Goal: Communication & Community: Answer question/provide support

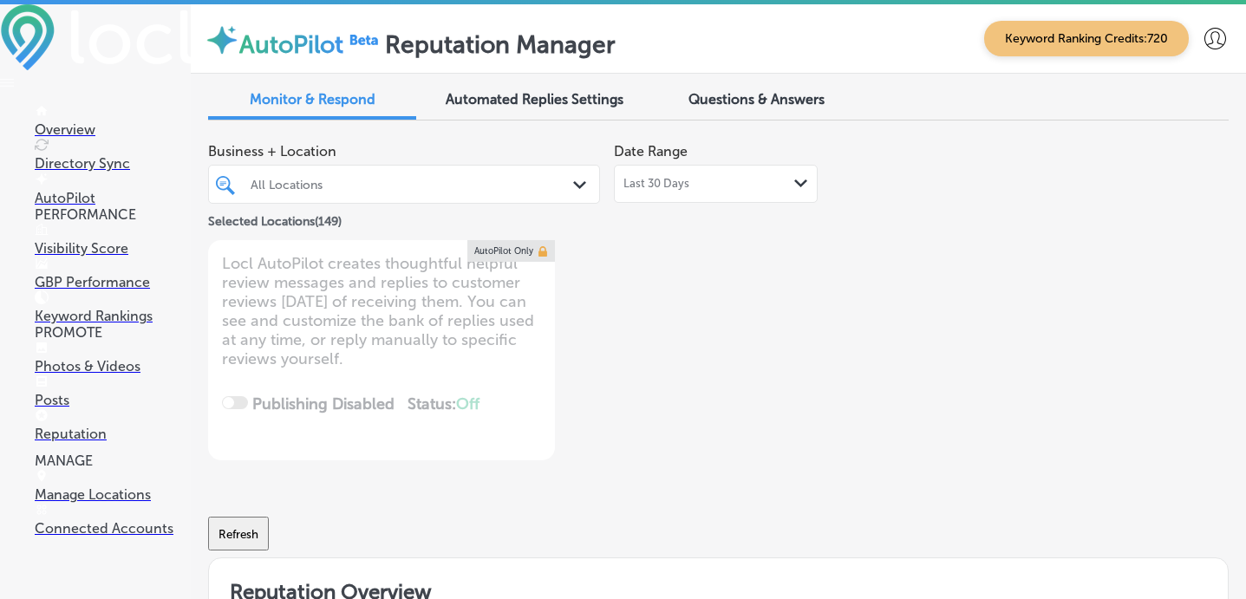
type textarea "x"
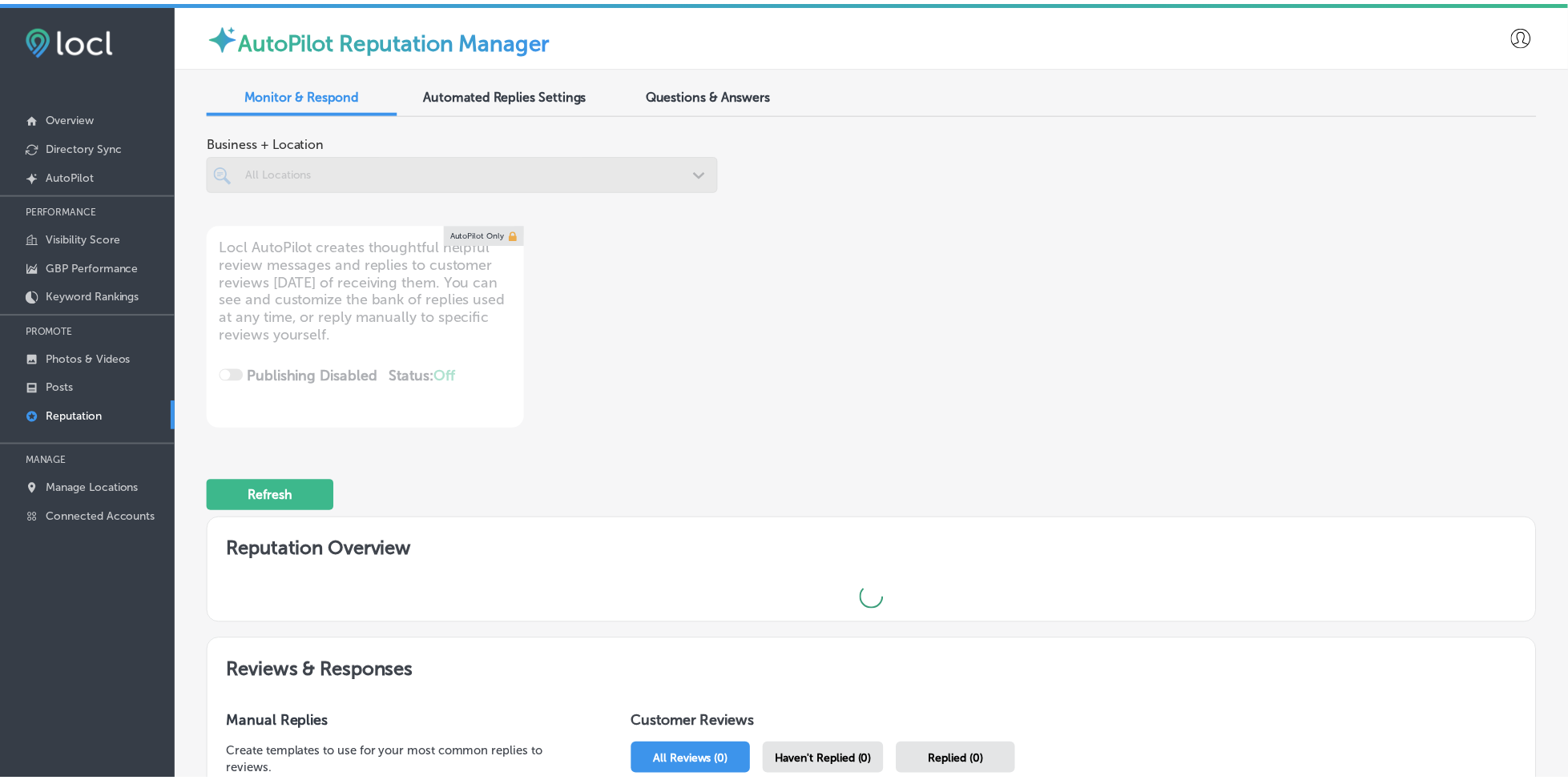
scroll to position [3, 0]
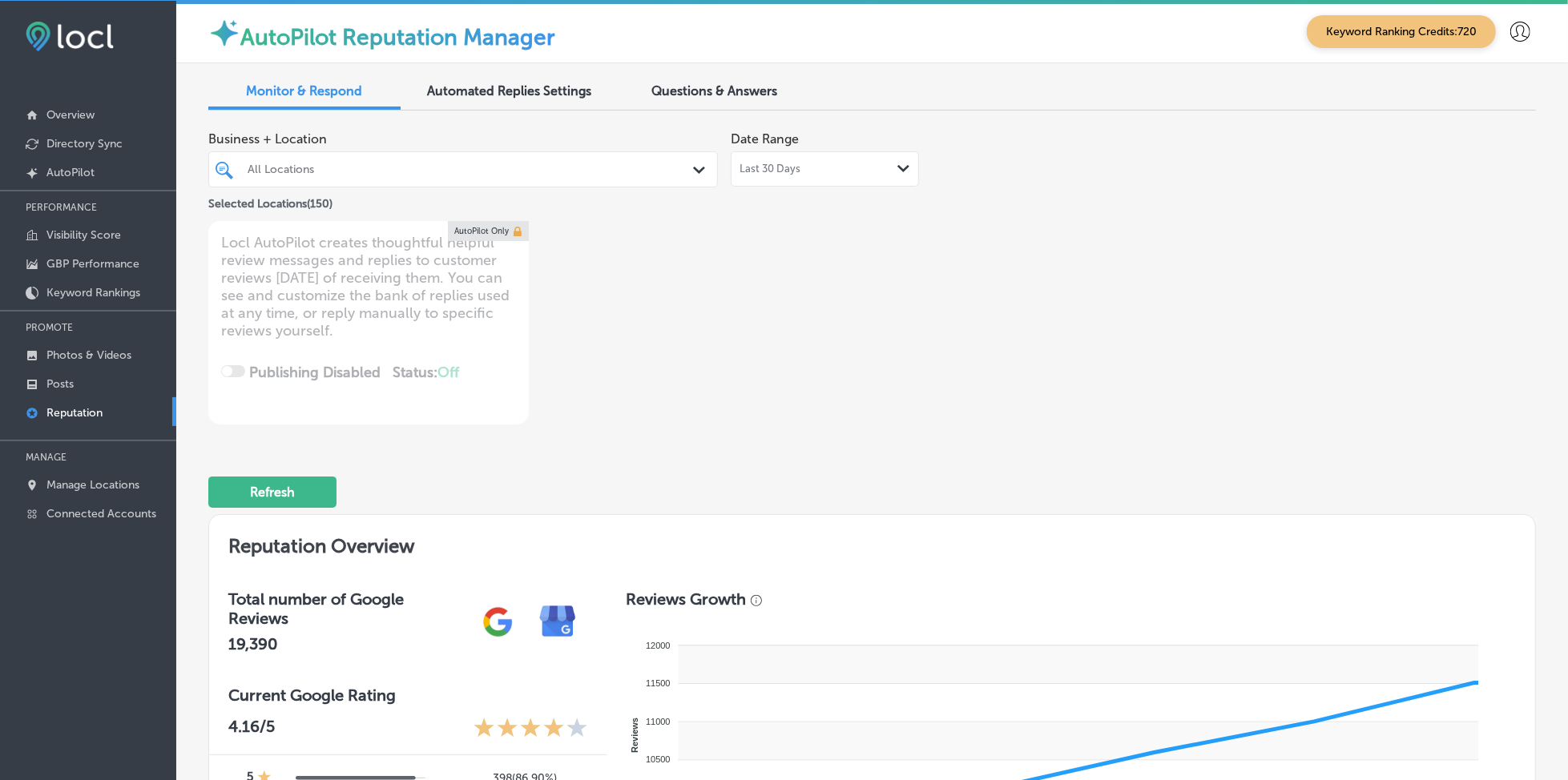
type textarea "x"
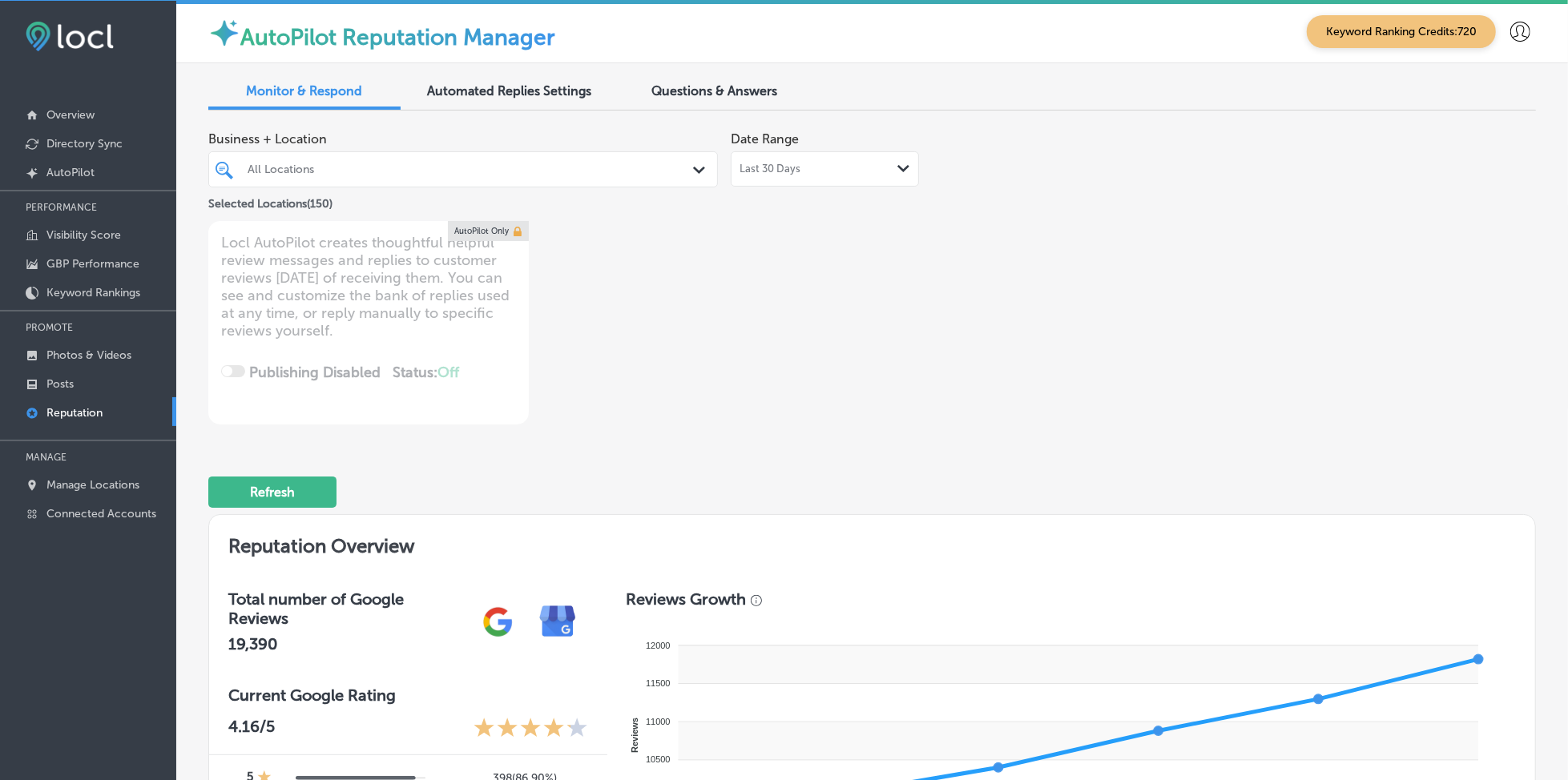
click at [672, 97] on span "Questions & Answers" at bounding box center [715, 91] width 126 height 15
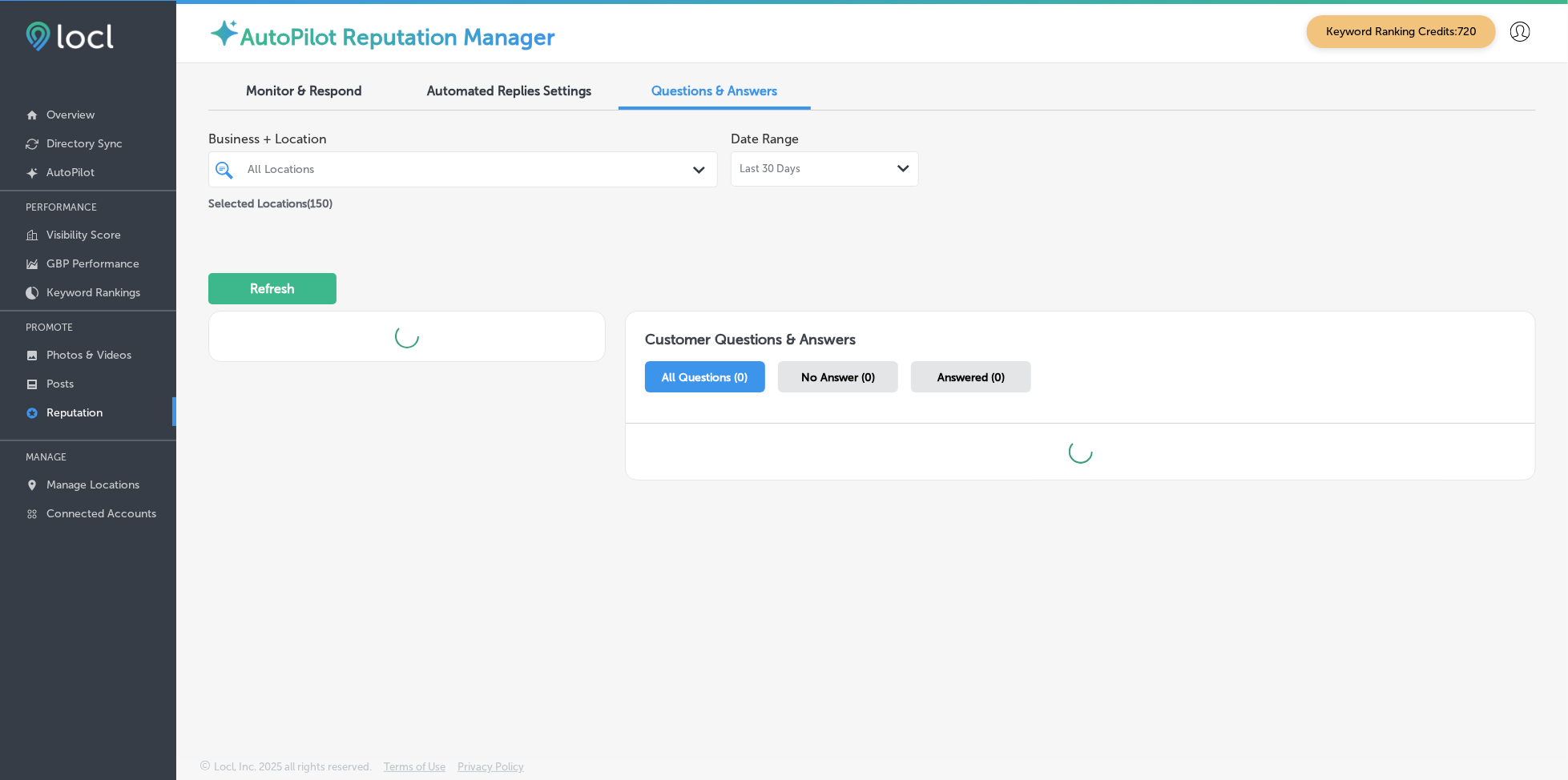
click at [356, 181] on div "All Locations" at bounding box center [463, 169] width 447 height 25
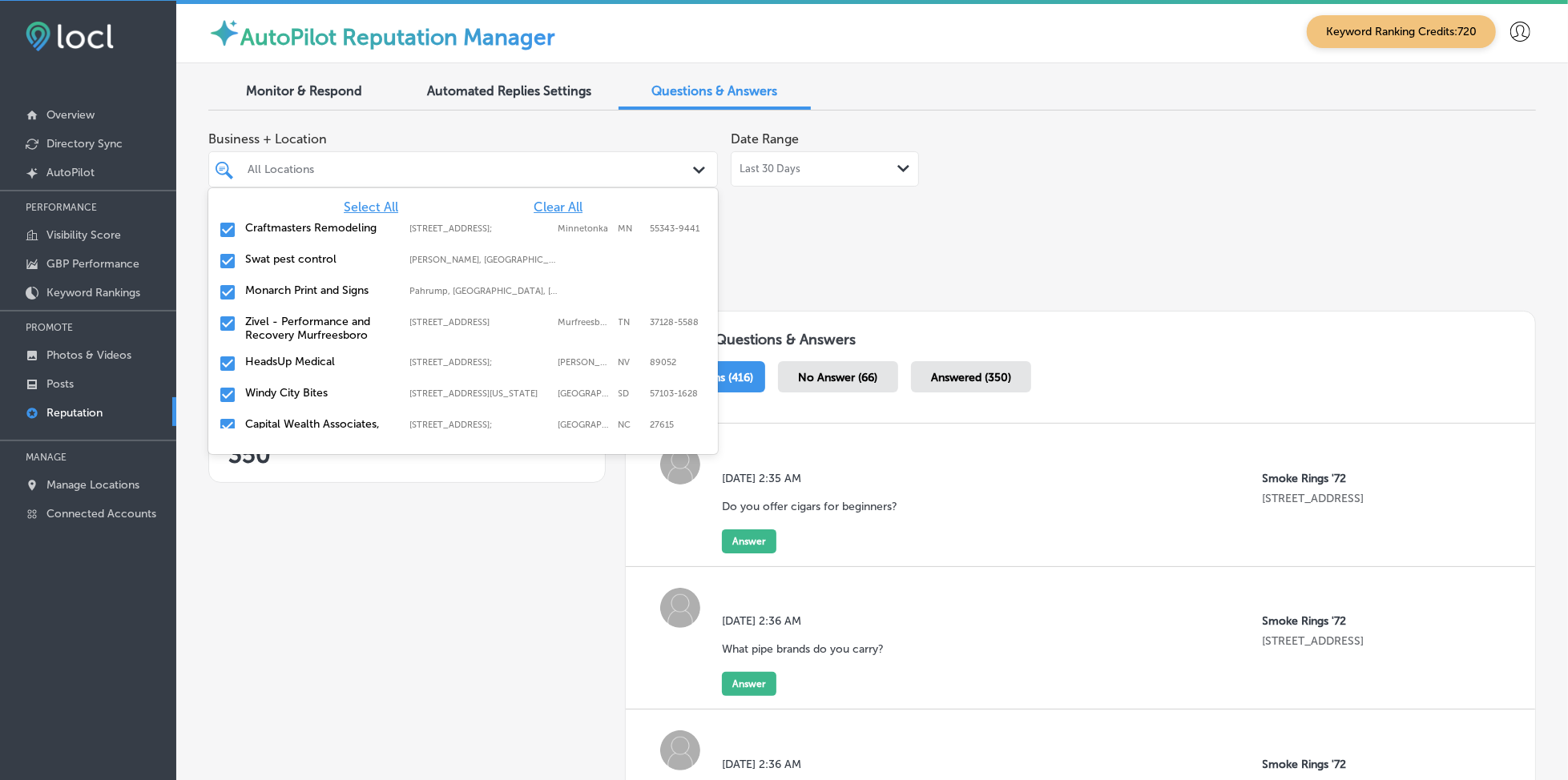
click at [533, 201] on span "Clear All" at bounding box center [557, 207] width 49 height 15
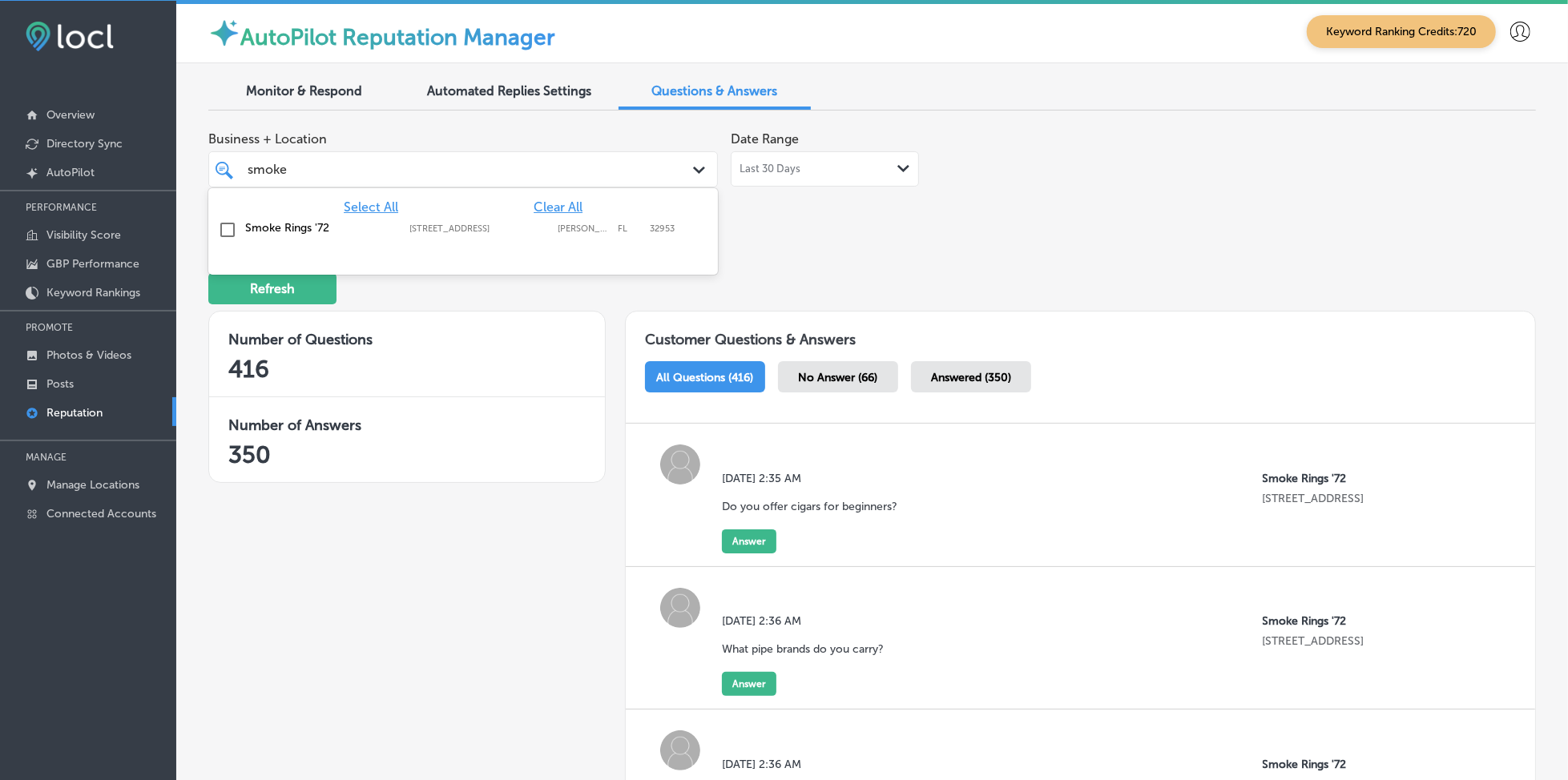
click at [327, 238] on div "Smoke Rings '72 925 North Courtenay Parkway, Merritt Island, FL, 32953 925 Nort…" at bounding box center [463, 230] width 497 height 25
type input "smoke"
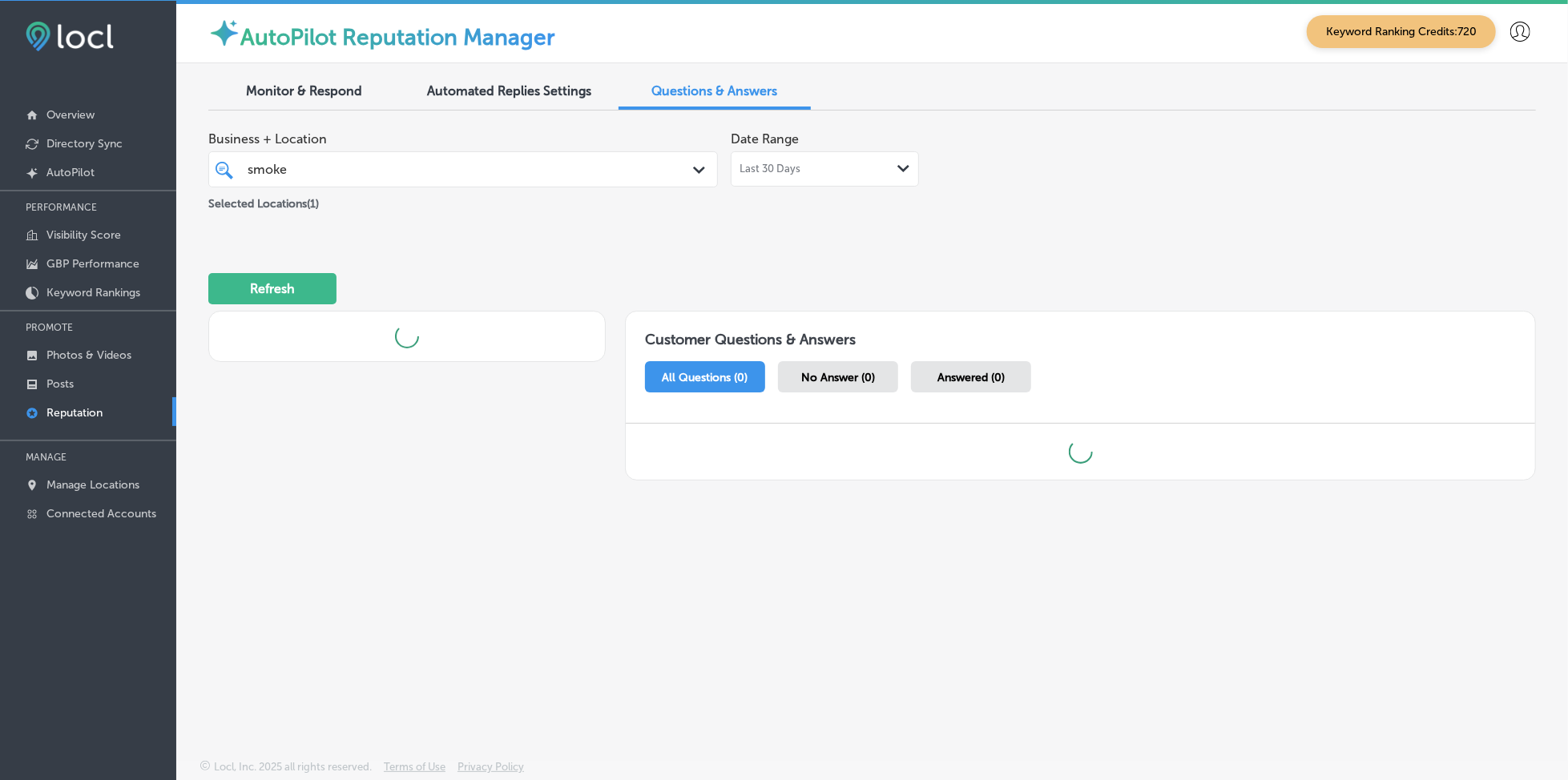
click at [880, 225] on div "Business + Location smoke smoke Path Created with Sketch. Selected Locations ( …" at bounding box center [871, 310] width 1328 height 372
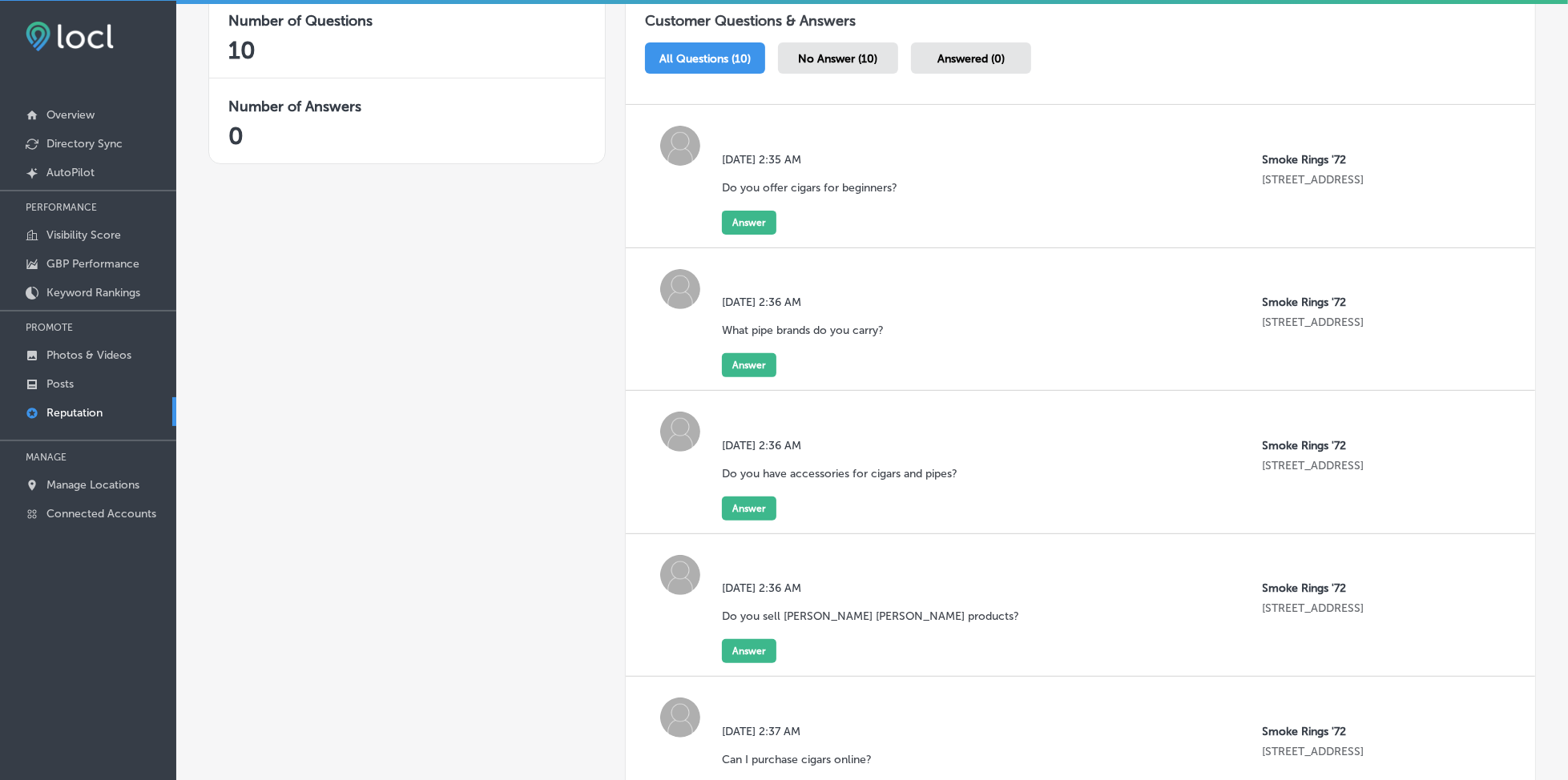
scroll to position [321, 0]
click at [831, 62] on div "No Answer (10)" at bounding box center [838, 56] width 120 height 31
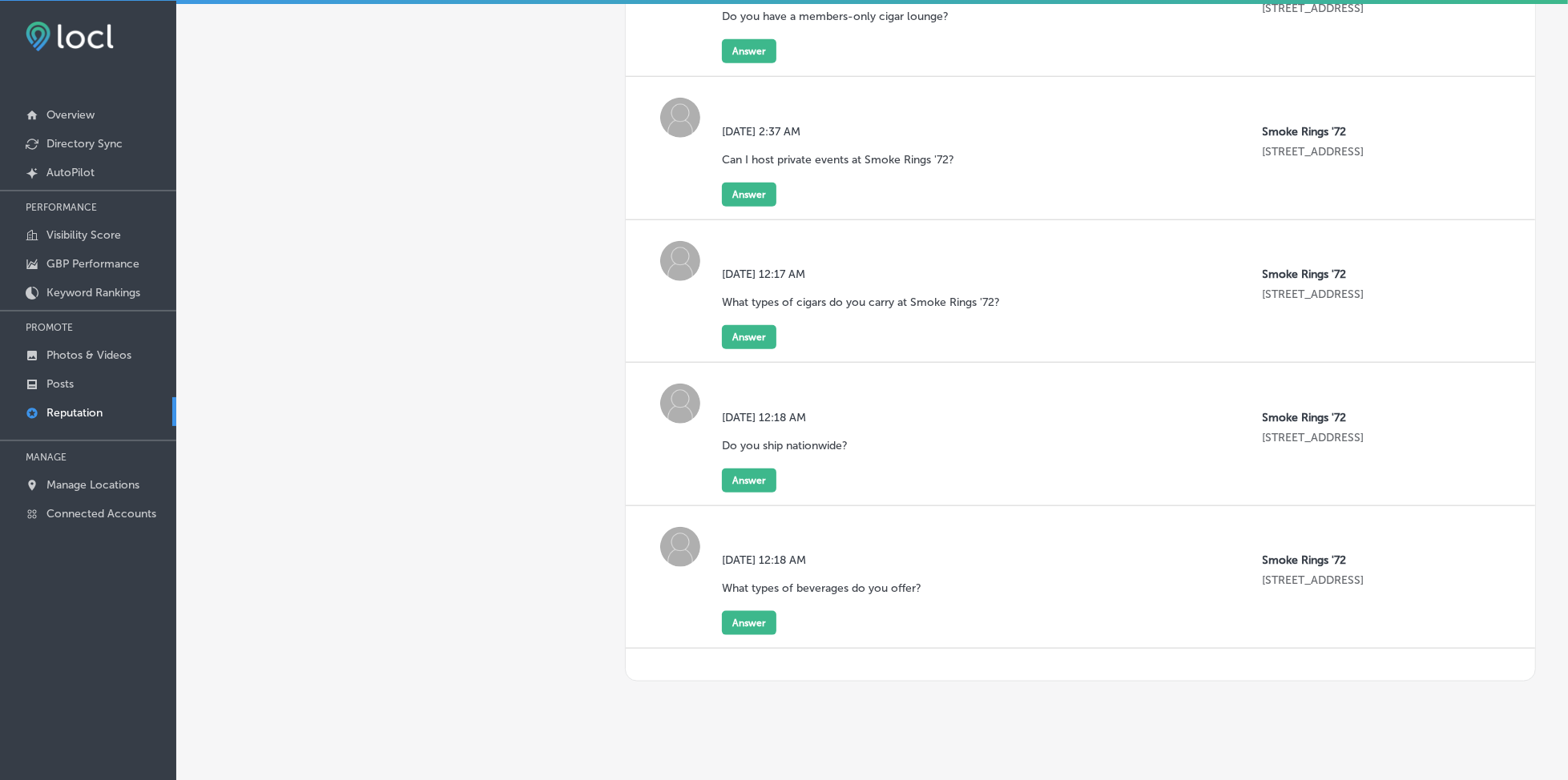
scroll to position [1221, 0]
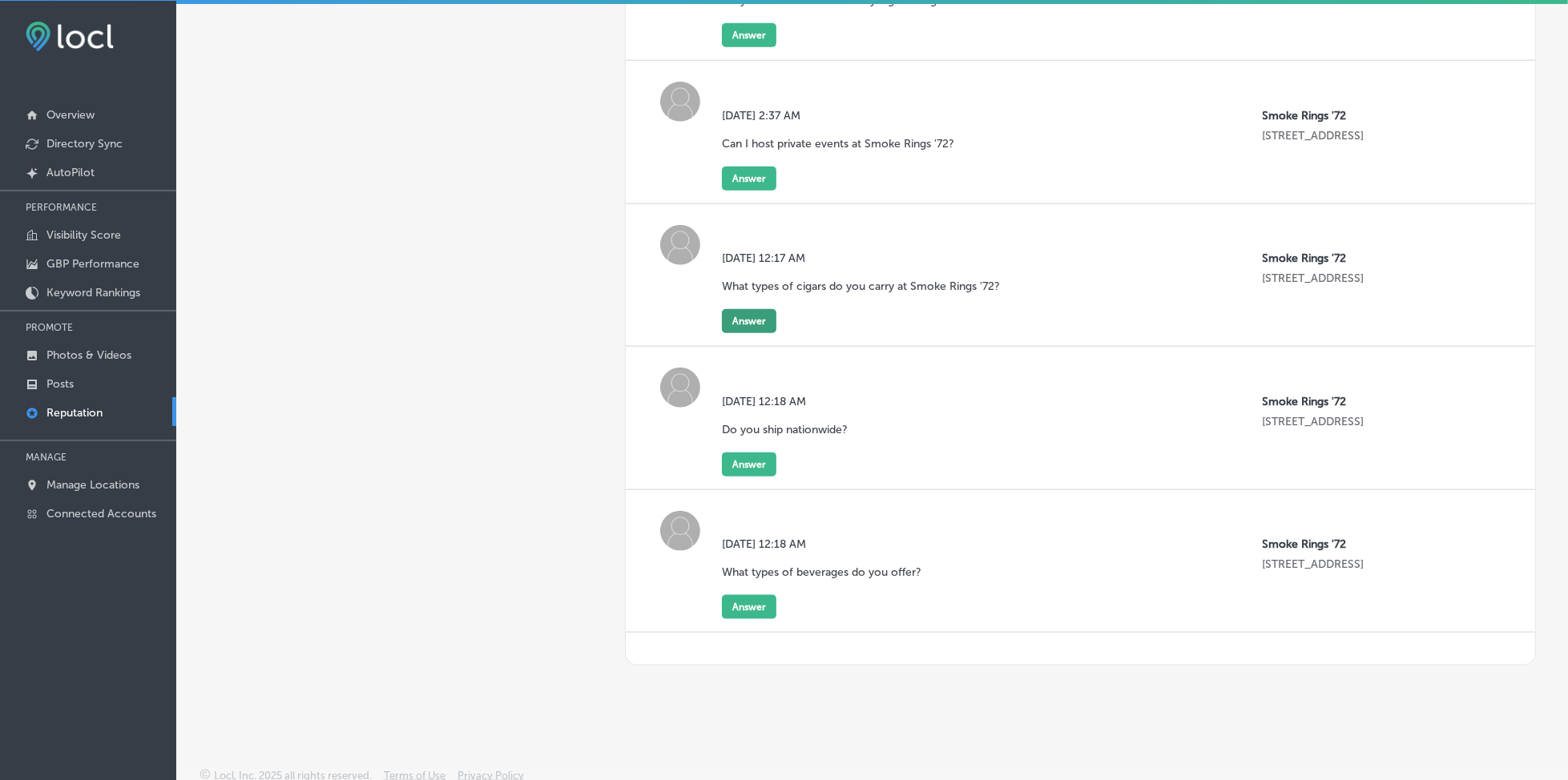
click at [738, 310] on button "Answer" at bounding box center [748, 322] width 55 height 24
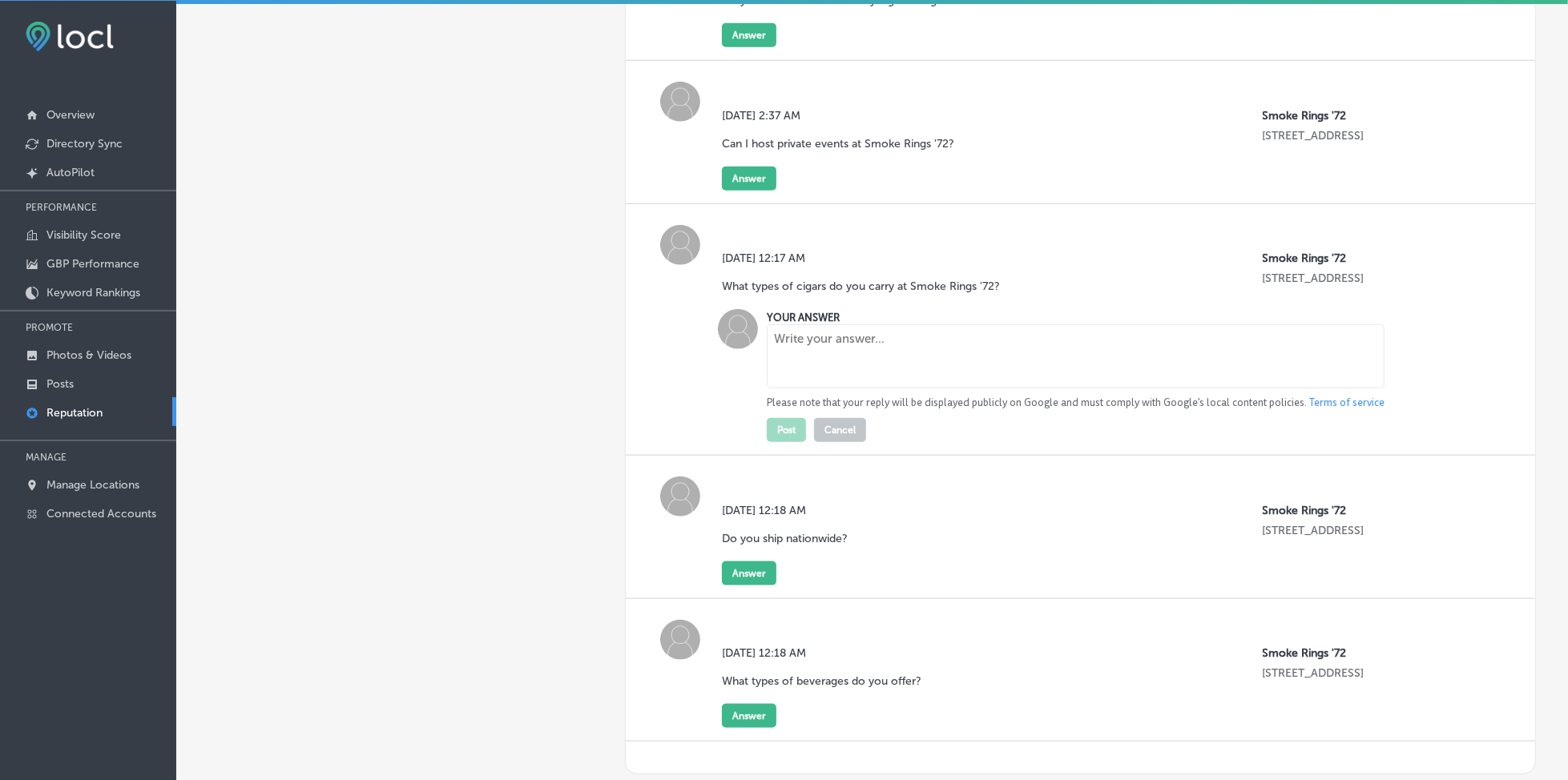
click at [803, 363] on textarea at bounding box center [1076, 356] width 617 height 64
paste textarea "At Smoke Rings '72, we carry a wide selection of premium cigars including [PERS…"
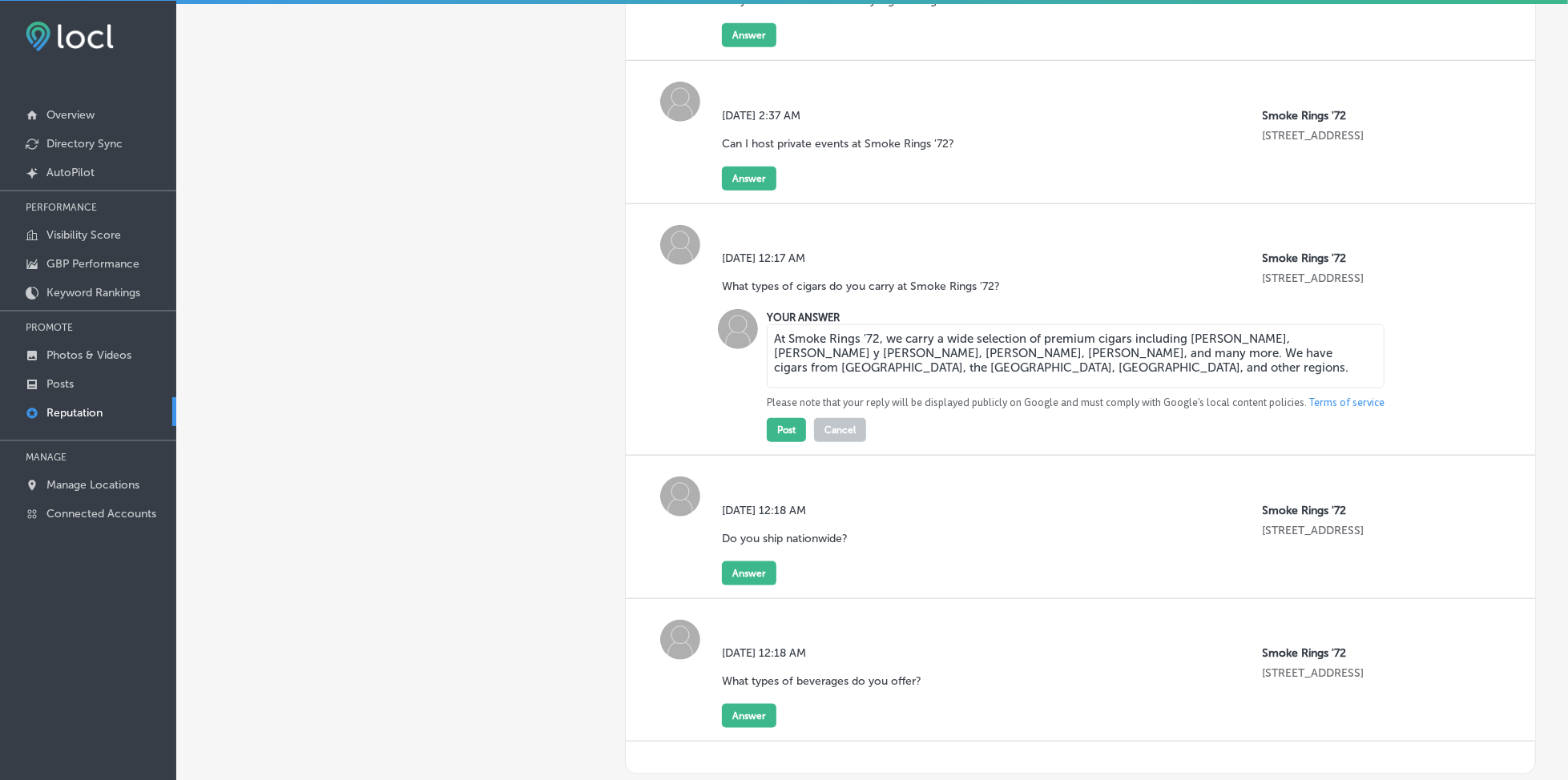
type textarea "At Smoke Rings '72, we carry a wide selection of premium cigars including [PERS…"
click at [784, 424] on button "Post" at bounding box center [786, 431] width 39 height 24
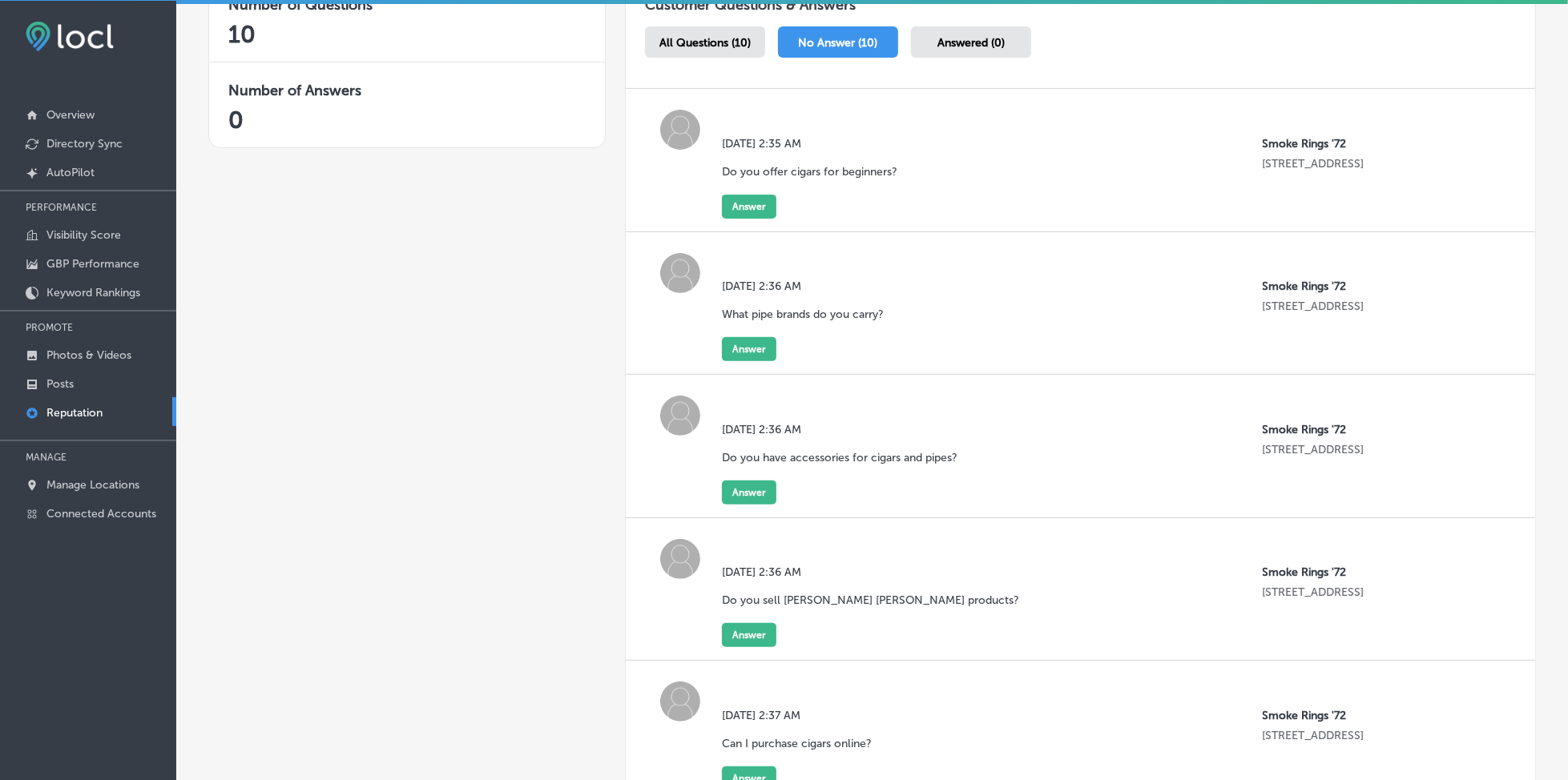
scroll to position [299, 0]
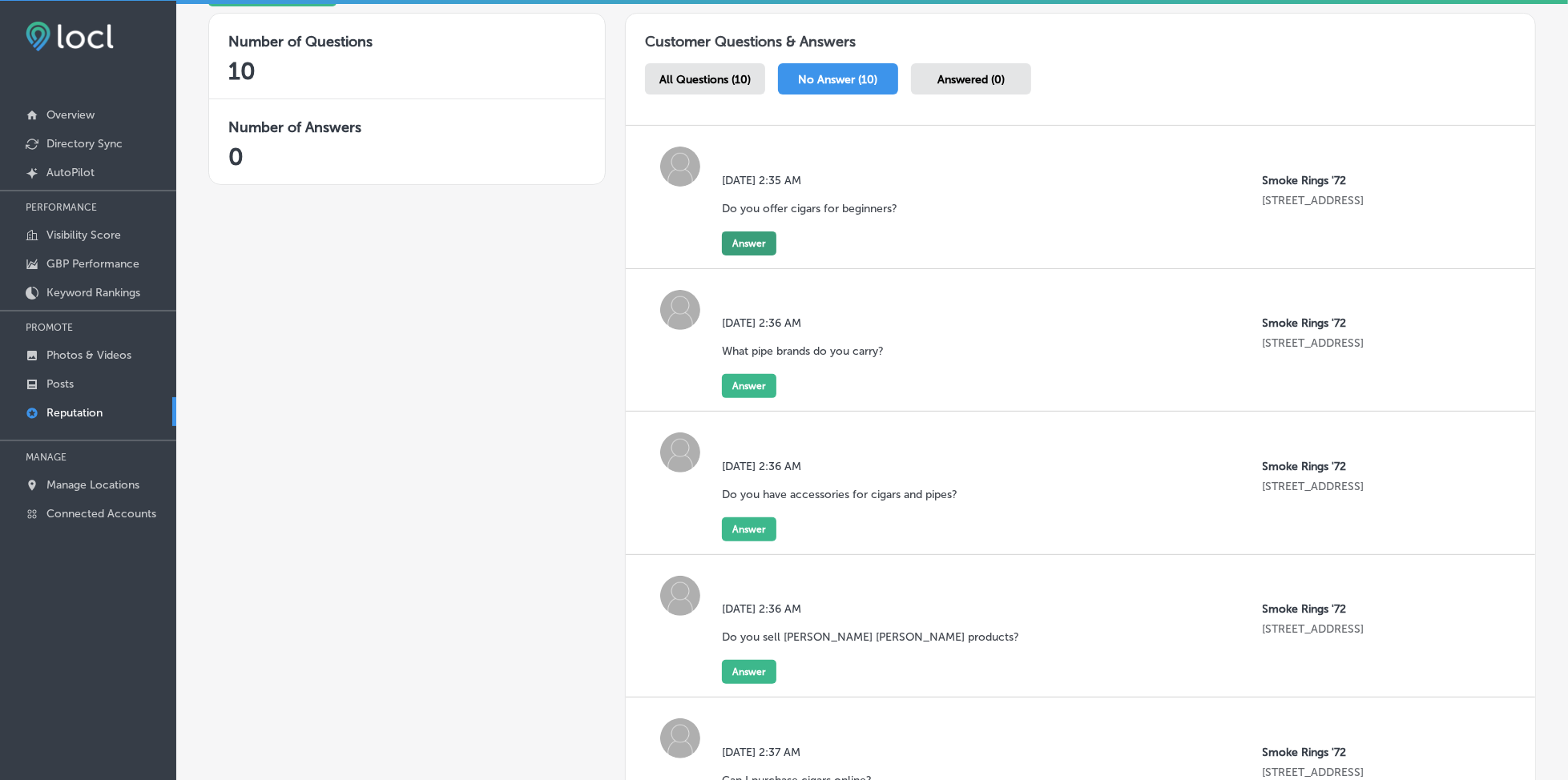
click at [747, 244] on button "Answer" at bounding box center [748, 244] width 55 height 24
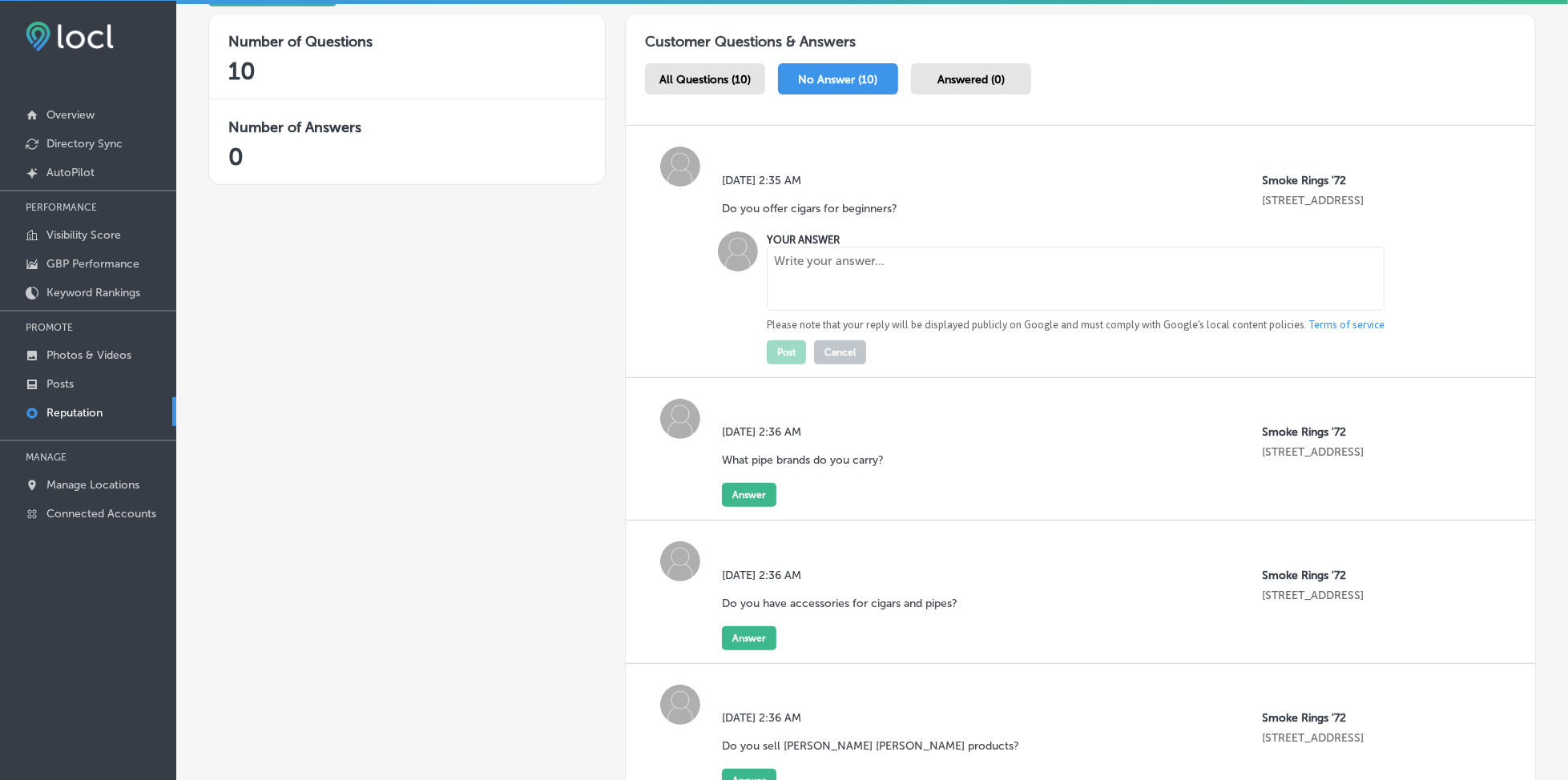
click at [793, 292] on textarea at bounding box center [1076, 278] width 617 height 64
paste textarea "Yes! We offer cigars suitable for all levels, from beginners to experienced smo…"
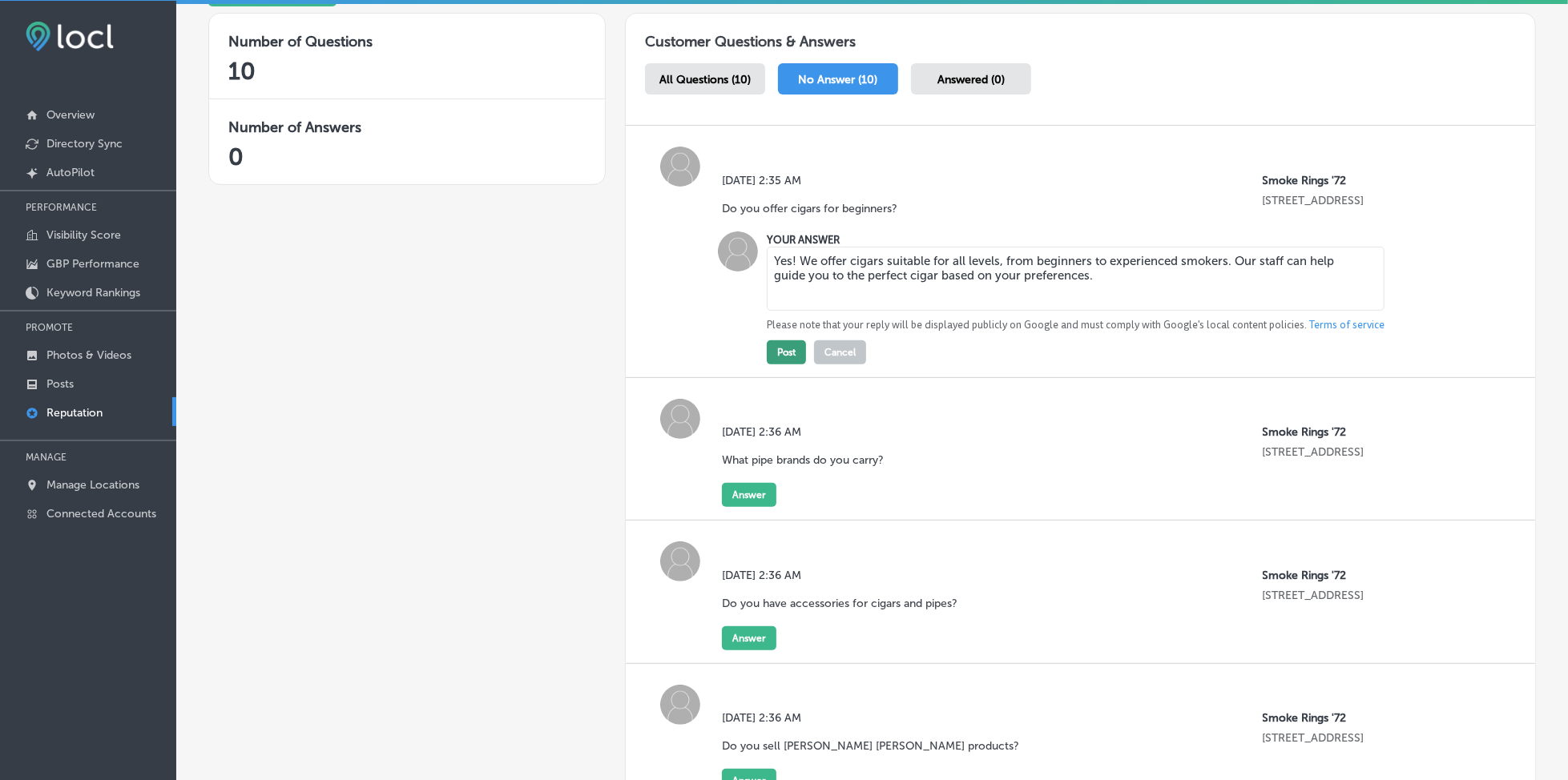
type textarea "Yes! We offer cigars suitable for all levels, from beginners to experienced smo…"
click at [781, 344] on button "Post" at bounding box center [786, 352] width 39 height 24
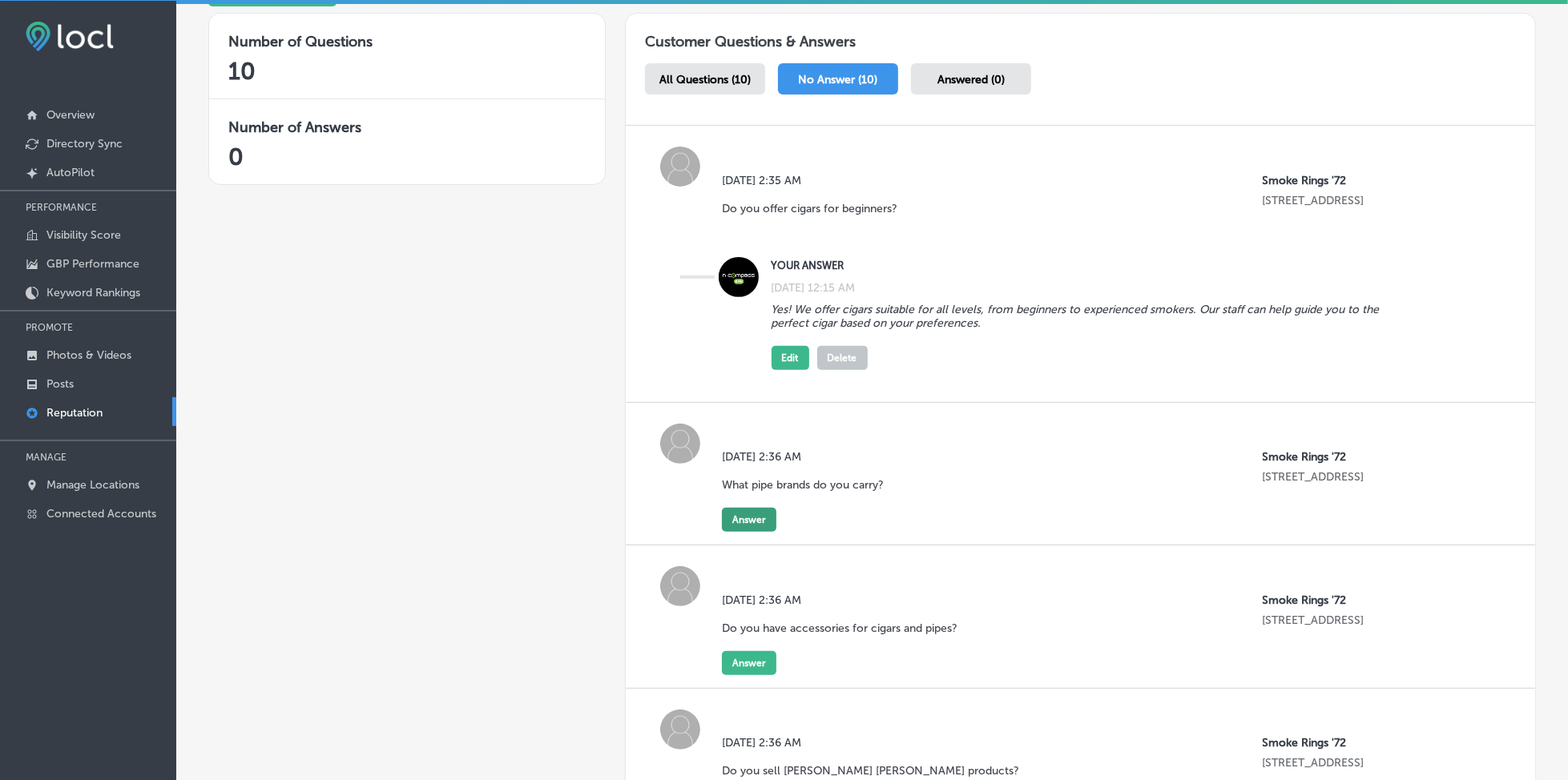
click at [740, 510] on button "Answer" at bounding box center [748, 520] width 55 height 24
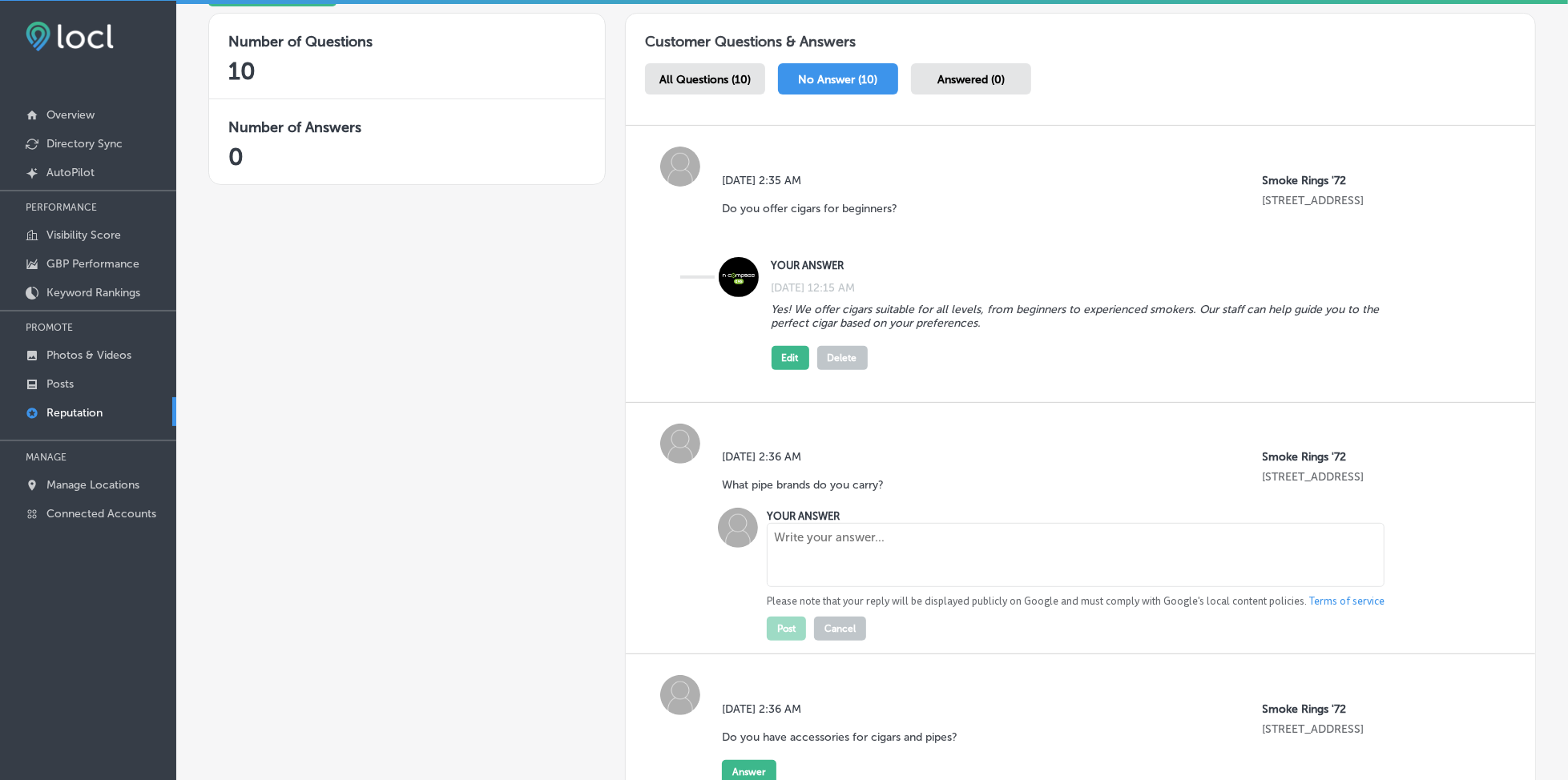
click at [816, 544] on textarea at bounding box center [1076, 555] width 617 height 64
paste textarea "Smoke Rings '72 carries a large selection of pipes from top brands like Savinel…"
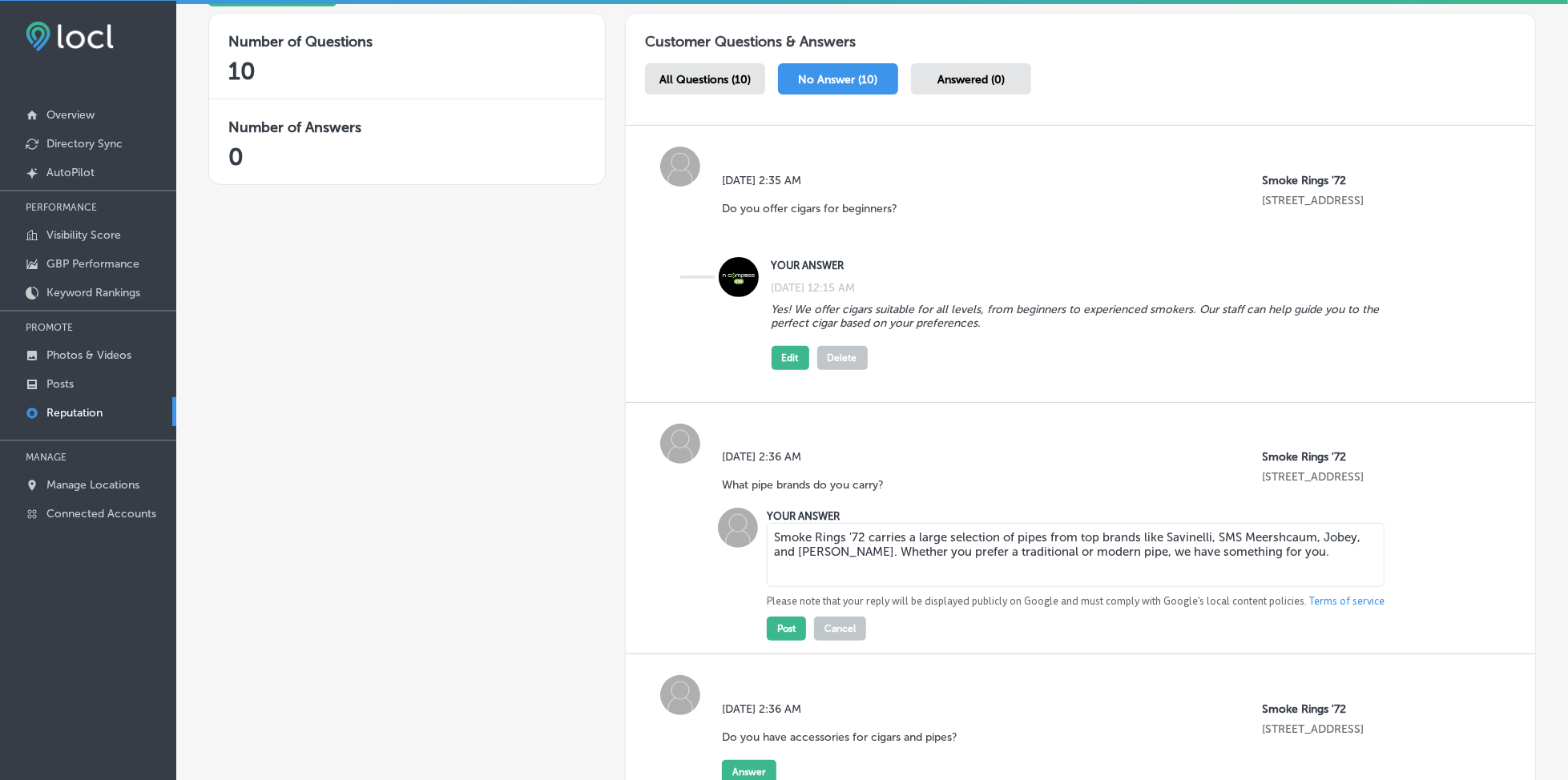
type textarea "Smoke Rings '72 carries a large selection of pipes from top brands like Savinel…"
click at [792, 639] on div "Thu, Aug 21, 2025 2:36 AM What pipe brands do you carry? Smoke Rings '72 925 No…" at bounding box center [1080, 529] width 909 height 252
click at [791, 640] on div "Thu, Aug 21, 2025 2:36 AM What pipe brands do you carry? Smoke Rings '72 925 No…" at bounding box center [1080, 529] width 909 height 252
click at [786, 629] on button "Post" at bounding box center [786, 629] width 39 height 24
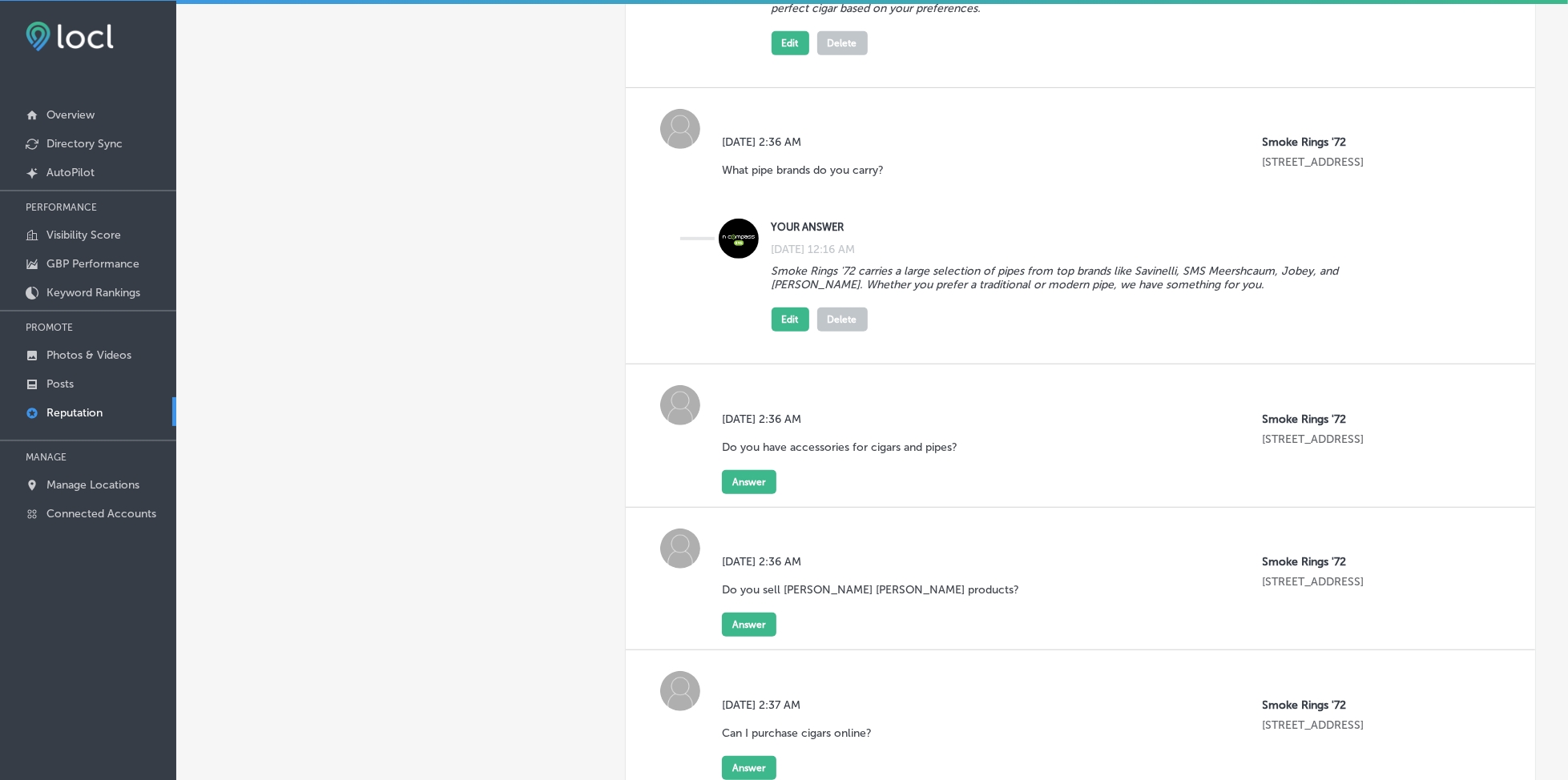
scroll to position [618, 0]
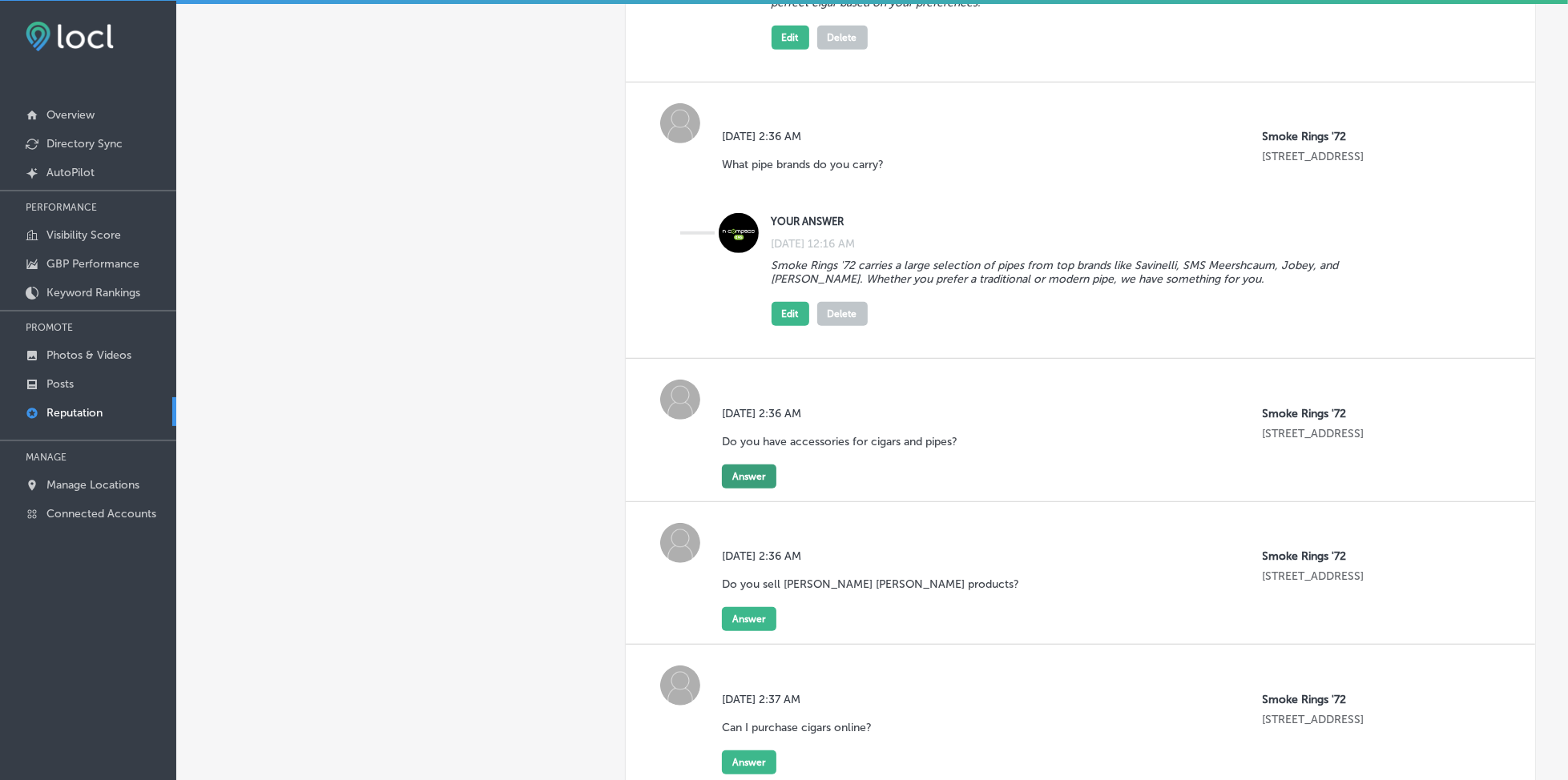
click at [751, 466] on button "Answer" at bounding box center [748, 477] width 55 height 24
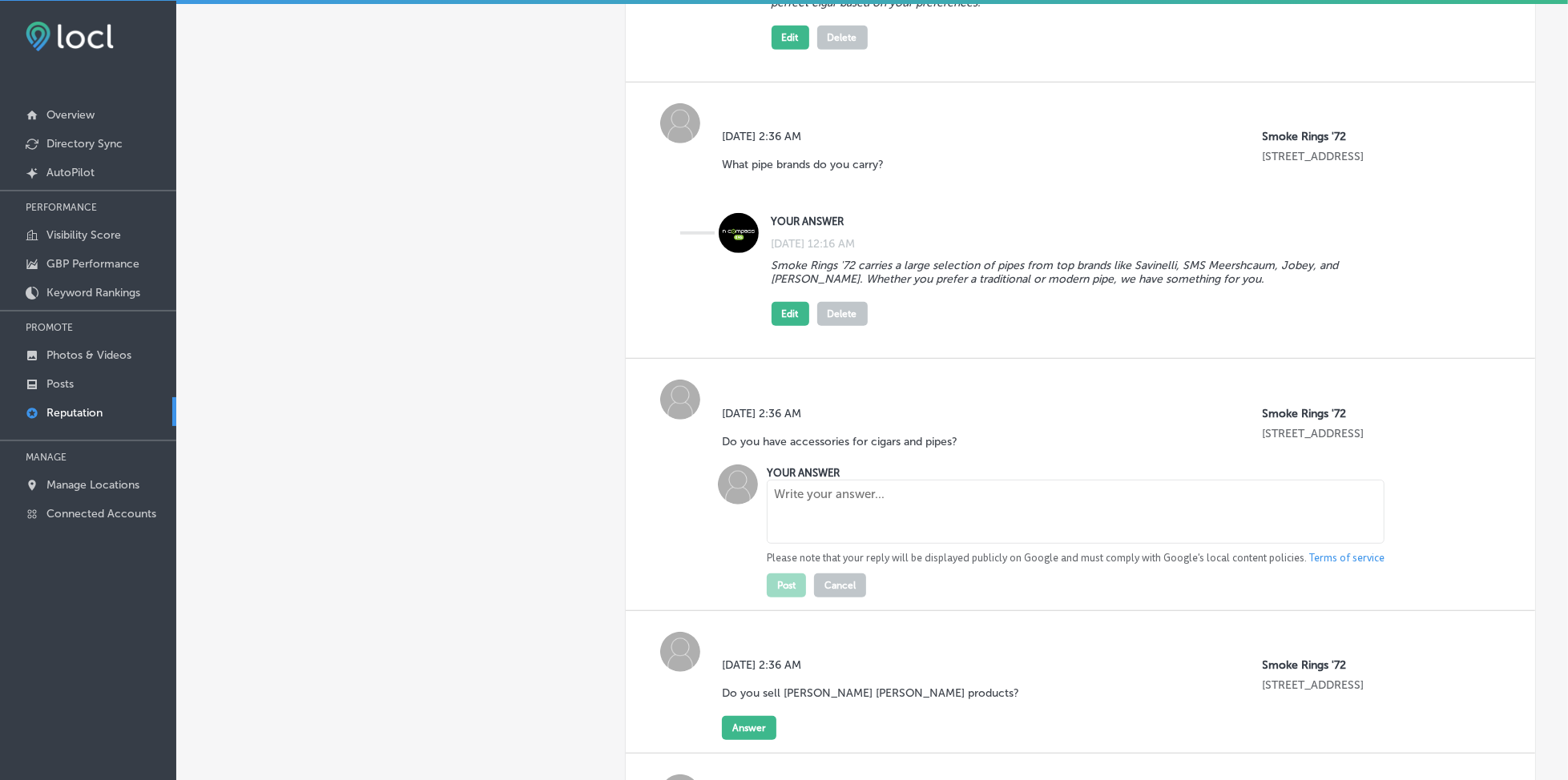
click at [790, 480] on textarea at bounding box center [1076, 511] width 617 height 64
paste textarea "Absolutely! We have a variety of cigar and pipe accessories, including lighters…"
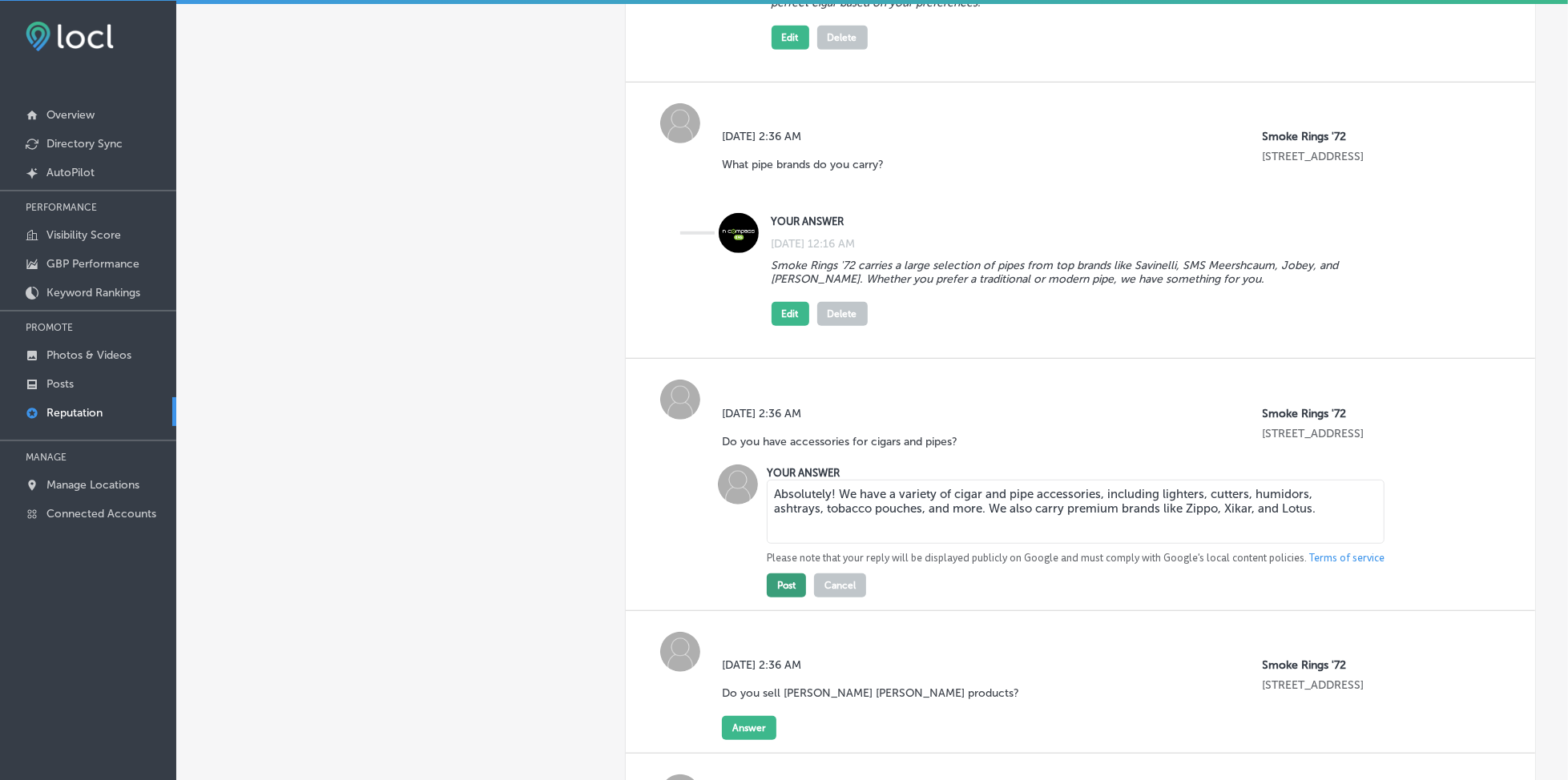
type textarea "Absolutely! We have a variety of cigar and pipe accessories, including lighters…"
click at [795, 576] on button "Post" at bounding box center [786, 586] width 39 height 24
click at [777, 578] on button "Post" at bounding box center [786, 586] width 39 height 24
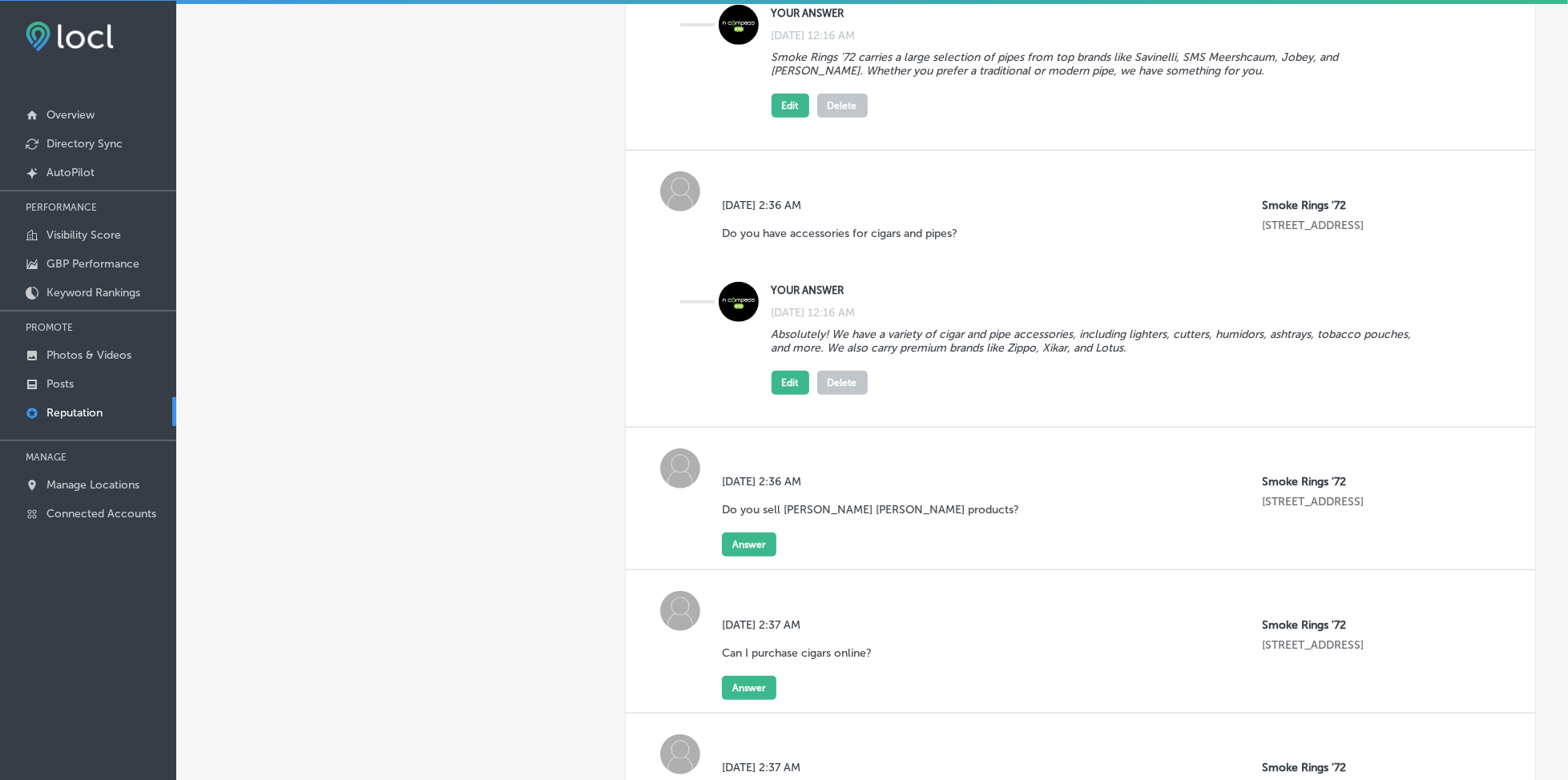
scroll to position [832, 0]
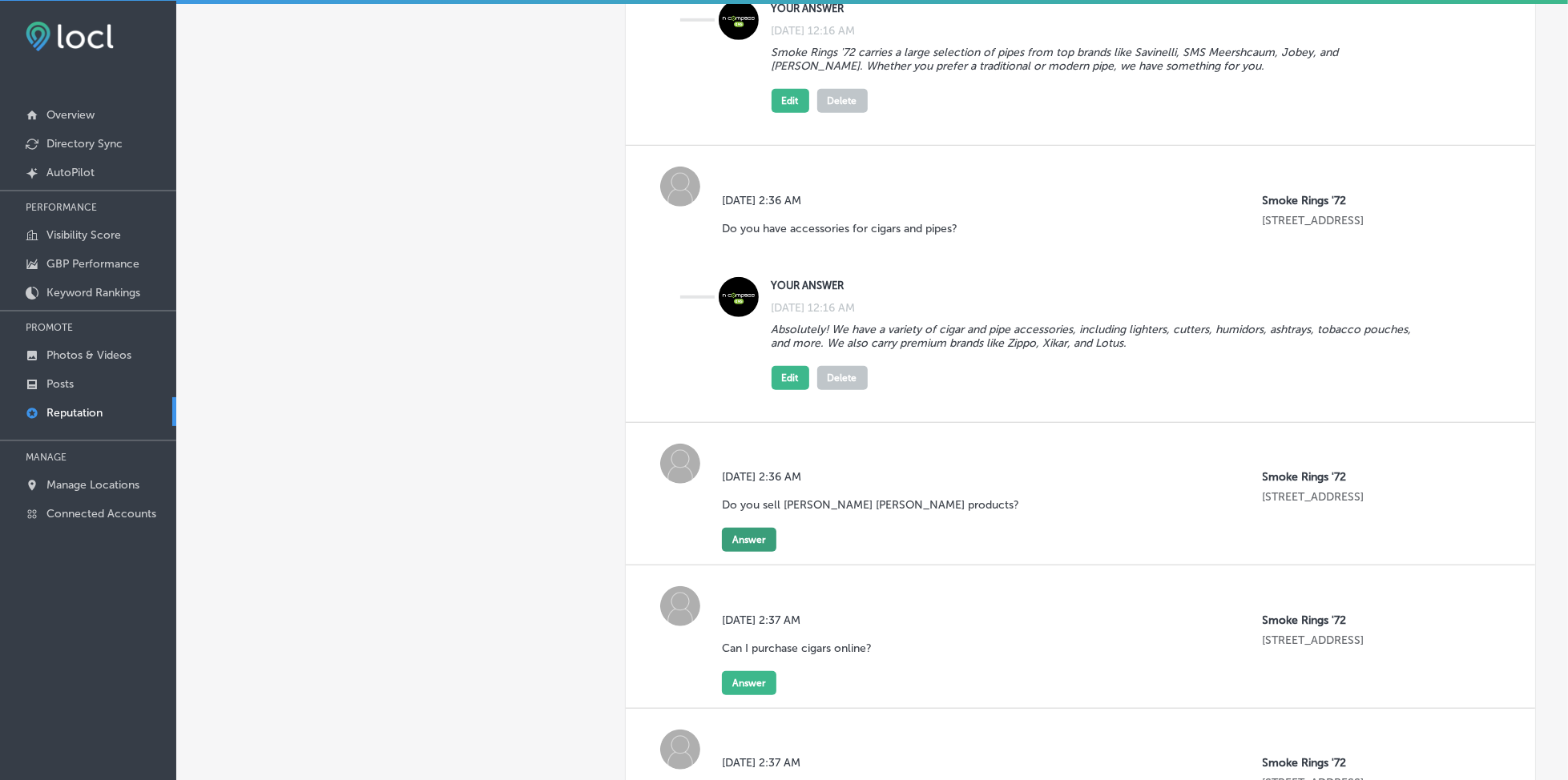
click at [751, 530] on button "Answer" at bounding box center [748, 540] width 55 height 24
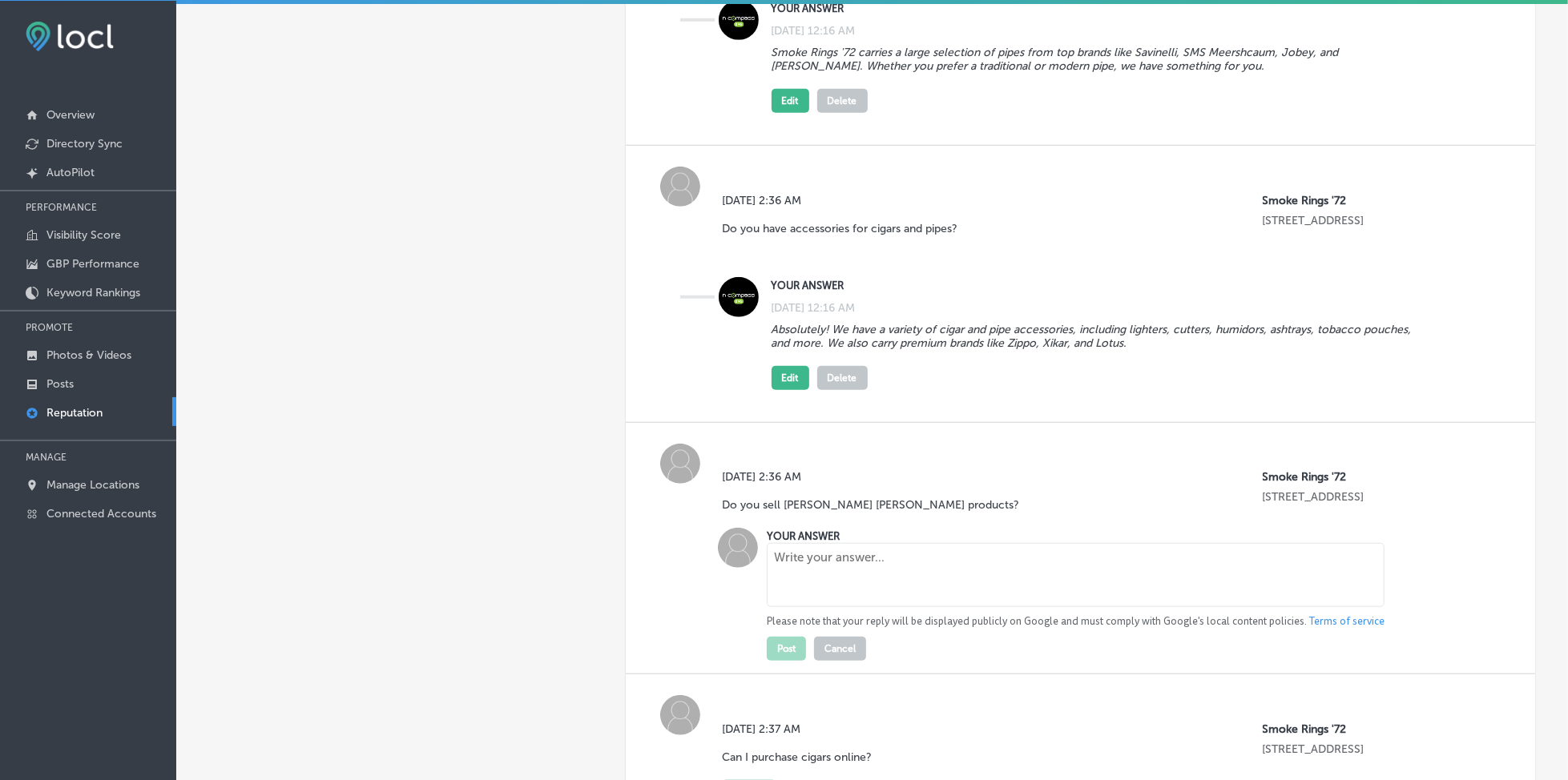
click at [788, 564] on textarea at bounding box center [1076, 575] width 617 height 64
paste textarea "Yes, we proudly carry [PERSON_NAME] [PERSON_NAME], also known as [PERSON_NAME].…"
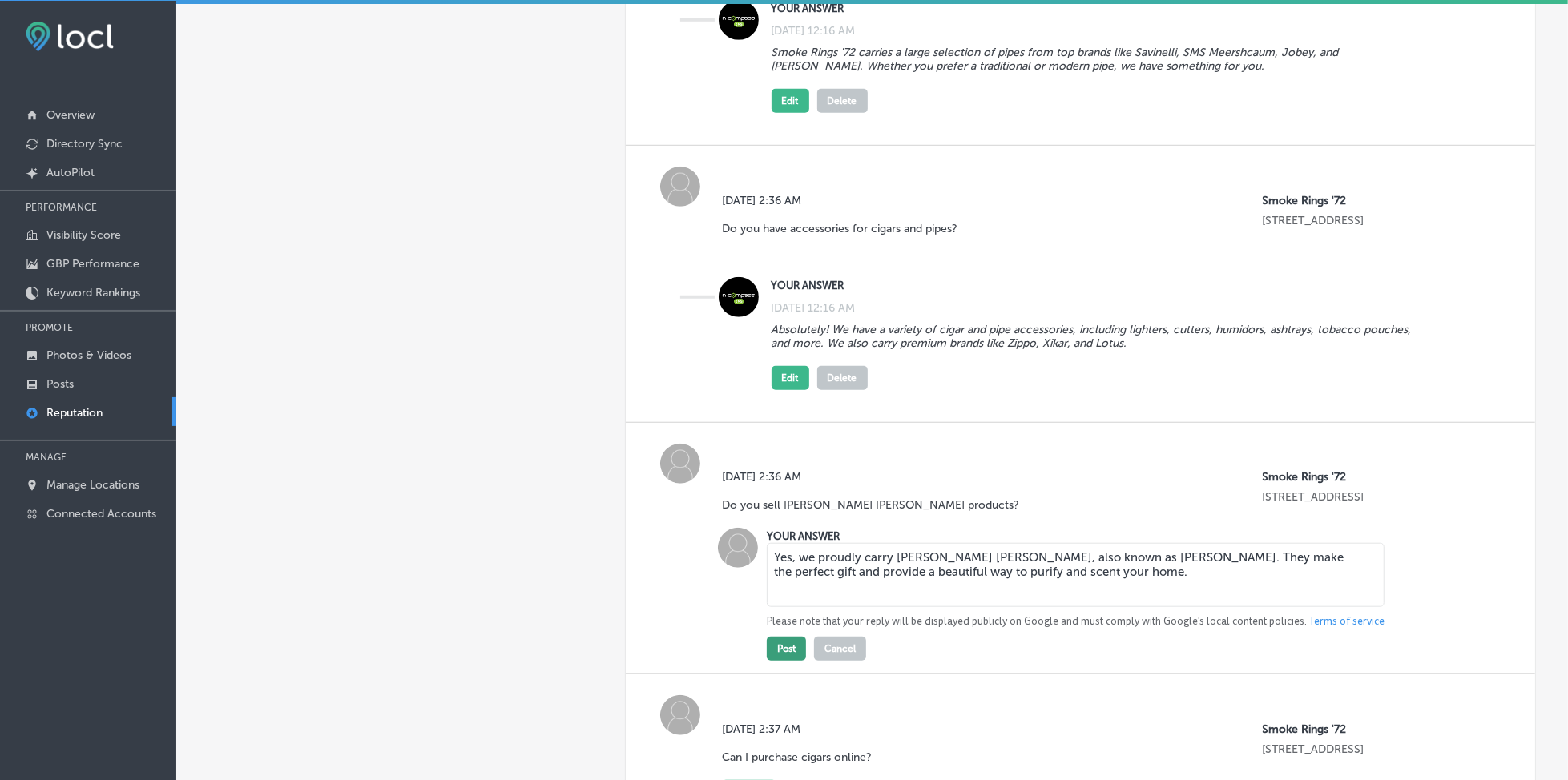
type textarea "Yes, we proudly carry [PERSON_NAME] [PERSON_NAME], also known as [PERSON_NAME].…"
click at [790, 637] on button "Post" at bounding box center [786, 649] width 39 height 24
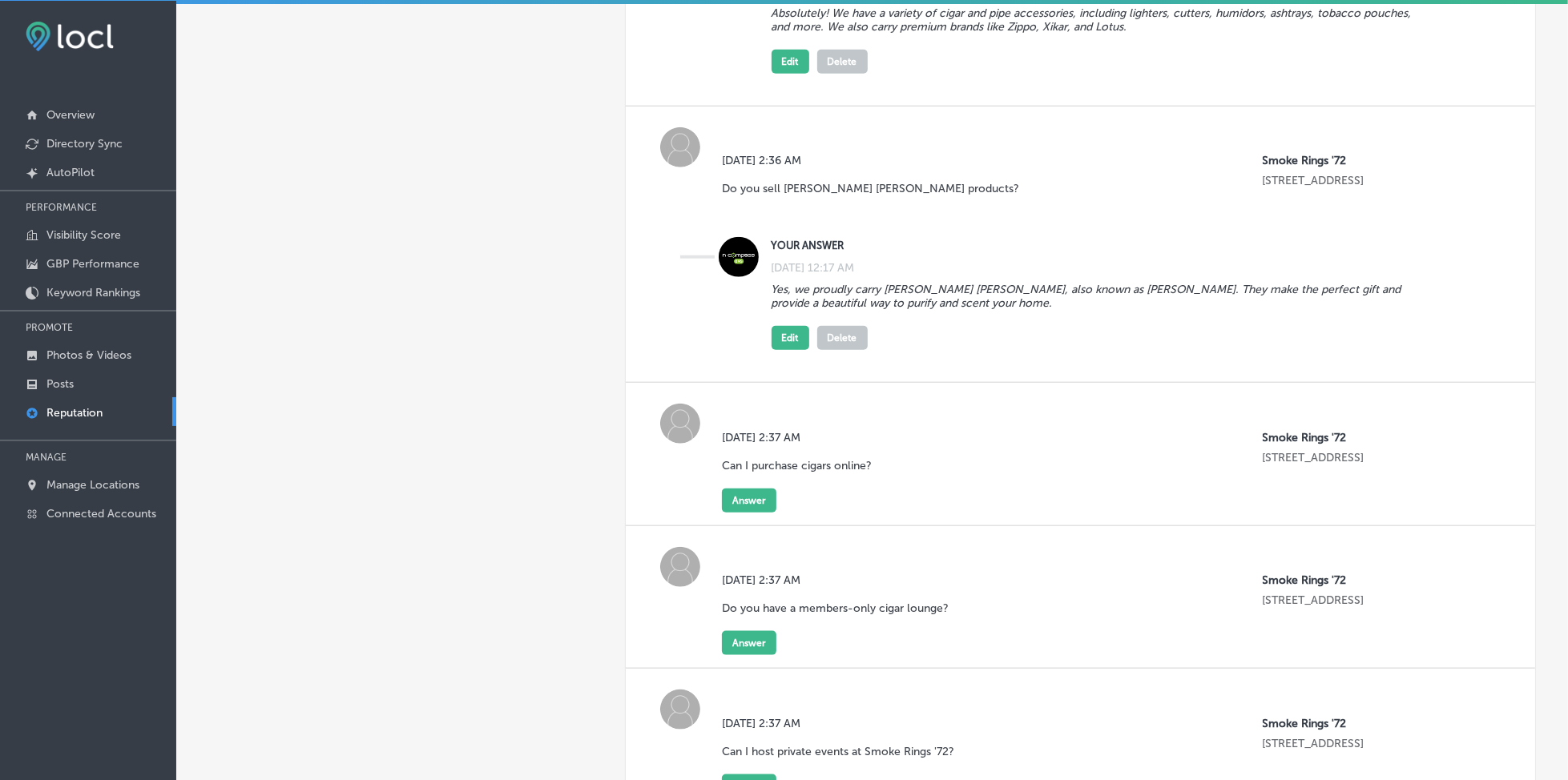
scroll to position [1152, 0]
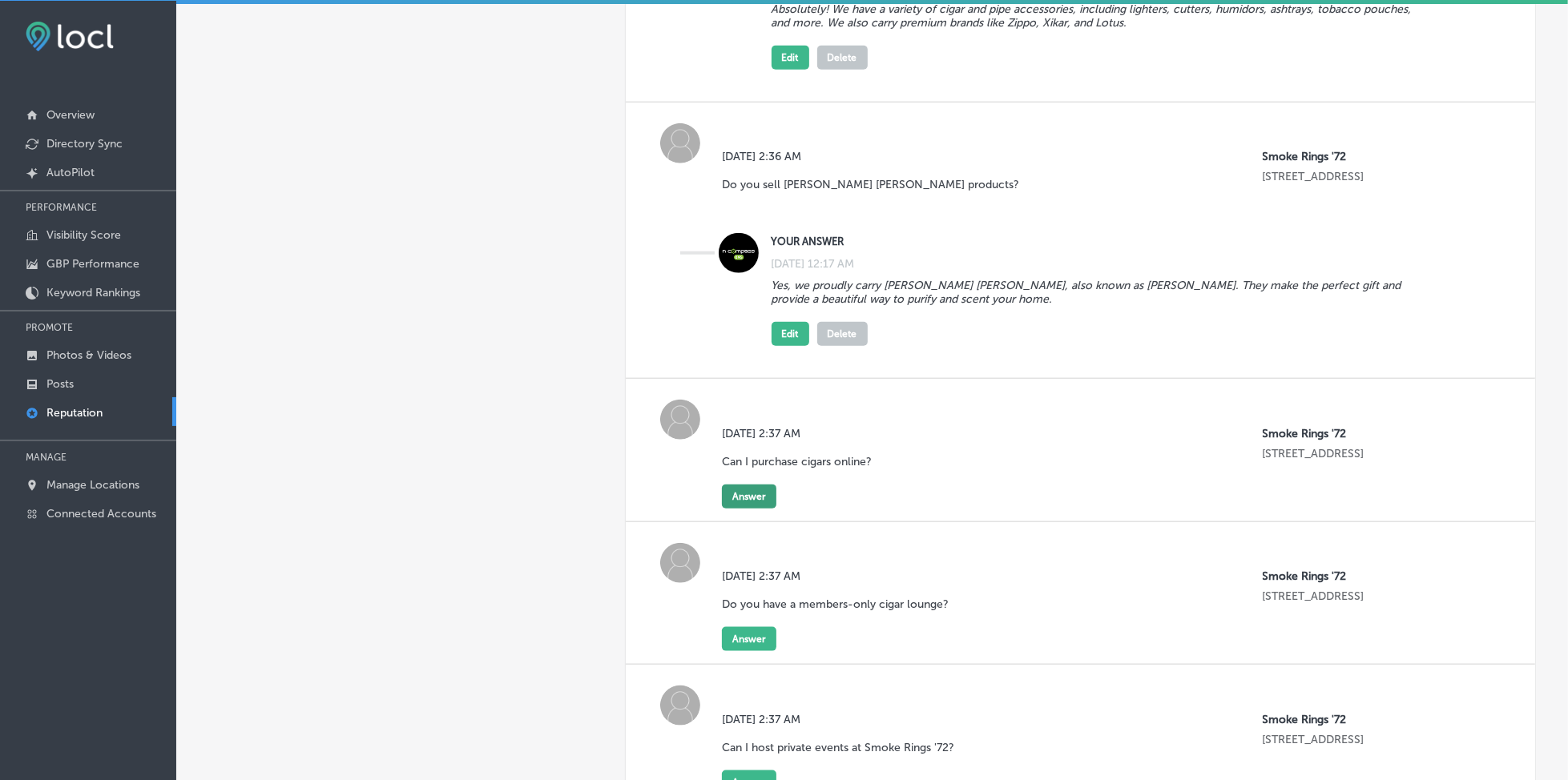
click at [723, 490] on button "Answer" at bounding box center [748, 497] width 55 height 24
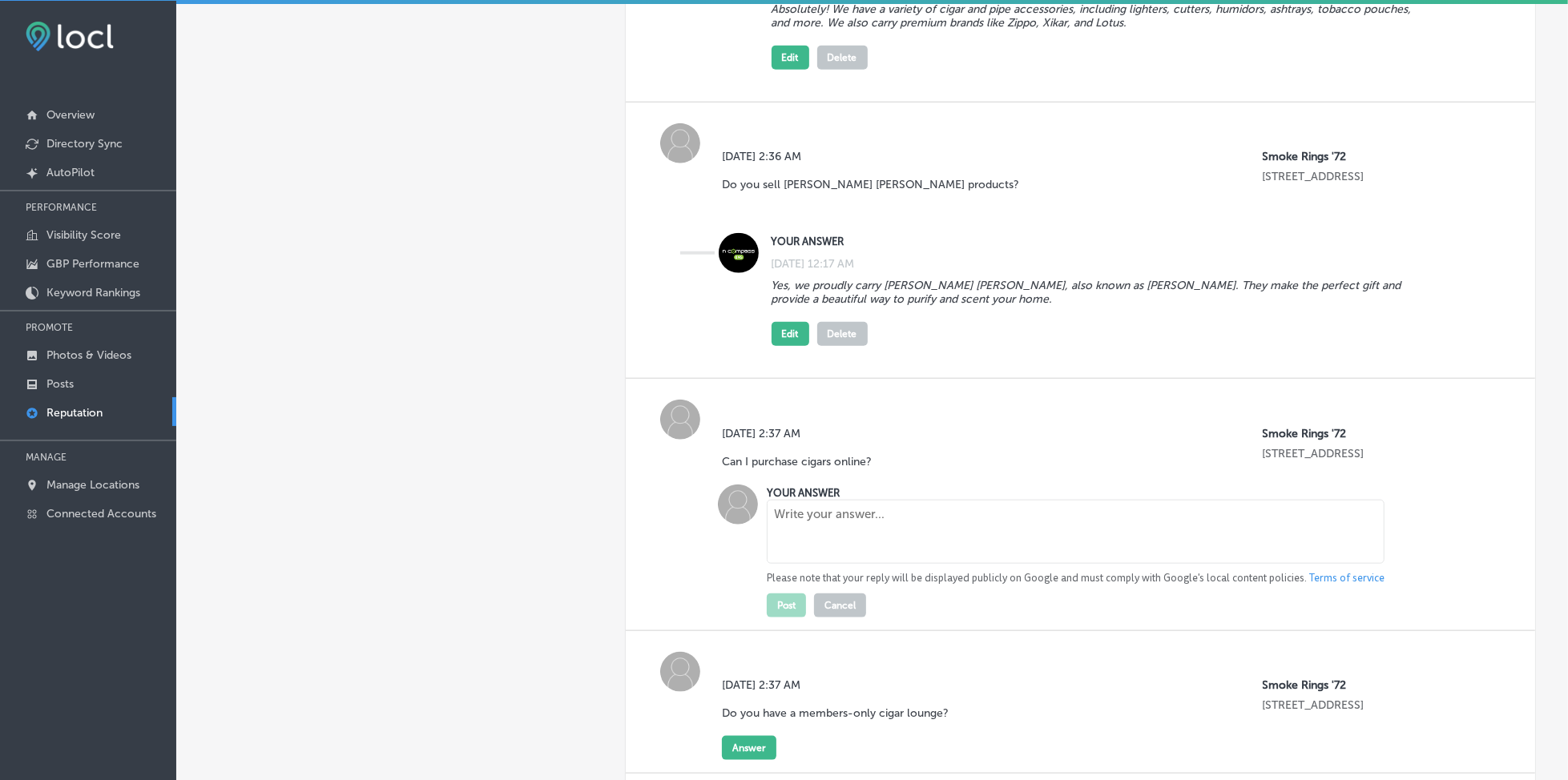
click at [849, 544] on textarea at bounding box center [1076, 531] width 617 height 64
paste textarea "Yes! We offer online shopping with nationwide shipping, so you can enjoy your f…"
type textarea "Yes! We offer online shopping with nationwide shipping, so you can enjoy your f…"
click at [791, 593] on button "Post" at bounding box center [786, 605] width 39 height 24
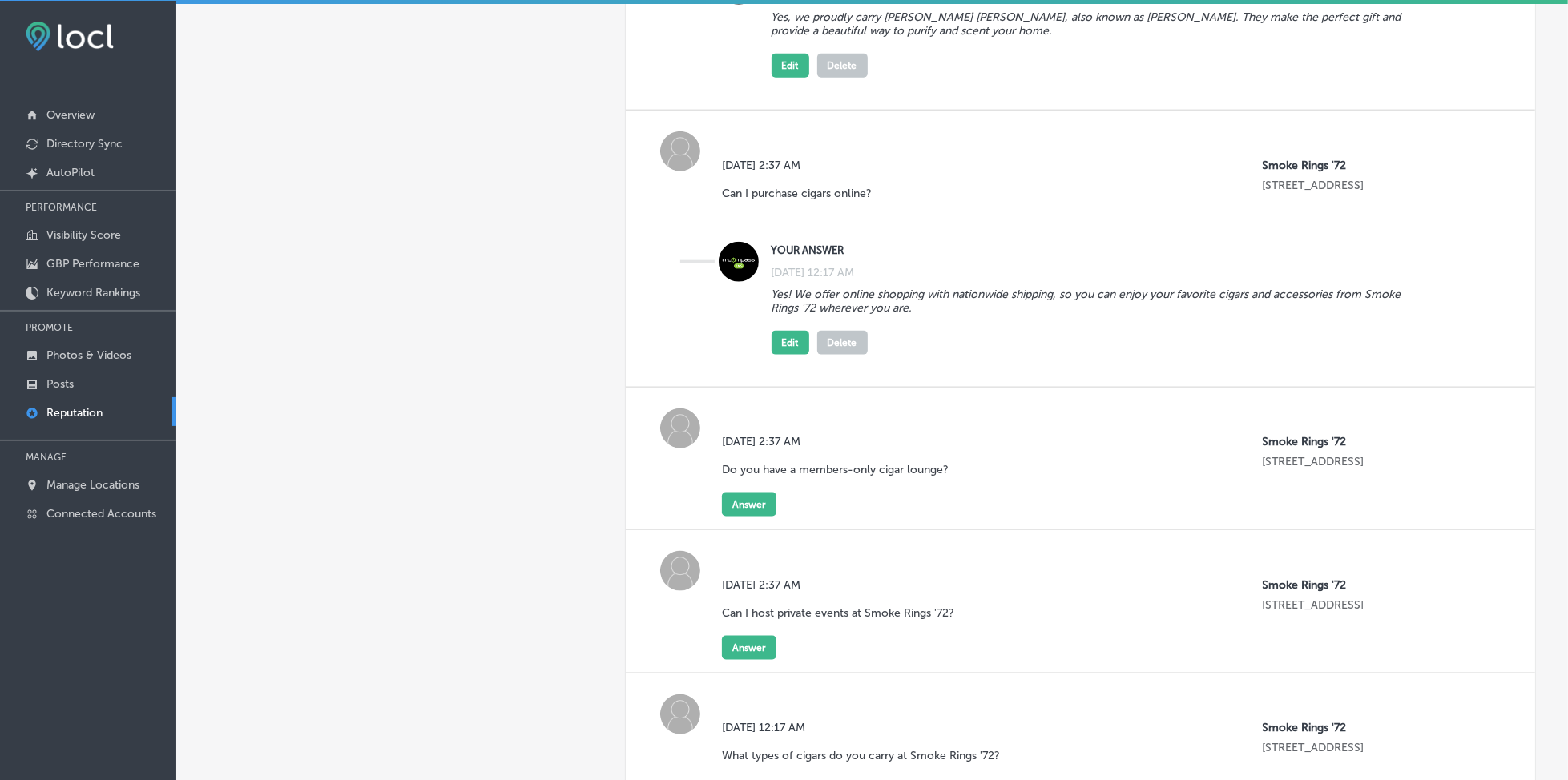
scroll to position [1473, 0]
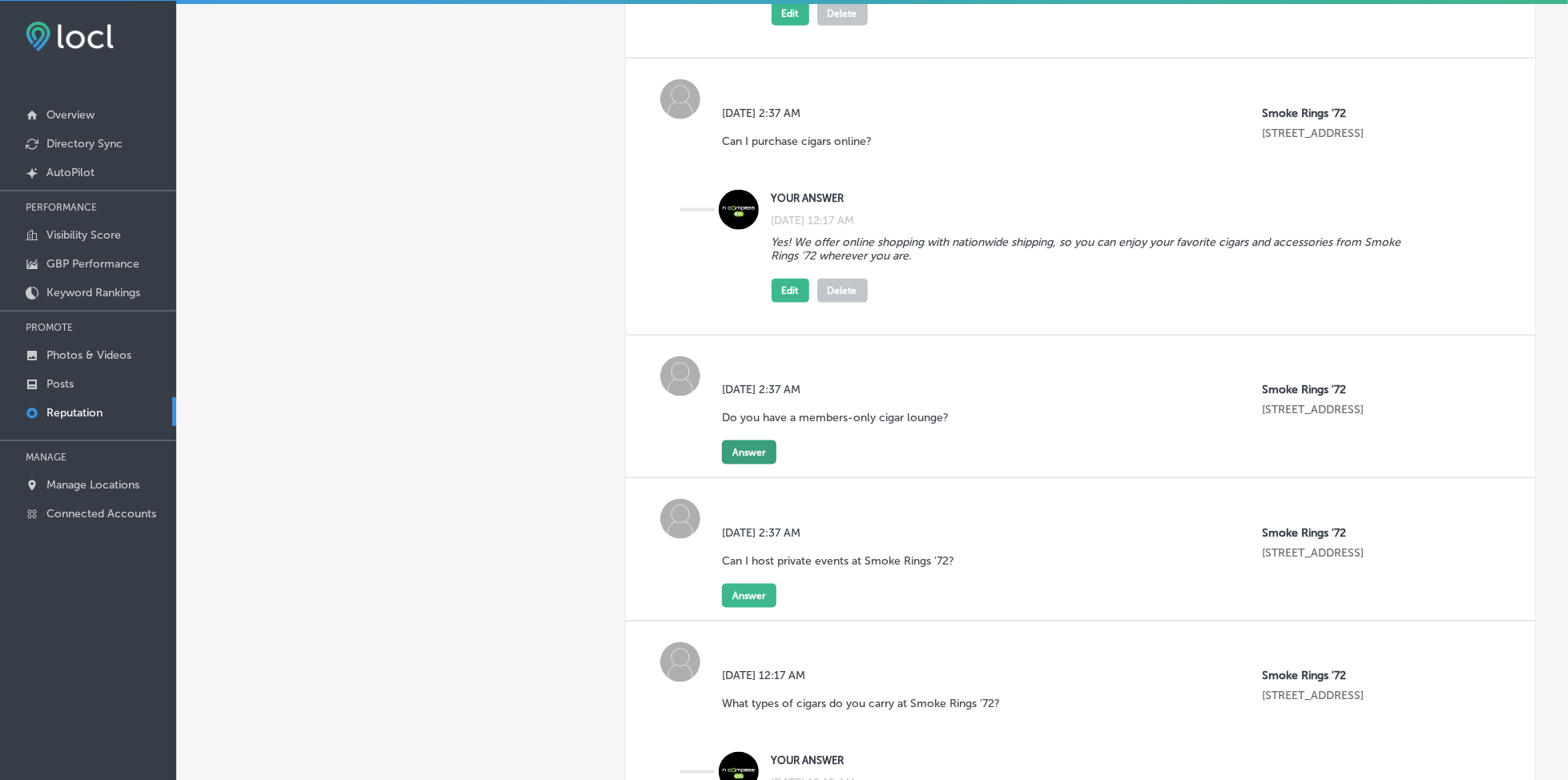
click at [747, 447] on button "Answer" at bounding box center [748, 453] width 55 height 24
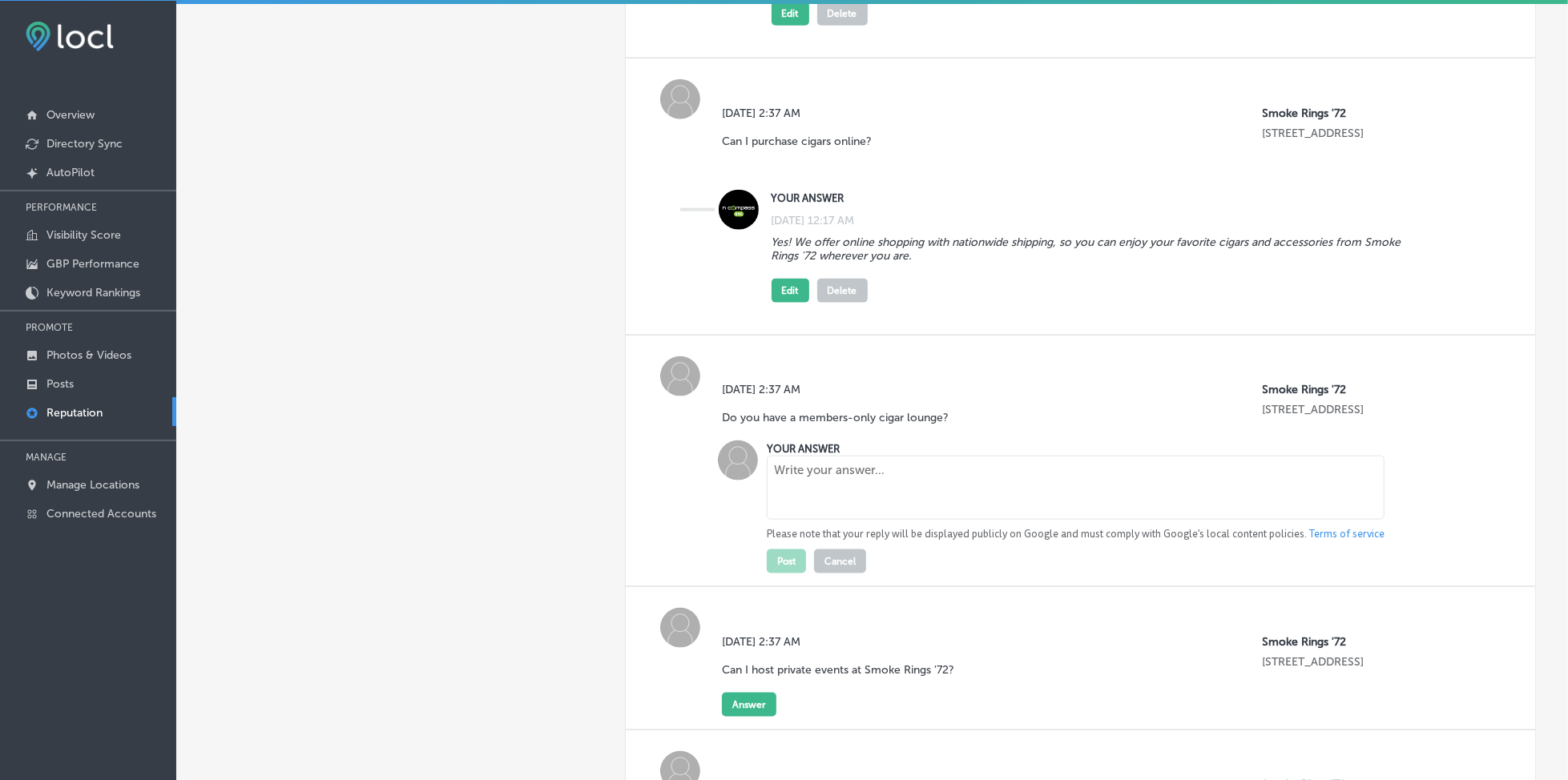
click at [780, 481] on textarea at bounding box center [1076, 487] width 617 height 64
paste textarea "Yes, we do! Our exclusive, members-only [GEOGRAPHIC_DATA] is available 24/7 wit…"
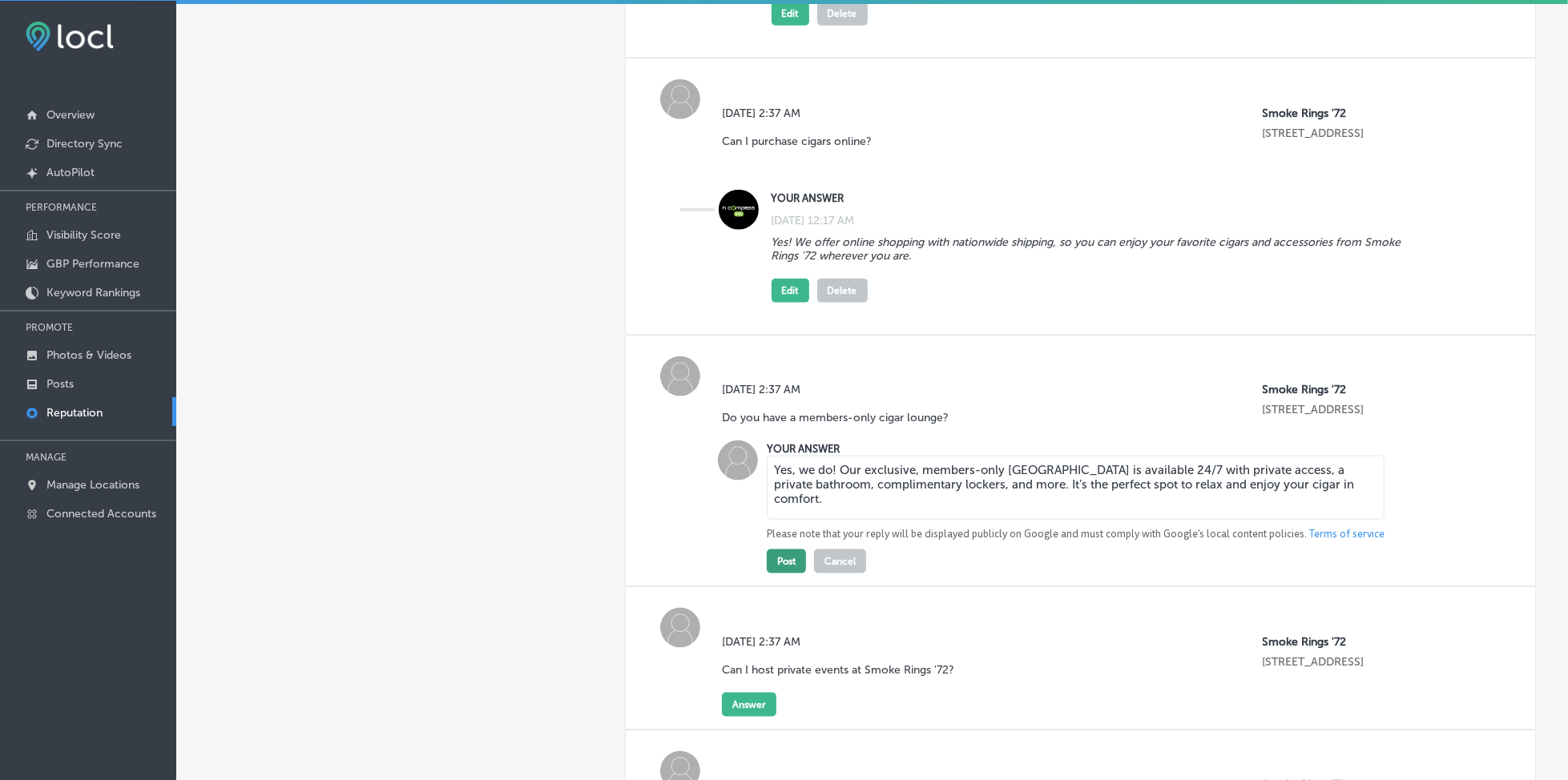
type textarea "Yes, we do! Our exclusive, members-only [GEOGRAPHIC_DATA] is available 24/7 wit…"
click at [774, 550] on button "Post" at bounding box center [786, 562] width 39 height 24
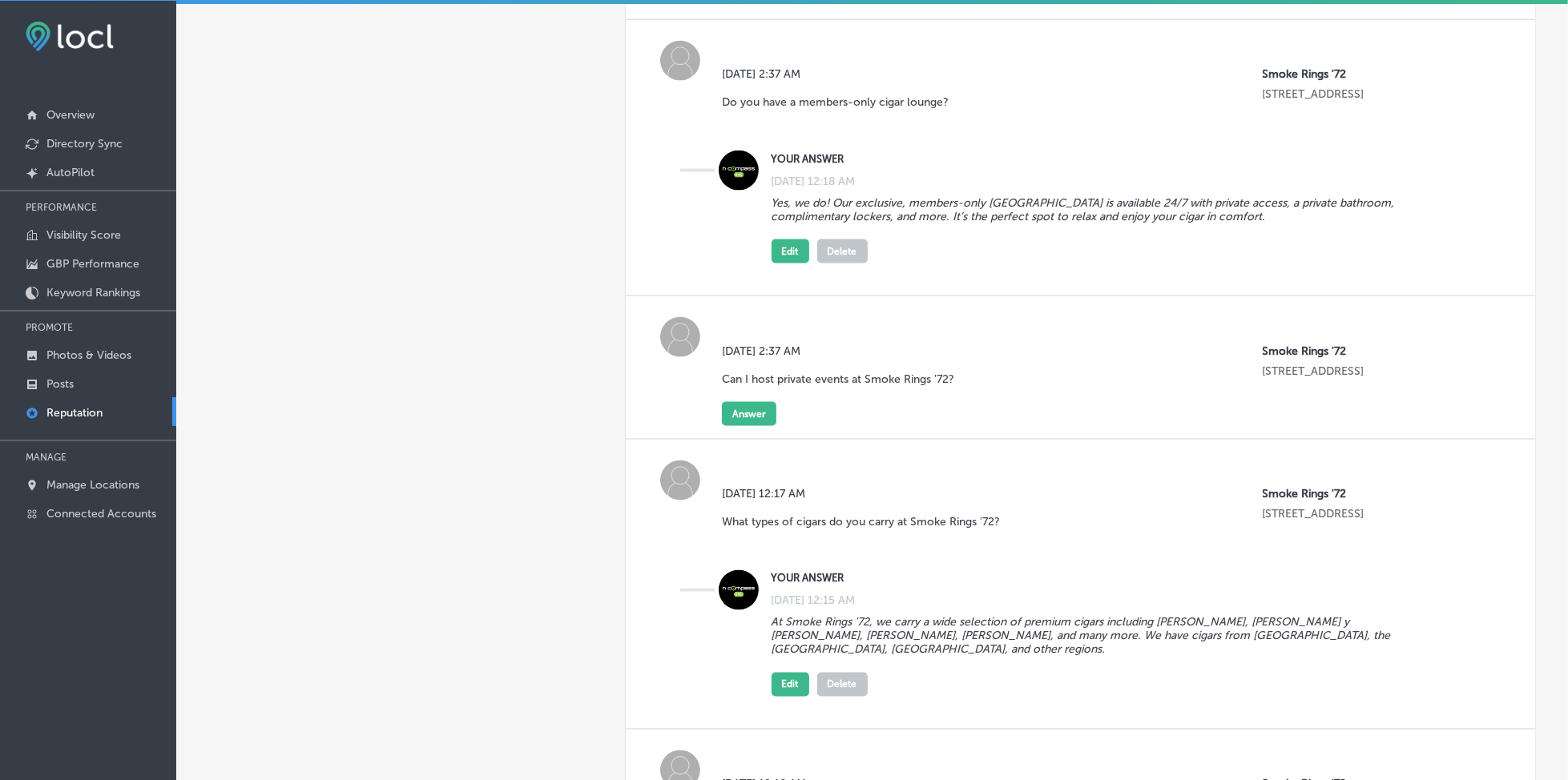
scroll to position [1793, 0]
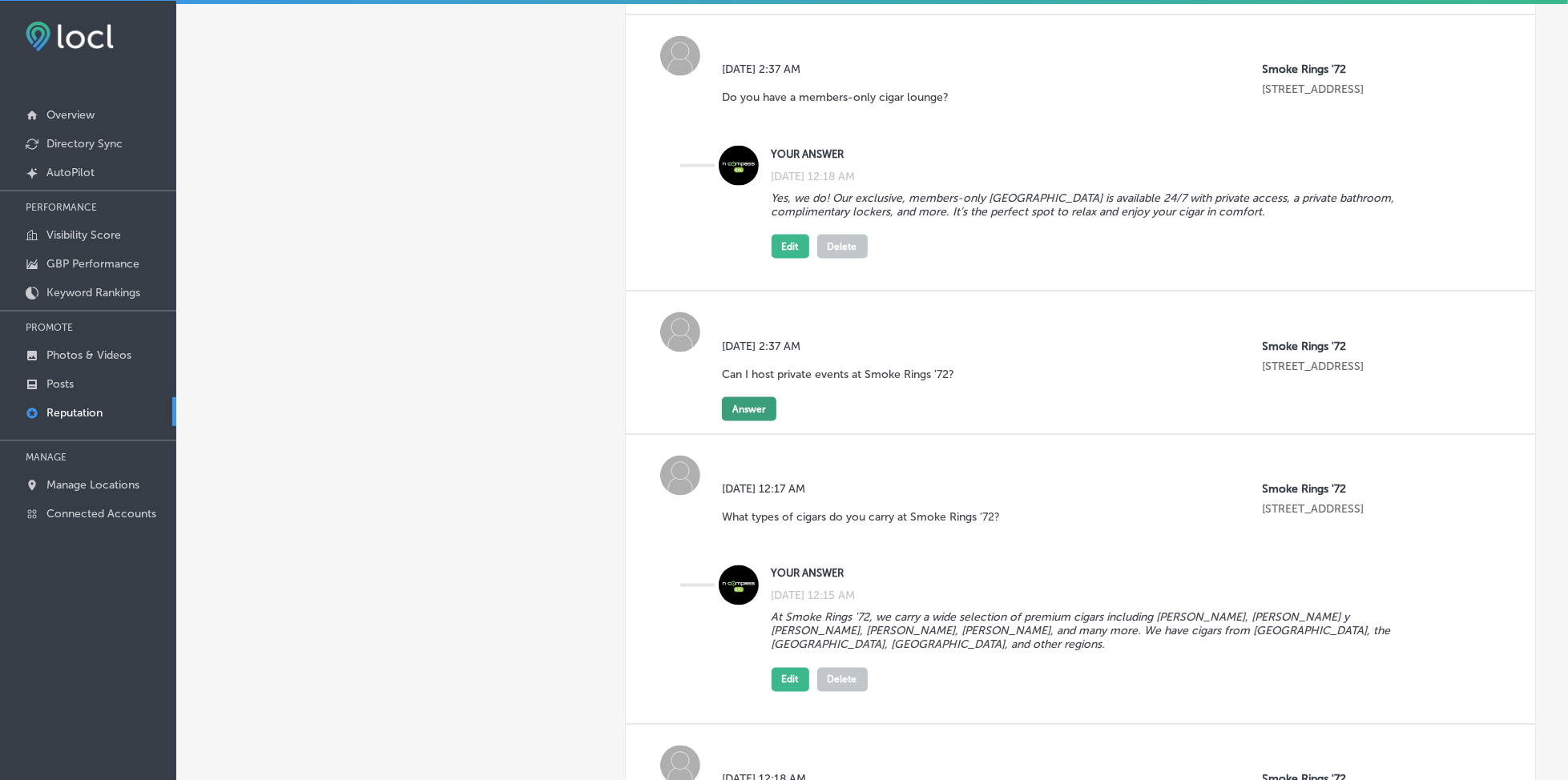
click at [731, 397] on button "Answer" at bounding box center [748, 409] width 55 height 24
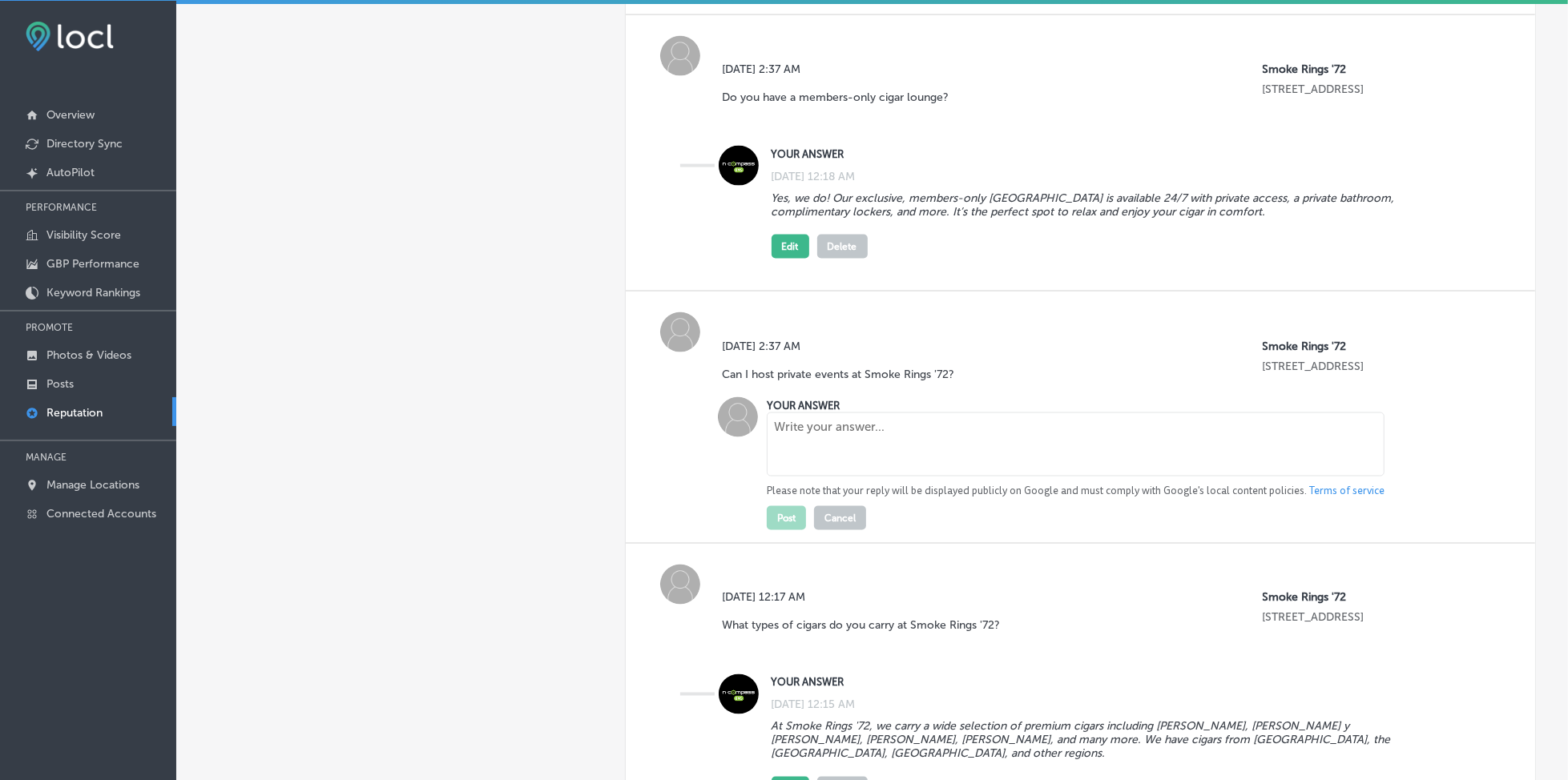
click at [795, 431] on textarea at bounding box center [1076, 445] width 617 height 64
paste textarea "Yes, our spacious cigar shop and lounge are available for private parties and e…"
type textarea "Yes, our spacious cigar shop and lounge are available for private parties and e…"
click at [785, 506] on button "Post" at bounding box center [786, 518] width 39 height 24
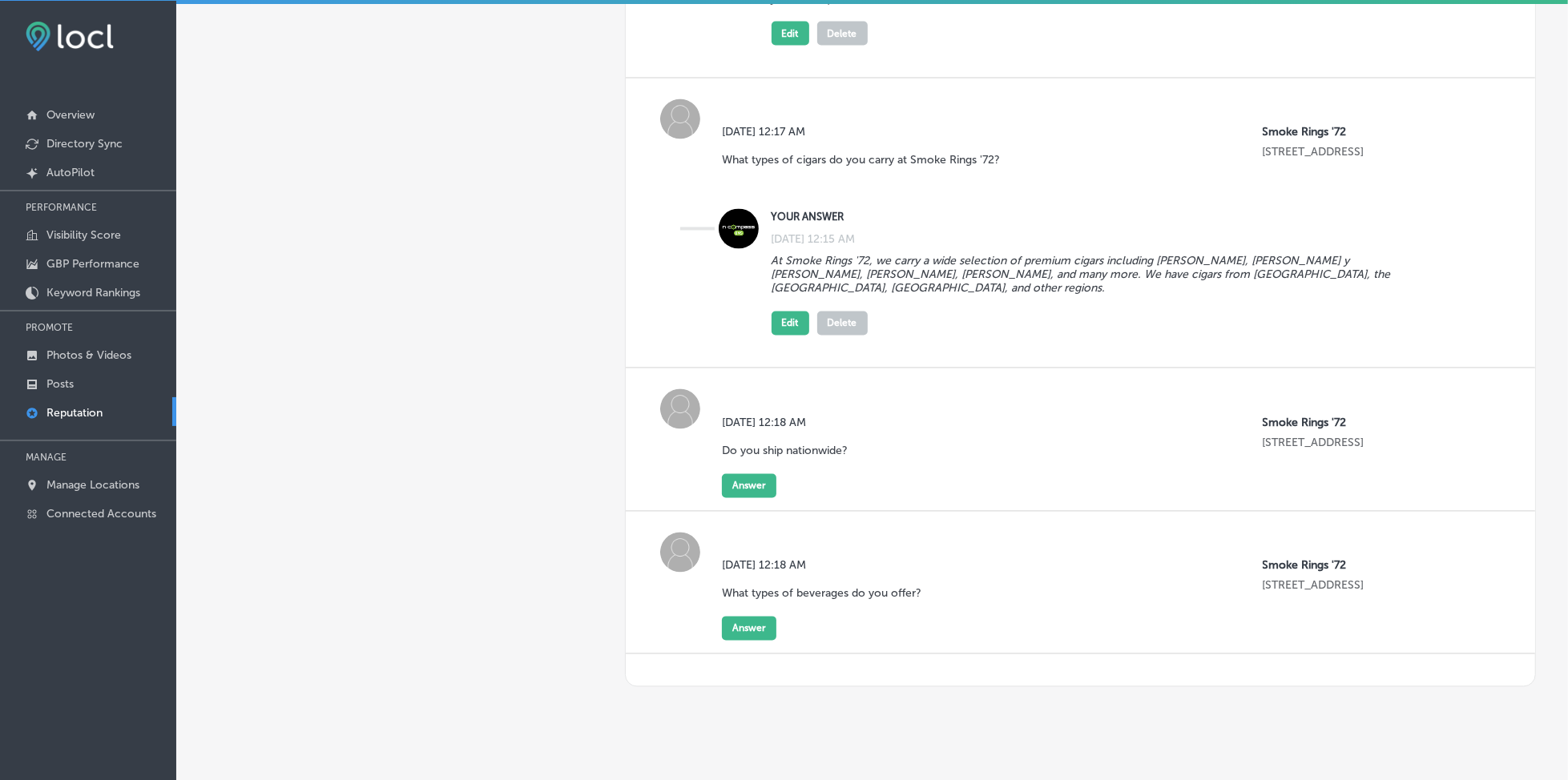
scroll to position [2293, 0]
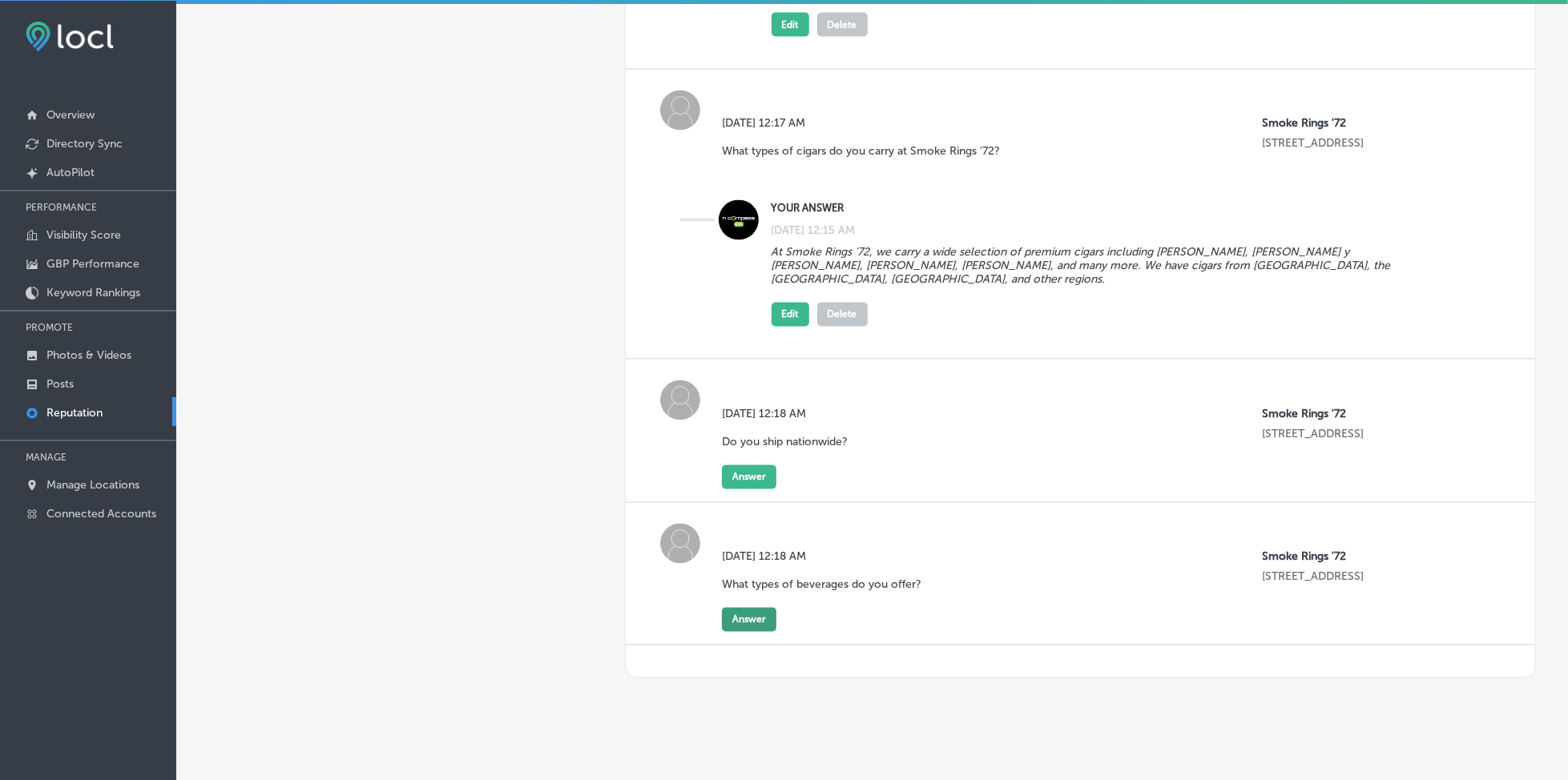
click at [748, 608] on button "Answer" at bounding box center [748, 620] width 55 height 24
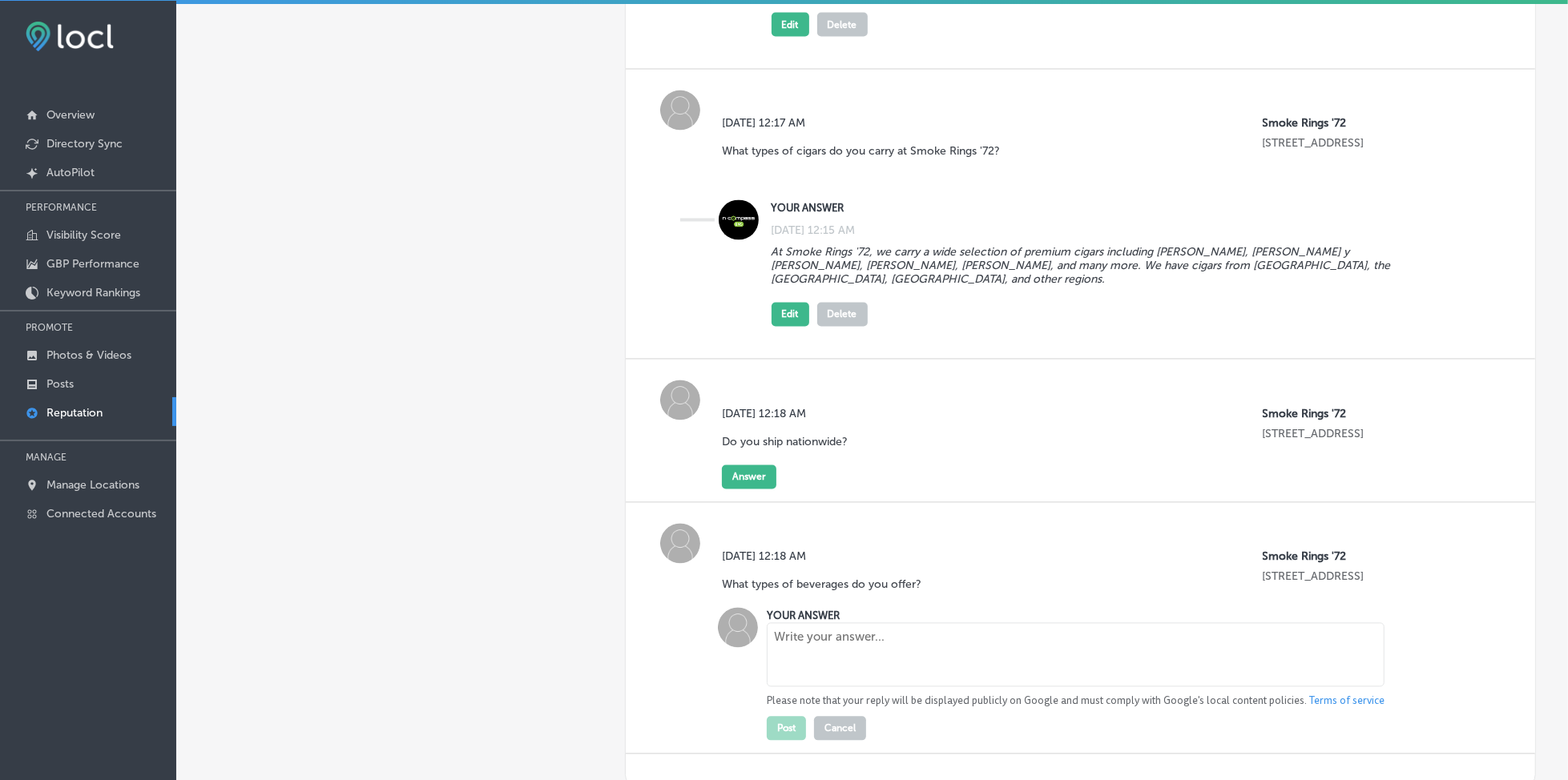
click at [794, 624] on textarea at bounding box center [1076, 655] width 617 height 64
paste textarea "We offer a selection of beer, wine, and cocktails to pair perfectly with your c…"
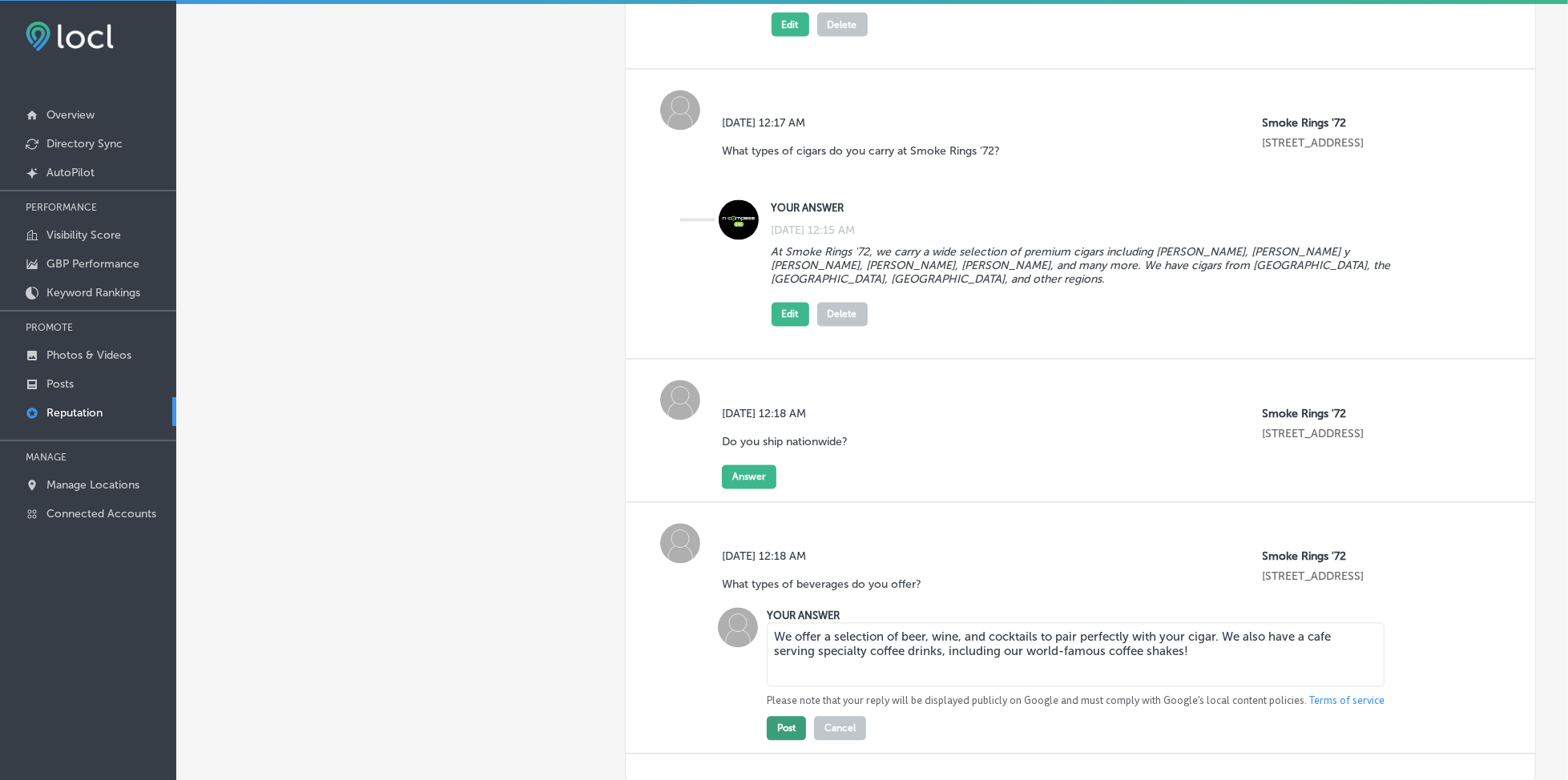
type textarea "We offer a selection of beer, wine, and cocktails to pair perfectly with your c…"
click at [792, 717] on button "Post" at bounding box center [786, 729] width 39 height 24
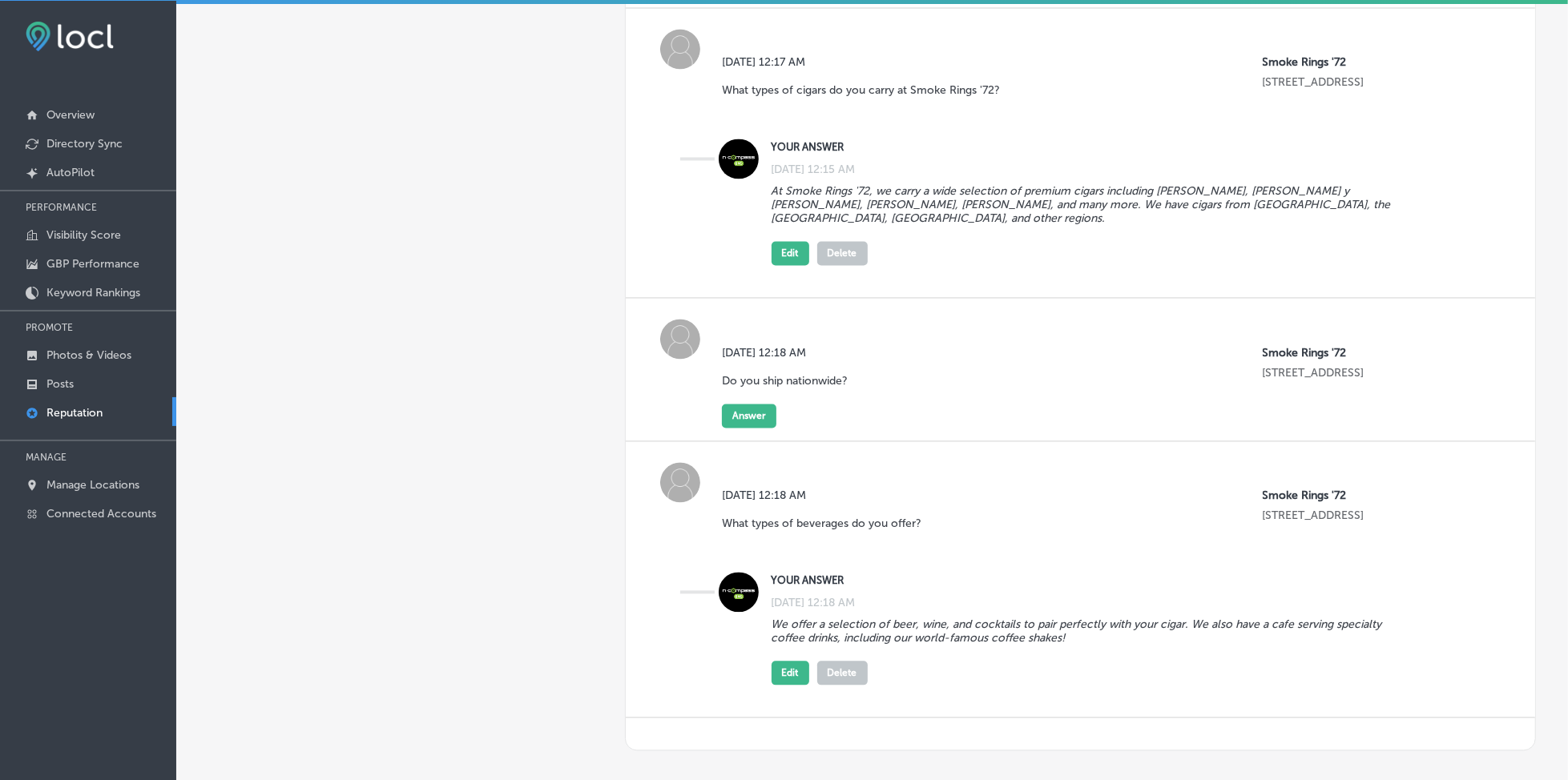
scroll to position [2317, 0]
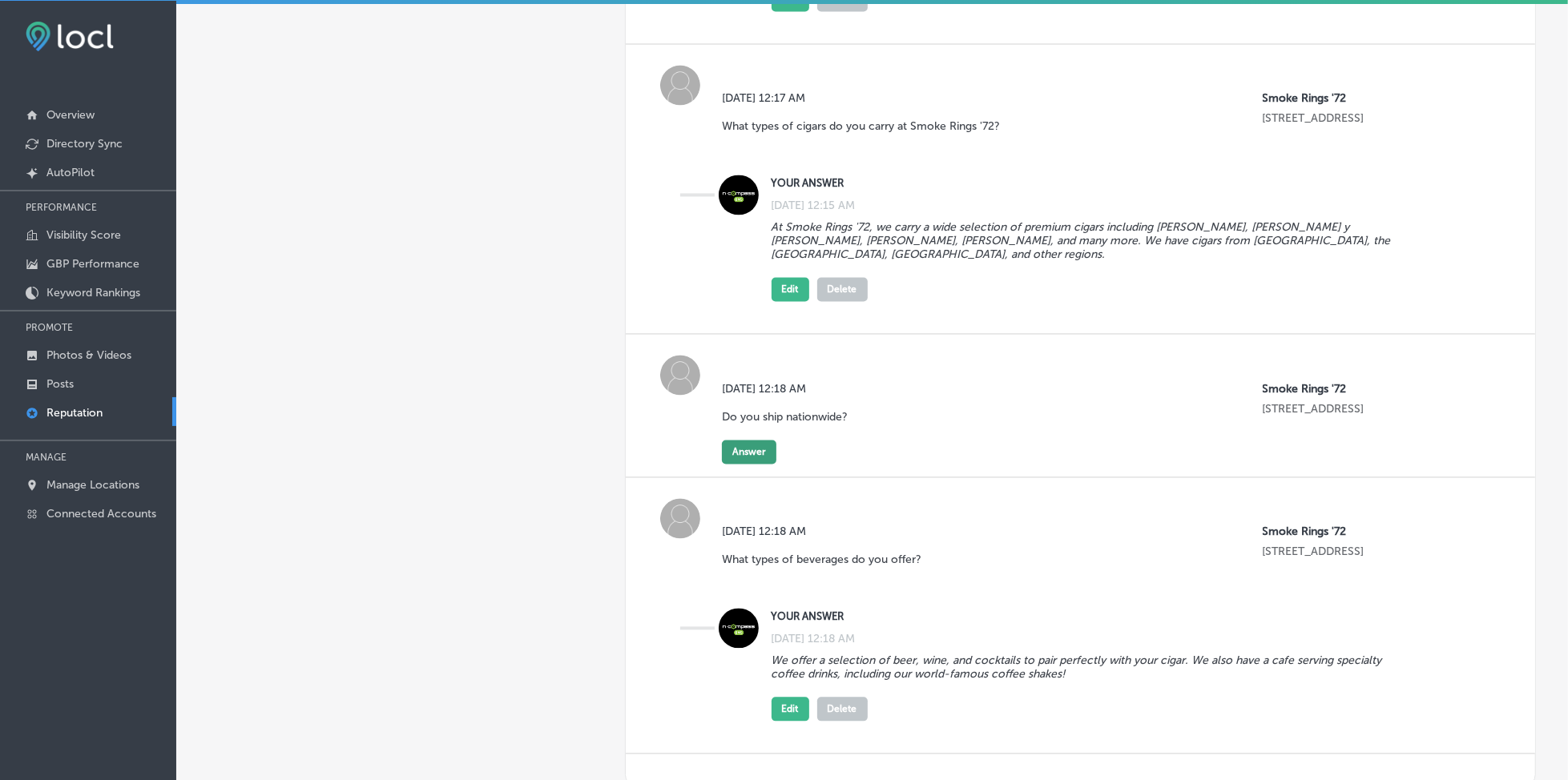
click at [743, 441] on button "Answer" at bounding box center [748, 453] width 55 height 24
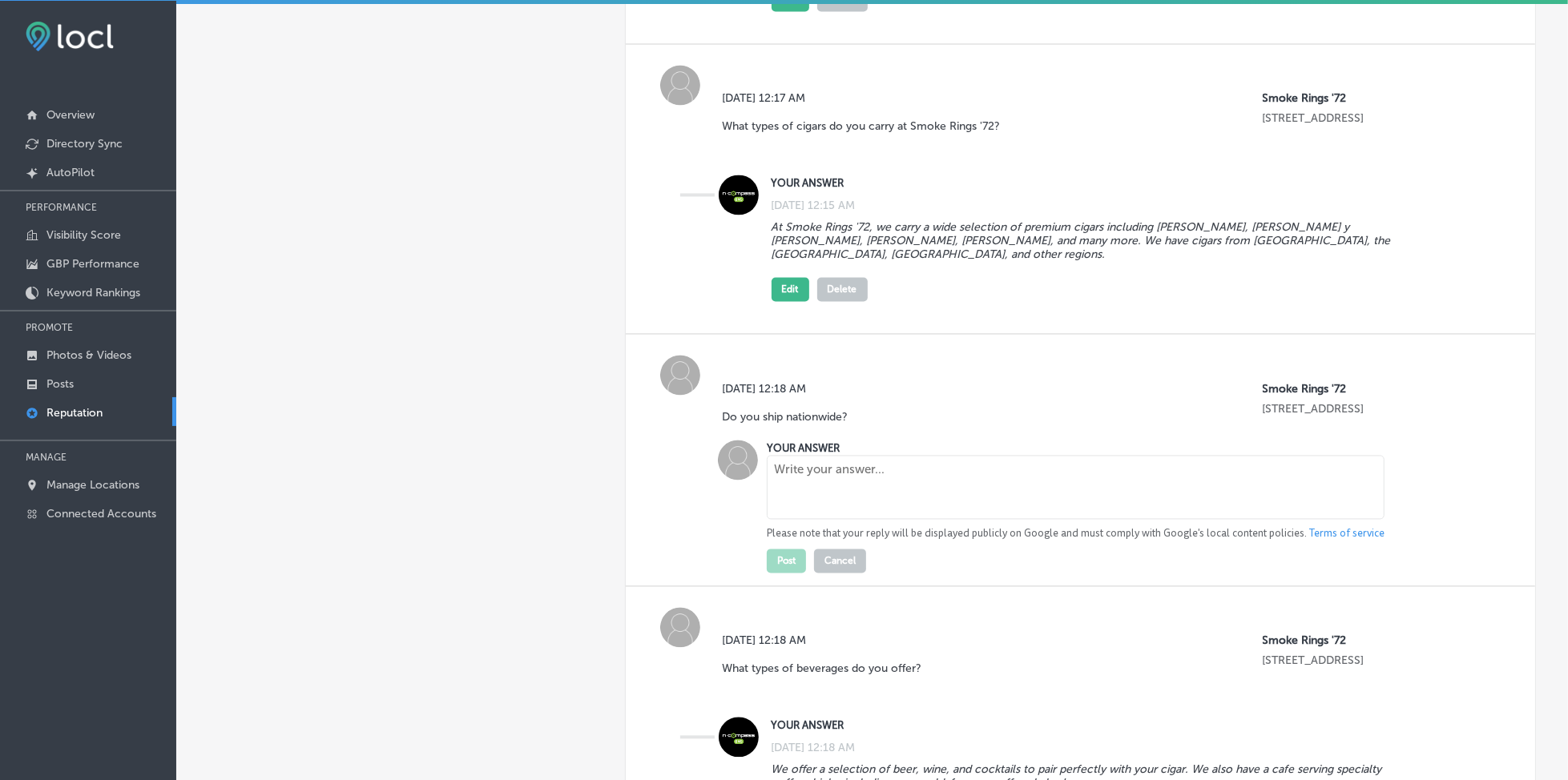
click at [822, 475] on textarea at bounding box center [1076, 487] width 617 height 64
paste textarea "Yes, we do! We offer nationwide shipping so you can enjoy our premium cigars, p…"
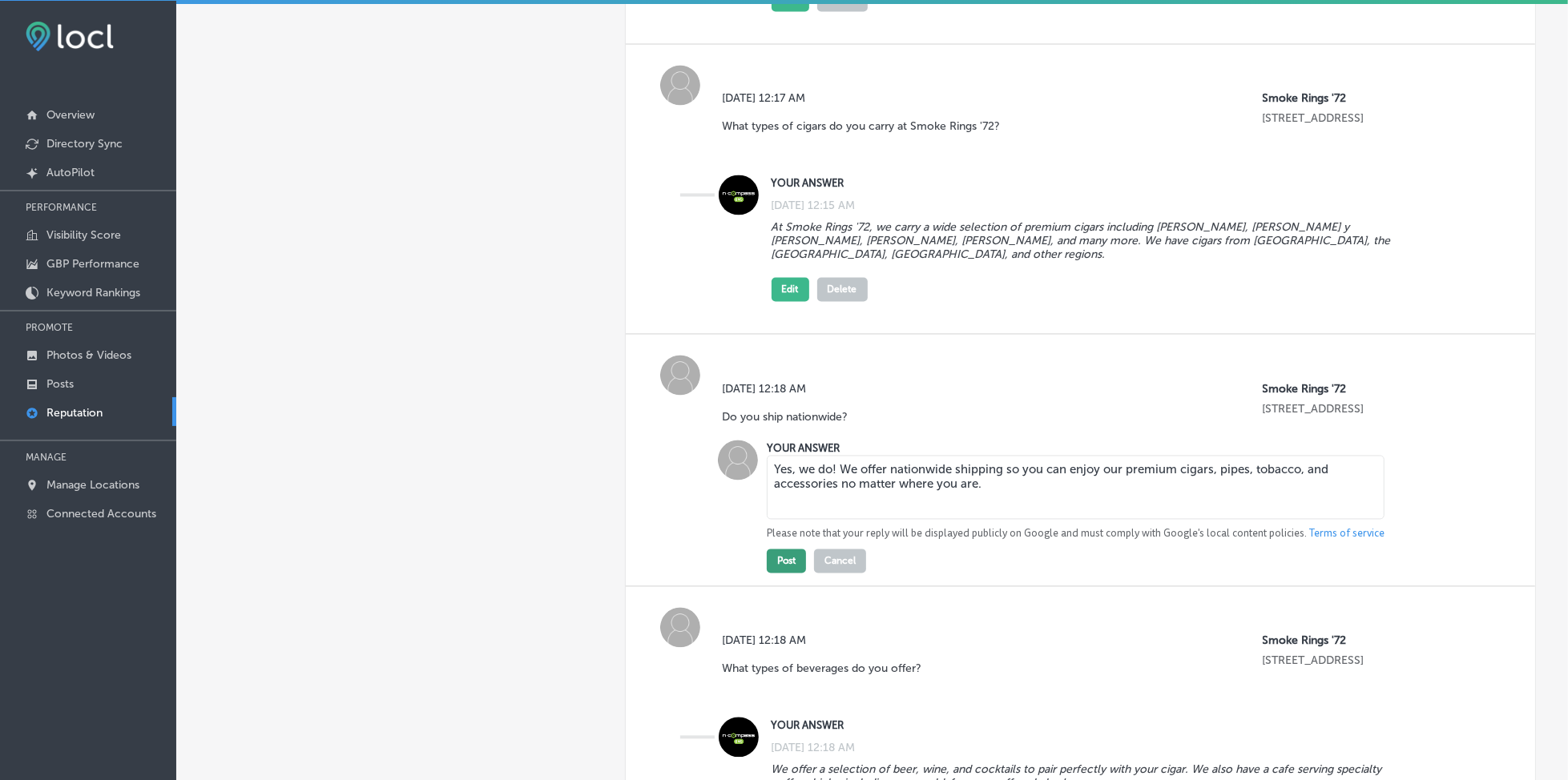
type textarea "Yes, we do! We offer nationwide shipping so you can enjoy our premium cigars, p…"
click at [788, 550] on button "Post" at bounding box center [786, 562] width 39 height 24
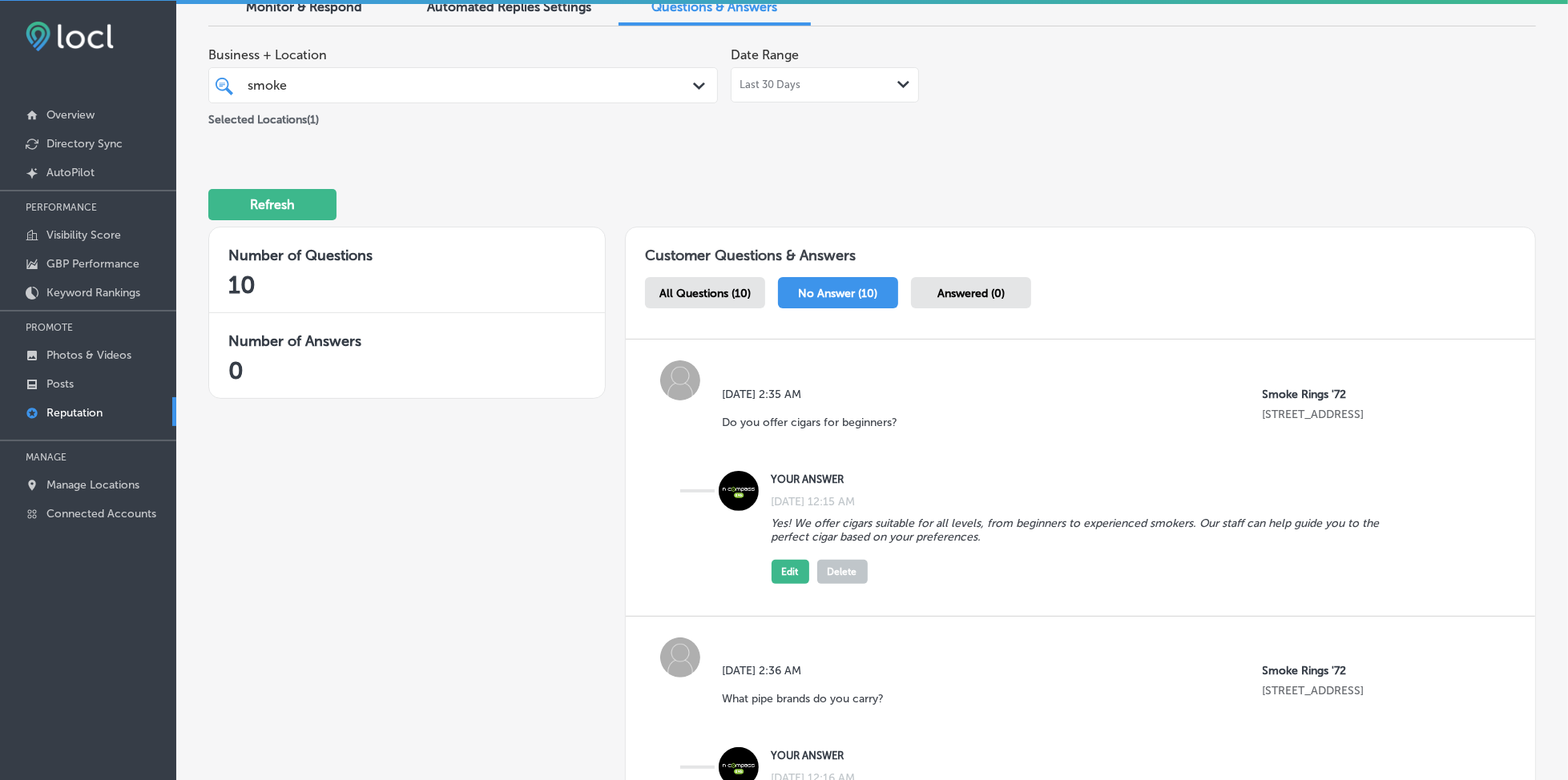
scroll to position [0, 0]
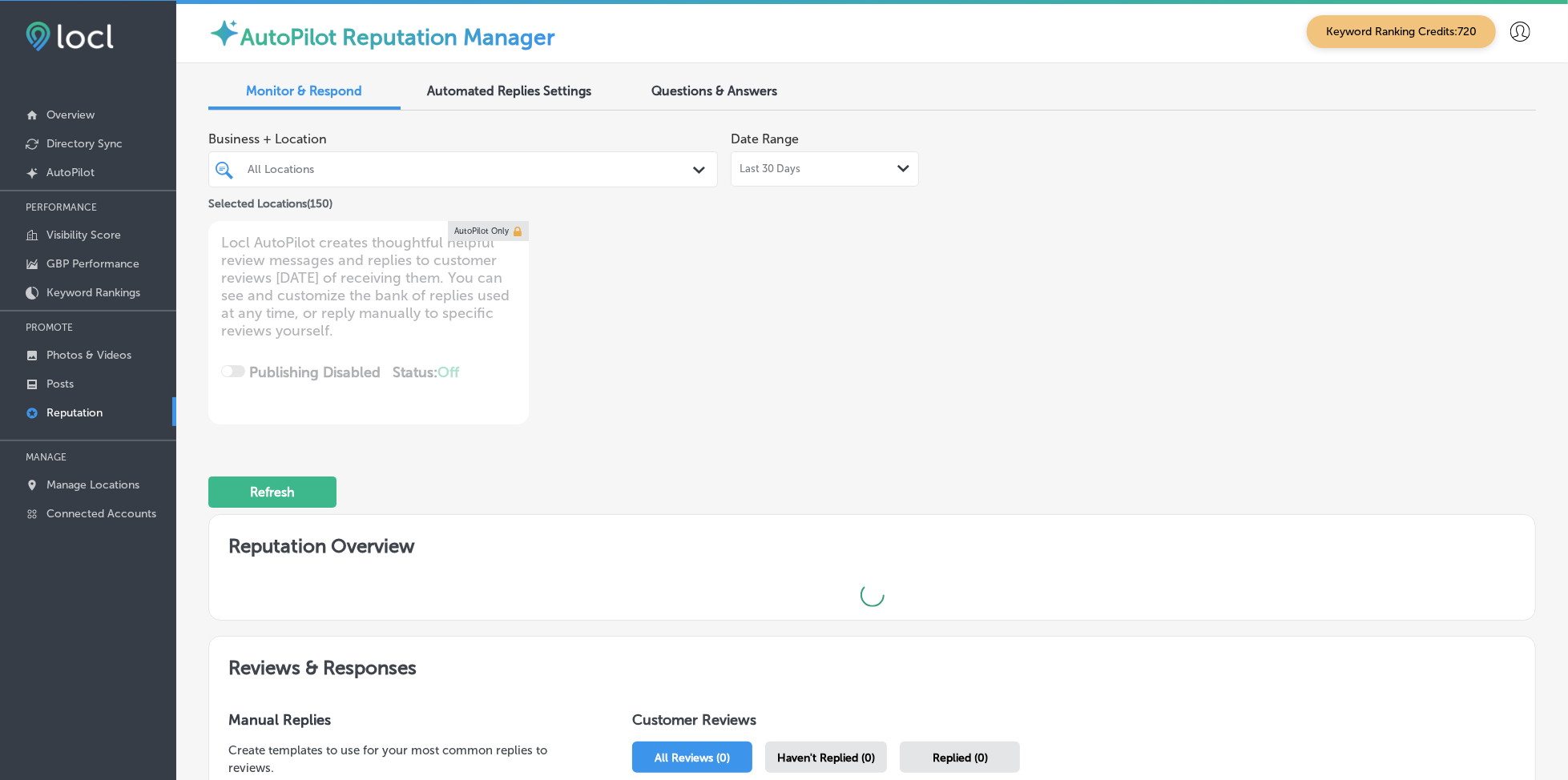
type textarea "x"
click at [732, 78] on div "Questions & Answers" at bounding box center [714, 91] width 192 height 34
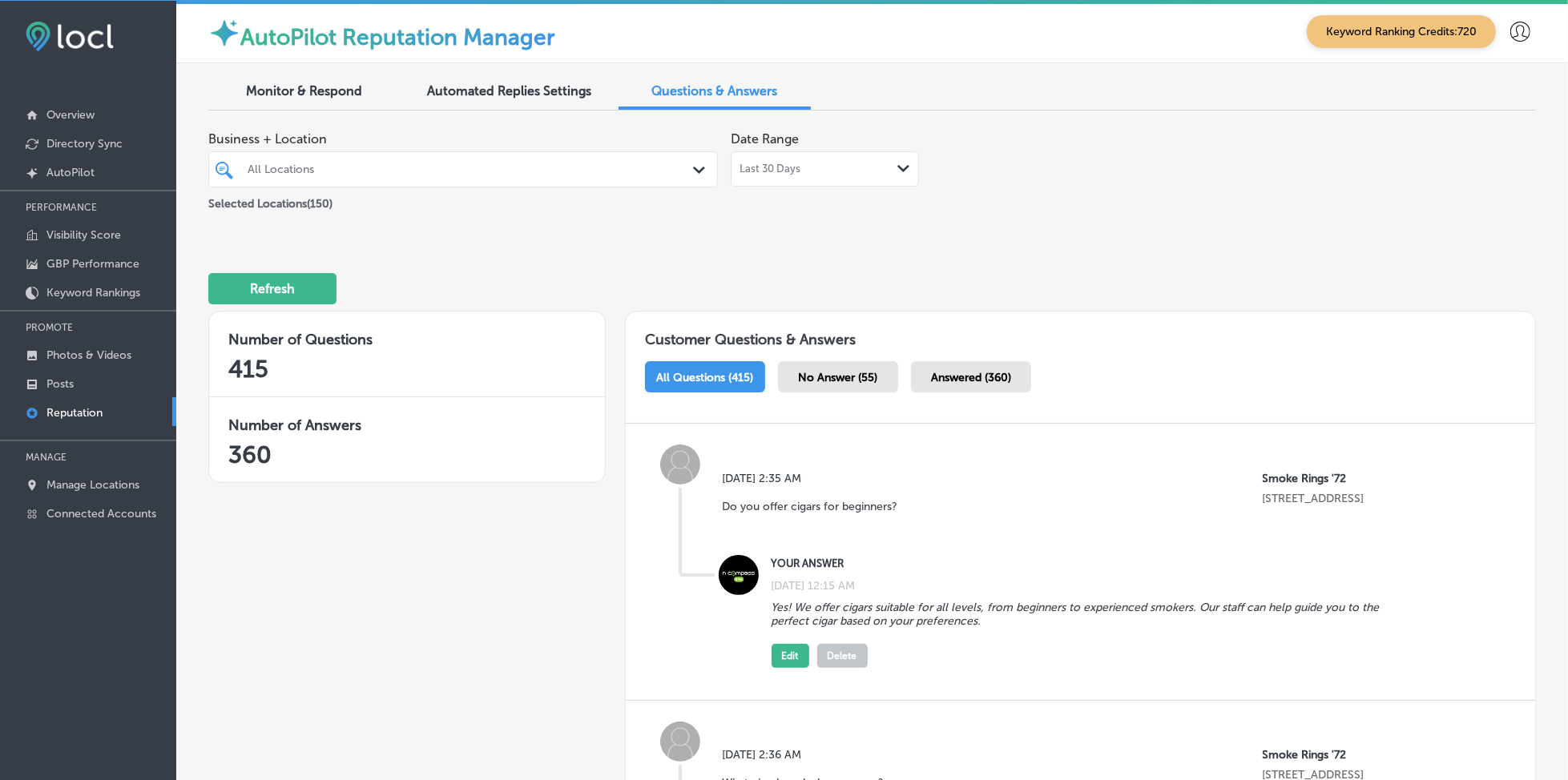
click at [453, 172] on div "All Locations" at bounding box center [471, 169] width 447 height 14
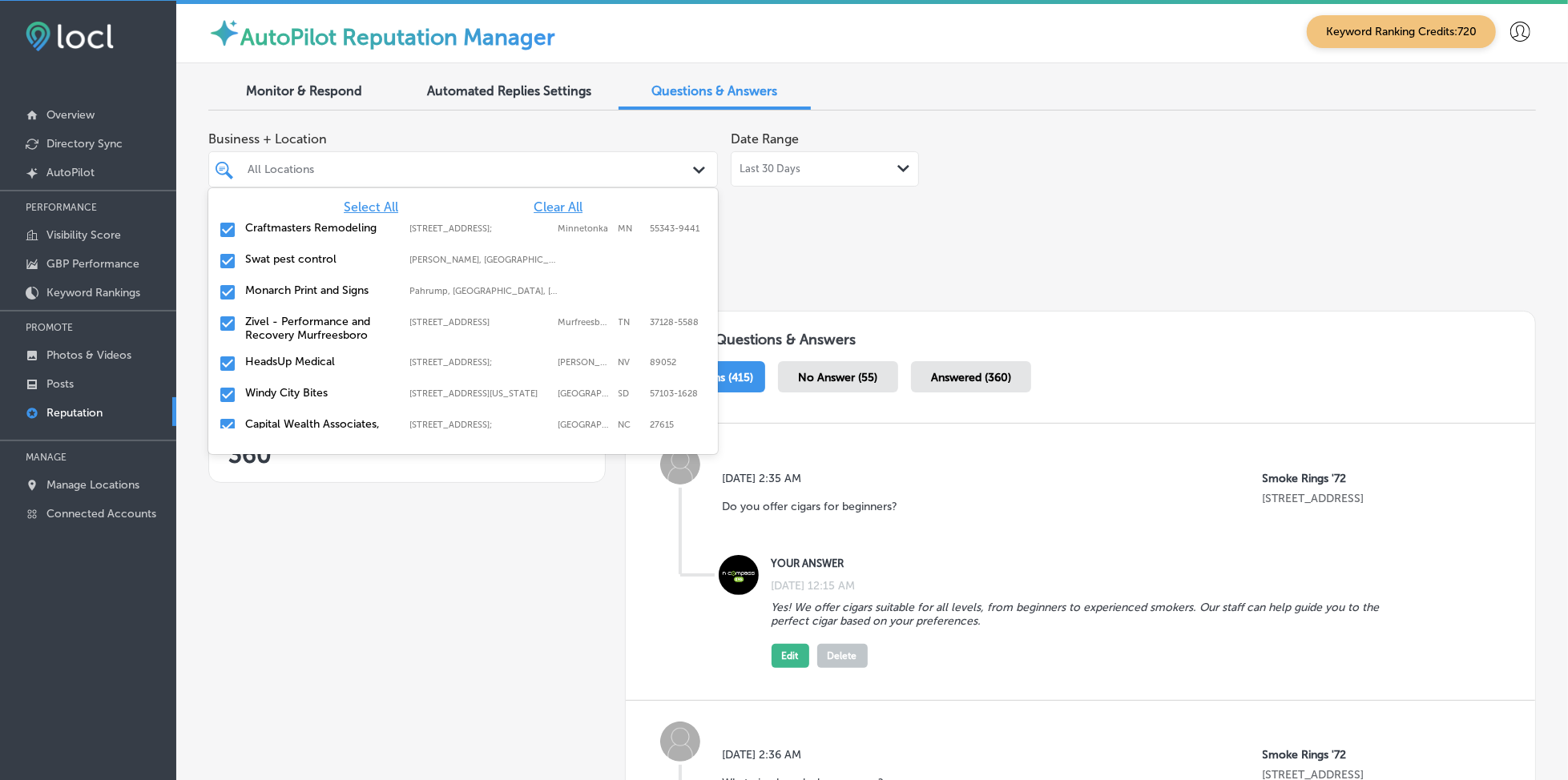
click at [552, 203] on span "Clear All" at bounding box center [557, 207] width 49 height 15
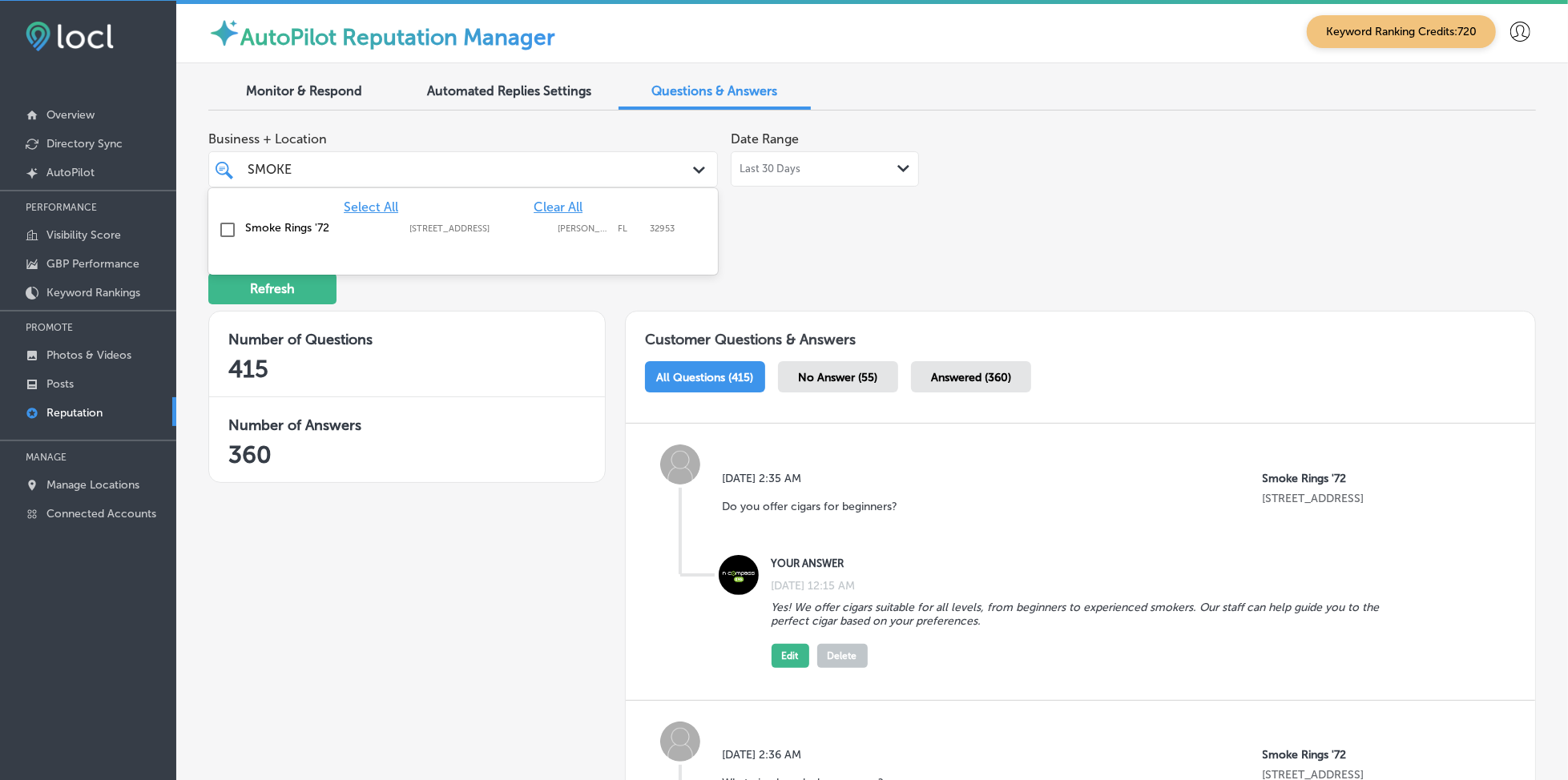
click at [520, 224] on label "[STREET_ADDRESS]" at bounding box center [480, 228] width 141 height 10
type input "SMOKE"
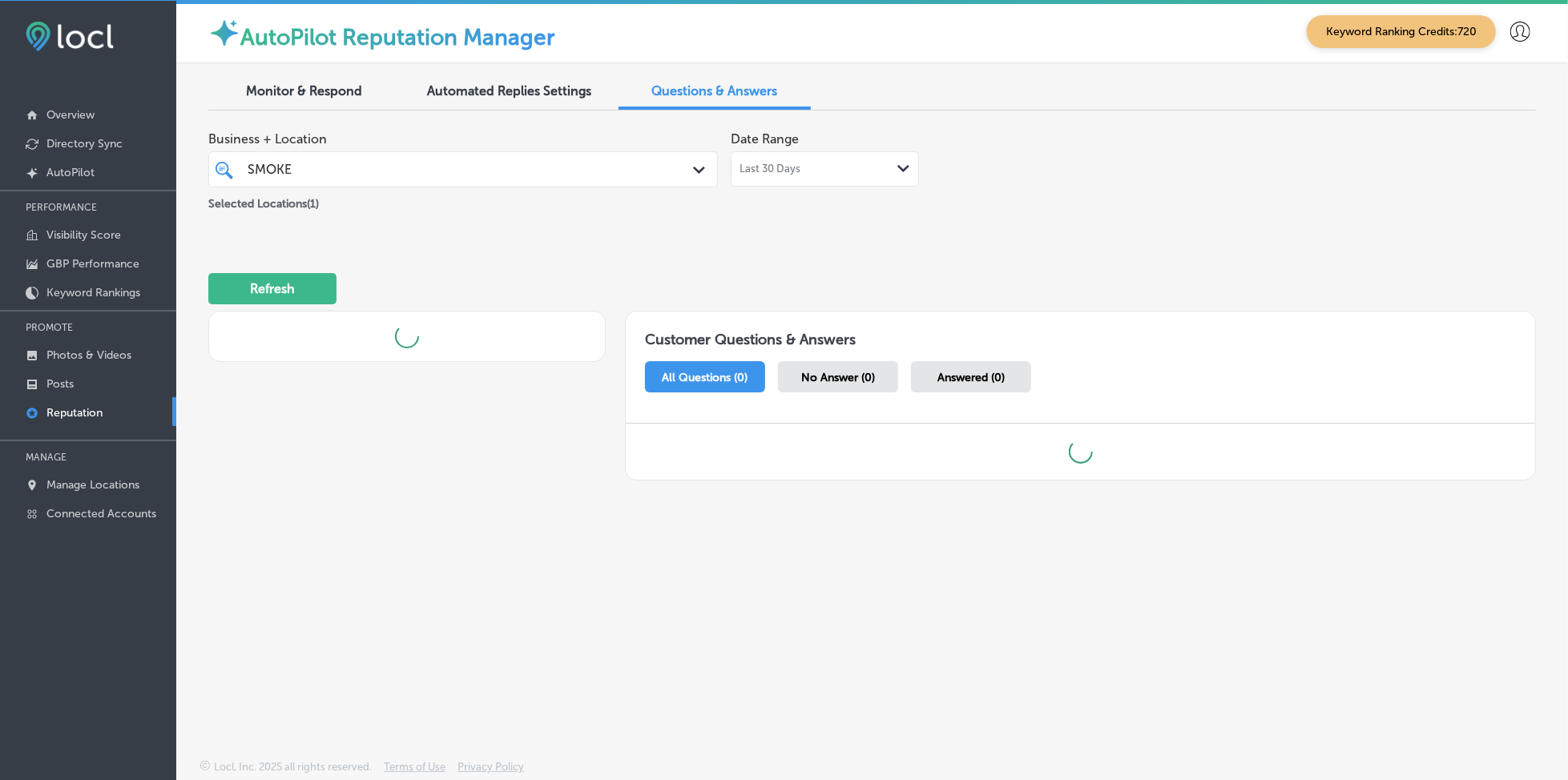
click at [813, 211] on div "Business + Location SMOKE SMOKE Path Created with Sketch. Selected Locations ( …" at bounding box center [606, 168] width 796 height 90
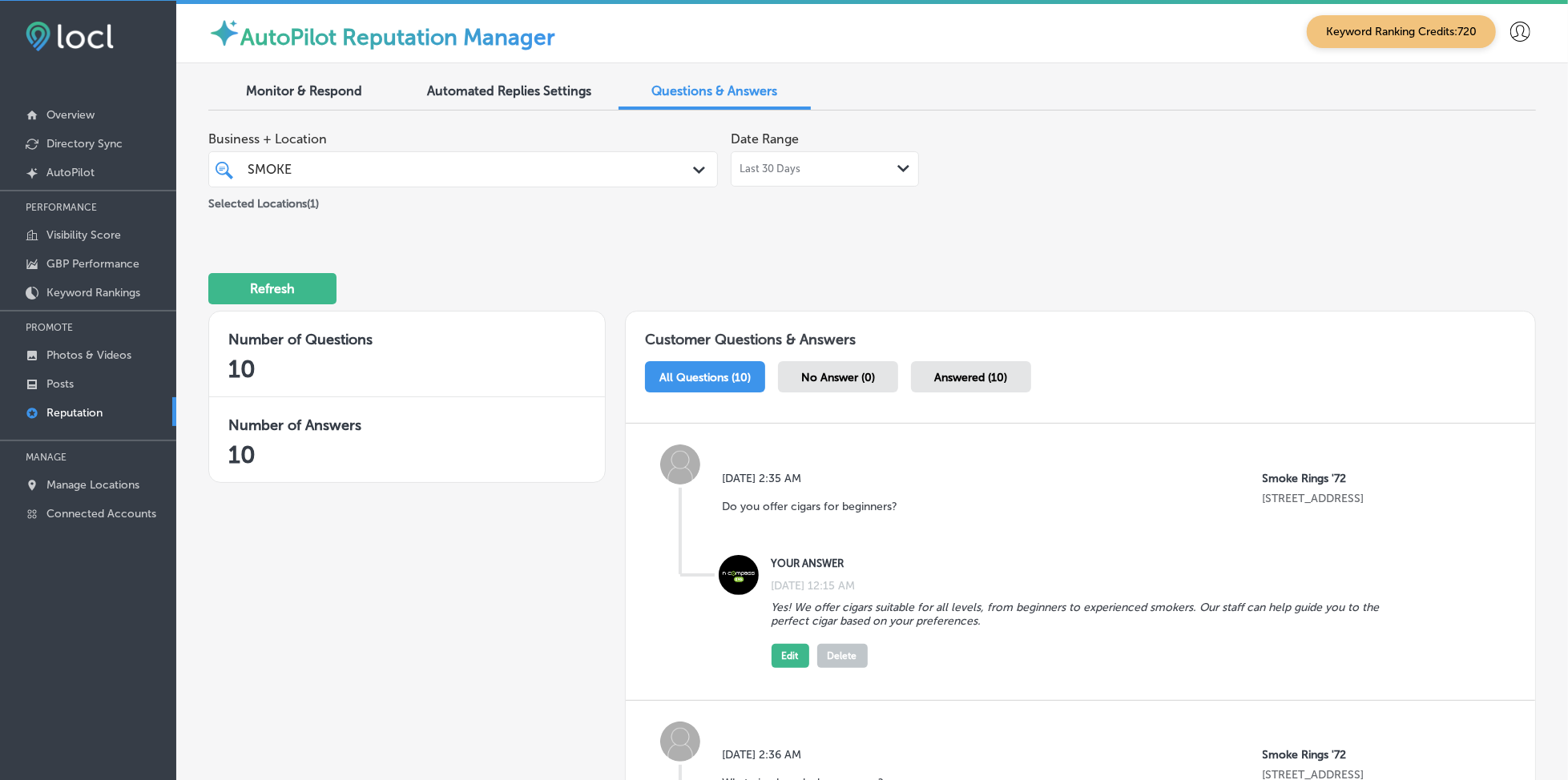
click at [340, 84] on span "Monitor & Respond" at bounding box center [305, 91] width 116 height 15
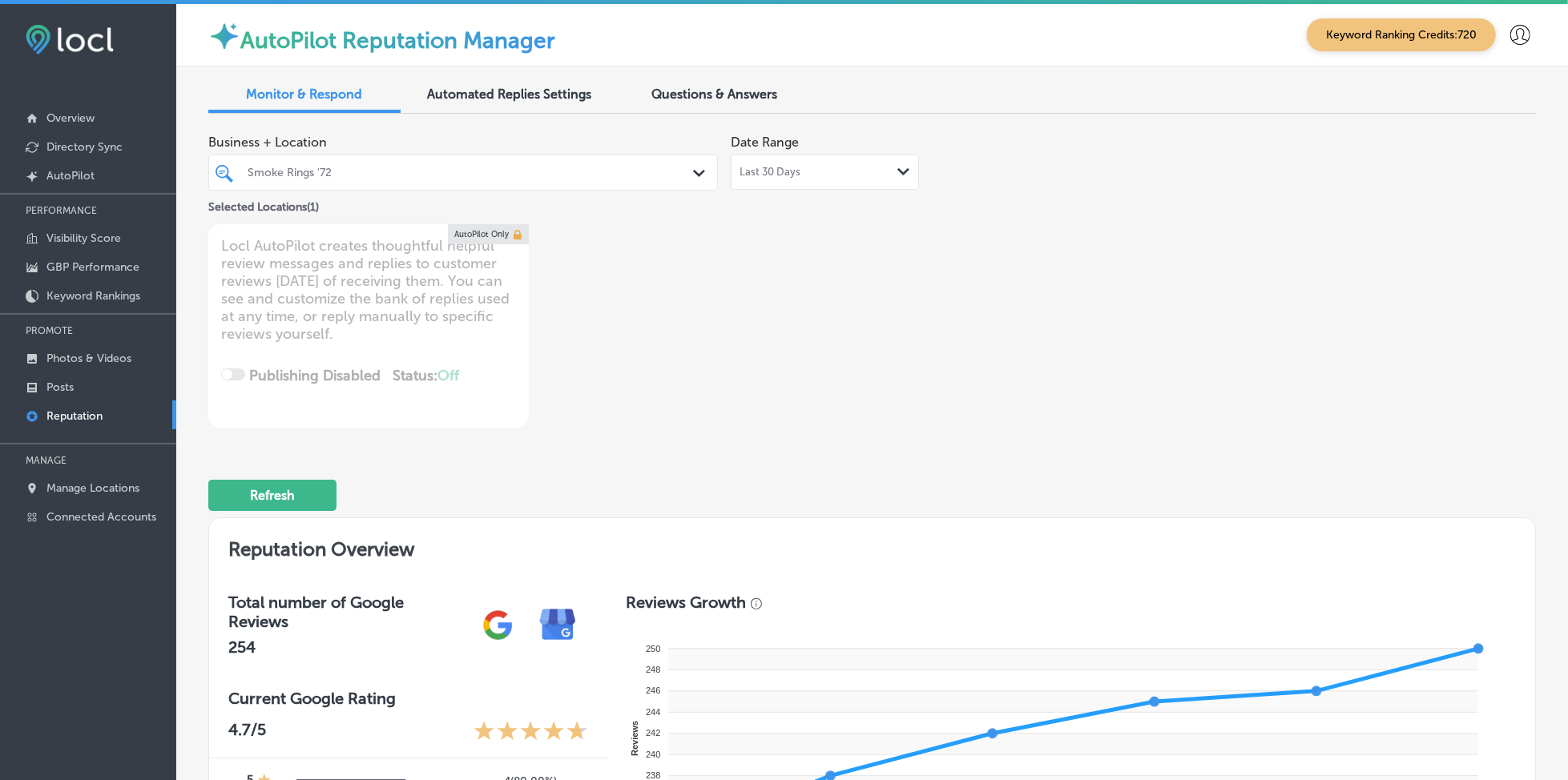
drag, startPoint x: 583, startPoint y: 155, endPoint x: 573, endPoint y: 169, distance: 17.2
click at [582, 155] on div "Smoke Rings '72 Path Created with Sketch." at bounding box center [462, 172] width 509 height 36
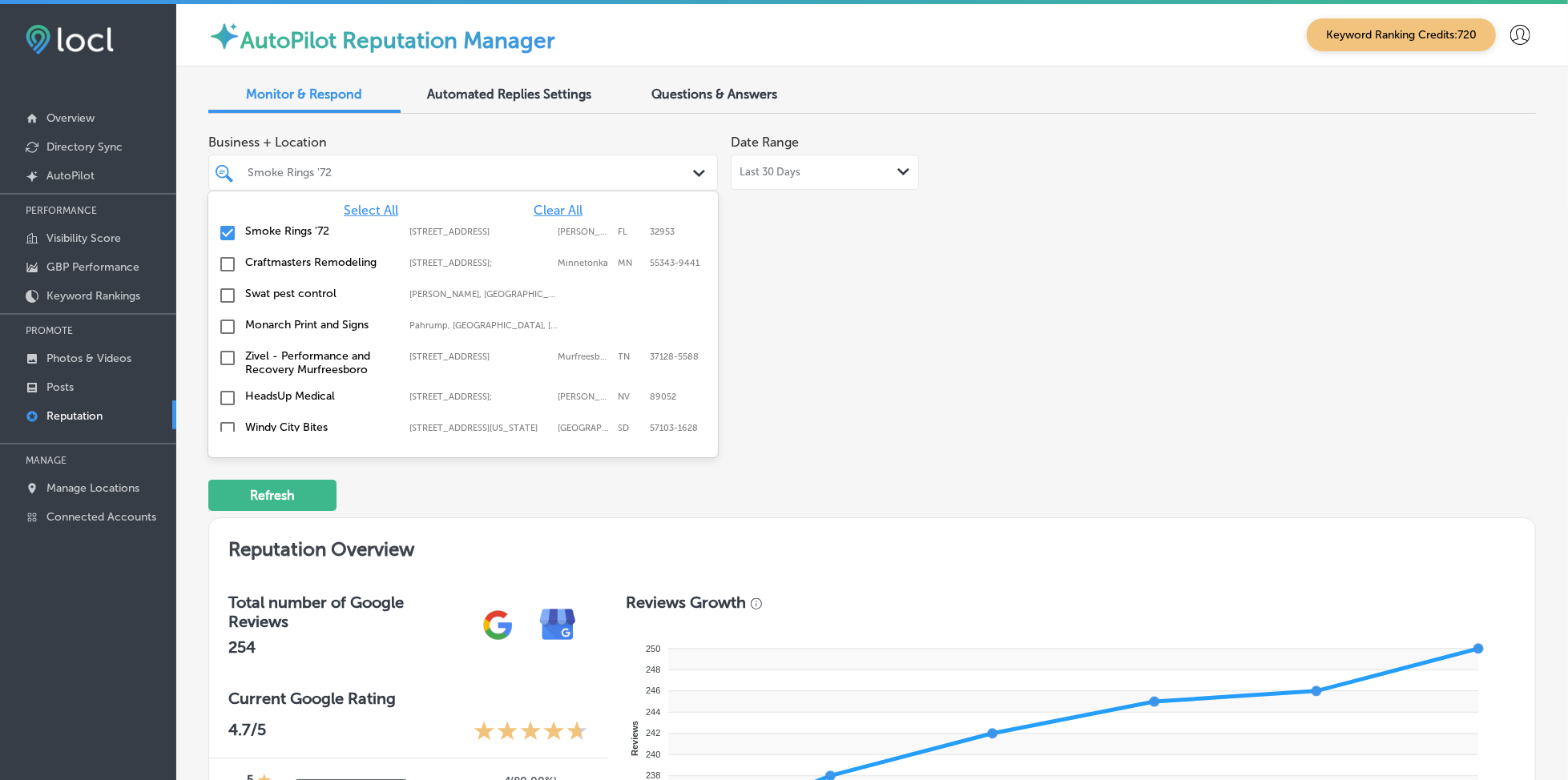
click at [363, 202] on span "Select All" at bounding box center [371, 210] width 55 height 15
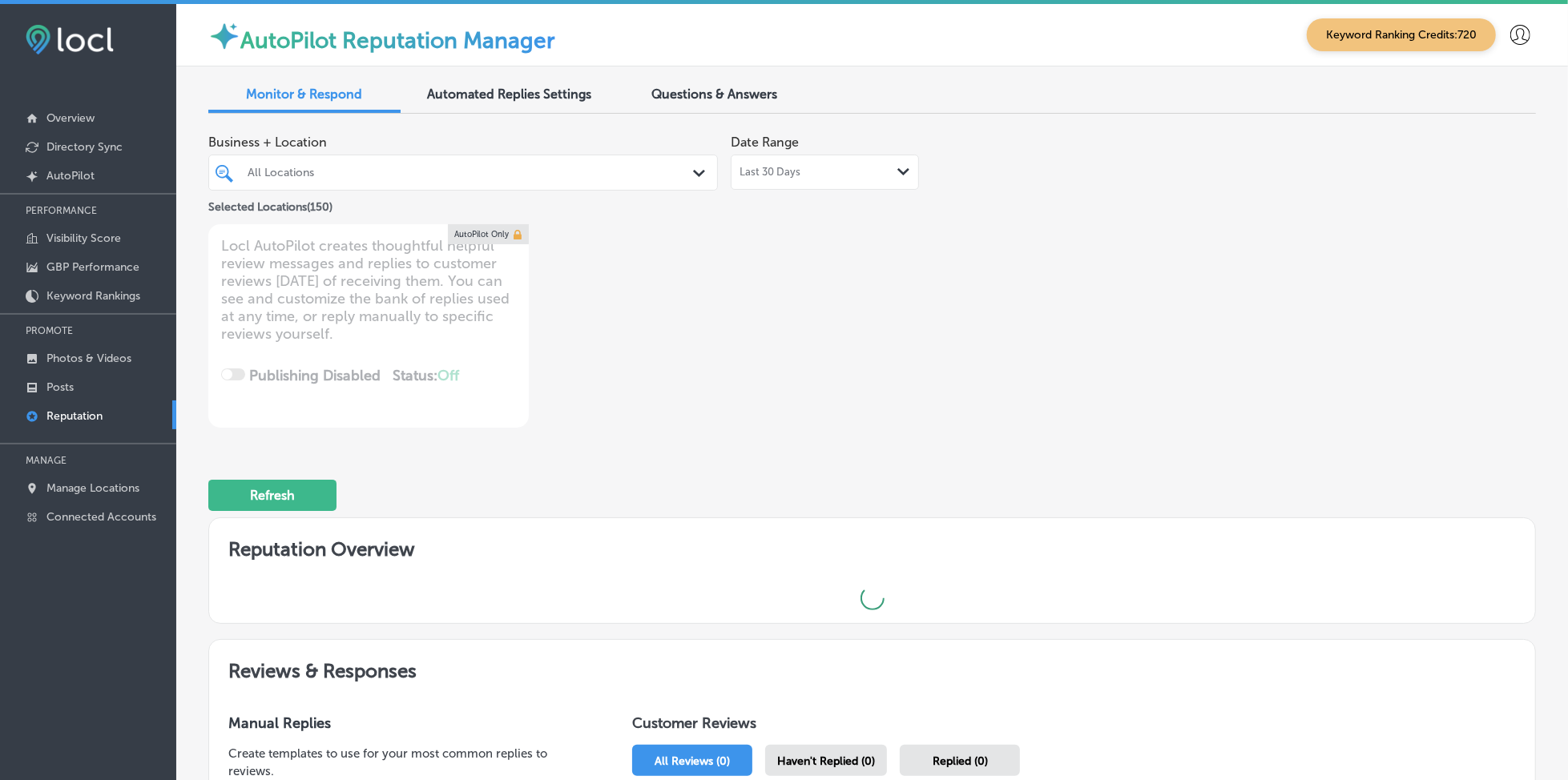
click at [931, 299] on div "Business + Location All Locations Path Created with Sketch. Selected Locations …" at bounding box center [606, 277] width 796 height 301
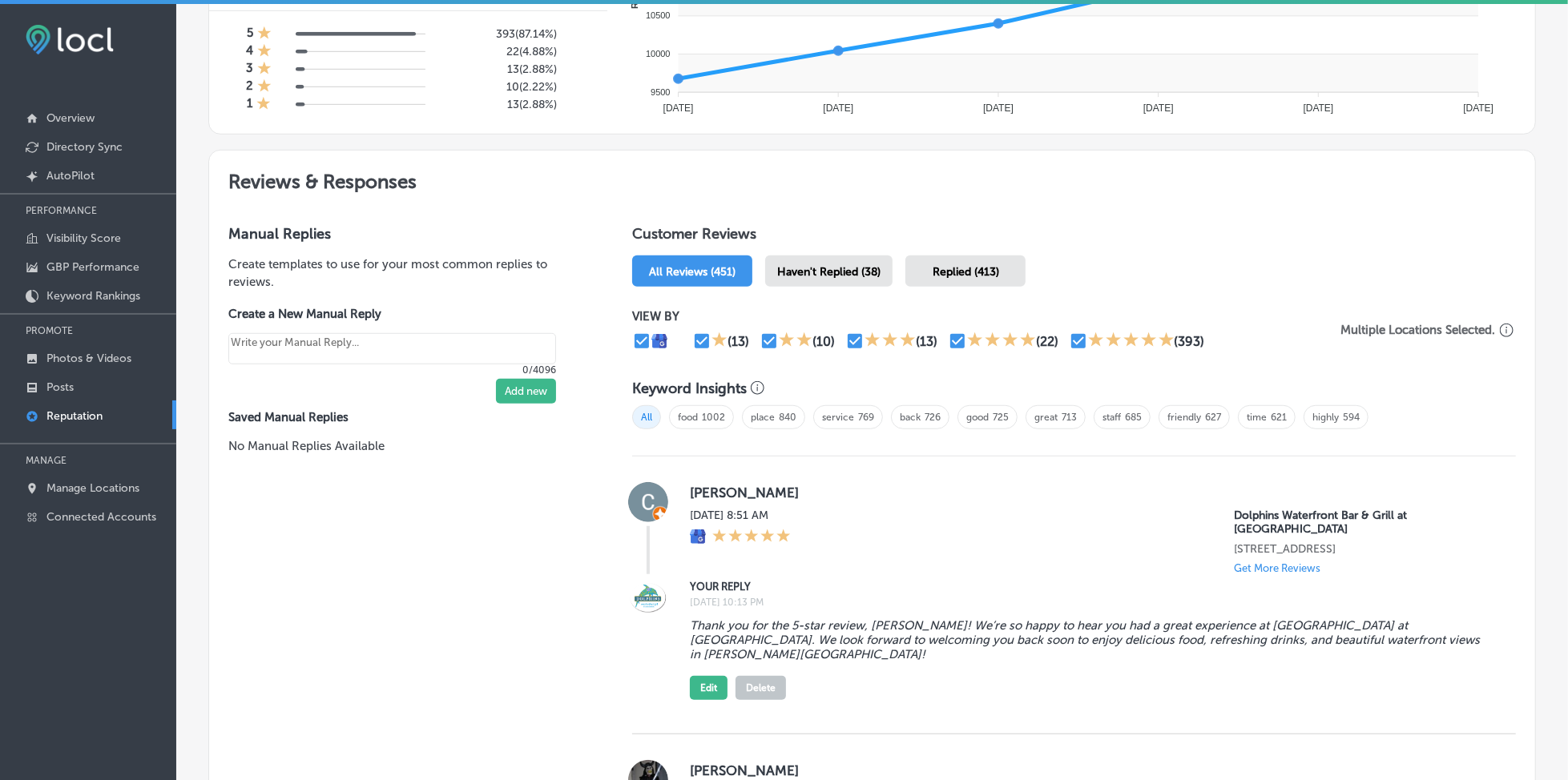
click at [865, 276] on div "Haven't Replied (38)" at bounding box center [829, 272] width 128 height 31
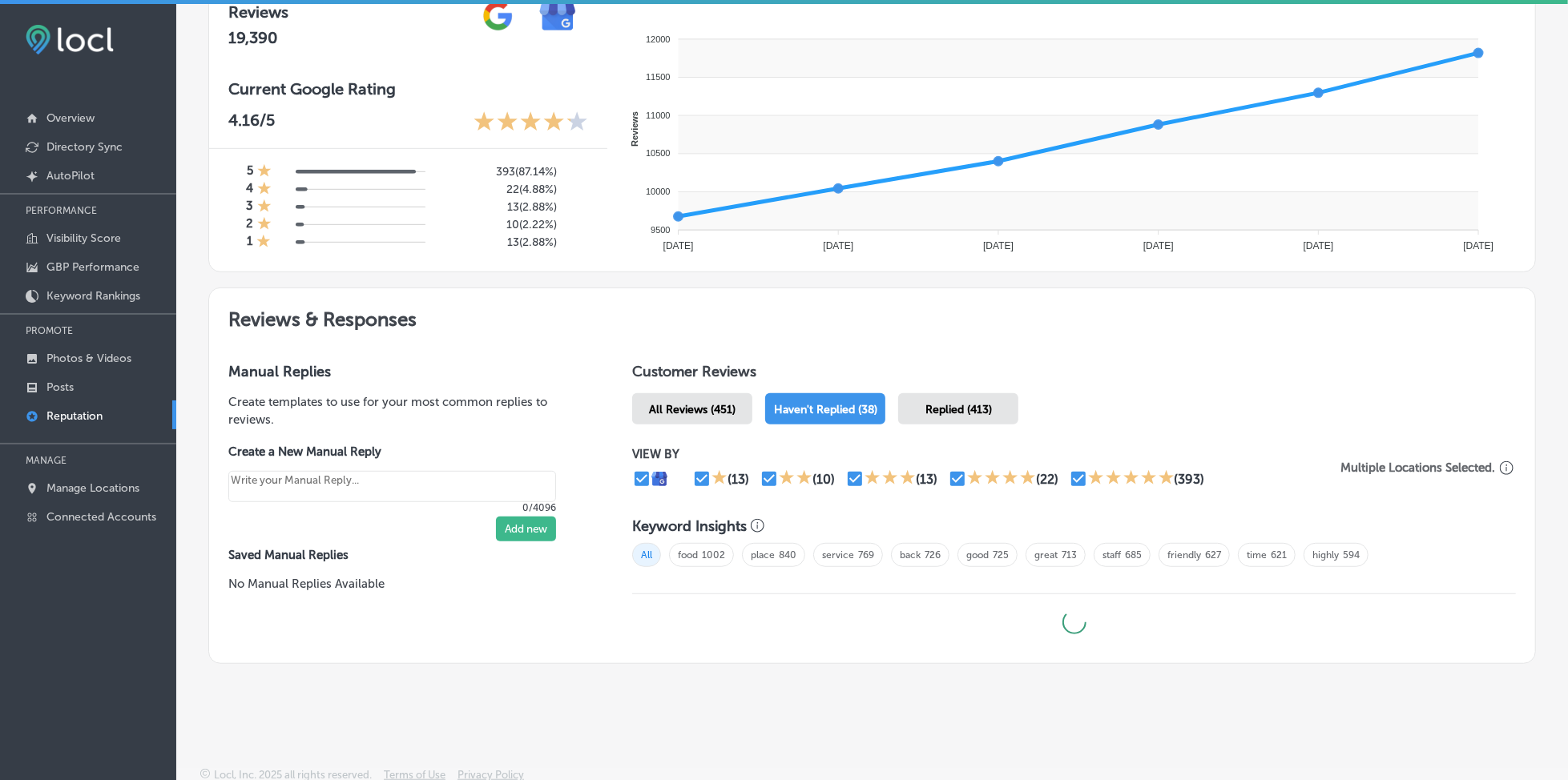
type textarea "x"
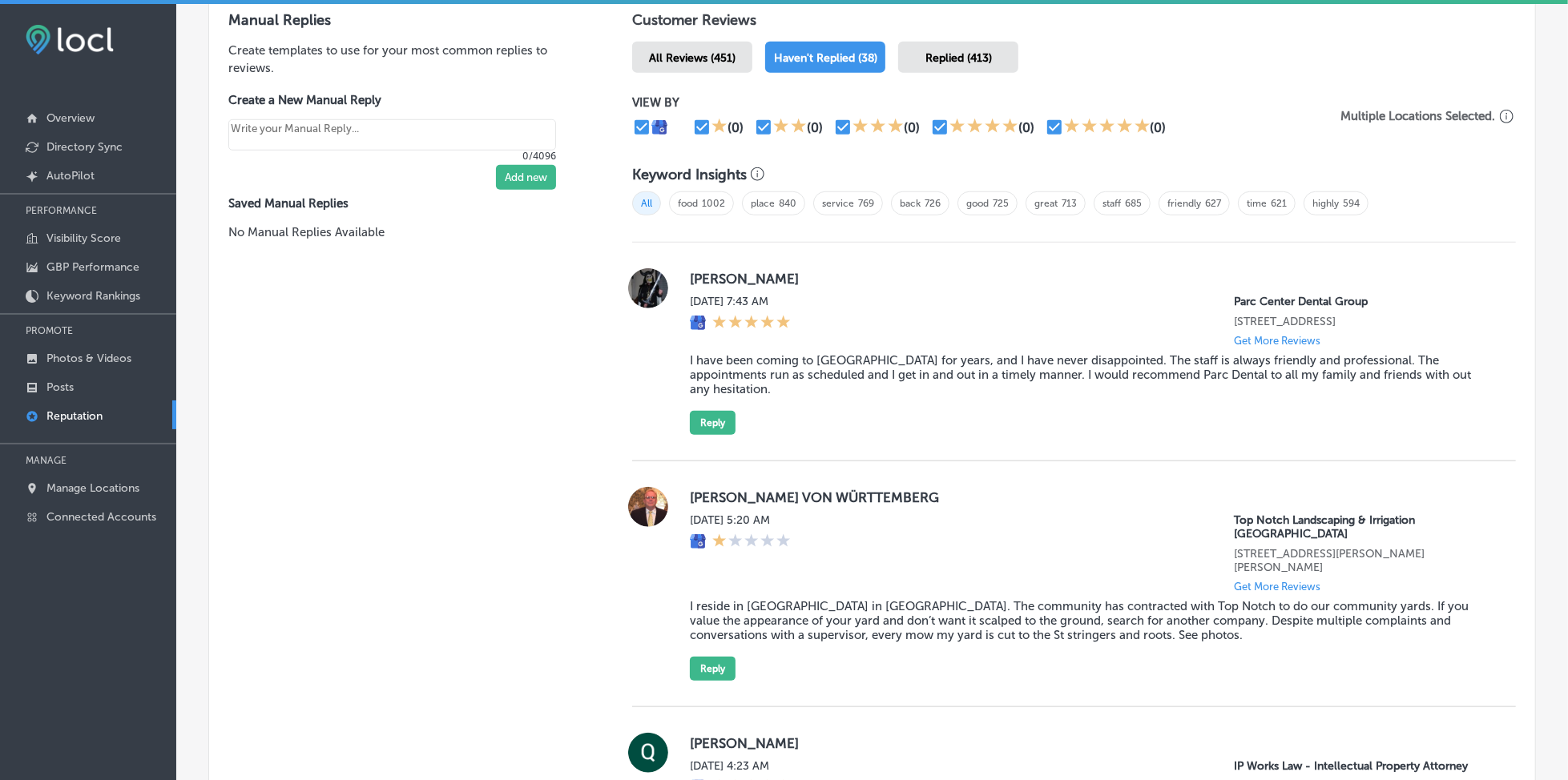
scroll to position [1068, 0]
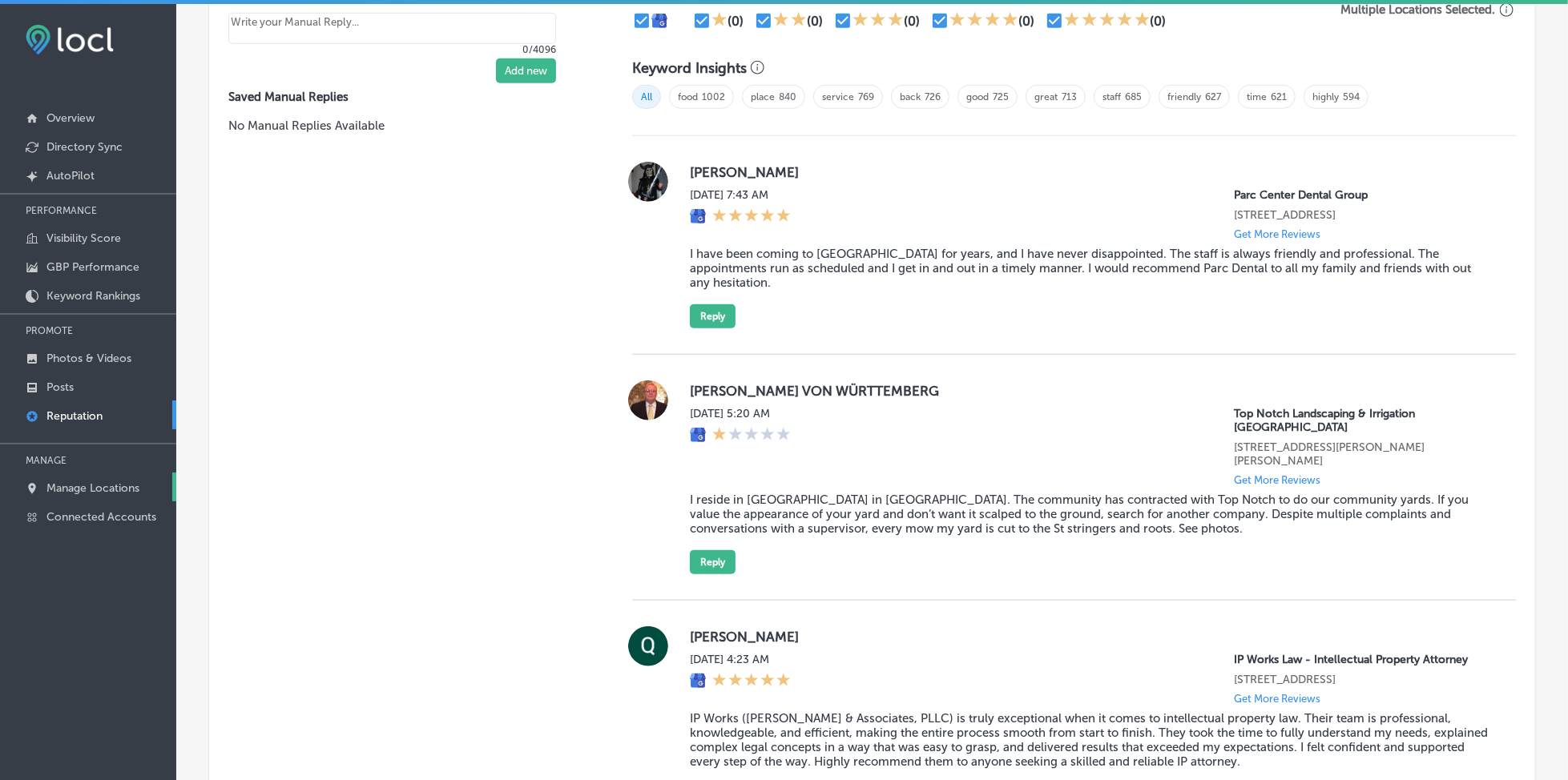
click at [114, 482] on p "Manage Locations" at bounding box center [92, 488] width 93 height 14
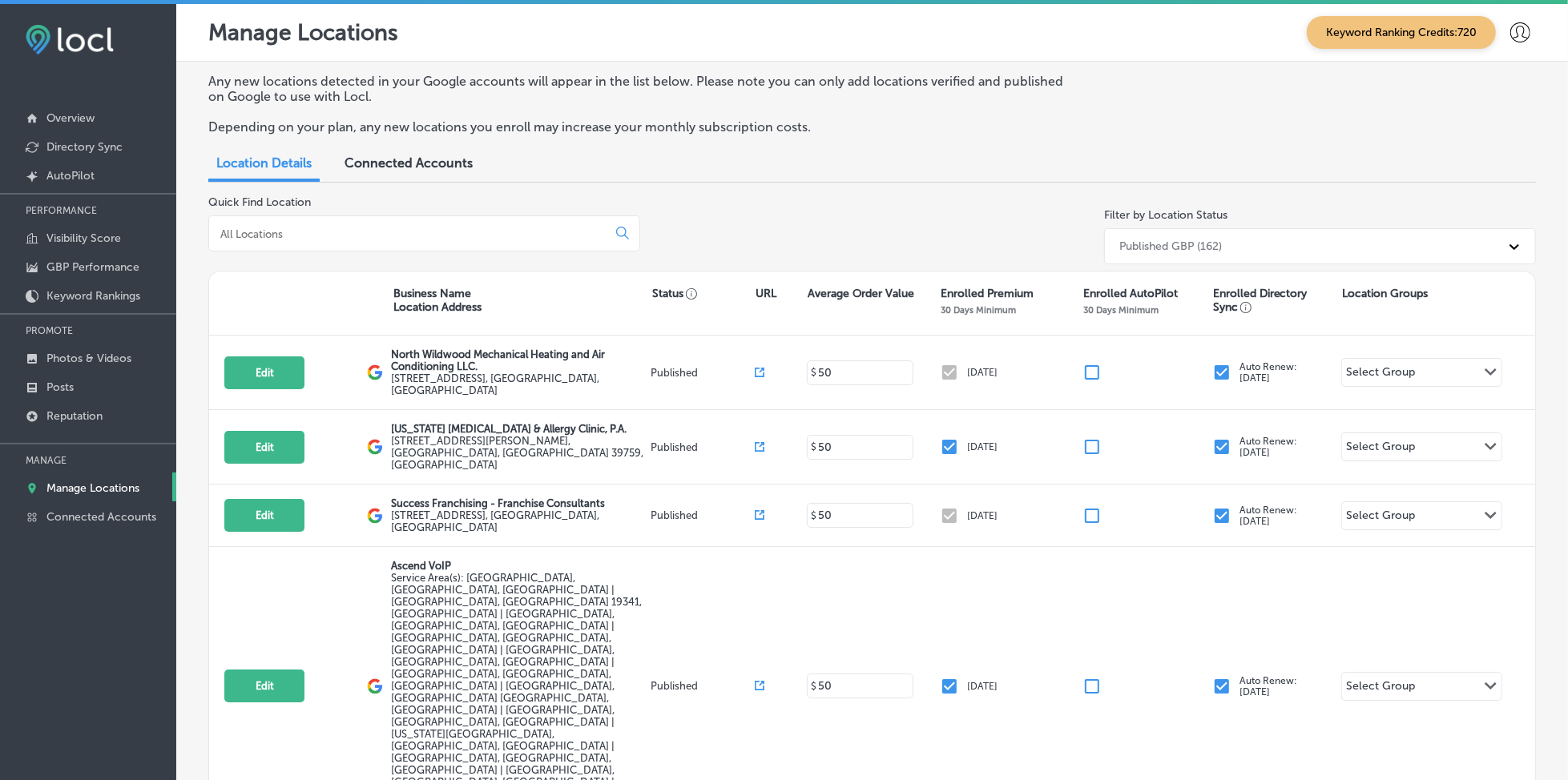
click at [271, 226] on input at bounding box center [411, 234] width 384 height 15
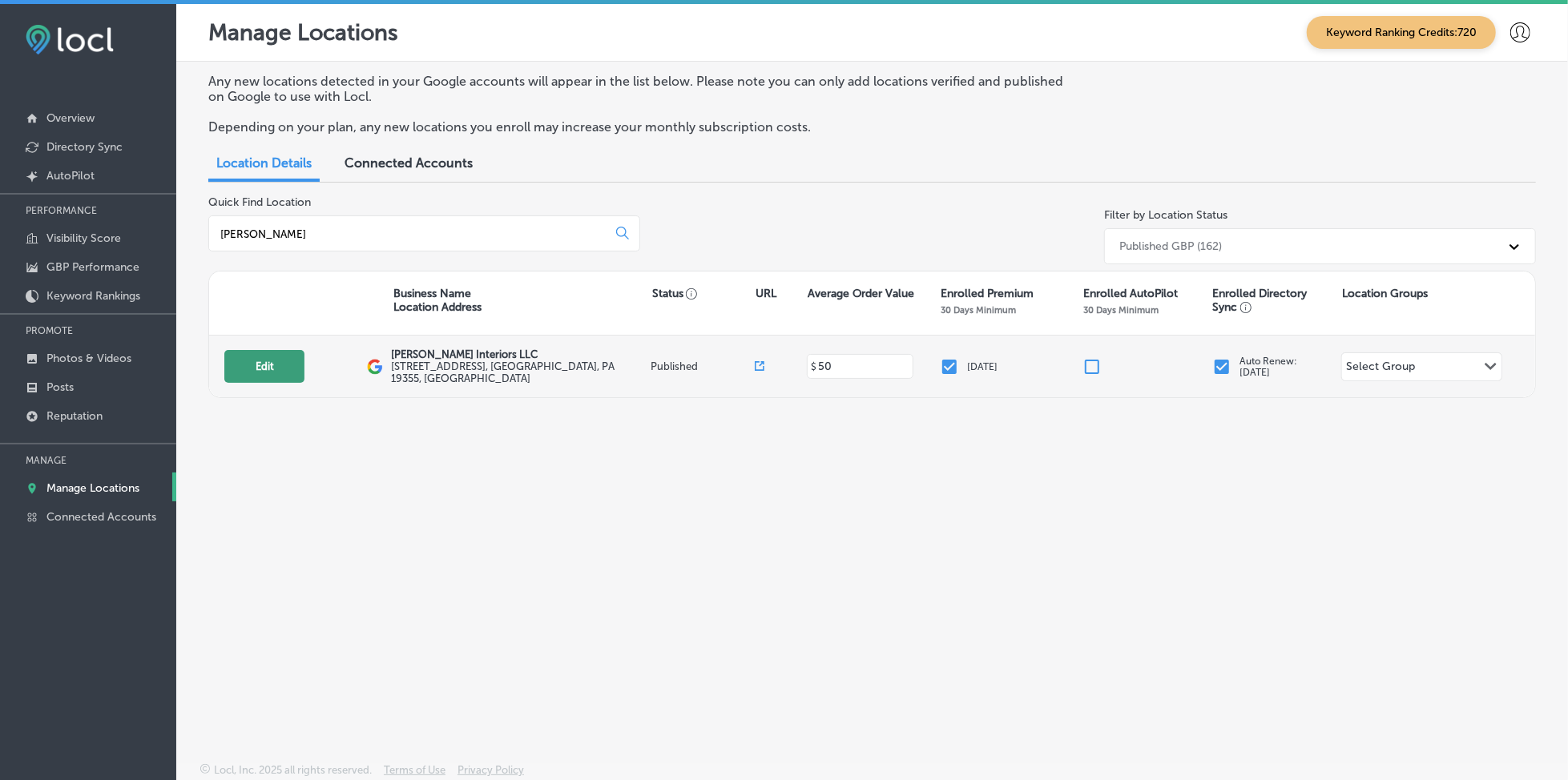
type input "[PERSON_NAME]"
click at [274, 364] on button "Edit" at bounding box center [264, 367] width 80 height 33
select select "US"
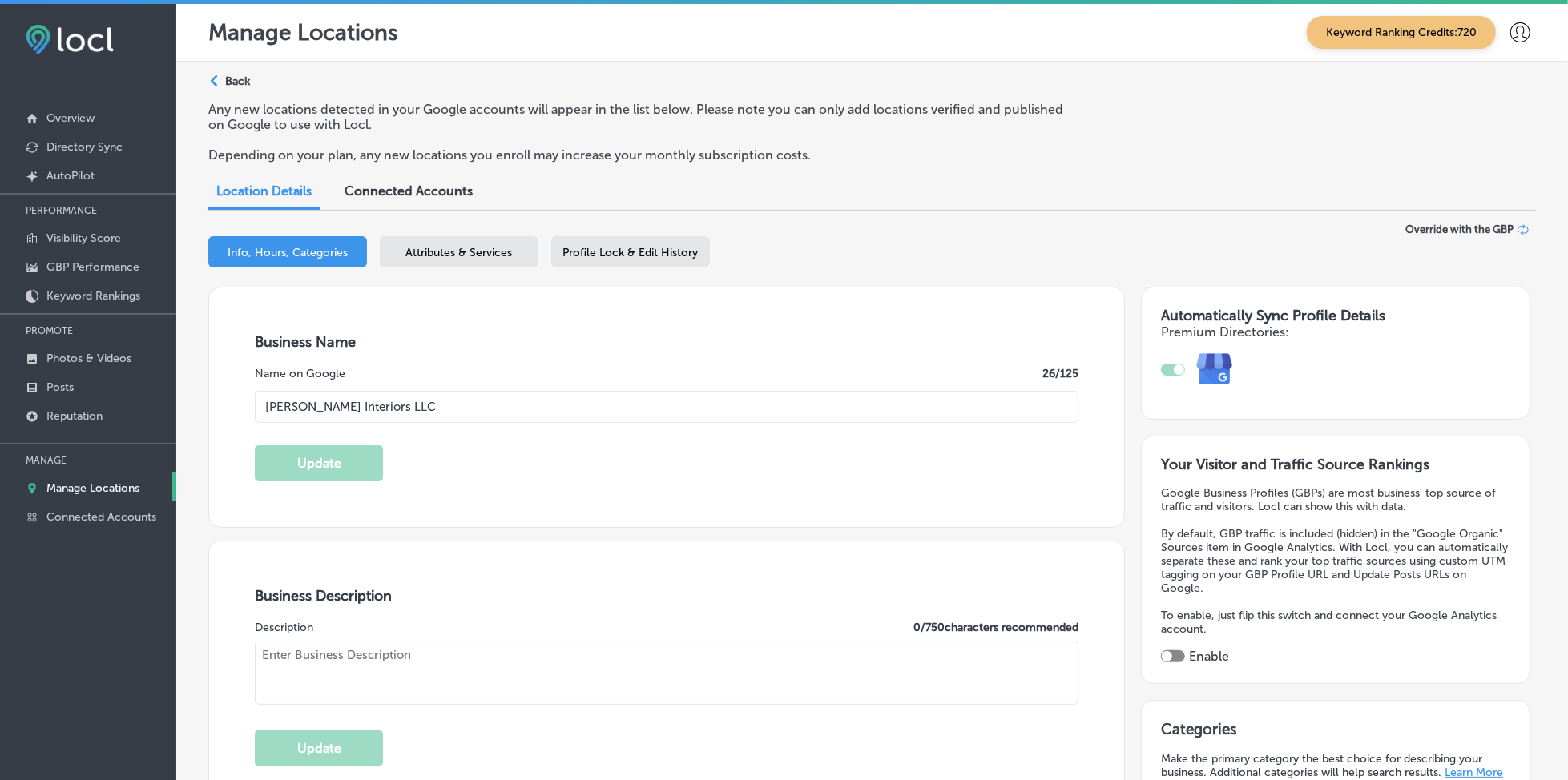
type input "[PERSON_NAME] Interiors LLC"
type input "[STREET_ADDRESS]"
type input "Malvern"
type input "19355"
type input "US"
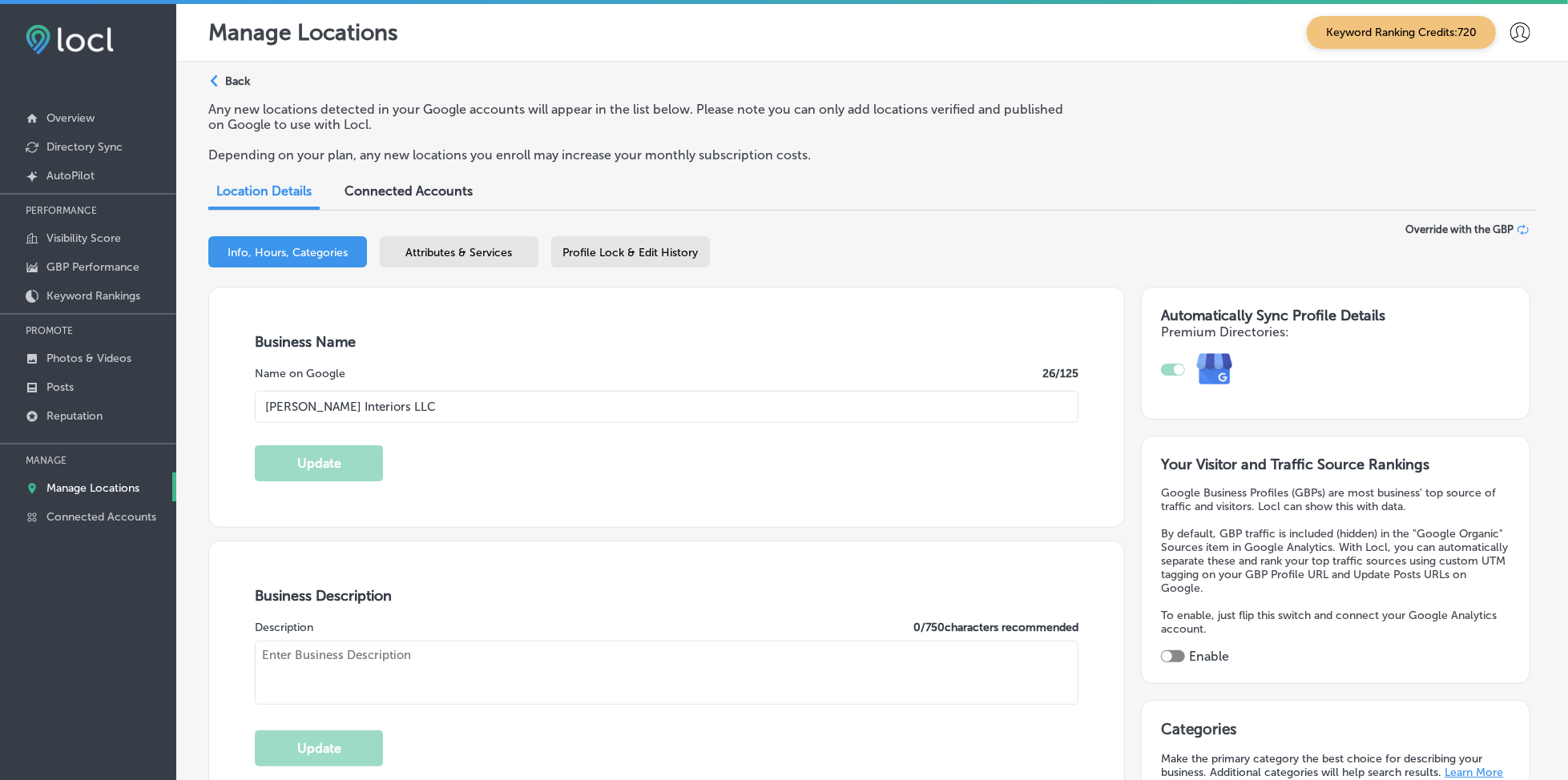
type input "[URL][DOMAIN_NAME]"
checkbox input "true"
type textarea "[PERSON_NAME] Interiors LLC is a full-service interior design firm based in [GE…"
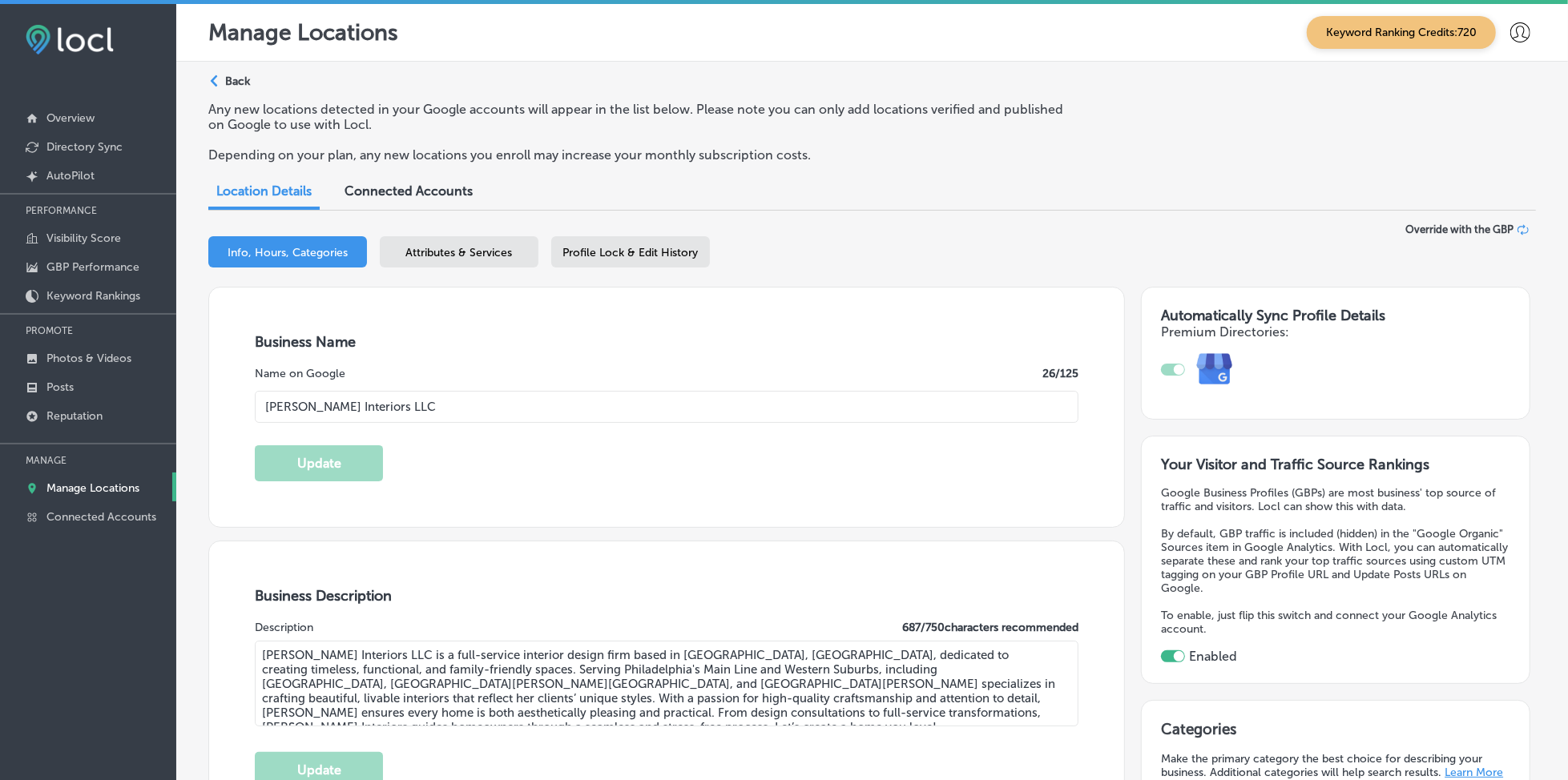
type input "[PHONE_NUMBER]"
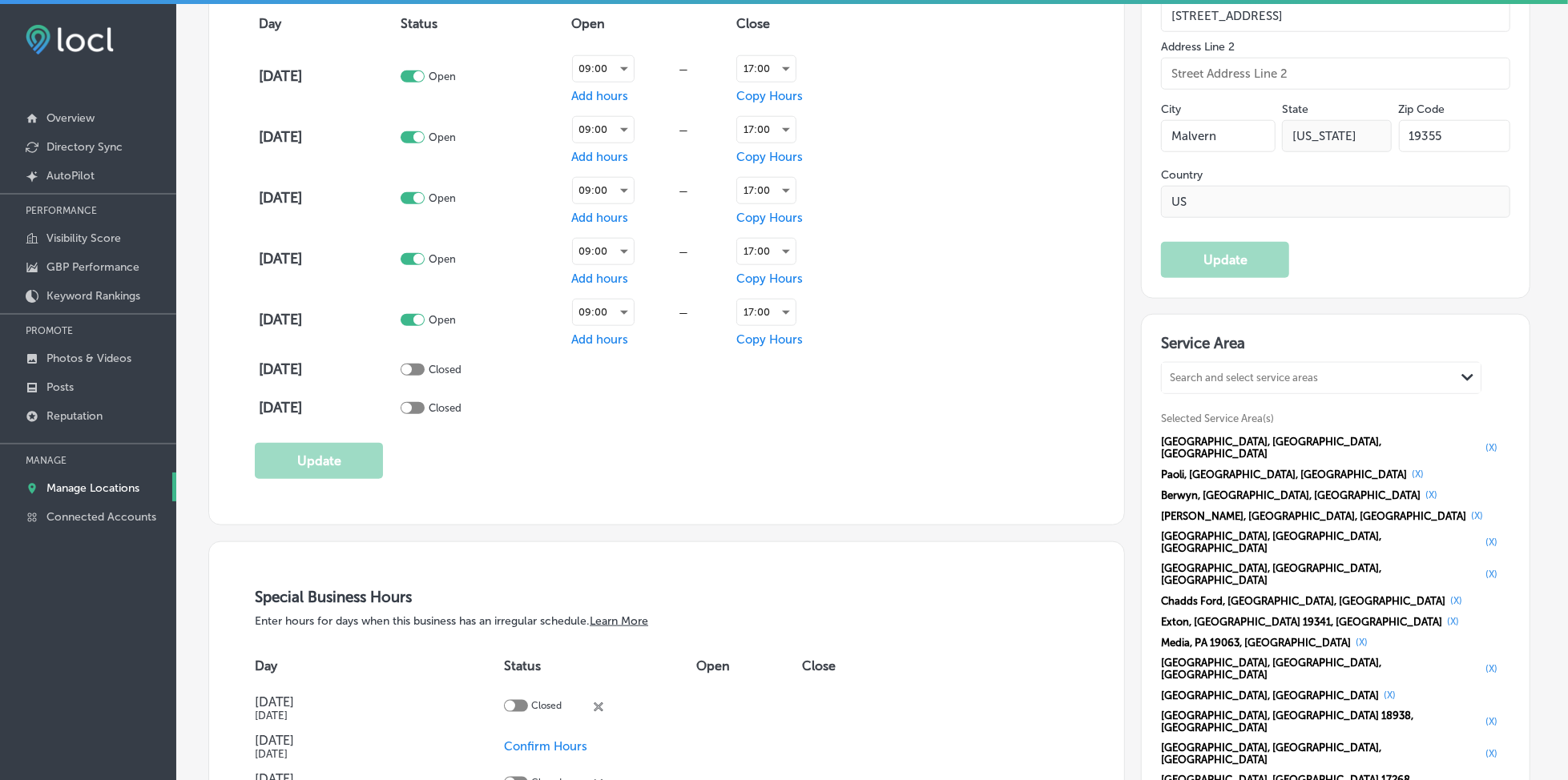
scroll to position [1282, 0]
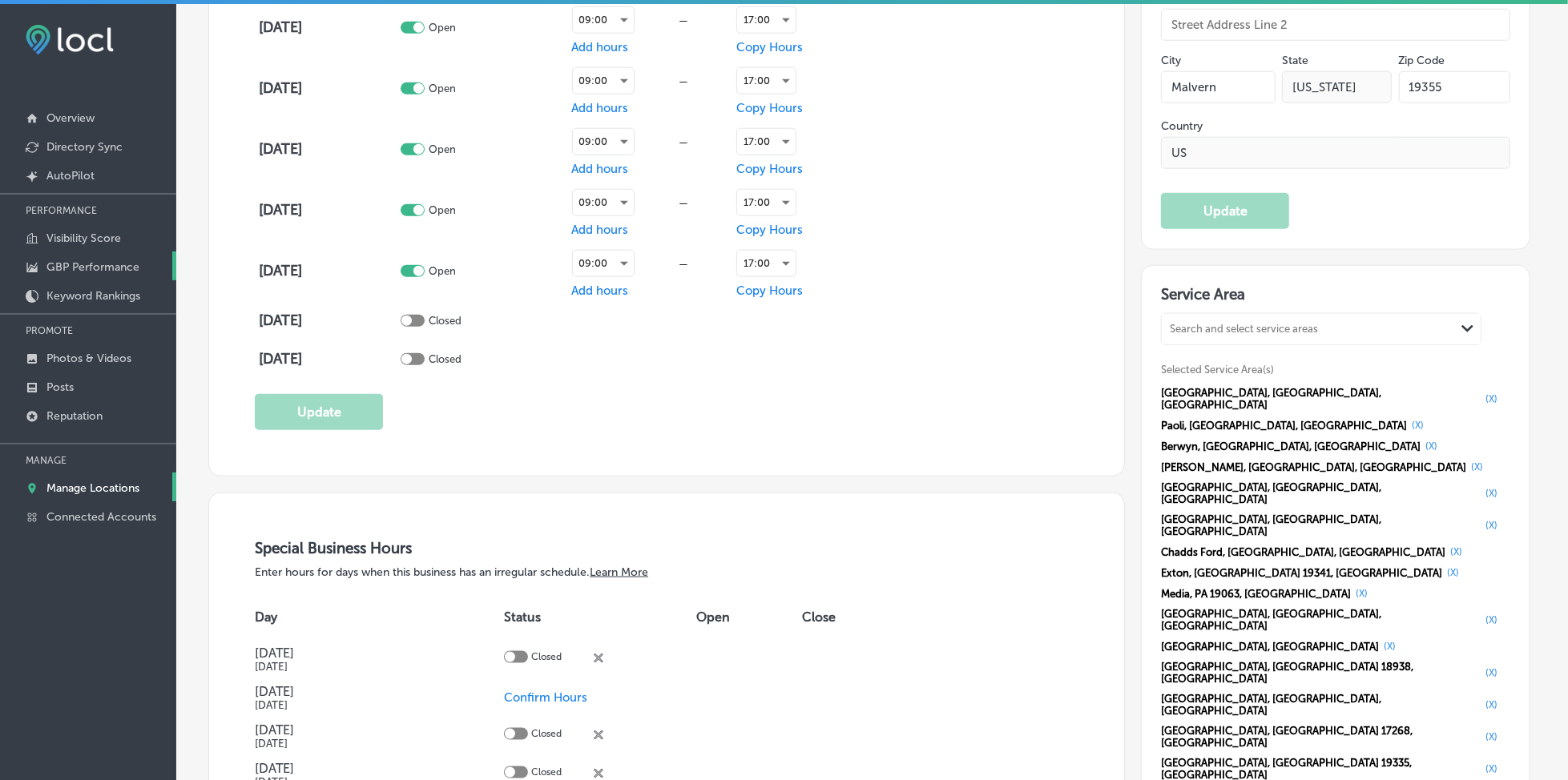
click at [71, 270] on p "GBP Performance" at bounding box center [92, 267] width 93 height 14
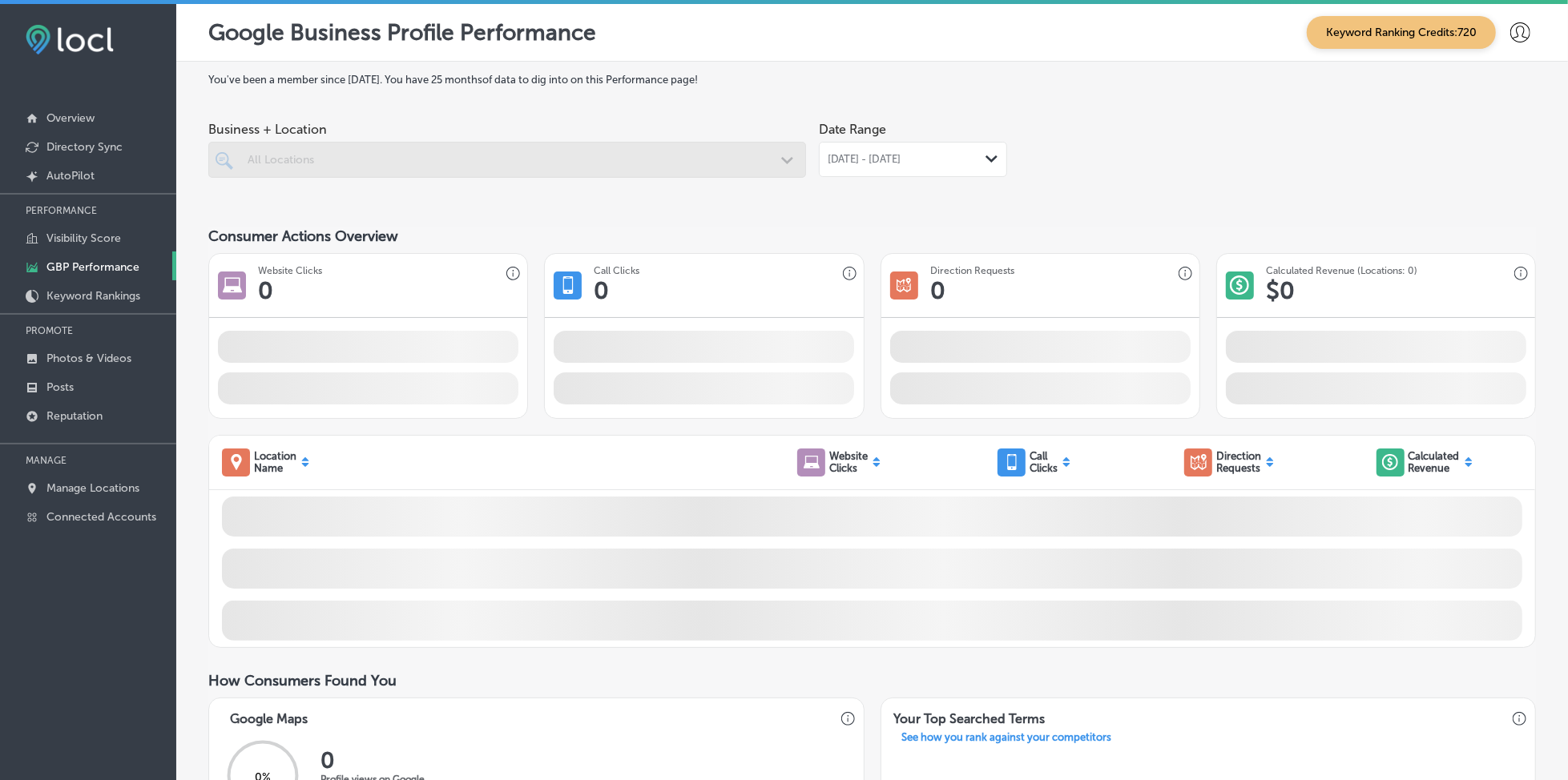
click at [856, 162] on span "[DATE] - [DATE]" at bounding box center [865, 160] width 74 height 13
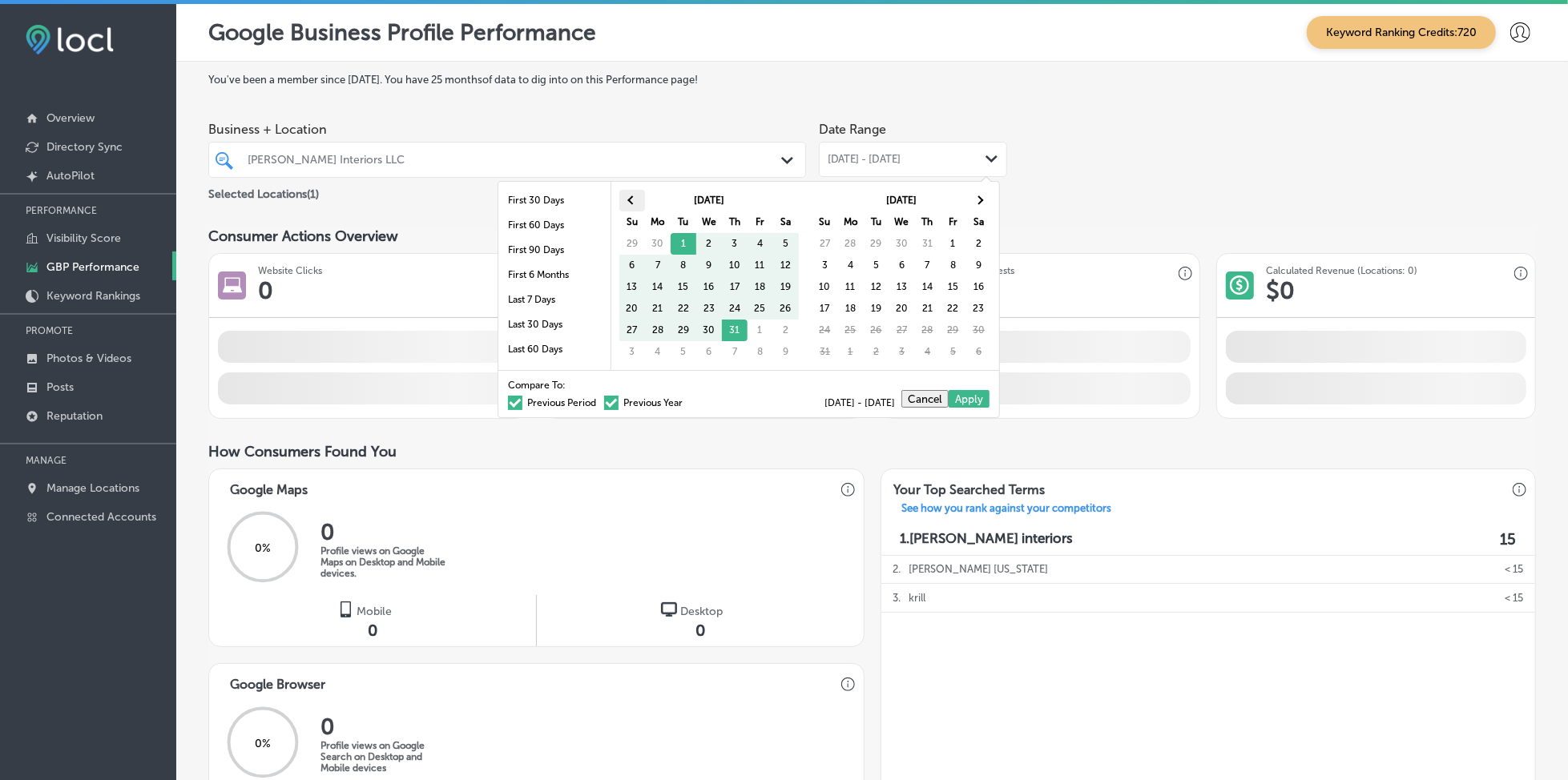
click at [624, 203] on th at bounding box center [632, 200] width 26 height 21
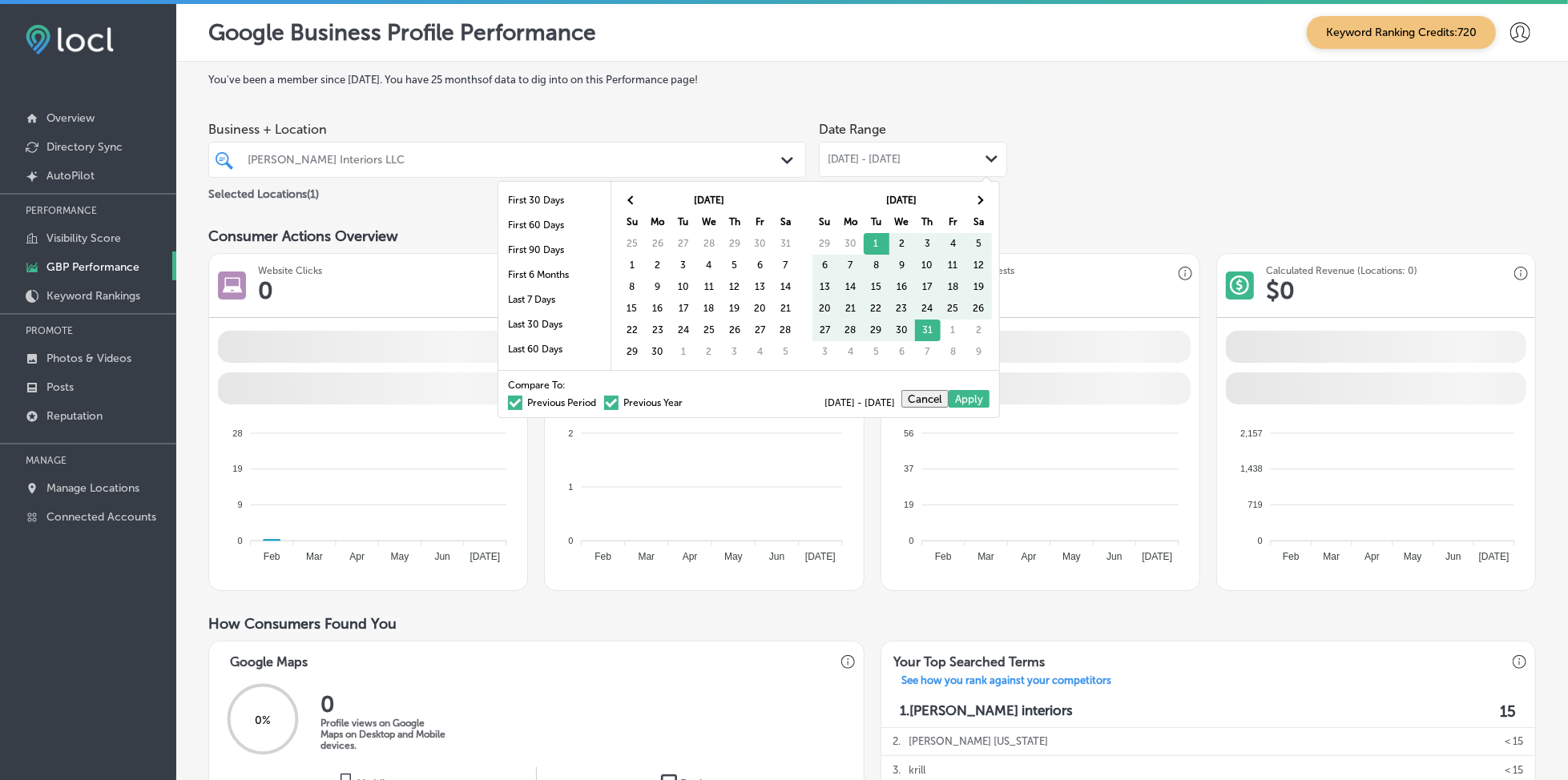
click at [624, 203] on th at bounding box center [632, 200] width 26 height 21
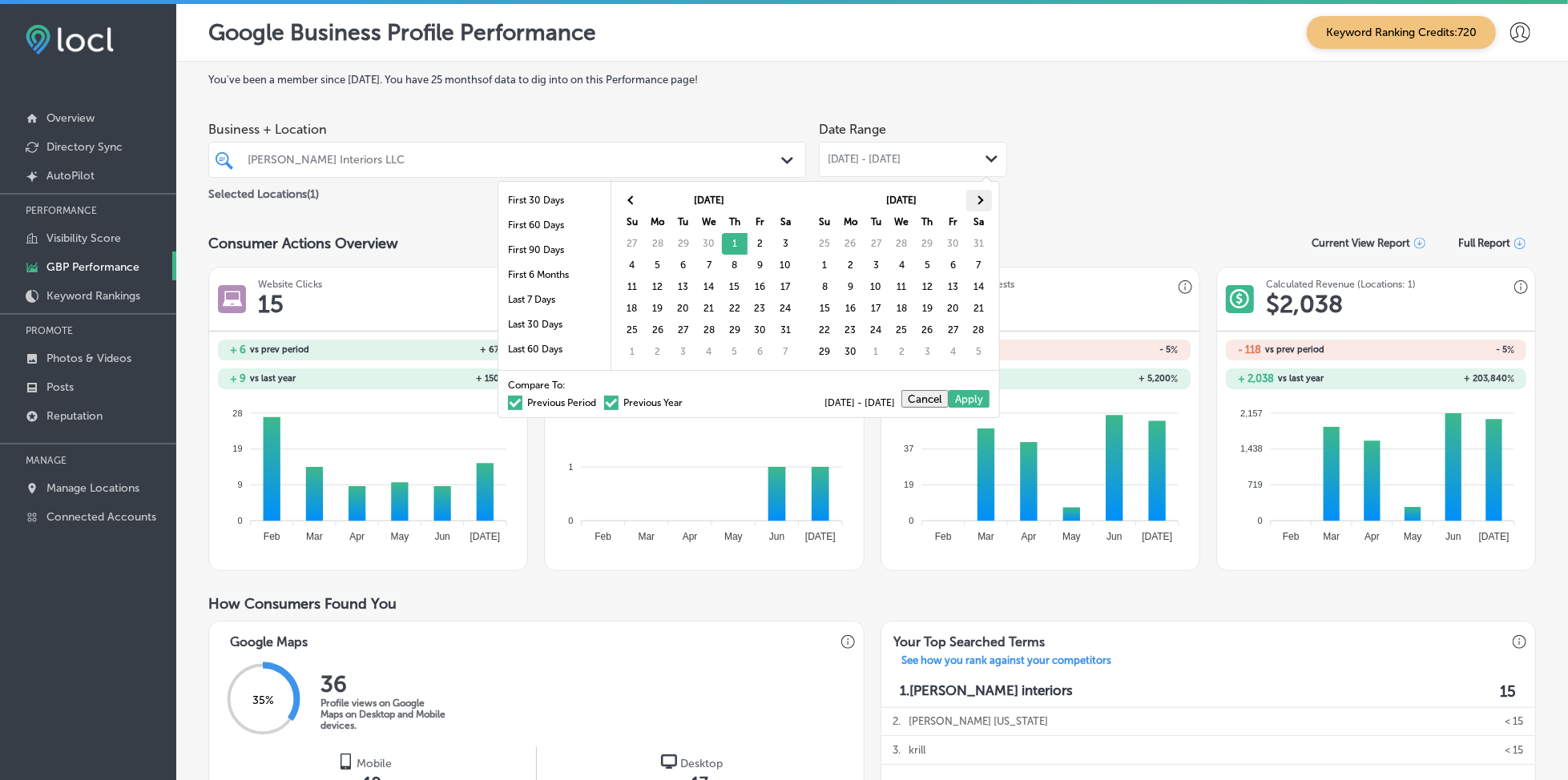
click at [980, 202] on th at bounding box center [979, 200] width 26 height 21
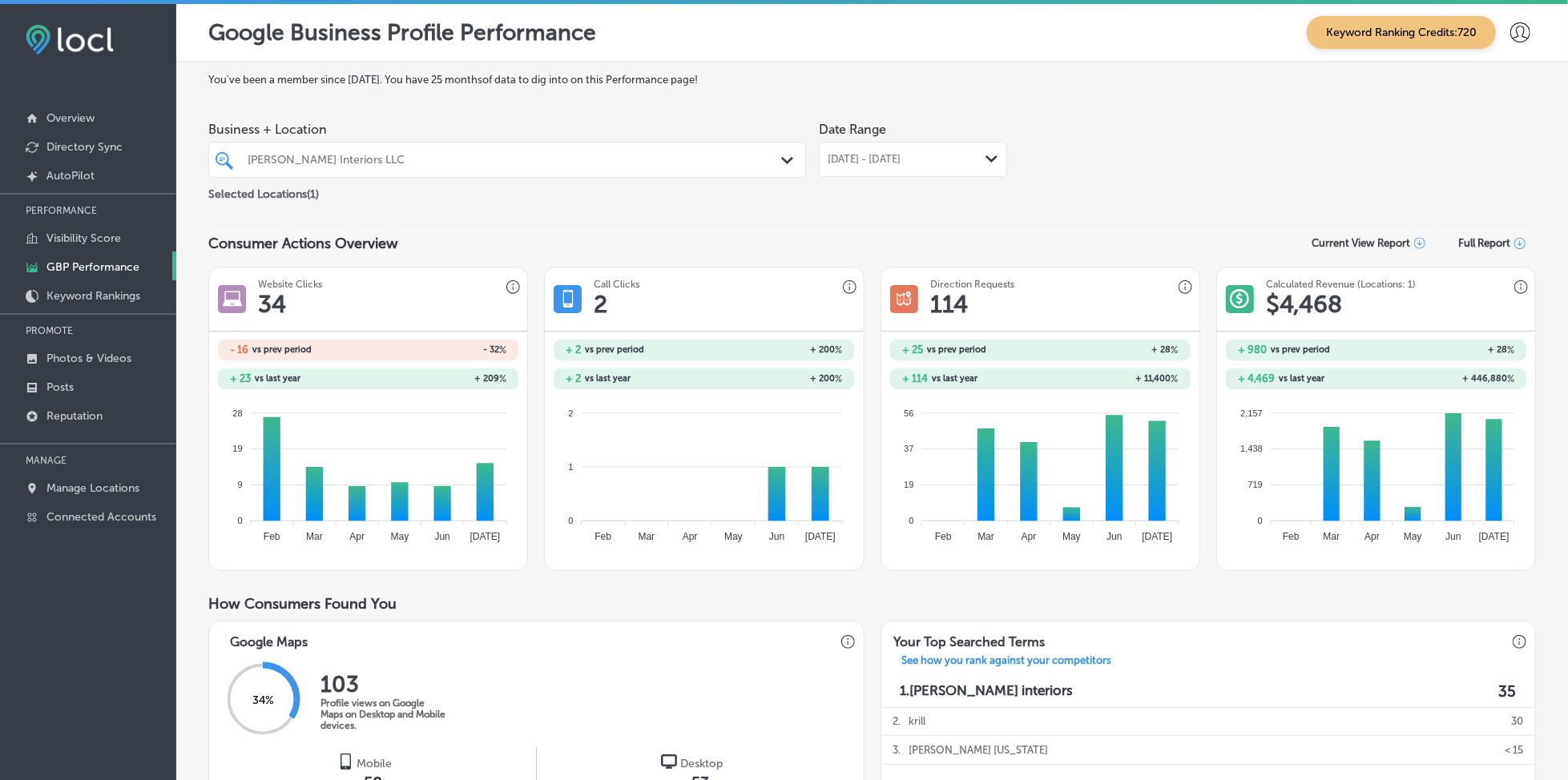
click at [898, 168] on div "[DATE] - [DATE] Path Created with Sketch." at bounding box center [913, 159] width 188 height 35
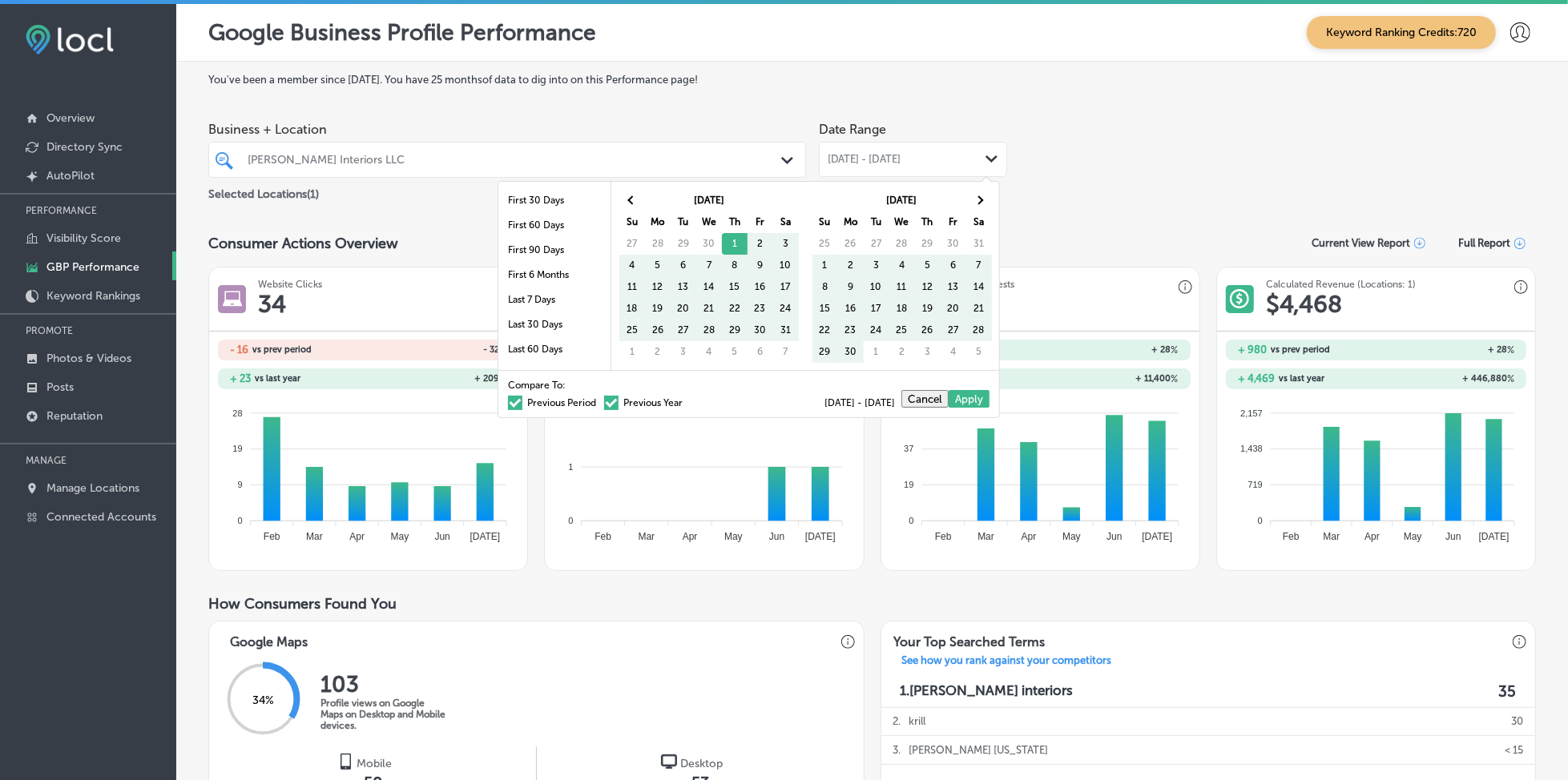
click at [508, 401] on span at bounding box center [516, 403] width 15 height 15
click at [600, 401] on input "Previous Period" at bounding box center [600, 401] width 0 height 0
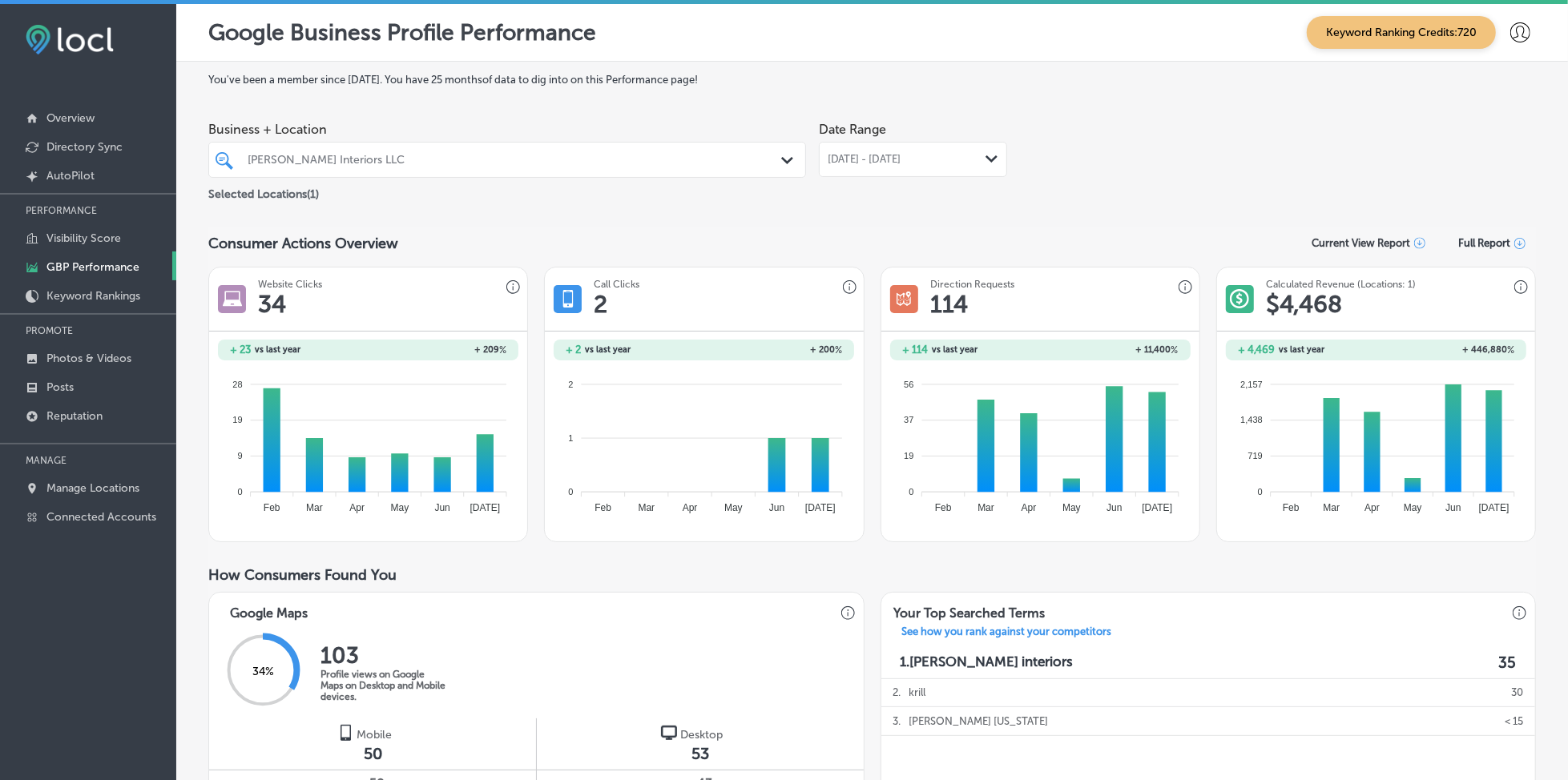
click at [883, 153] on span "[DATE] - [DATE]" at bounding box center [865, 160] width 74 height 13
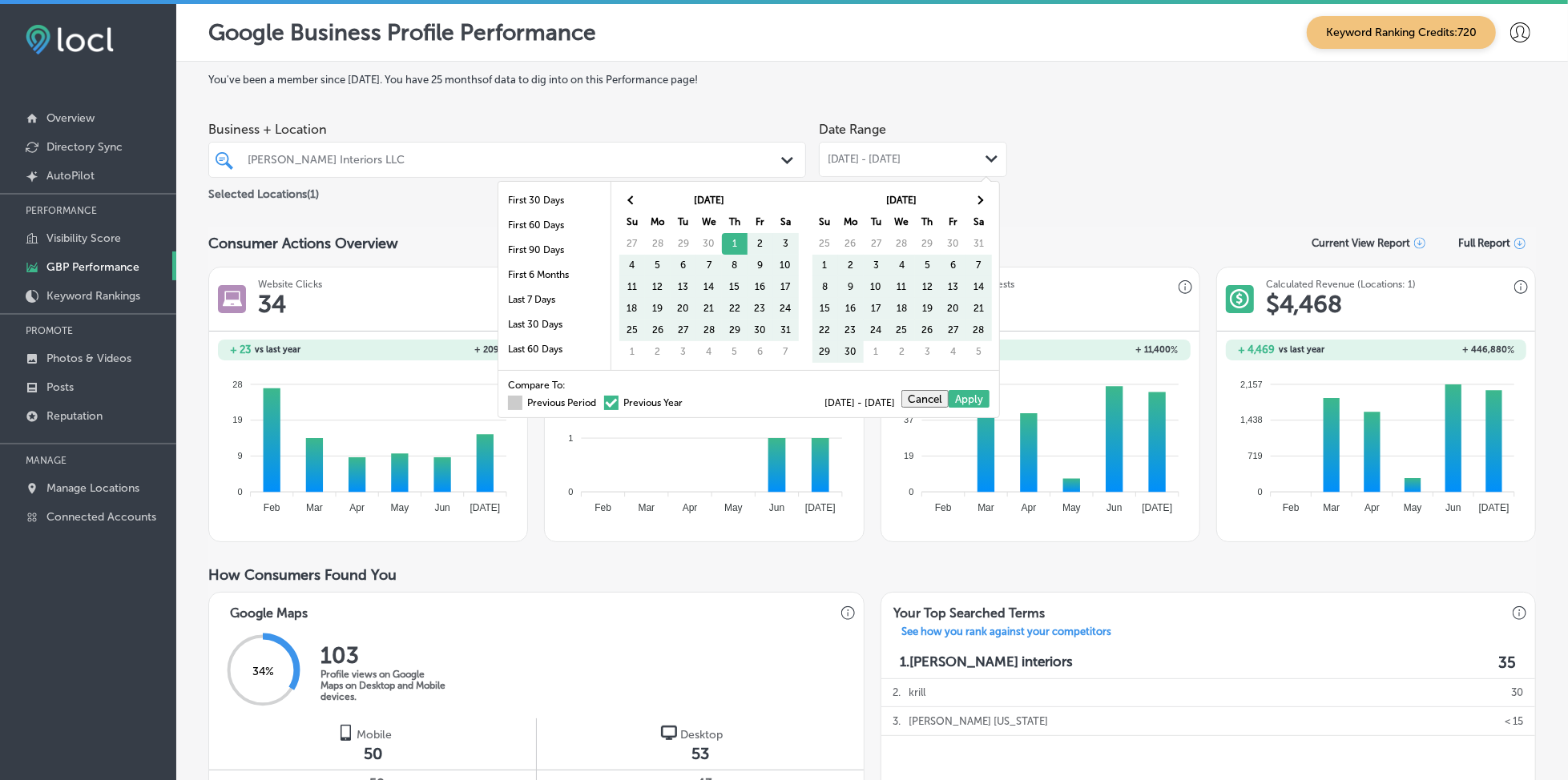
click at [508, 401] on span at bounding box center [516, 403] width 15 height 15
click at [600, 401] on input "Previous Period" at bounding box center [600, 401] width 0 height 0
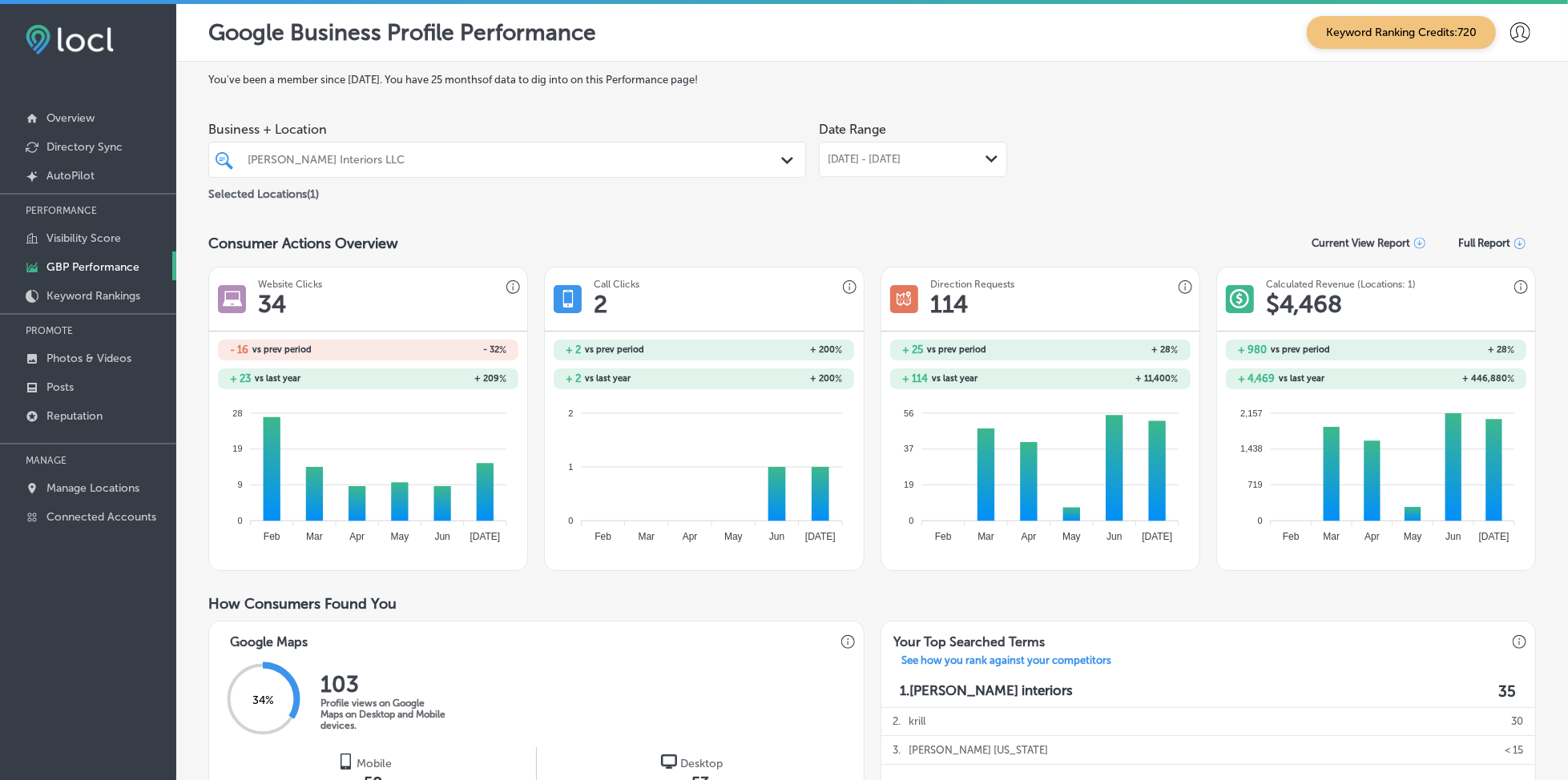
click at [893, 166] on div "[DATE] - [DATE] Path Created with Sketch." at bounding box center [913, 159] width 188 height 35
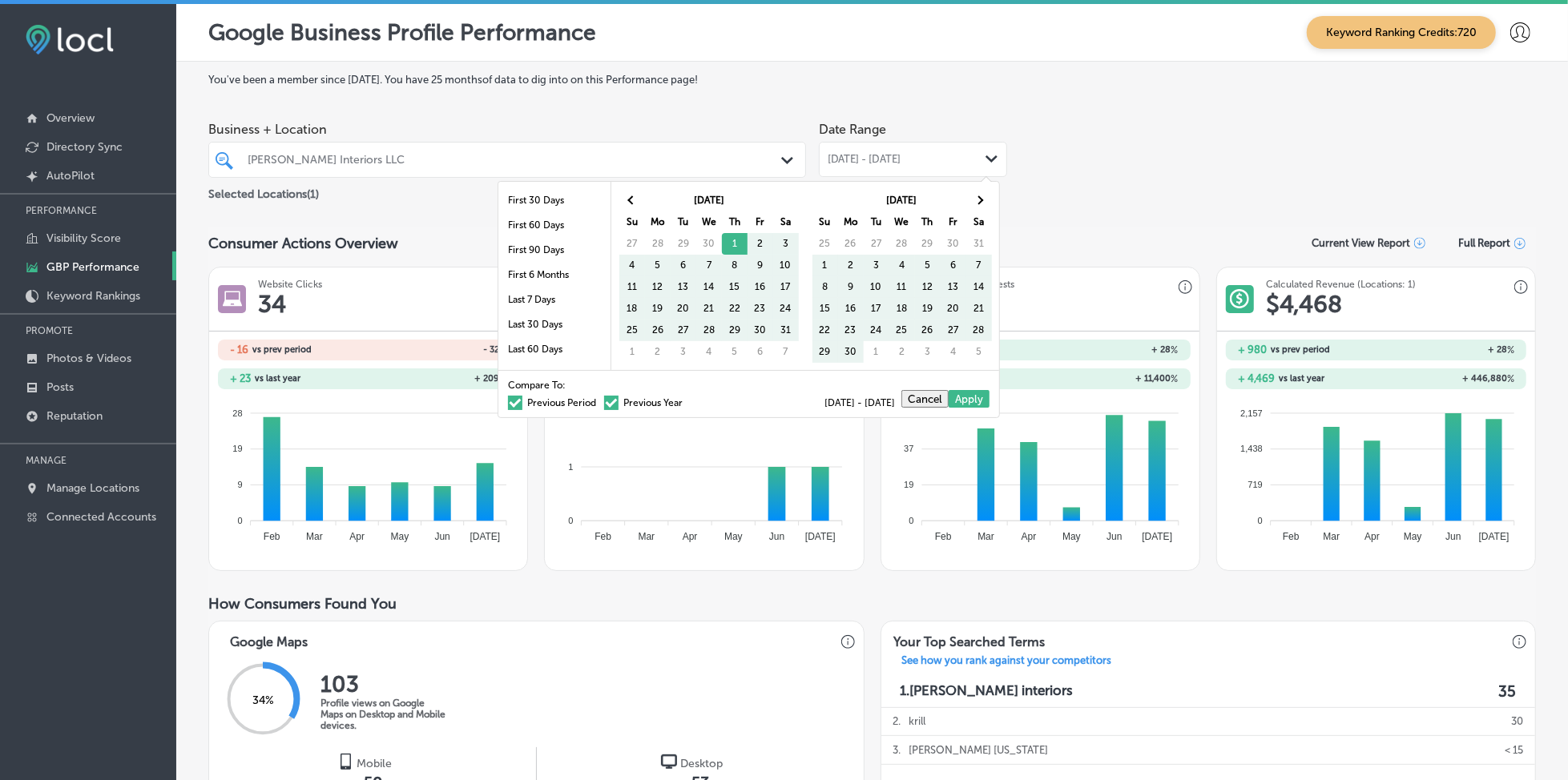
click at [508, 403] on span at bounding box center [516, 403] width 15 height 15
click at [600, 401] on input "Previous Period" at bounding box center [600, 401] width 0 height 0
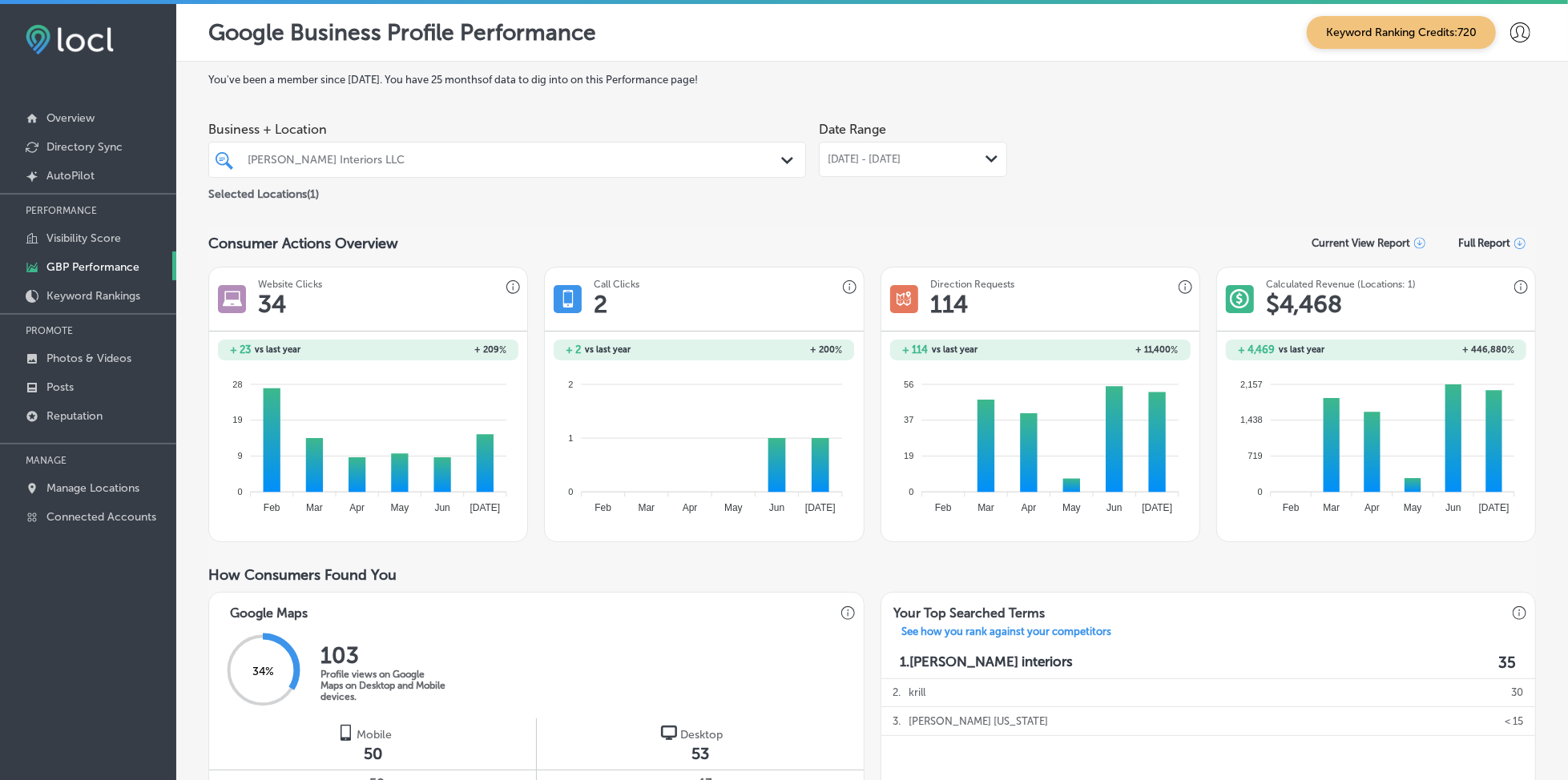
scroll to position [321, 0]
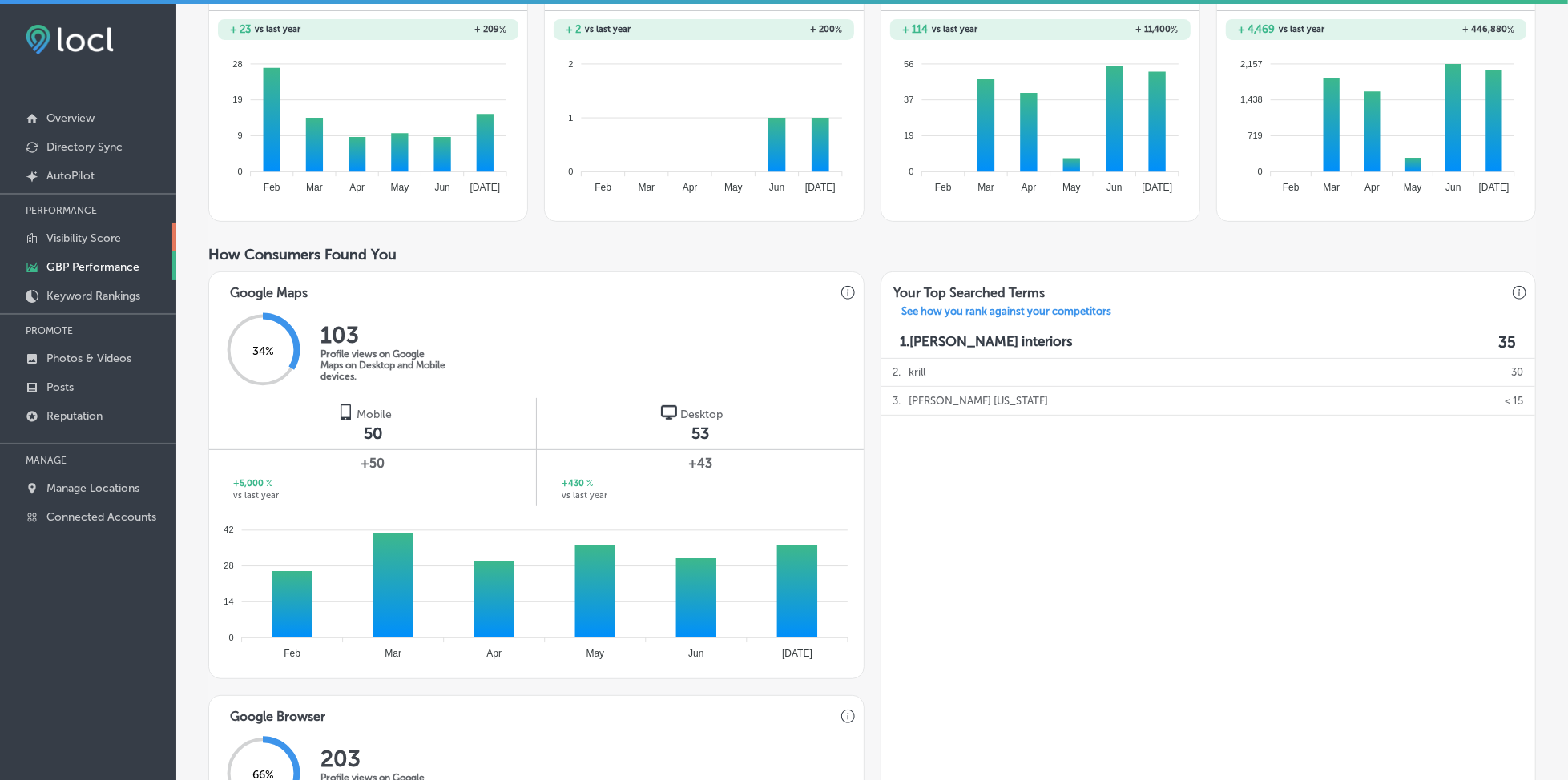
click at [96, 238] on p "Visibility Score" at bounding box center [83, 238] width 75 height 14
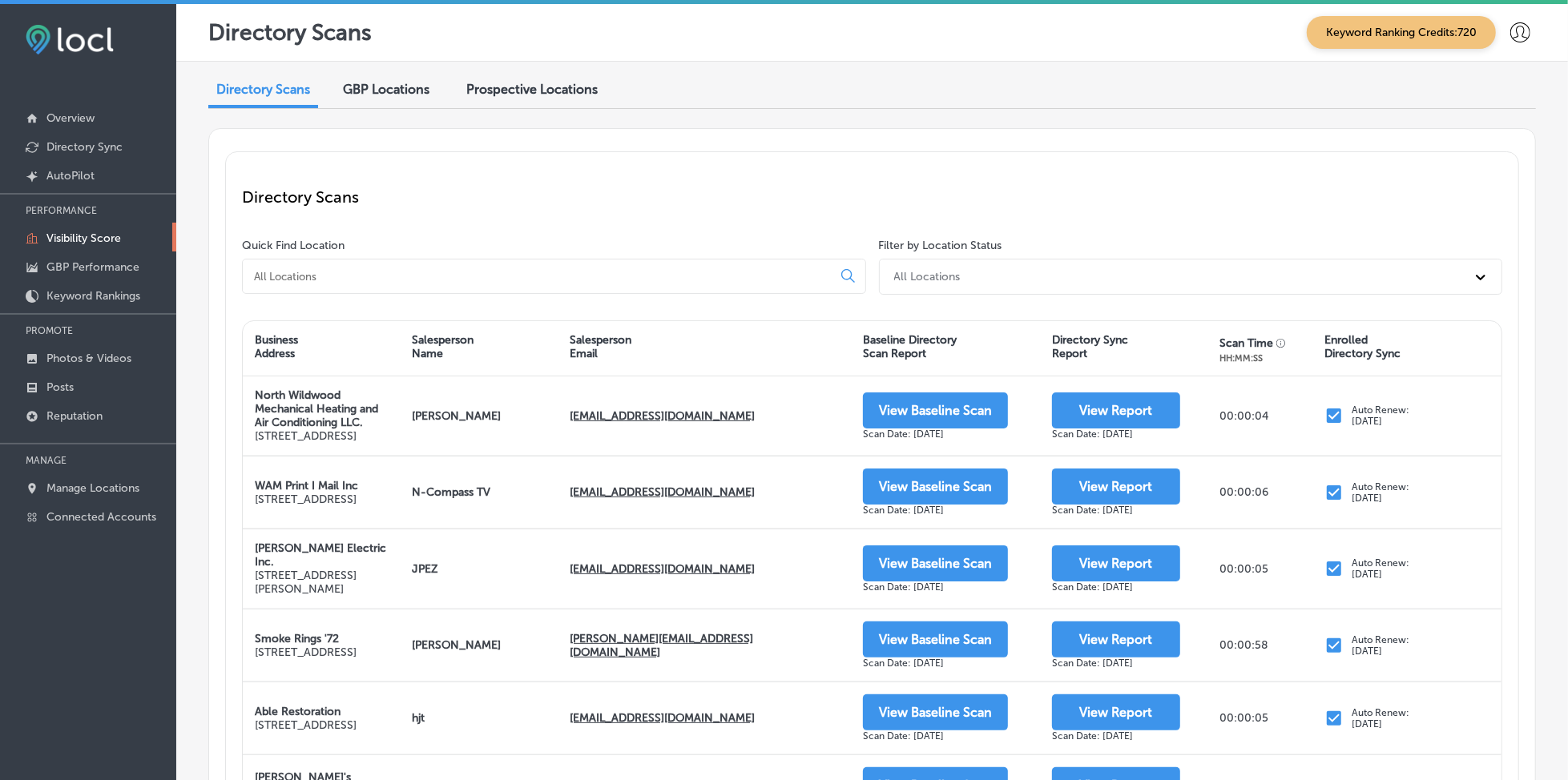
click at [364, 280] on input at bounding box center [540, 276] width 576 height 15
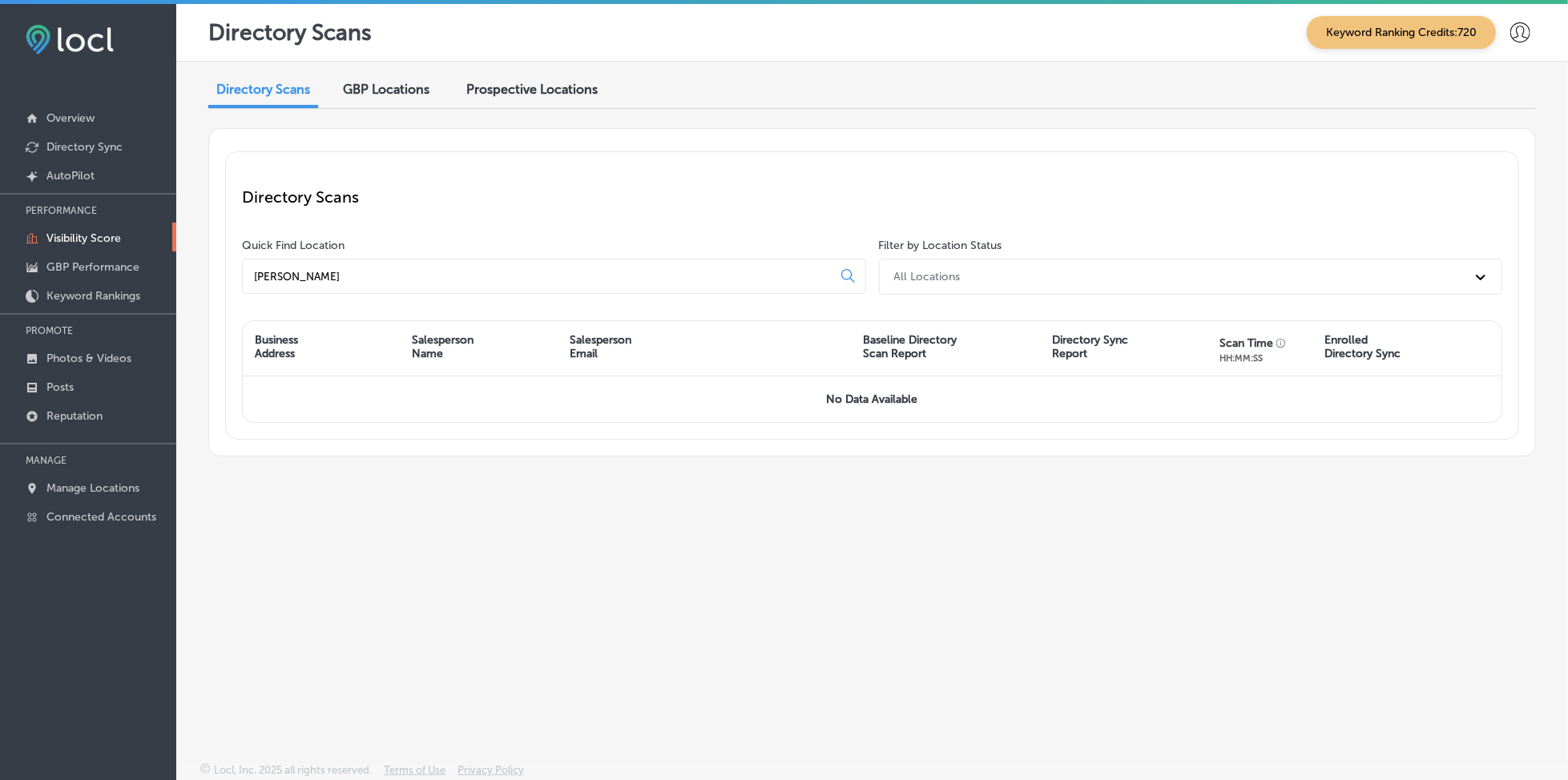
click at [342, 269] on input "[PERSON_NAME]" at bounding box center [540, 276] width 576 height 15
type input "kril"
click at [1353, 545] on div "Directory Scans GBP Locations Prospective Locations Directory Scans Quick Find …" at bounding box center [872, 374] width 1392 height 626
click at [107, 412] on link "Reputation" at bounding box center [88, 415] width 176 height 29
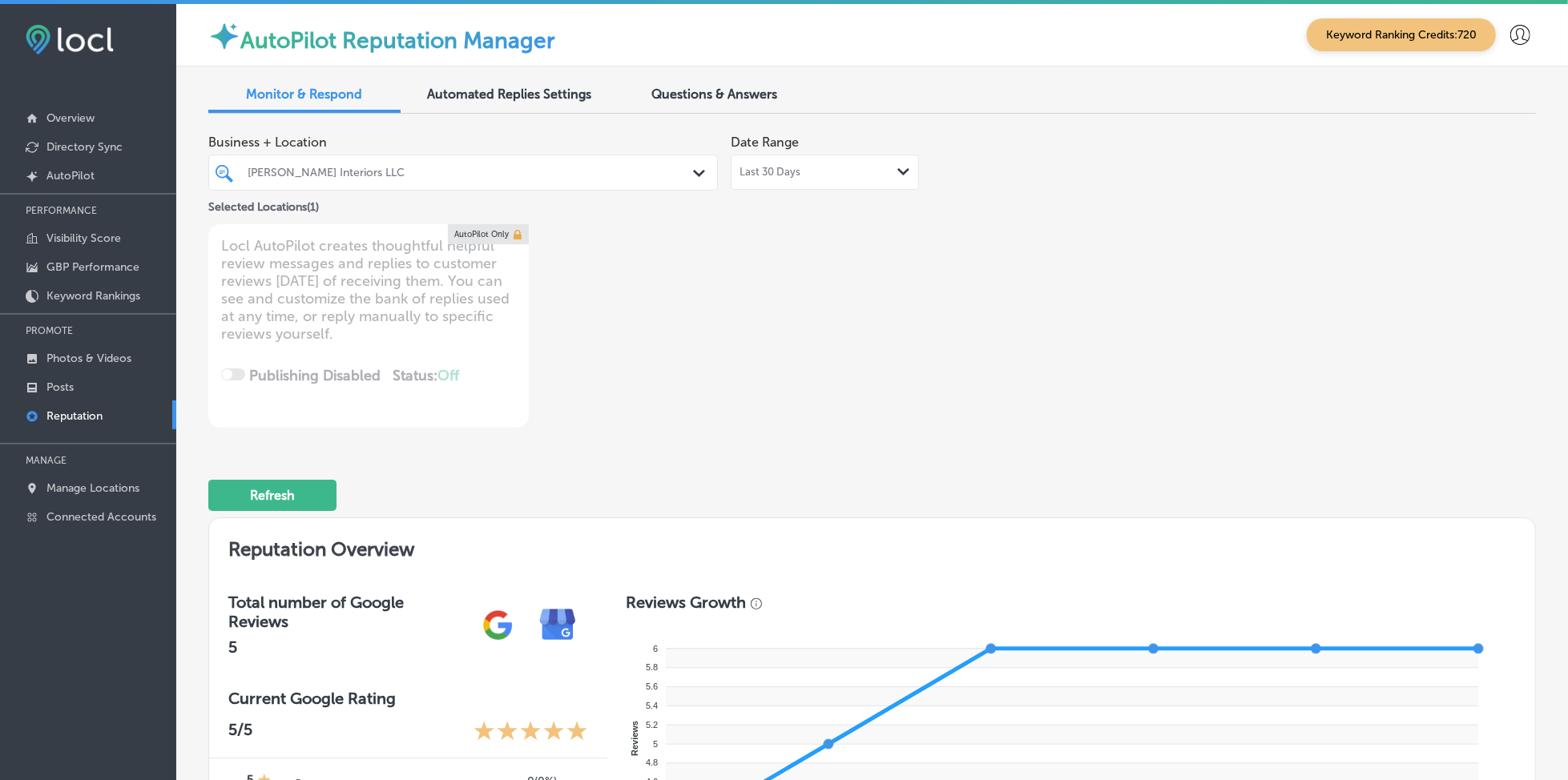
click at [473, 167] on div "[PERSON_NAME] Interiors LLC" at bounding box center [471, 172] width 447 height 14
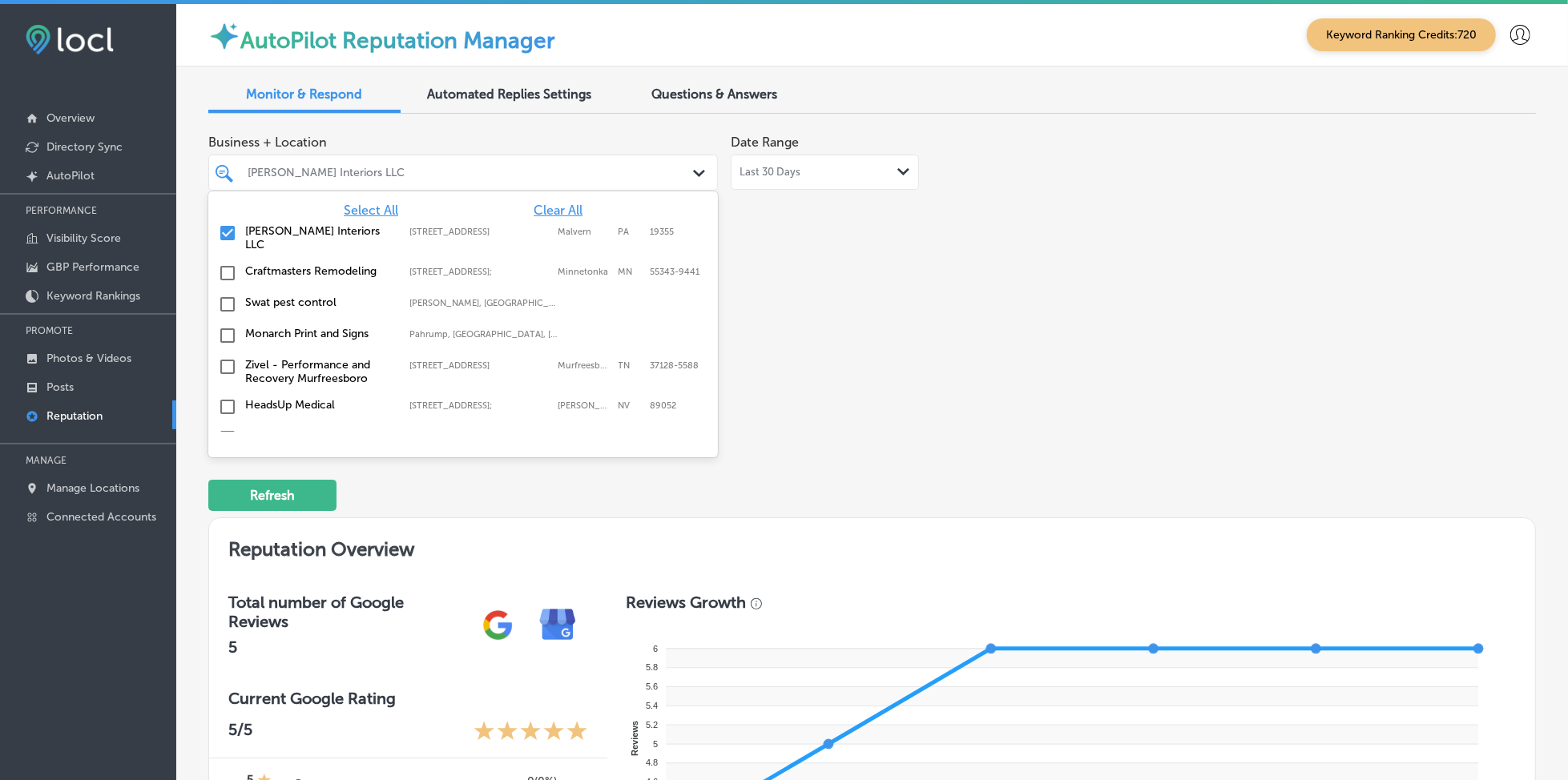
click at [376, 210] on span "Select All" at bounding box center [371, 210] width 55 height 15
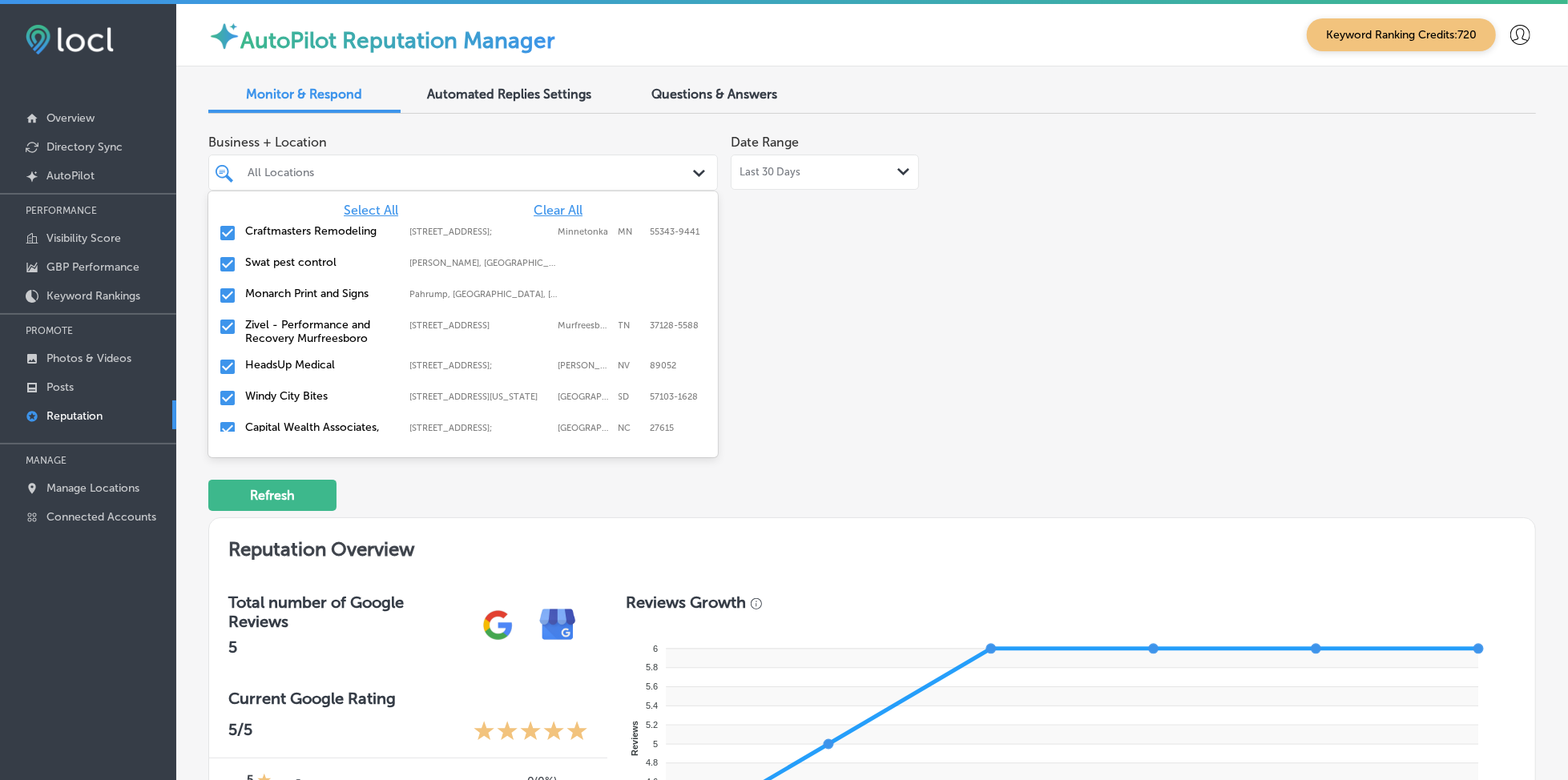
click at [913, 250] on div "Business + Location option focused, 1 of 151. 151 results available. Use Up and…" at bounding box center [606, 277] width 796 height 301
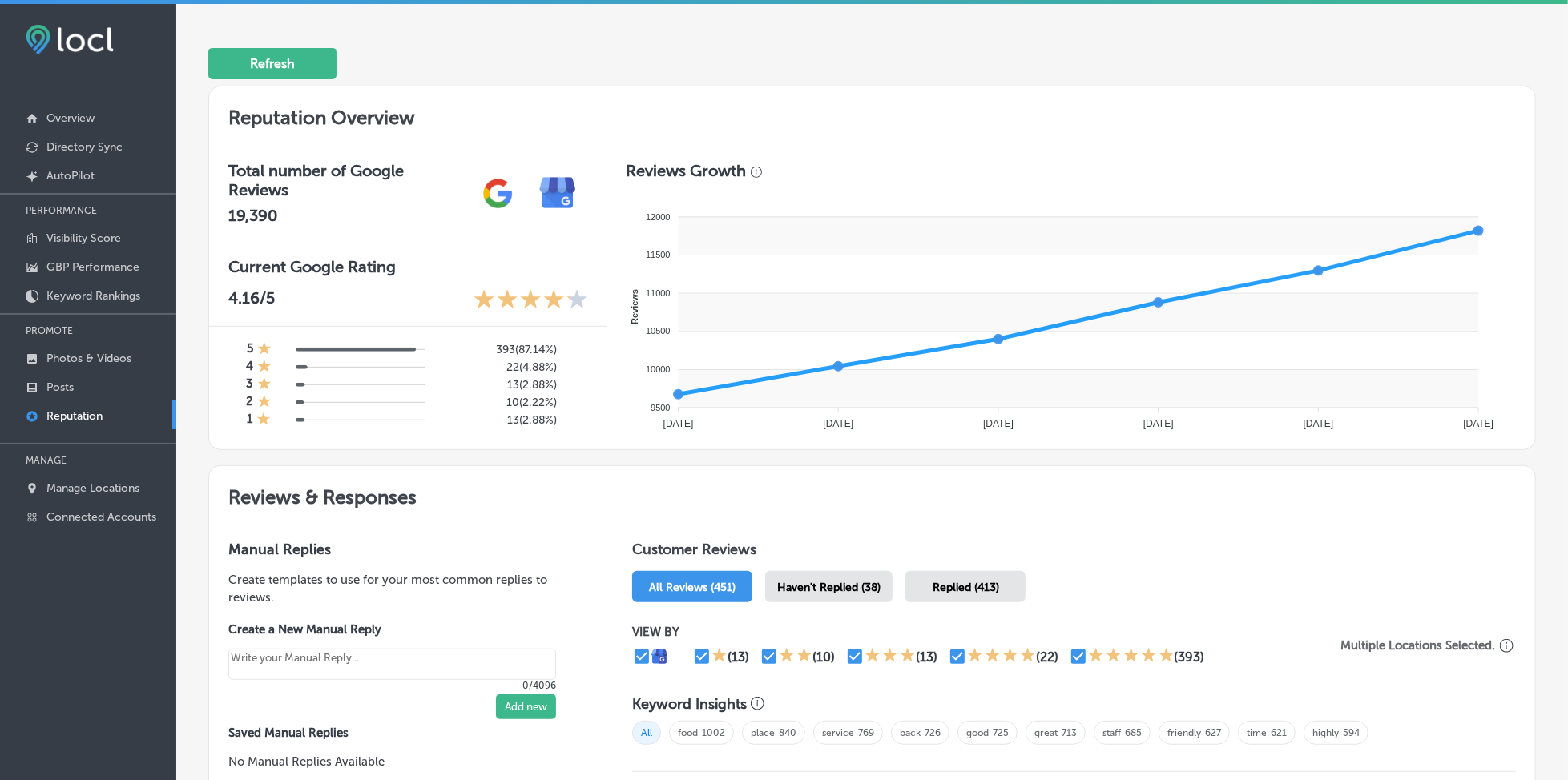
scroll to position [545, 0]
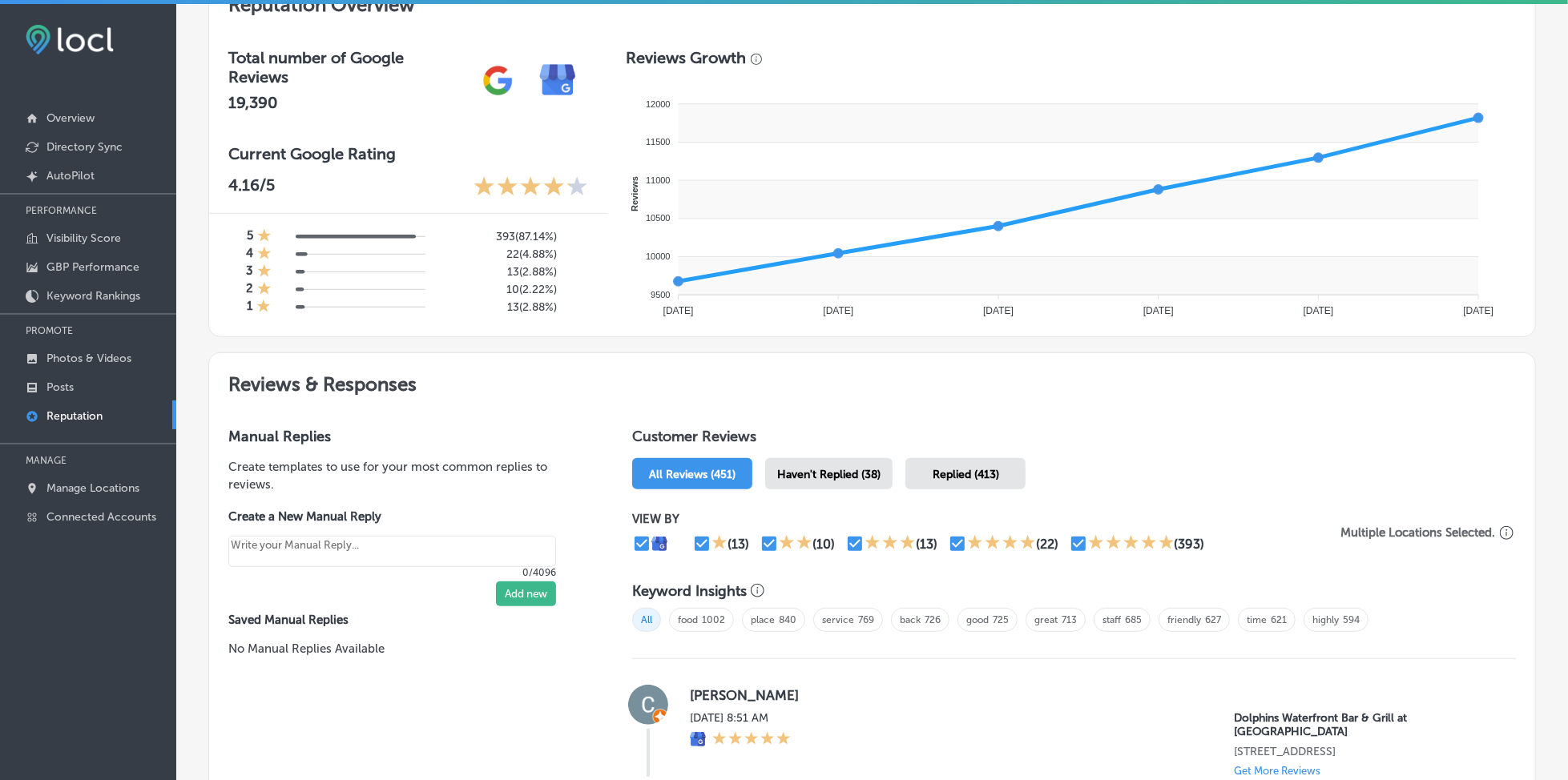
click at [798, 468] on span "Haven't Replied (38)" at bounding box center [829, 474] width 103 height 14
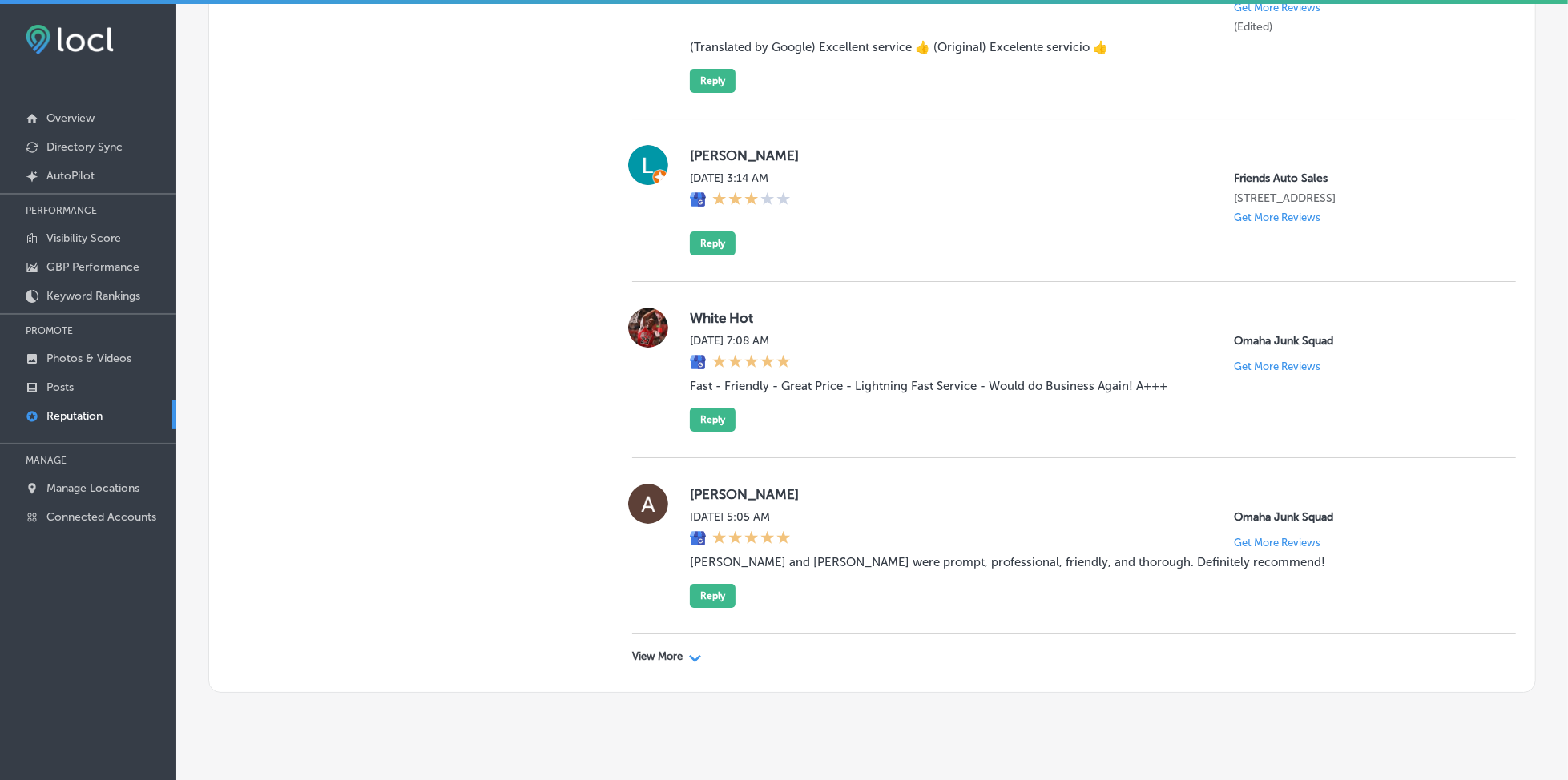
scroll to position [4462, 0]
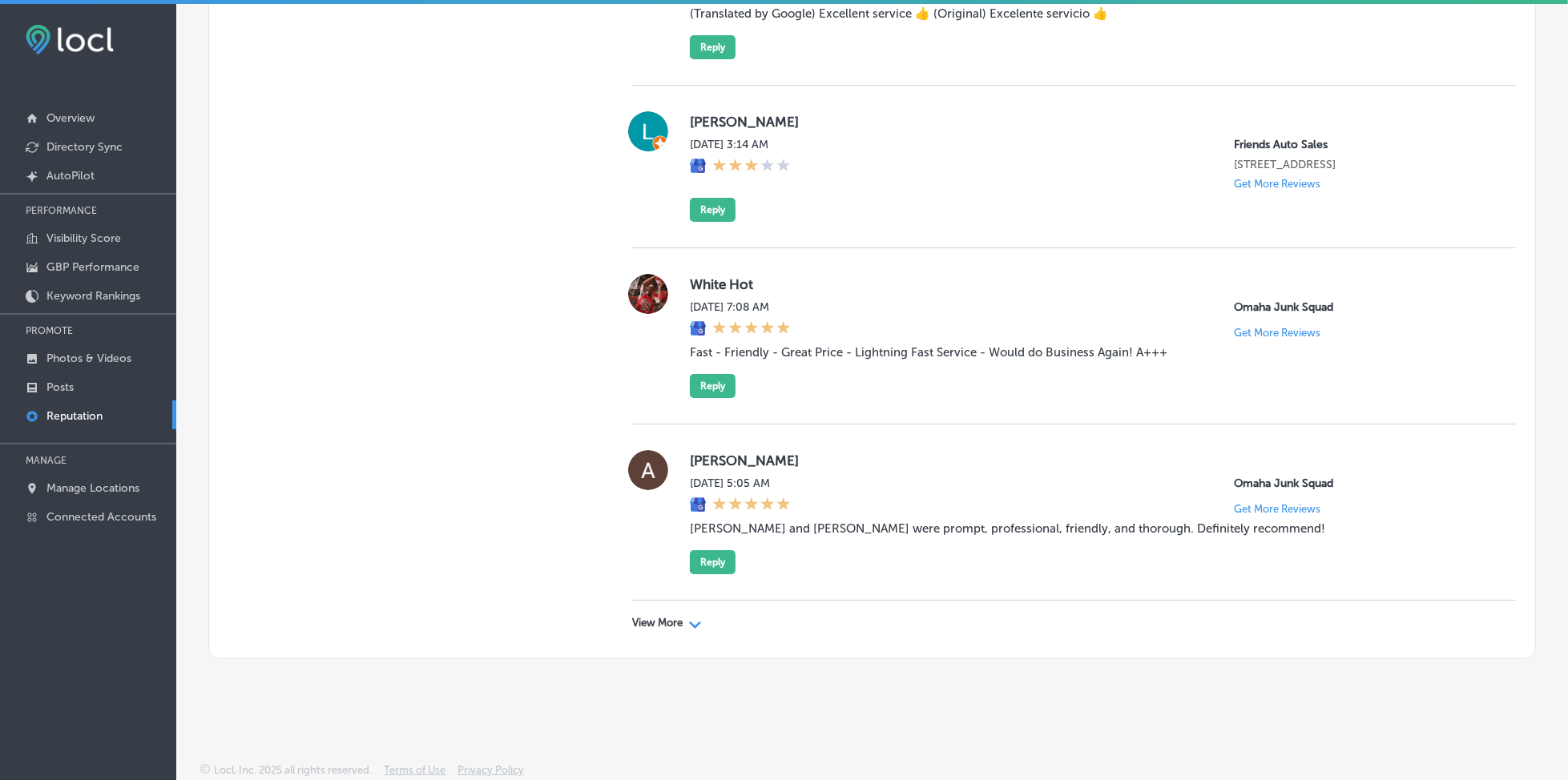
click at [678, 624] on p "View More" at bounding box center [657, 624] width 51 height 13
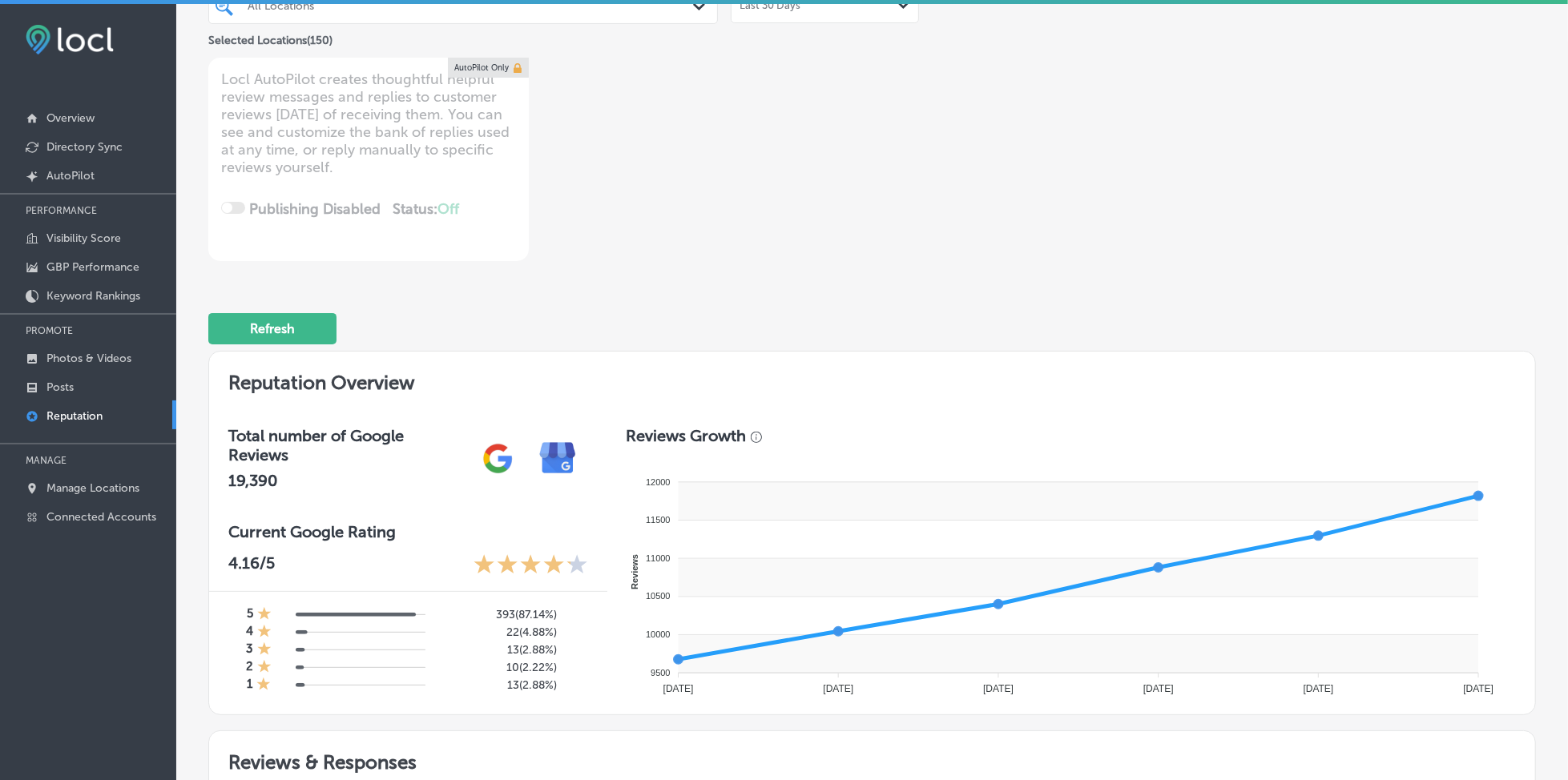
scroll to position [0, 0]
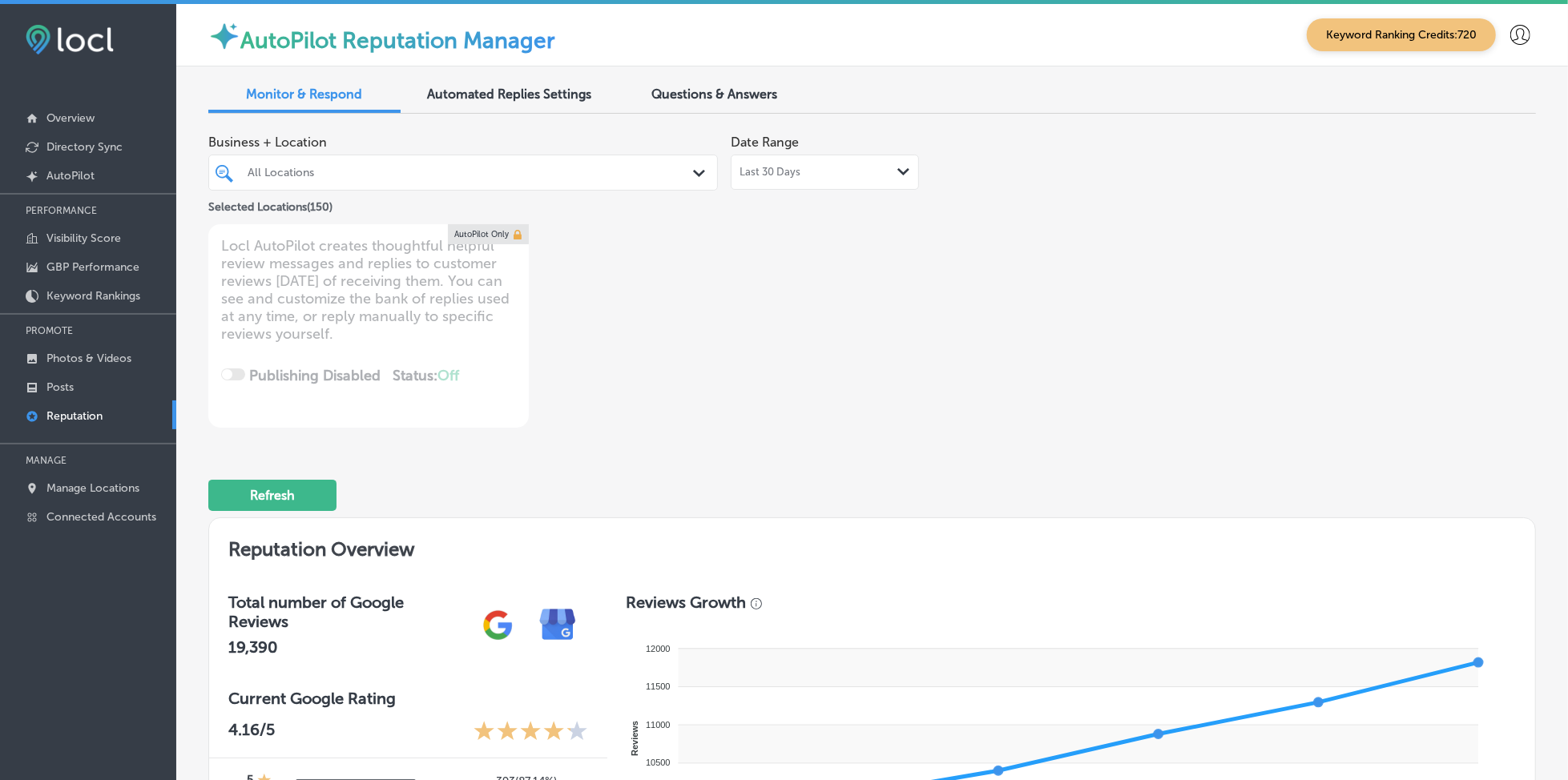
click at [540, 183] on div at bounding box center [441, 172] width 391 height 21
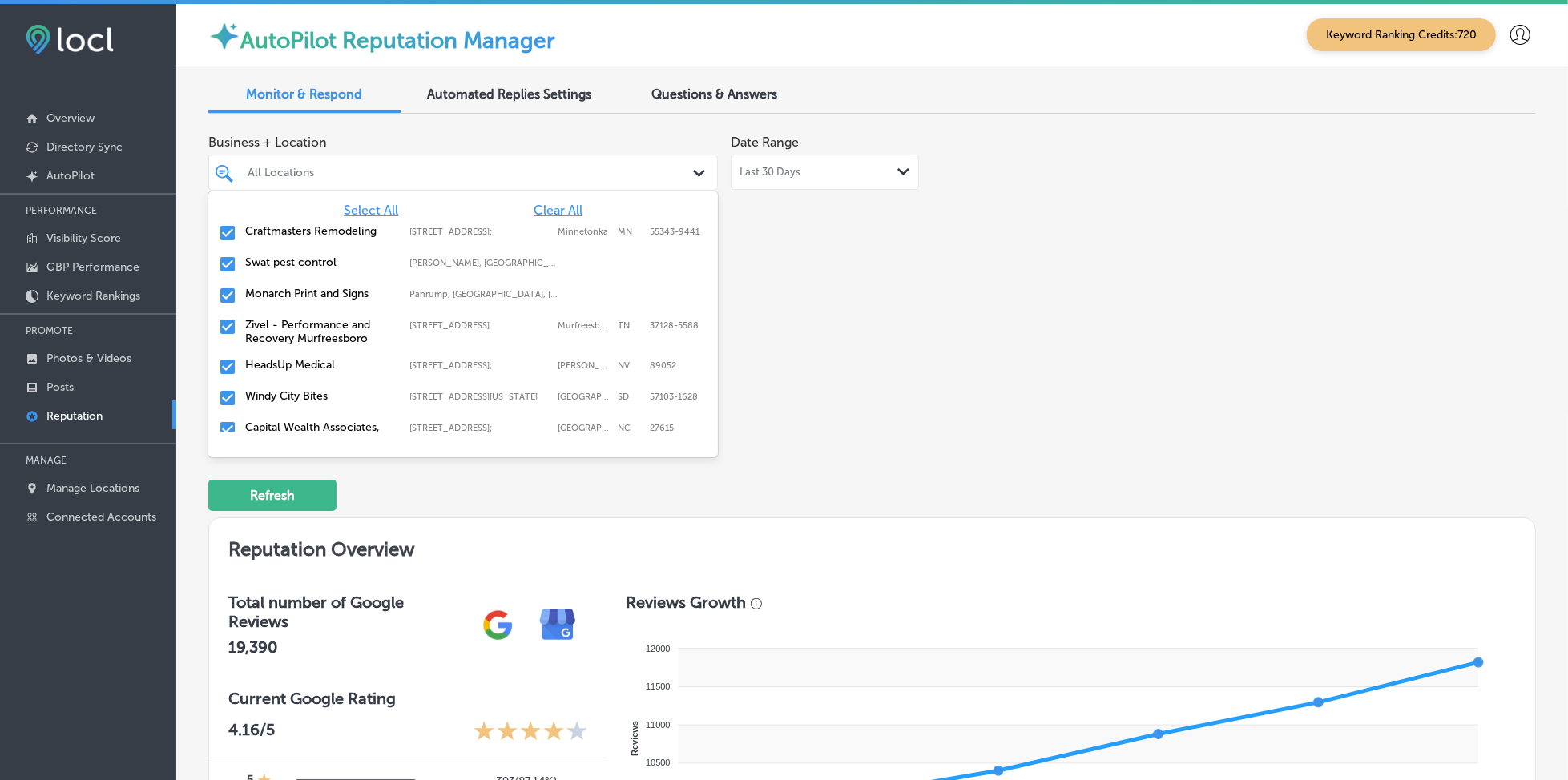
click at [548, 207] on span "Clear All" at bounding box center [557, 210] width 49 height 15
type textarea "x"
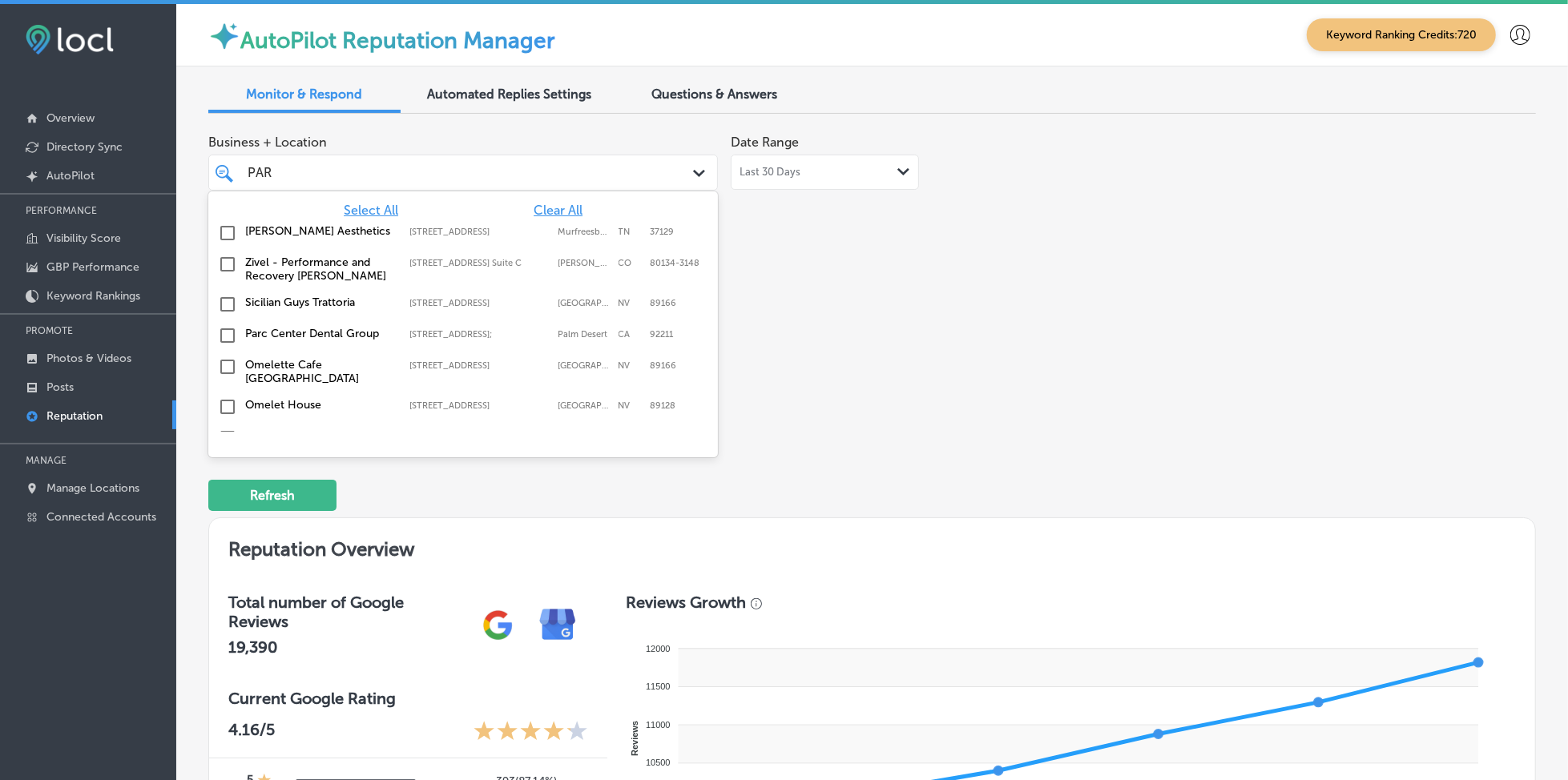
type input "PARC"
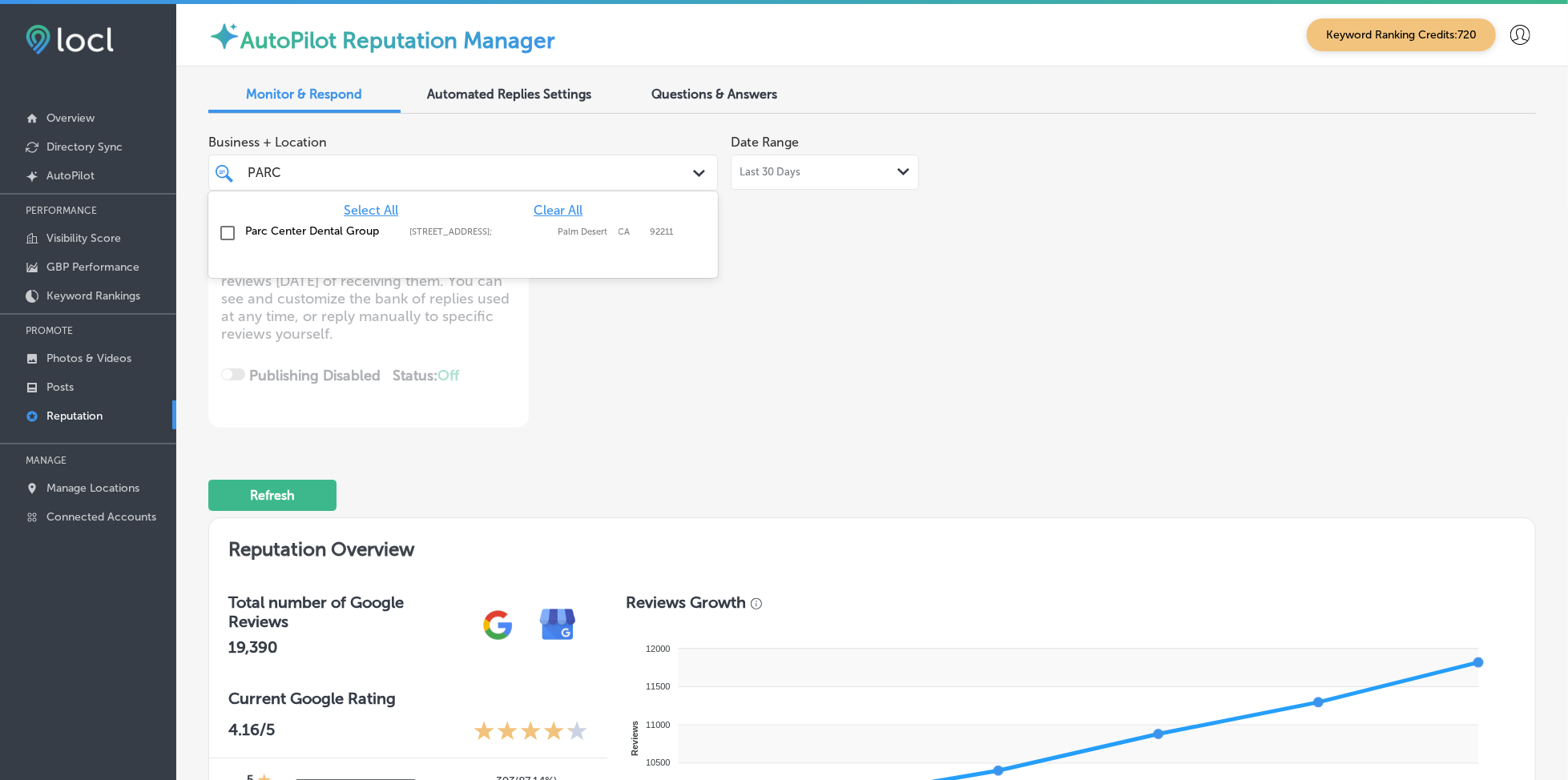
click at [347, 236] on label "Parc Center Dental Group" at bounding box center [319, 231] width 148 height 14
type textarea "x"
type input "PARC"
click at [765, 322] on div "Business + Location option [STREET_ADDRESS]. option [STREET_ADDRESS]. 2 results…" at bounding box center [606, 277] width 796 height 301
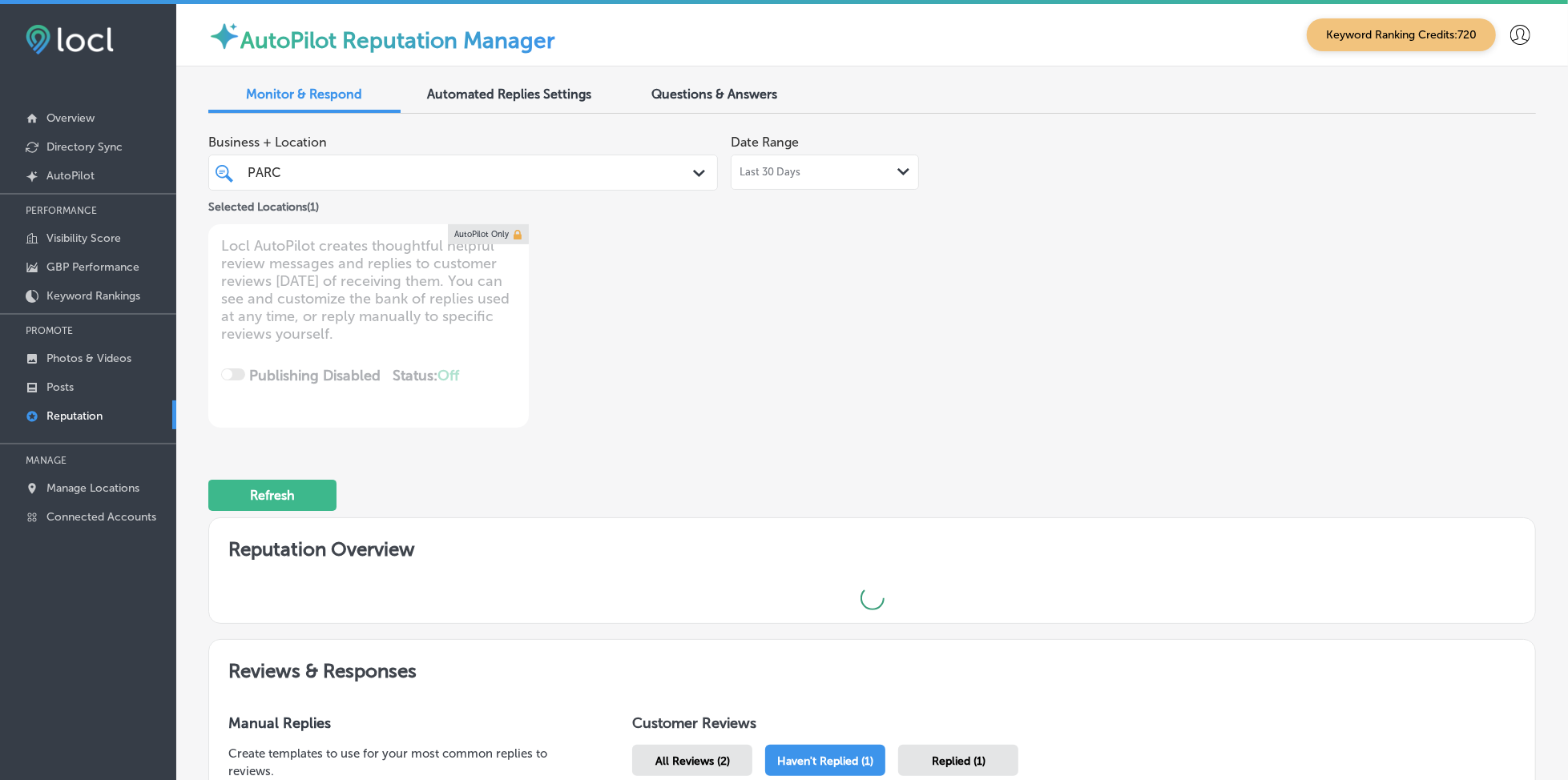
type textarea "x"
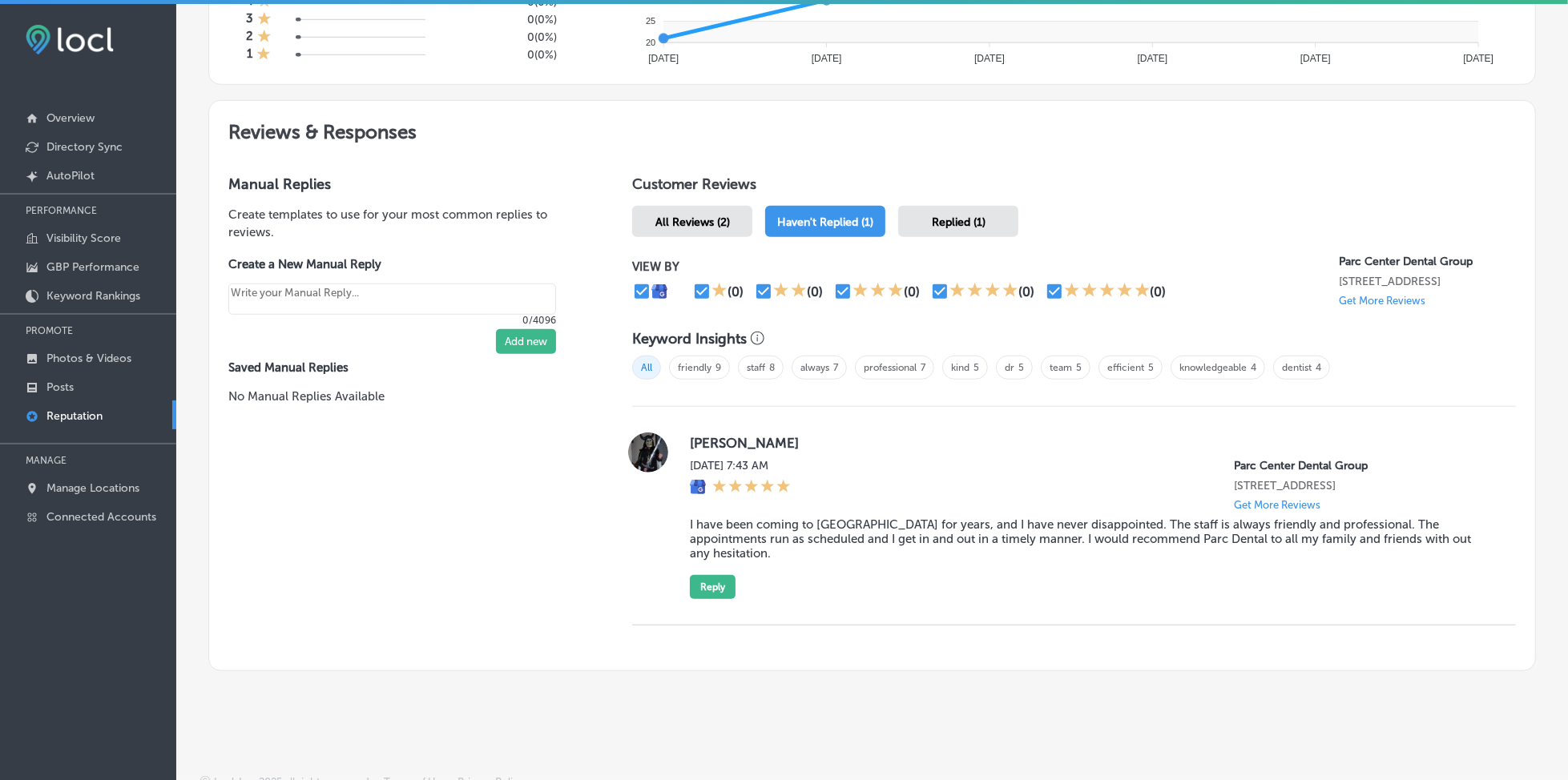
scroll to position [803, 0]
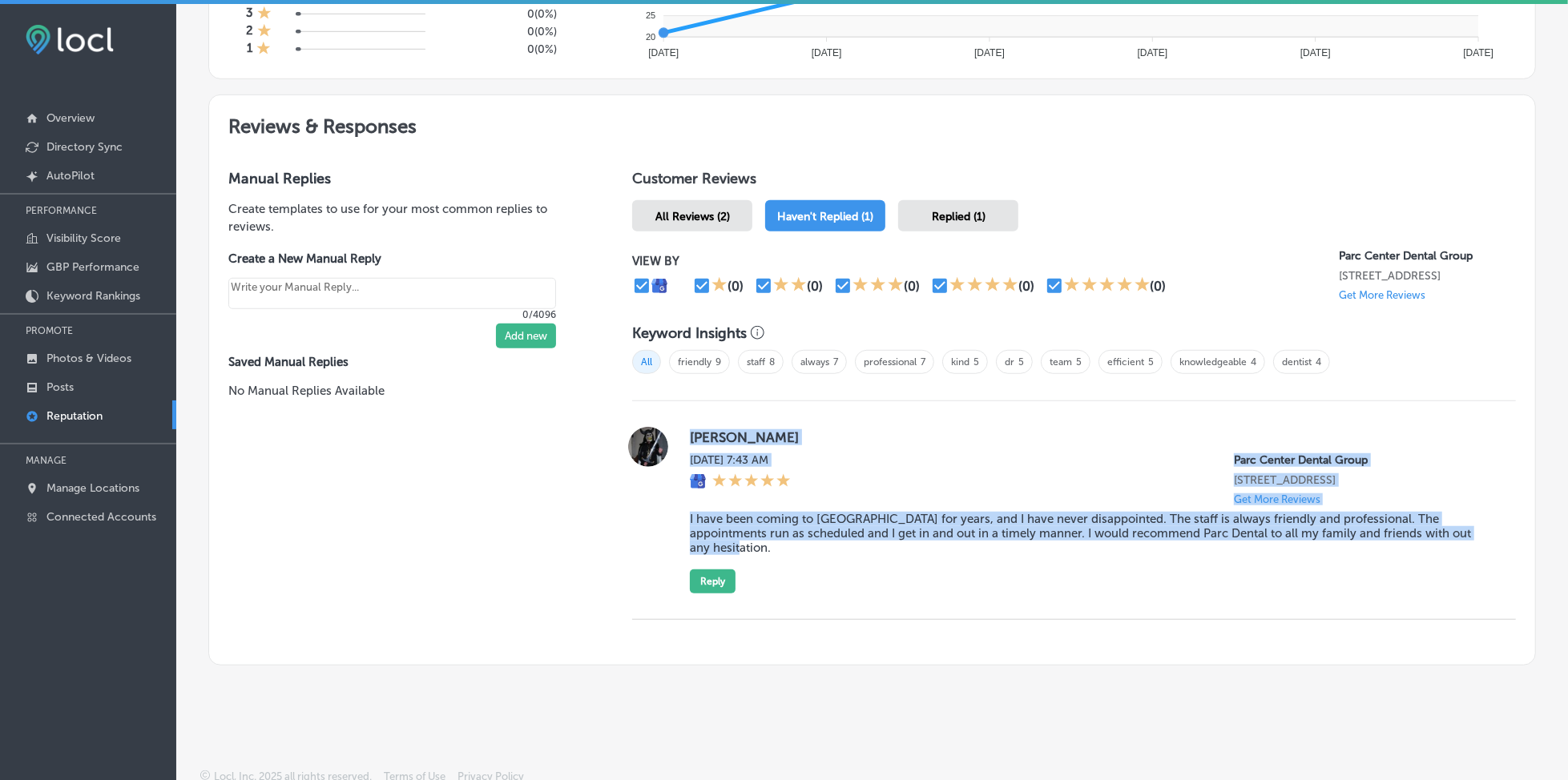
drag, startPoint x: 681, startPoint y: 432, endPoint x: 1481, endPoint y: 564, distance: 810.8
click at [1481, 564] on div "[PERSON_NAME][DATE] 7:43 AM Parc Center Dental Group [STREET_ADDRESS] Get More …" at bounding box center [1074, 510] width 883 height 166
copy div "[PERSON_NAME][DATE] 7:43 AM Parc Center Dental Group [STREET_ADDRESS] Get More …"
click at [716, 576] on button "Reply" at bounding box center [712, 581] width 45 height 24
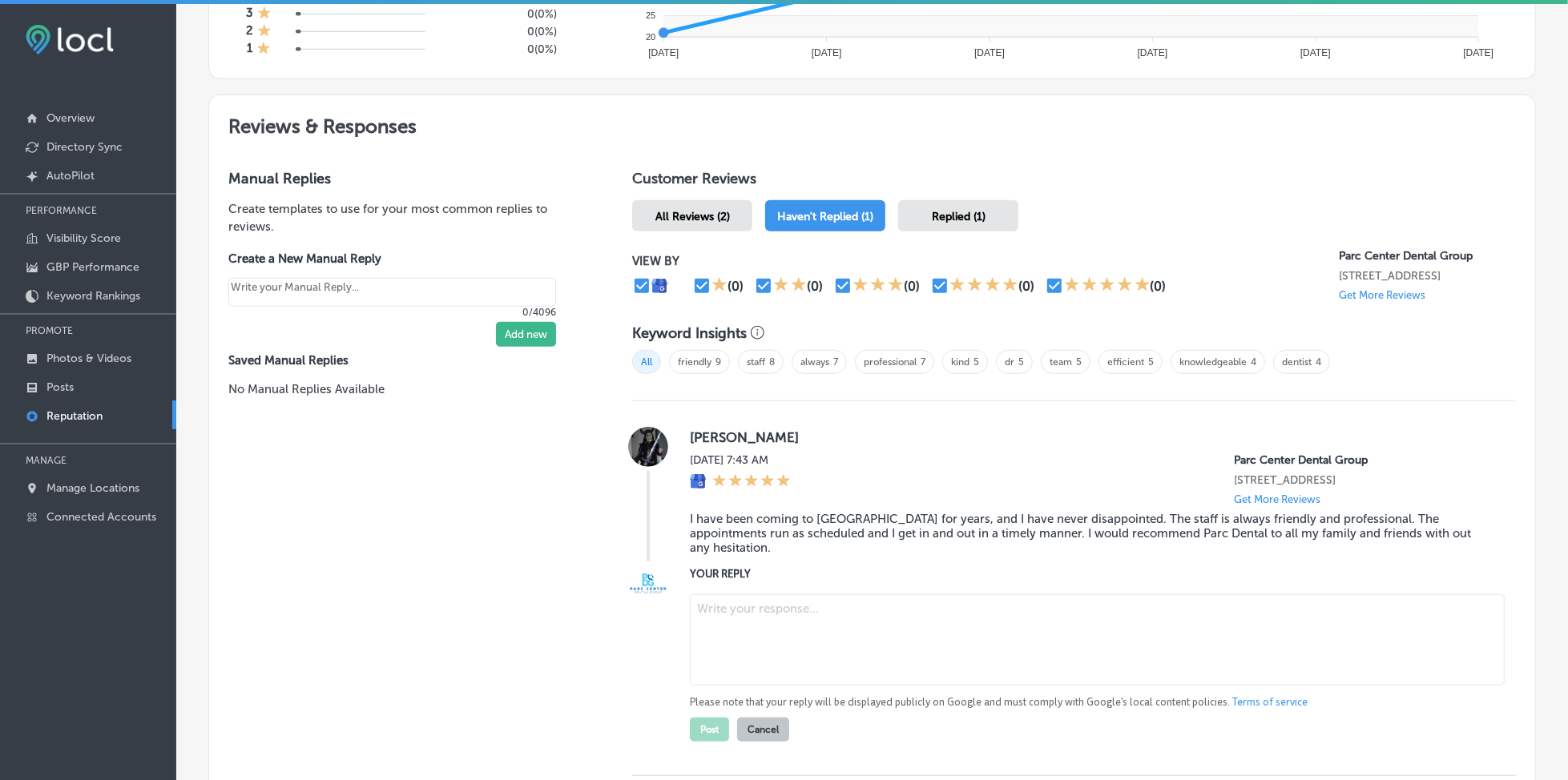
click at [762, 608] on textarea at bounding box center [1098, 640] width 815 height 91
paste textarea "Thank you so much for the kind review, [PERSON_NAME]! We’re thrilled to hear th…"
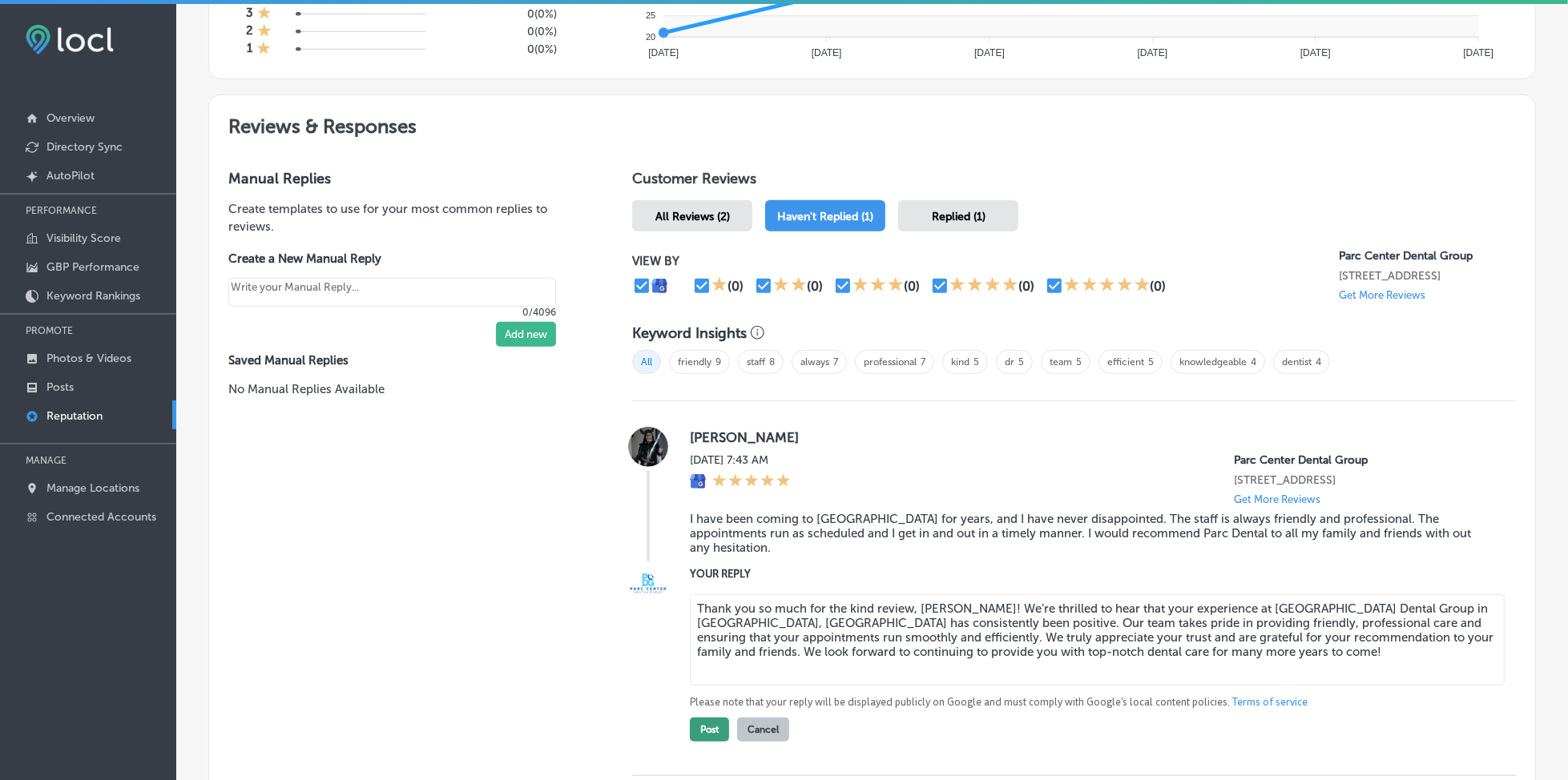
type textarea "Thank you so much for the kind review, [PERSON_NAME]! We’re thrilled to hear th…"
click at [703, 726] on button "Post" at bounding box center [710, 730] width 39 height 24
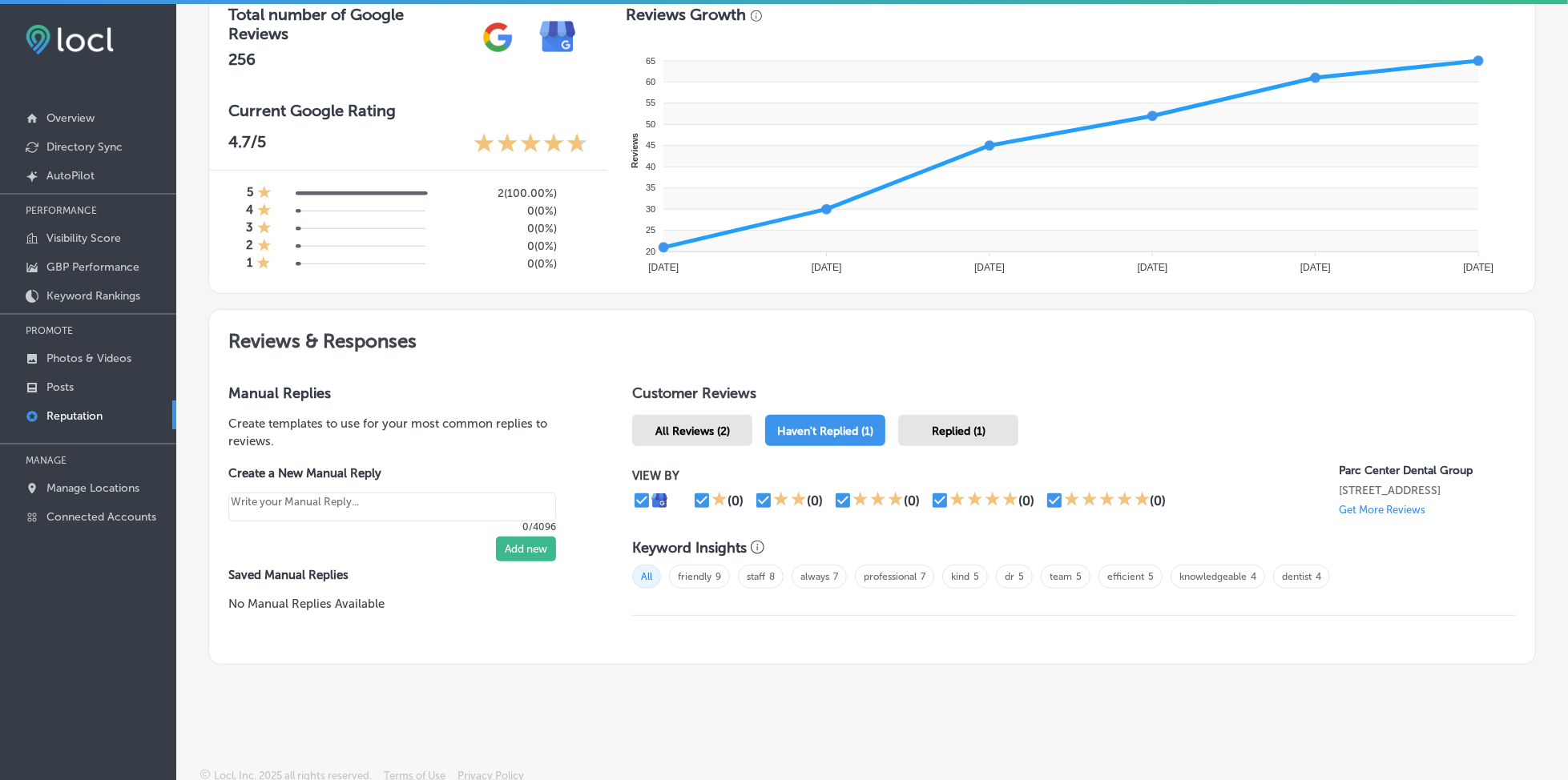
scroll to position [0, 0]
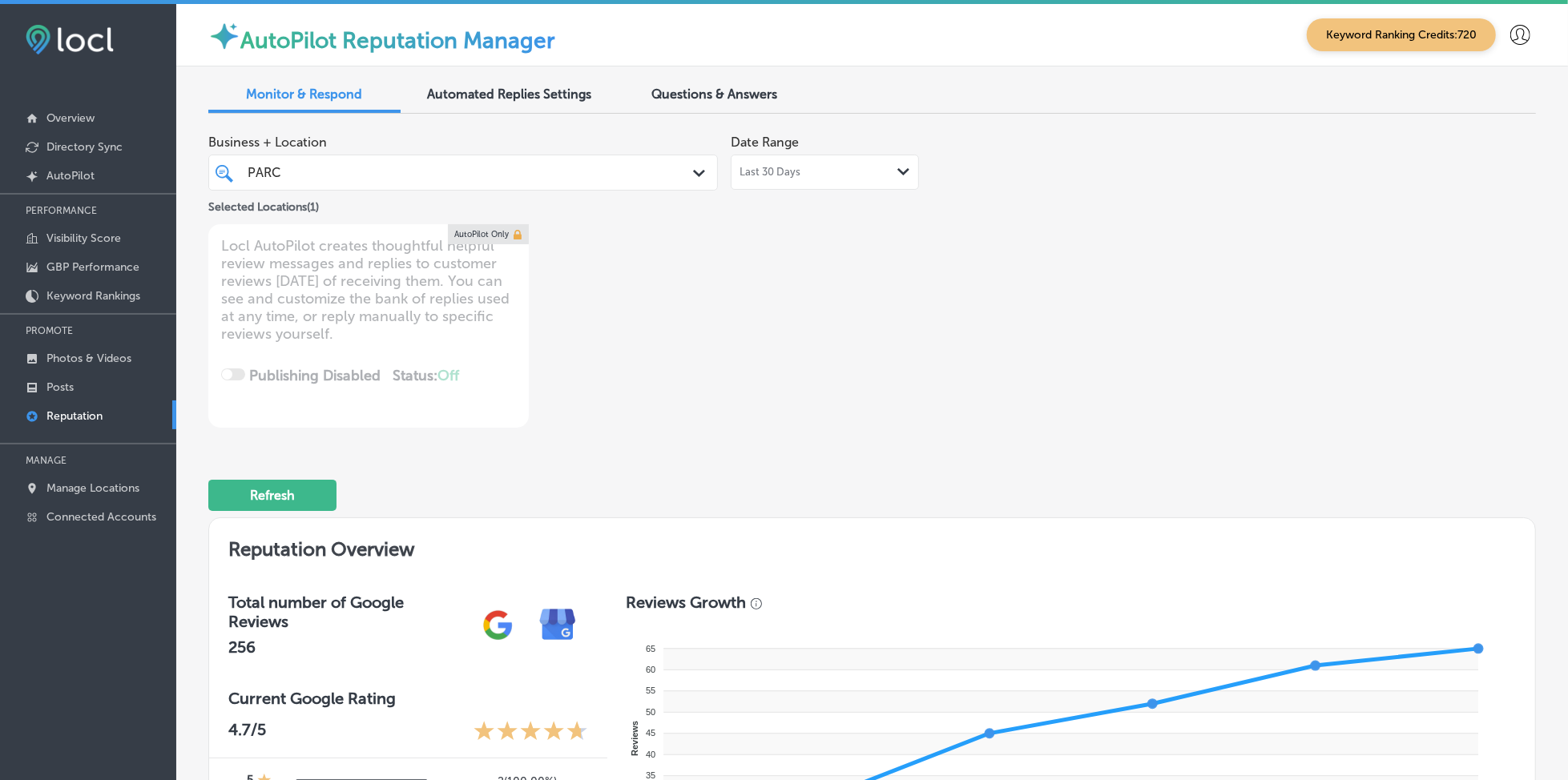
click at [357, 176] on div "PARC PARC" at bounding box center [441, 172] width 391 height 21
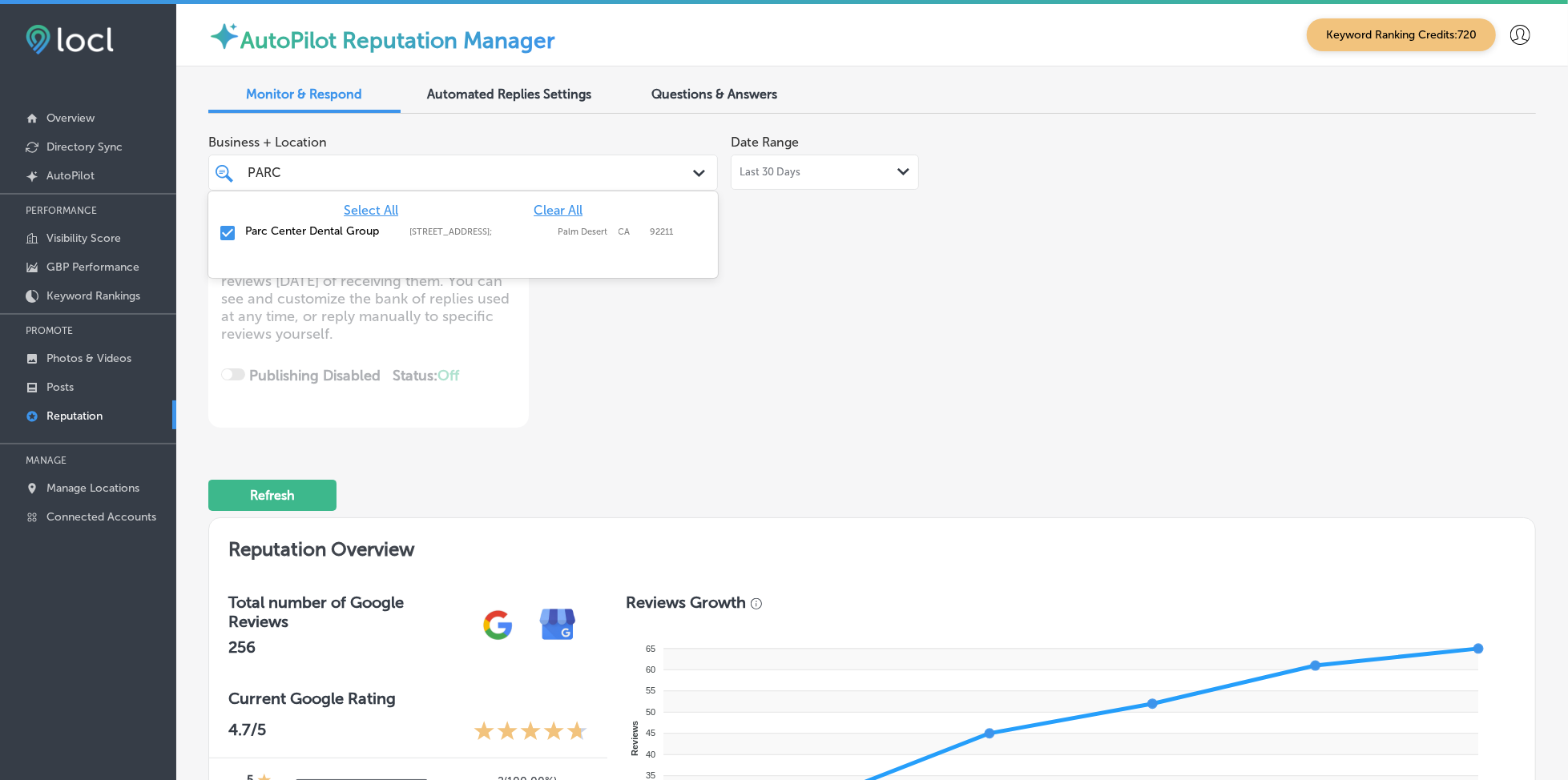
click at [563, 203] on span "Clear All" at bounding box center [557, 210] width 49 height 15
type textarea "x"
click at [563, 203] on span "Clear All" at bounding box center [557, 210] width 49 height 15
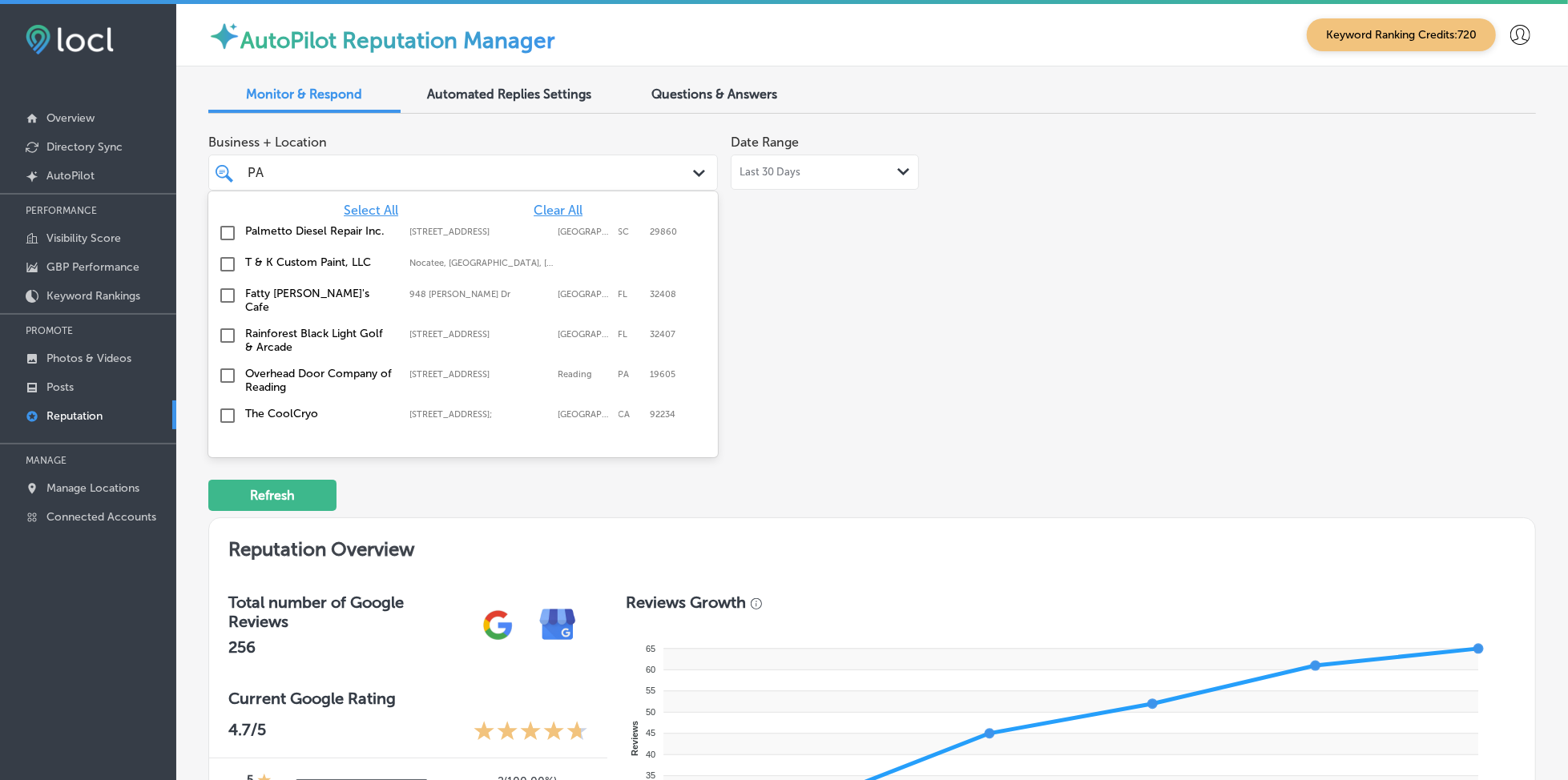
type input "P"
type input "fix"
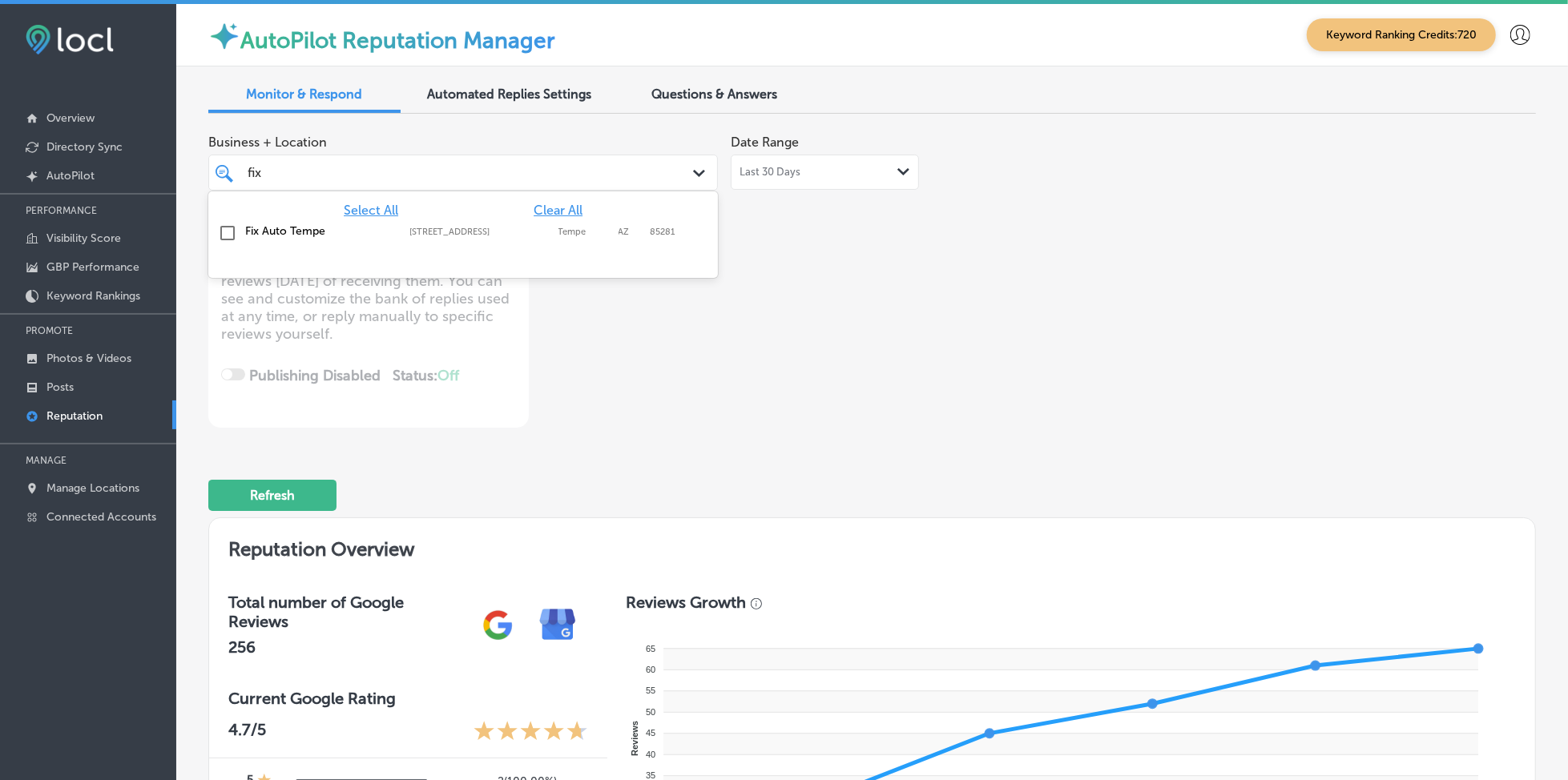
click at [552, 228] on div "[STREET_ADDRESS] [STREET_ADDRESS]" at bounding box center [483, 231] width 148 height 10
type textarea "x"
type input "fix"
click at [1074, 398] on div "Business + Location option [STREET_ADDRESS]. option [STREET_ADDRESS]. 2 results…" at bounding box center [871, 277] width 1328 height 301
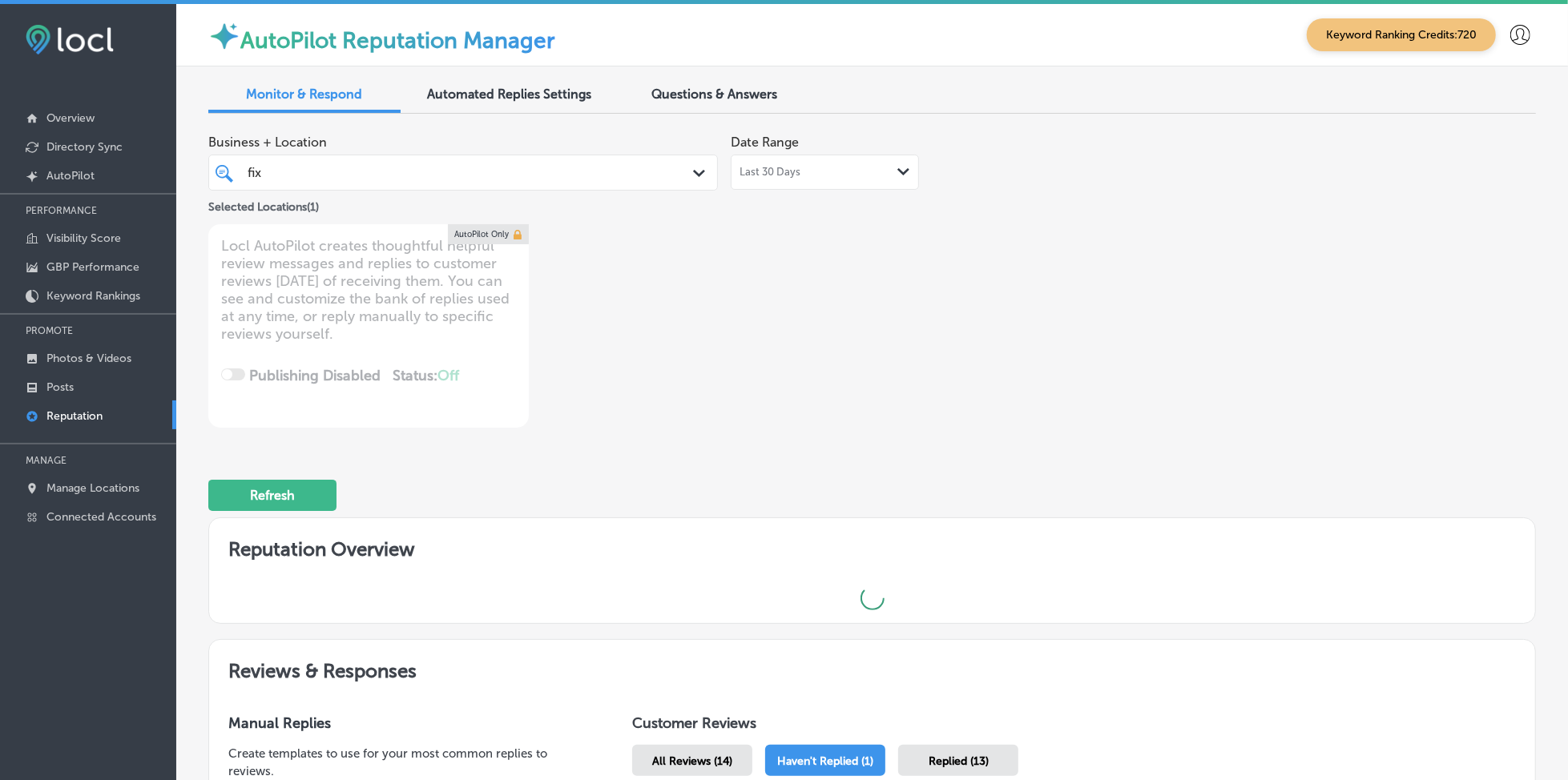
type textarea "x"
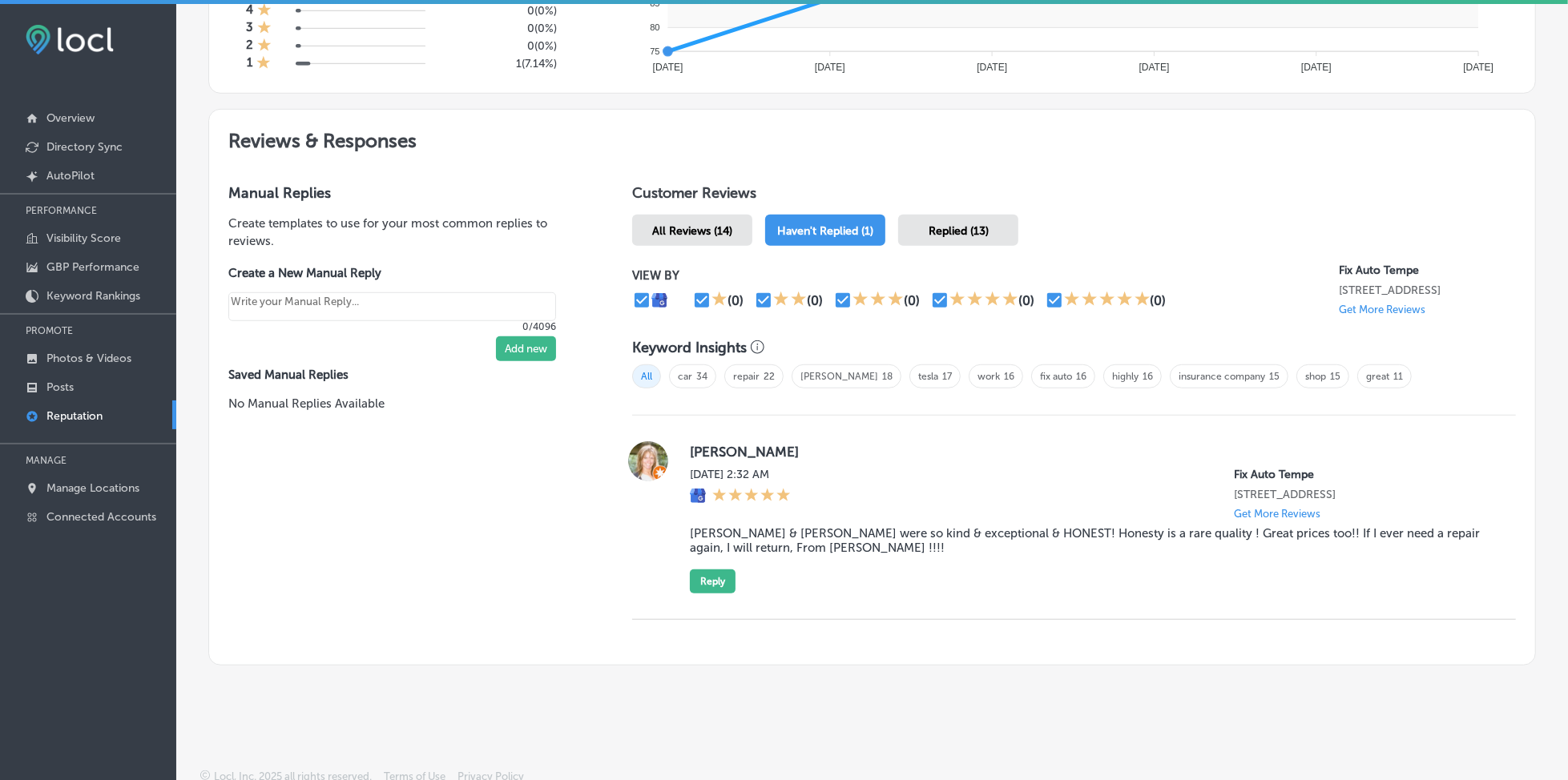
scroll to position [790, 0]
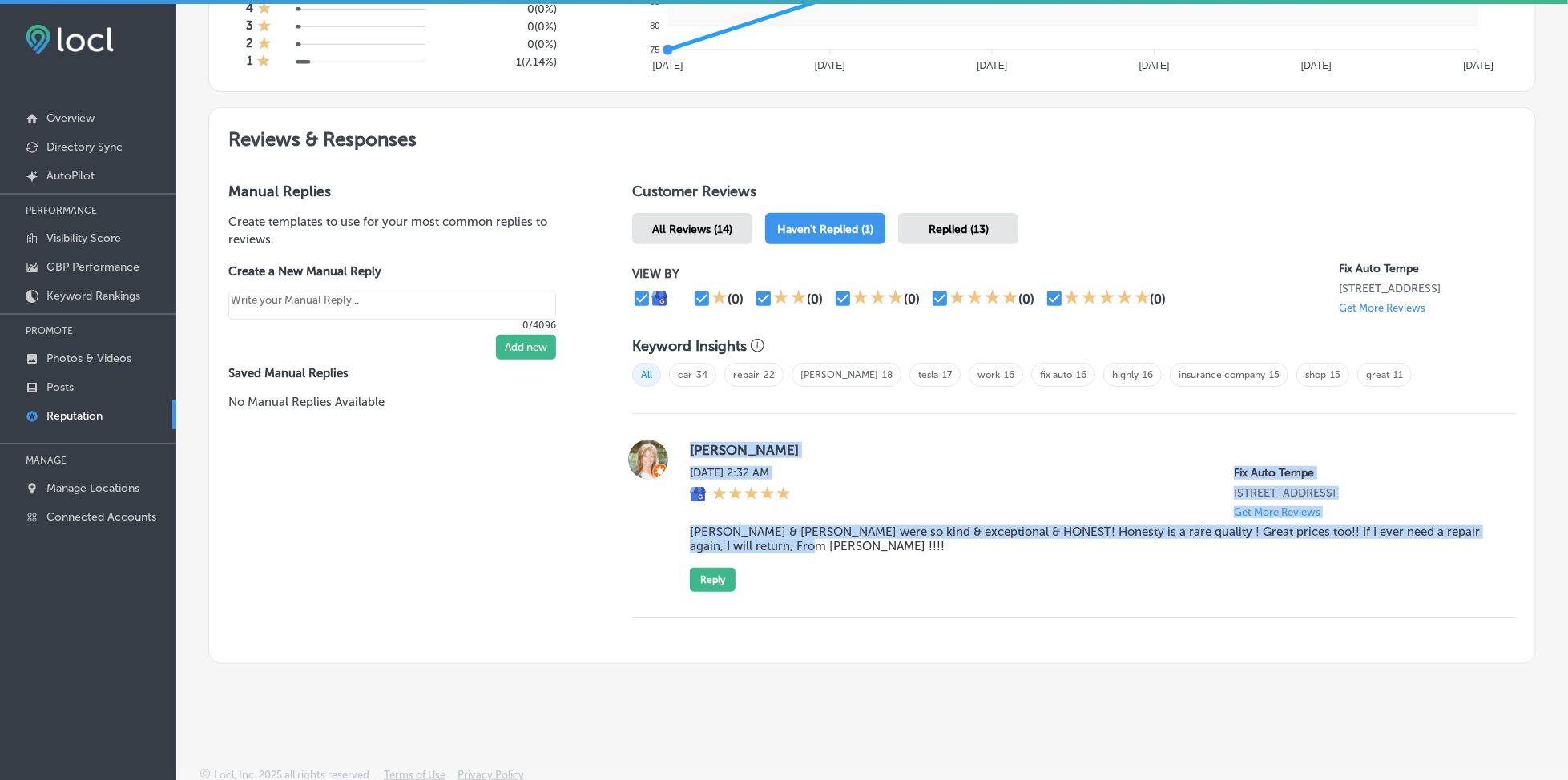
drag, startPoint x: 677, startPoint y: 443, endPoint x: 820, endPoint y: 563, distance: 186.7
click at [820, 563] on div "[PERSON_NAME] [DATE] 2:32 AM Fix Auto Tempe [STREET_ADDRESS] Get More Reviews […" at bounding box center [1074, 516] width 883 height 152
copy div "[PERSON_NAME] [DATE] 2:32 AM Fix Auto Tempe [STREET_ADDRESS] Get More Reviews […"
click at [109, 484] on p "Manage Locations" at bounding box center [92, 488] width 93 height 14
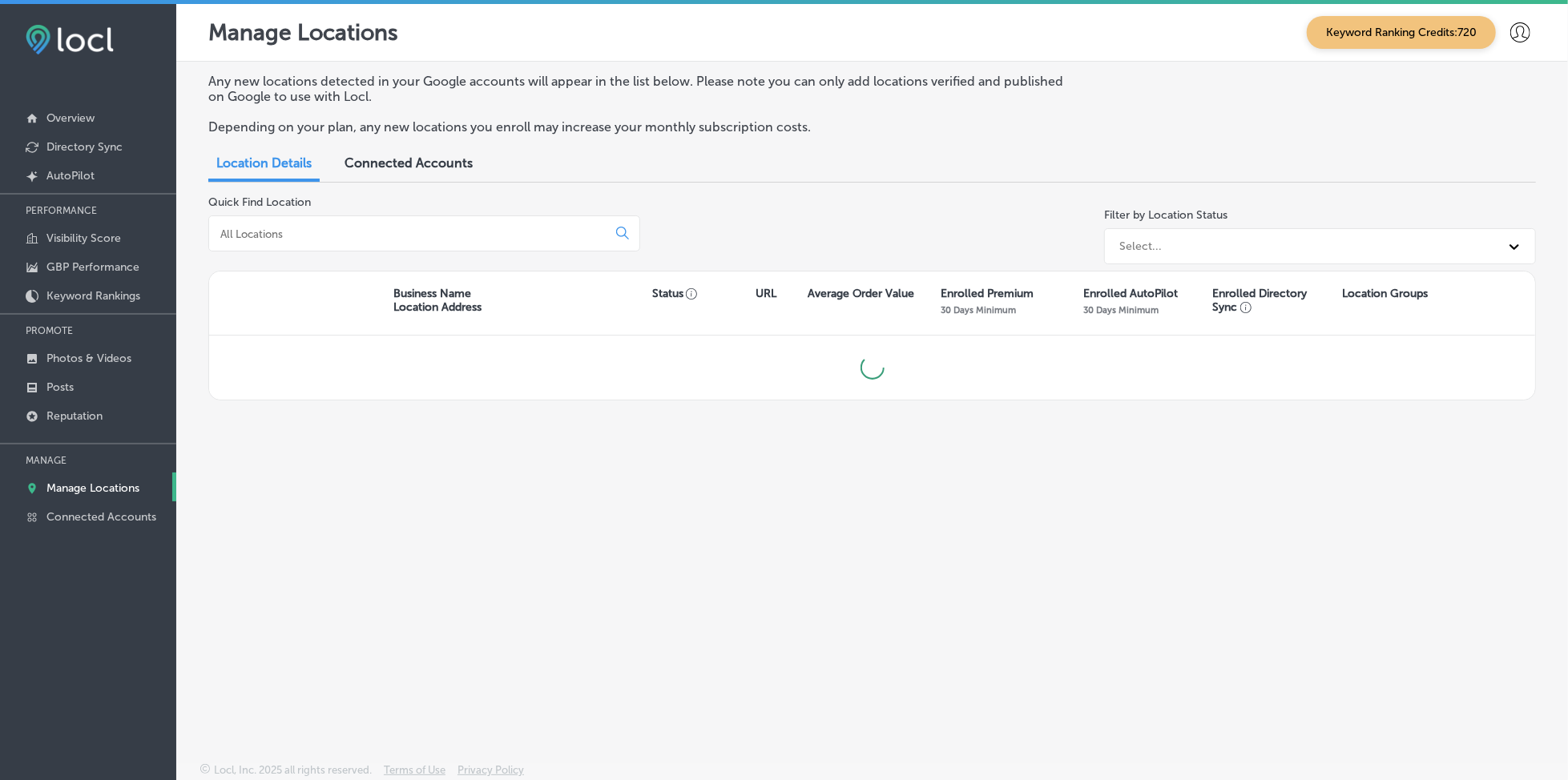
click at [401, 234] on input at bounding box center [411, 234] width 384 height 15
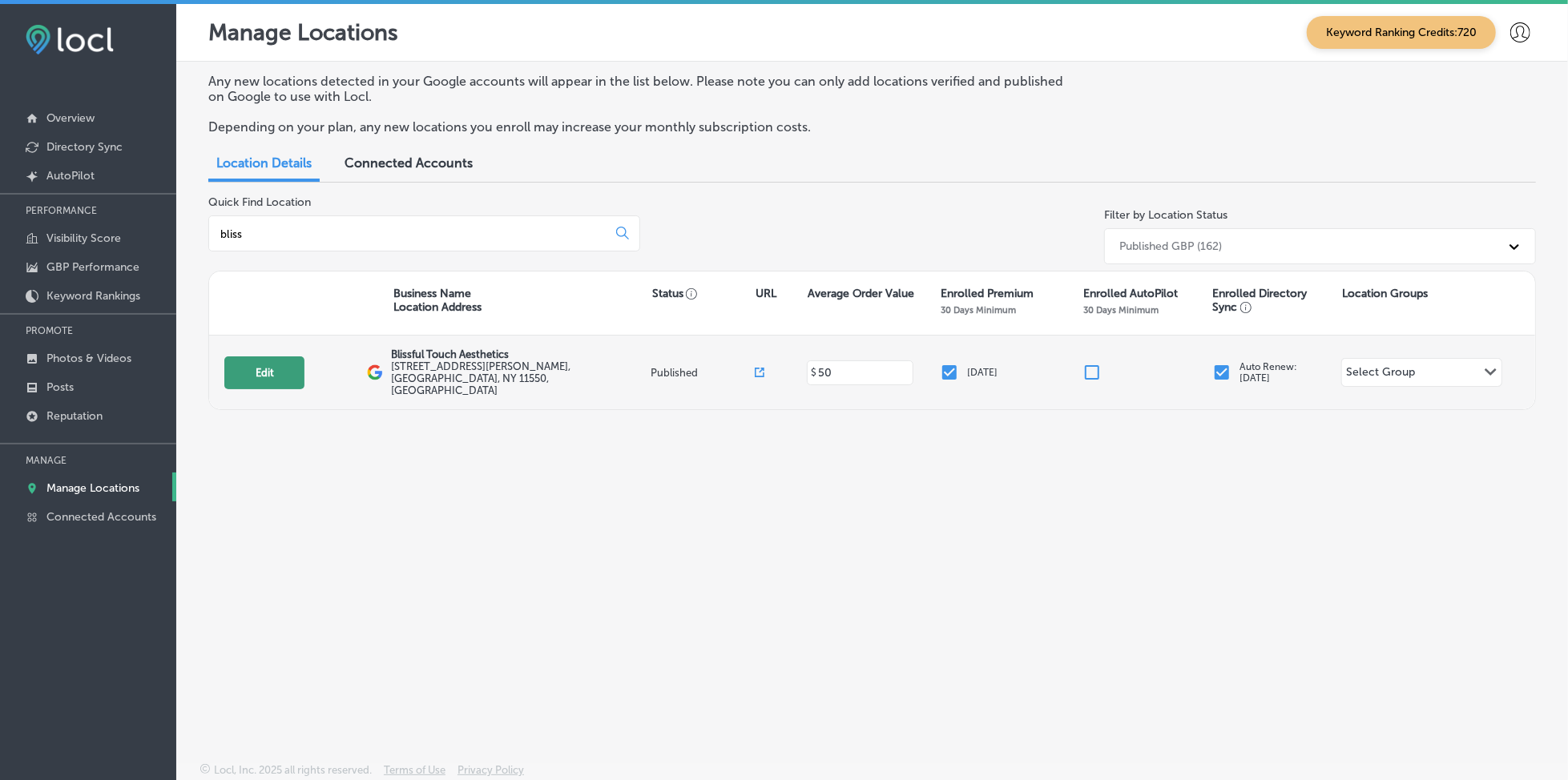
type input "bliss"
click at [269, 357] on button "Edit" at bounding box center [264, 373] width 80 height 33
select select "US"
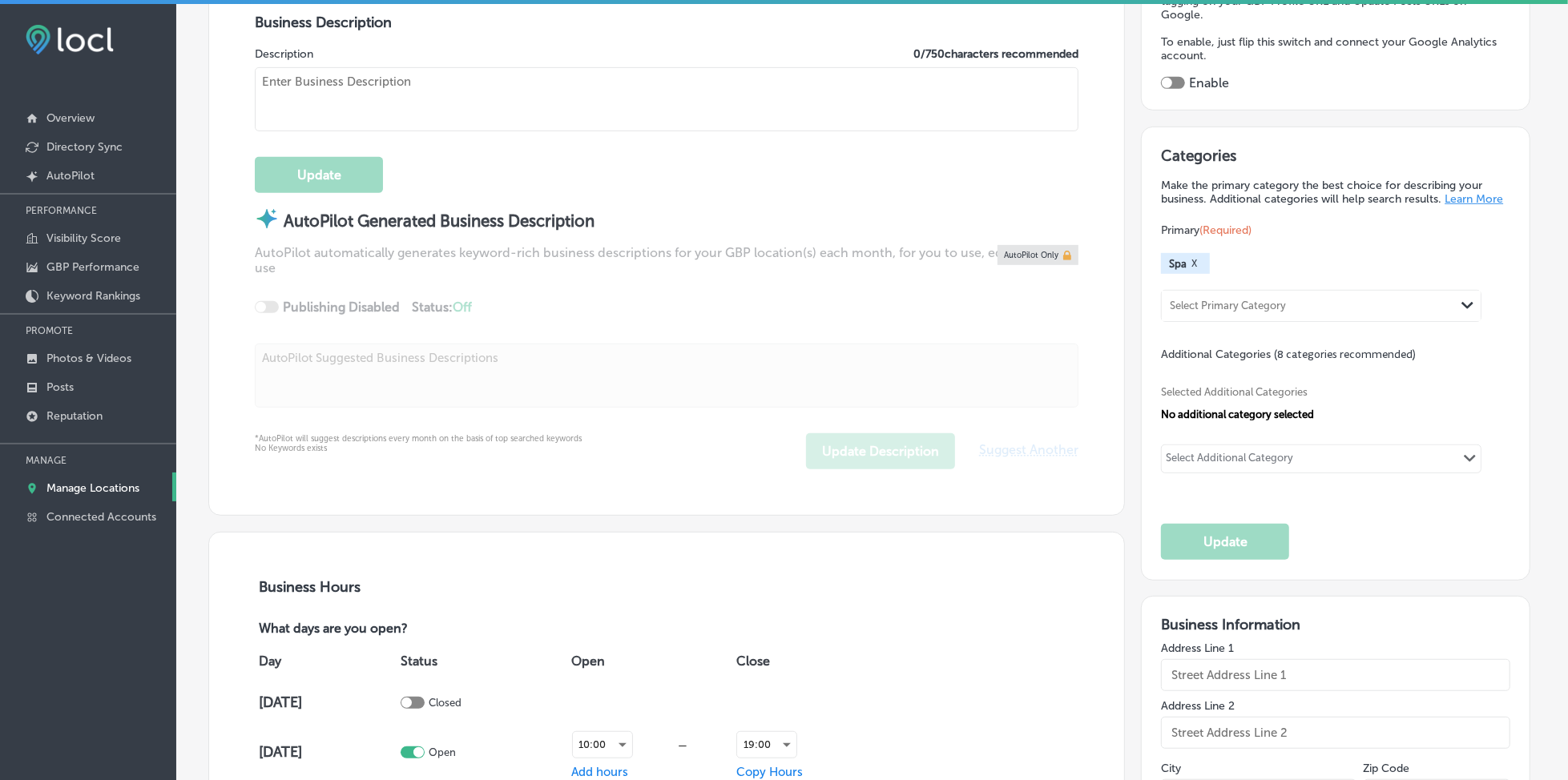
checkbox input "true"
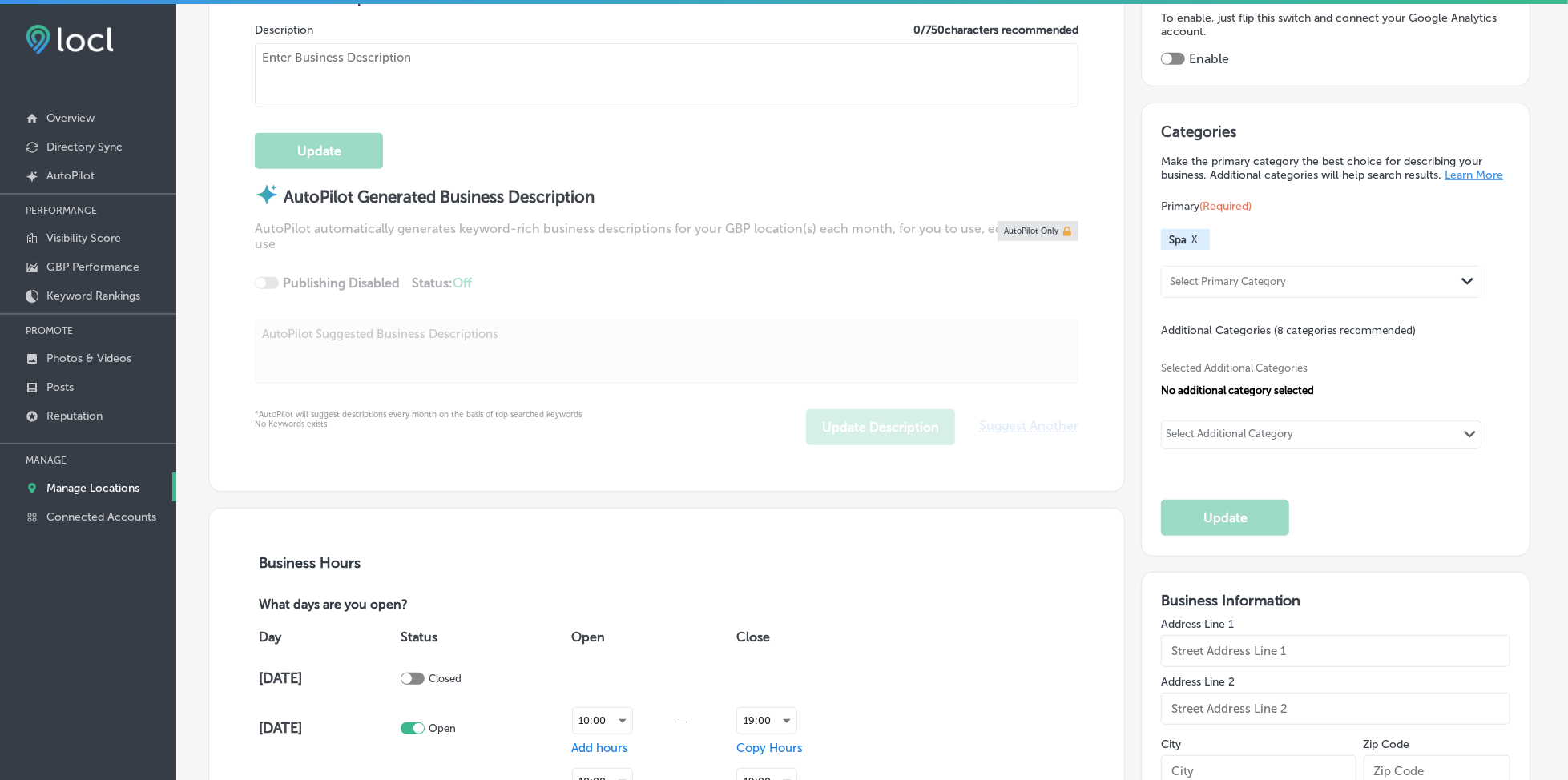
type input "Blissful Touch Aesthetics"
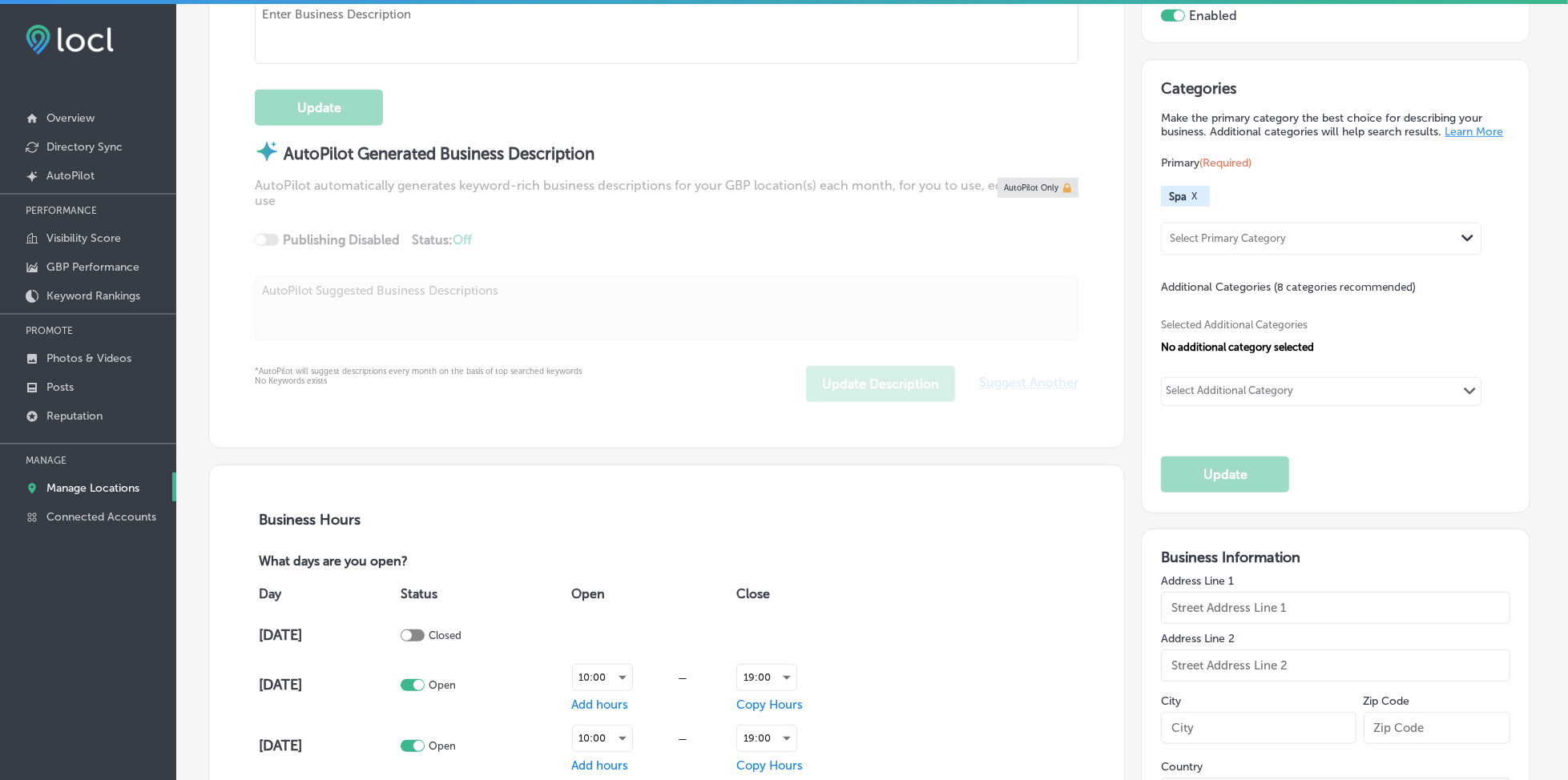
type input "[STREET_ADDRESS][PERSON_NAME]"
type input "Hempstead"
type input "11550"
type input "US"
type input "[URL][DOMAIN_NAME]"
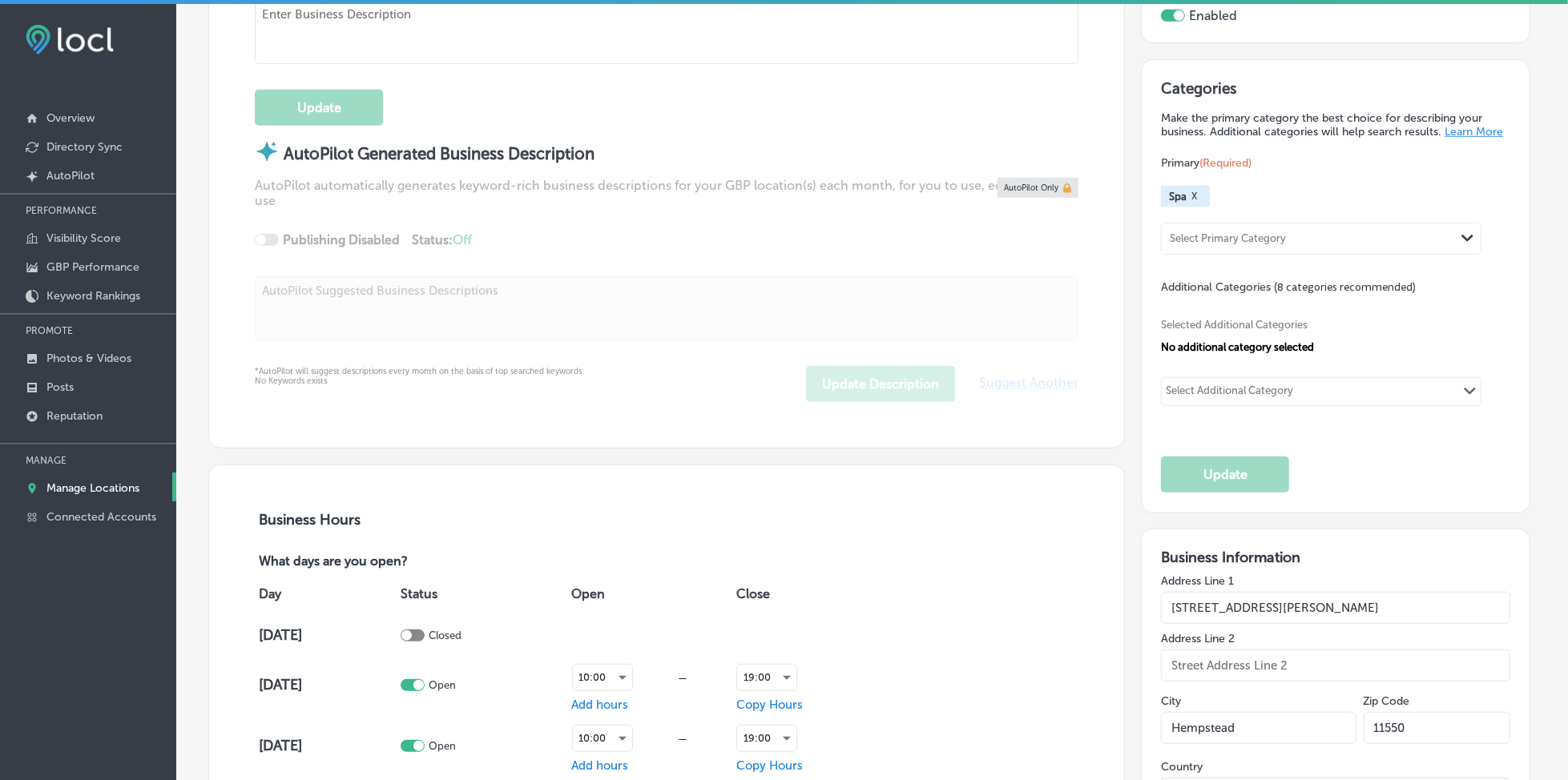
type textarea "Blissful Touch Aesthetics is a body contour salon that offers non-invasive trea…"
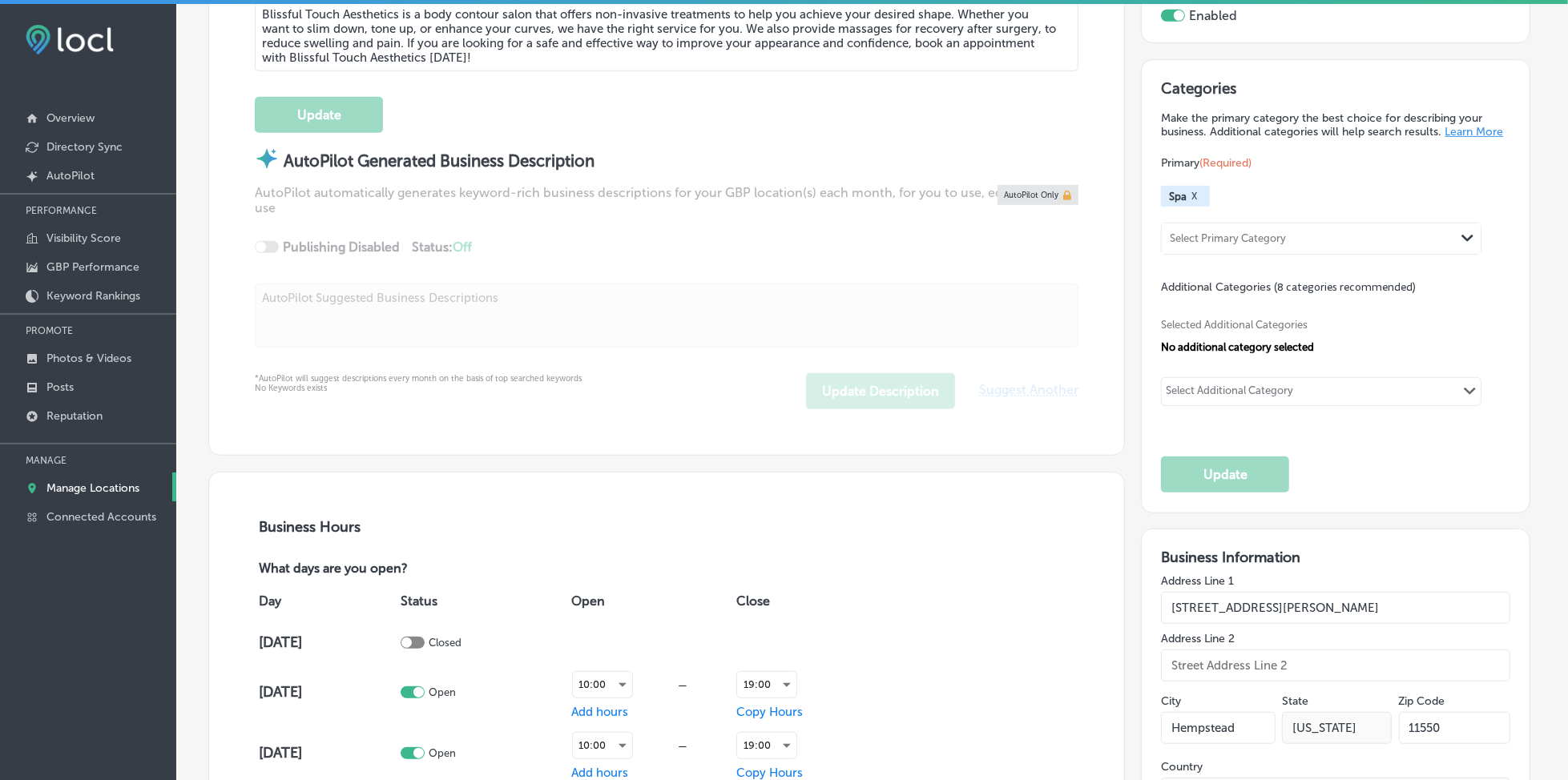
type input "[PHONE_NUMBER]"
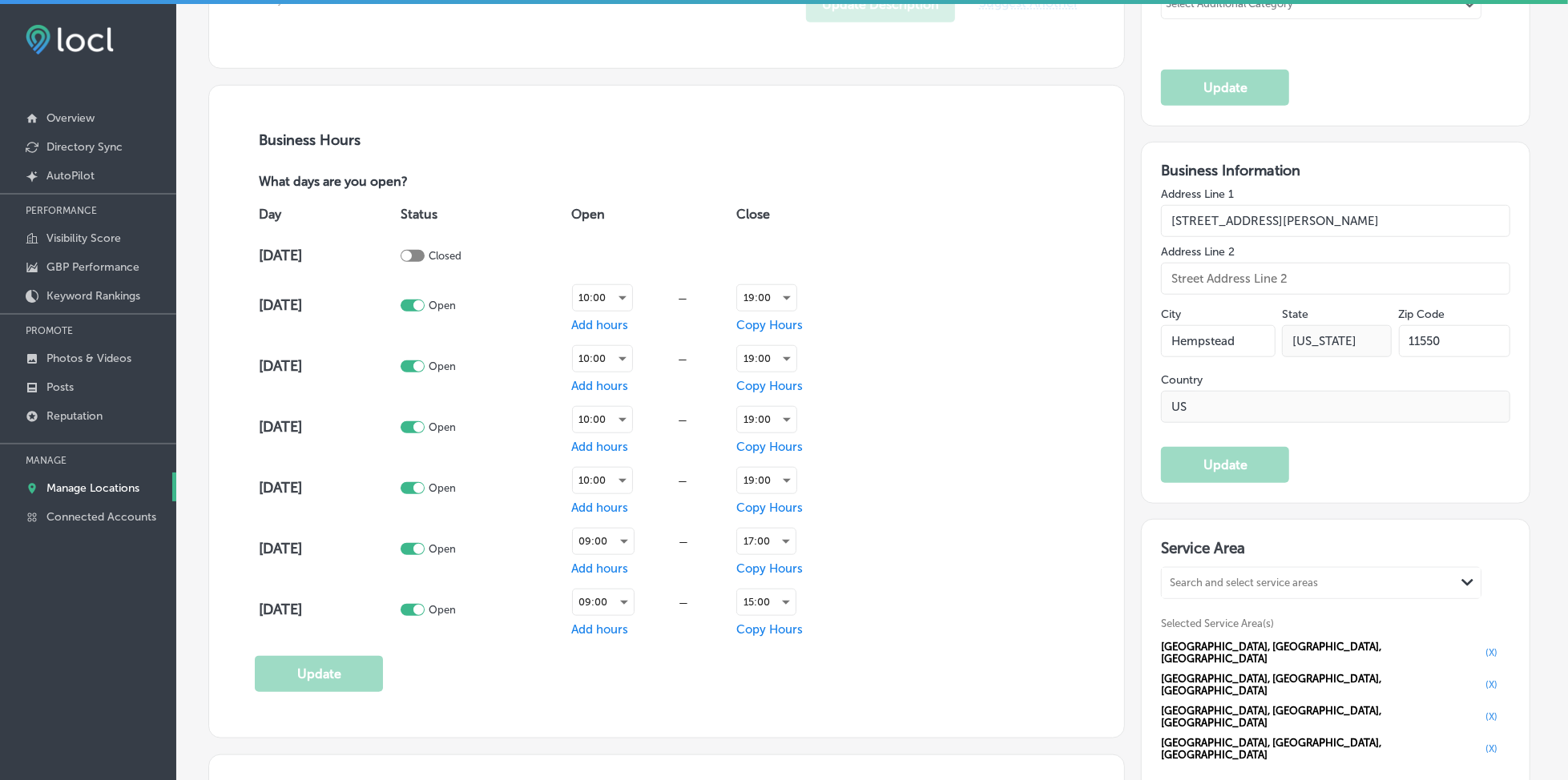
scroll to position [1068, 0]
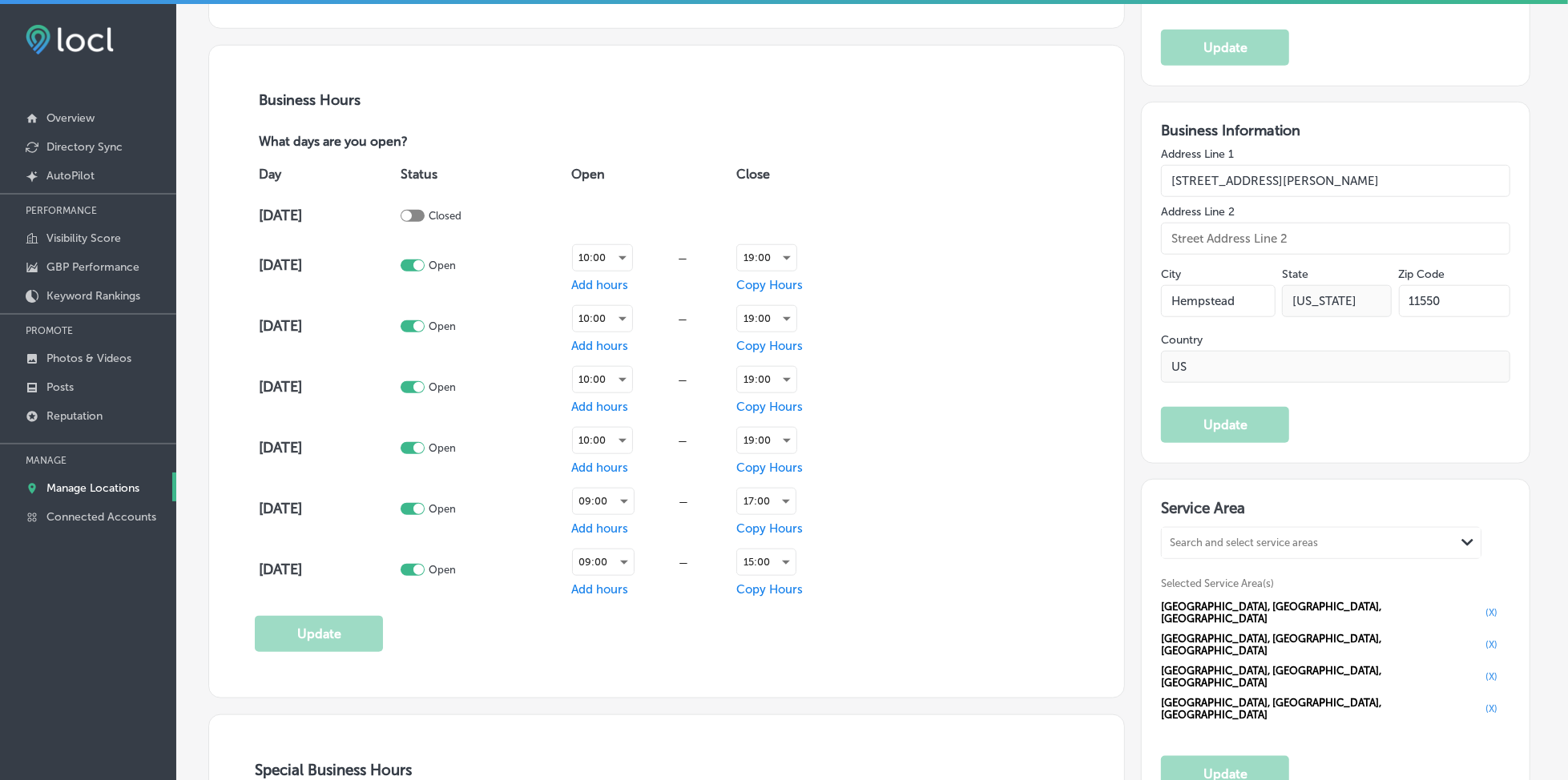
click at [1266, 180] on input "[STREET_ADDRESS][PERSON_NAME]" at bounding box center [1335, 181] width 349 height 32
paste input "163 Hempstead"
type input "[STREET_ADDRESS]"
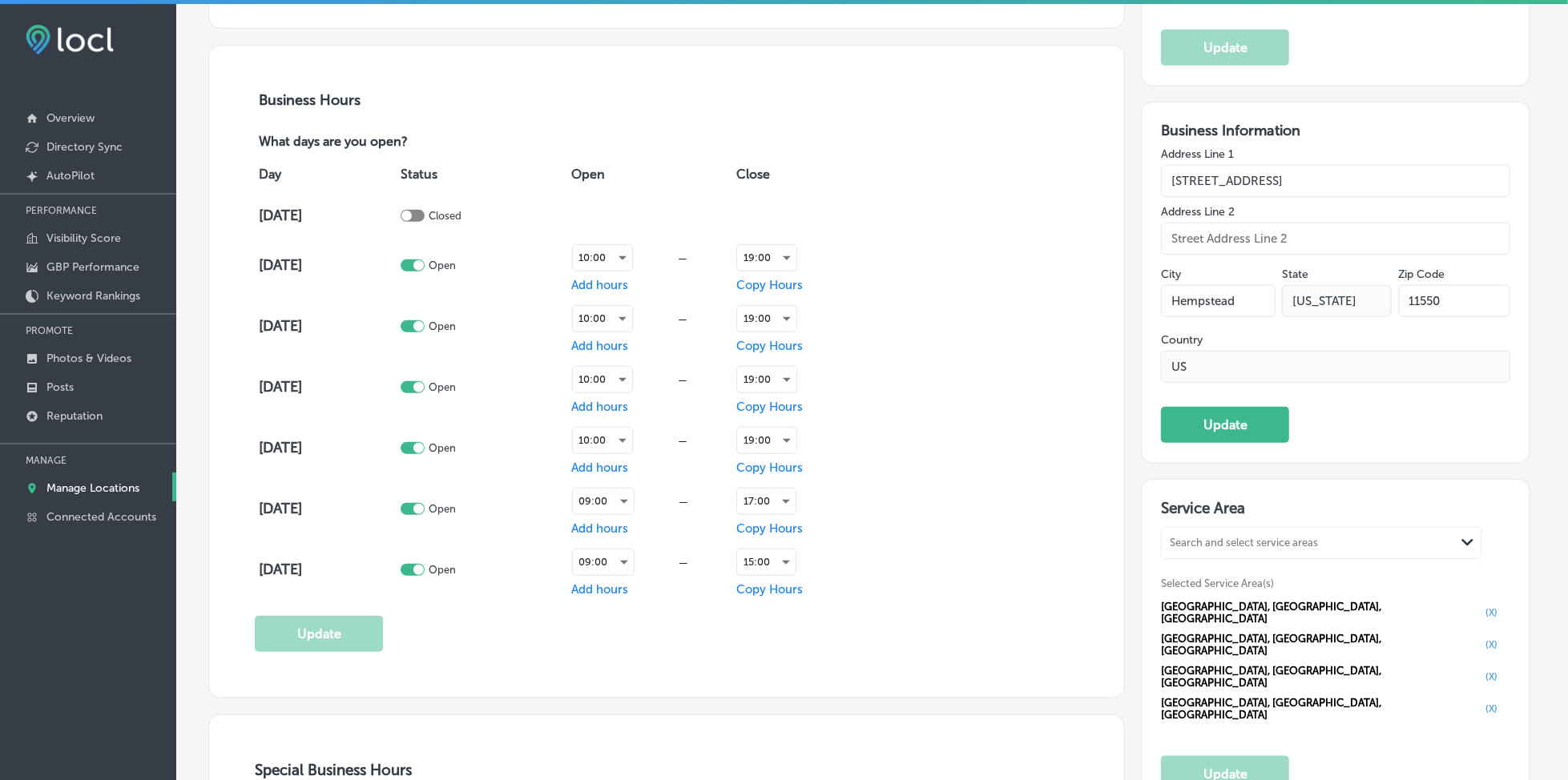
click at [1214, 299] on input "Hempstead" at bounding box center [1217, 301] width 114 height 32
paste input "West"
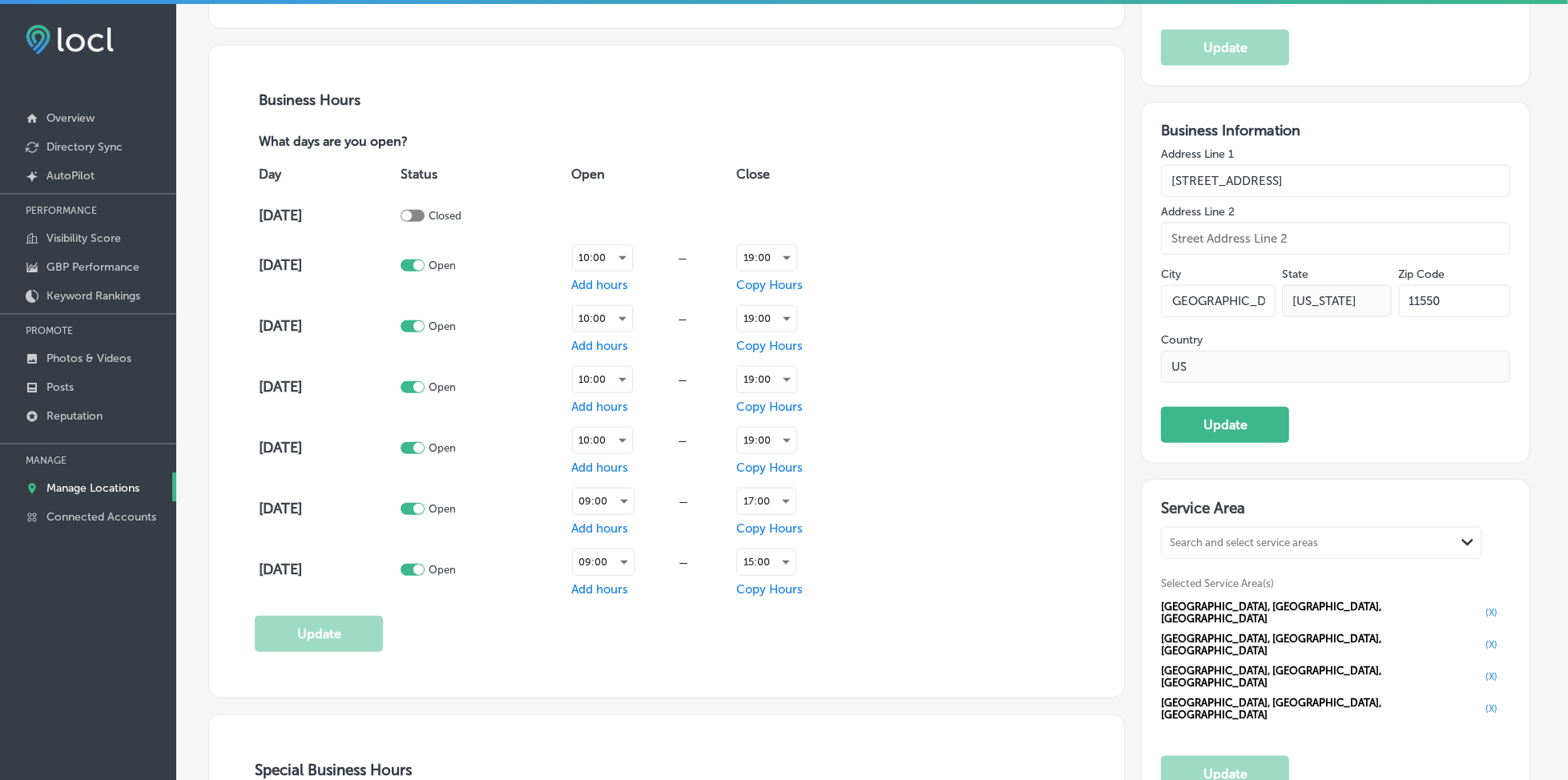
type input "[GEOGRAPHIC_DATA]"
click at [1430, 298] on input "11550" at bounding box center [1454, 301] width 112 height 32
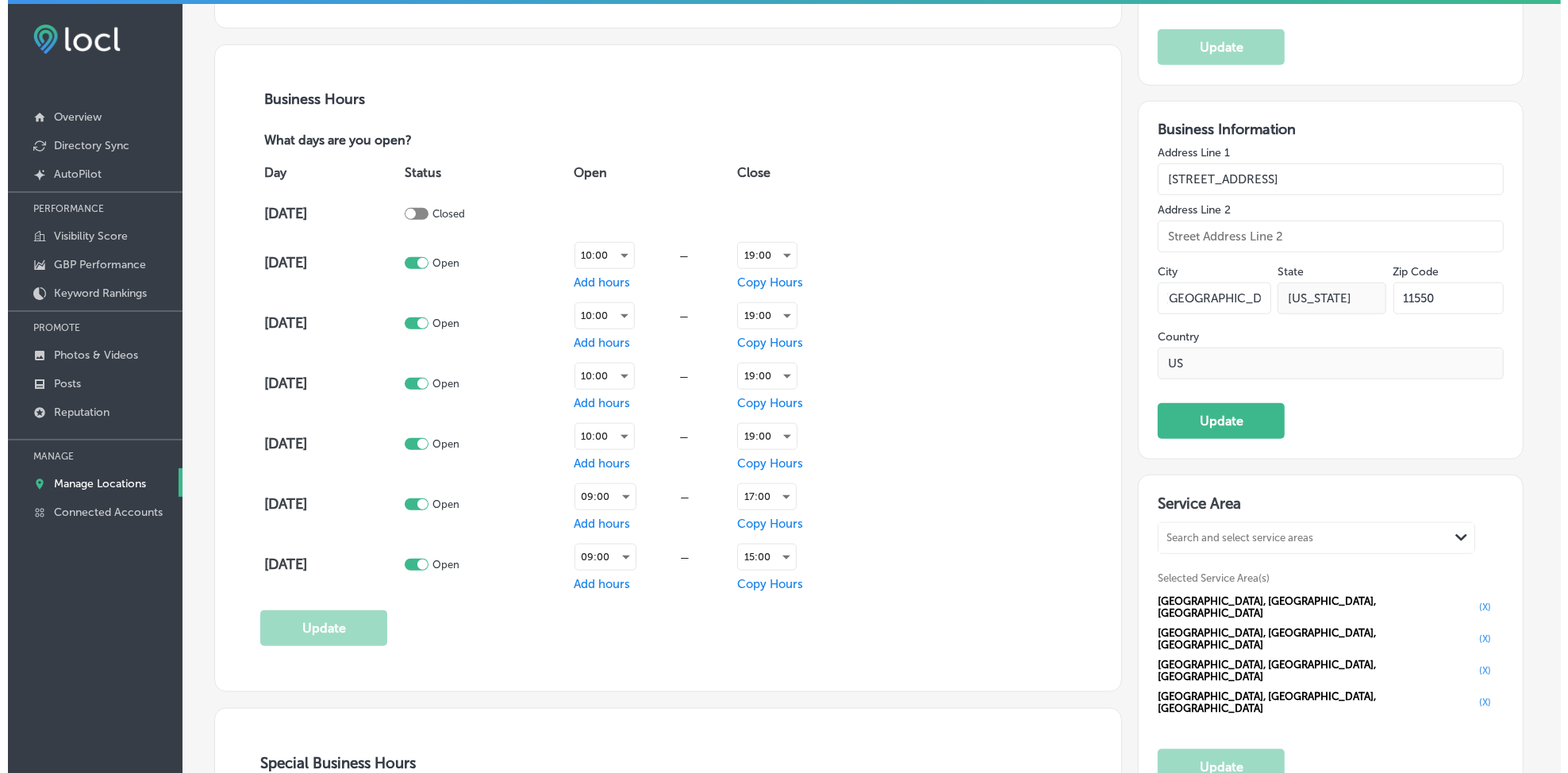
scroll to position [0, 0]
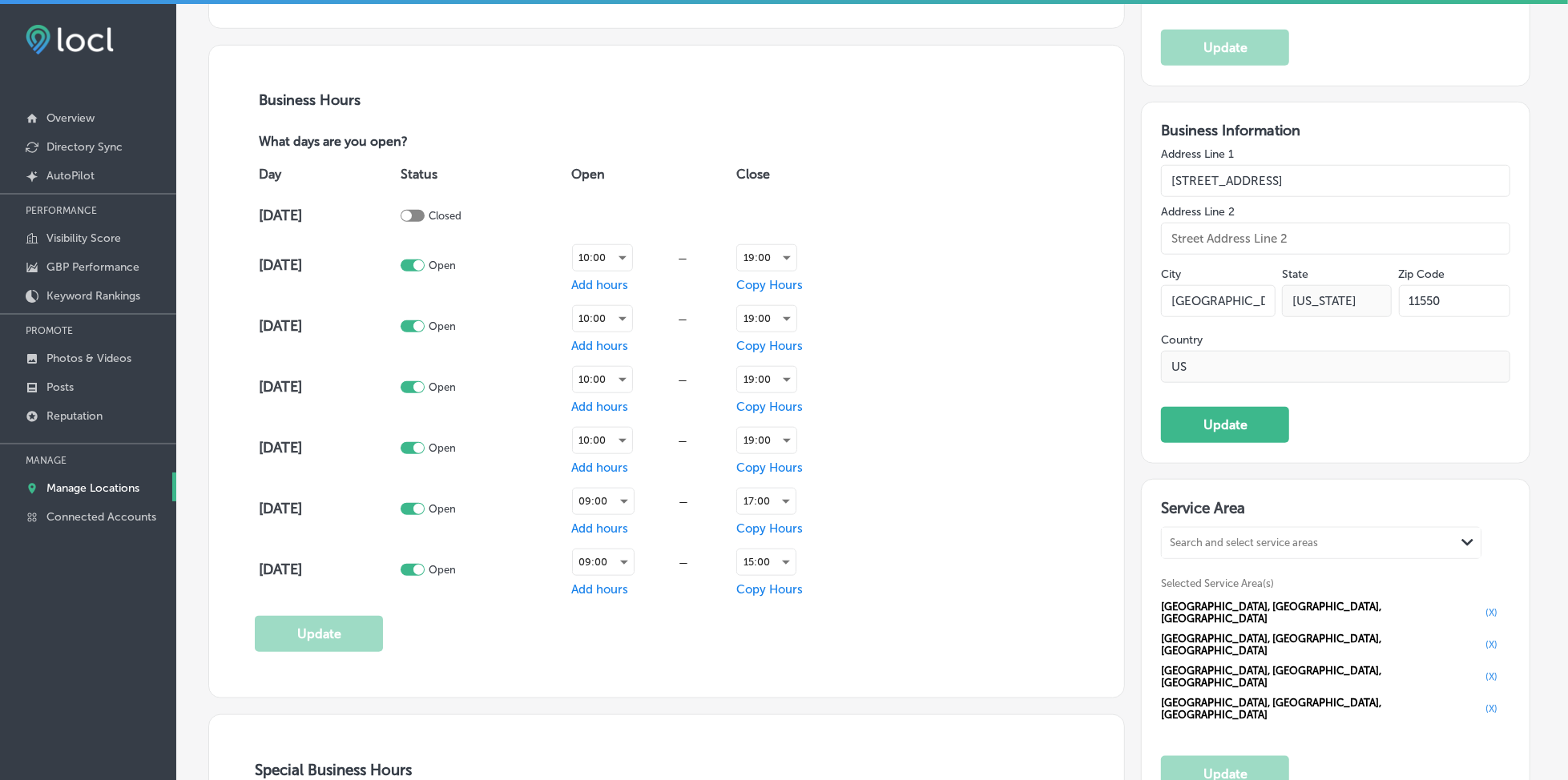
click at [1430, 298] on input "11550" at bounding box center [1454, 301] width 112 height 32
paste input "2"
type input "11552"
click at [1231, 420] on button "Update" at bounding box center [1224, 424] width 128 height 36
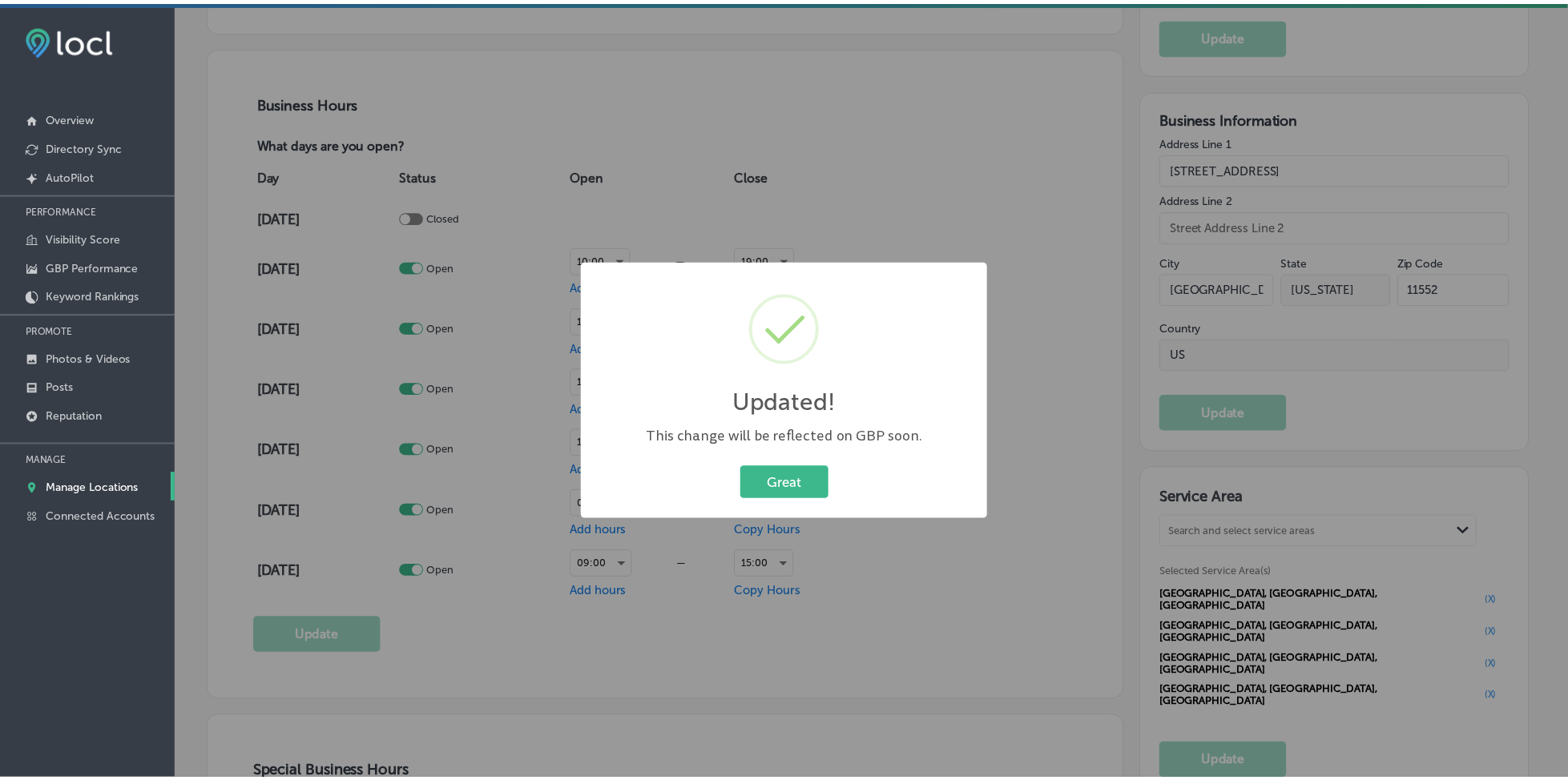
scroll to position [1069, 0]
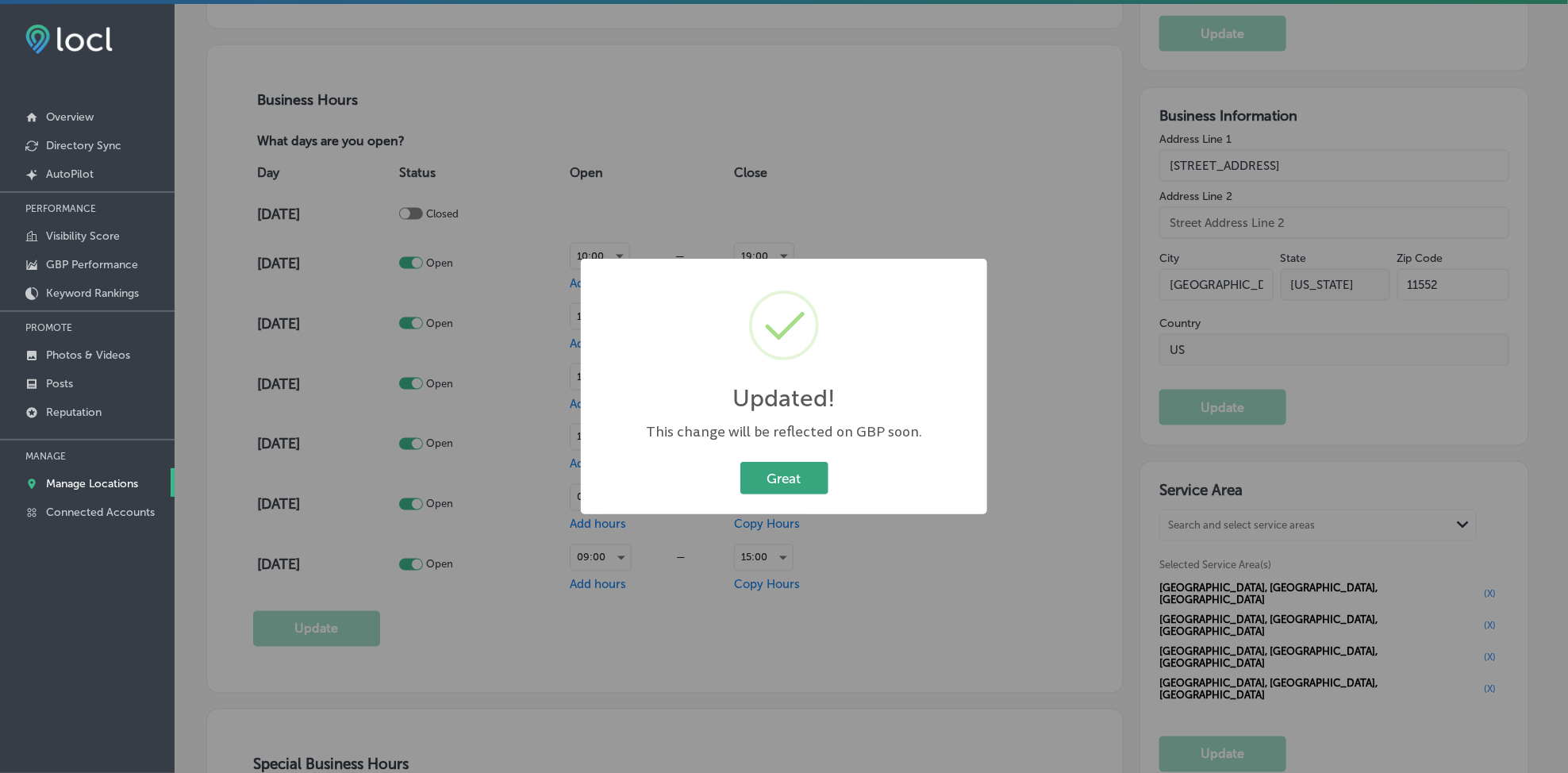
click at [769, 477] on button "Great" at bounding box center [784, 479] width 88 height 33
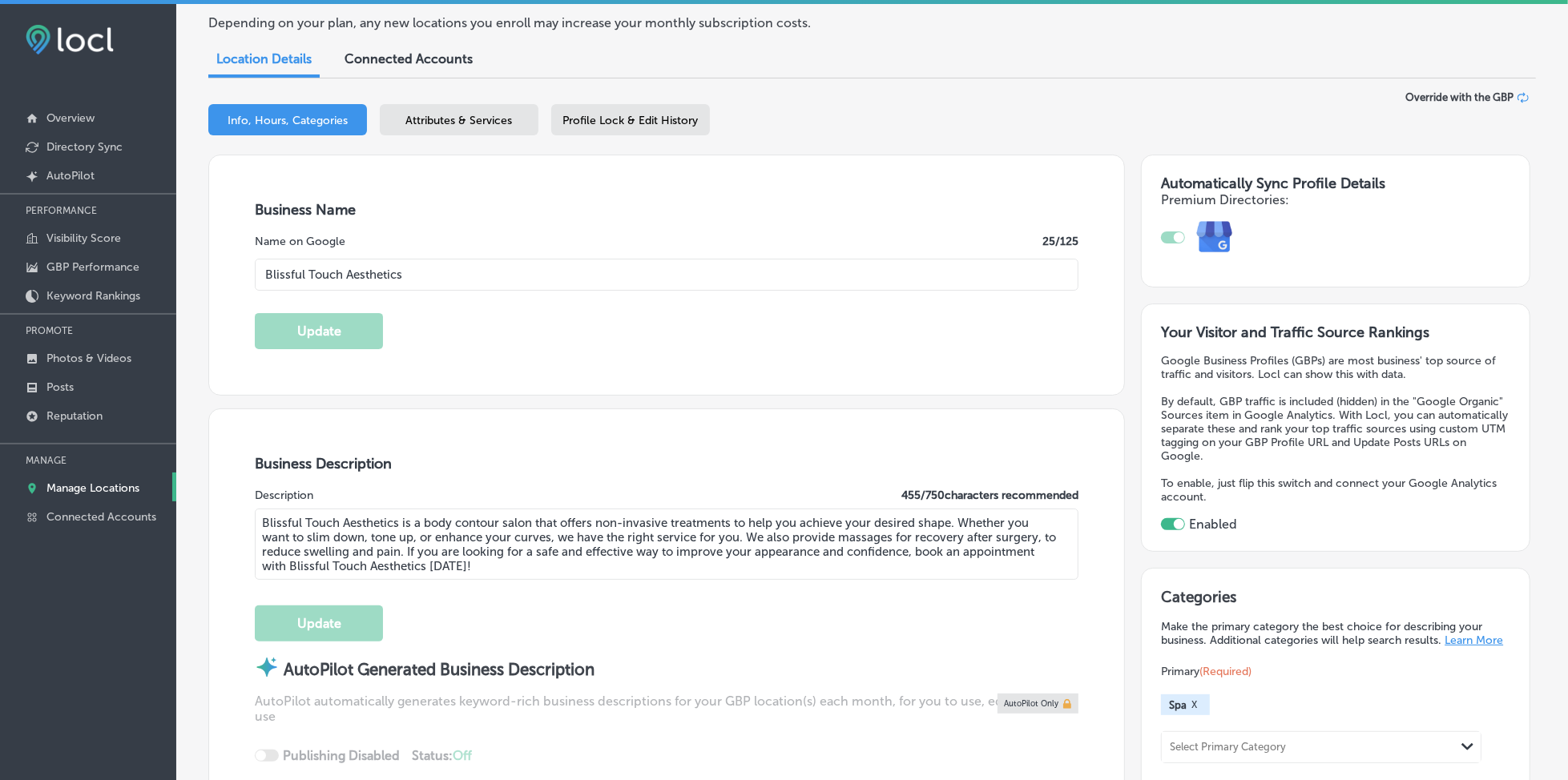
scroll to position [0, 0]
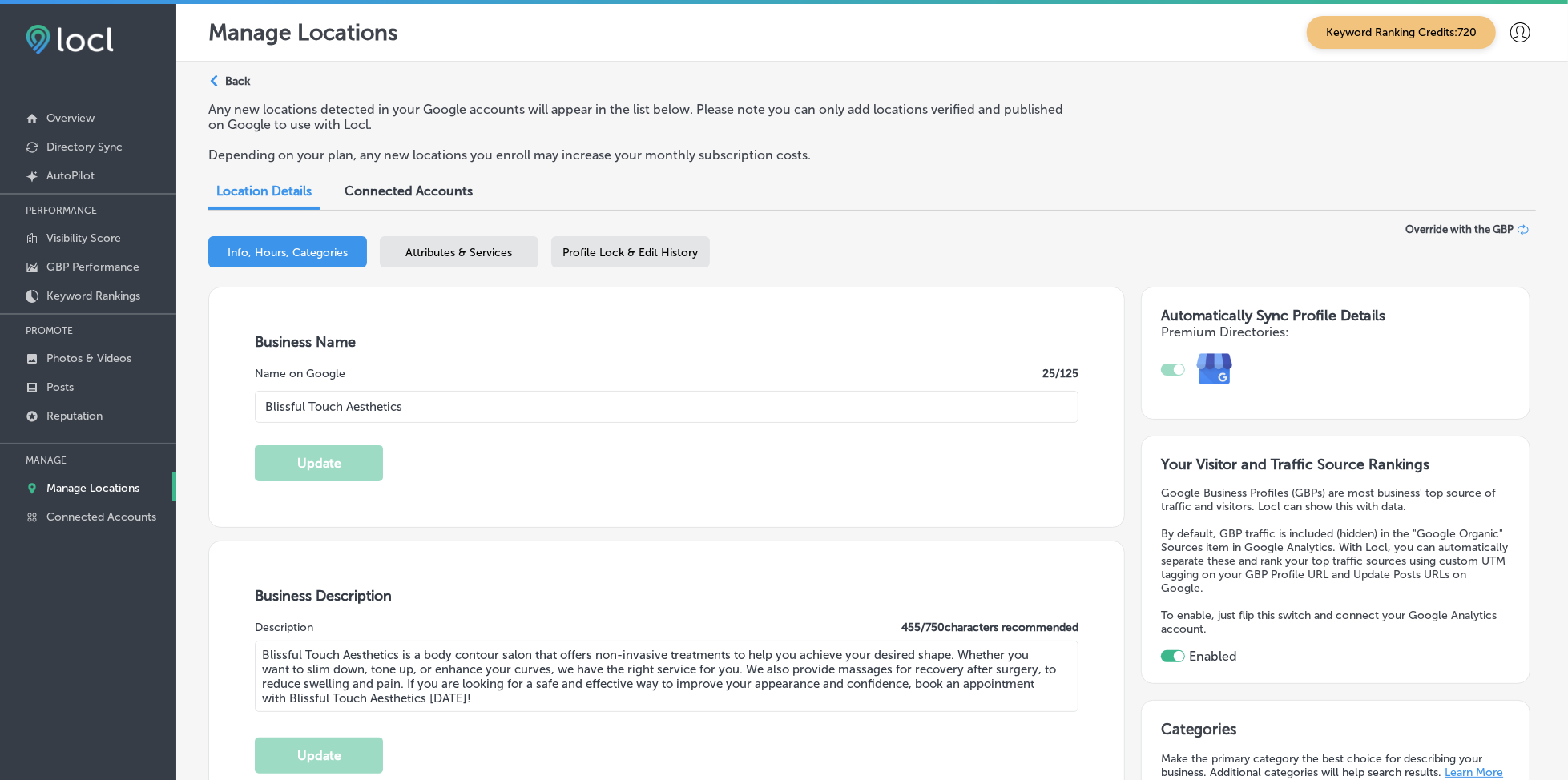
click at [670, 258] on div "Profile Lock & Edit History" at bounding box center [631, 252] width 159 height 31
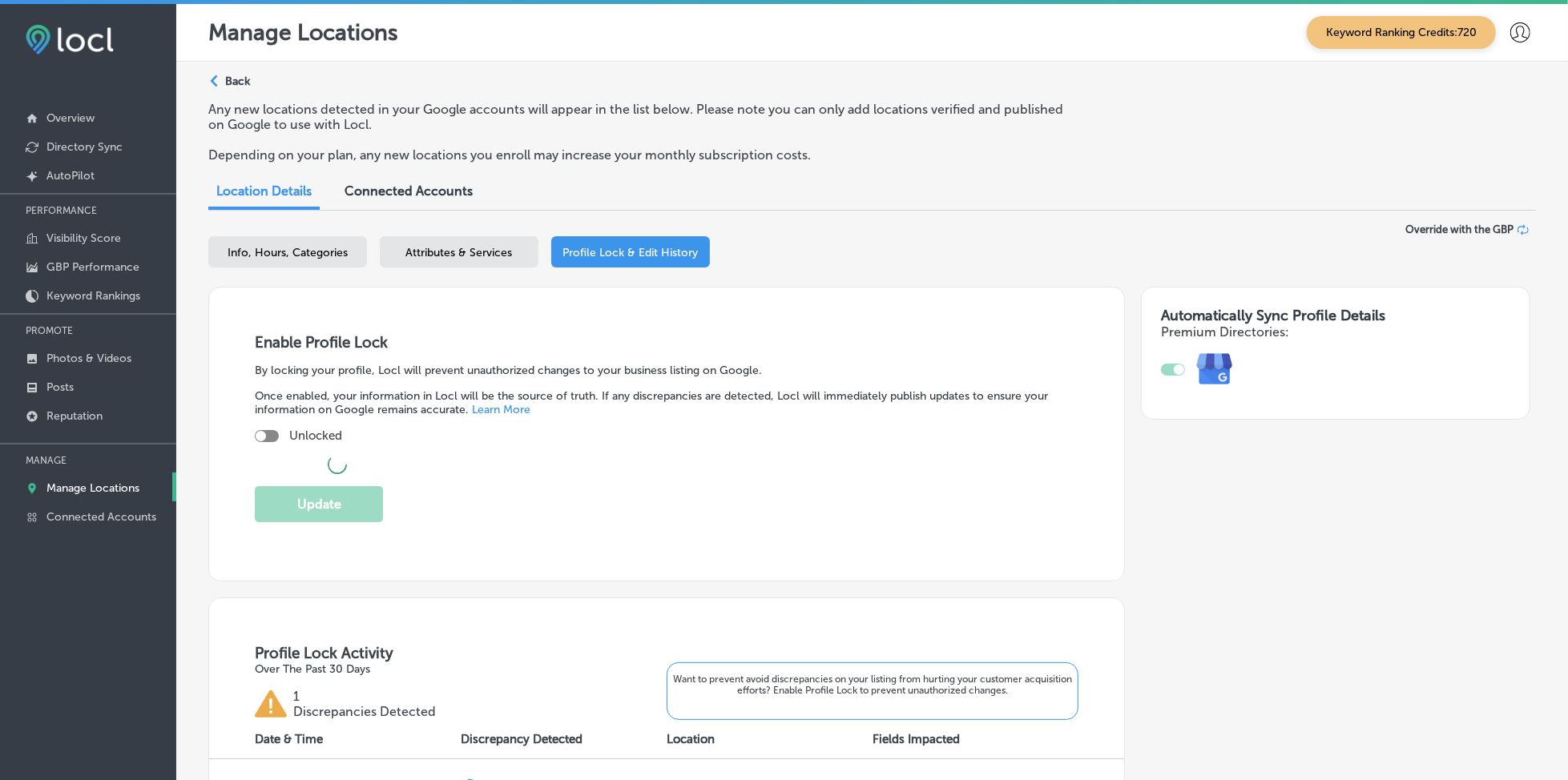
checkbox input "true"
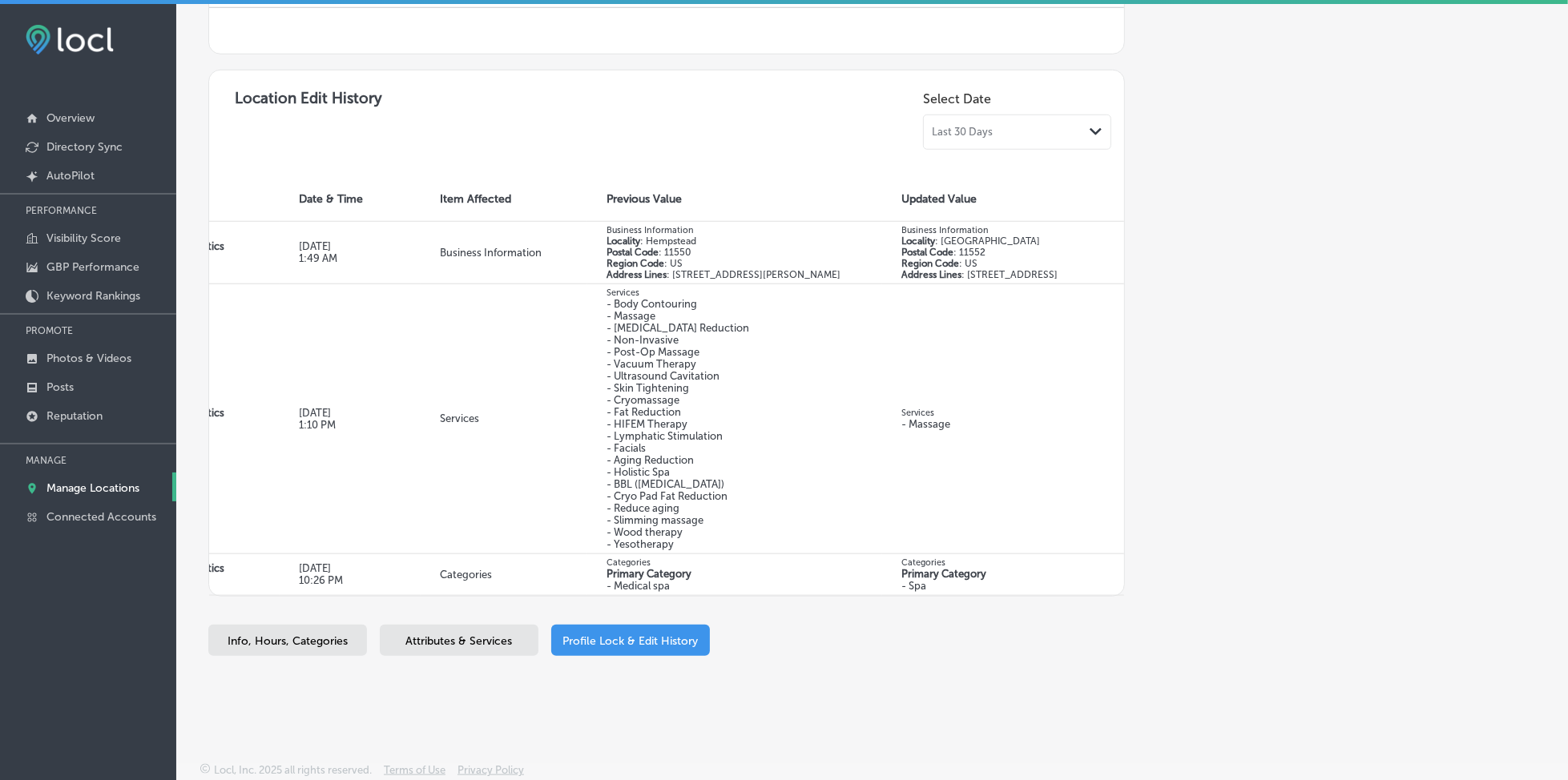
scroll to position [0, 129]
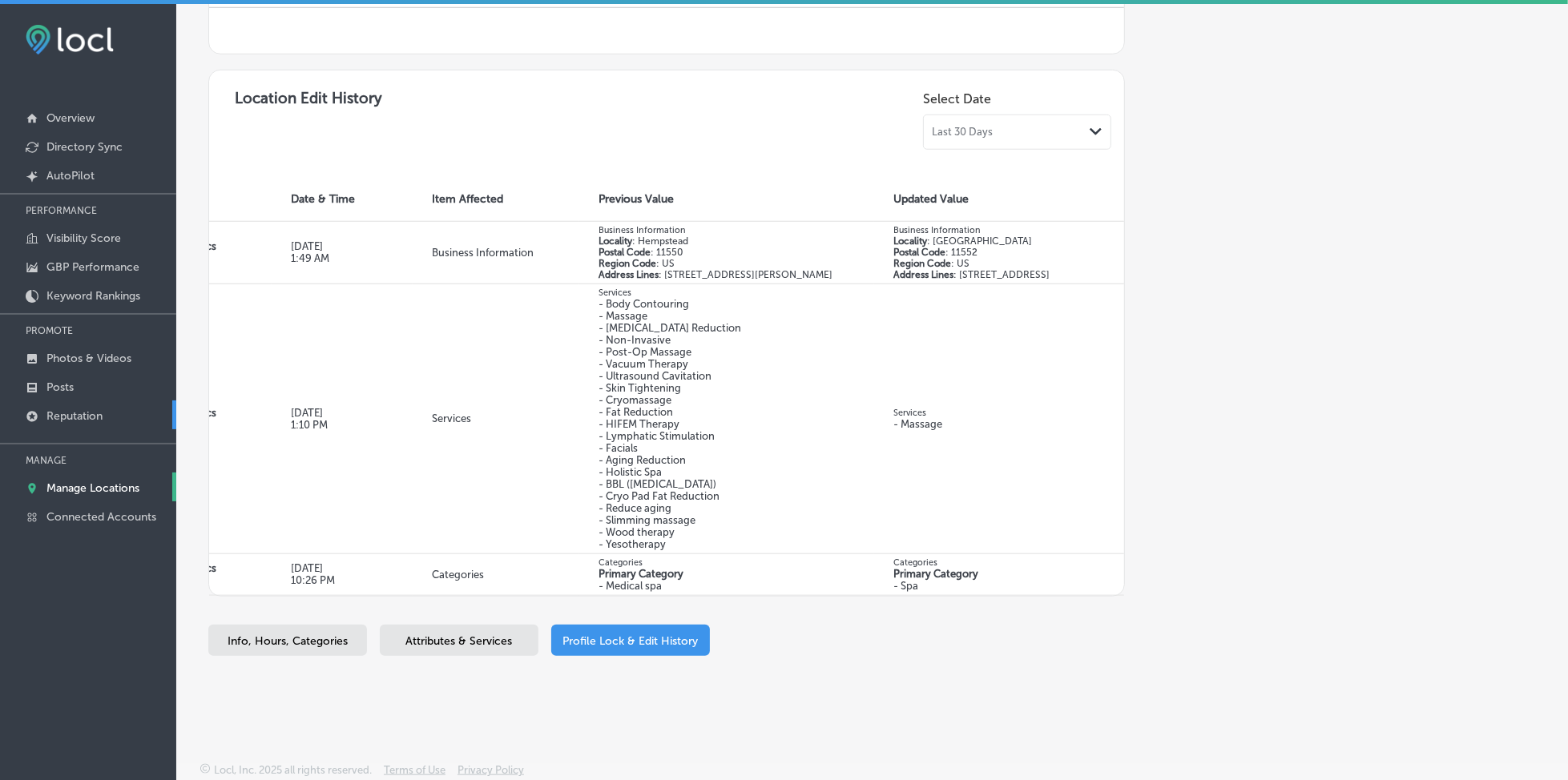
click at [108, 405] on link "Reputation" at bounding box center [88, 415] width 176 height 29
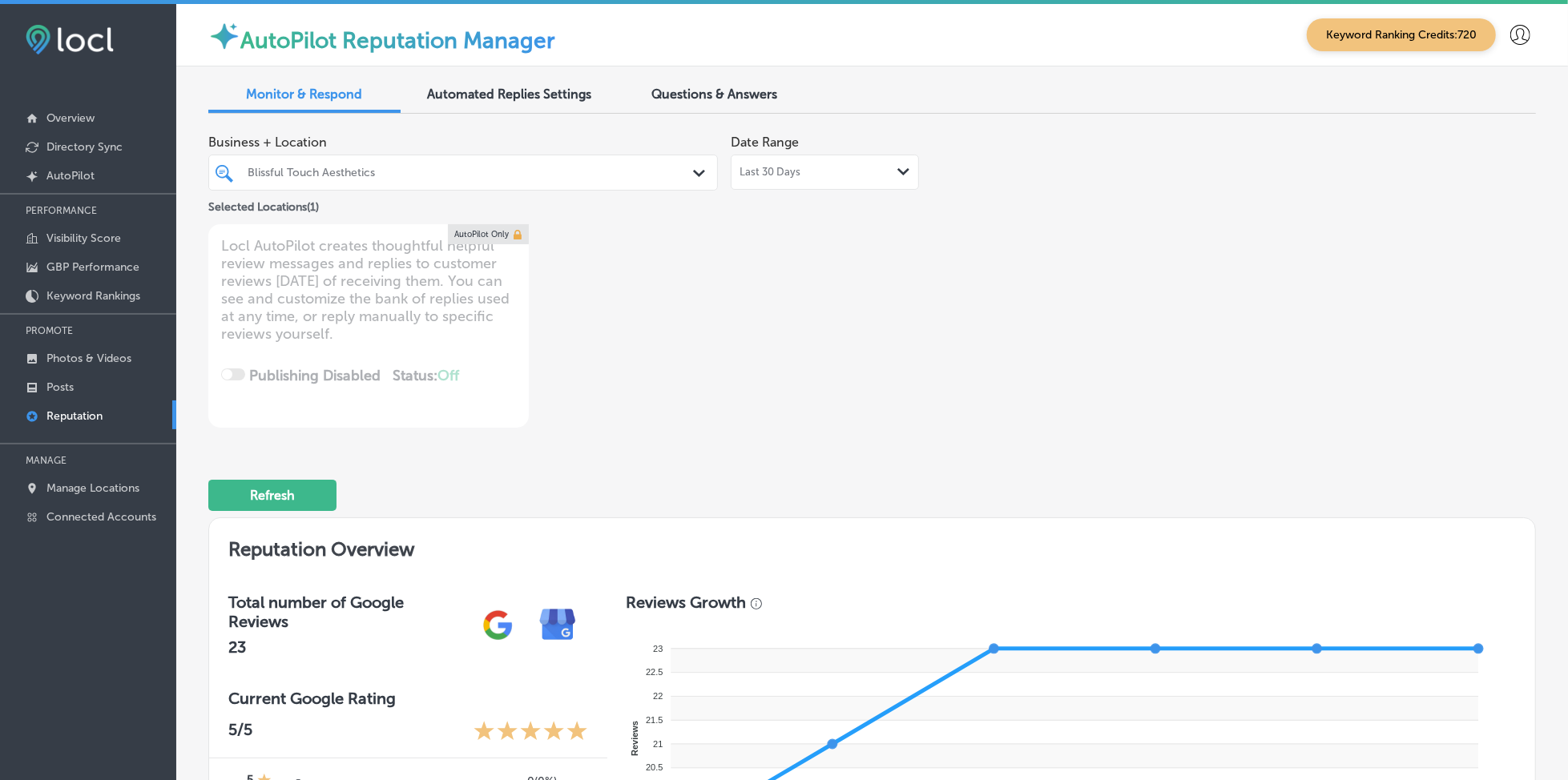
click at [395, 169] on div "Blissful Touch Aesthetics" at bounding box center [471, 172] width 447 height 14
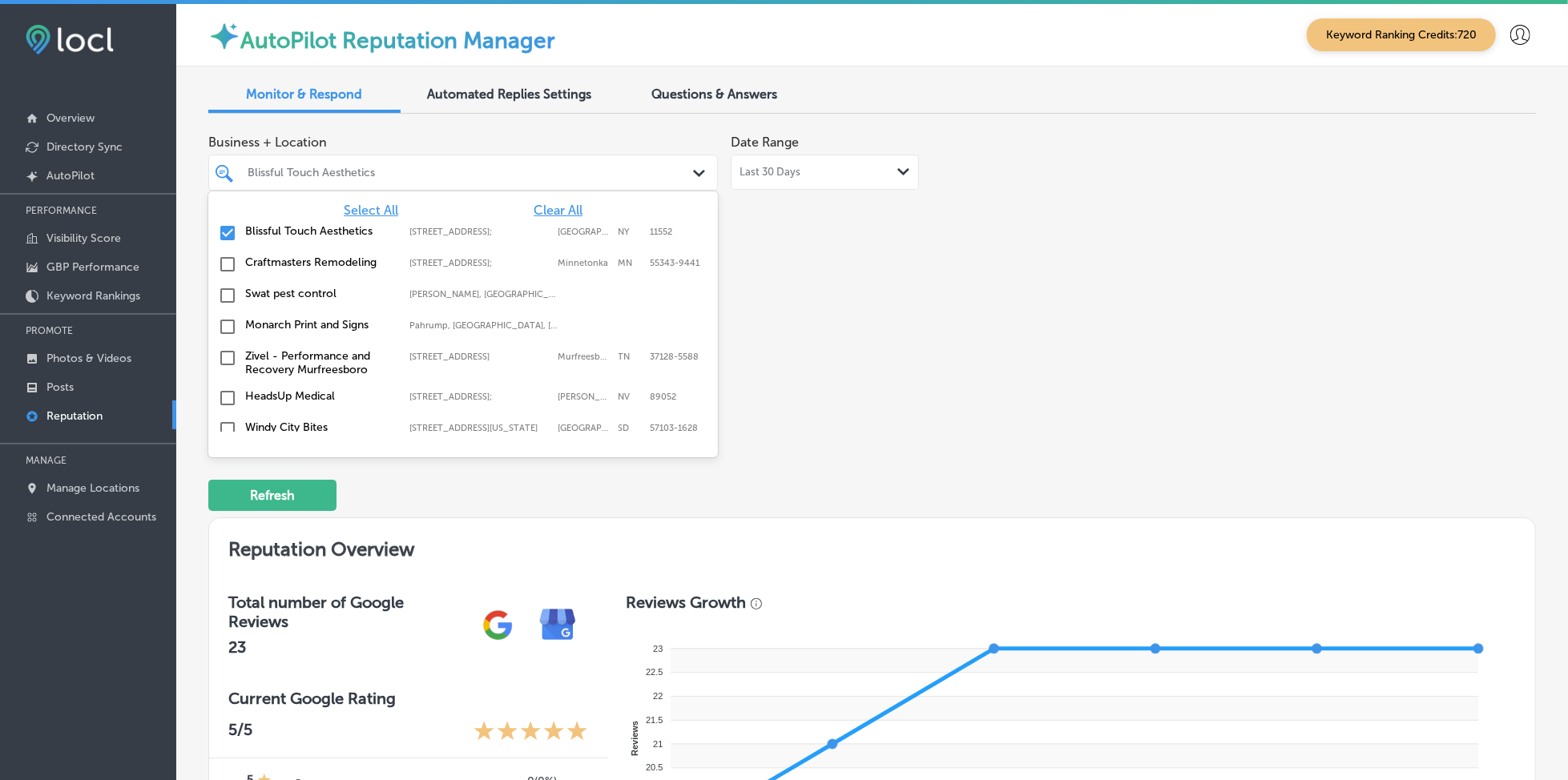
click at [550, 213] on span "Clear All" at bounding box center [557, 210] width 49 height 15
type textarea "x"
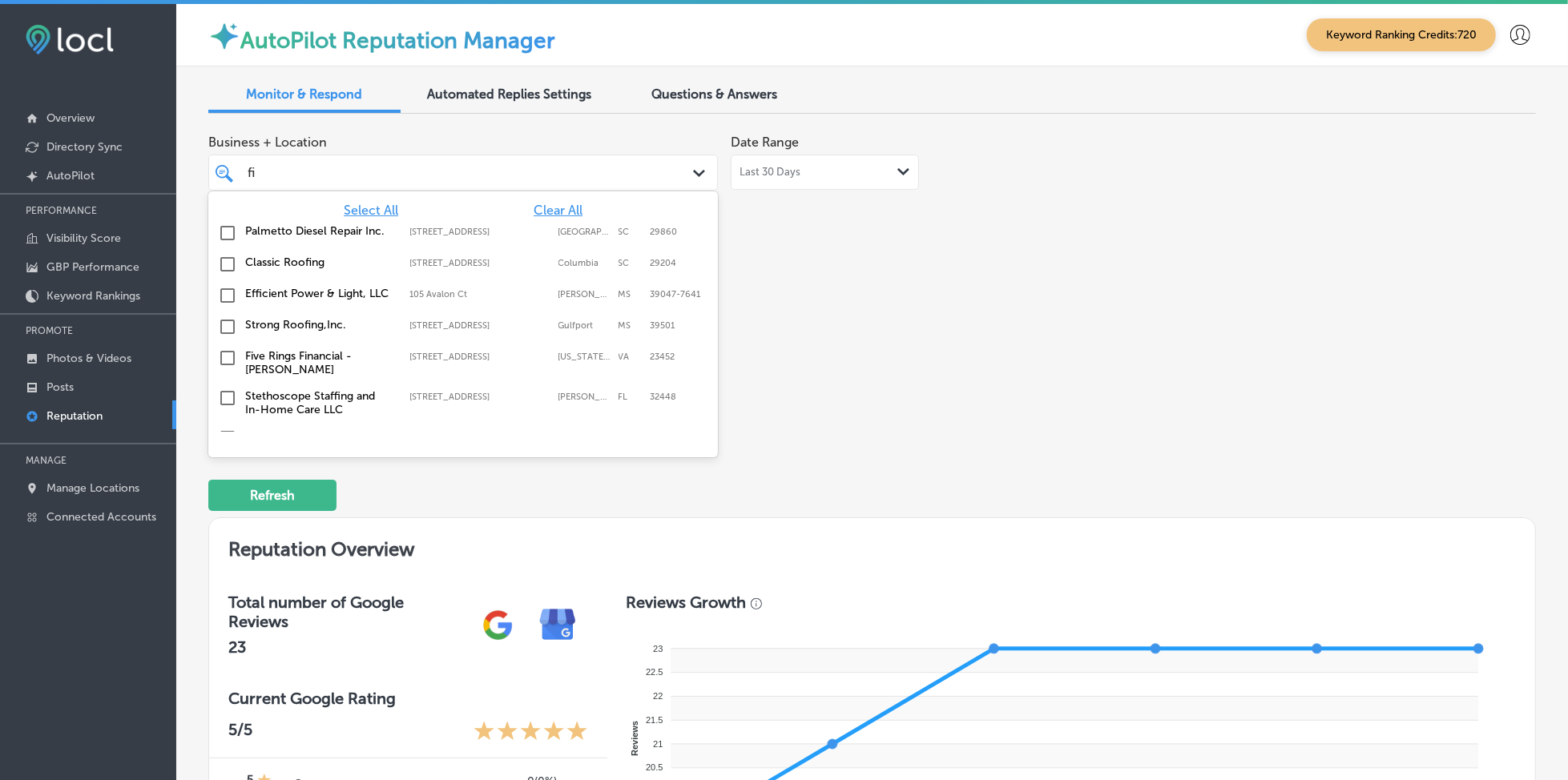
type input "fix"
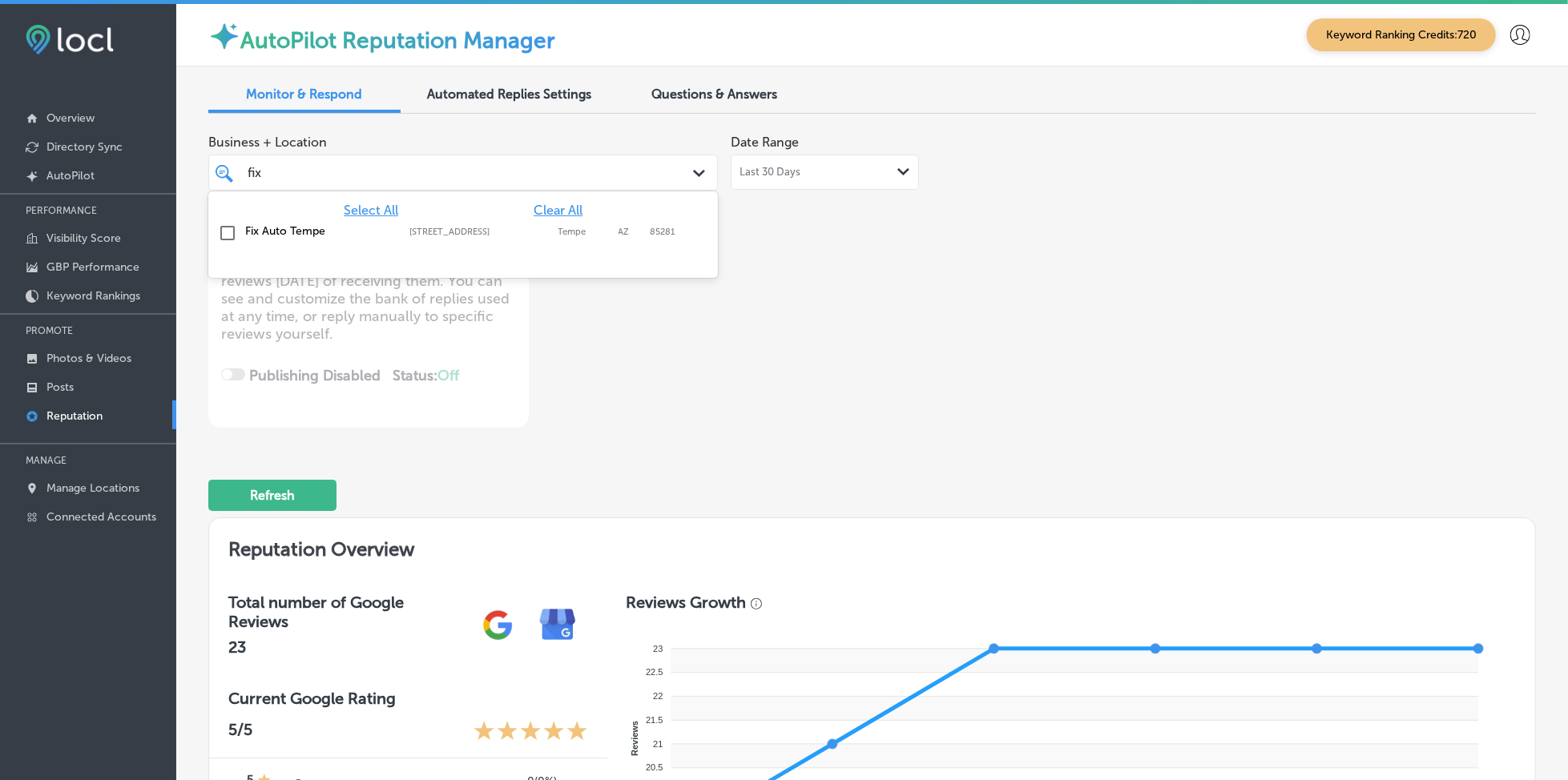
click at [524, 240] on div "Fix Auto Tempe [STREET_ADDRESS] [STREET_ADDRESS]" at bounding box center [463, 233] width 497 height 25
type textarea "x"
type input "fix"
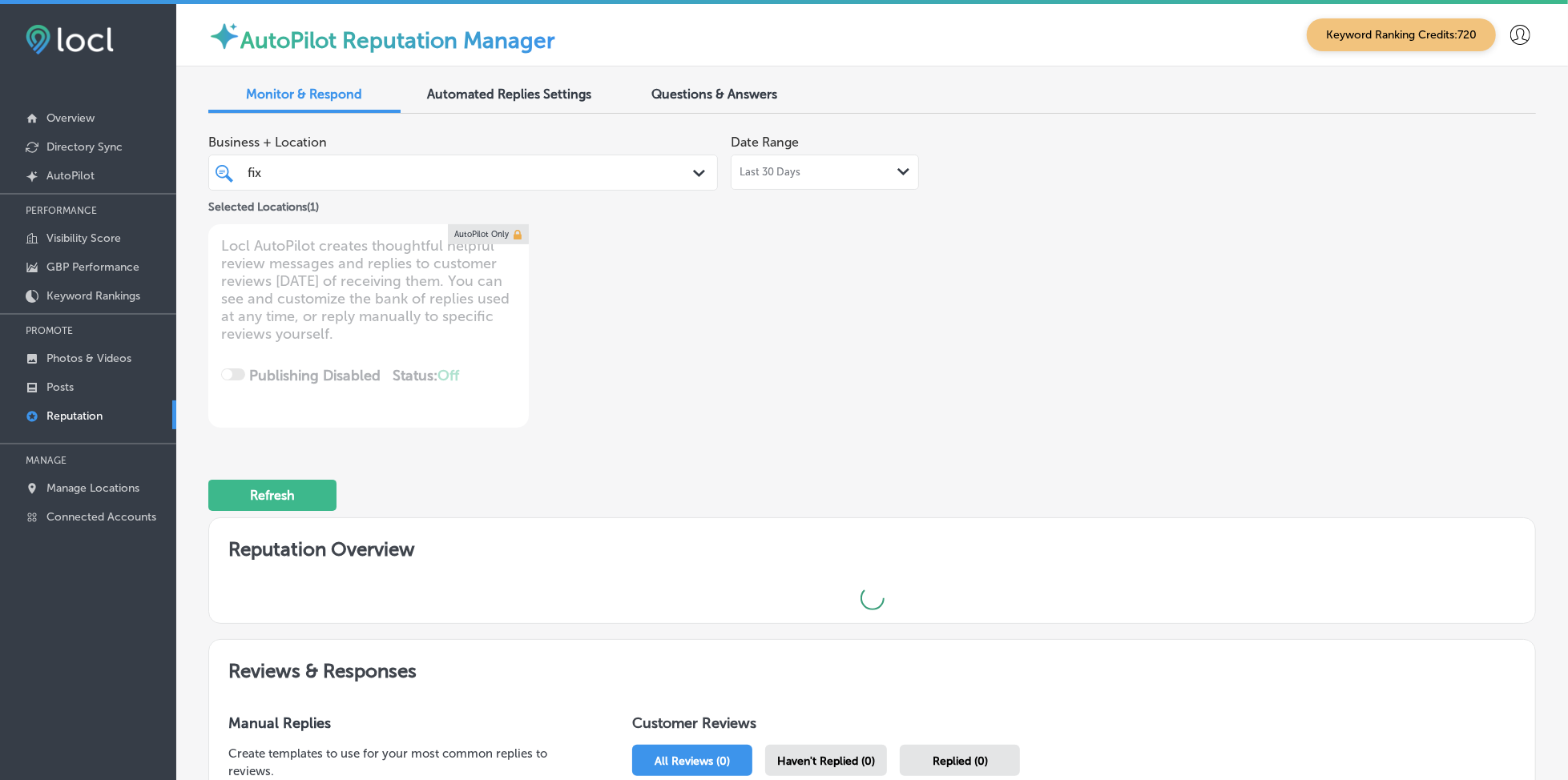
click at [905, 273] on div "Business + Location fix fix Path Created with Sketch. Selected Locations ( 1 ) …" at bounding box center [606, 277] width 796 height 301
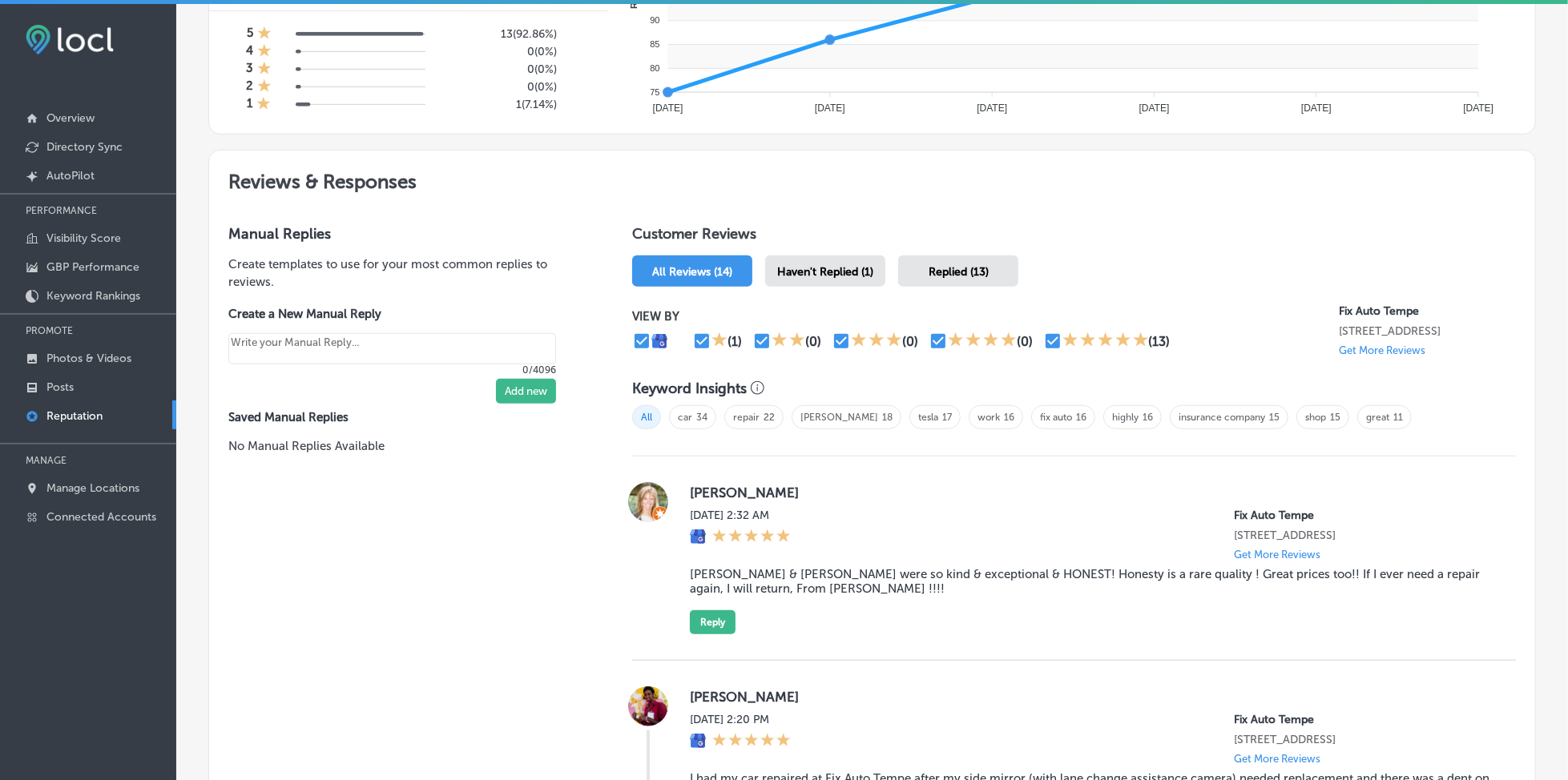
click at [852, 270] on span "Haven't Replied (1)" at bounding box center [825, 272] width 96 height 14
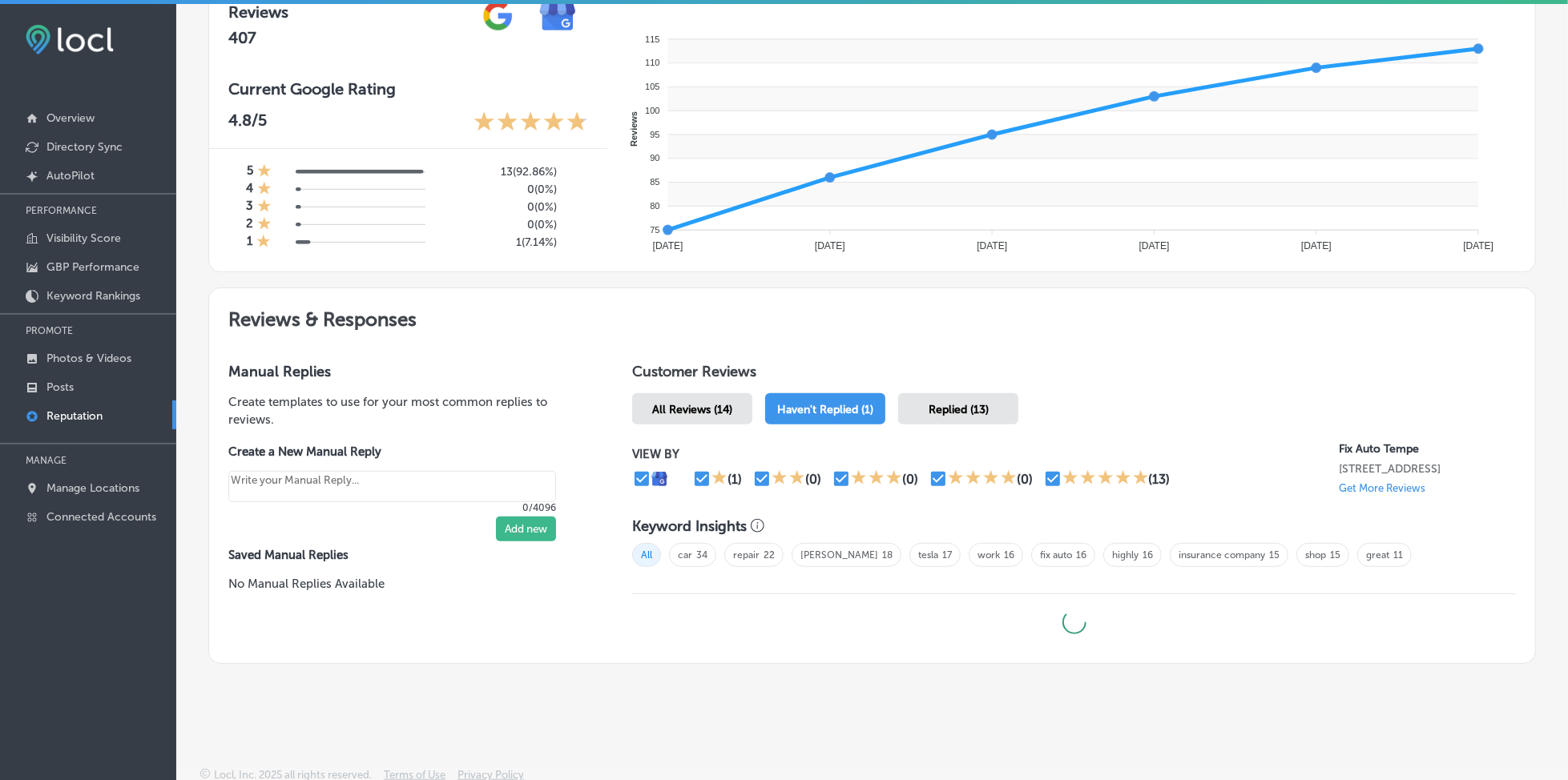
type textarea "x"
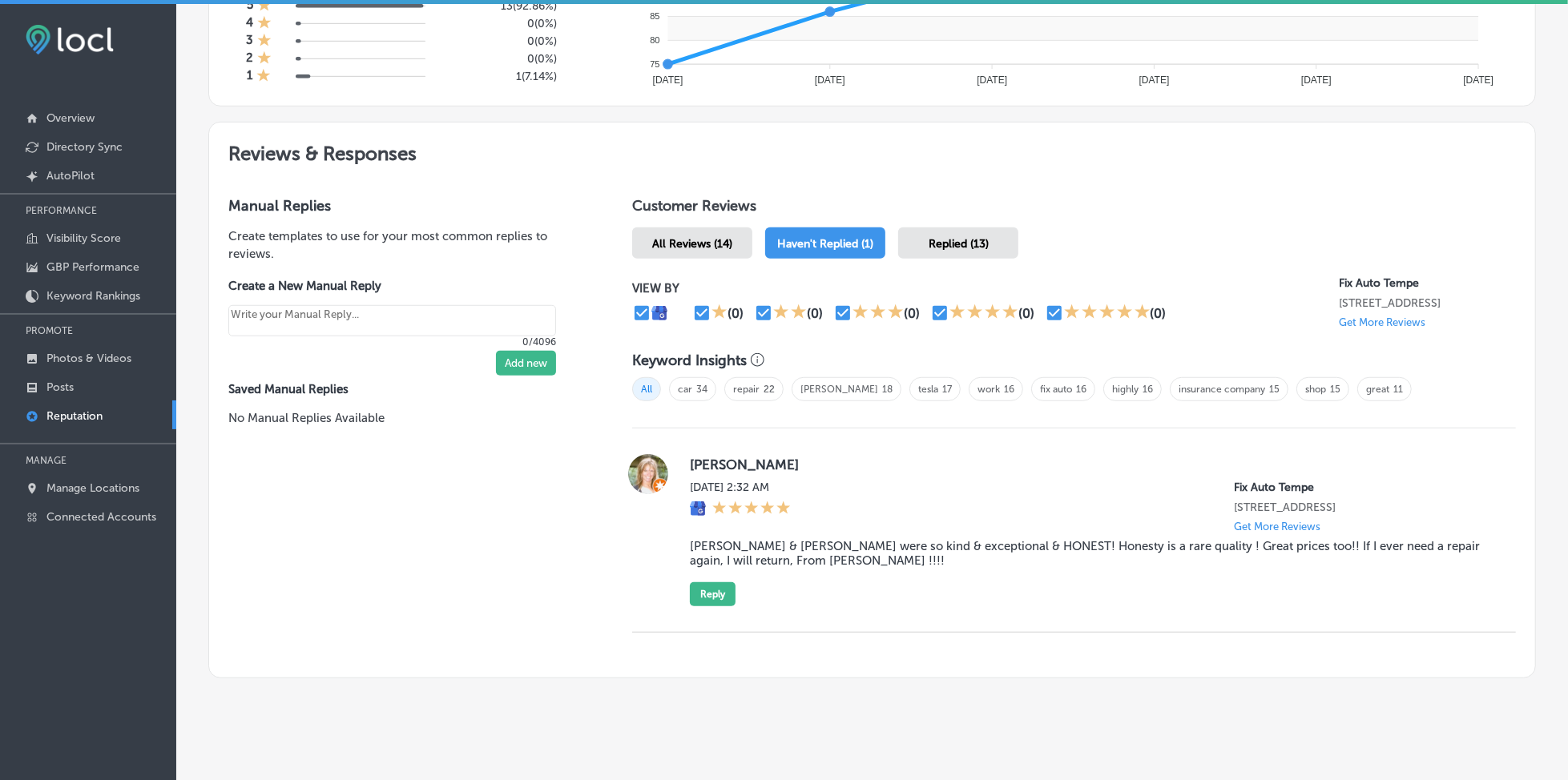
scroll to position [790, 0]
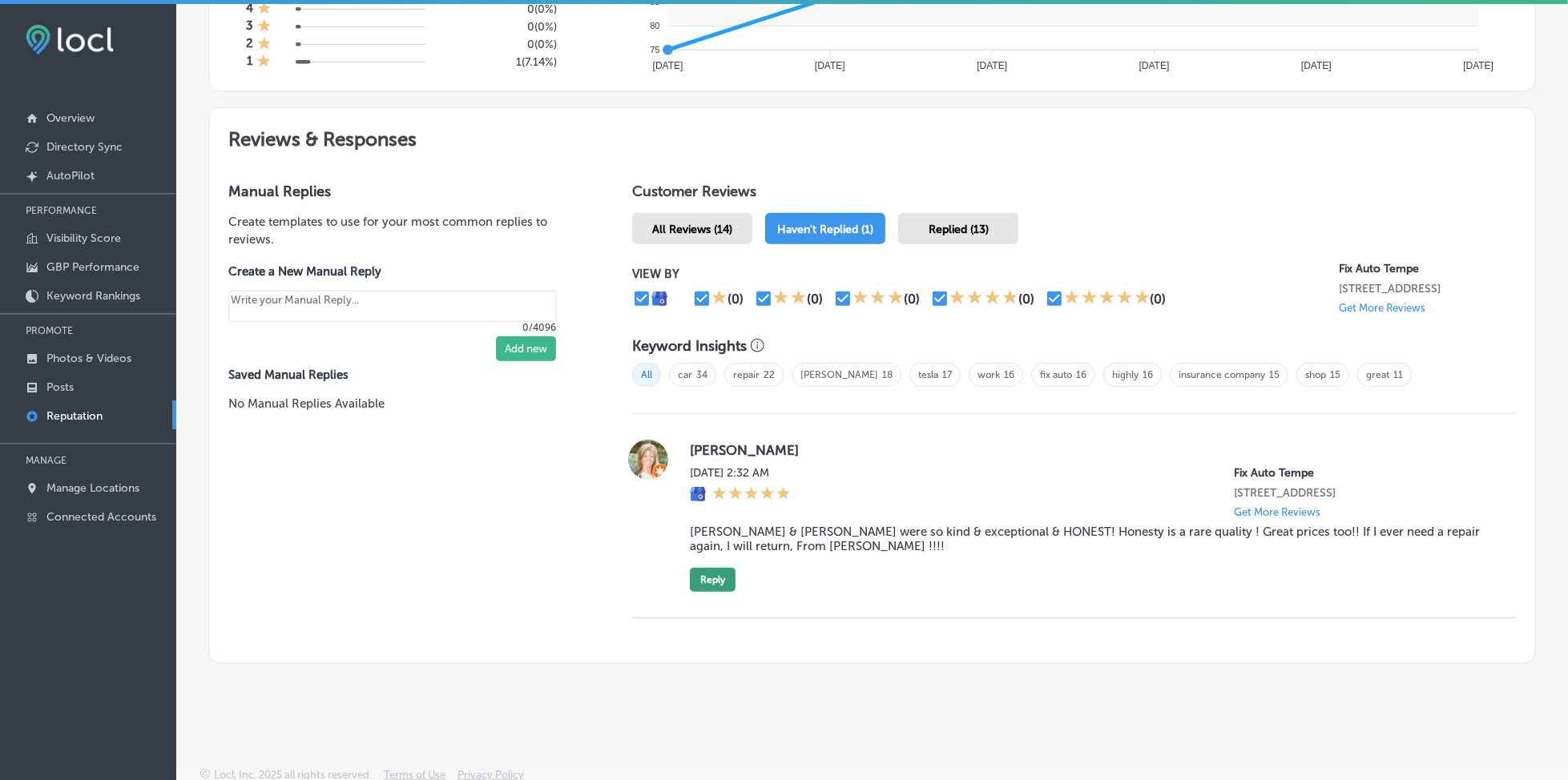
click at [702, 574] on button "Reply" at bounding box center [712, 580] width 45 height 24
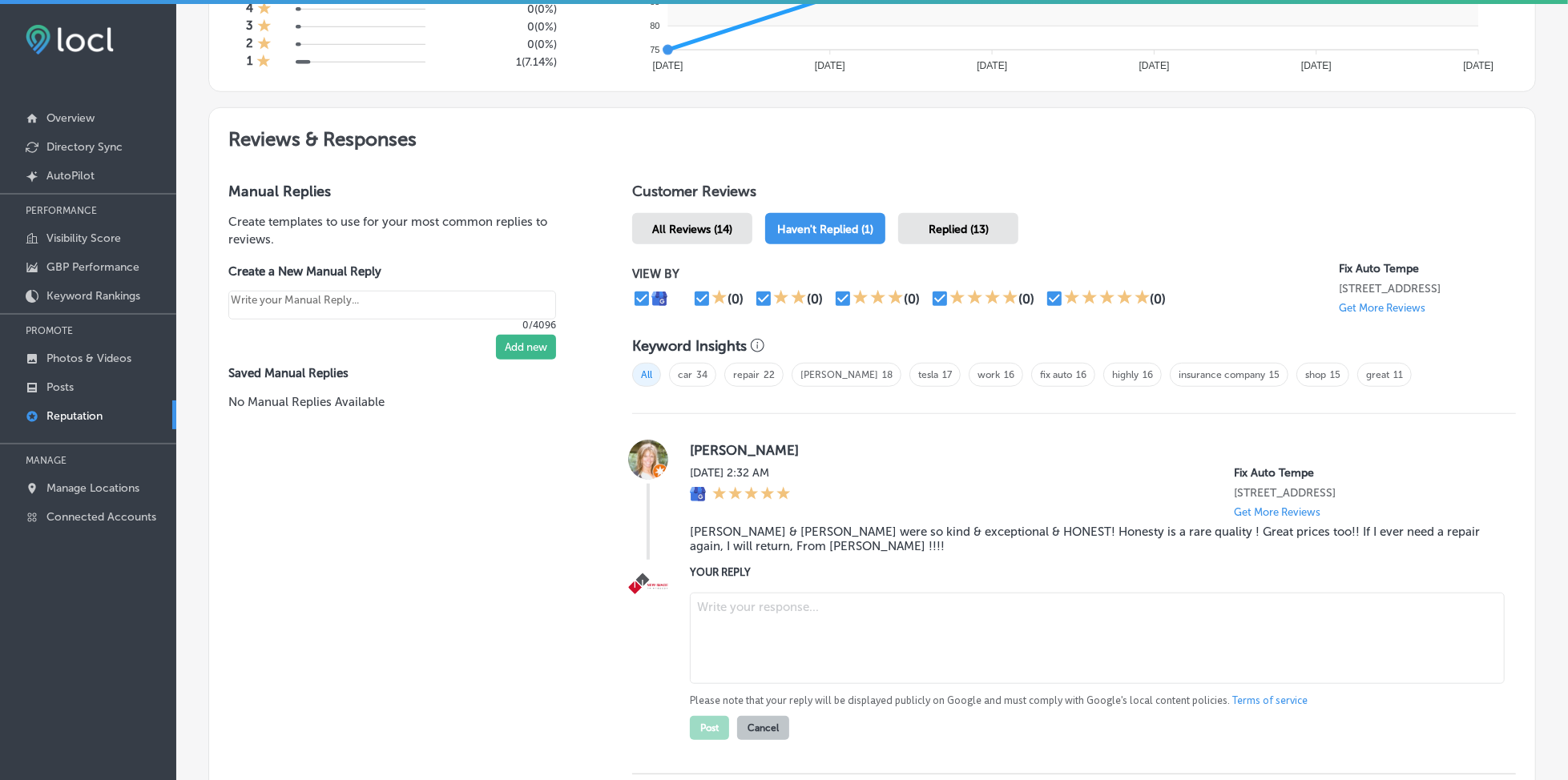
click at [869, 621] on textarea at bounding box center [1098, 639] width 815 height 91
paste textarea "Thank you for the wonderful review, [PERSON_NAME]! We’re delighted our team cou…"
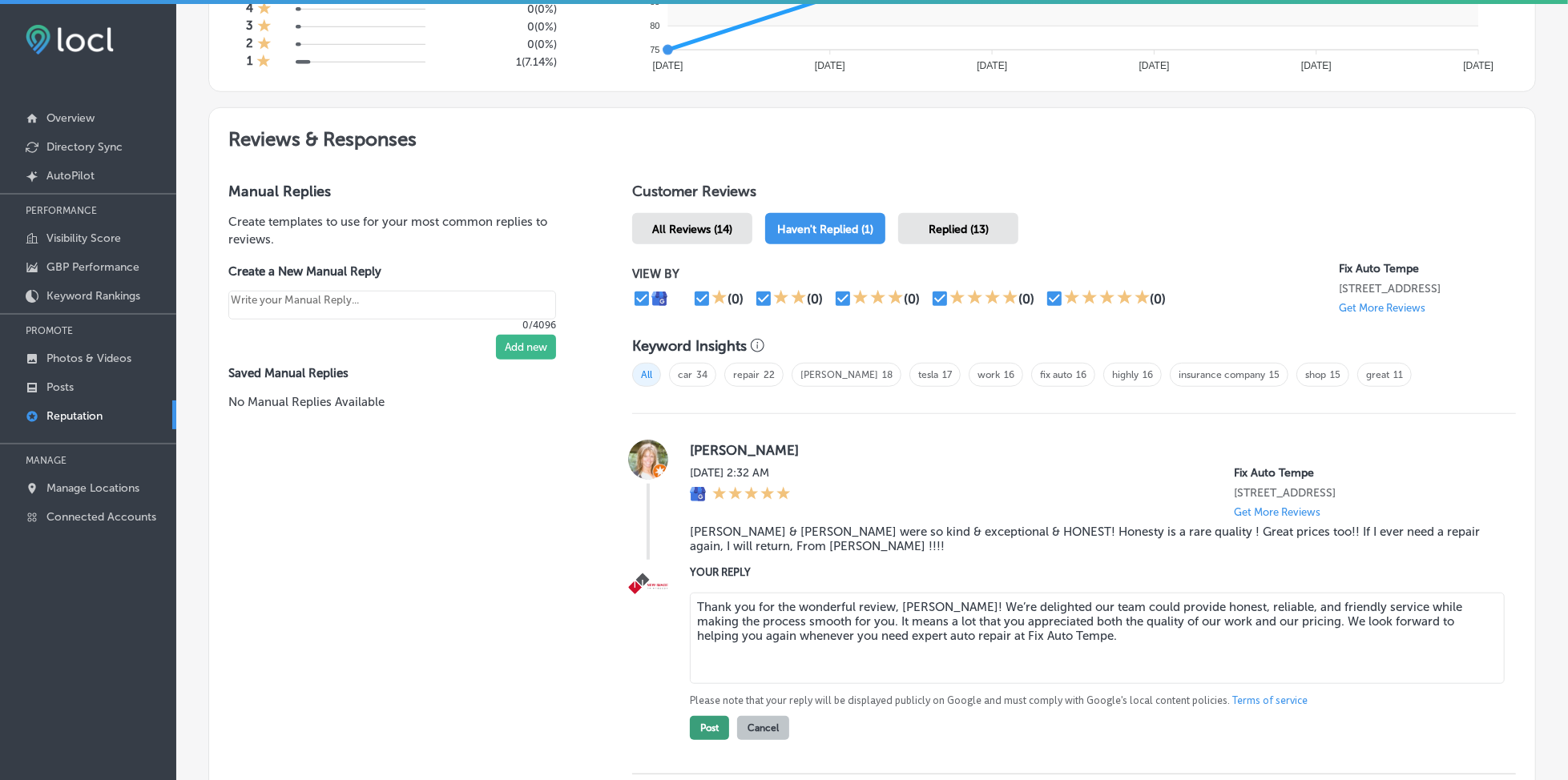
type textarea "Thank you for the wonderful review, [PERSON_NAME]! We’re delighted our team cou…"
click at [700, 723] on button "Post" at bounding box center [710, 728] width 39 height 24
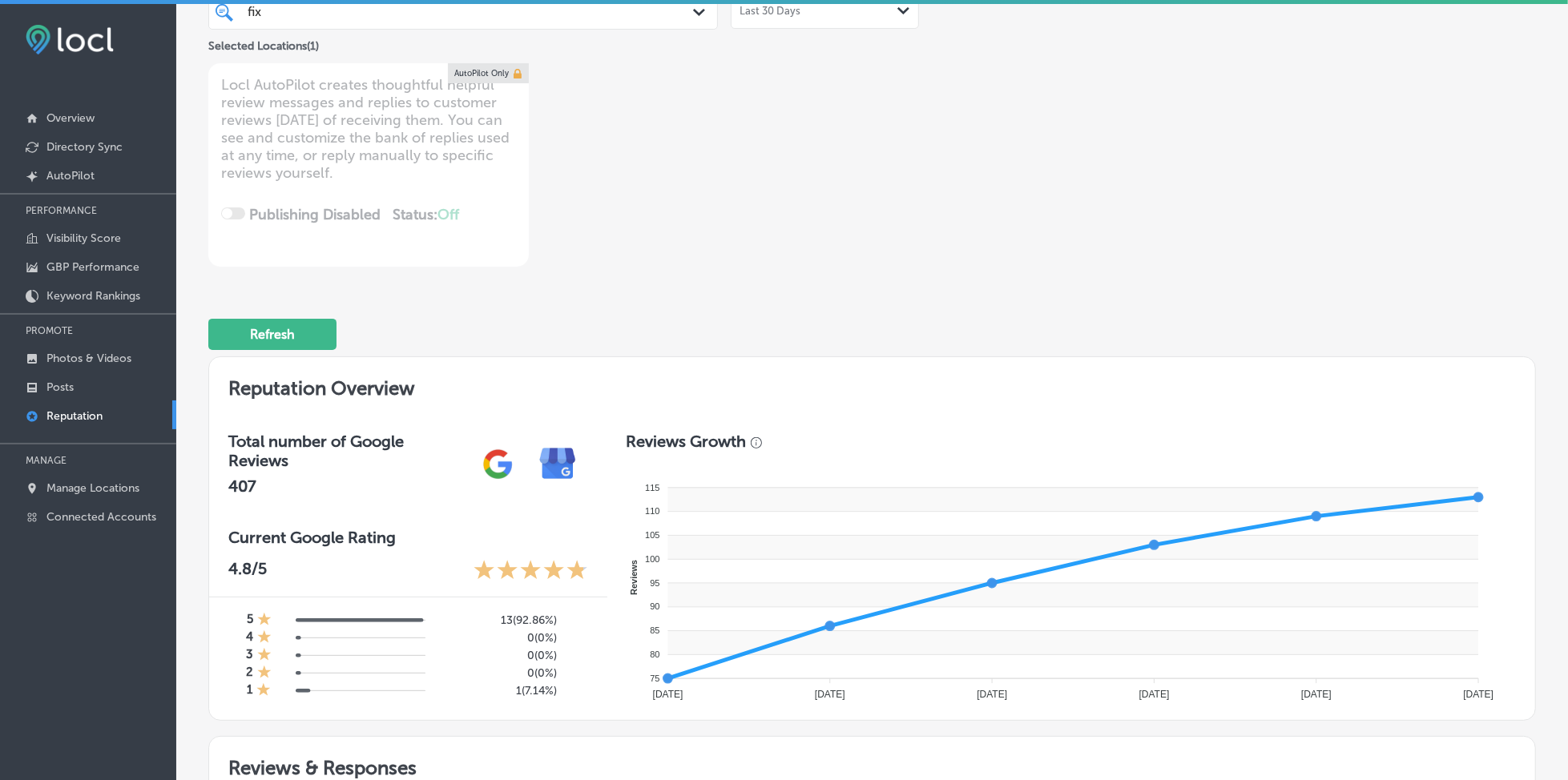
scroll to position [0, 0]
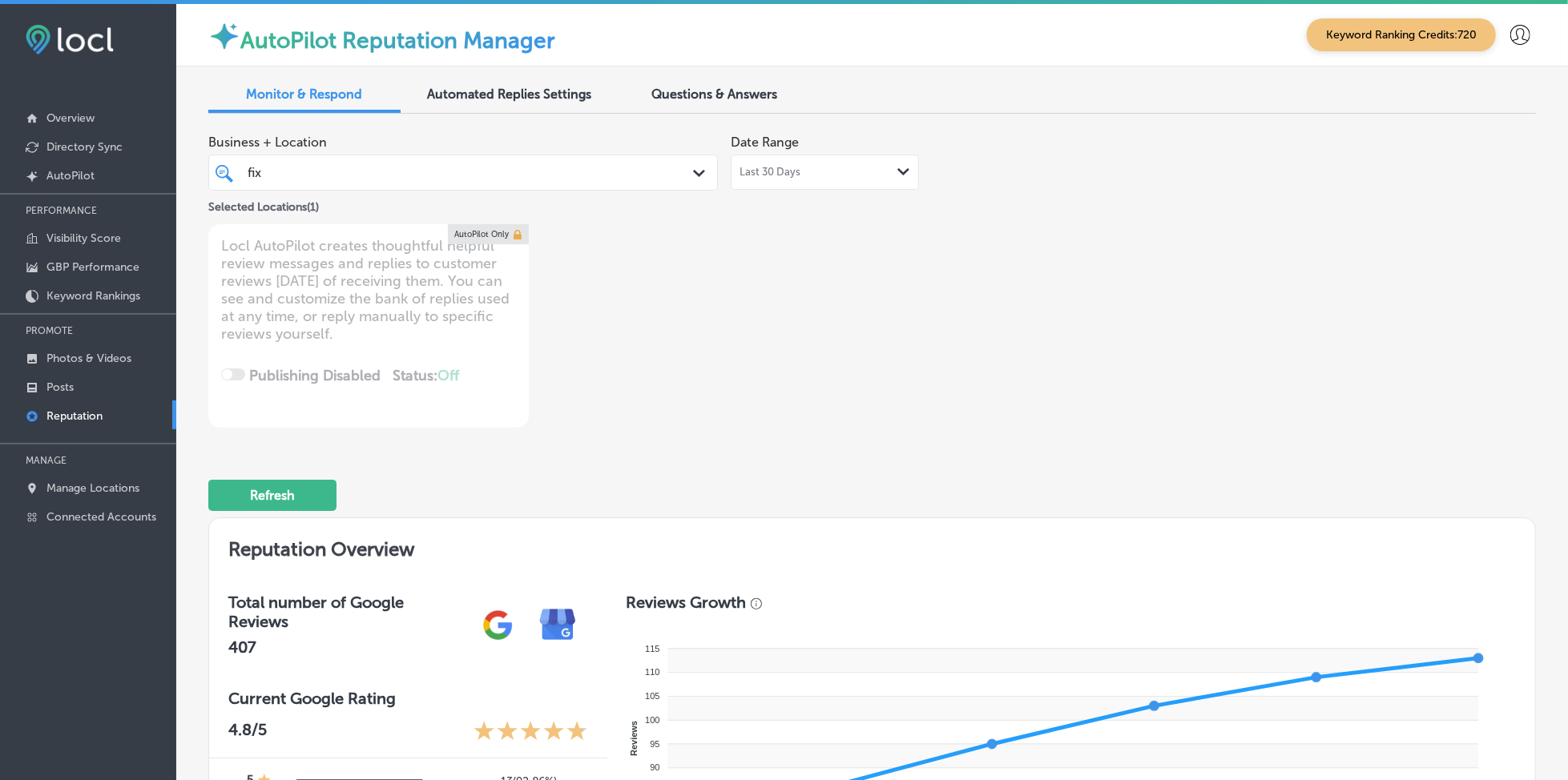
click at [385, 171] on div "fix fix" at bounding box center [441, 172] width 391 height 21
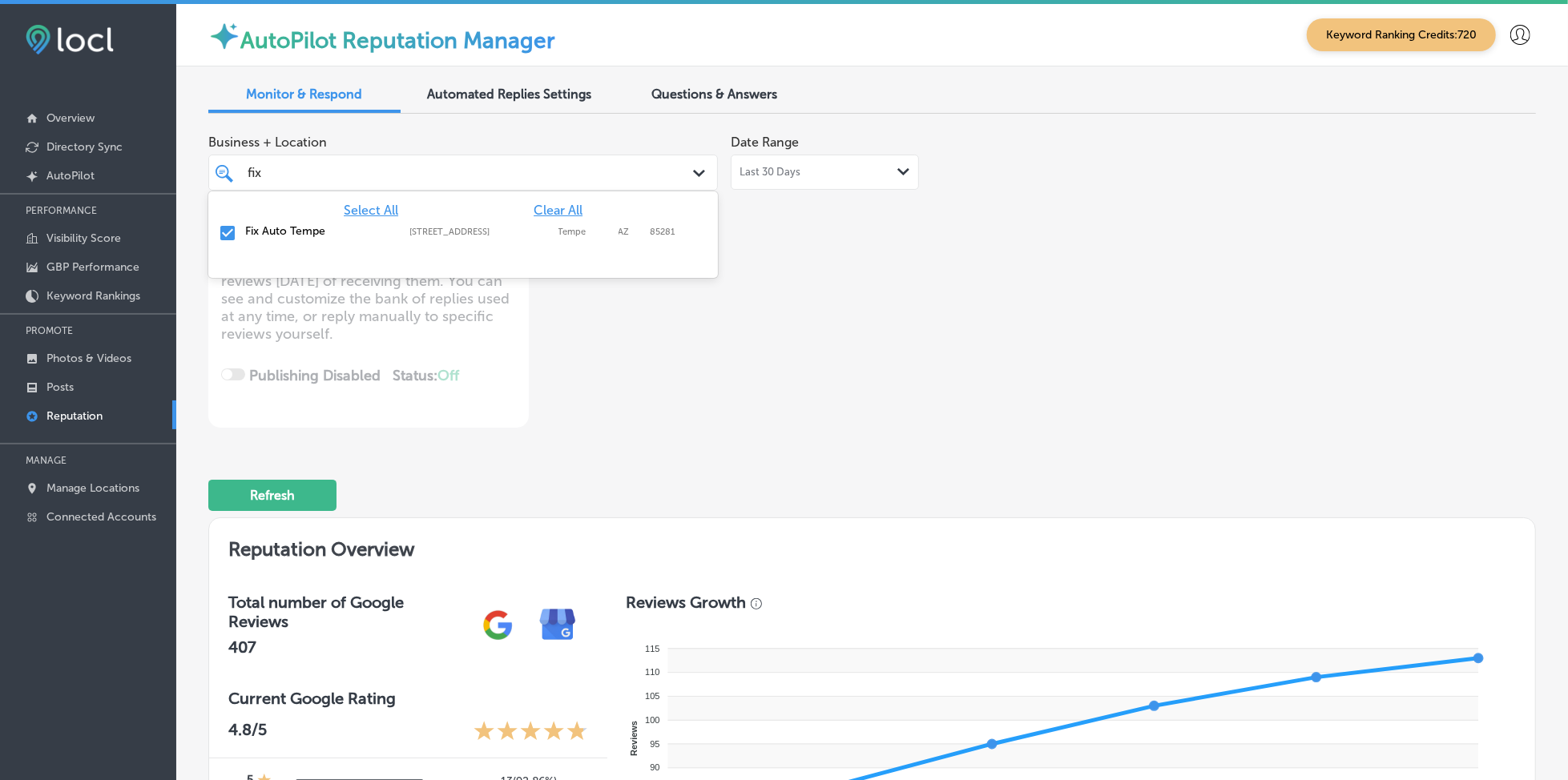
click at [550, 207] on span "Clear All" at bounding box center [557, 210] width 49 height 15
type textarea "x"
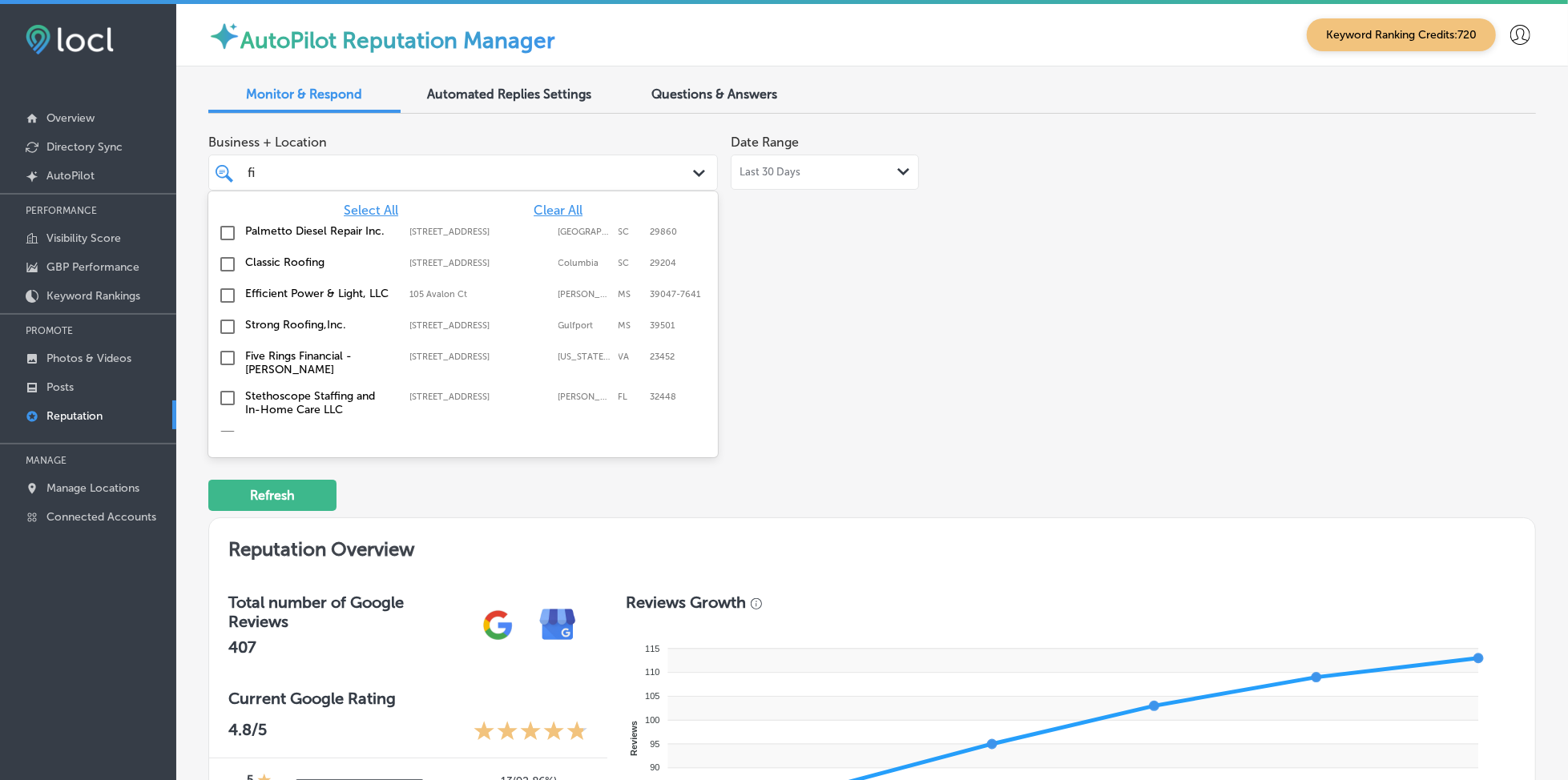
type input "f"
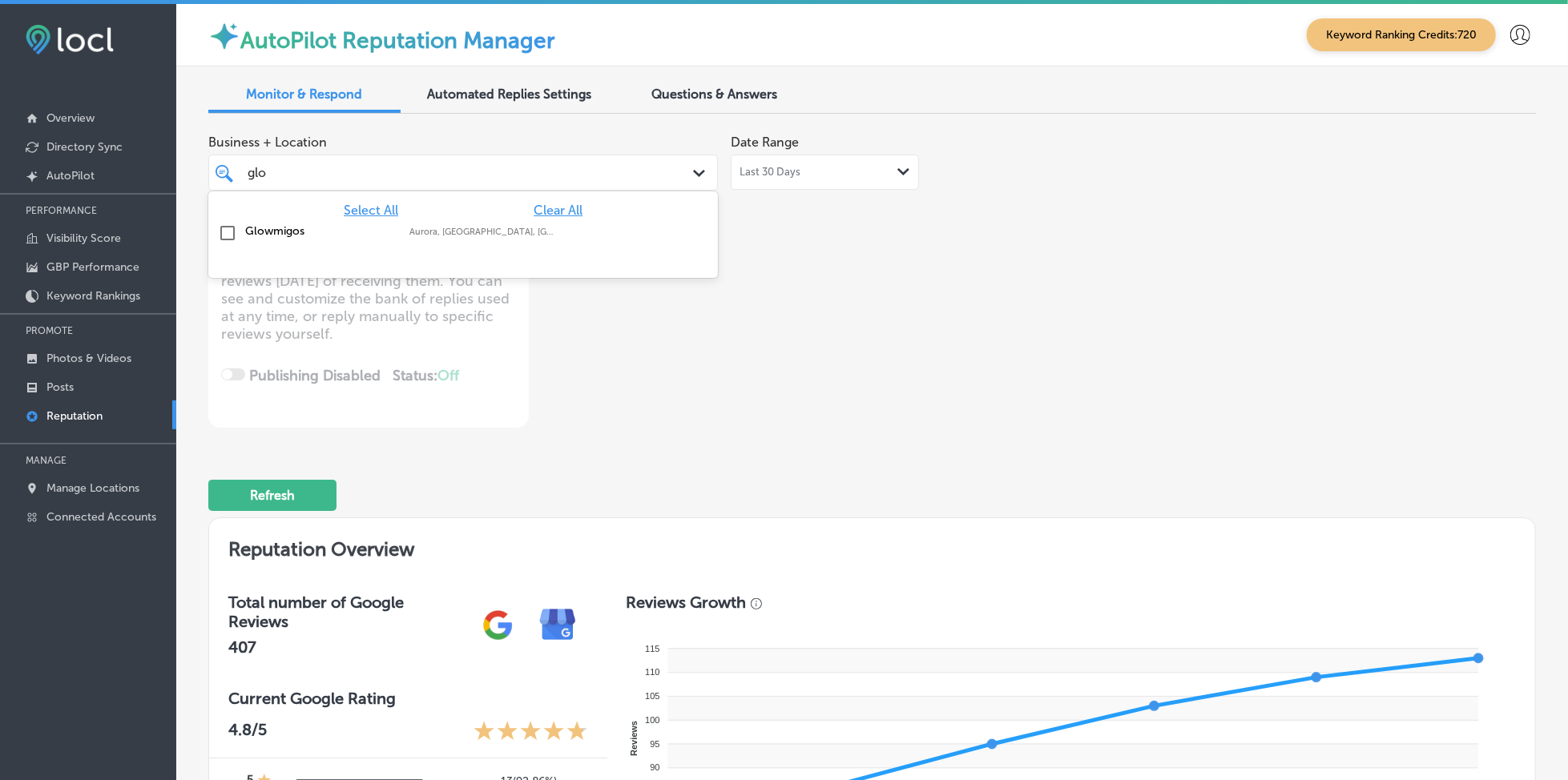
type input "glow"
click at [563, 237] on div "Glowmigos Aurora, [GEOGRAPHIC_DATA], [GEOGRAPHIC_DATA] | [GEOGRAPHIC_DATA], [GE…" at bounding box center [430, 231] width 371 height 14
type textarea "x"
type input "glow"
click at [859, 247] on div "Business + Location option focused, 2 of 151. 2 results available for search te…" at bounding box center [606, 277] width 796 height 301
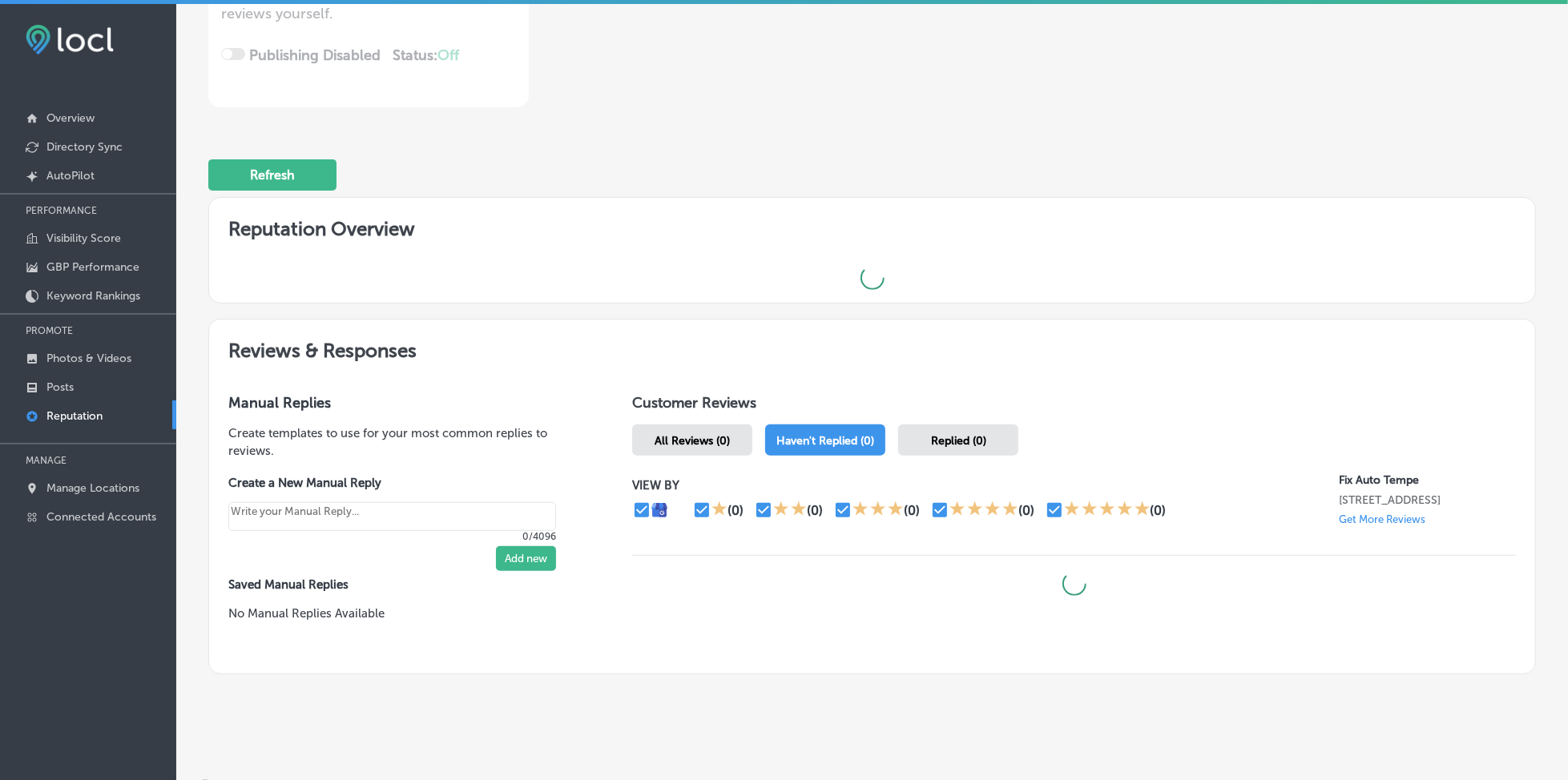
type textarea "x"
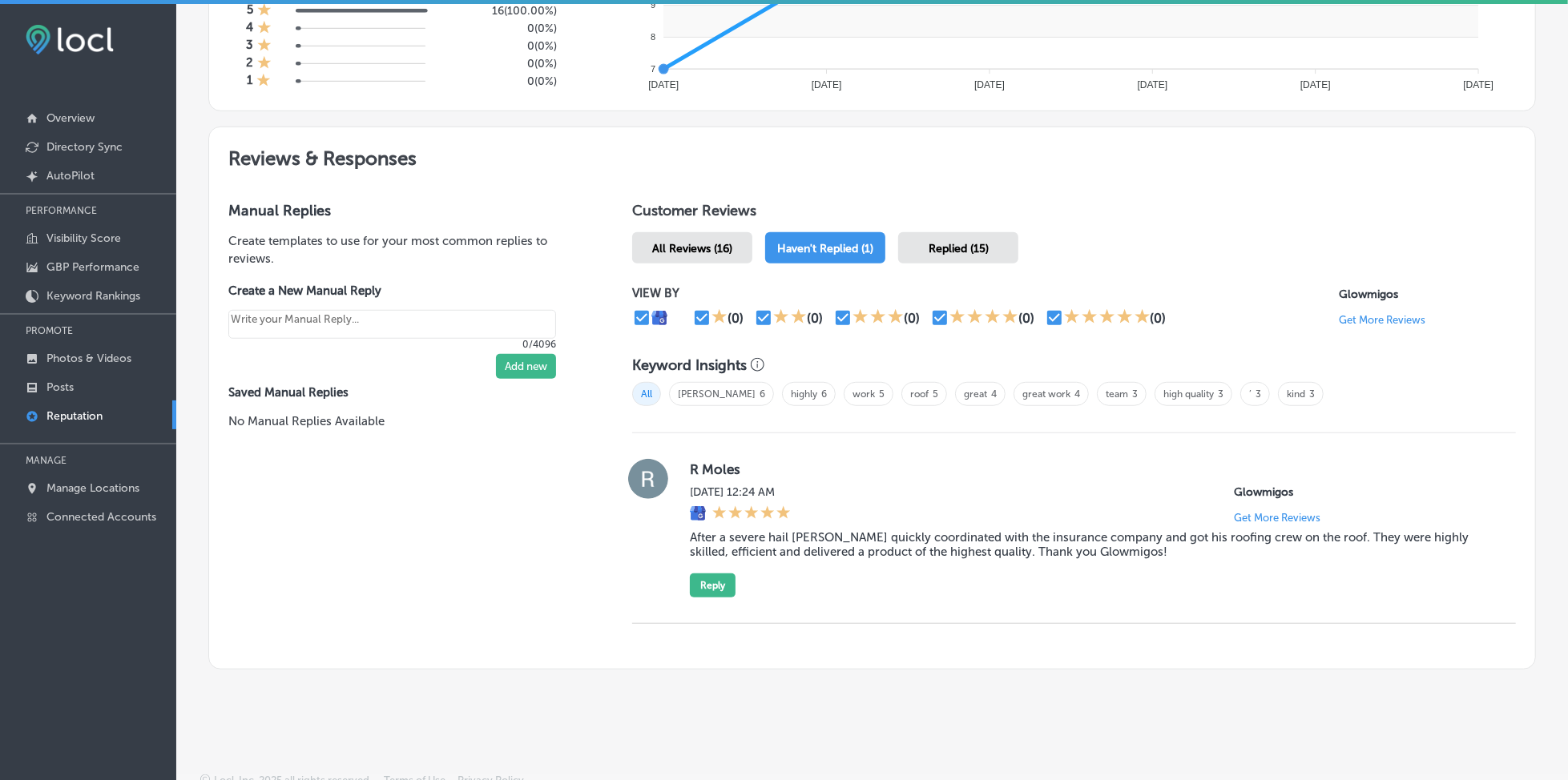
scroll to position [777, 0]
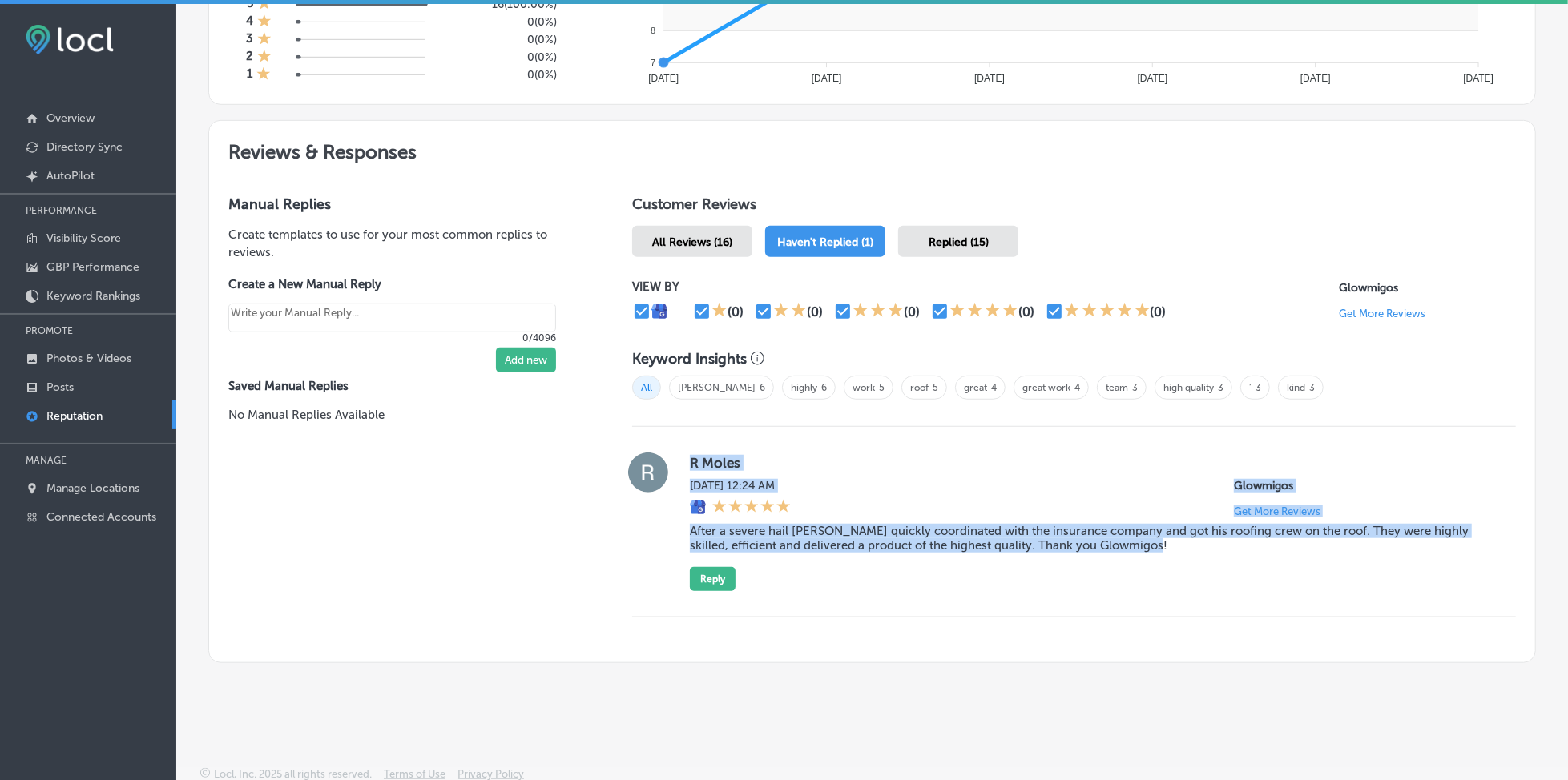
drag, startPoint x: 680, startPoint y: 449, endPoint x: 1190, endPoint y: 539, distance: 517.9
click at [1190, 539] on div "R Moles [DATE] 12:24 AM Glowmigos Get More Reviews After a severe hail [PERSON_…" at bounding box center [1074, 522] width 883 height 139
copy div "R Moles [DATE] 12:24 AM Glowmigos Get More Reviews After a severe hail [PERSON_…"
click at [711, 573] on button "Reply" at bounding box center [712, 579] width 45 height 24
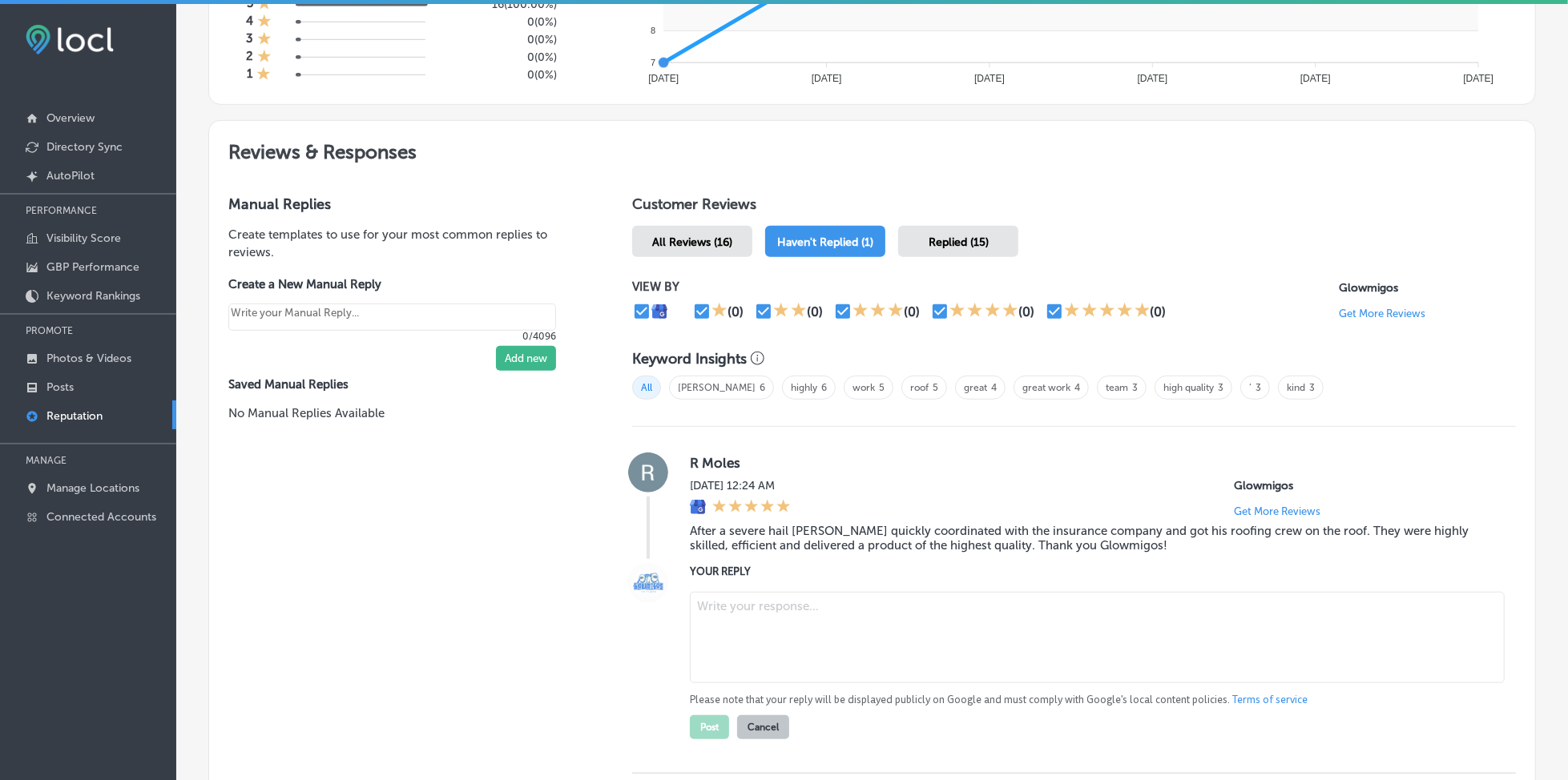
click at [743, 610] on textarea at bounding box center [1098, 638] width 815 height 91
paste textarea "Thank you for the great review, R! We’re glad to hear that [PERSON_NAME] was ab…"
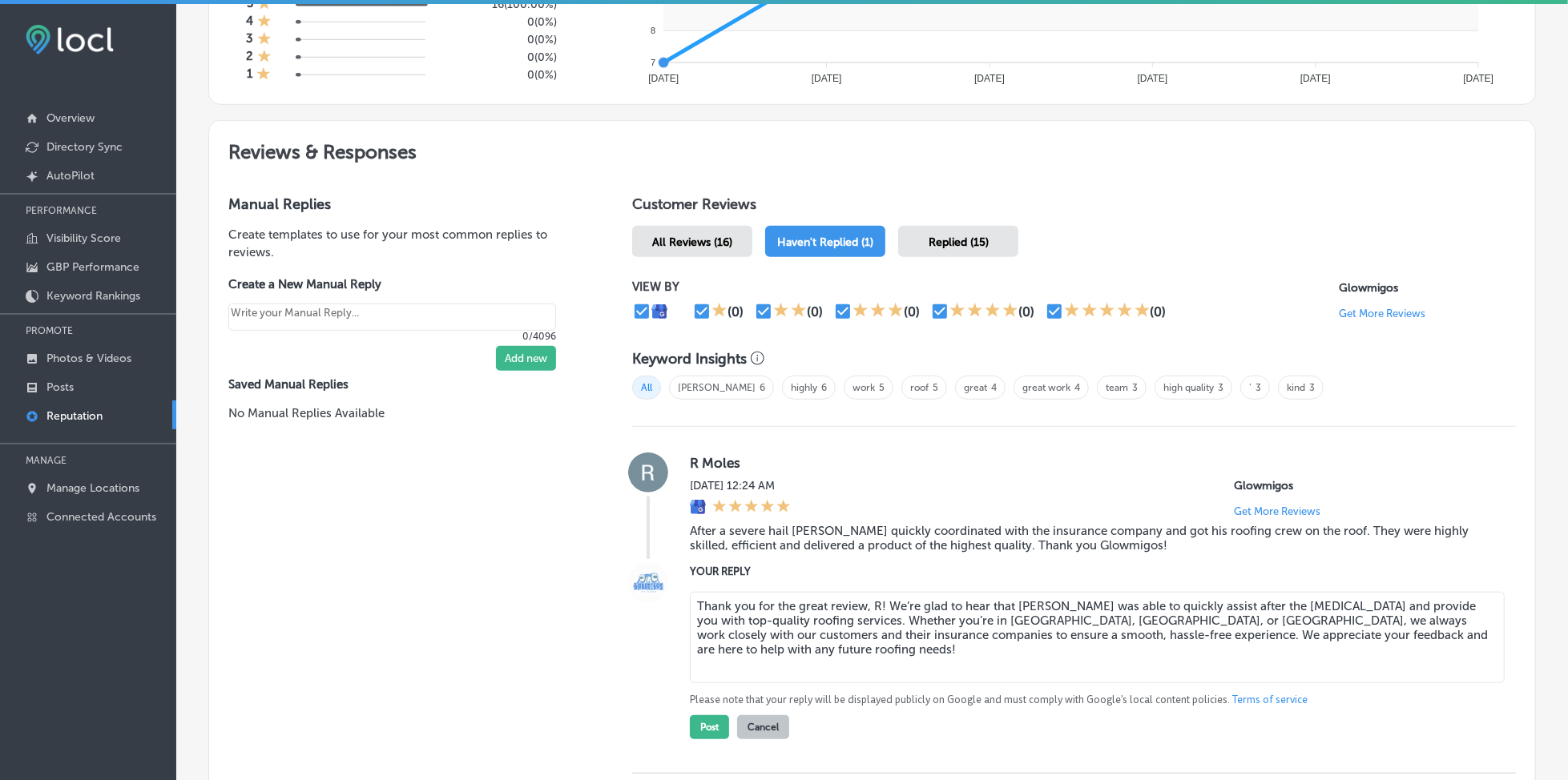
click at [787, 645] on textarea "Thank you for the great review, R! We’re glad to hear that [PERSON_NAME] was ab…" at bounding box center [1098, 638] width 815 height 91
click at [875, 606] on textarea "Thank you for the great review, R! We’re glad to hear that [PERSON_NAME] was ab…" at bounding box center [1098, 638] width 815 height 91
click at [1001, 599] on textarea "Thank you for the great review! We’re glad to hear that [PERSON_NAME] was able …" at bounding box center [1098, 638] width 815 height 91
type textarea "Thank you for the great review! We’re glad to hear that our team at [GEOGRAPHIC…"
click at [690, 715] on button "Post" at bounding box center [710, 727] width 39 height 24
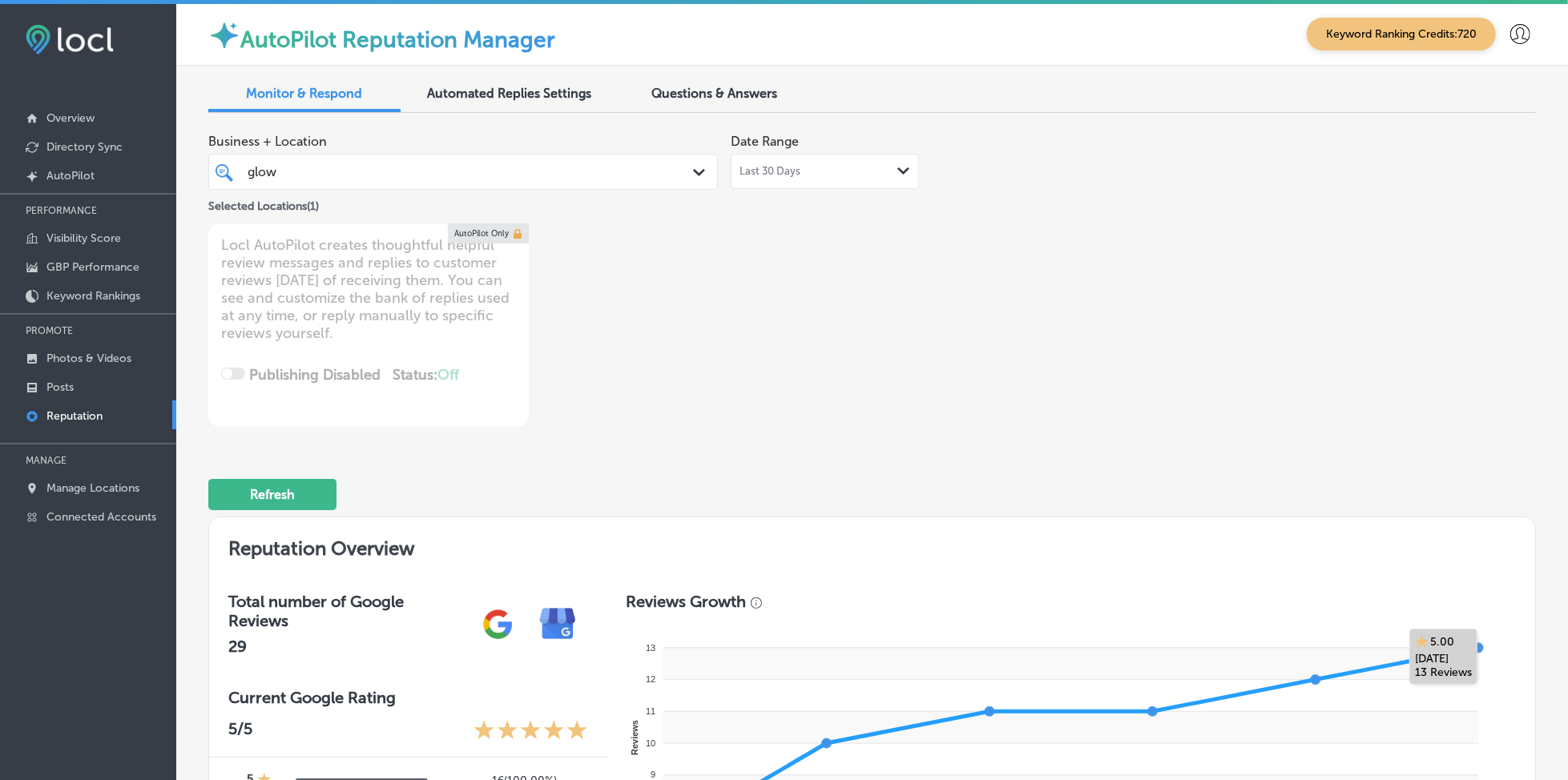
scroll to position [0, 0]
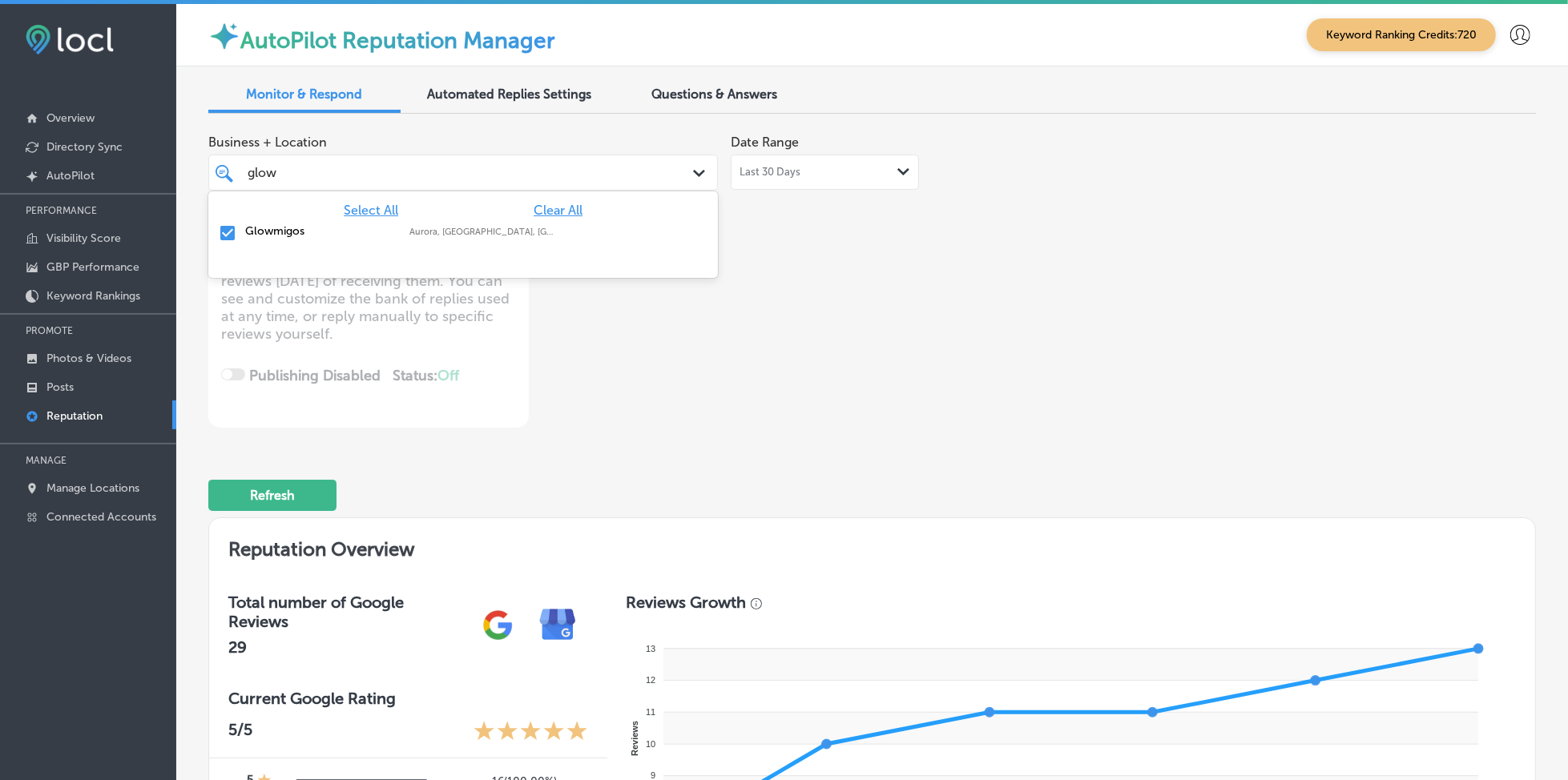
click at [352, 177] on div "glow glow" at bounding box center [441, 172] width 391 height 21
click at [537, 205] on span "Clear All" at bounding box center [557, 210] width 49 height 15
type textarea "x"
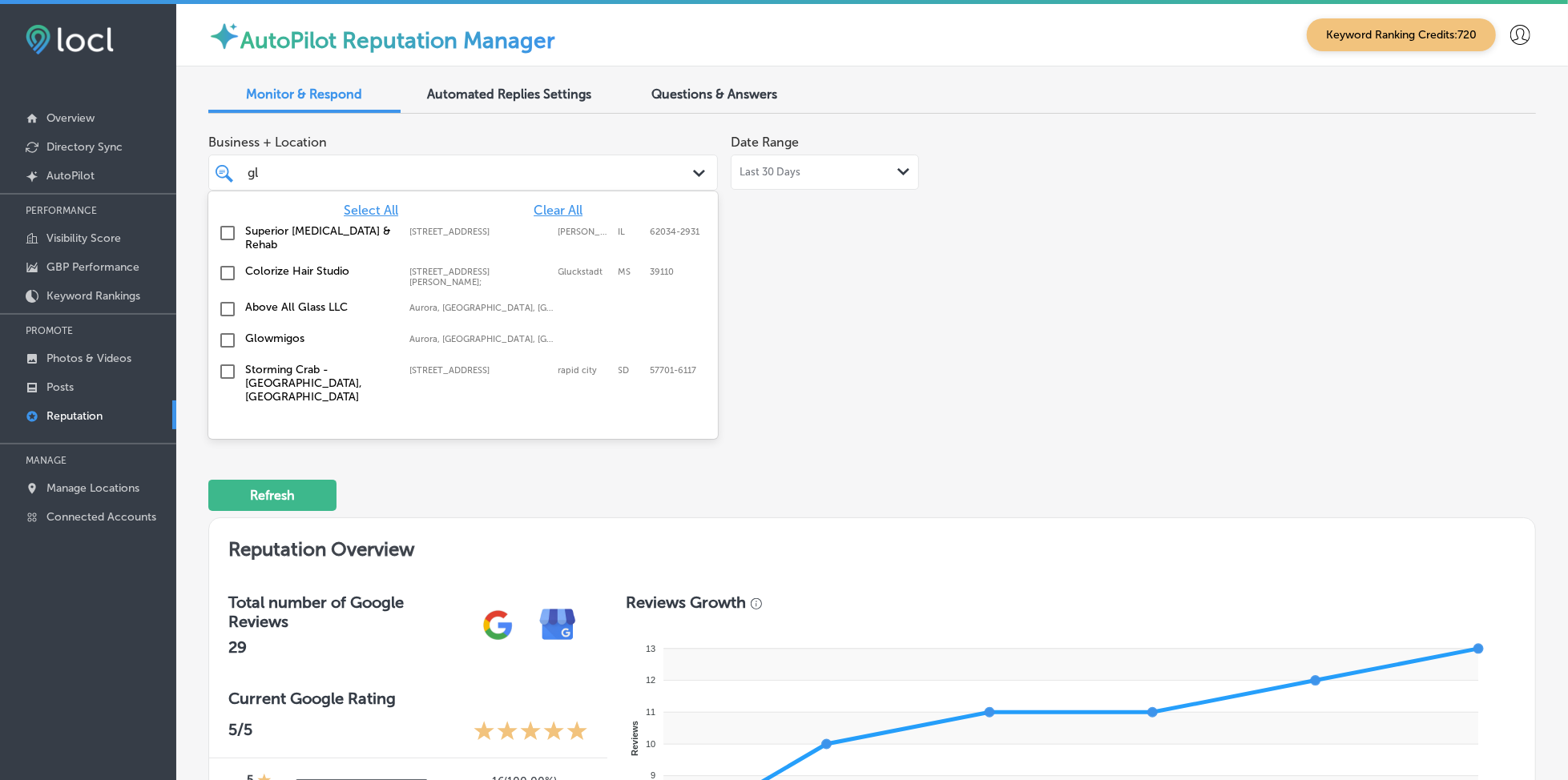
type input "g"
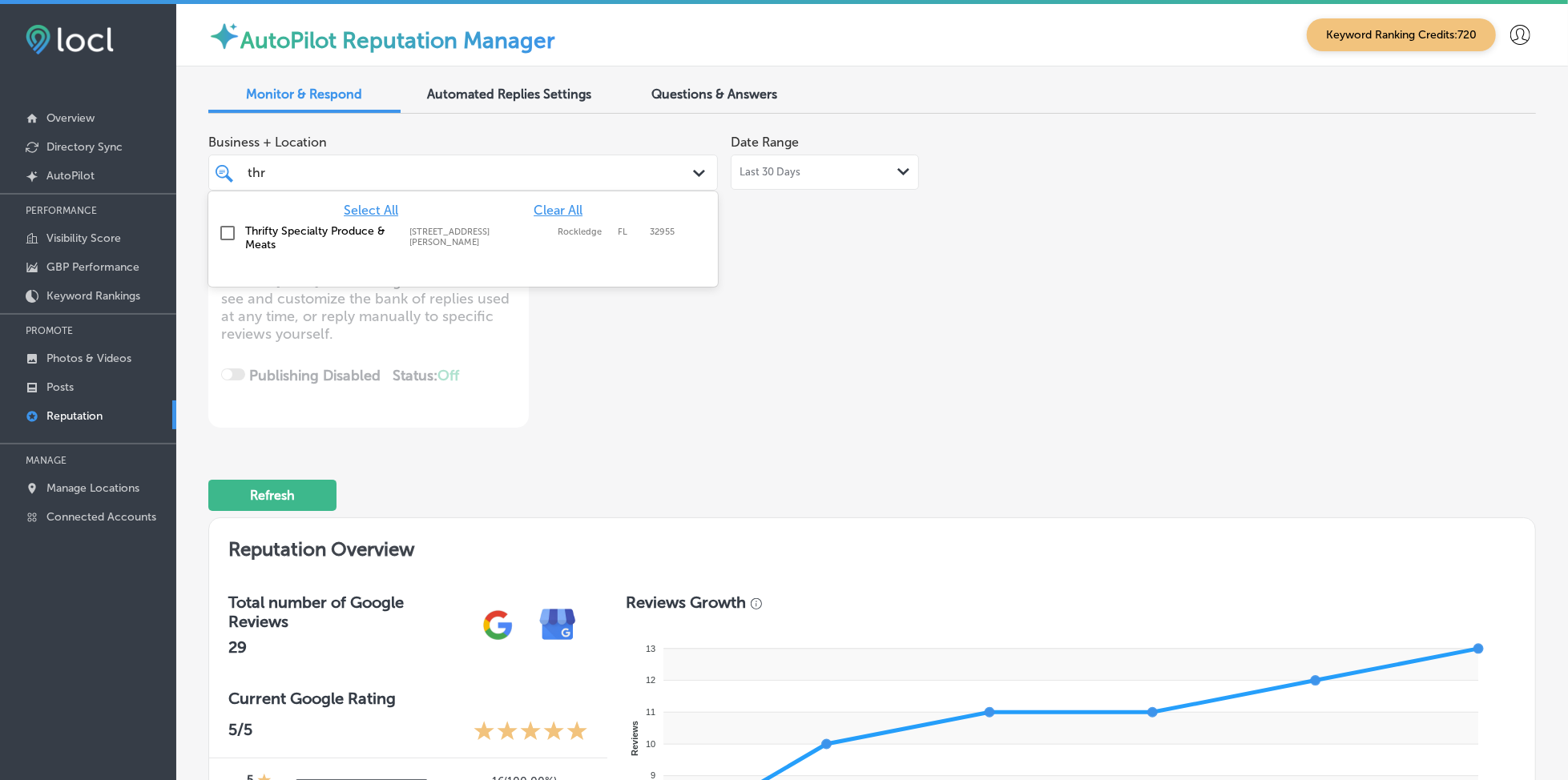
type input "thr"
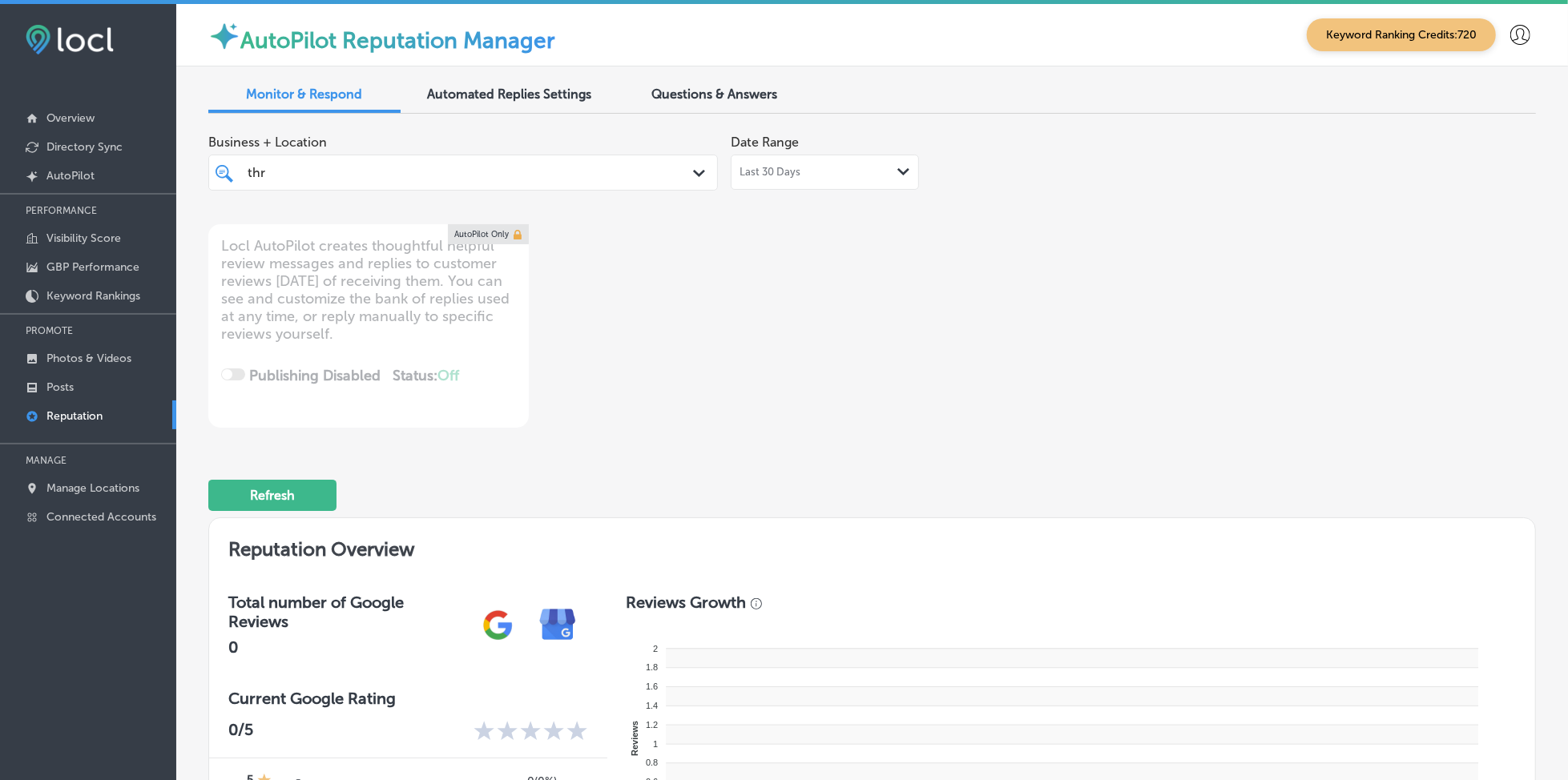
click at [531, 174] on div "thr thr" at bounding box center [441, 172] width 391 height 21
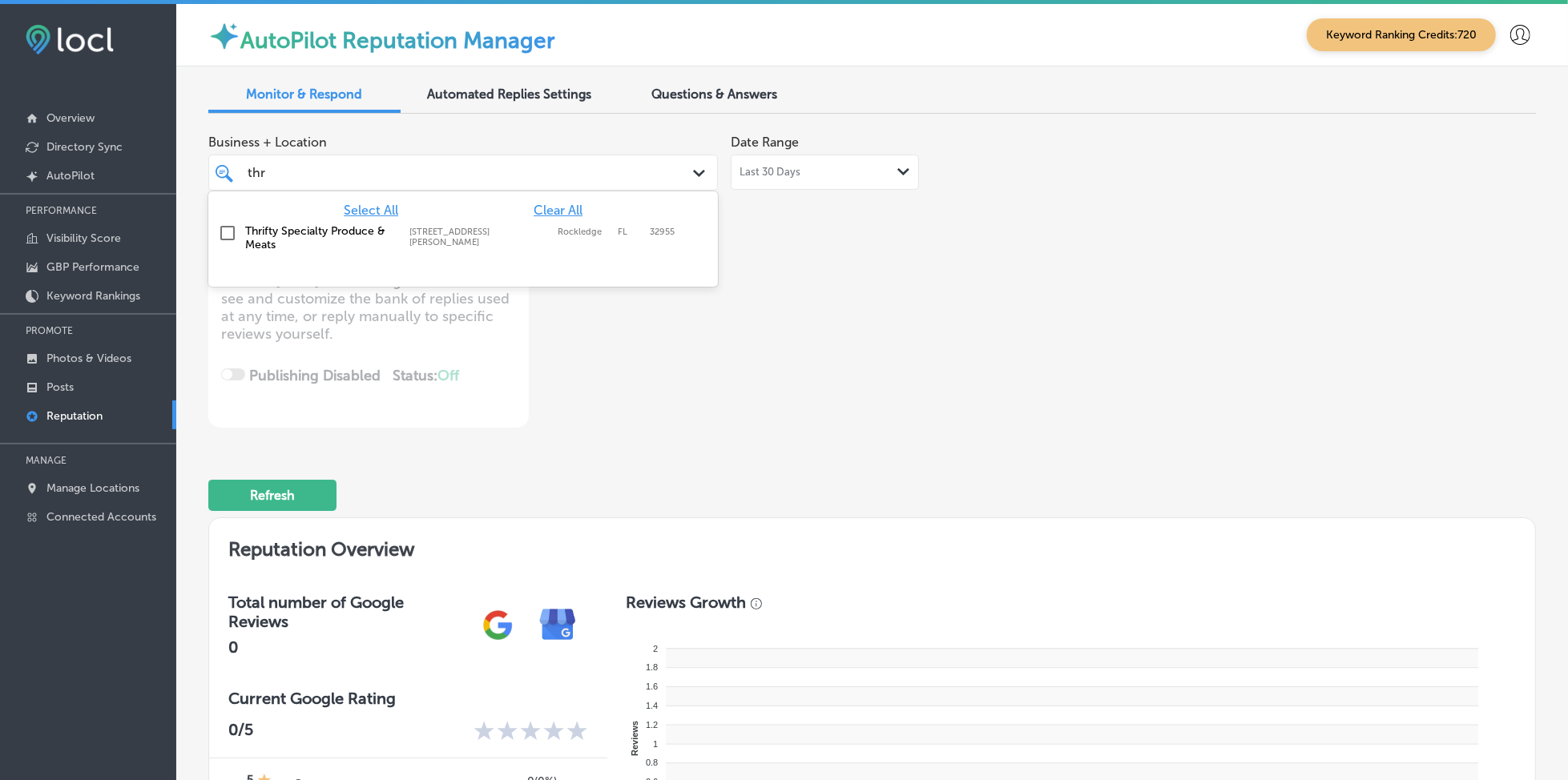
click at [411, 233] on label "[STREET_ADDRESS][PERSON_NAME]" at bounding box center [480, 237] width 141 height 21
click at [1036, 303] on div "Business + Location option [STREET_ADDRESS][PERSON_NAME]. option [STREET_ADDRES…" at bounding box center [871, 277] width 1328 height 301
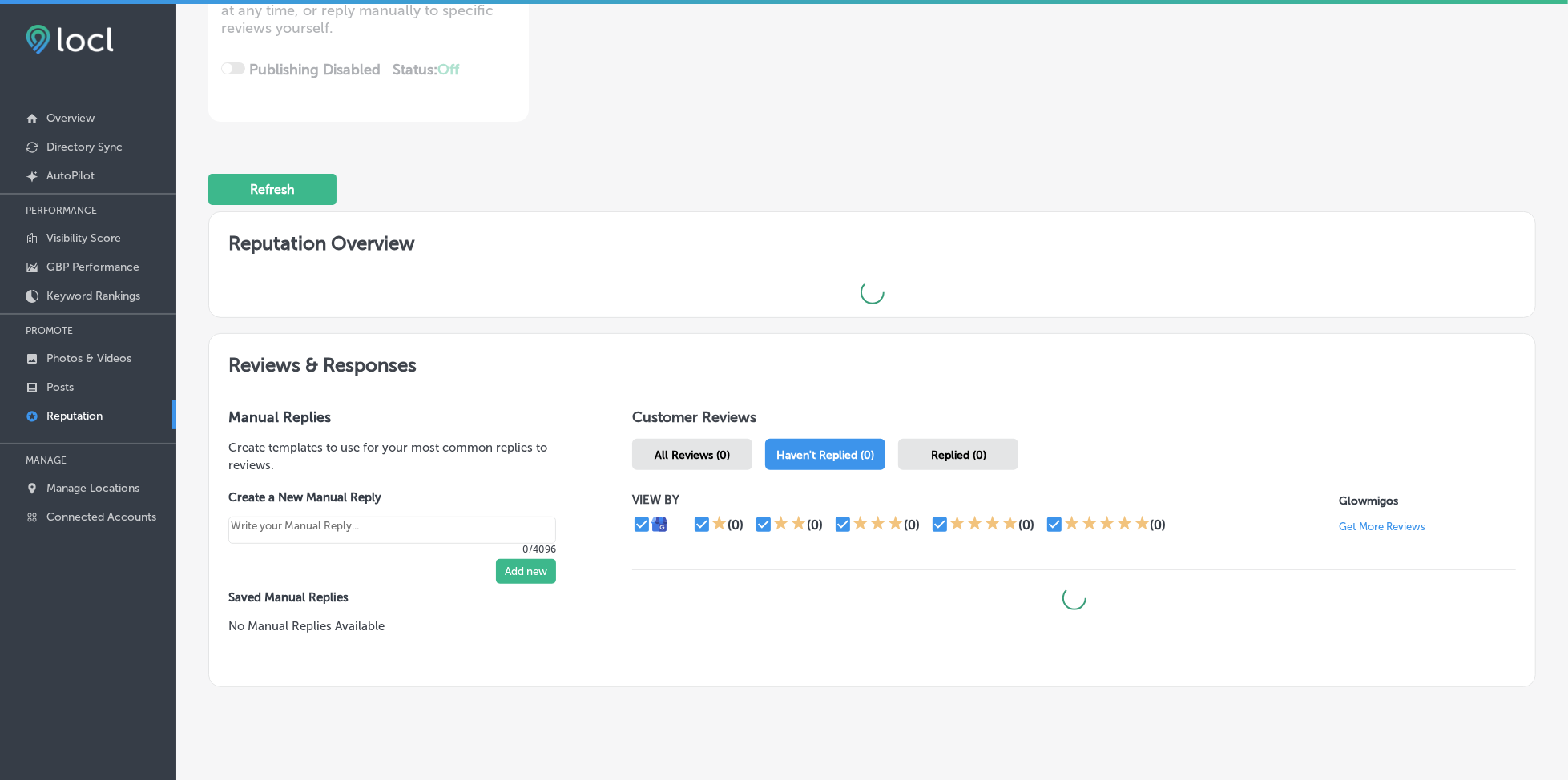
scroll to position [328, 0]
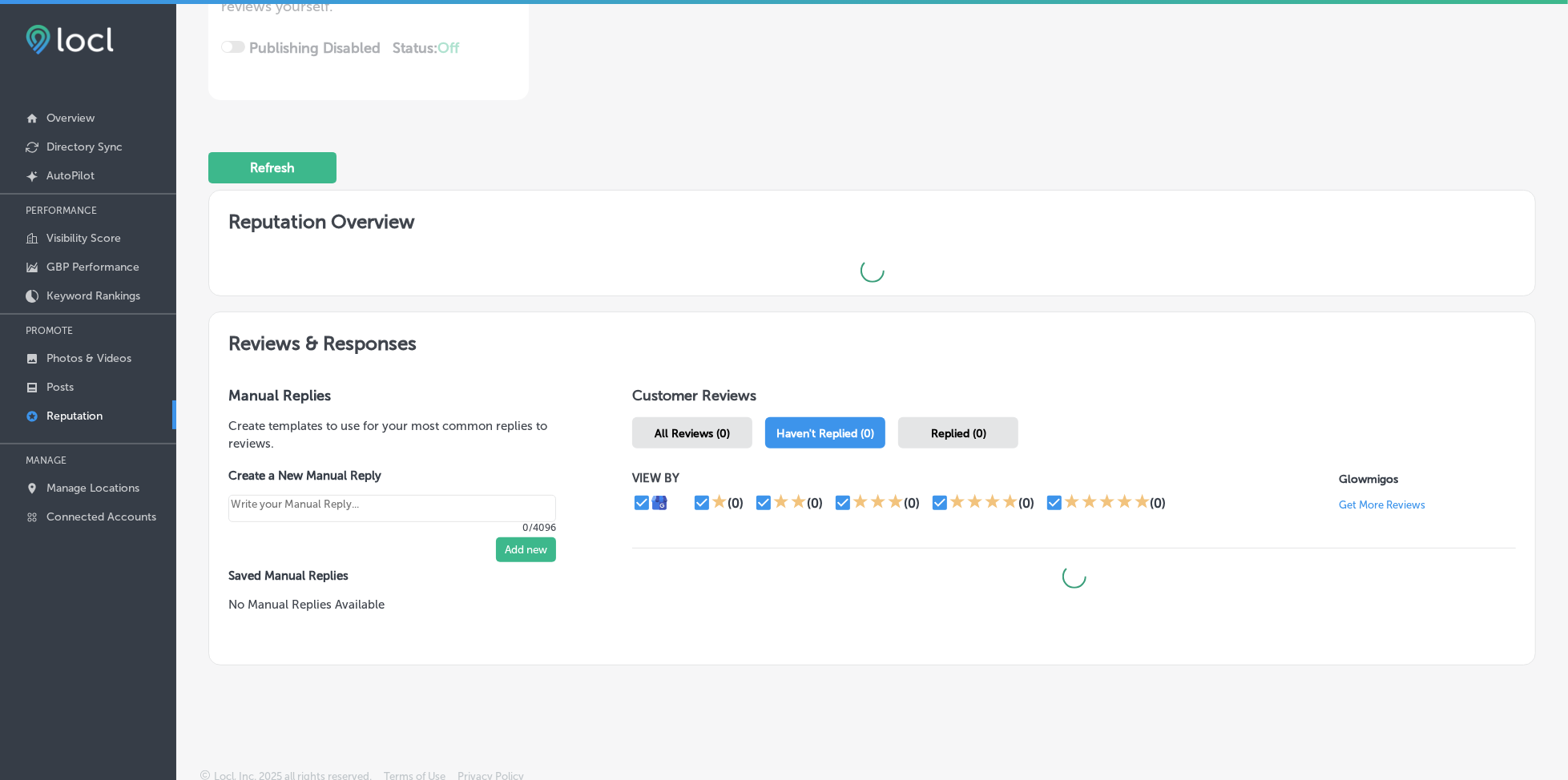
type textarea "x"
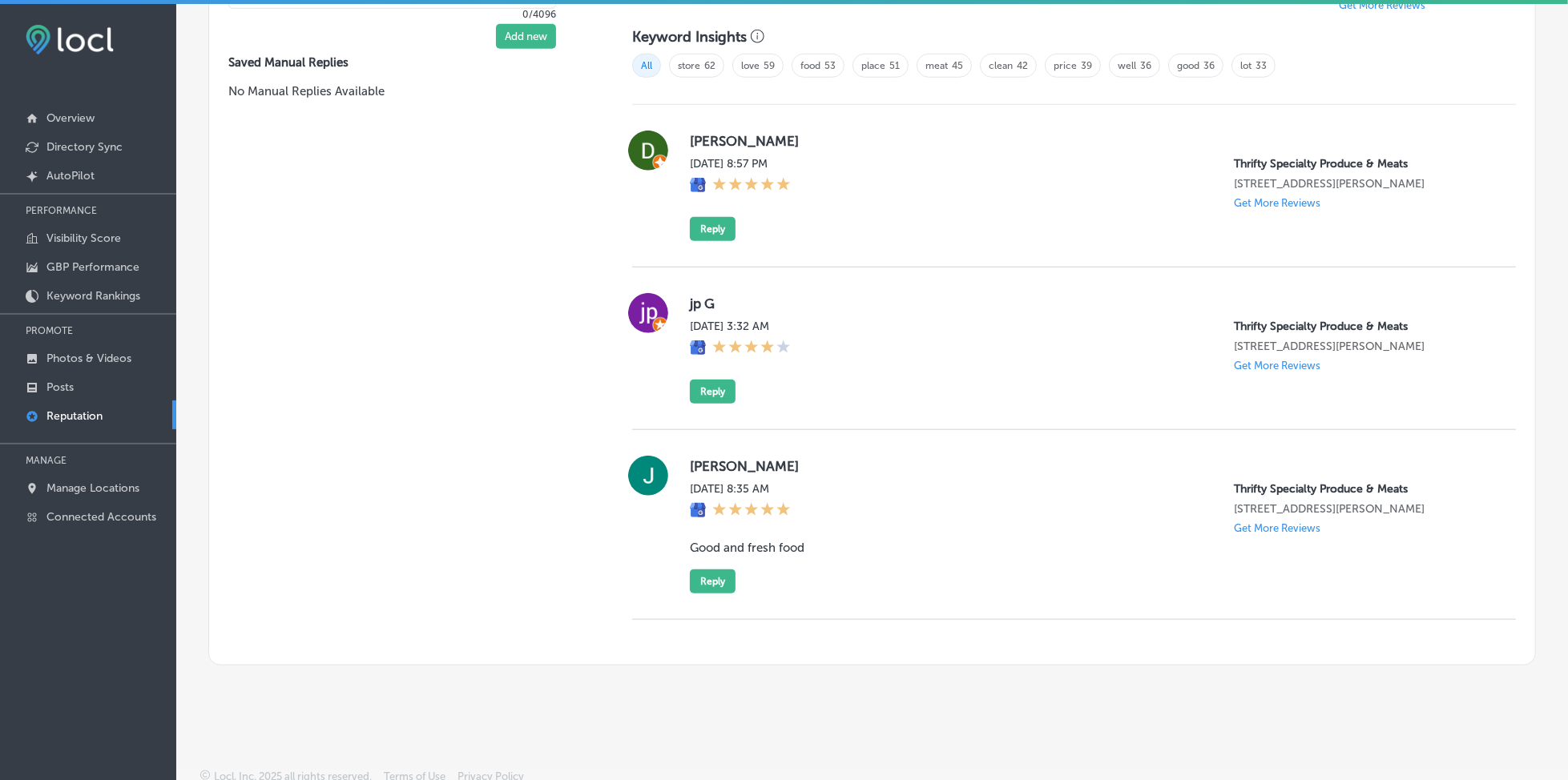
scroll to position [3, 0]
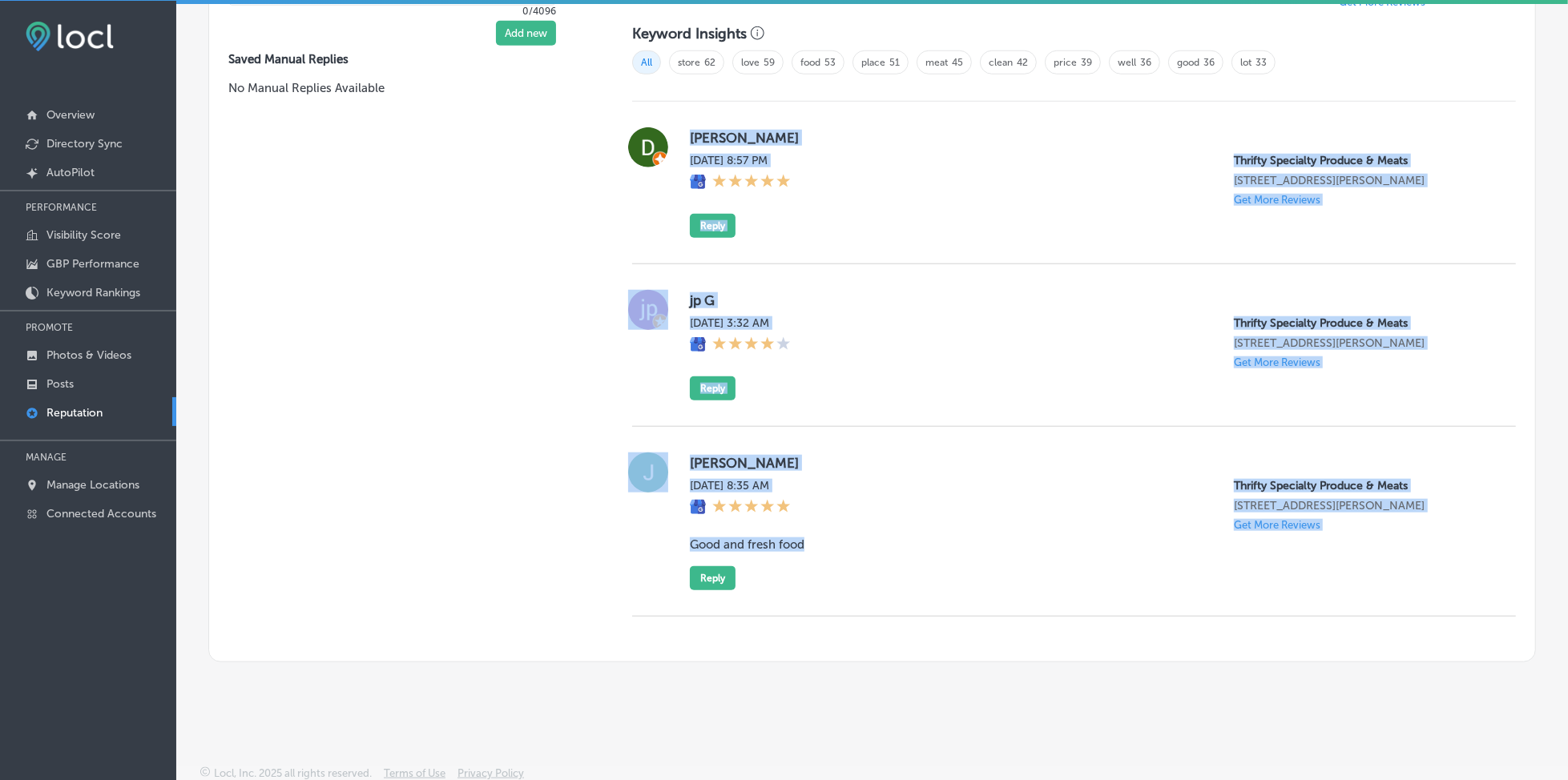
drag, startPoint x: 675, startPoint y: 127, endPoint x: 1344, endPoint y: 565, distance: 799.6
click at [1344, 565] on div "[PERSON_NAME] [DATE] 8:57 PM Thrifty Specialty Produce & Meats [STREET_ADDRESS]…" at bounding box center [1074, 359] width 883 height 515
copy div "[PERSON_NAME] [DATE] 8:57 PM Thrifty Specialty Produce & Meats [STREET_ADDRESS]…"
click at [937, 560] on div "[PERSON_NAME] [DATE] 8:35 AM Thrifty Specialty Produce & Meats [STREET_ADDRESS]…" at bounding box center [1090, 521] width 800 height 138
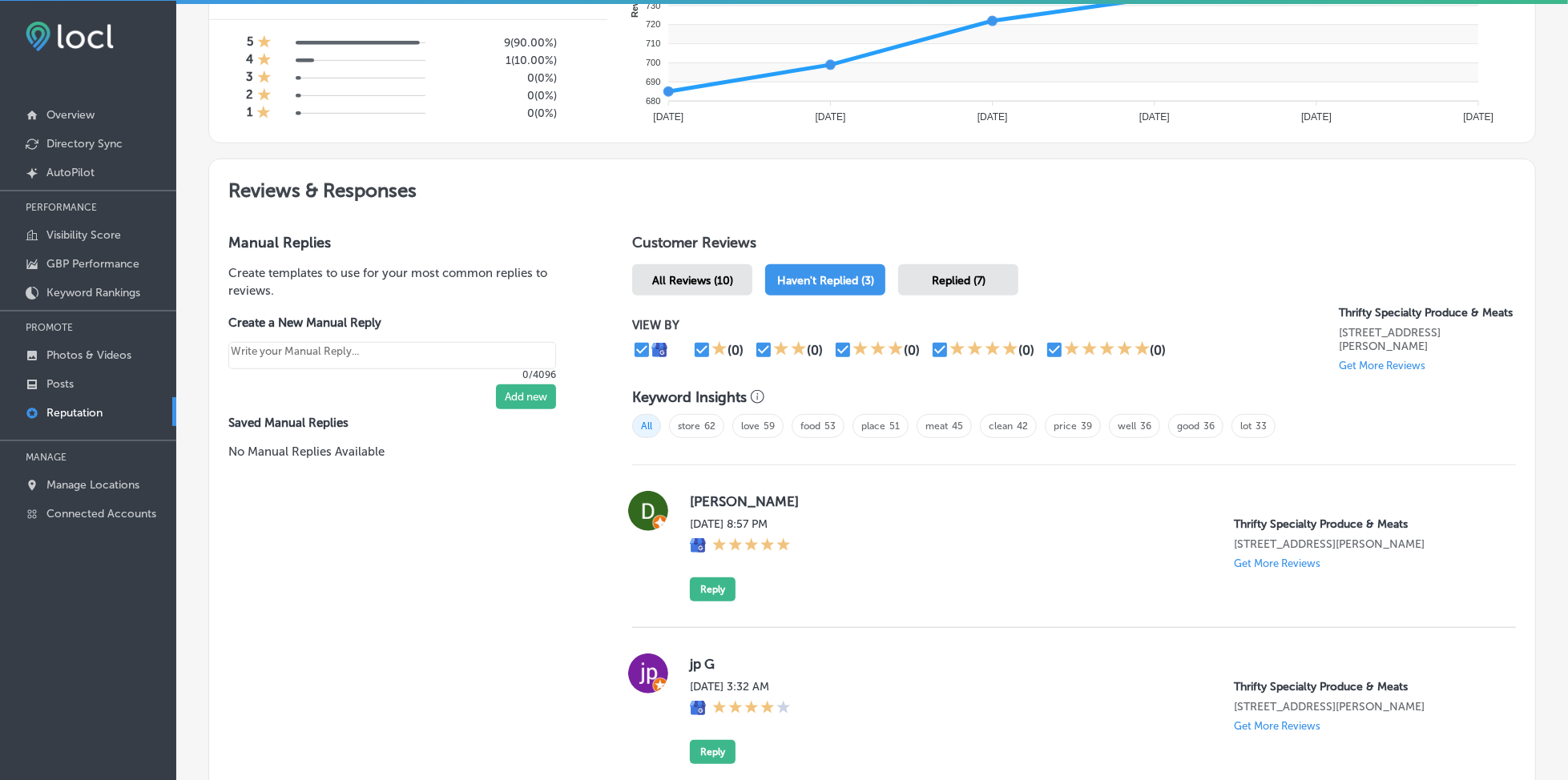
scroll to position [779, 0]
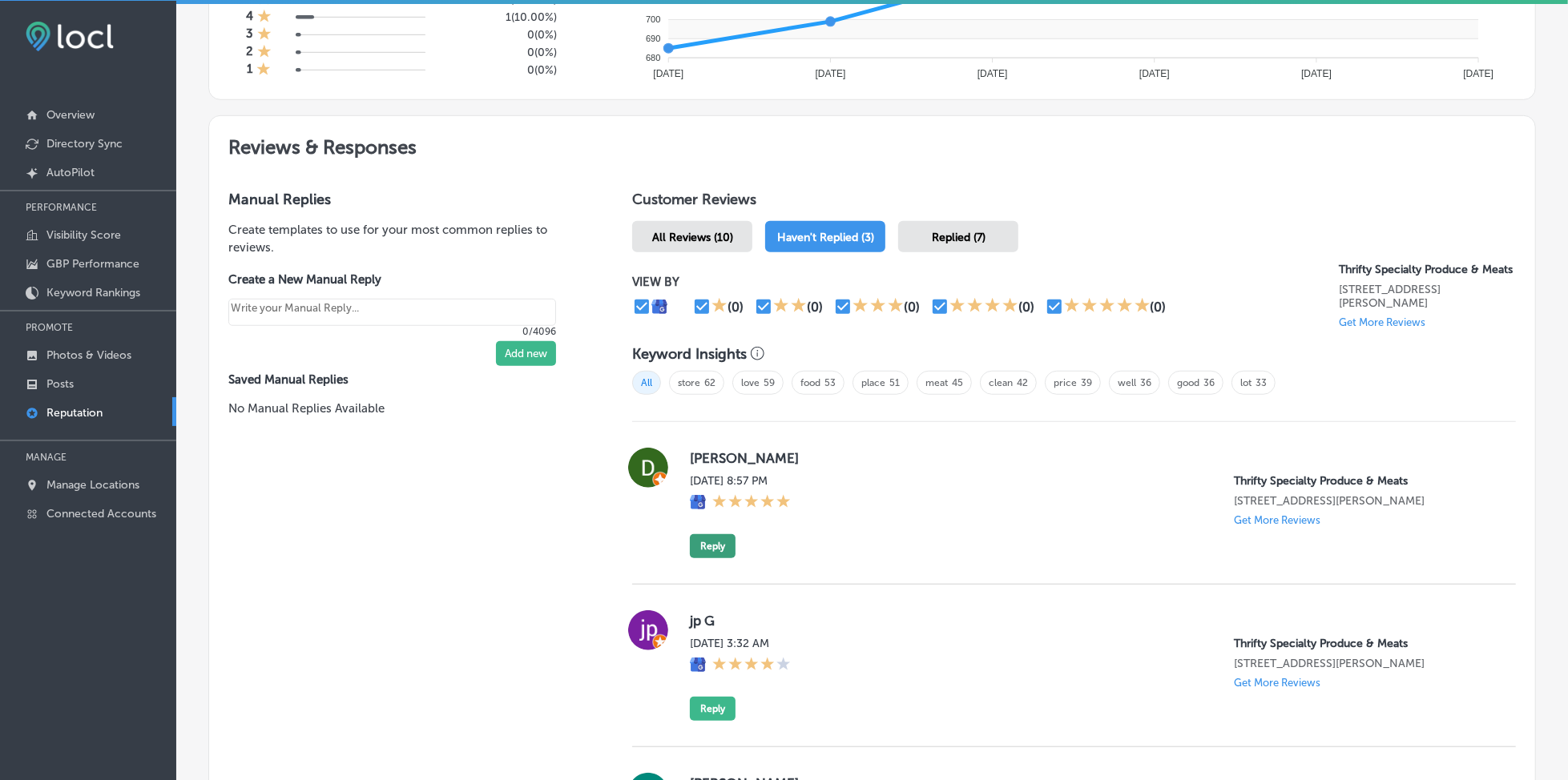
click at [699, 534] on button "Reply" at bounding box center [712, 546] width 45 height 24
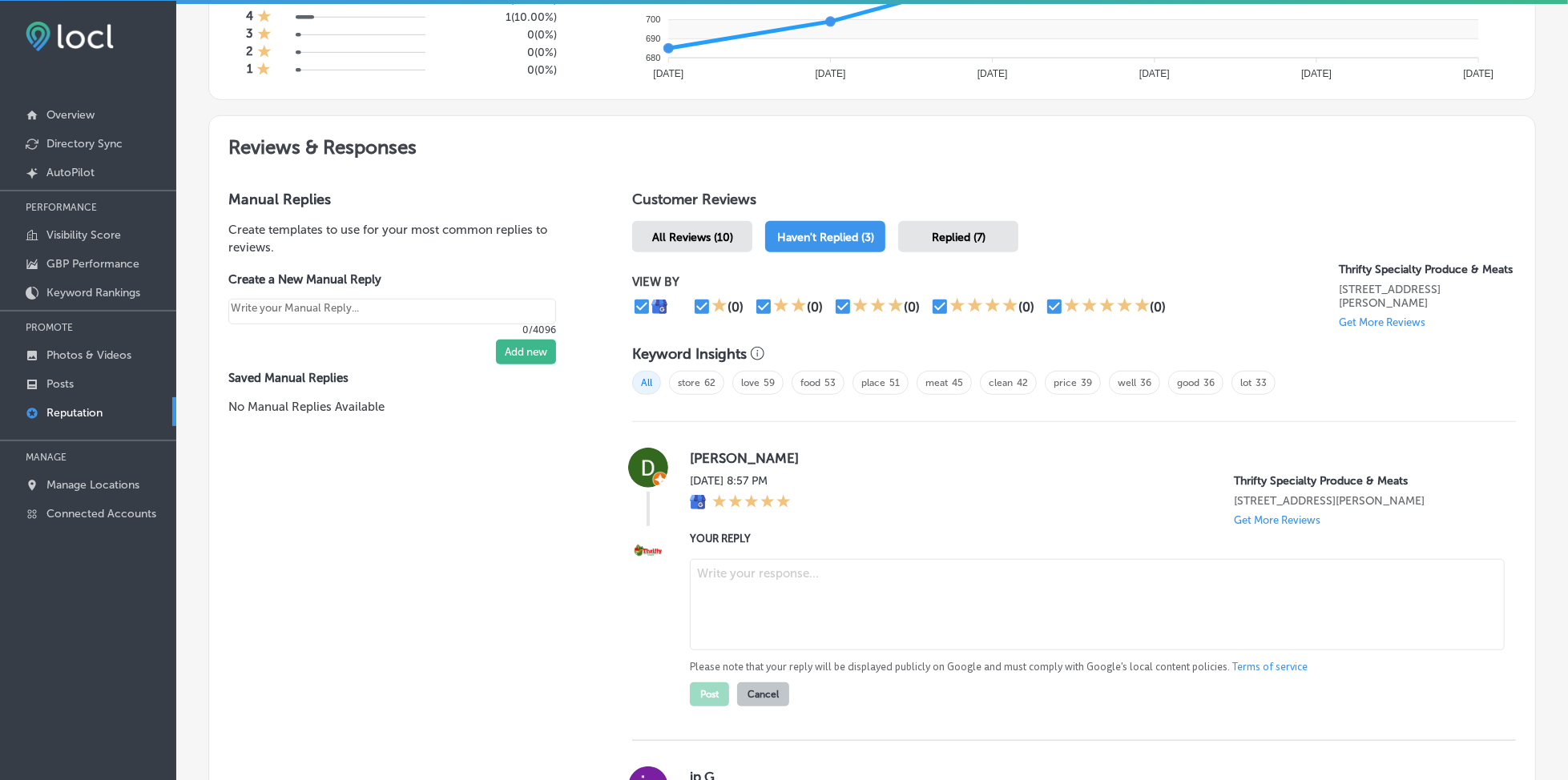
click at [760, 573] on textarea at bounding box center [1098, 604] width 815 height 91
paste textarea "Thank you for the wonderful feedback, [PERSON_NAME]! We’re so glad to hear that…"
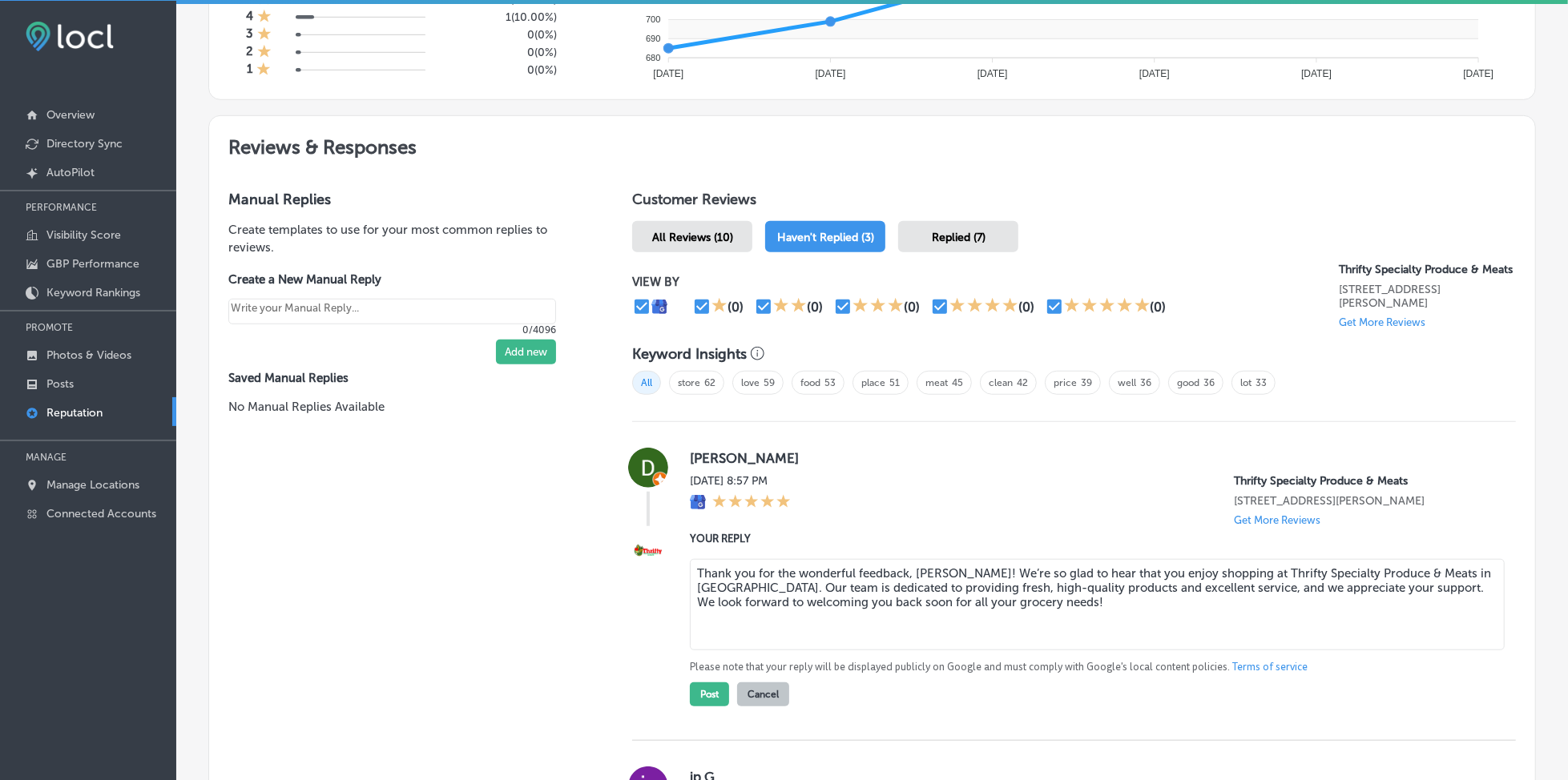
scroll to position [886, 0]
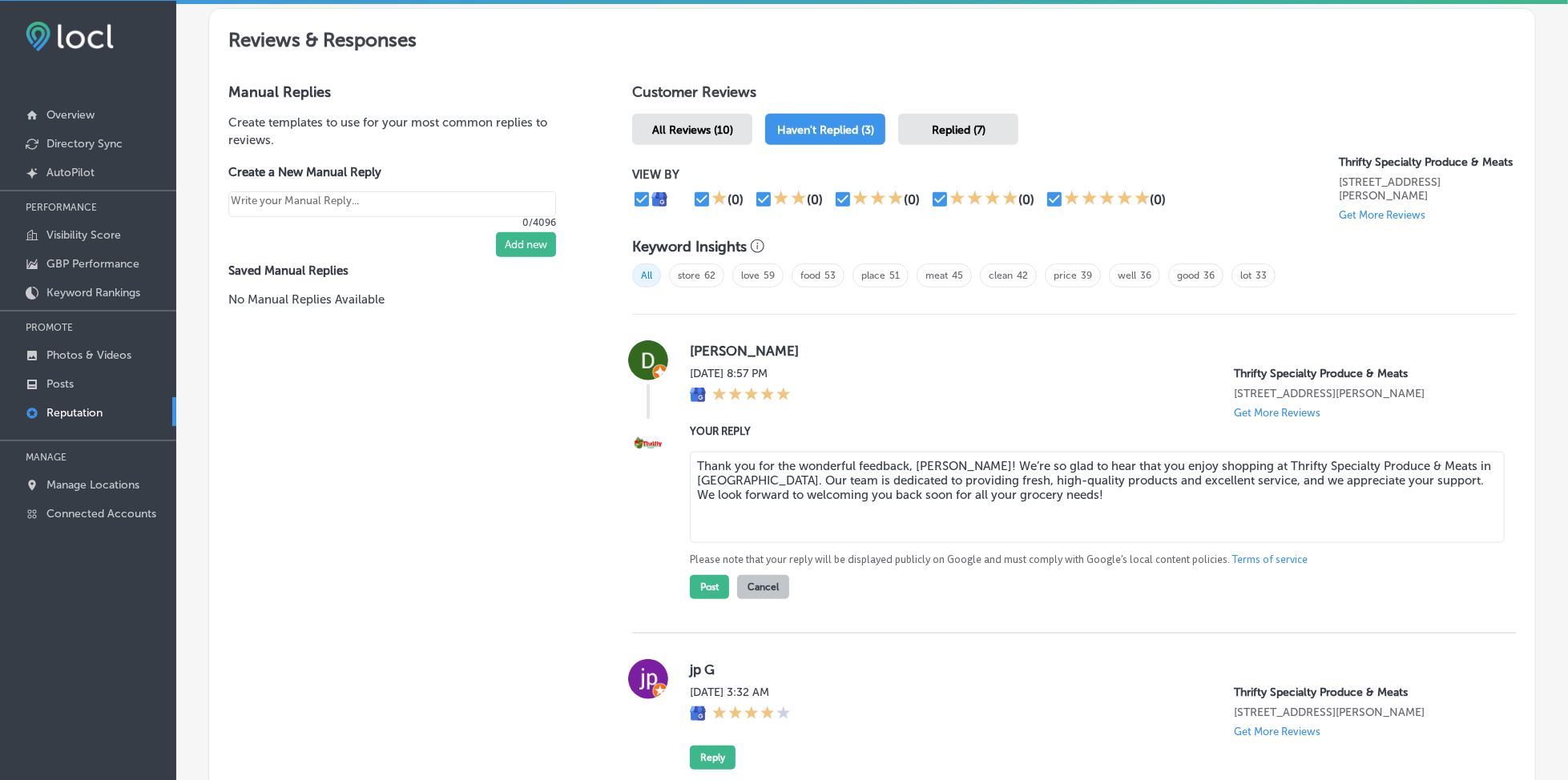
drag, startPoint x: 906, startPoint y: 462, endPoint x: 793, endPoint y: 465, distance: 113.0
click at [793, 465] on textarea "Thank you for the wonderful feedback, [PERSON_NAME]! We’re so glad to hear that…" at bounding box center [1098, 497] width 815 height 91
type textarea "Thank you for the five-star review, [PERSON_NAME]! We’re so glad to hear that y…"
click at [702, 577] on button "Post" at bounding box center [710, 588] width 39 height 24
type textarea "x"
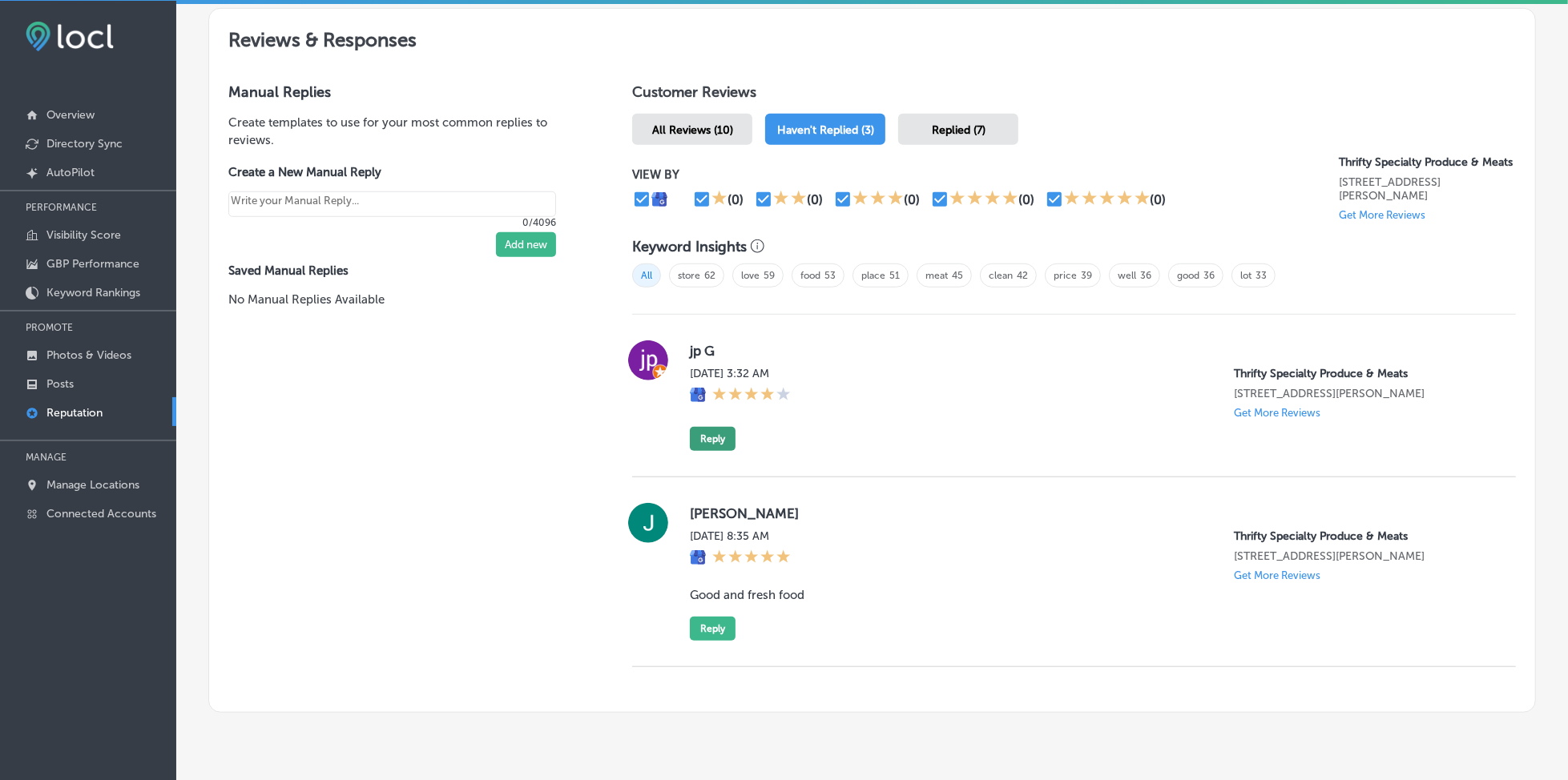
click at [702, 430] on button "Reply" at bounding box center [712, 439] width 45 height 24
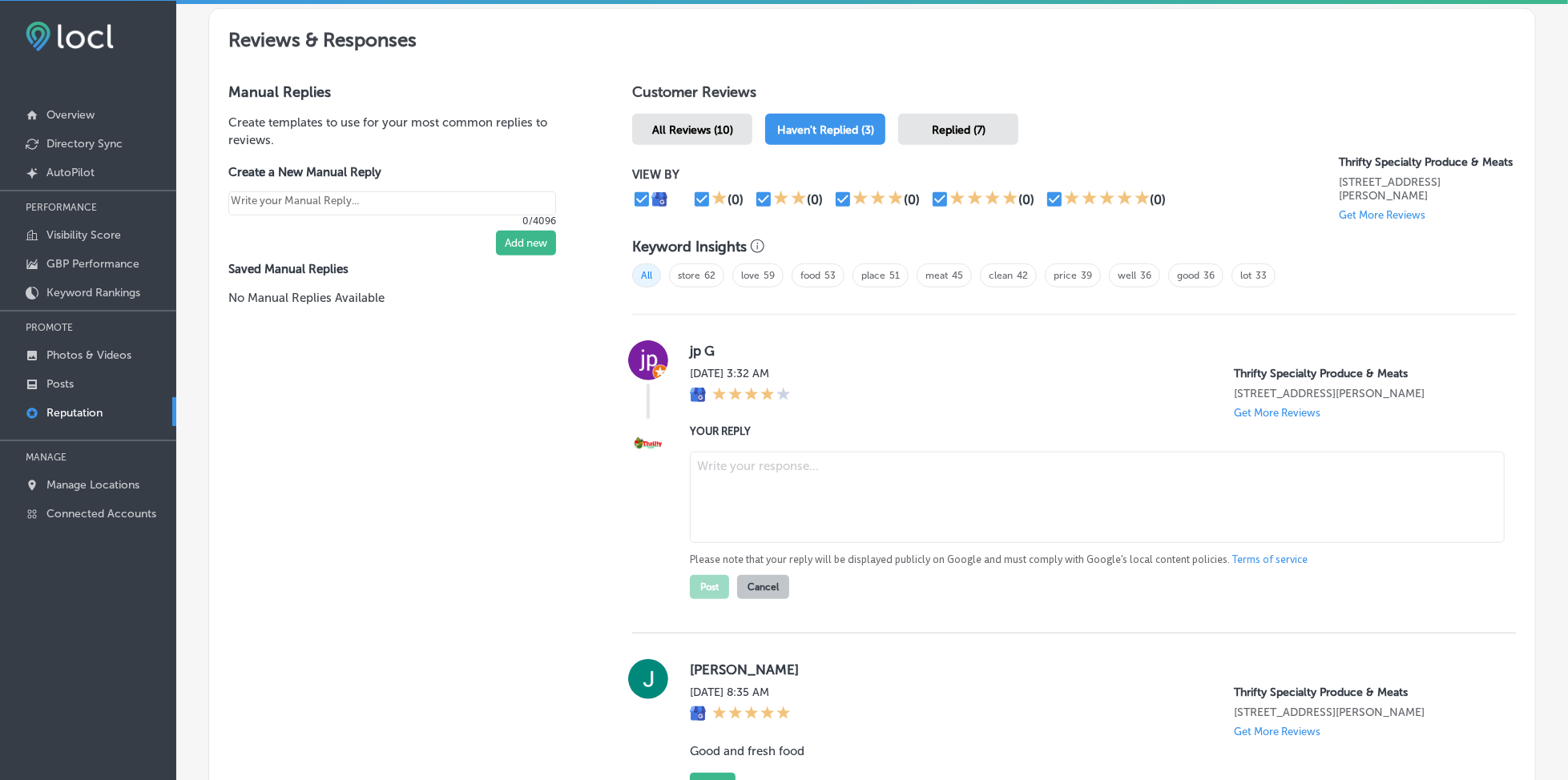
click at [744, 457] on textarea at bounding box center [1098, 497] width 815 height 91
paste textarea "Thank you for taking the time to leave a review! We’re happy to know that you h…"
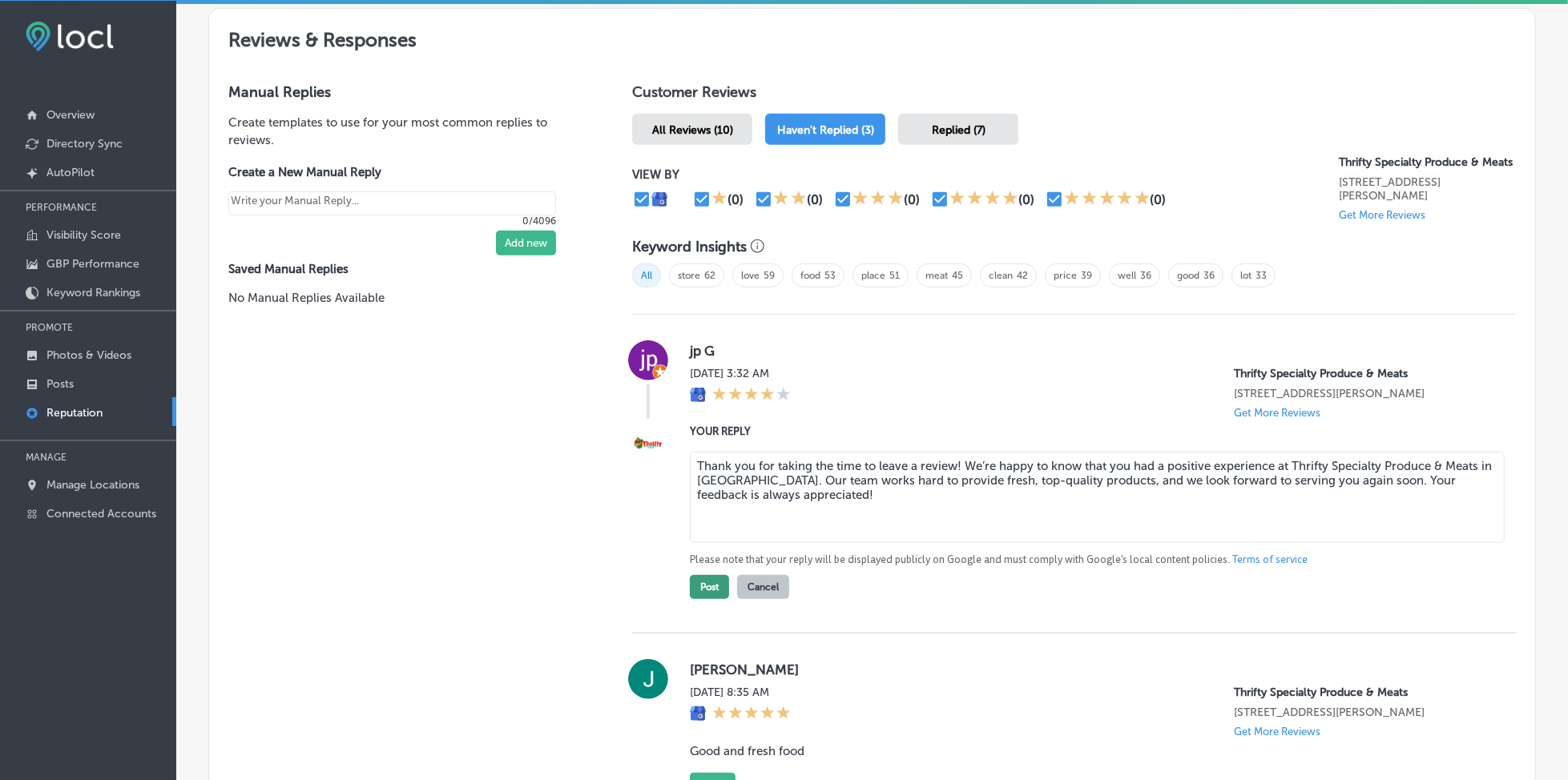
type textarea "Thank you for taking the time to leave a review! We’re happy to know that you h…"
click at [714, 584] on button "Post" at bounding box center [710, 588] width 39 height 24
type textarea "x"
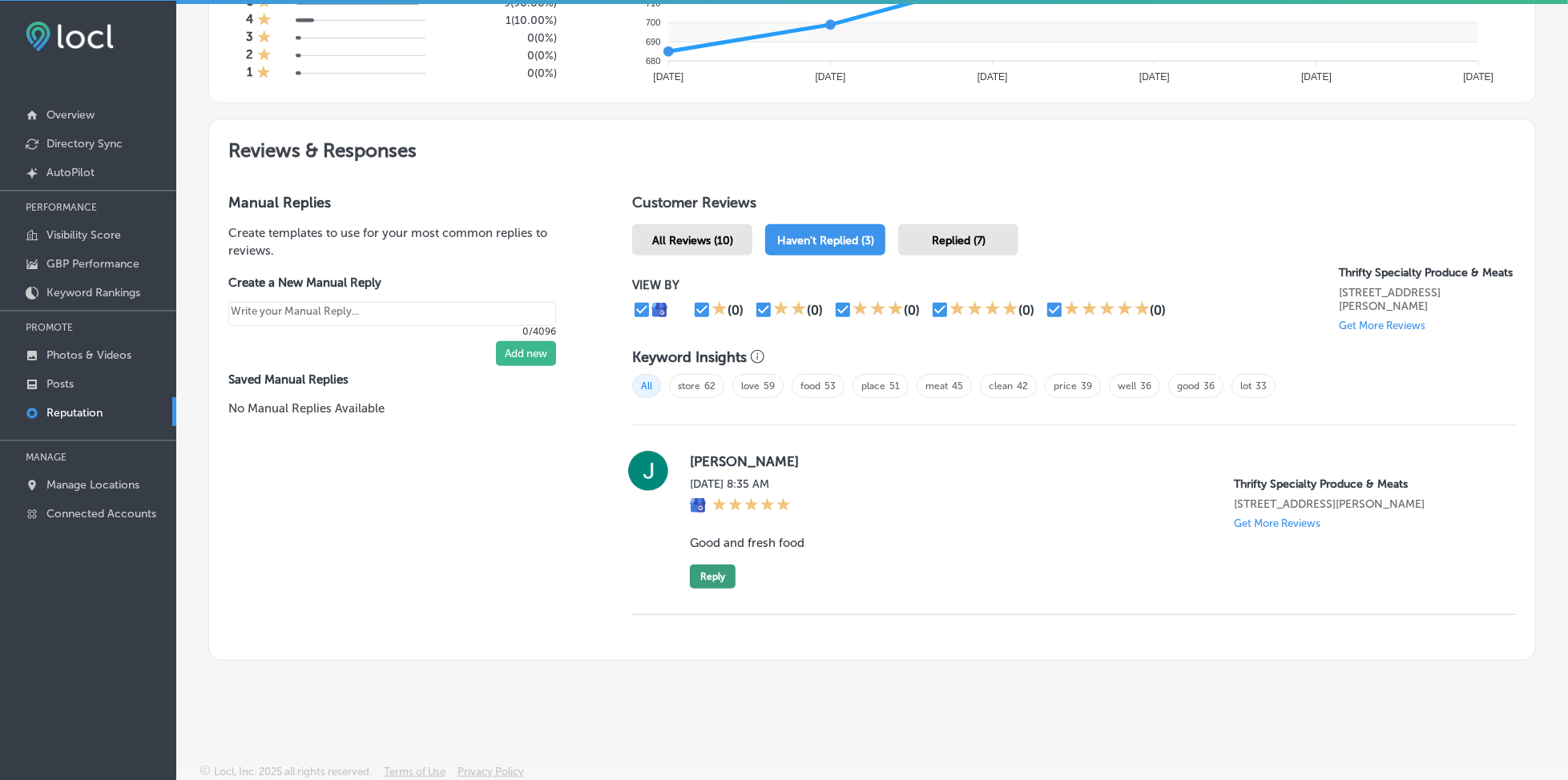
click at [704, 572] on button "Reply" at bounding box center [712, 577] width 45 height 24
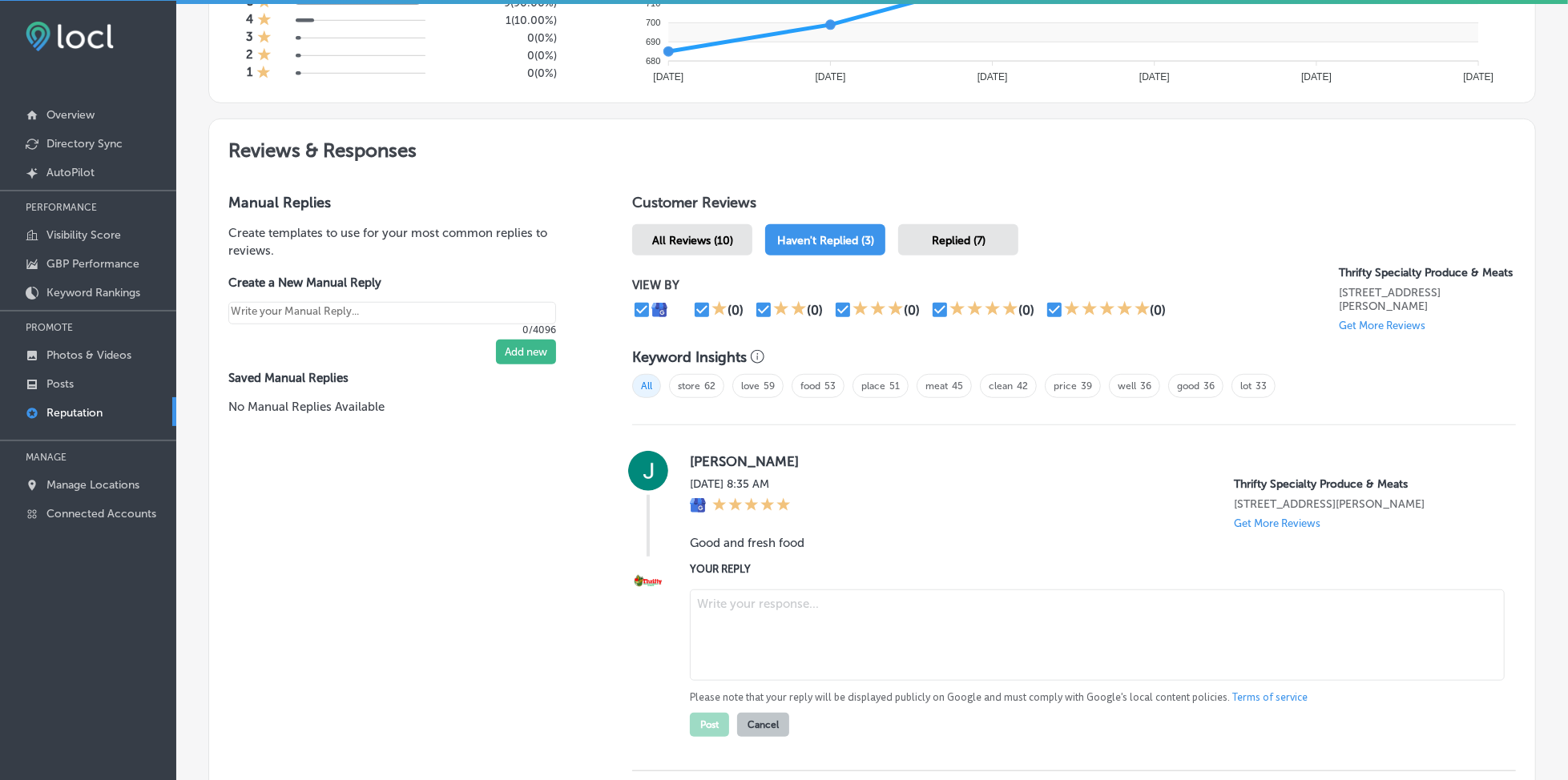
click at [714, 612] on textarea at bounding box center [1098, 635] width 815 height 91
paste textarea "Thank you for the kind review, [PERSON_NAME]! We’re glad to hear that you enjoy…"
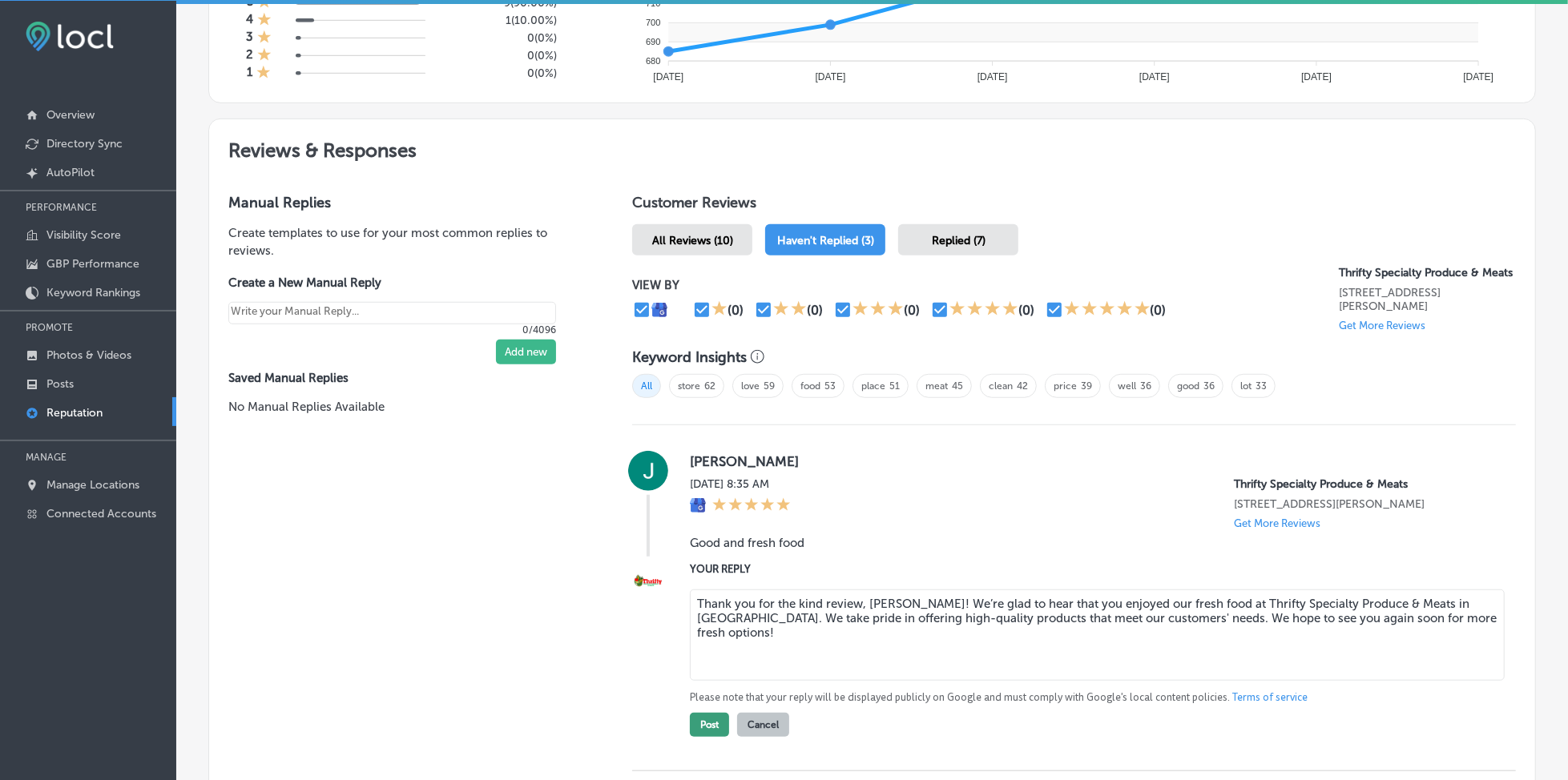
type textarea "Thank you for the kind review, [PERSON_NAME]! We’re glad to hear that you enjoy…"
click at [704, 716] on button "Post" at bounding box center [710, 725] width 39 height 24
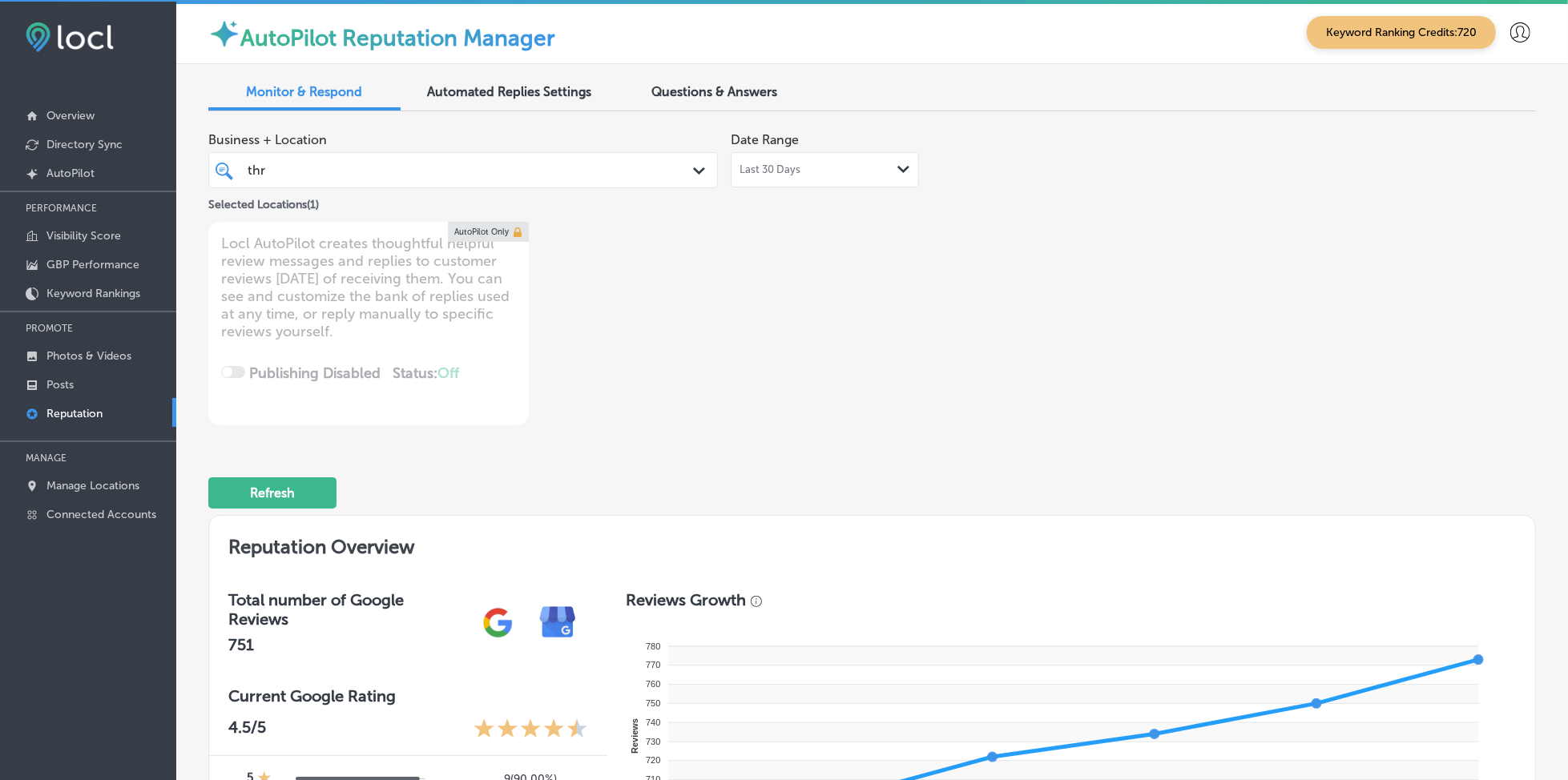
scroll to position [0, 0]
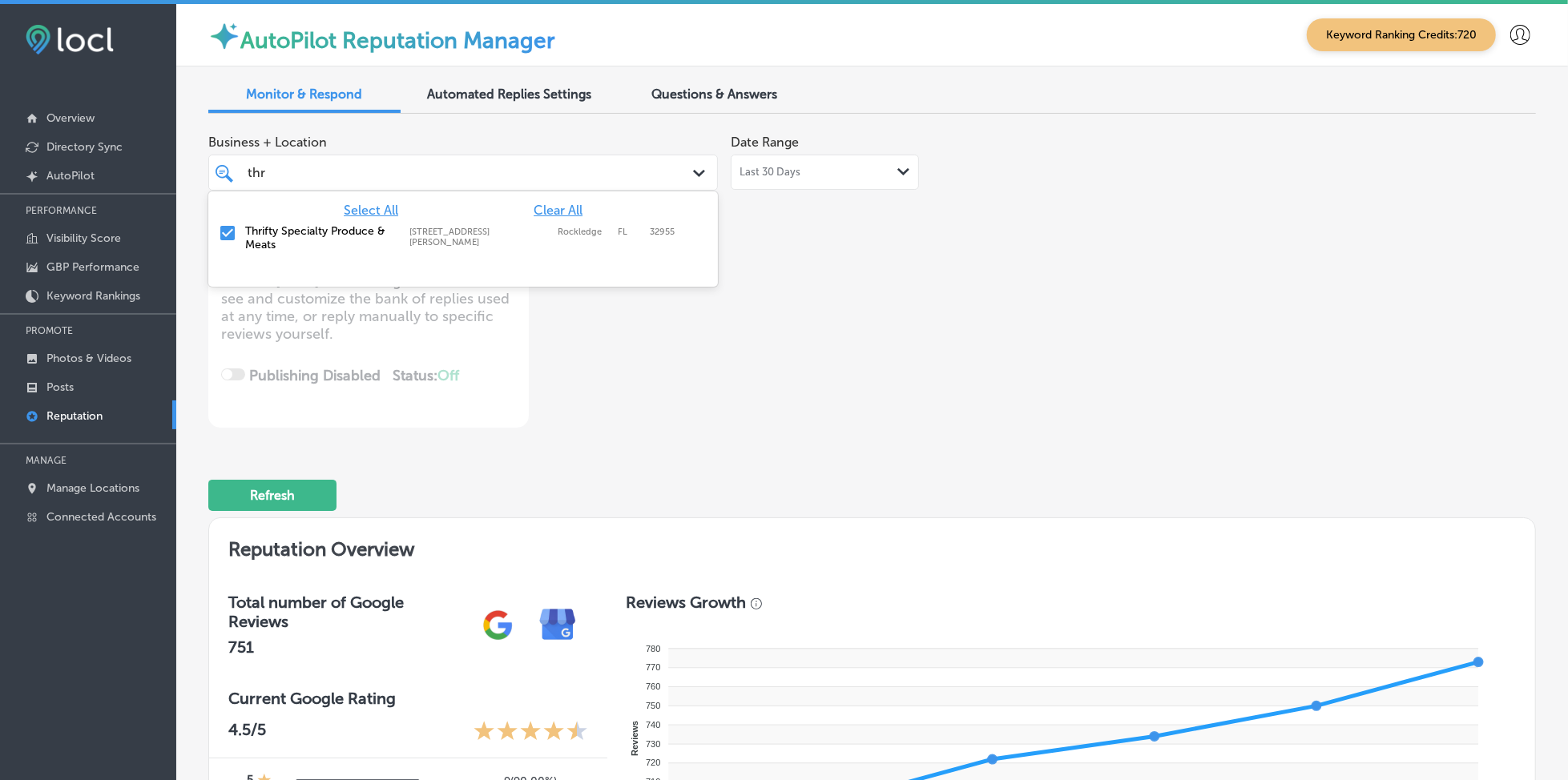
click at [559, 177] on div "thr thr" at bounding box center [441, 172] width 391 height 21
click at [564, 208] on span "Clear All" at bounding box center [557, 210] width 49 height 15
type textarea "x"
click at [564, 208] on span "Clear All" at bounding box center [557, 210] width 49 height 15
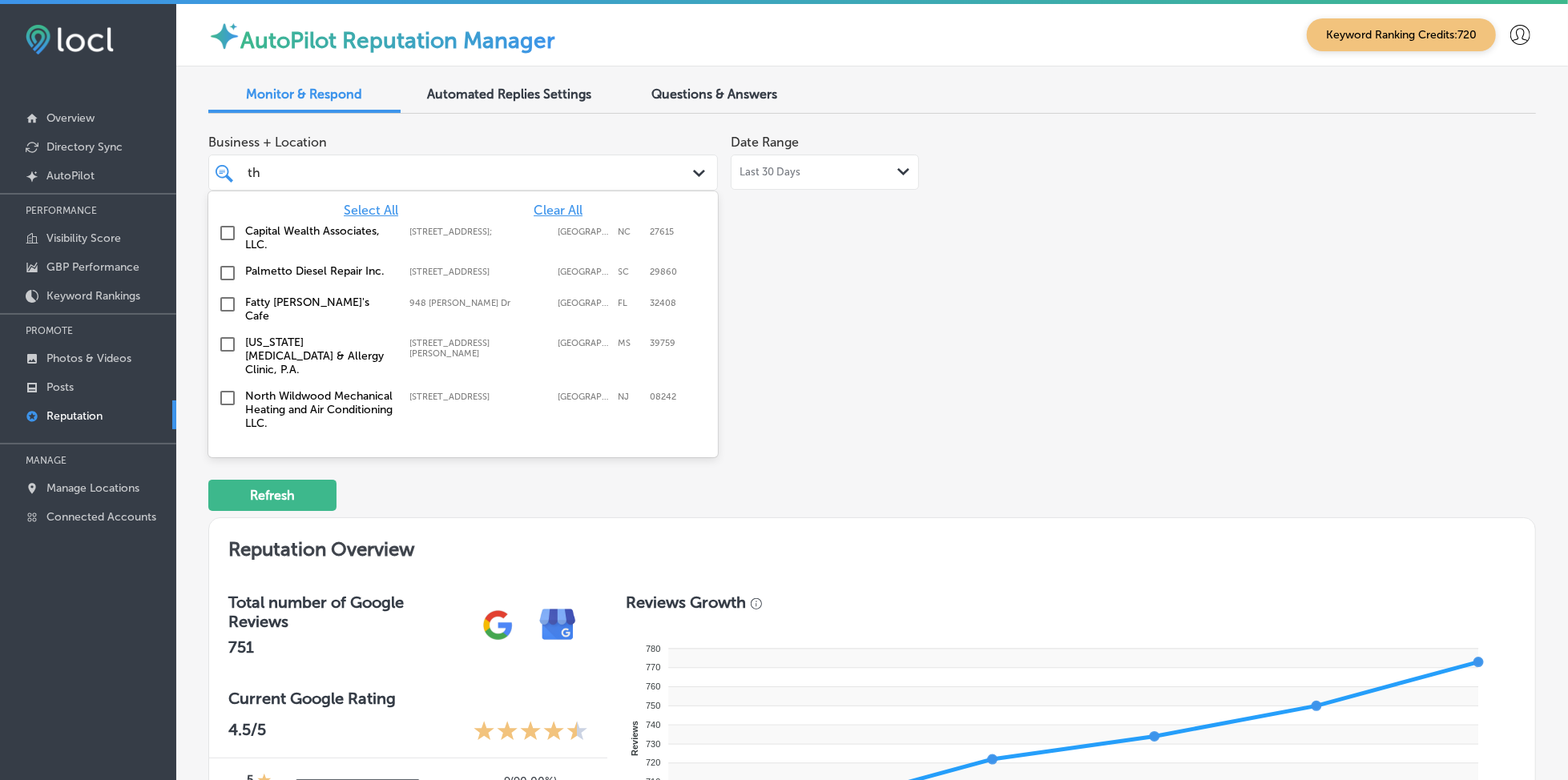
type input "t"
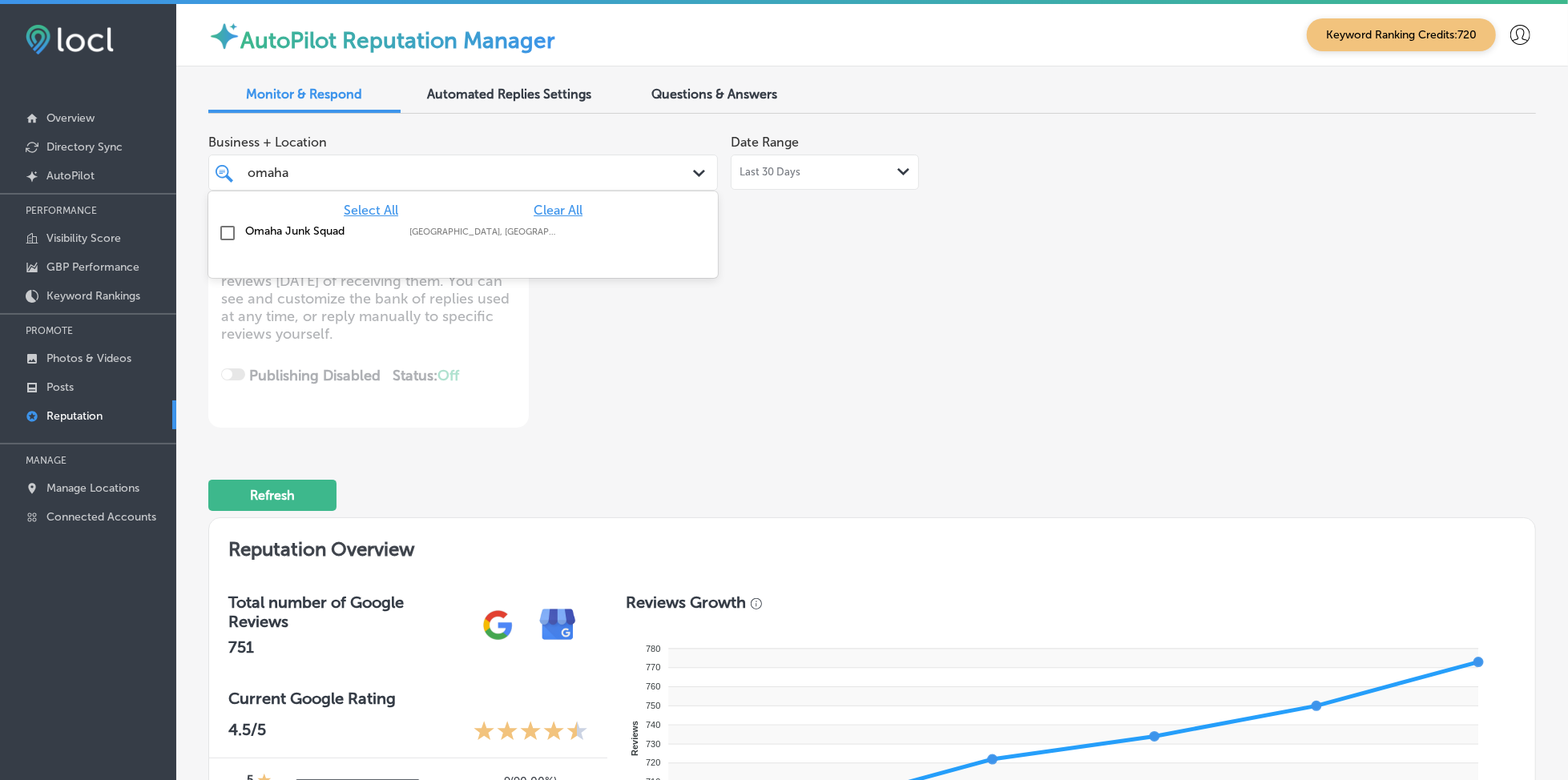
type input "omaha"
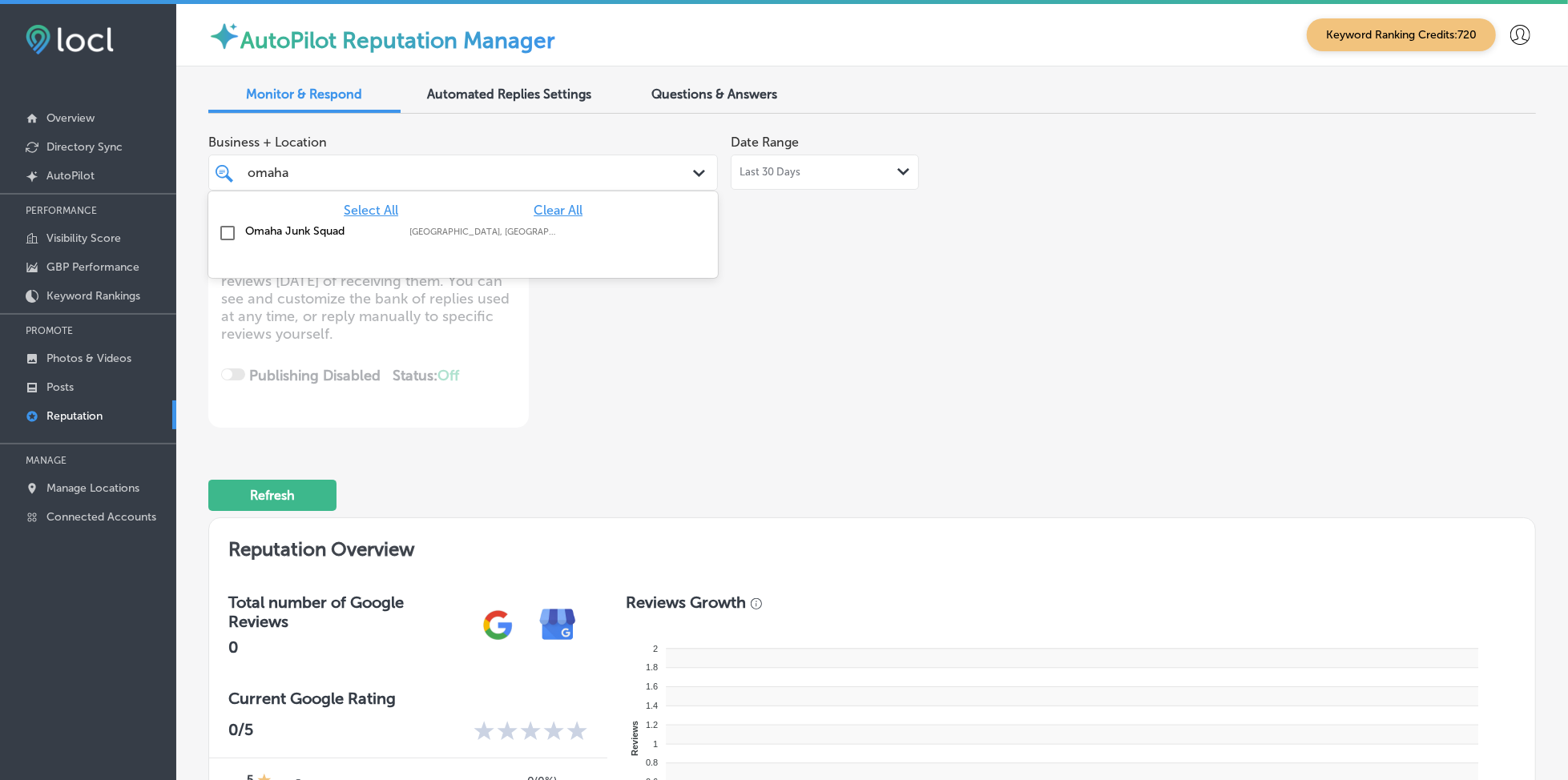
click at [389, 177] on div "omaha omaha" at bounding box center [441, 172] width 391 height 21
click at [352, 236] on label "Omaha Junk Squad" at bounding box center [319, 231] width 148 height 14
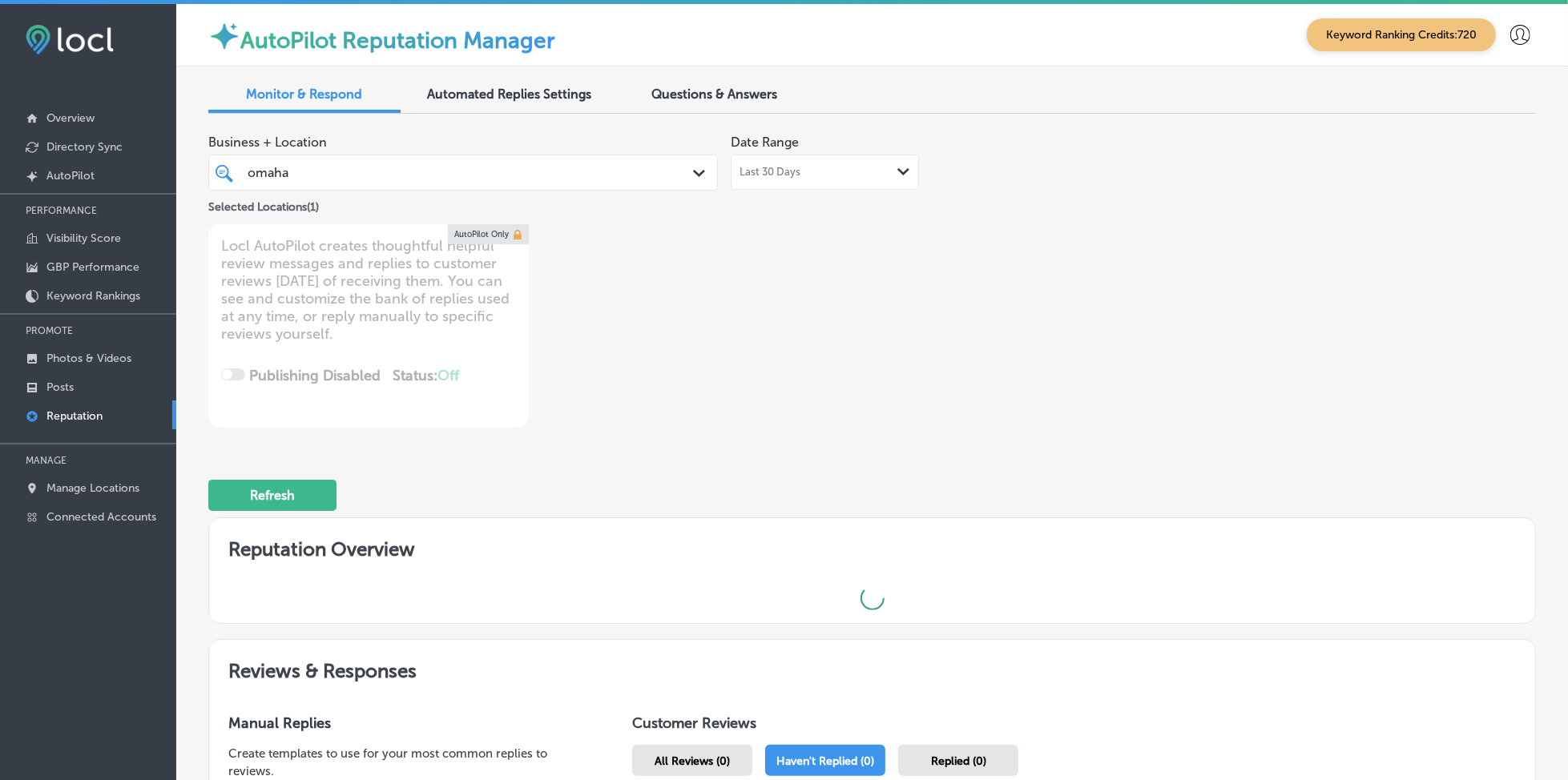
click at [1093, 368] on div "Business + Location [GEOGRAPHIC_DATA] Path Created with Sketch. Selected Locati…" at bounding box center [871, 277] width 1328 height 301
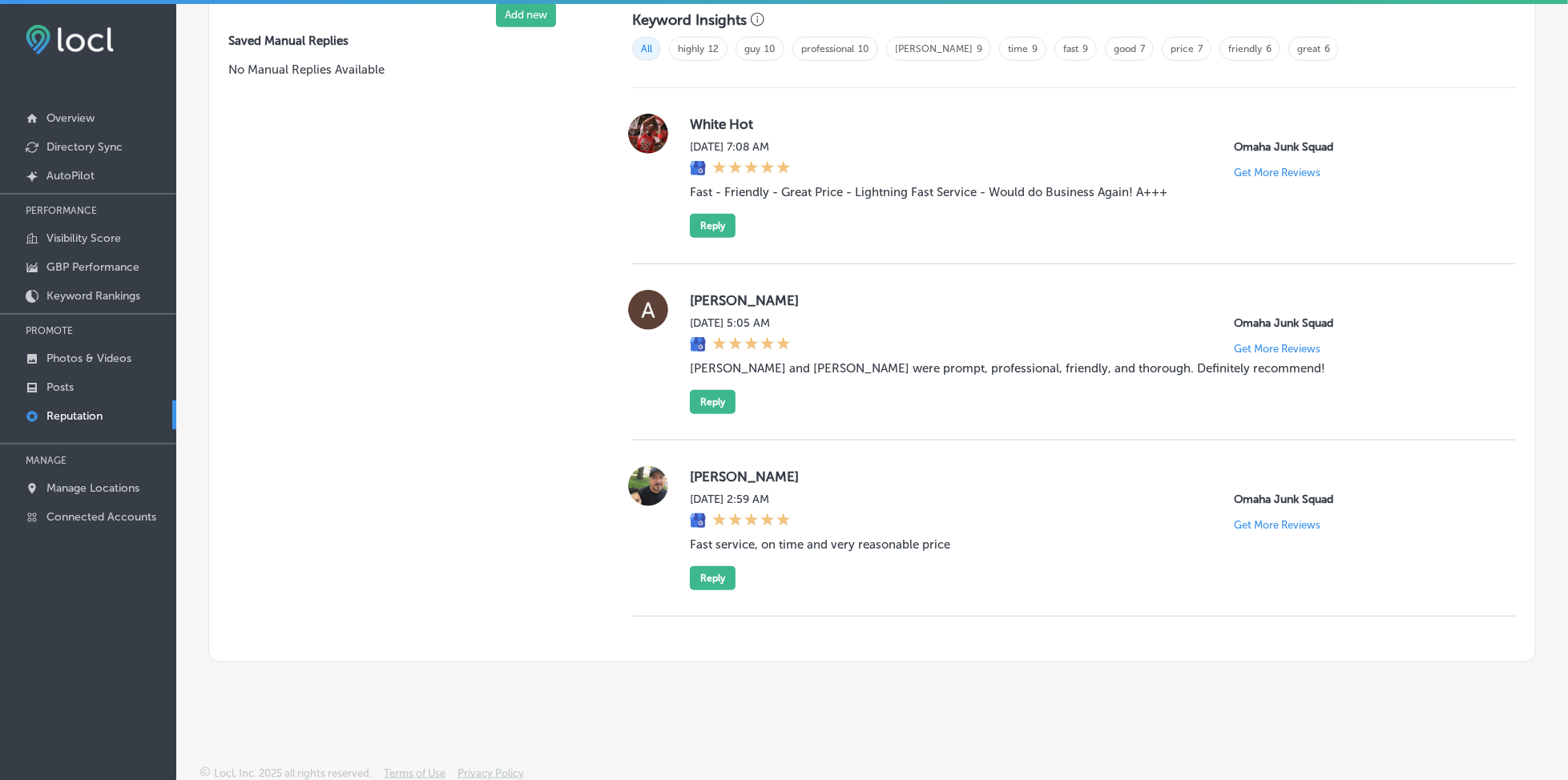
scroll to position [581, 0]
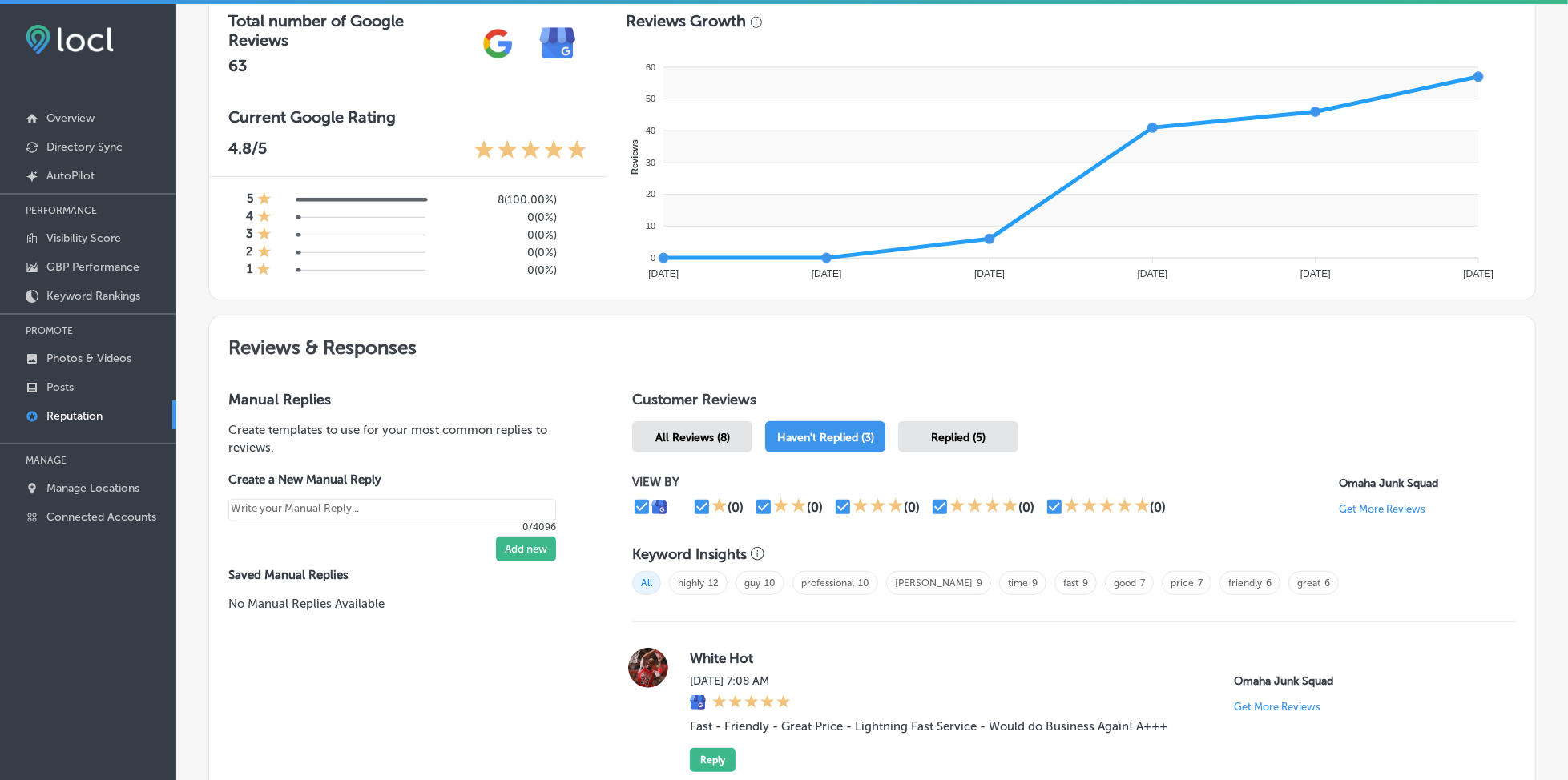
click at [930, 440] on div "Replied (5)" at bounding box center [958, 437] width 120 height 31
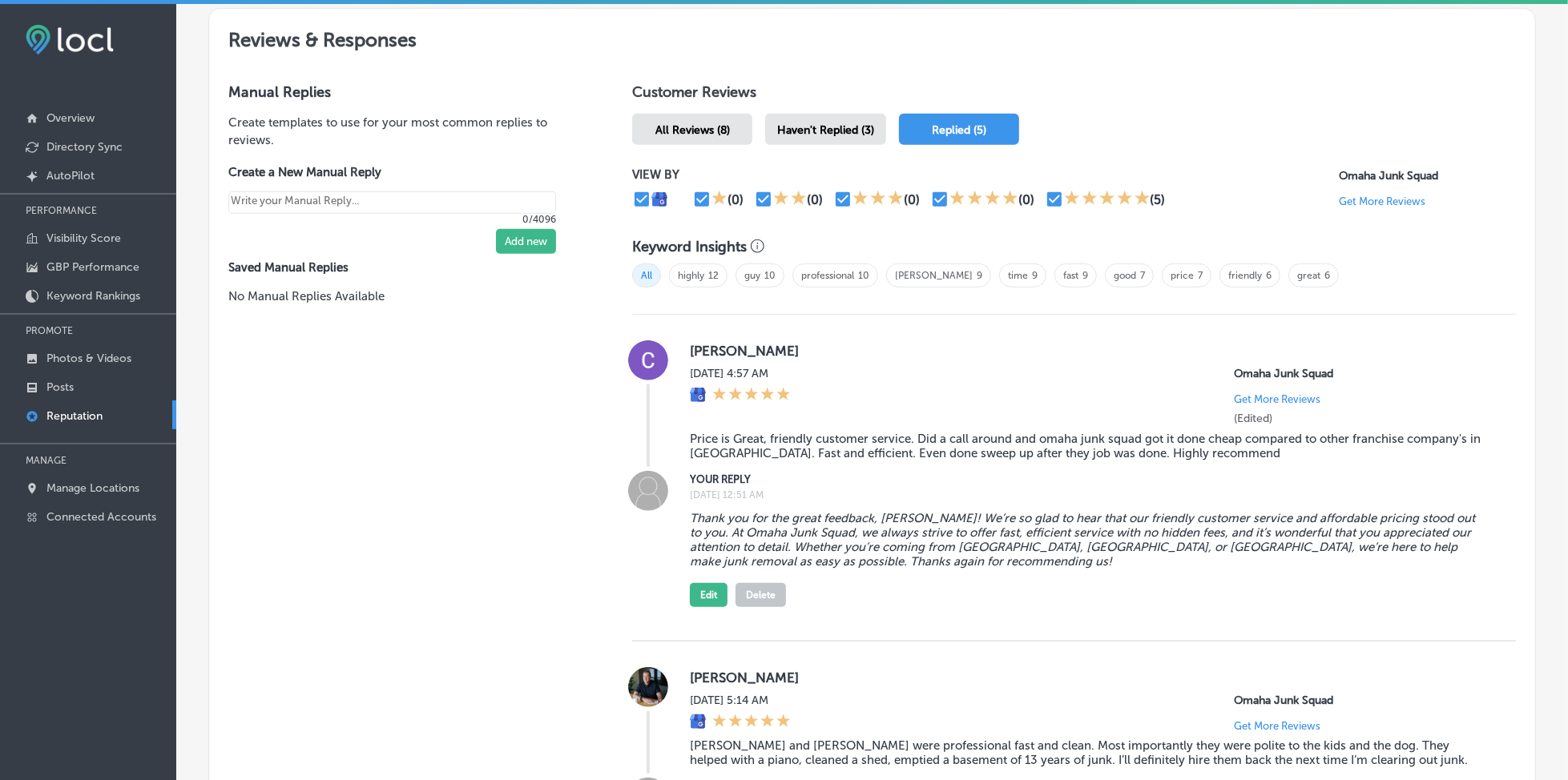
scroll to position [902, 0]
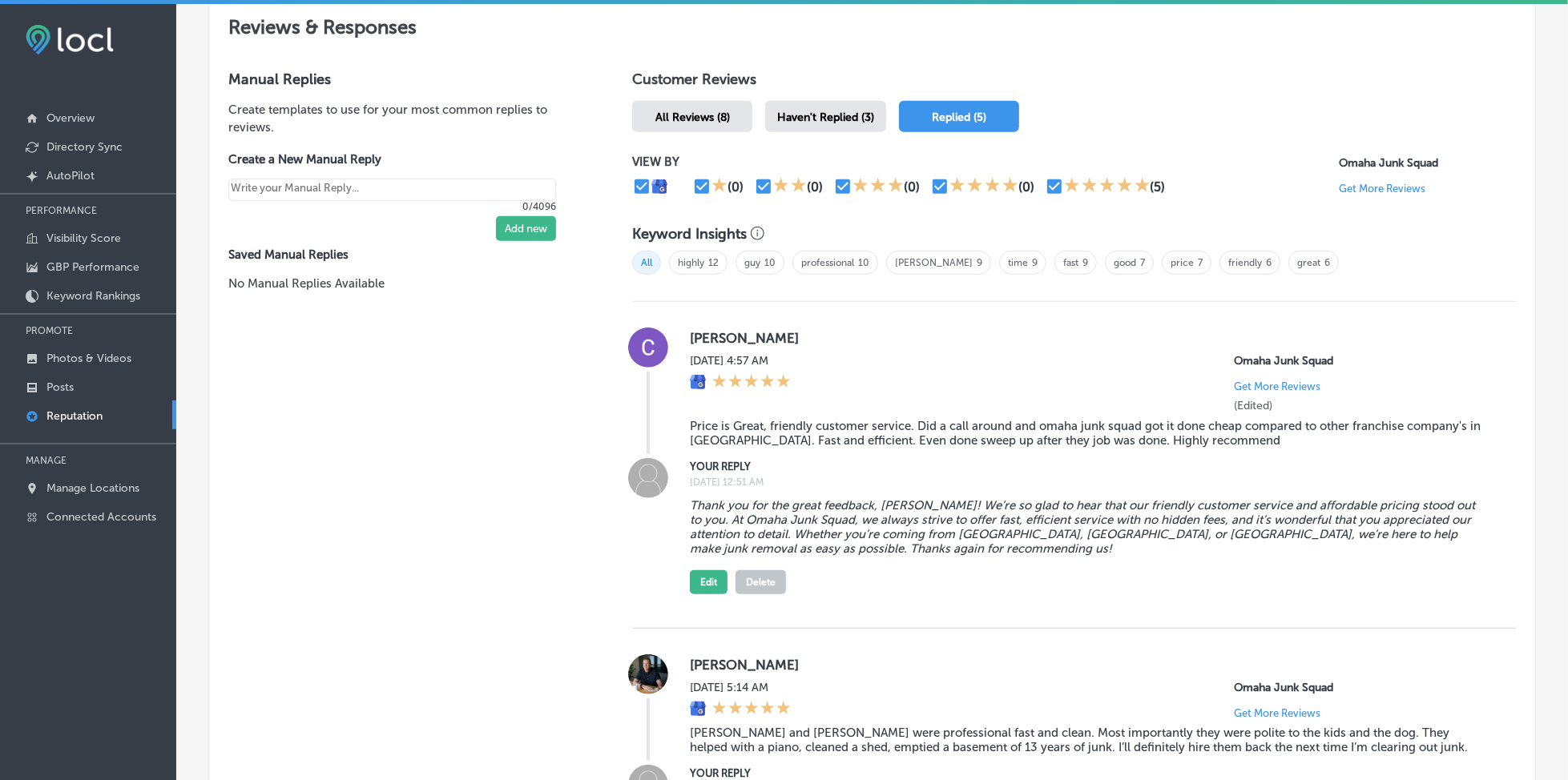
click at [847, 118] on span "Haven't Replied (3)" at bounding box center [825, 117] width 97 height 14
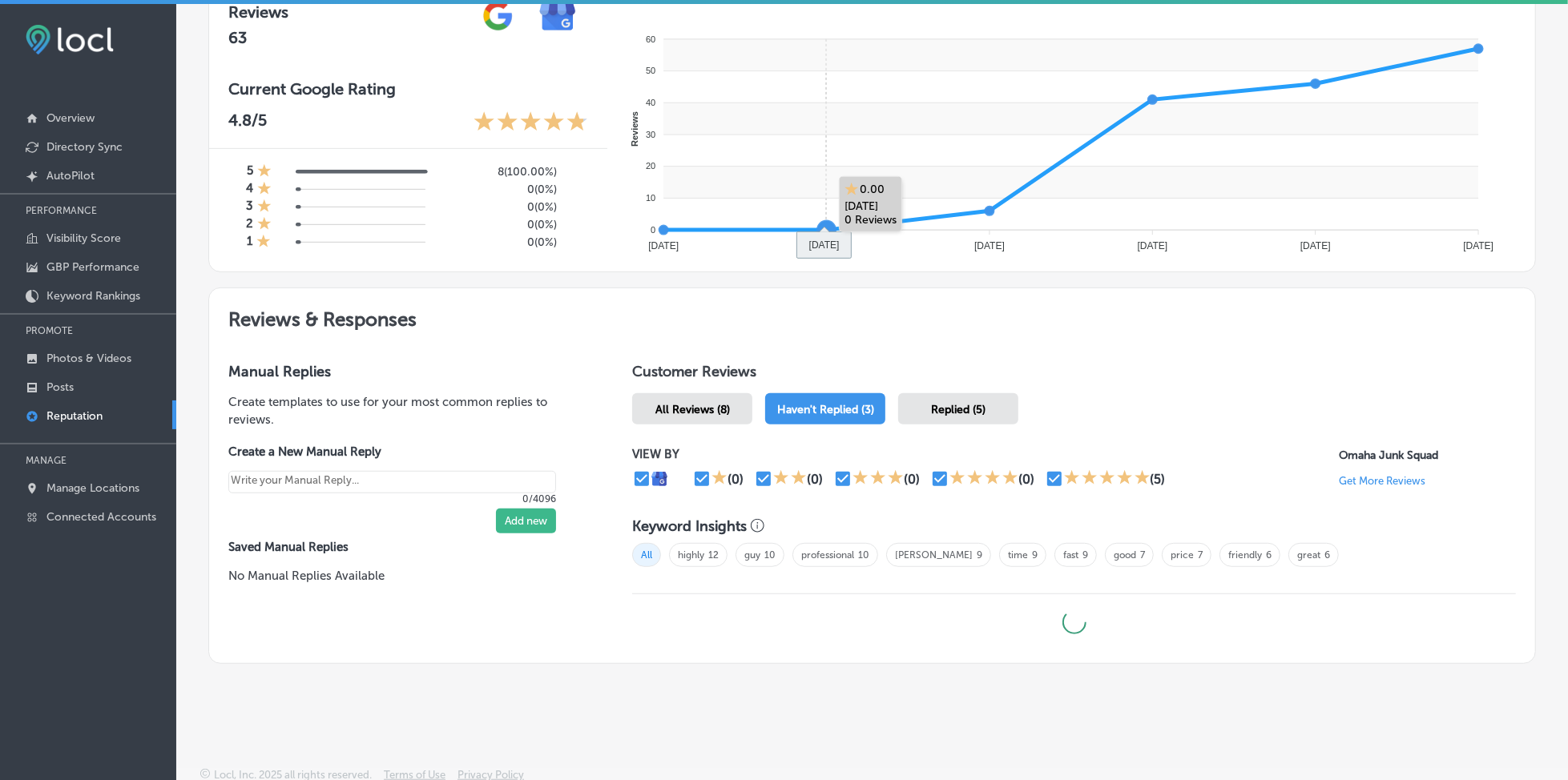
type textarea "x"
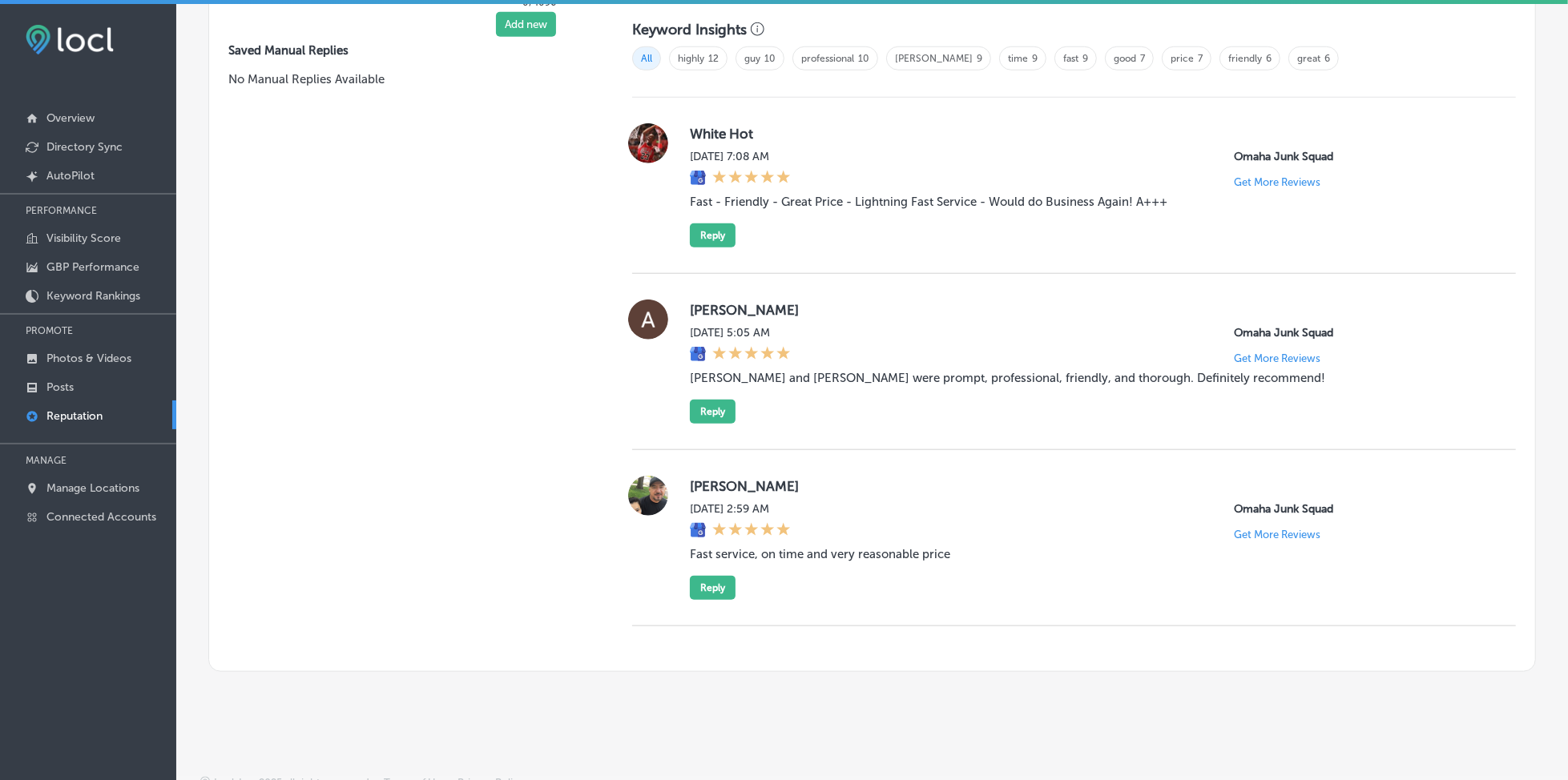
scroll to position [1116, 0]
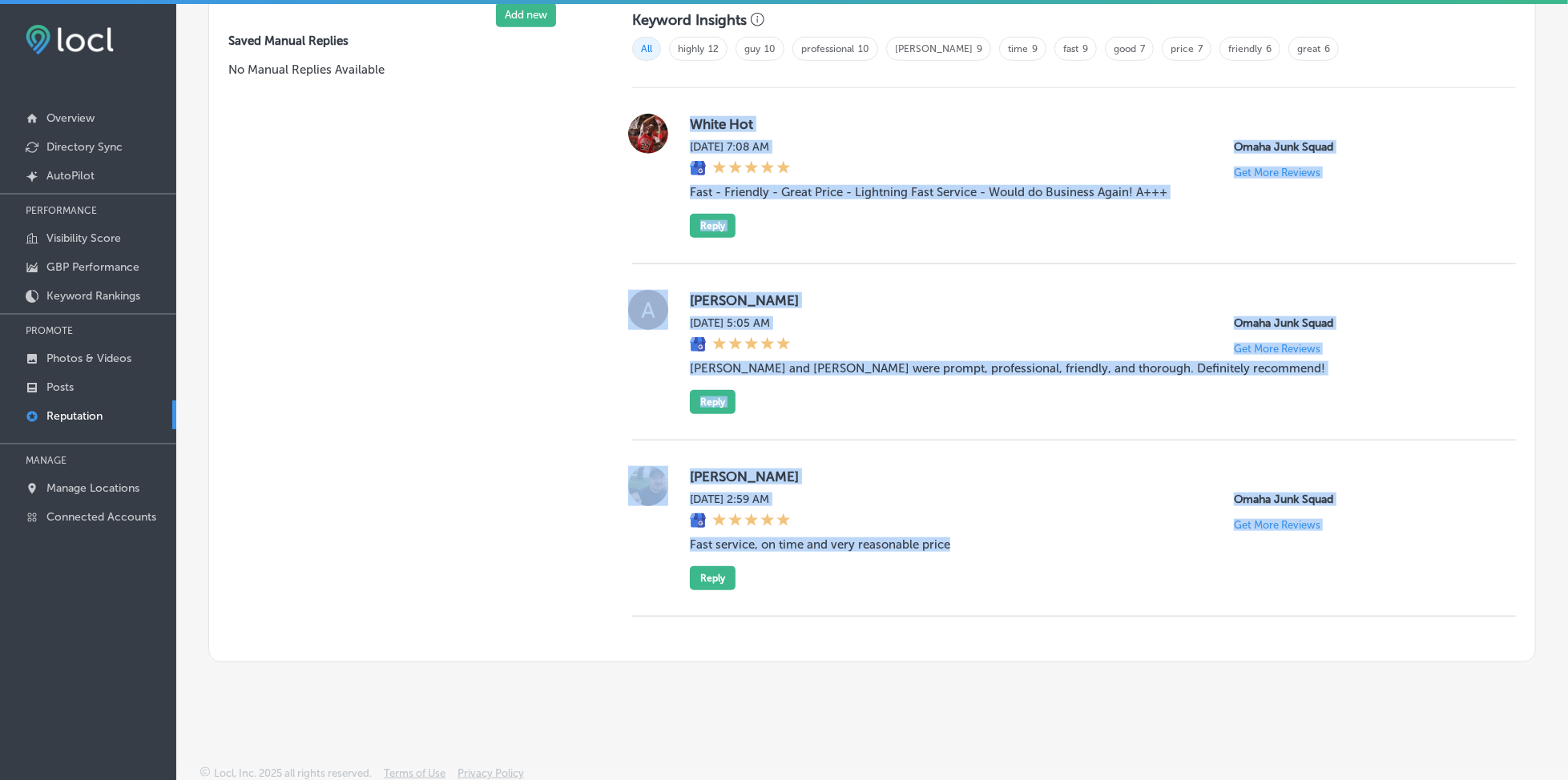
drag, startPoint x: 684, startPoint y: 117, endPoint x: 971, endPoint y: 540, distance: 511.2
click at [971, 540] on div "White Hot [DATE] 7:08 AM Omaha Junk Squad Get More Reviews Fast - Friendly - Gr…" at bounding box center [1074, 352] width 883 height 529
copy div "White Hot [DATE] 7:08 AM Omaha Junk Squad Get More Reviews Fast - Friendly - Gr…"
click at [924, 274] on div "[PERSON_NAME] [DATE] 5:05 AM Omaha Junk Squad Get More Reviews [PERSON_NAME] an…" at bounding box center [1074, 352] width 883 height 177
click at [854, 225] on div "White Hot [DATE] 7:08 AM Omaha Junk Squad Get More Reviews Fast - Friendly - Gr…" at bounding box center [1090, 176] width 800 height 124
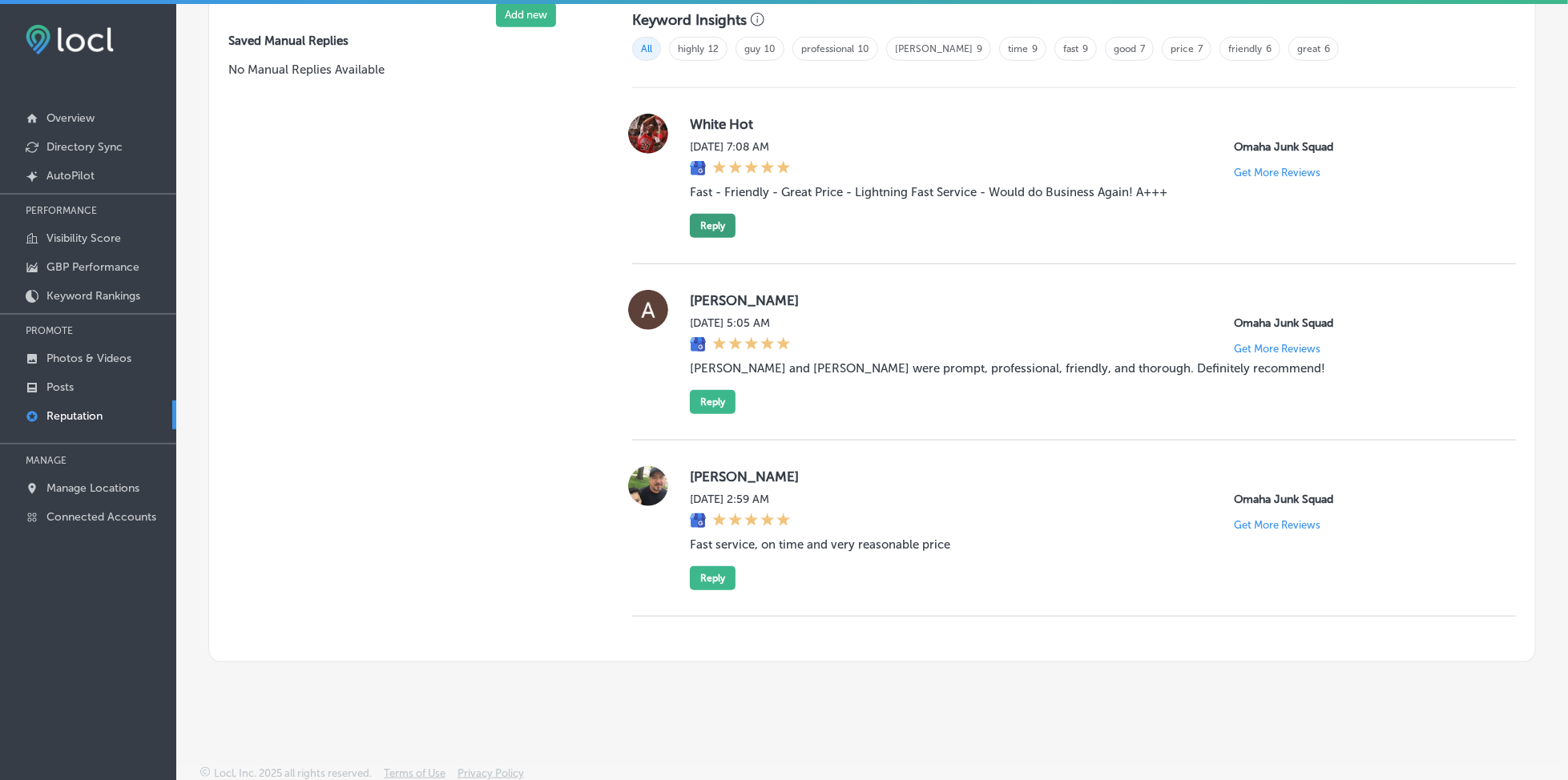
click at [719, 220] on button "Reply" at bounding box center [712, 225] width 45 height 24
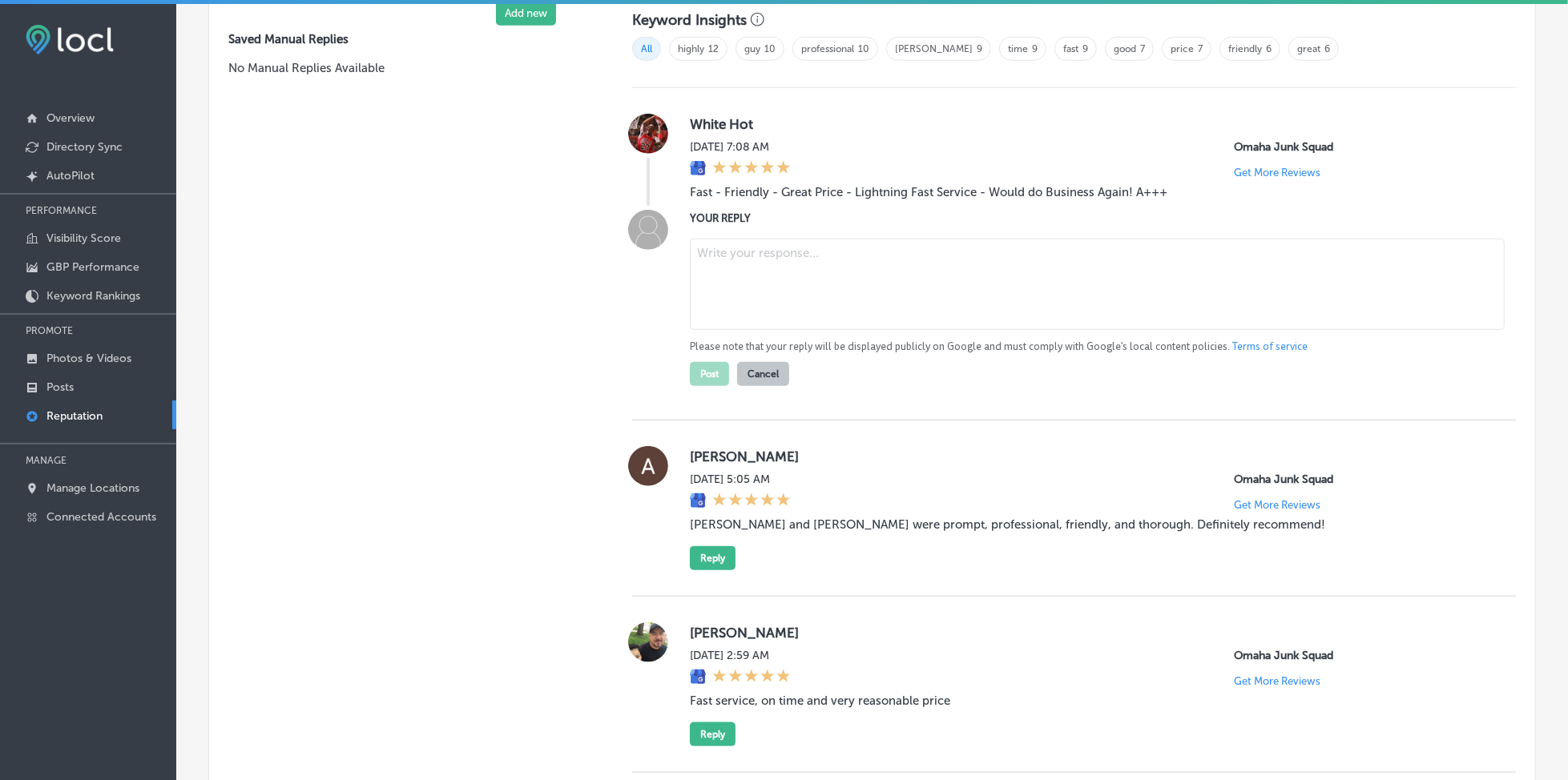
scroll to position [1114, 0]
click at [737, 275] on textarea at bounding box center [1098, 286] width 815 height 91
paste textarea "Thank you for the kind words, White Hot! We’re so glad to hear that our team wa…"
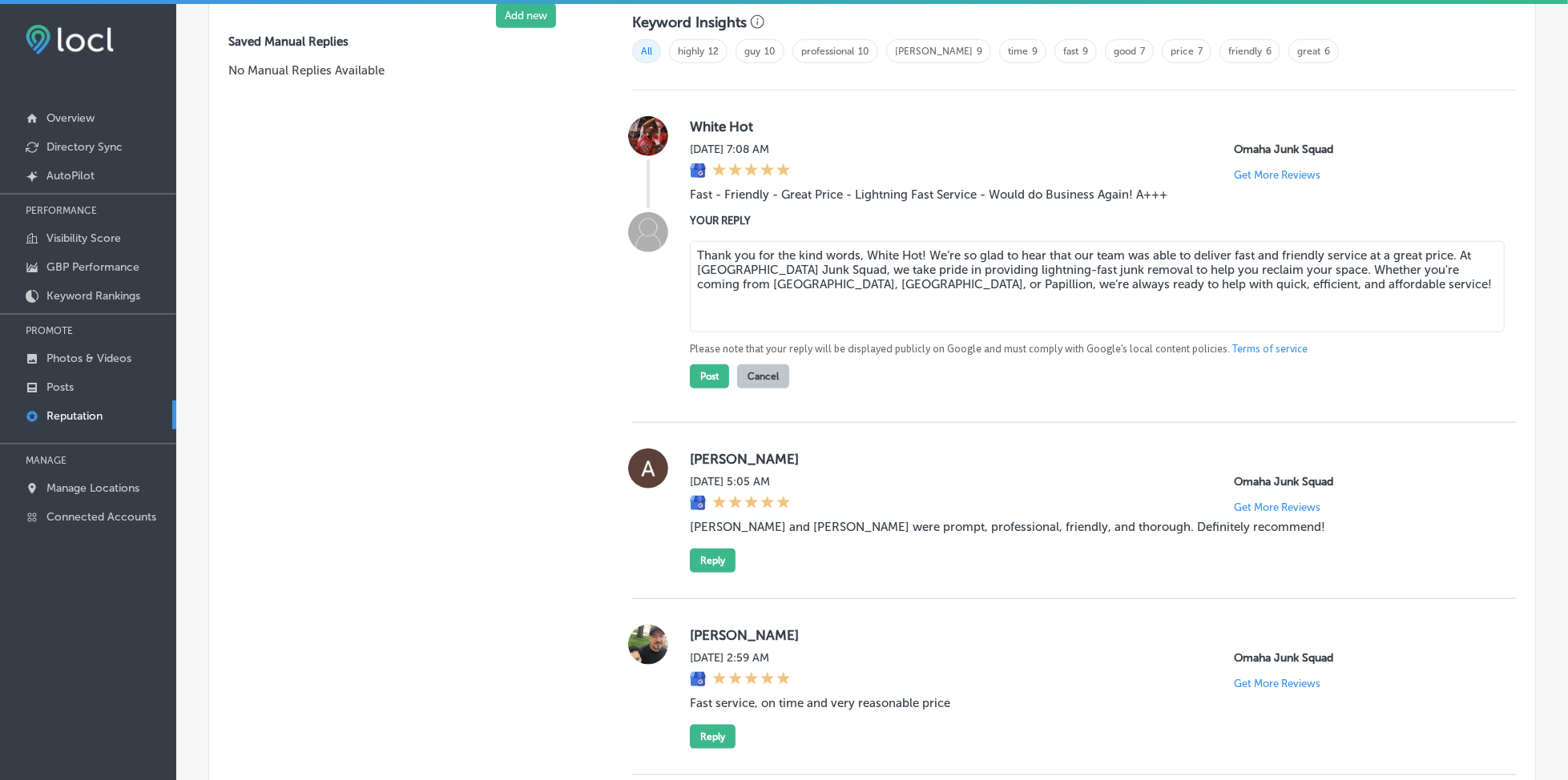
click at [916, 250] on textarea "Thank you for the kind words, White Hot! We’re so glad to hear that our team wa…" at bounding box center [1098, 286] width 815 height 91
click at [936, 280] on textarea "Thank you for the kind words, White H! We’re so glad to hear that our team was …" at bounding box center [1098, 286] width 815 height 91
click at [905, 251] on textarea "Thank you for the kind words, White H! We’re so glad to hear that our team was …" at bounding box center [1098, 286] width 815 height 91
type textarea "Thank you for the kind words! We’re so glad to hear that our team was able to d…"
click at [696, 376] on button "Post" at bounding box center [710, 376] width 39 height 24
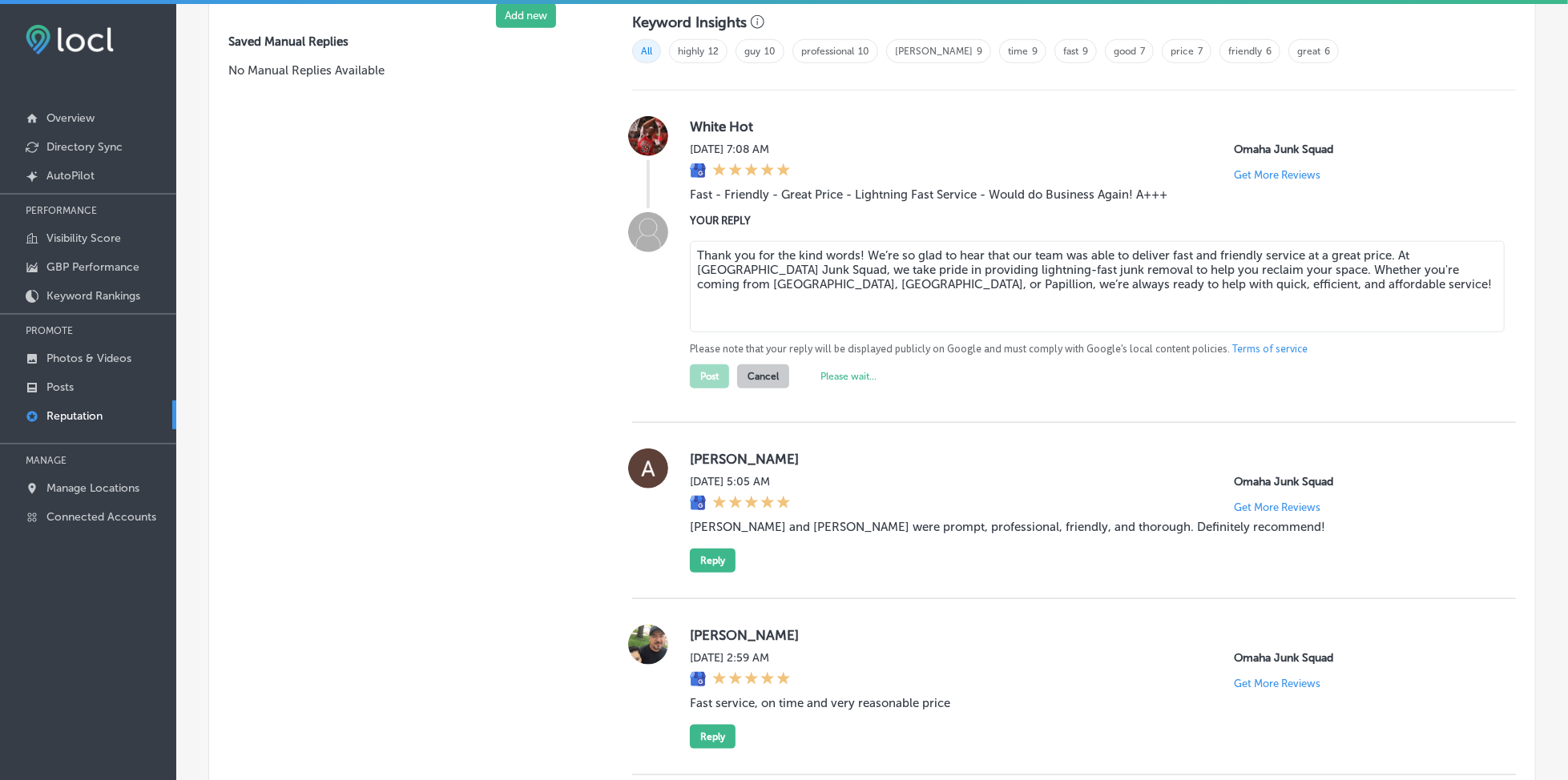
type textarea "x"
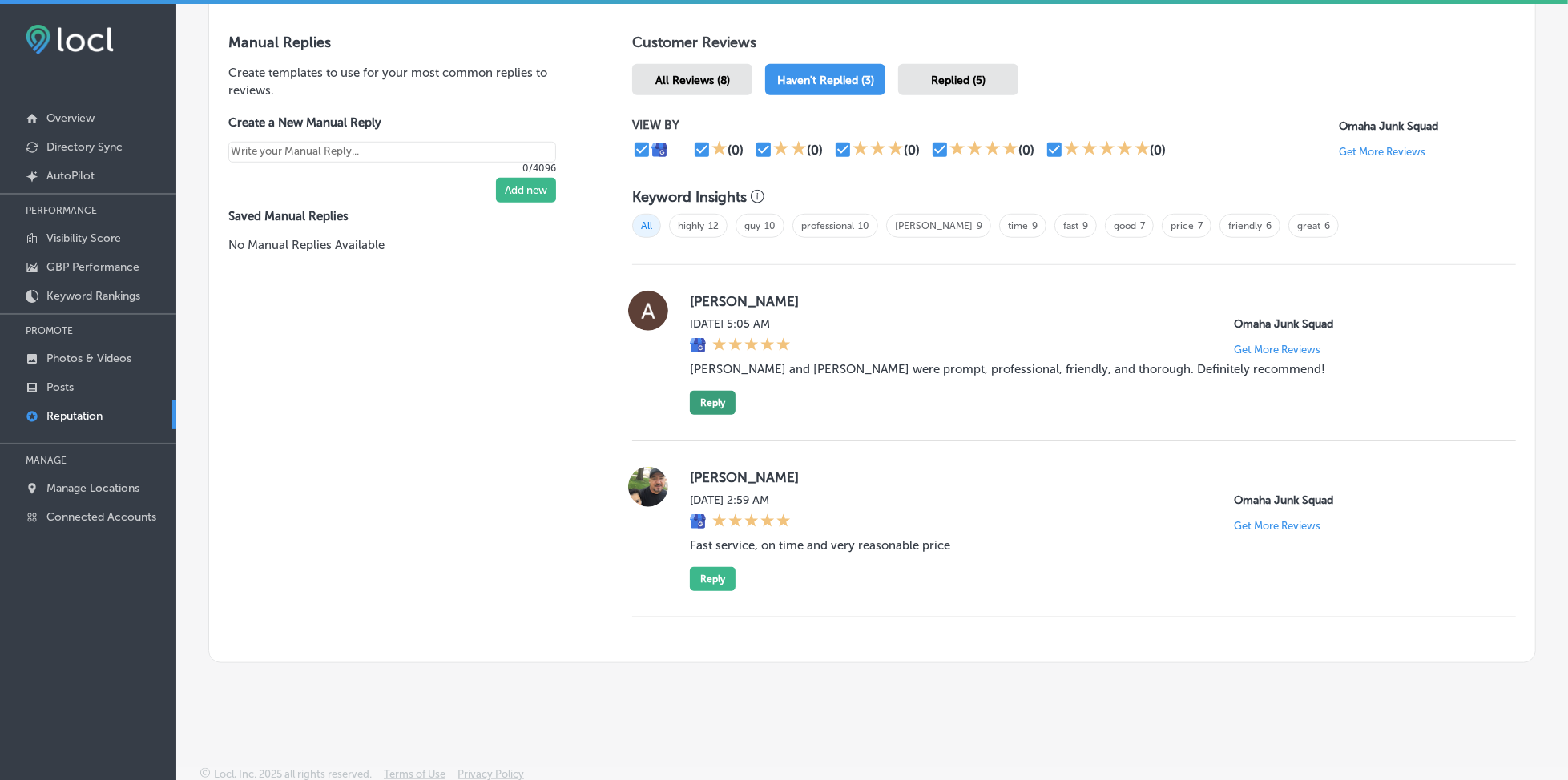
click at [707, 394] on button "Reply" at bounding box center [712, 403] width 45 height 24
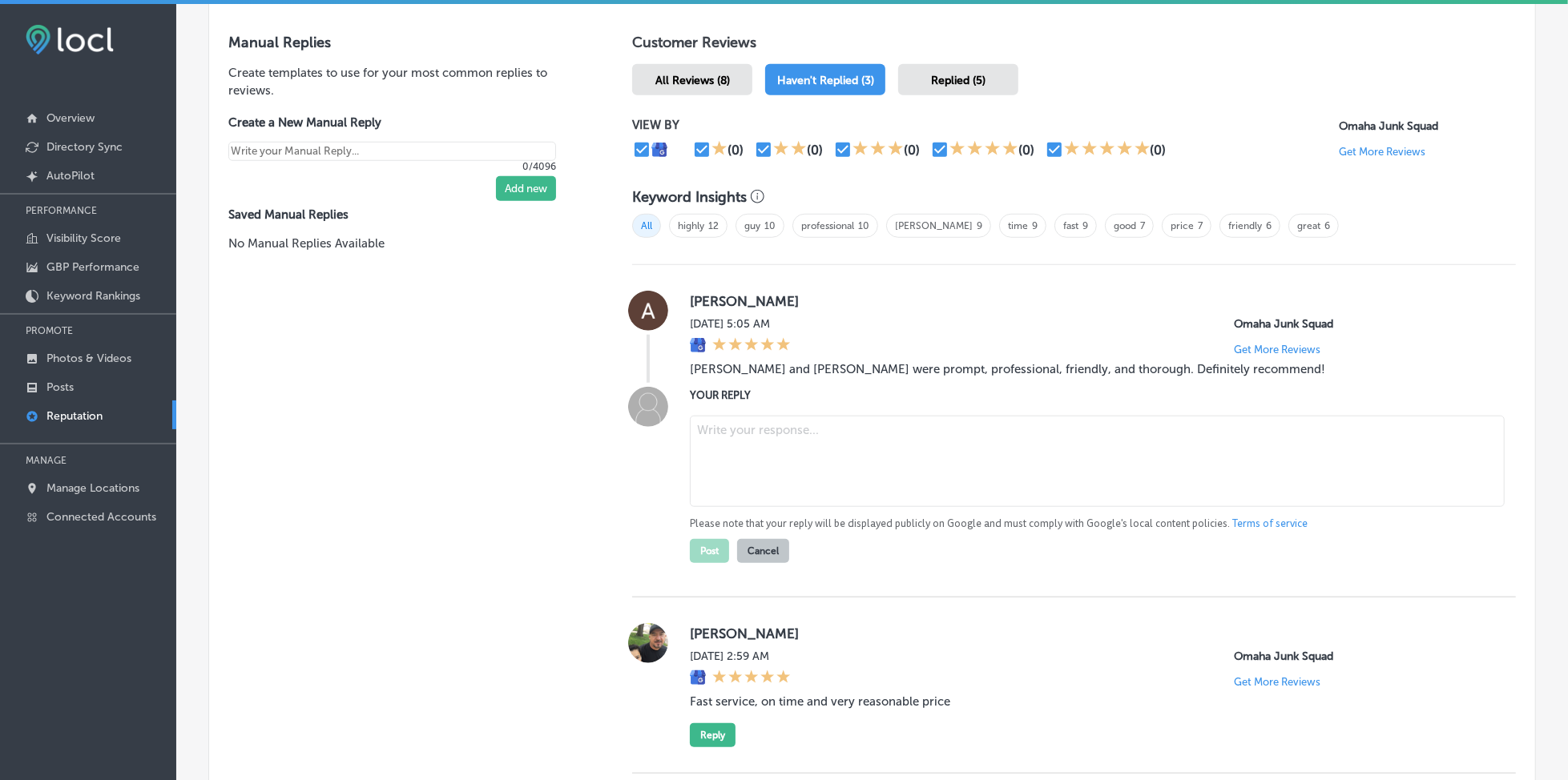
click at [767, 440] on textarea at bounding box center [1098, 461] width 815 height 91
paste textarea "Thanks for sharing your experience, [PERSON_NAME]! We’re happy to hear that our…"
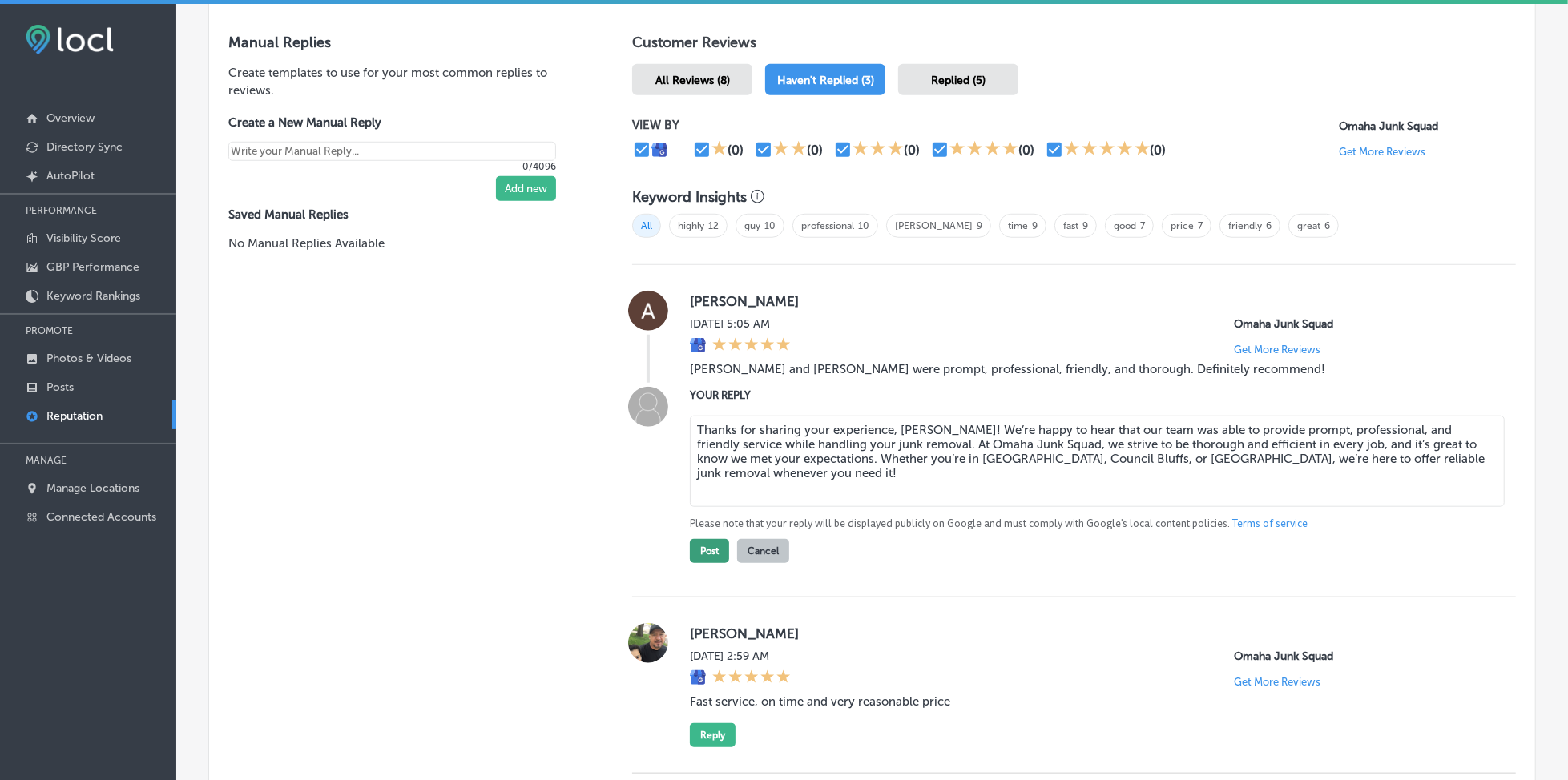
type textarea "Thanks for sharing your experience, [PERSON_NAME]! We’re happy to hear that our…"
click at [711, 548] on button "Post" at bounding box center [710, 552] width 39 height 24
type textarea "x"
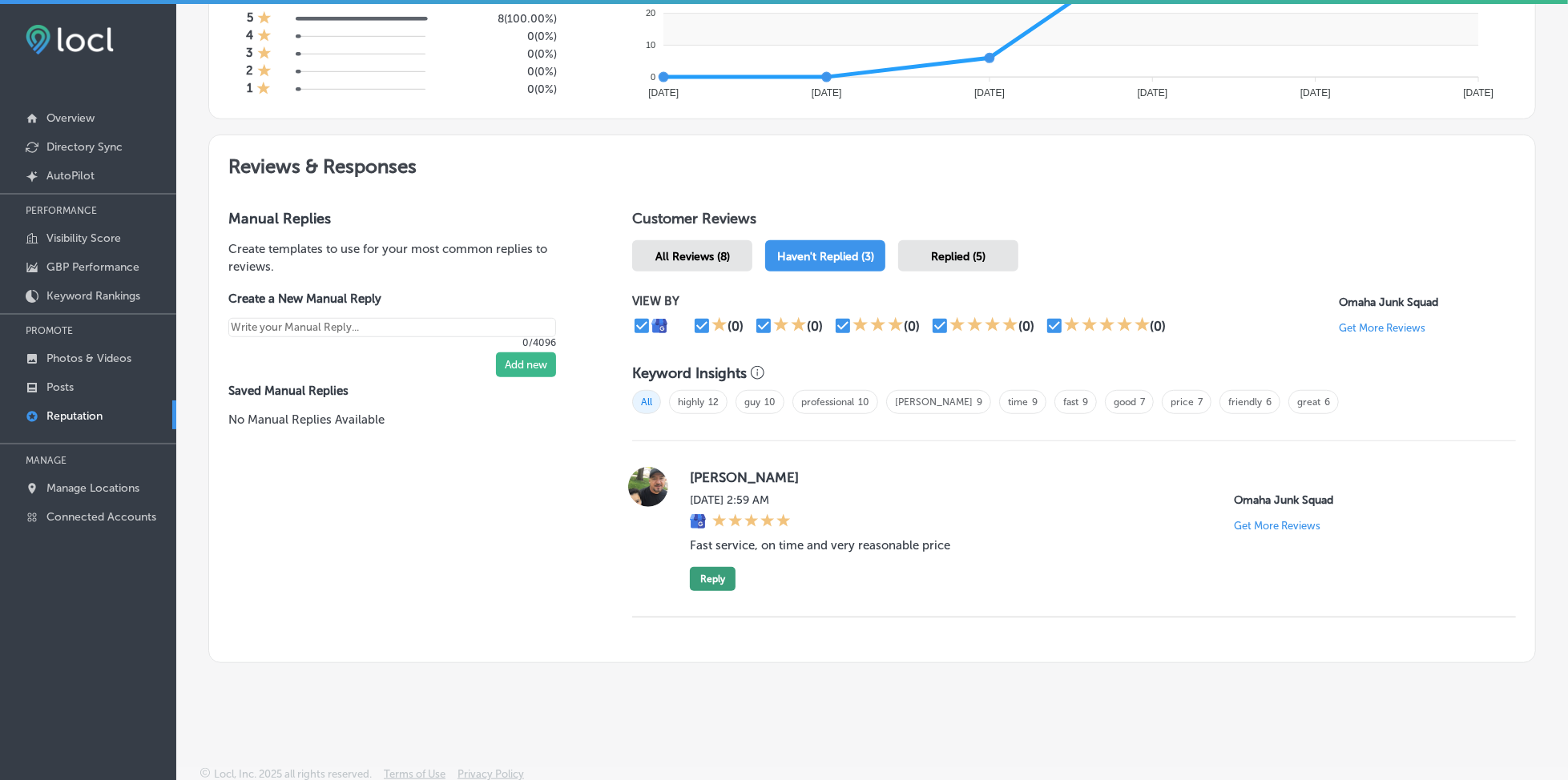
click at [708, 569] on button "Reply" at bounding box center [712, 579] width 45 height 24
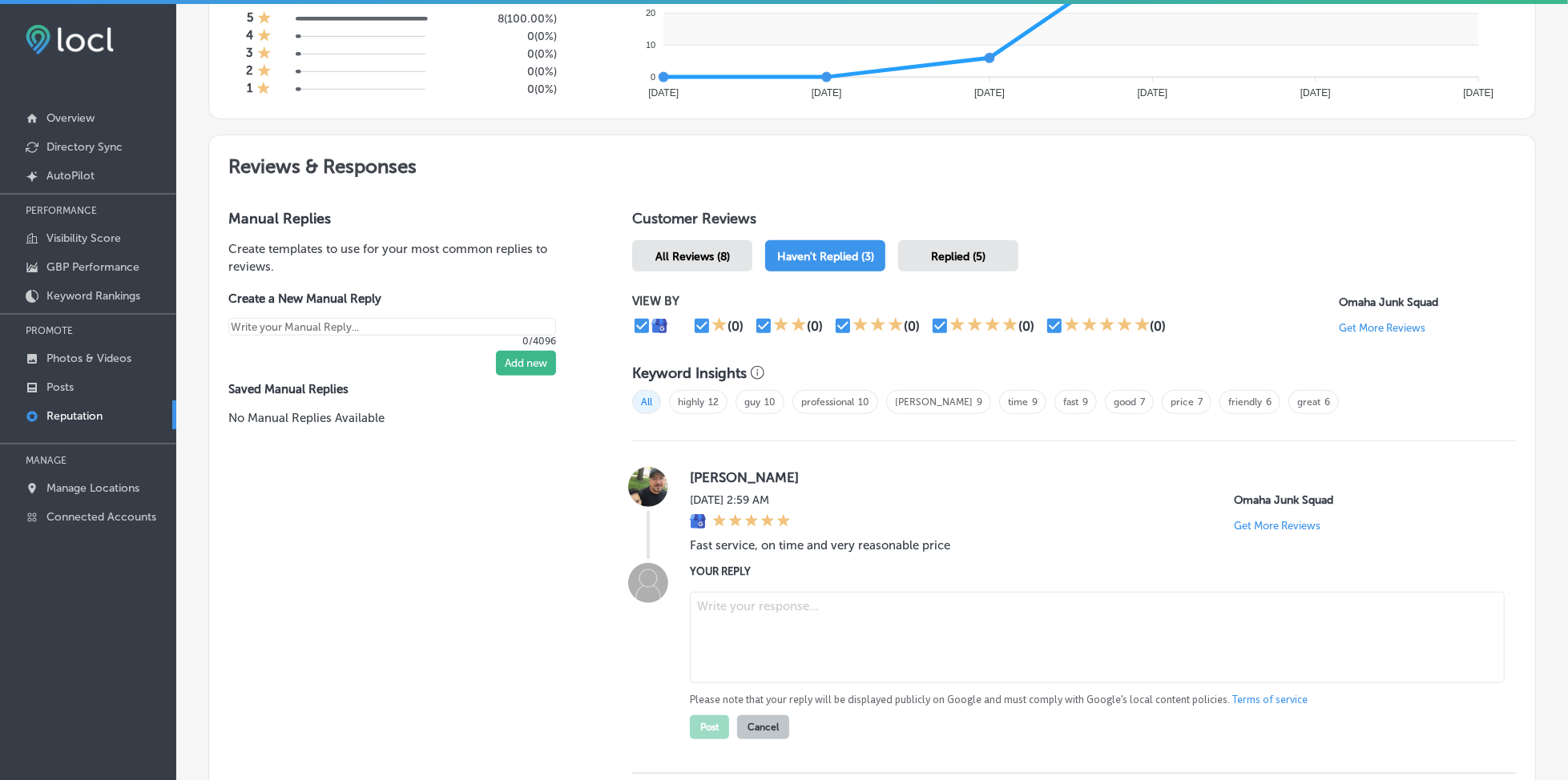
click at [785, 605] on textarea at bounding box center [1098, 638] width 815 height 91
paste textarea "Thank you for the great review, [PERSON_NAME]! We’re so glad to hear that our t…"
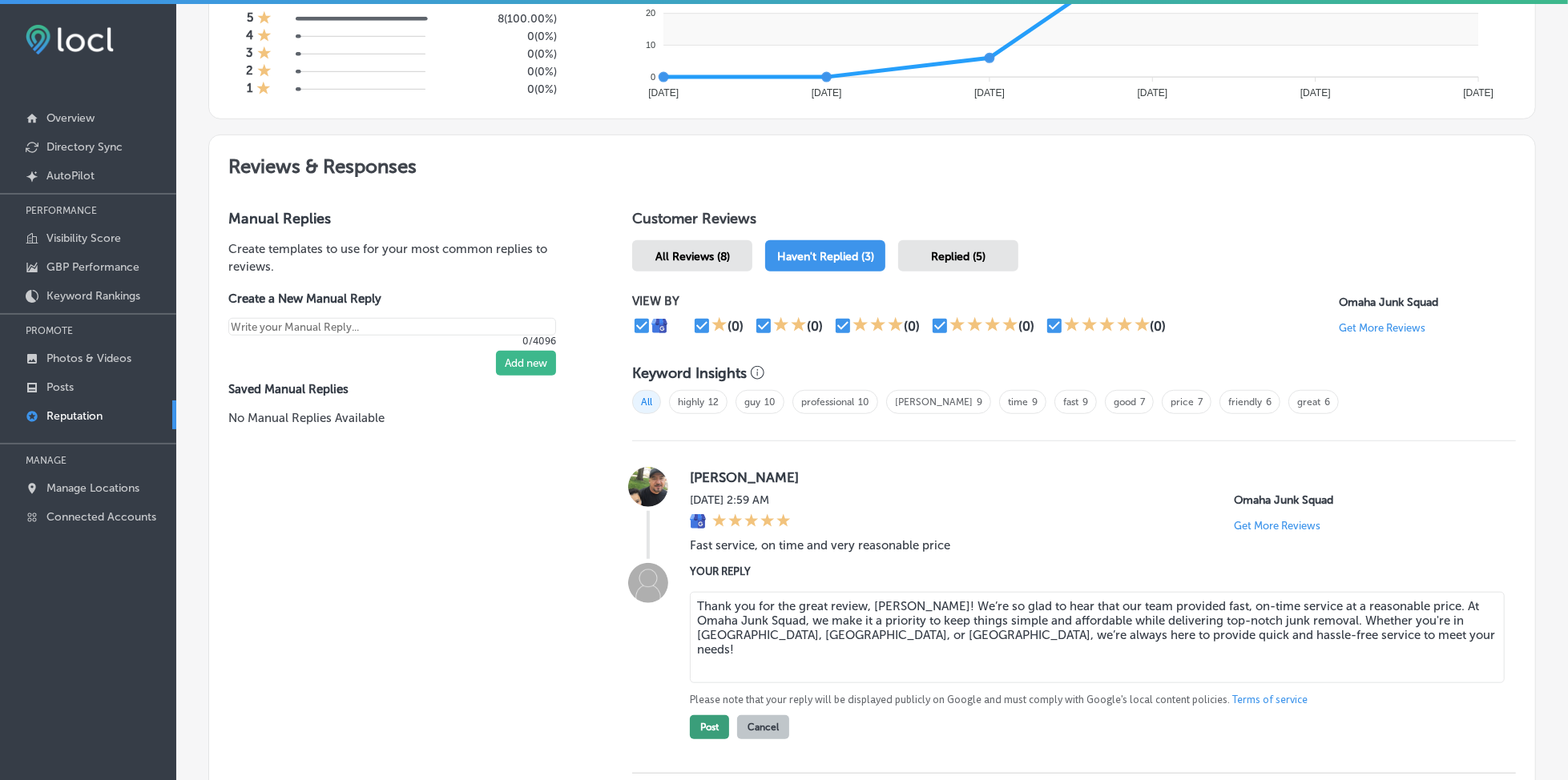
type textarea "Thank you for the great review, [PERSON_NAME]! We’re so glad to hear that our t…"
click at [714, 720] on button "Post" at bounding box center [710, 727] width 39 height 24
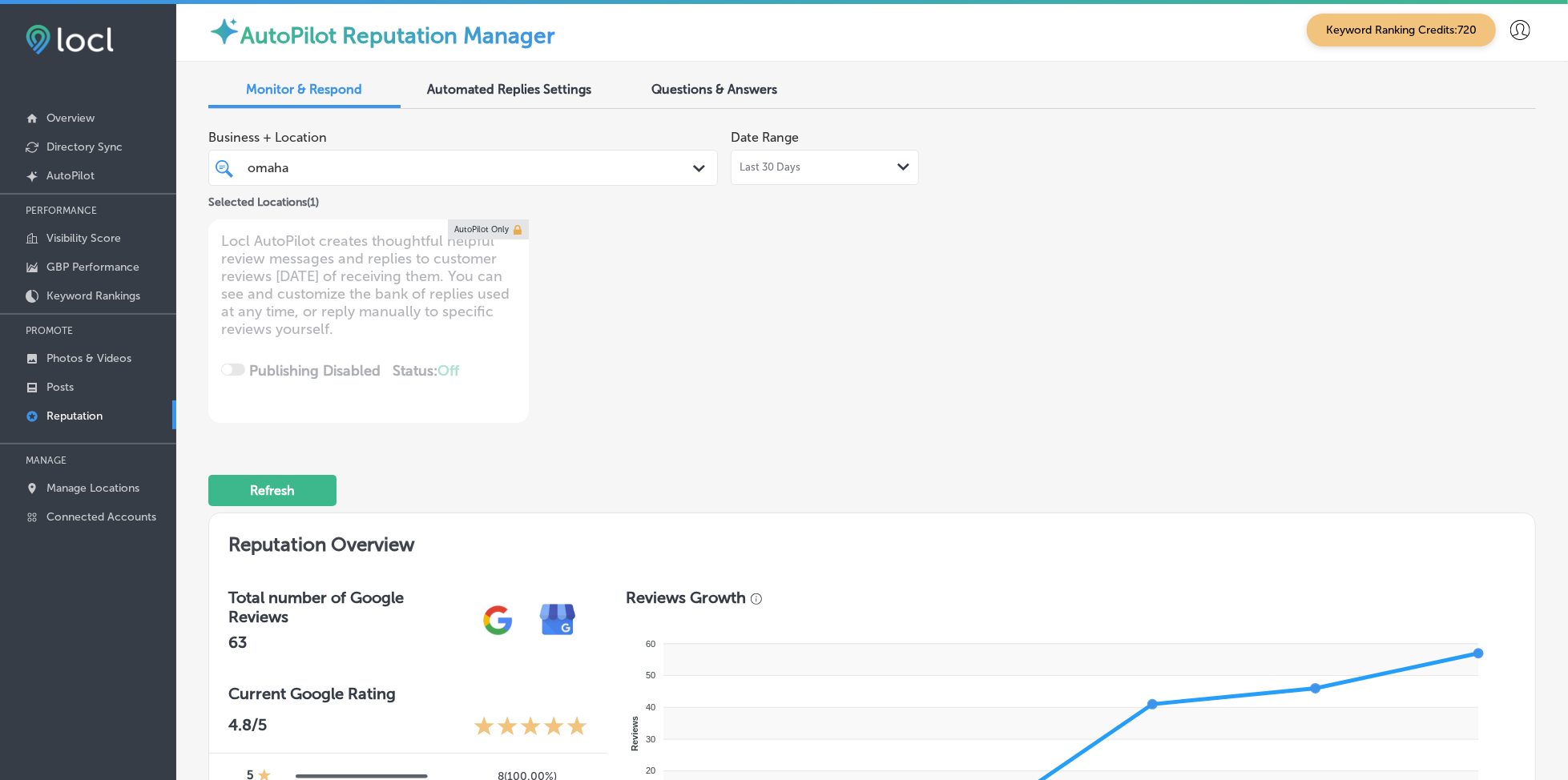
scroll to position [0, 0]
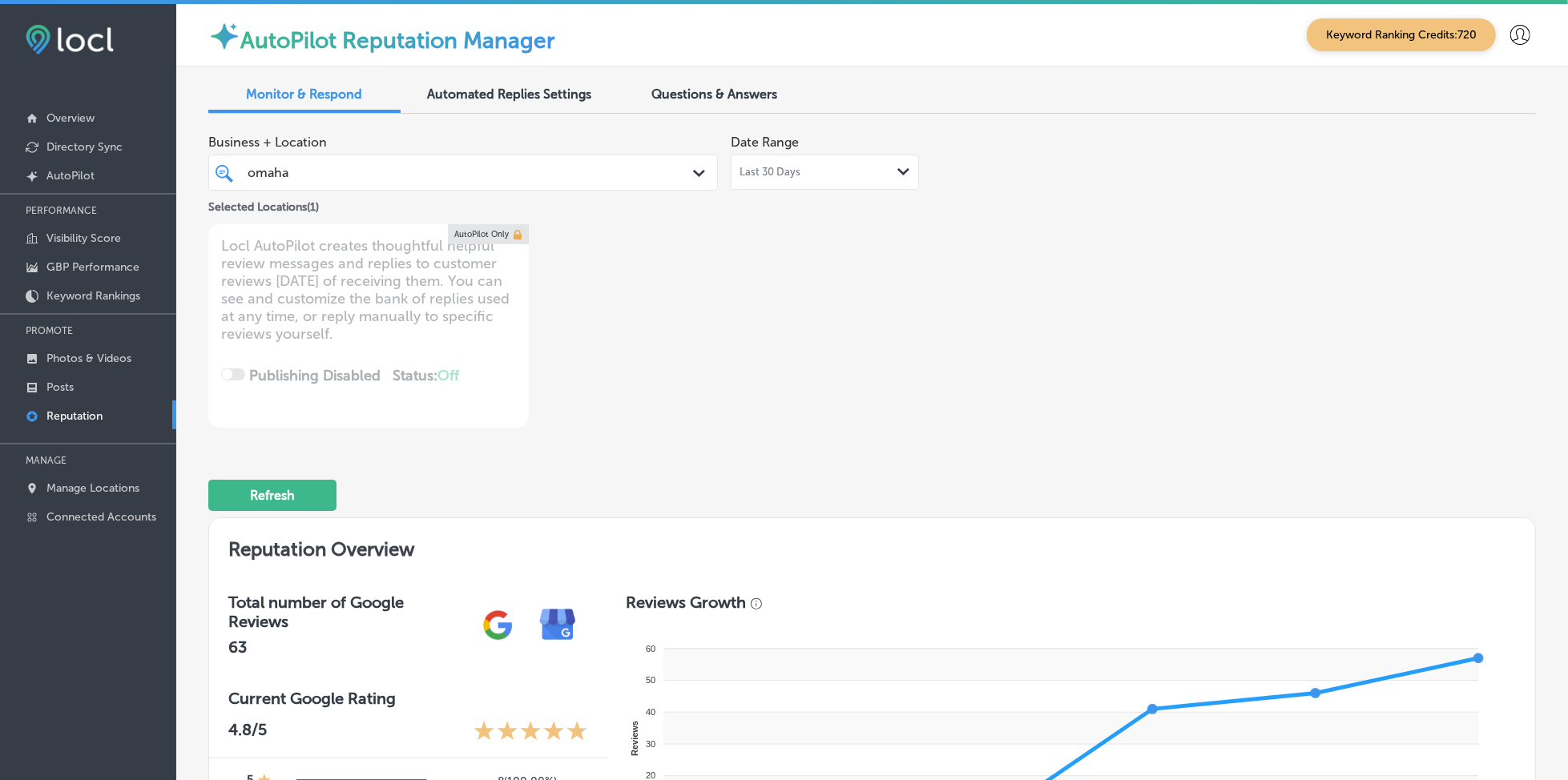
click at [484, 177] on div "omaha omaha" at bounding box center [441, 172] width 391 height 21
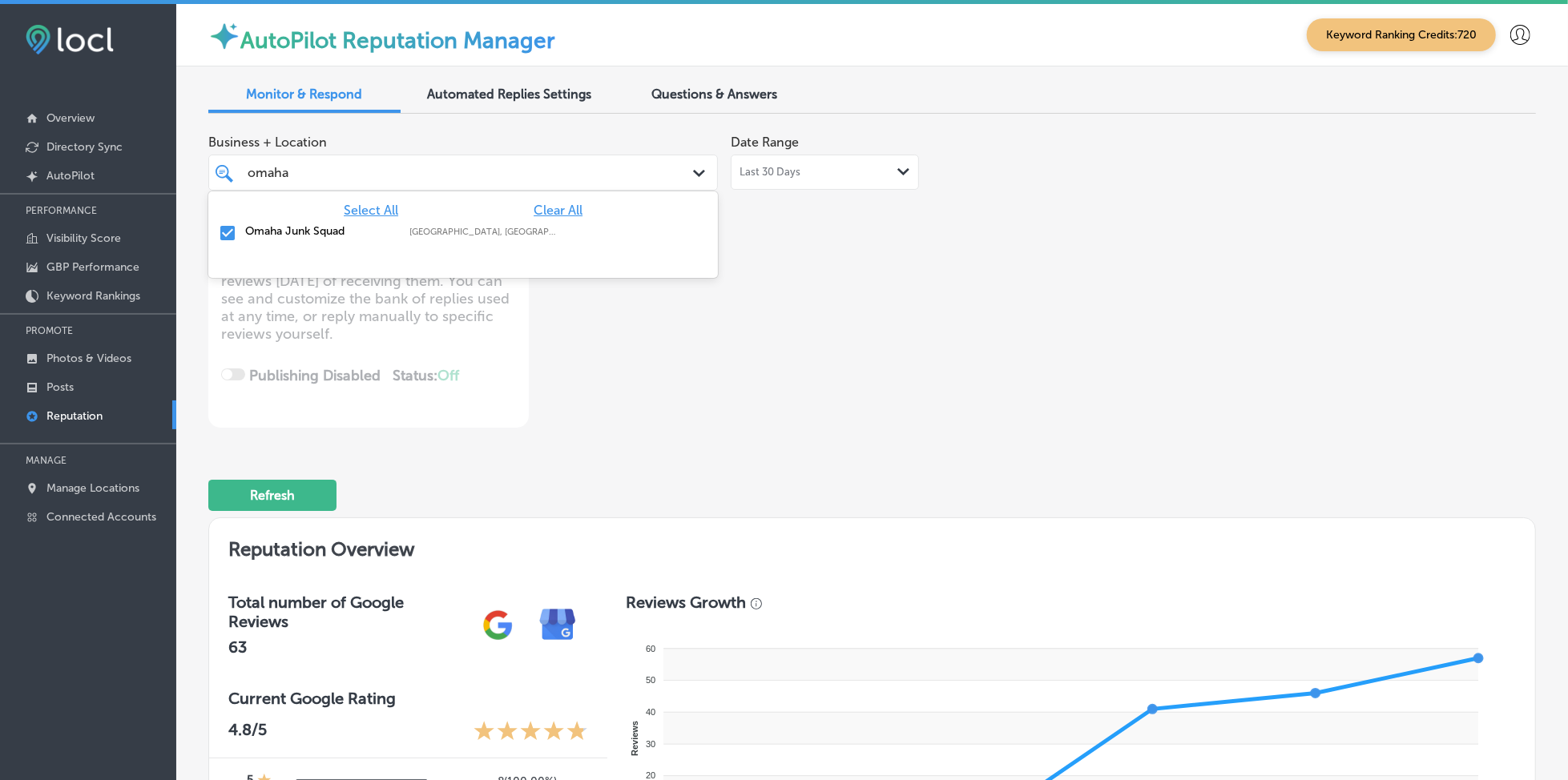
click at [572, 210] on span "Clear All" at bounding box center [557, 210] width 49 height 15
type textarea "x"
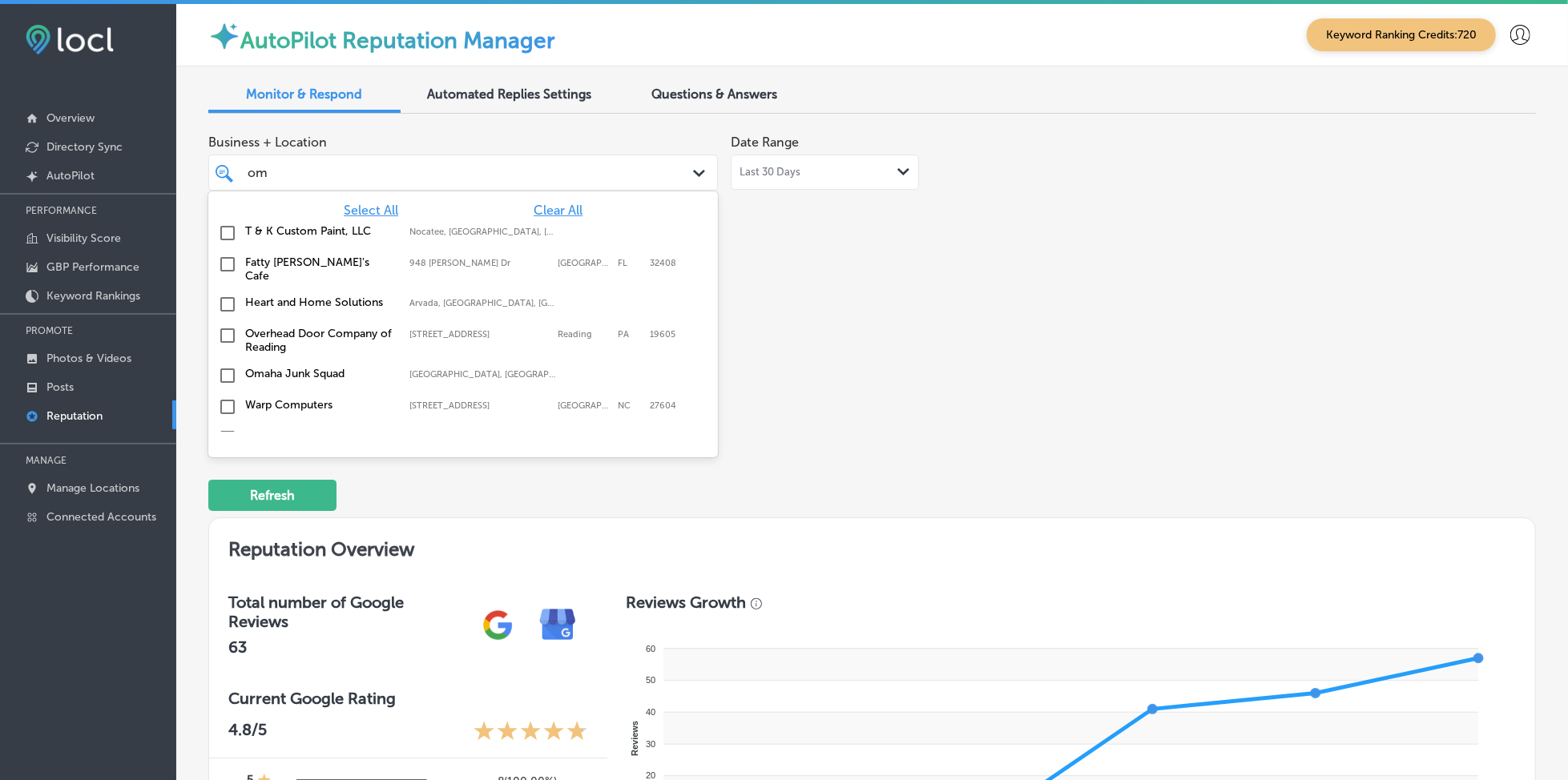
type input "o"
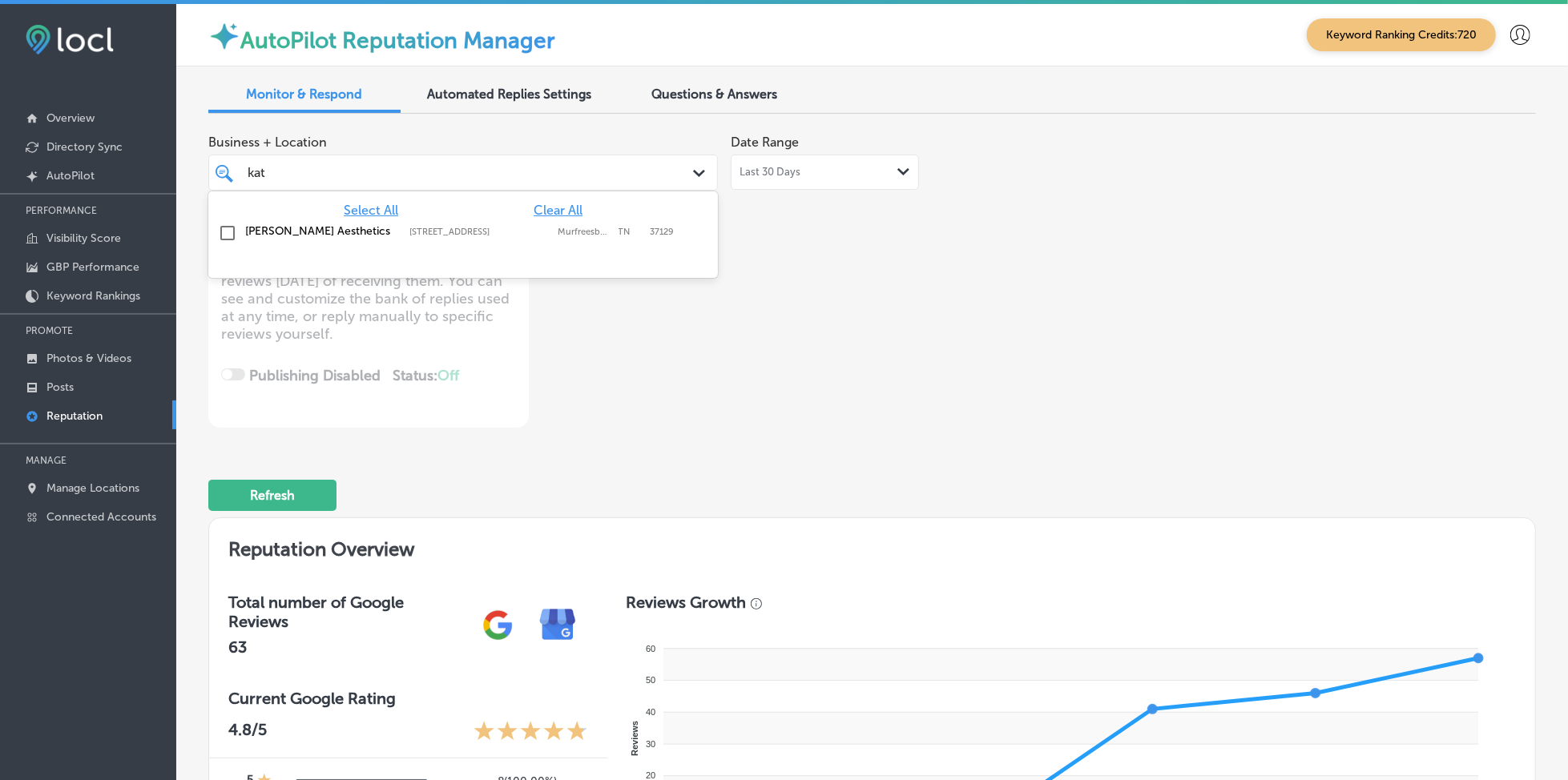
type input "katt"
click at [509, 238] on label "[STREET_ADDRESS]" at bounding box center [480, 231] width 141 height 10
type textarea "x"
type input "katt"
click at [827, 274] on div "Business + Location option [STREET_ADDRESS]. option [STREET_ADDRESS]. 2 results…" at bounding box center [606, 277] width 796 height 301
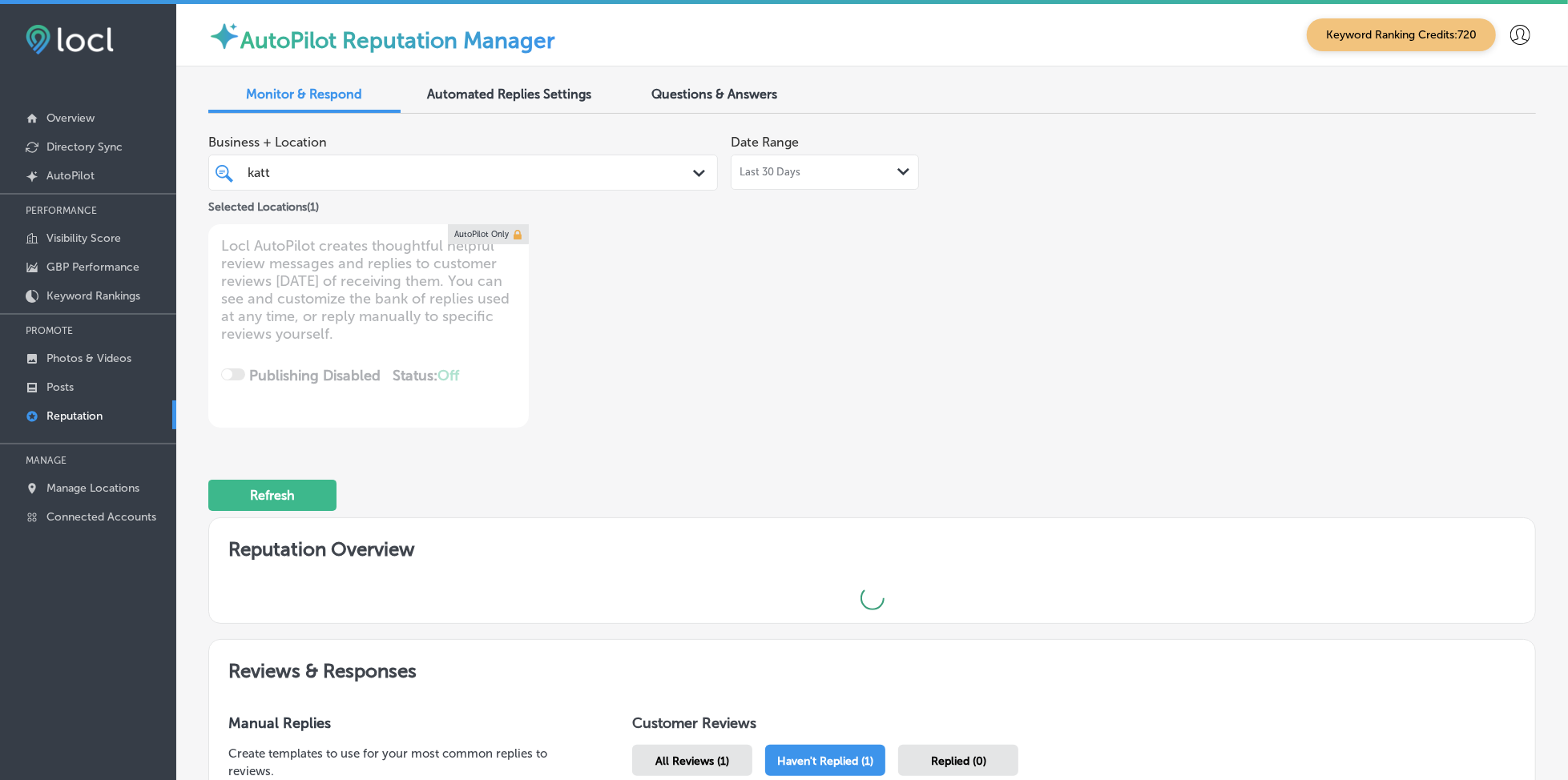
type textarea "x"
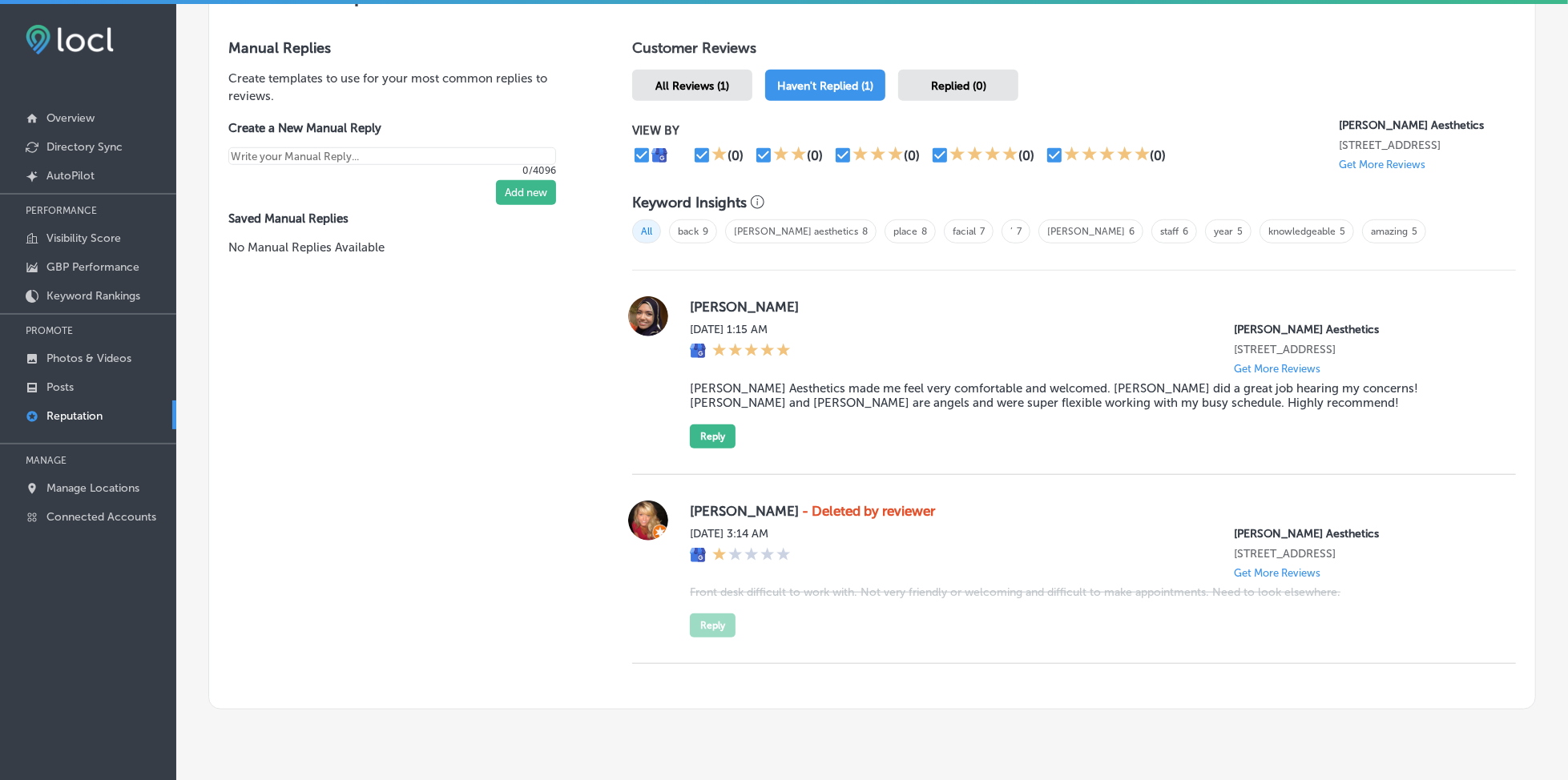
scroll to position [1005, 0]
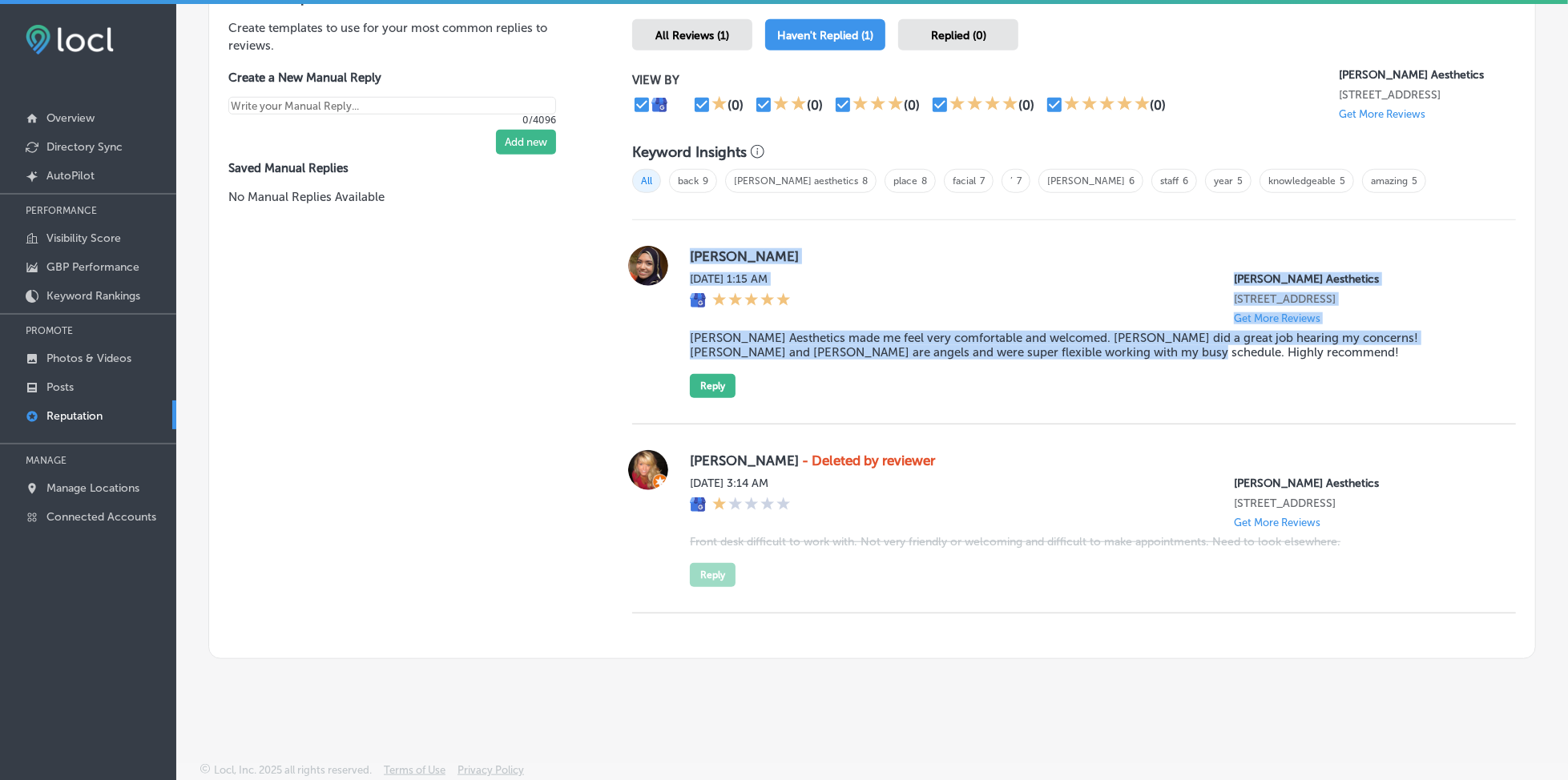
drag, startPoint x: 684, startPoint y: 231, endPoint x: 1093, endPoint y: 351, distance: 426.2
click at [1093, 351] on div "[PERSON_NAME][DATE] 1:15 AM [PERSON_NAME] Aesthetics [STREET_ADDRESS] Get More …" at bounding box center [1074, 322] width 883 height 152
copy div "[PERSON_NAME][DATE] 1:15 AM [PERSON_NAME] Aesthetics [STREET_ADDRESS] Get More …"
click at [727, 383] on button "Reply" at bounding box center [712, 386] width 45 height 24
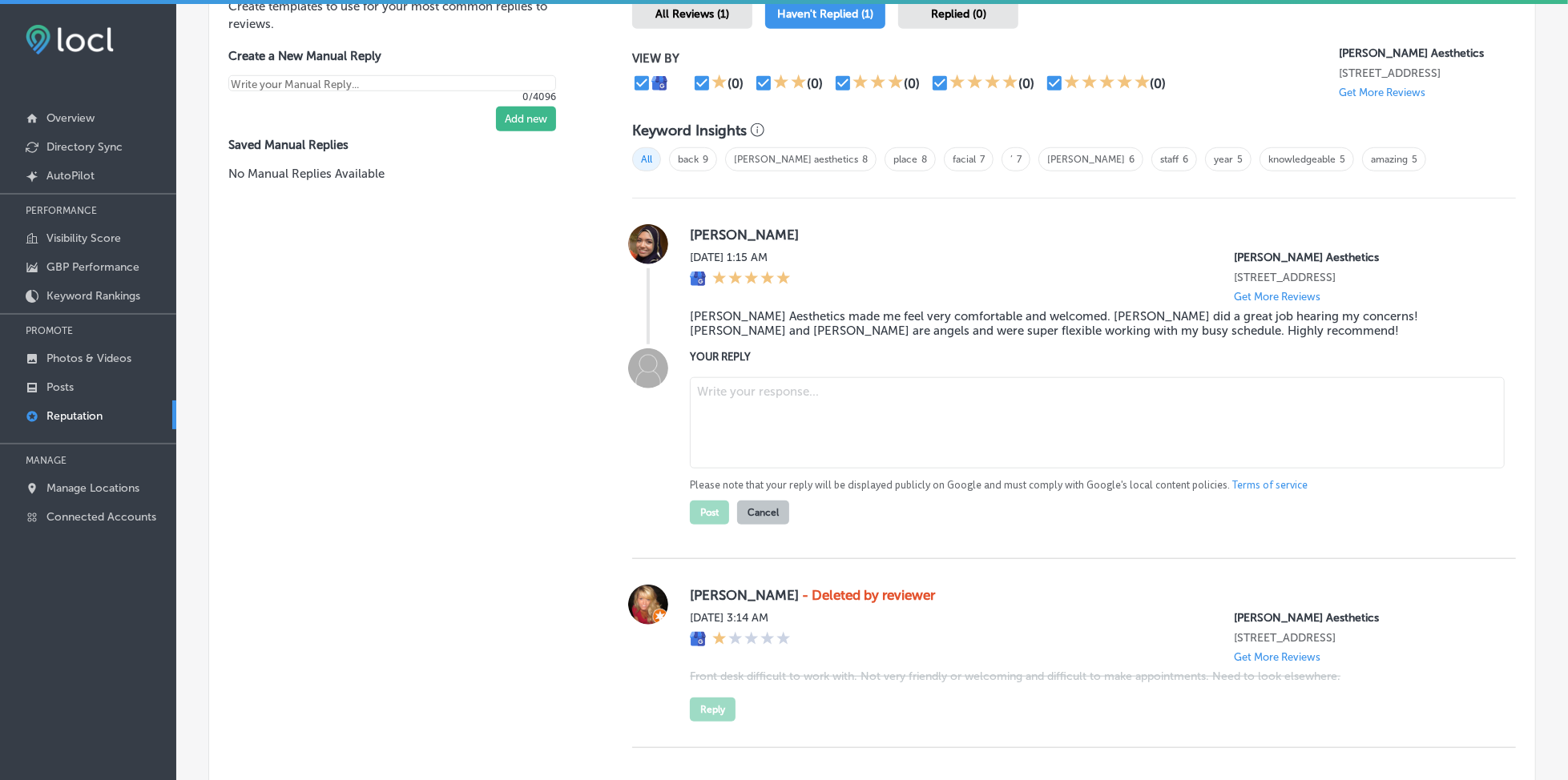
click at [748, 419] on textarea at bounding box center [1098, 422] width 815 height 91
paste textarea "Thank you so much for your kind words, [PERSON_NAME]! We’re so happy to hear th…"
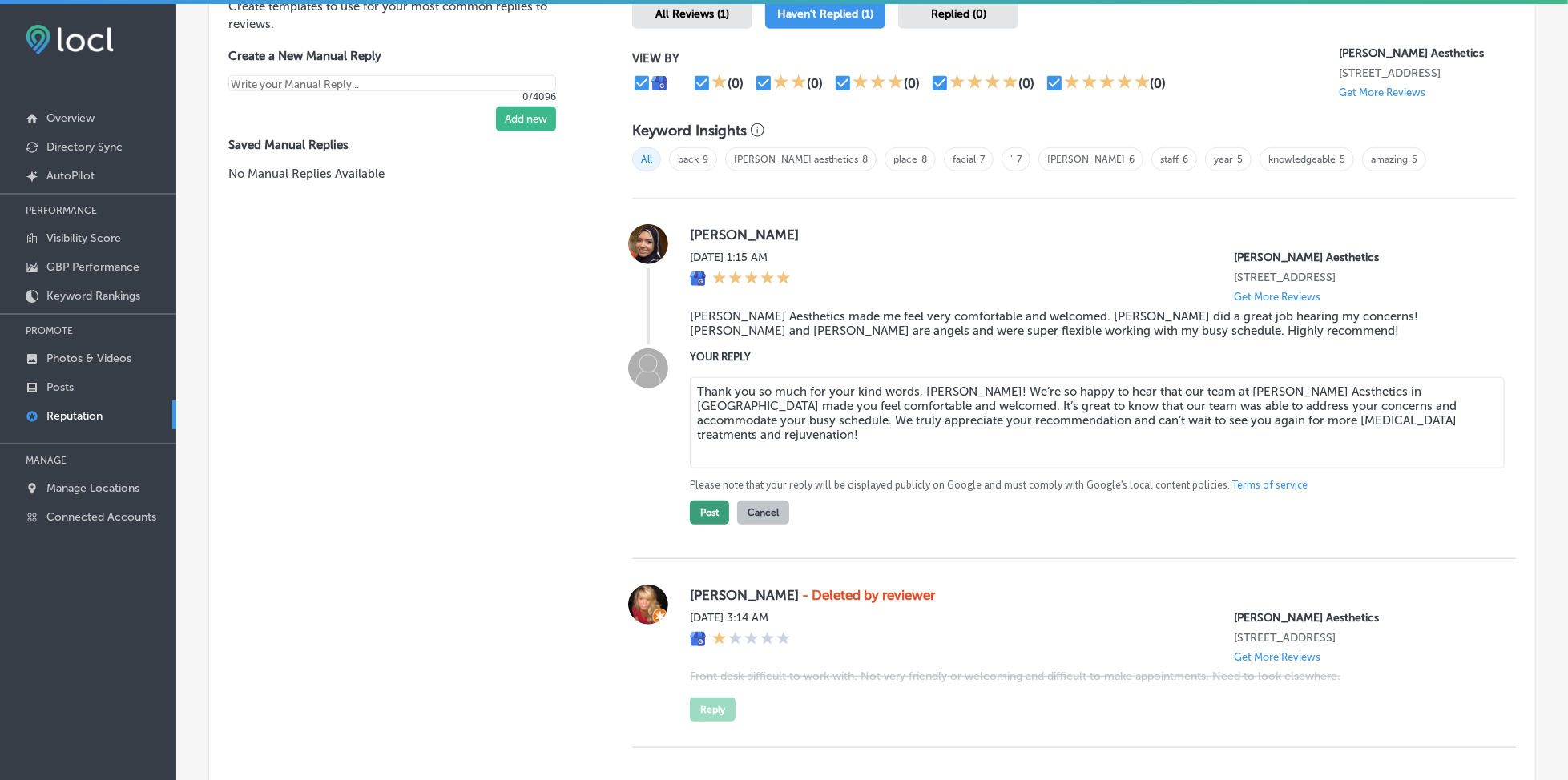
type textarea "Thank you so much for your kind words, [PERSON_NAME]! We’re so happy to hear th…"
click at [712, 520] on button "Post" at bounding box center [710, 513] width 39 height 24
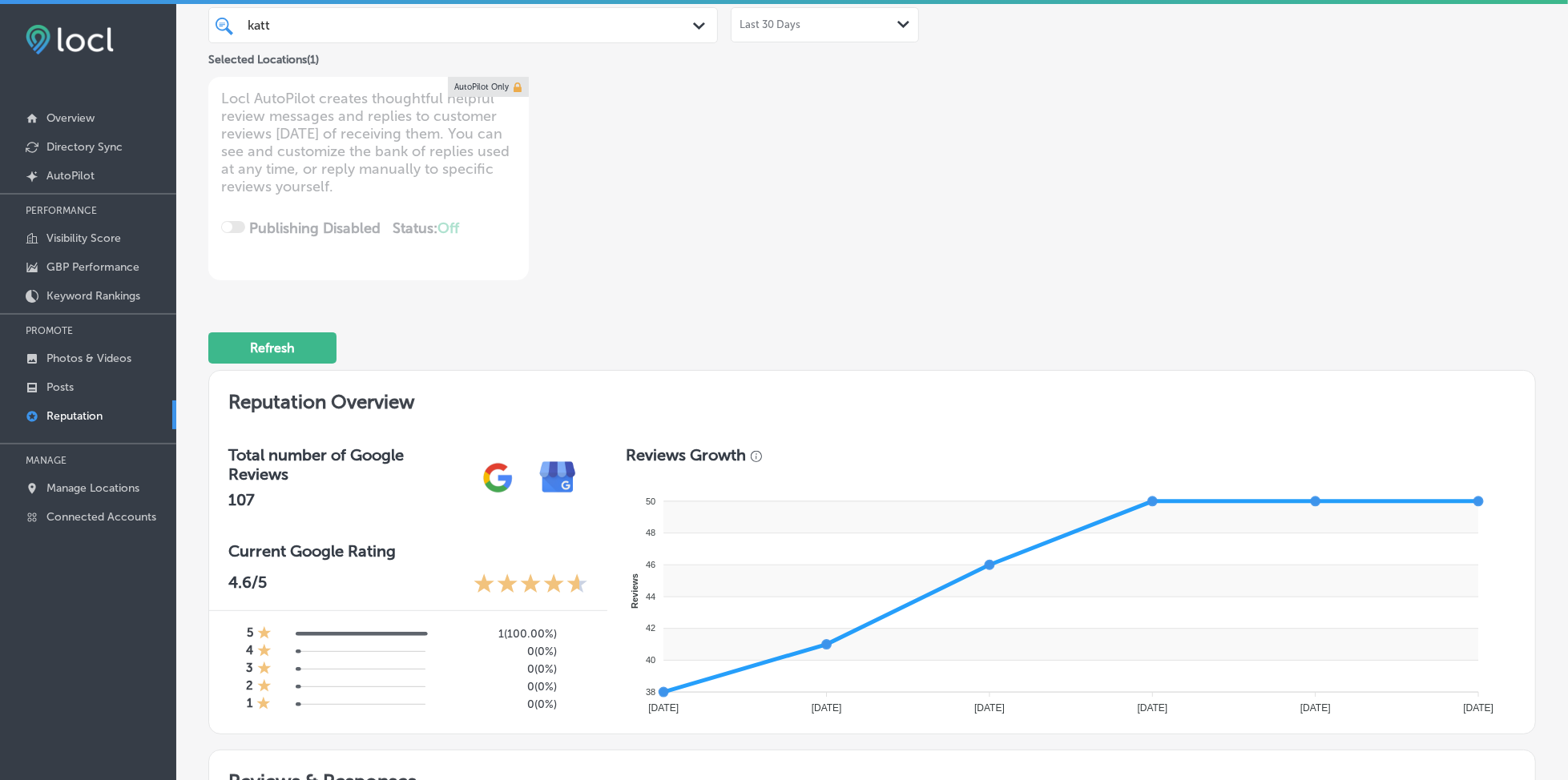
scroll to position [0, 0]
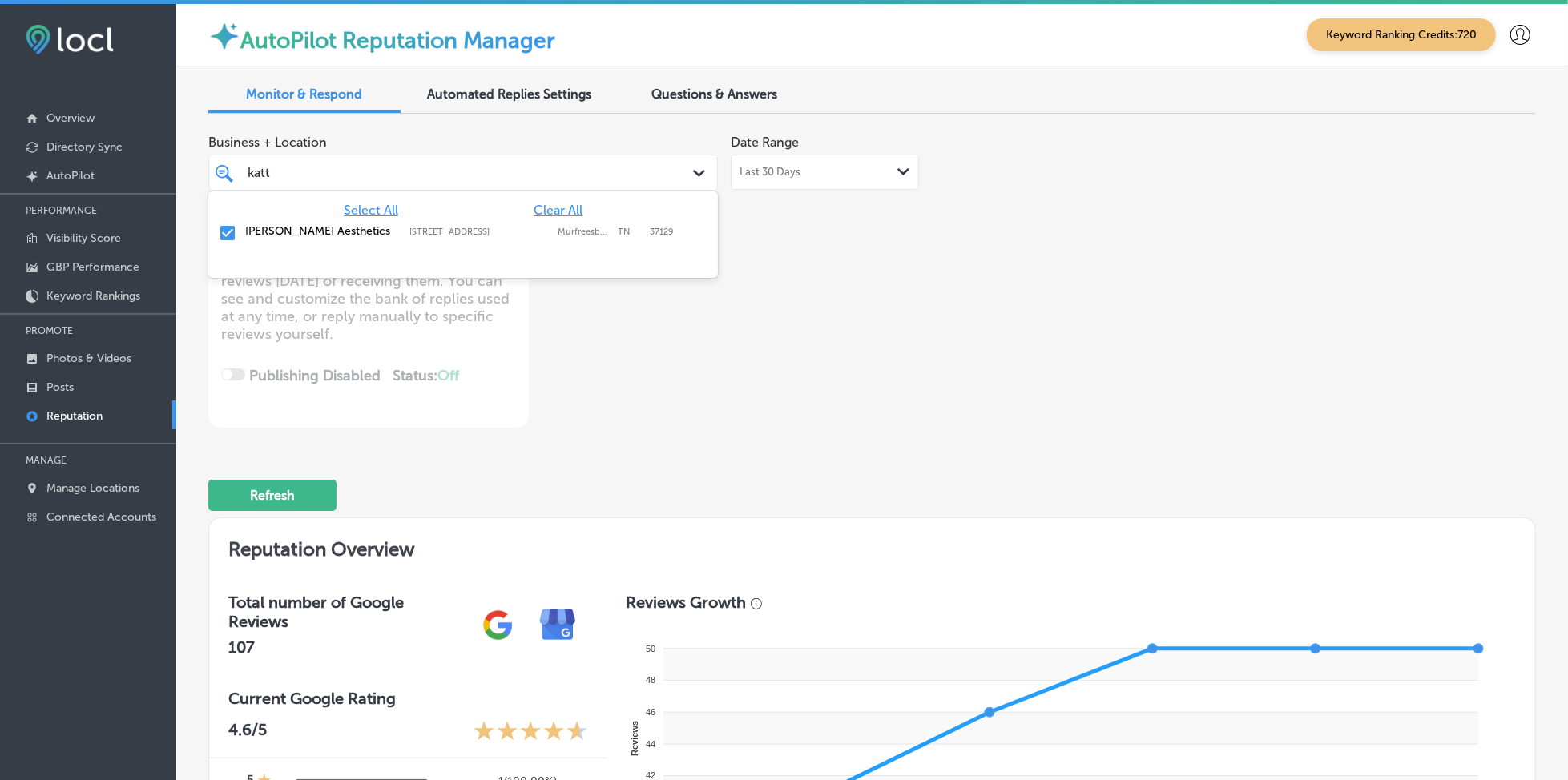
click at [379, 180] on div "katt katt" at bounding box center [441, 172] width 391 height 21
click at [557, 212] on span "Clear All" at bounding box center [557, 210] width 49 height 15
type textarea "x"
type input "k"
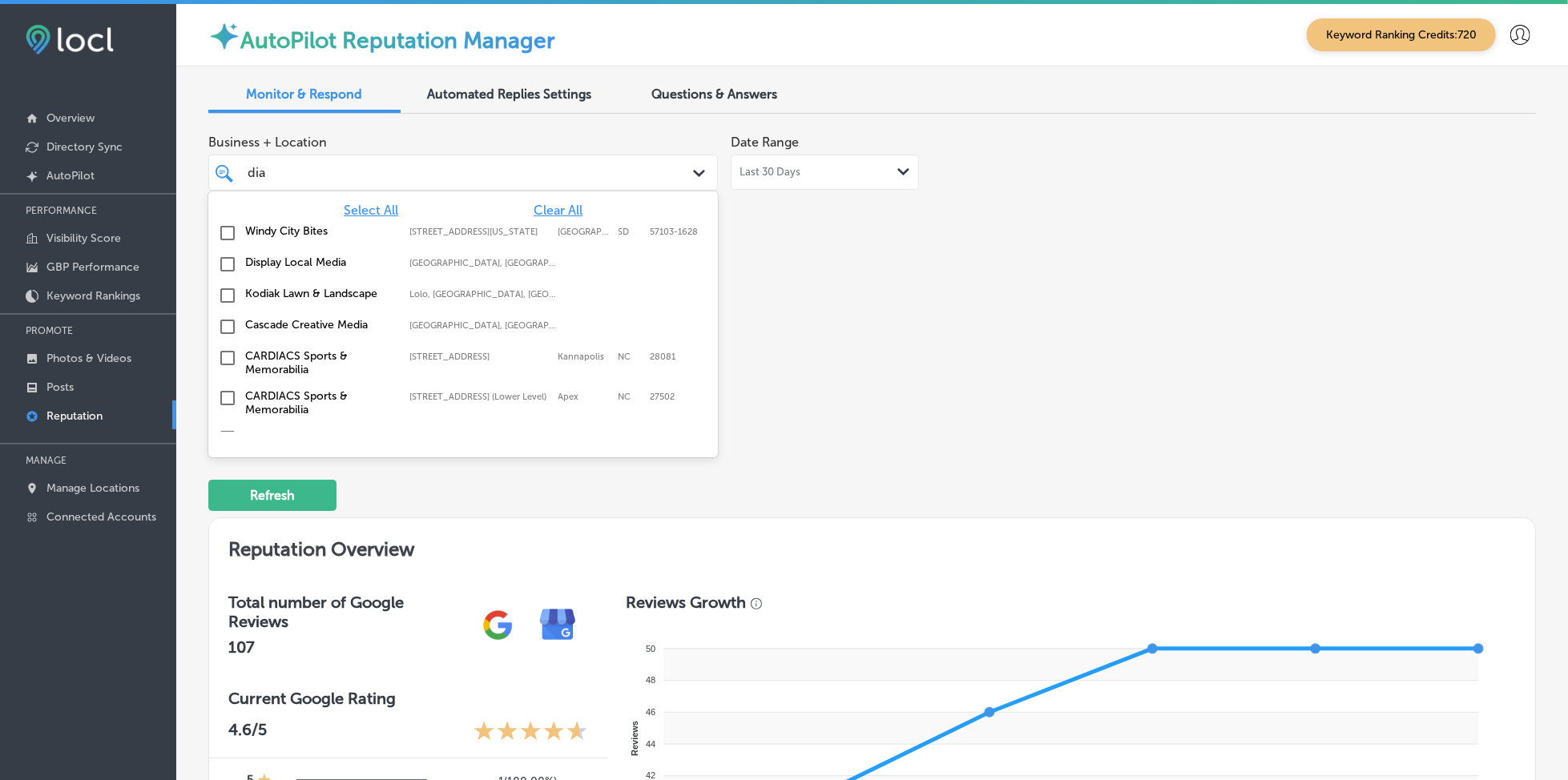
type input "diam"
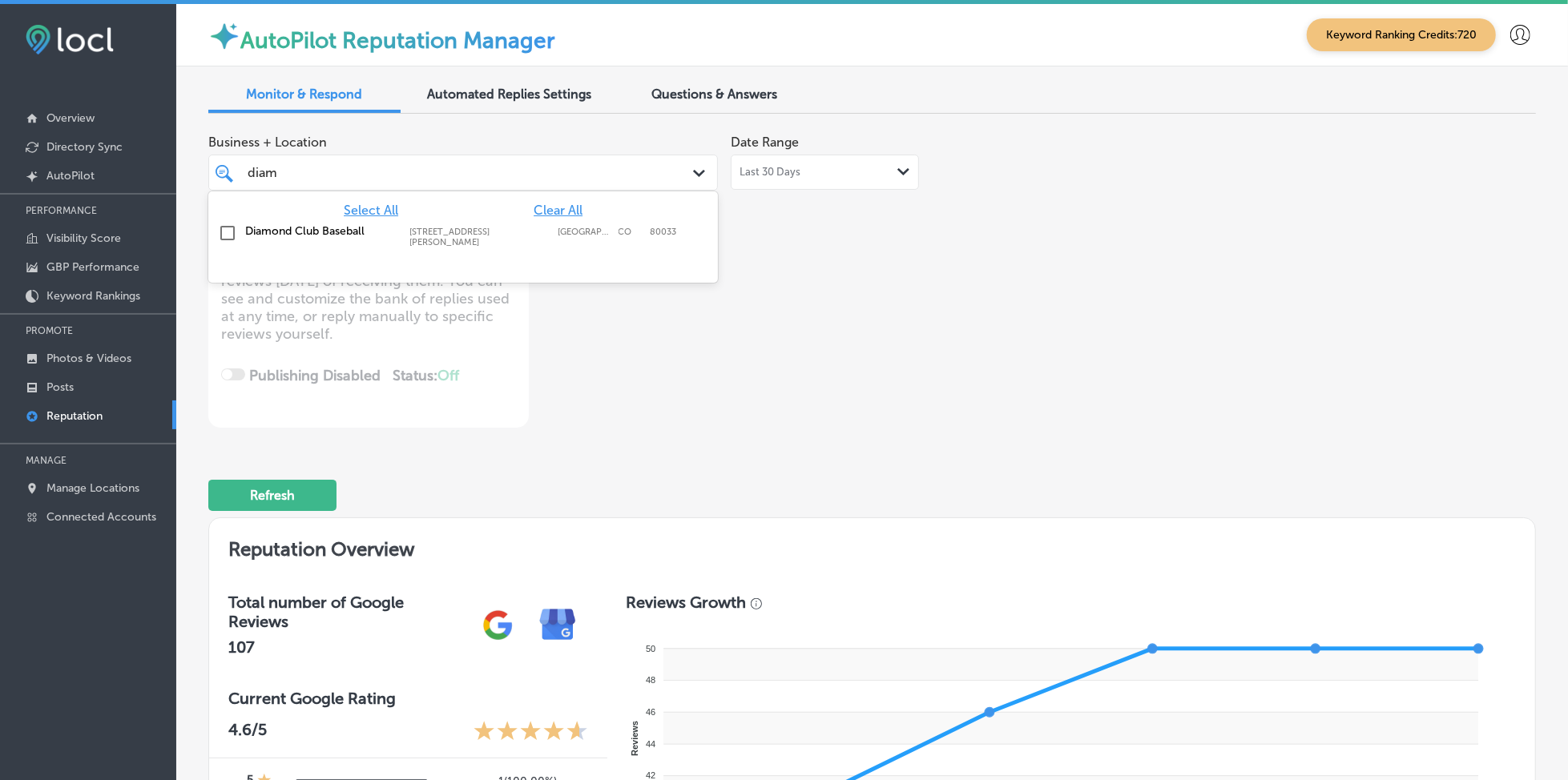
click at [567, 228] on label "[GEOGRAPHIC_DATA]" at bounding box center [584, 237] width 52 height 21
type textarea "x"
type input "diam"
click at [959, 272] on div "Business + Location option [STREET_ADDRESS][PERSON_NAME] option [STREET_ADDRESS…" at bounding box center [606, 277] width 796 height 301
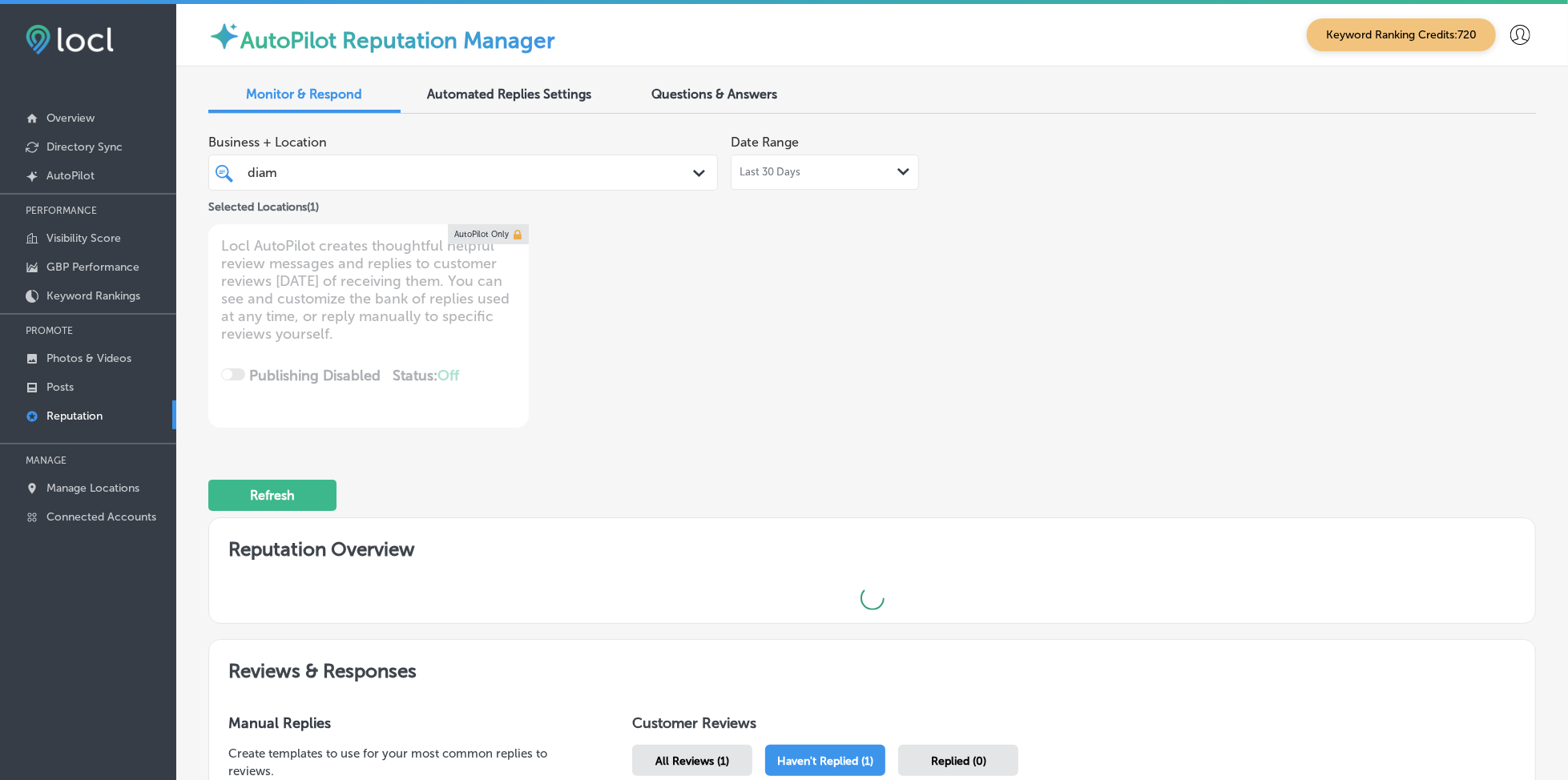
type textarea "x"
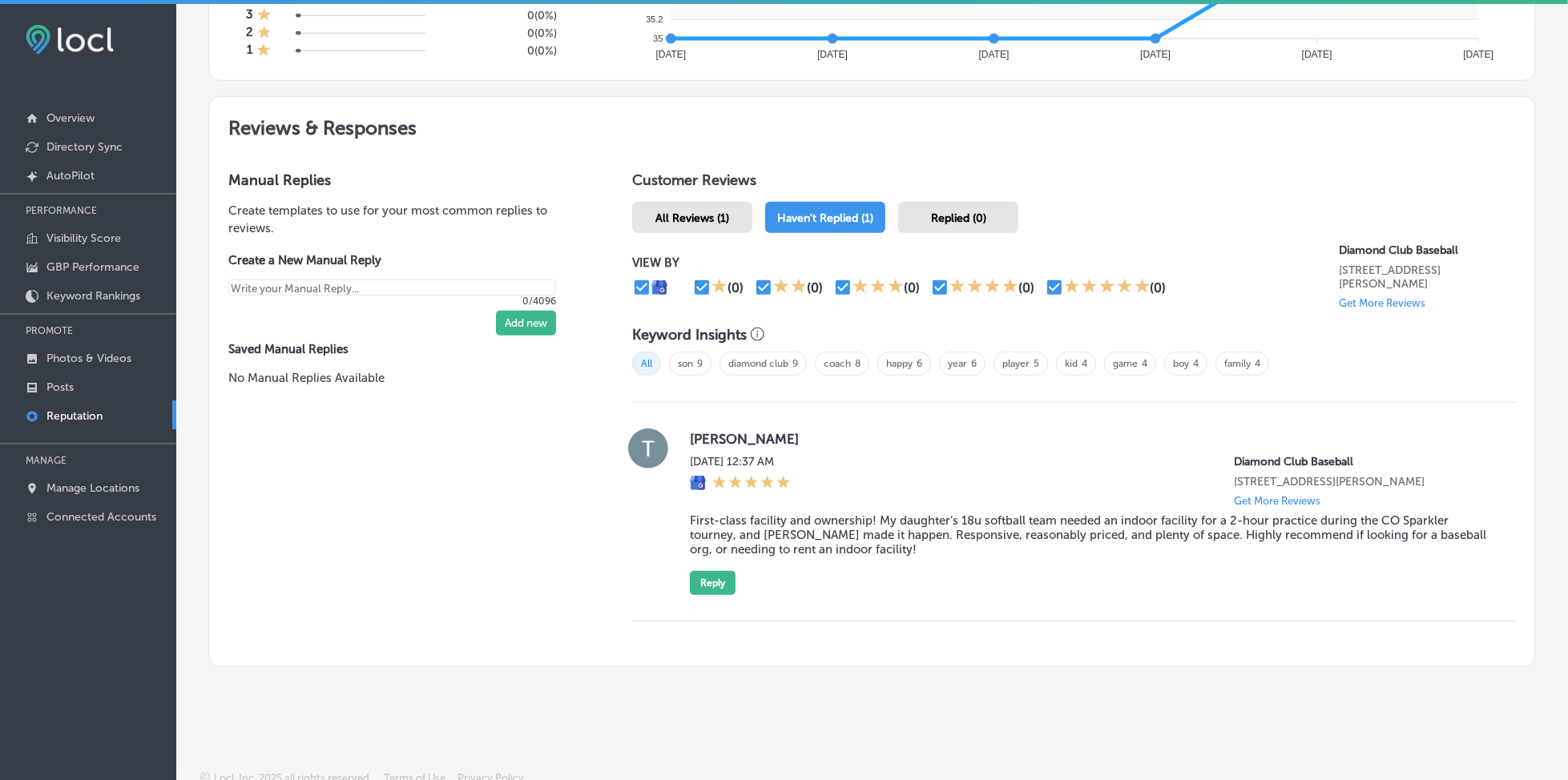
scroll to position [817, 0]
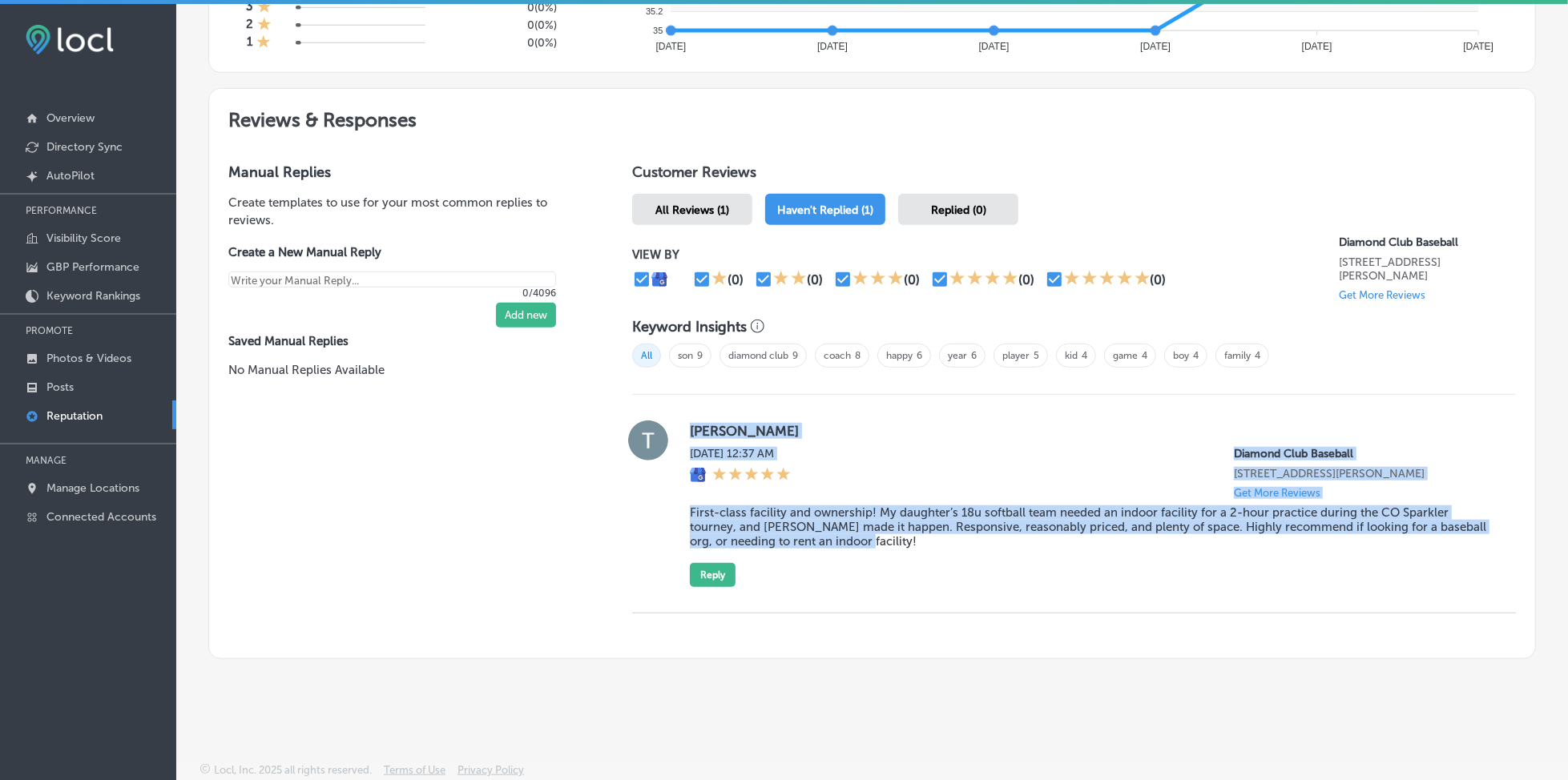
drag, startPoint x: 684, startPoint y: 413, endPoint x: 898, endPoint y: 549, distance: 253.6
click at [898, 549] on div "[PERSON_NAME][DATE] 12:37 AM Diamond Club Baseball [STREET_ADDRESS][PERSON_NAME…" at bounding box center [1074, 504] width 883 height 166
copy div "[PERSON_NAME][DATE] 12:37 AM Diamond Club Baseball [STREET_ADDRESS][PERSON_NAME…"
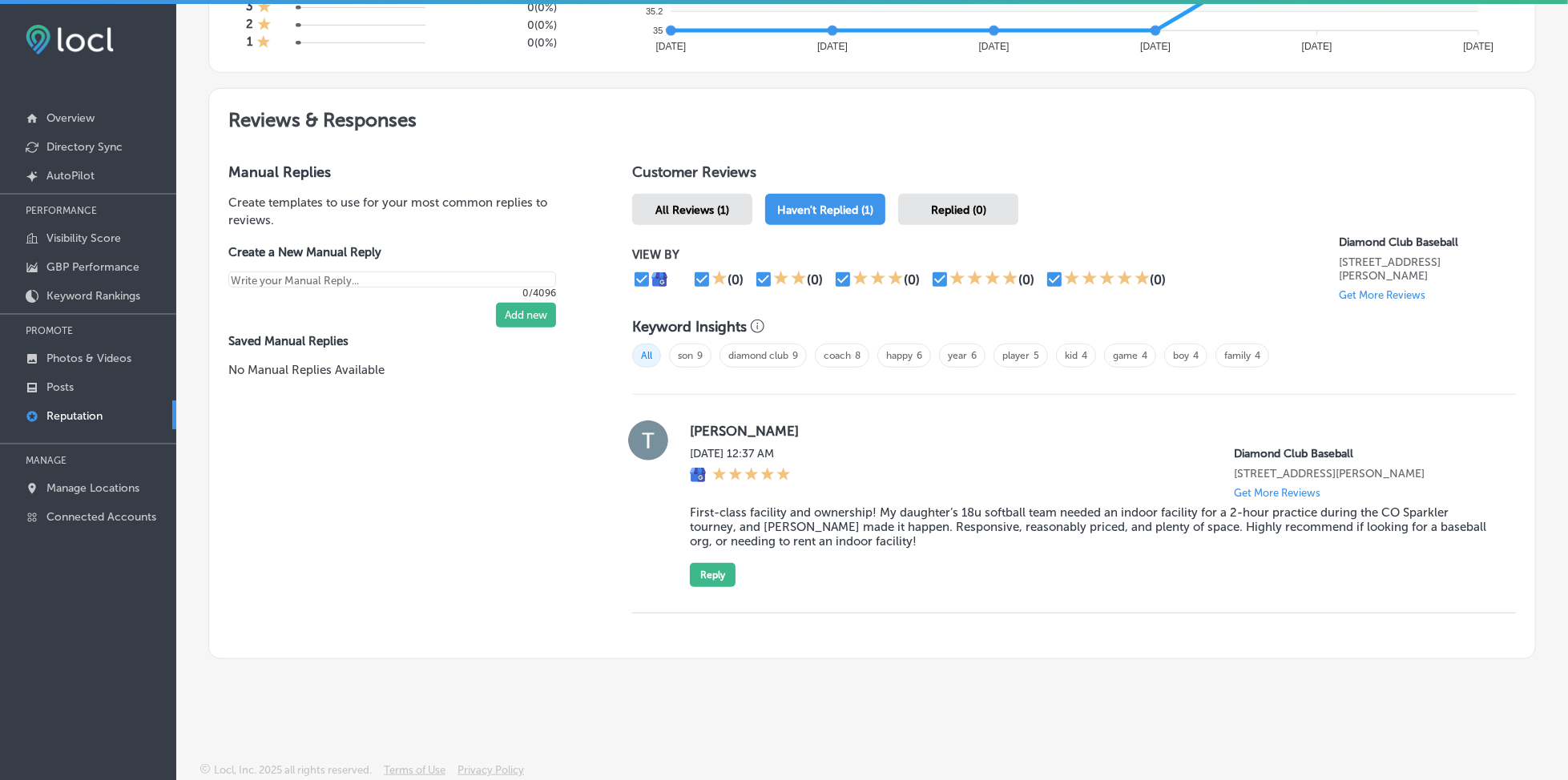
click at [711, 581] on button "Reply" at bounding box center [712, 576] width 45 height 24
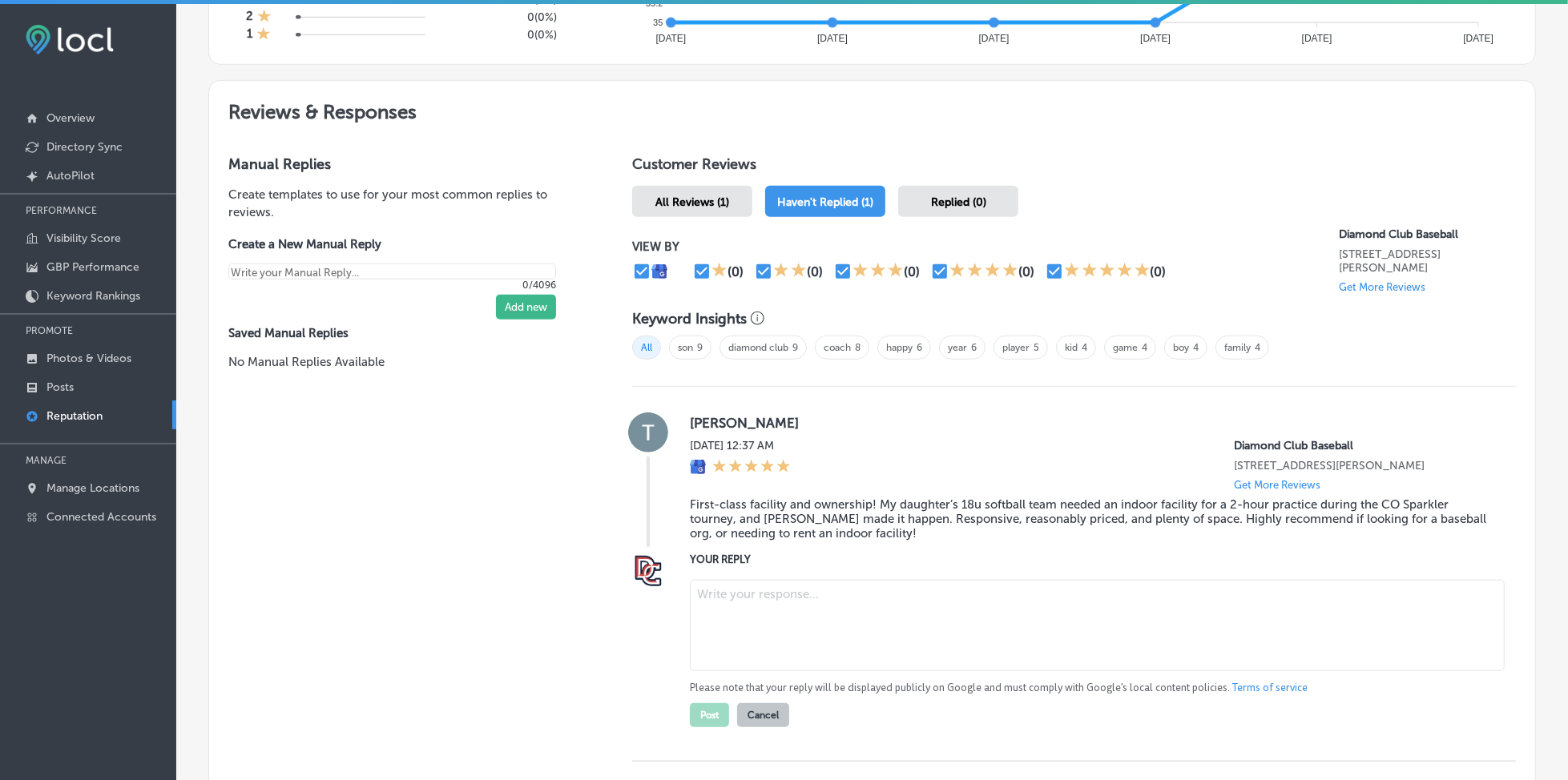
click at [786, 610] on textarea at bounding box center [1098, 626] width 815 height 91
paste textarea "Thank you so much for the great review, [PERSON_NAME]! We're thrilled to hear t…"
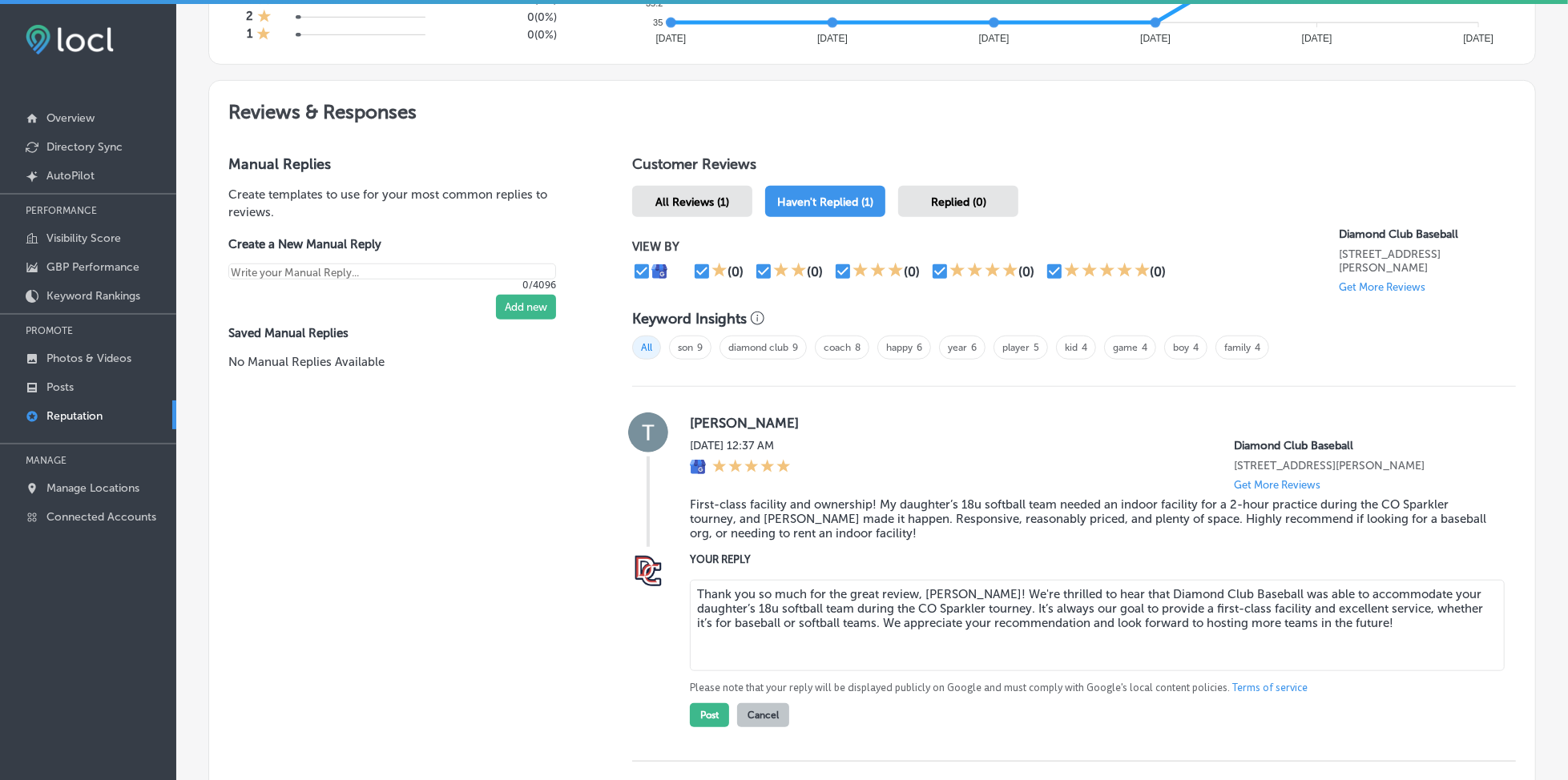
type textarea "Thank you so much for the great review, [PERSON_NAME]! We're thrilled to hear t…"
click at [711, 724] on button "Post" at bounding box center [710, 715] width 39 height 24
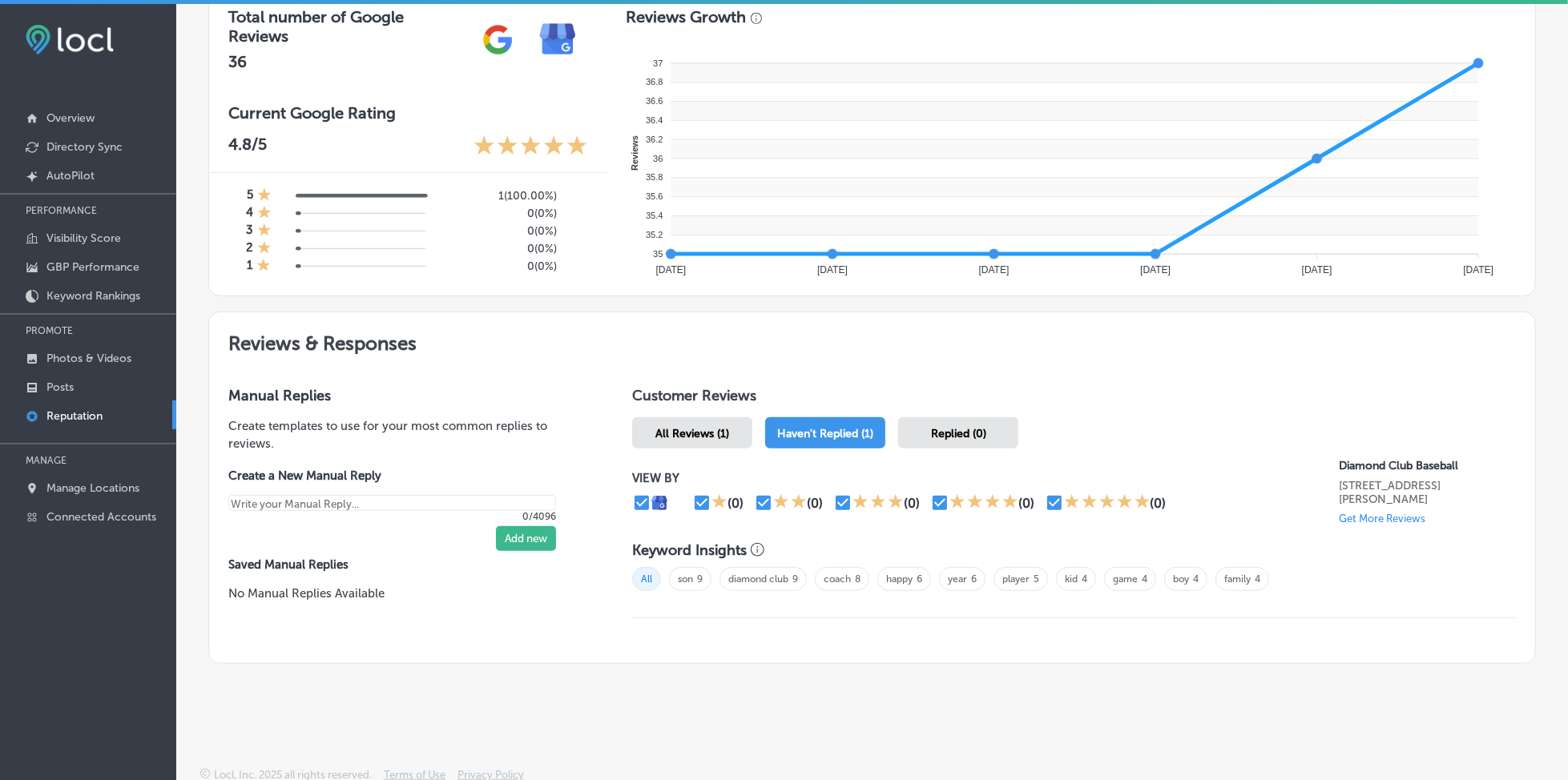
click at [945, 441] on div "Replied (0)" at bounding box center [958, 433] width 120 height 31
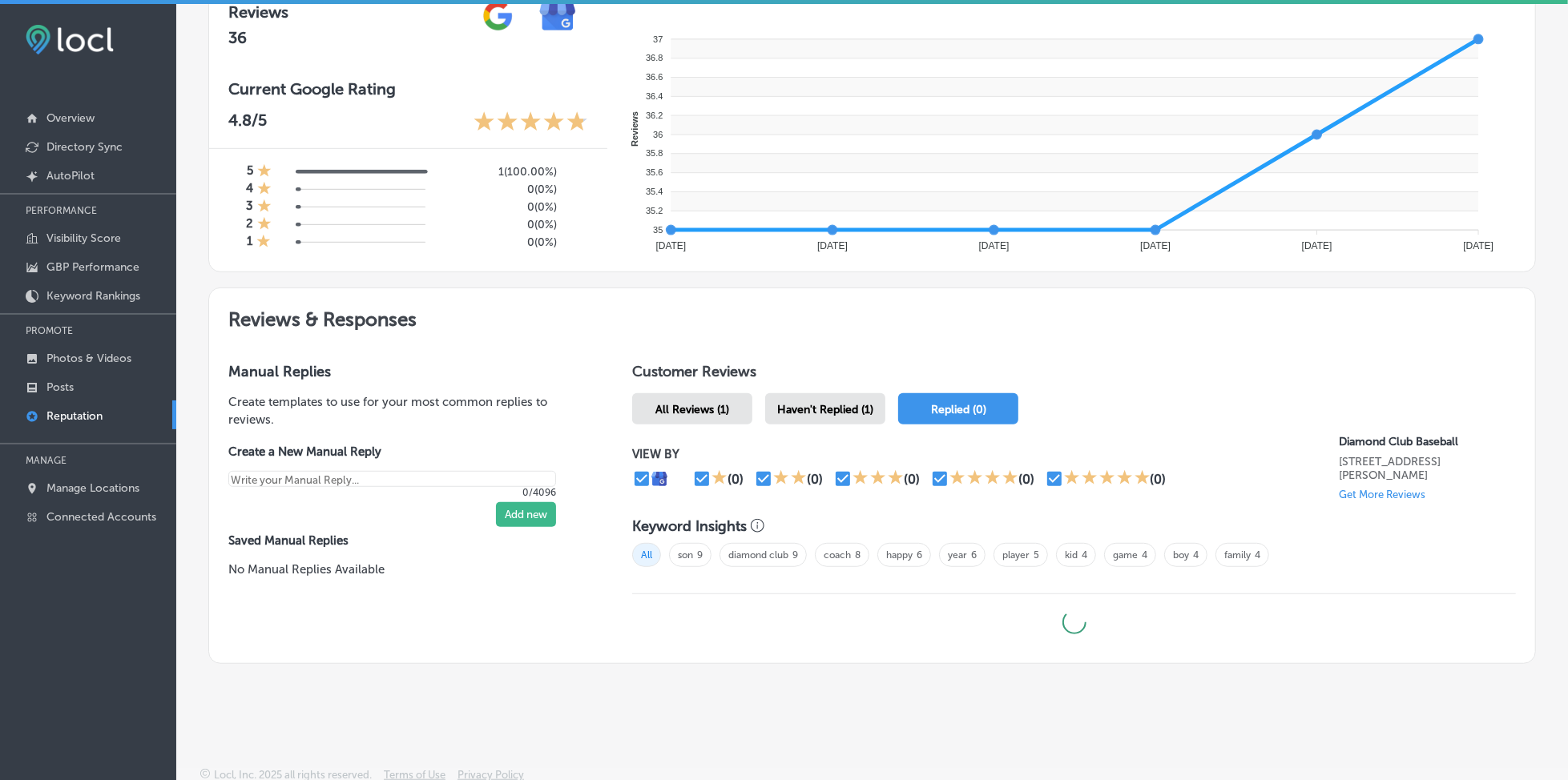
type textarea "x"
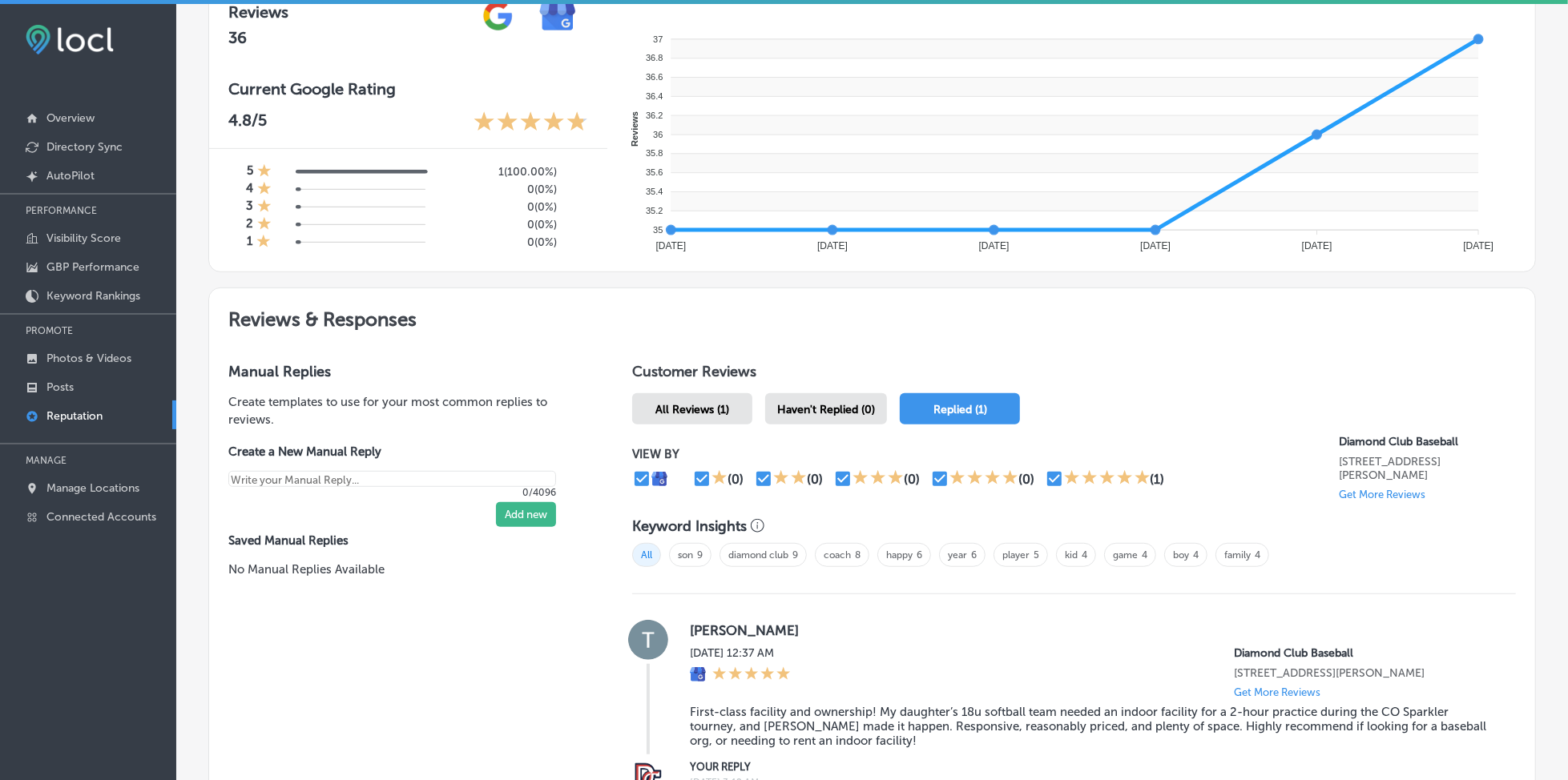
scroll to position [817, 0]
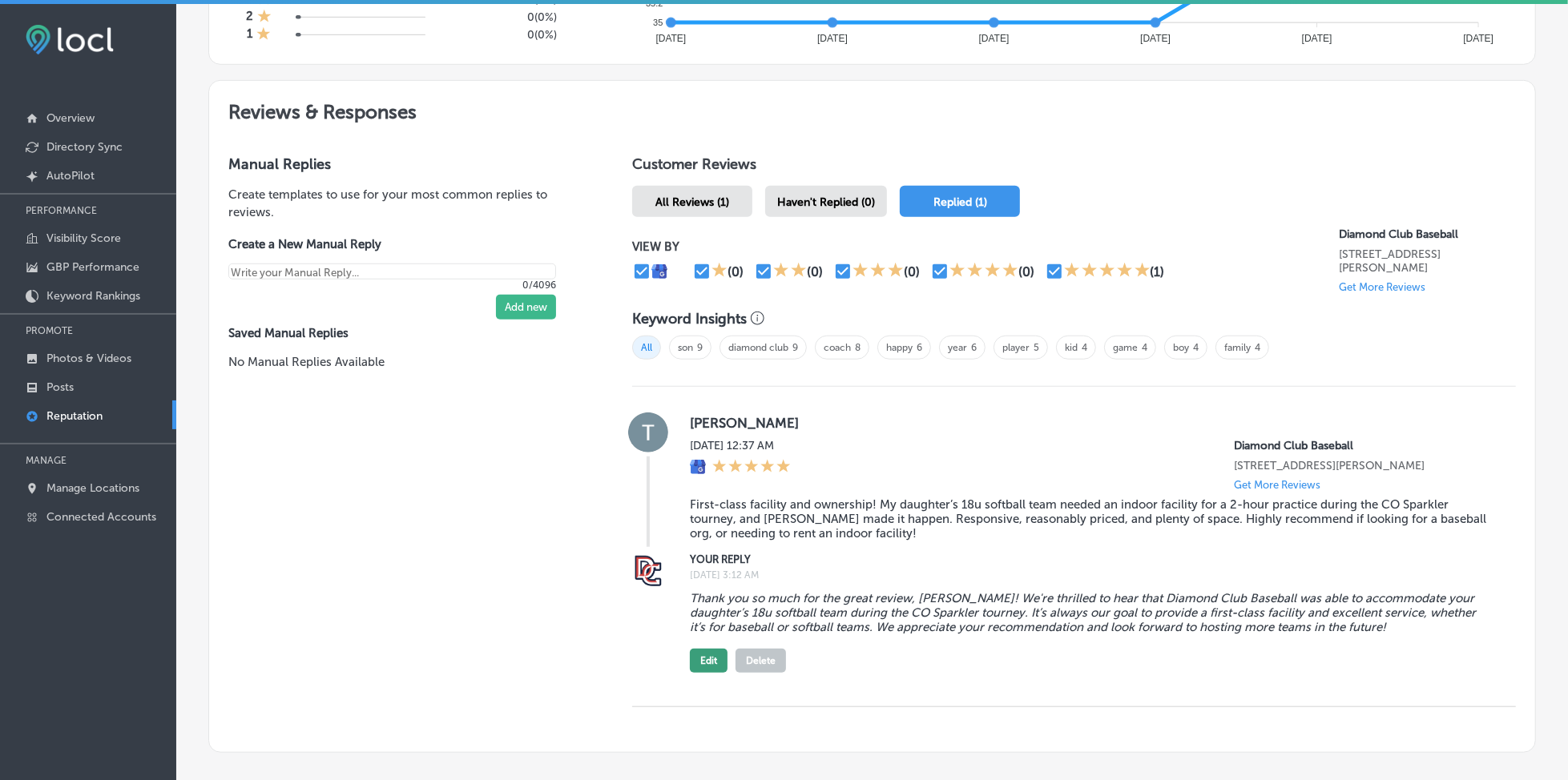
click at [701, 671] on button "Edit" at bounding box center [709, 661] width 38 height 24
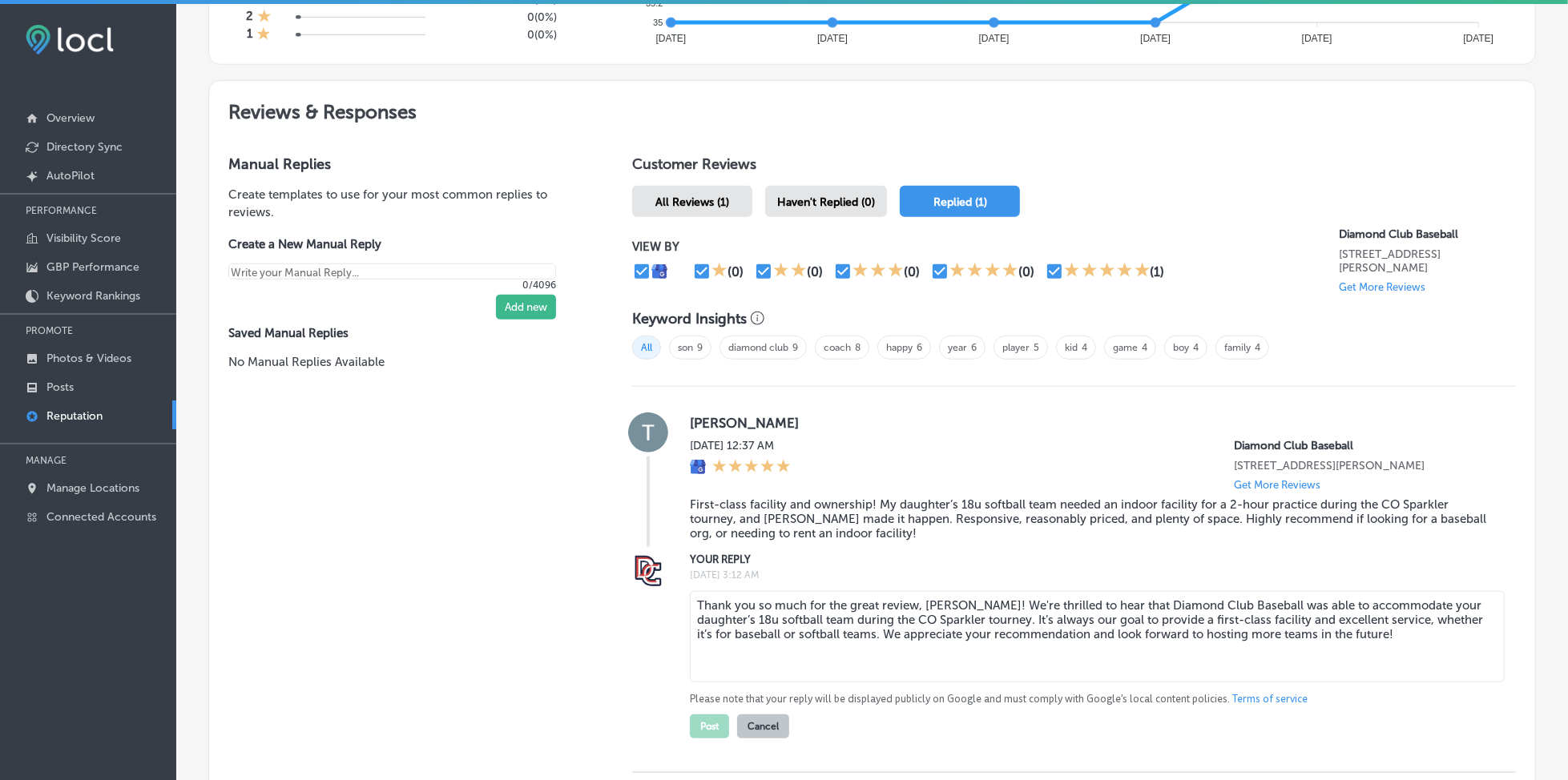
drag, startPoint x: 1044, startPoint y: 613, endPoint x: 1003, endPoint y: 616, distance: 41.1
click at [1003, 616] on textarea "Thank you so much for the great review, [PERSON_NAME]! We're thrilled to hear t…" at bounding box center [1098, 637] width 815 height 91
type textarea "Thank you so much for the great review, [PERSON_NAME]! We're so glad to hear th…"
click at [714, 738] on button "Post" at bounding box center [710, 726] width 39 height 24
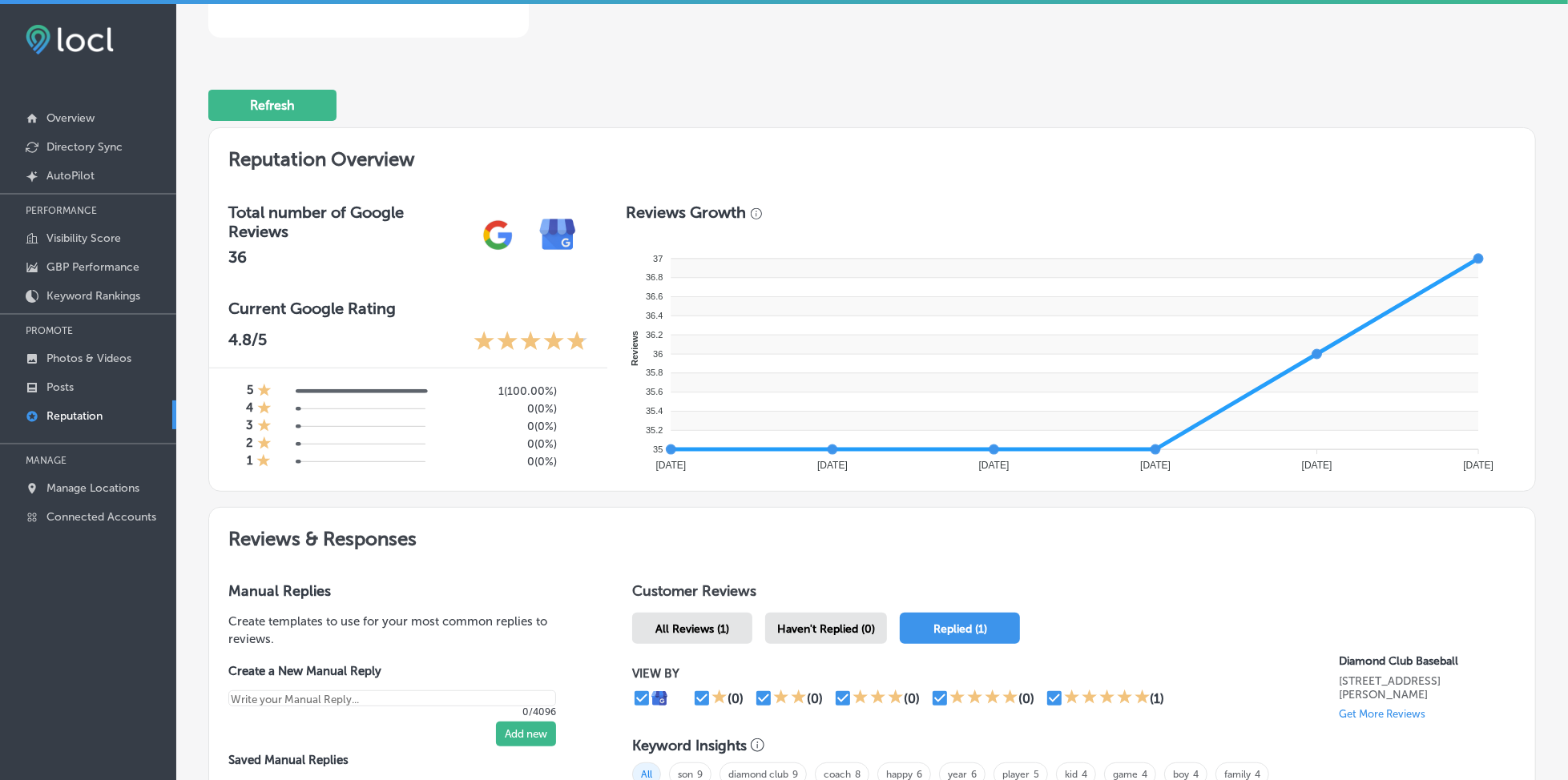
scroll to position [0, 0]
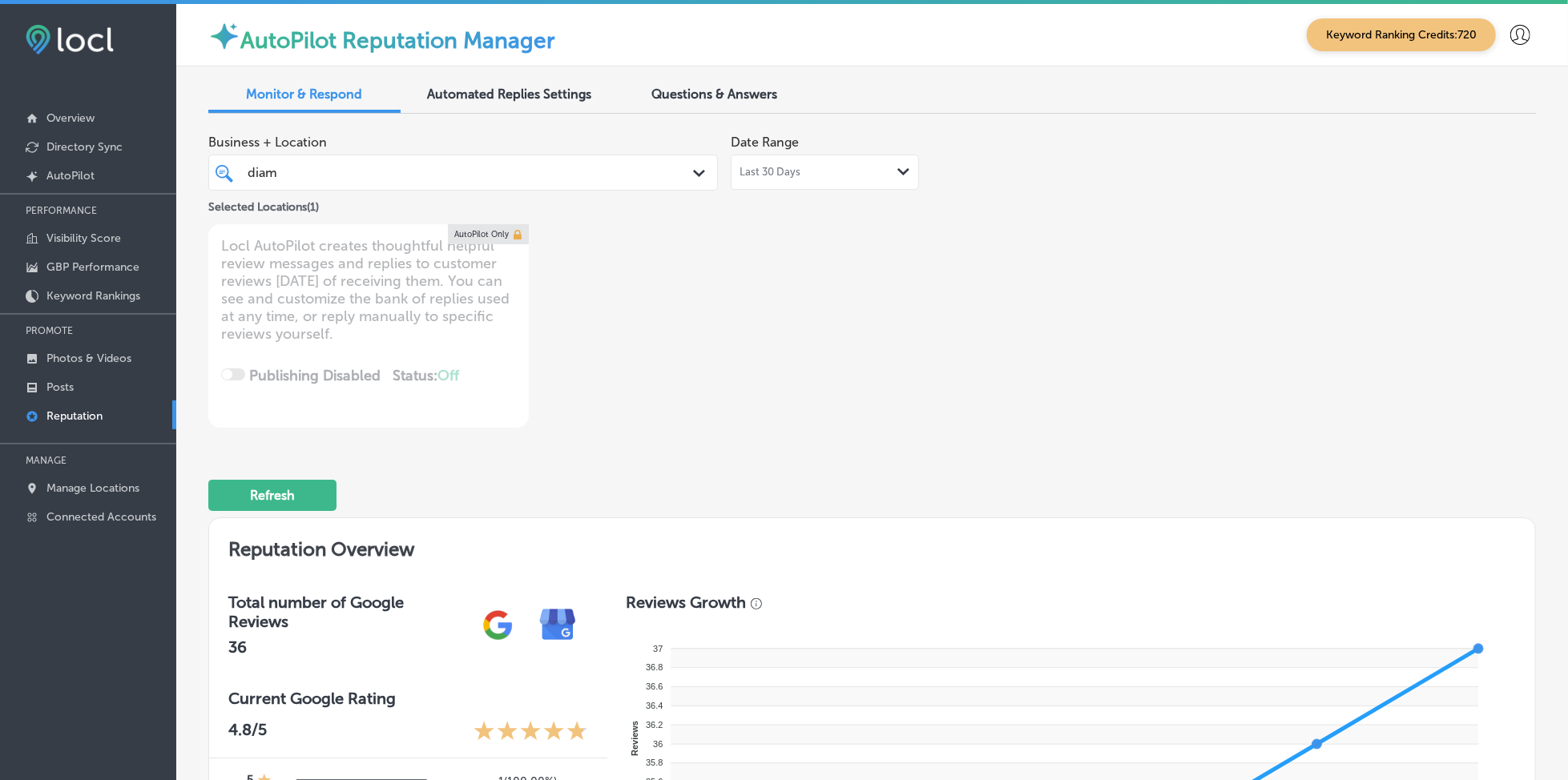
click at [325, 177] on div "diam diam" at bounding box center [441, 172] width 391 height 21
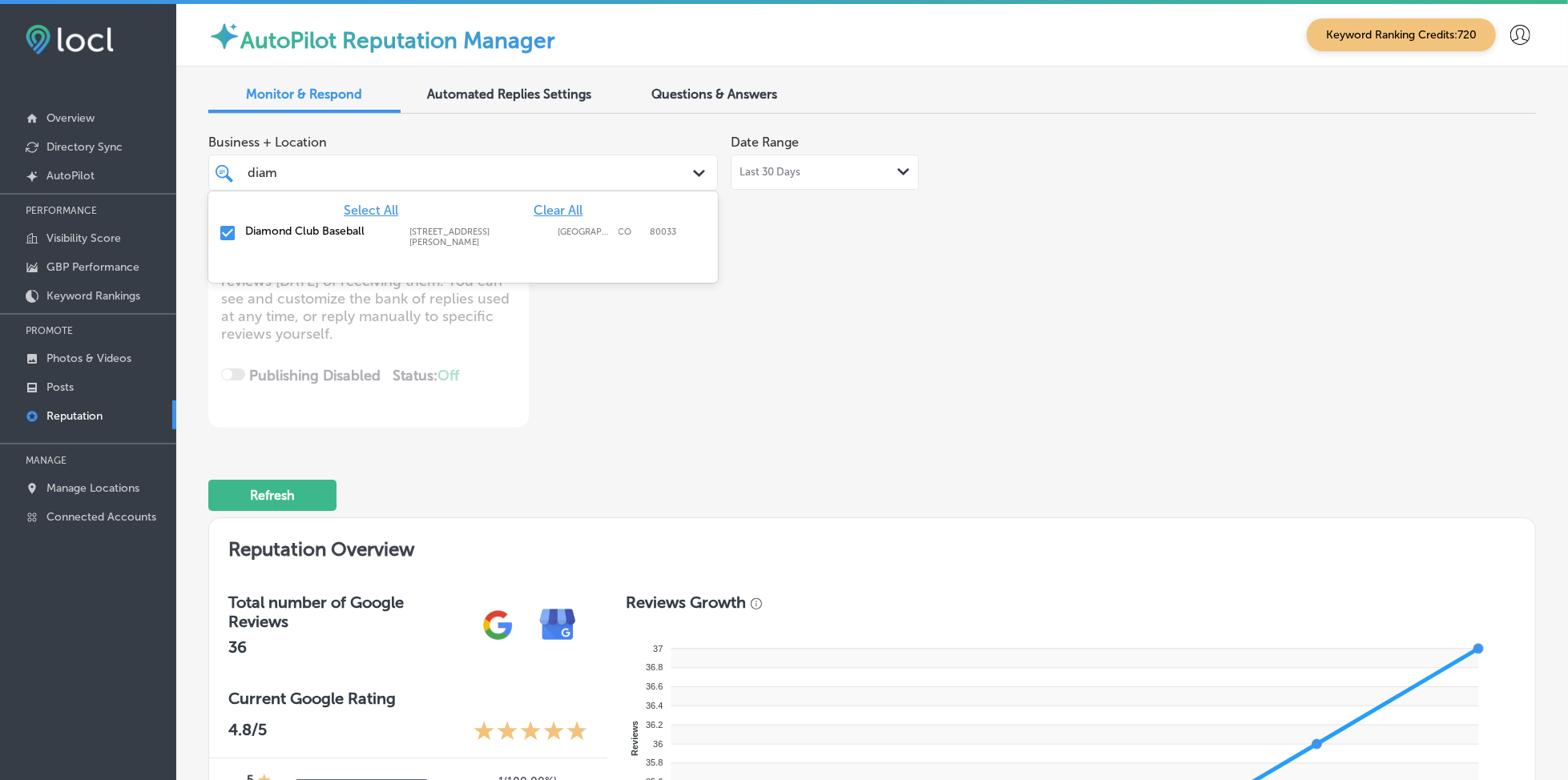
click at [563, 203] on span "Clear All" at bounding box center [557, 210] width 49 height 15
type textarea "x"
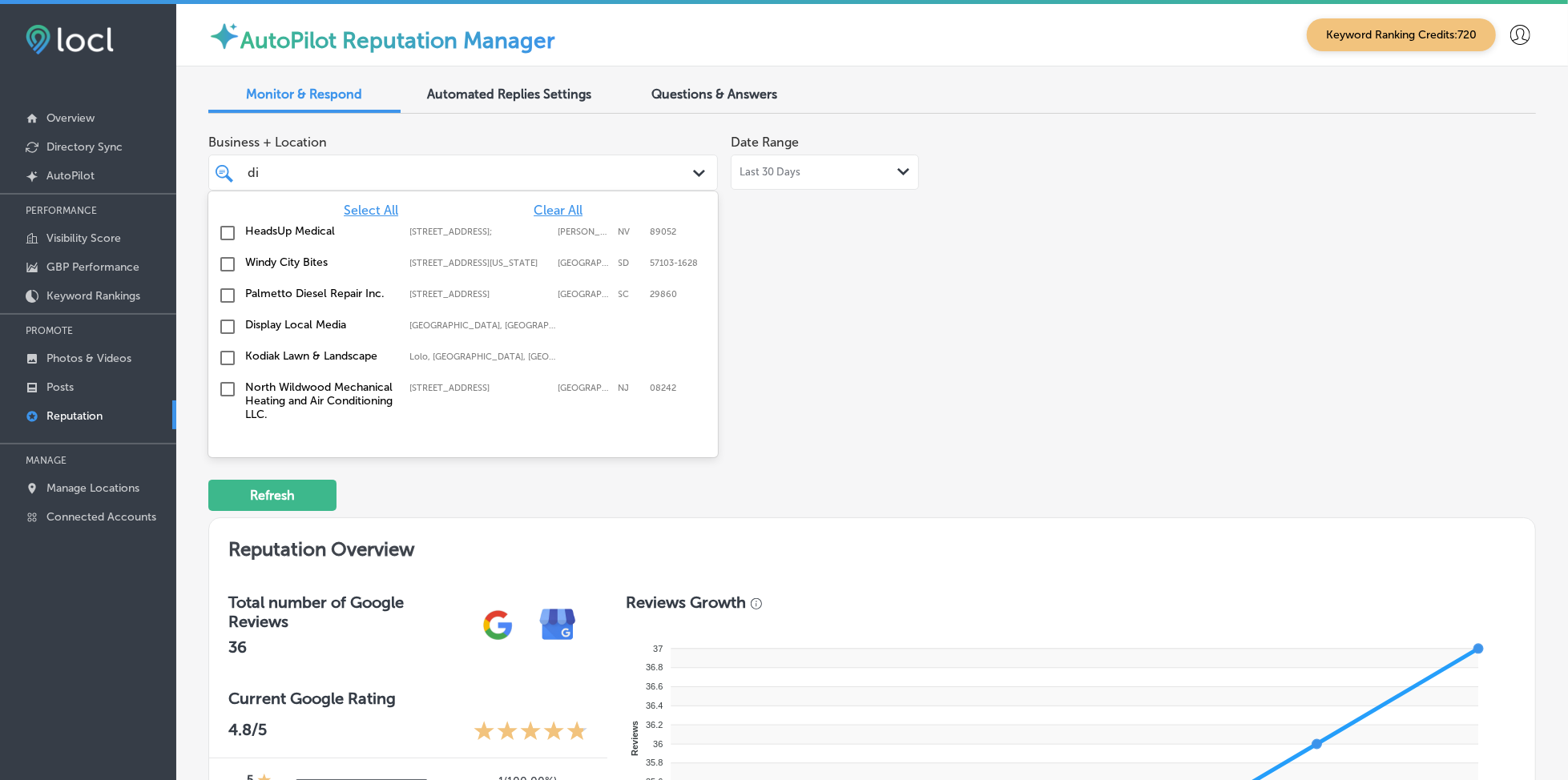
type input "d"
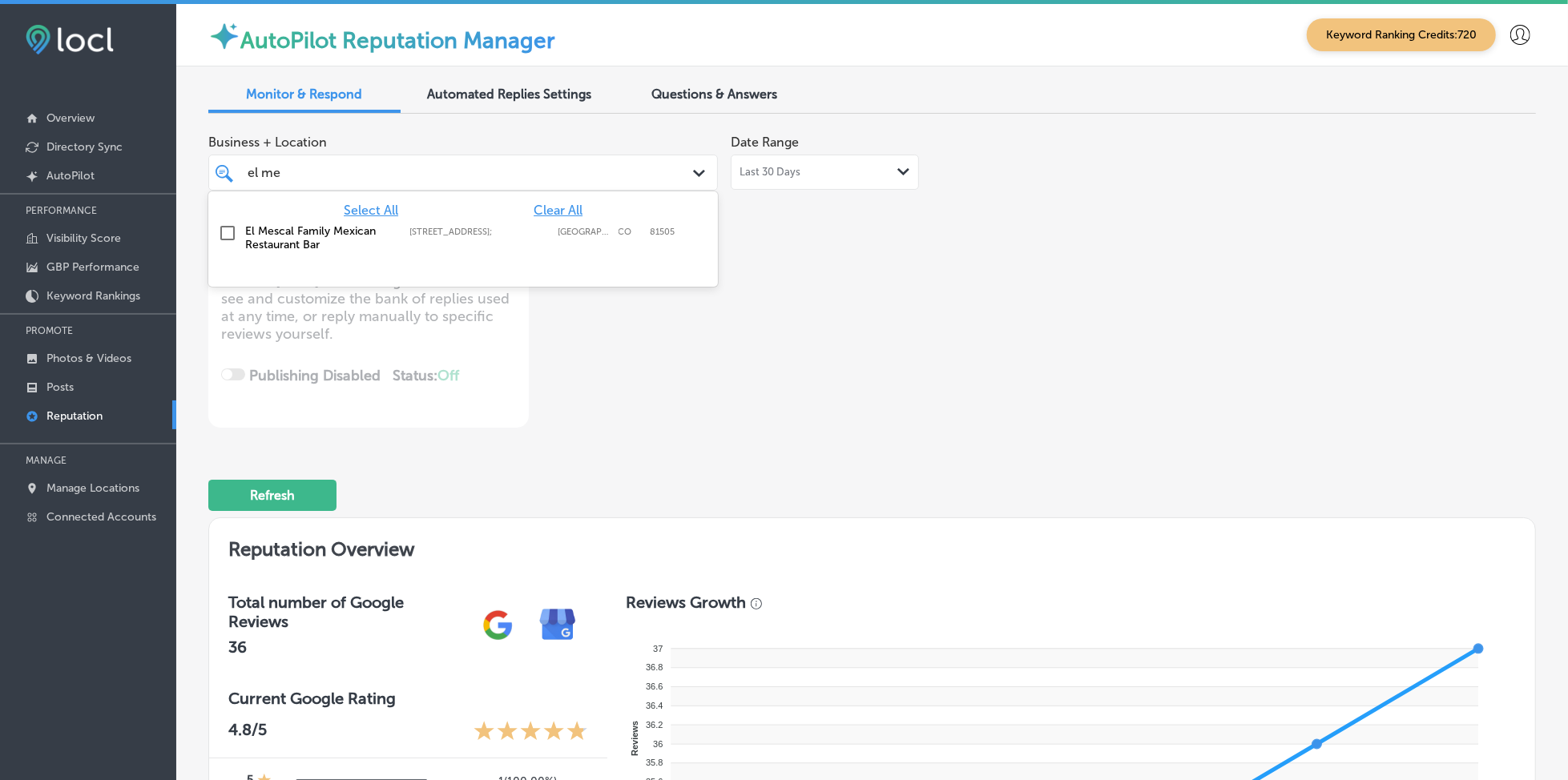
type input "el mes"
click at [549, 238] on div "El Mescal Family Mexican Restaurant Bar [STREET_ADDRESS][GEOGRAPHIC_DATA][STREE…" at bounding box center [430, 238] width 371 height 27
type textarea "x"
type input "el mes"
click at [898, 297] on div "Business + Location option [STREET_ADDRESS]; , selected. option [STREET_ADDRESS…" at bounding box center [606, 277] width 796 height 301
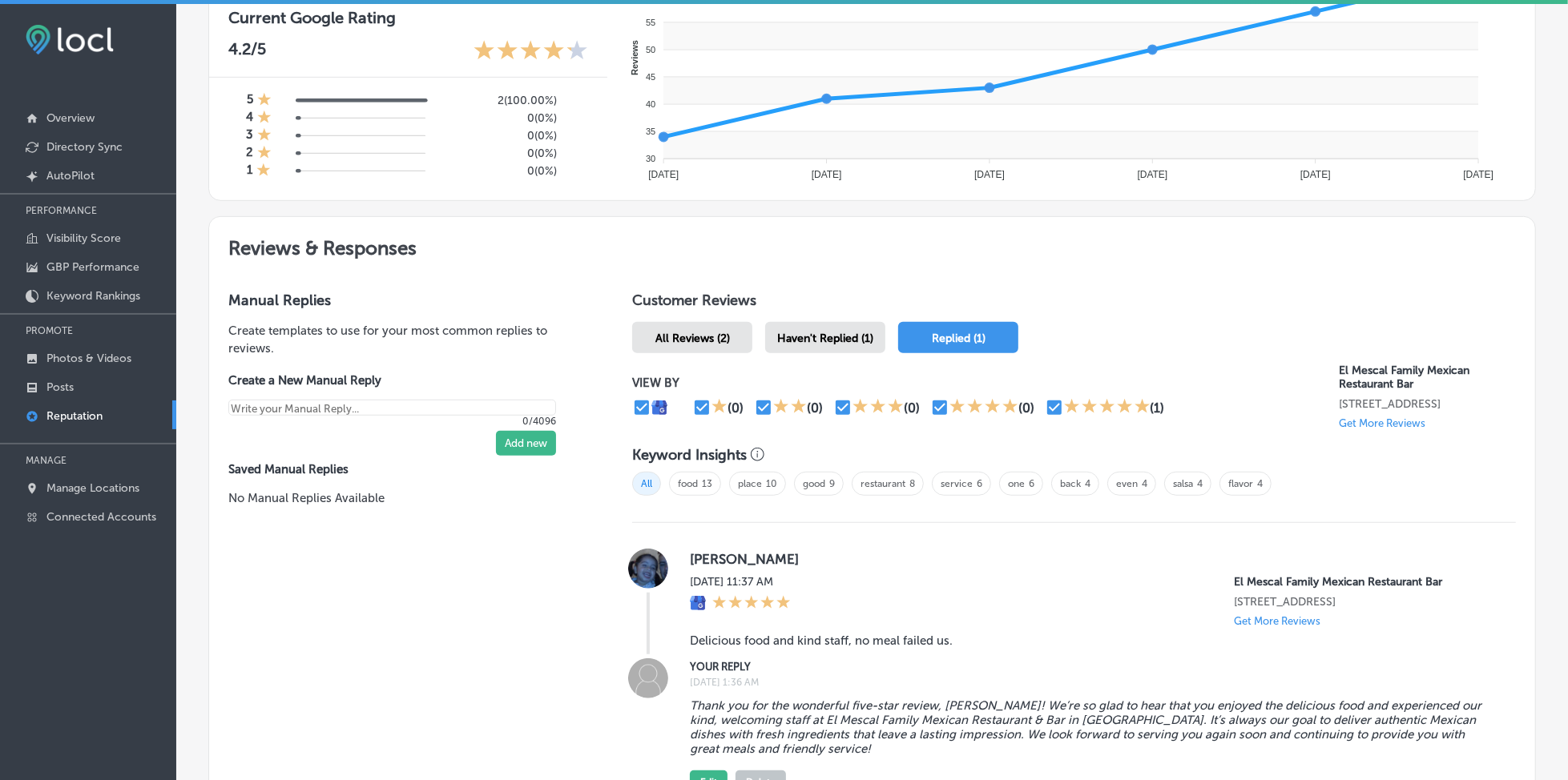
scroll to position [748, 0]
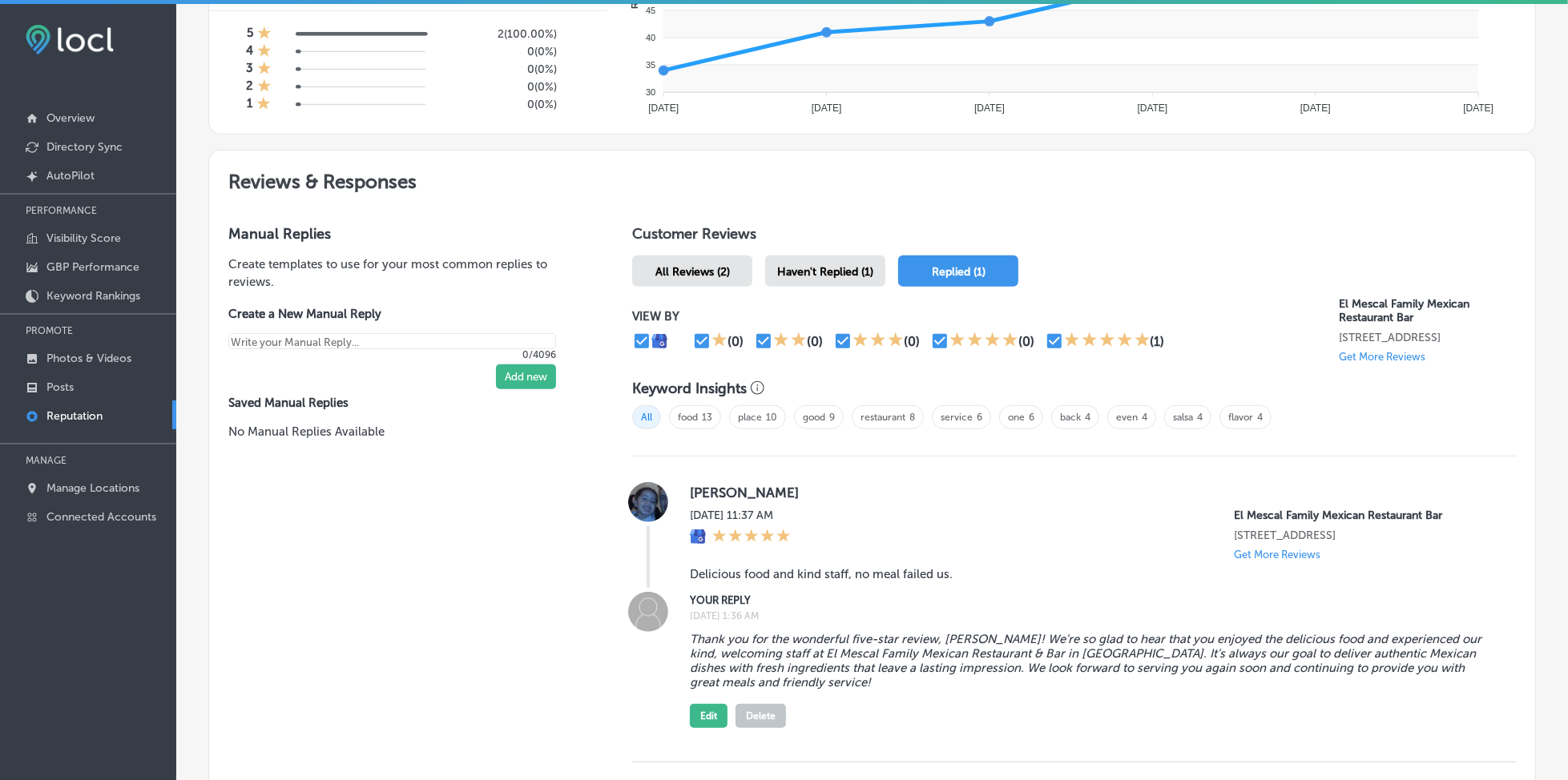
click at [838, 267] on span "Haven't Replied (1)" at bounding box center [825, 272] width 96 height 14
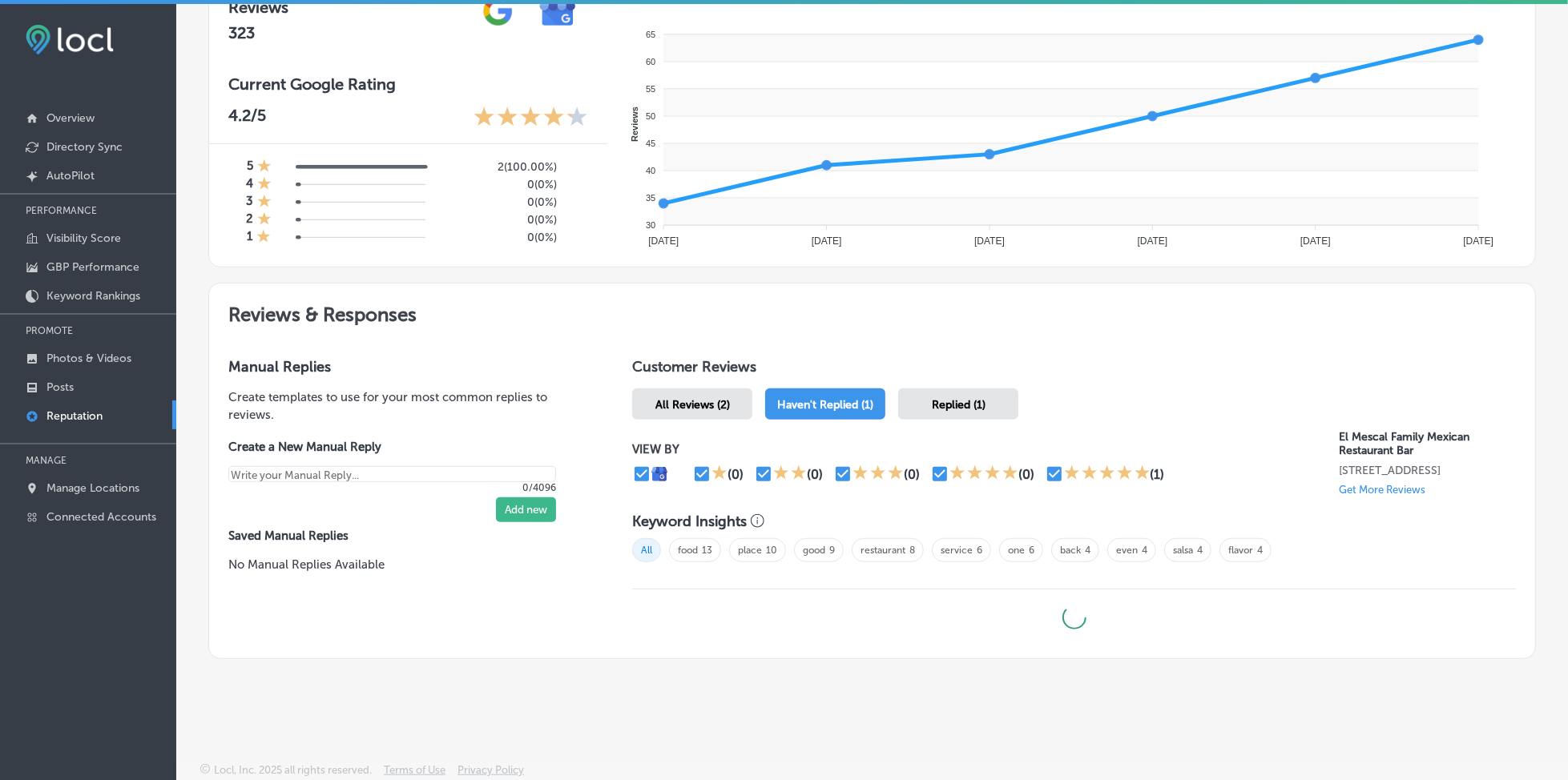
scroll to position [612, 0]
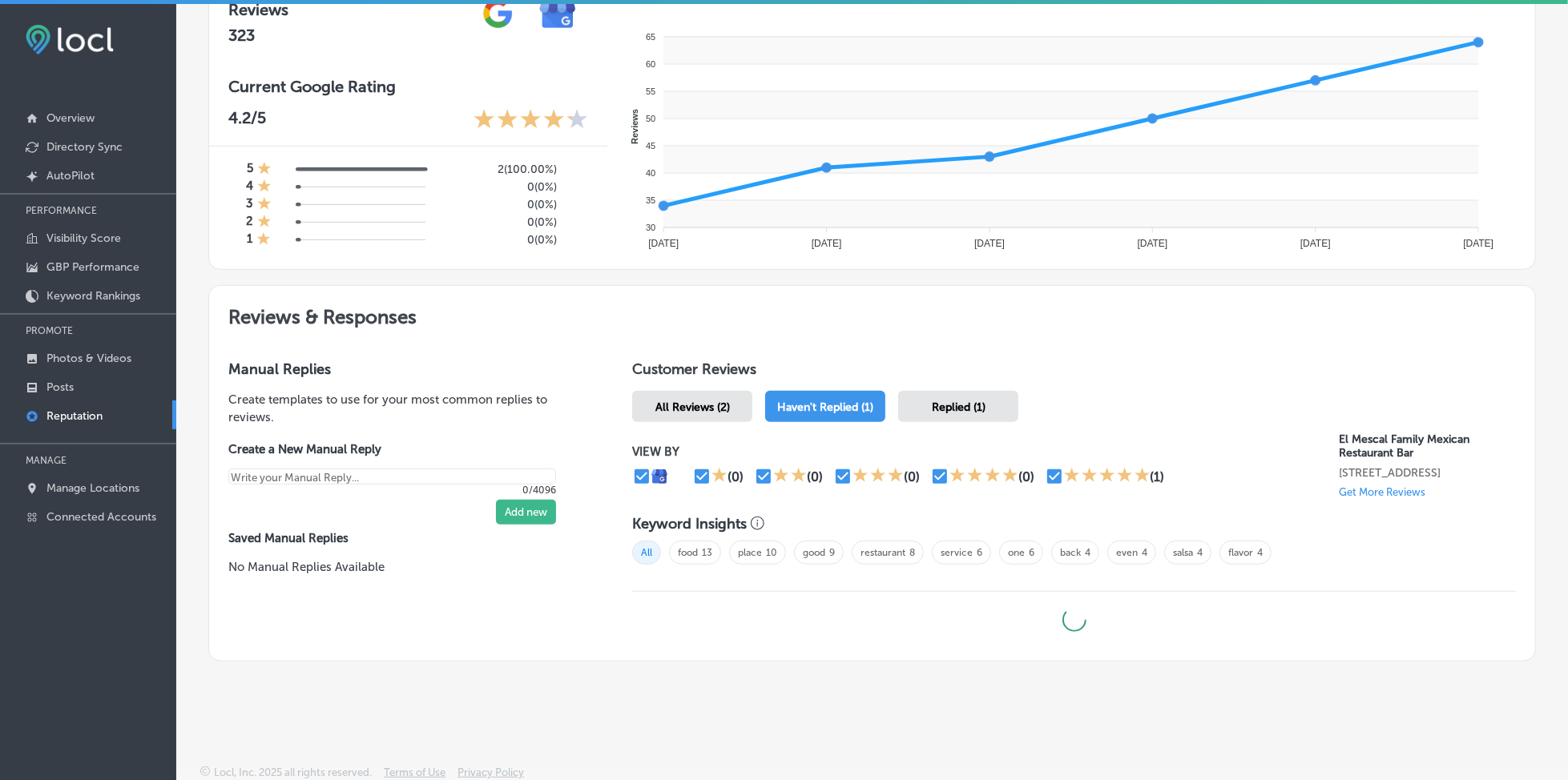
type textarea "x"
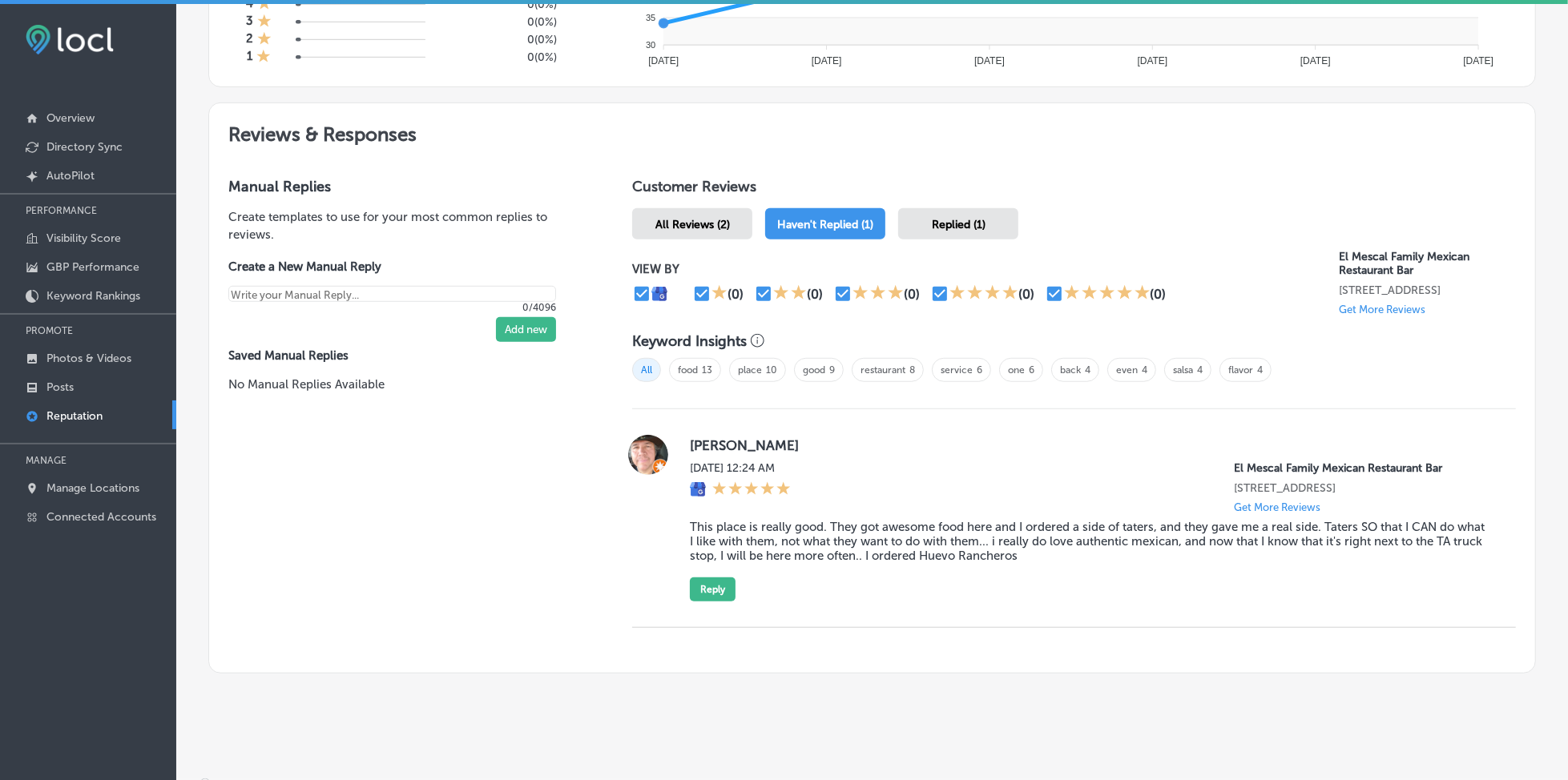
scroll to position [819, 0]
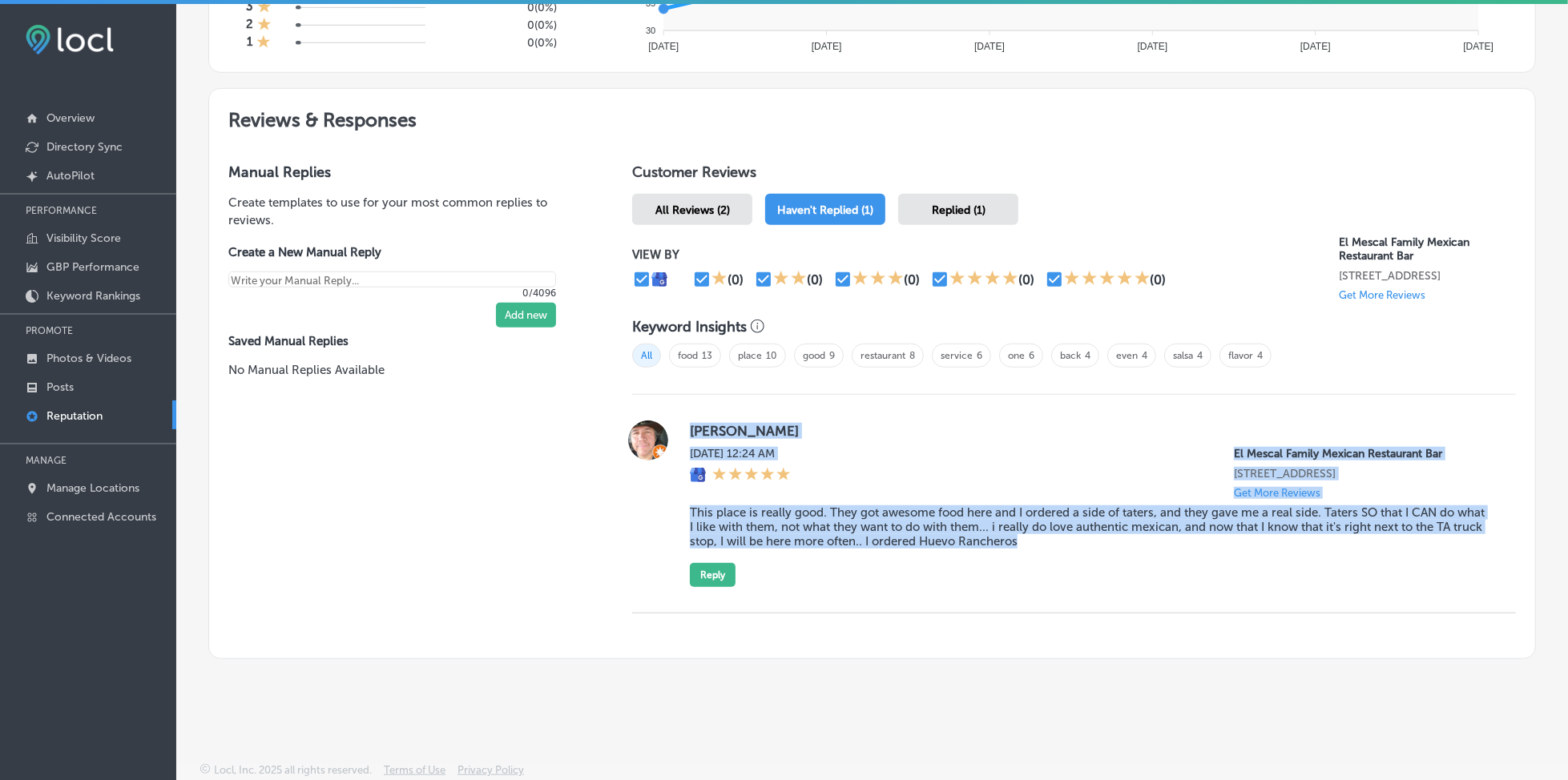
drag, startPoint x: 674, startPoint y: 411, endPoint x: 1088, endPoint y: 579, distance: 446.8
click at [1088, 579] on div "[PERSON_NAME][DATE] 12:24 AM El Mescal Family Mexican Restaurant Bar [STREET_AD…" at bounding box center [1074, 504] width 883 height 166
copy div "[PERSON_NAME][DATE] 12:24 AM El Mescal Family Mexican Restaurant Bar [STREET_AD…"
click at [722, 573] on button "Reply" at bounding box center [712, 576] width 45 height 24
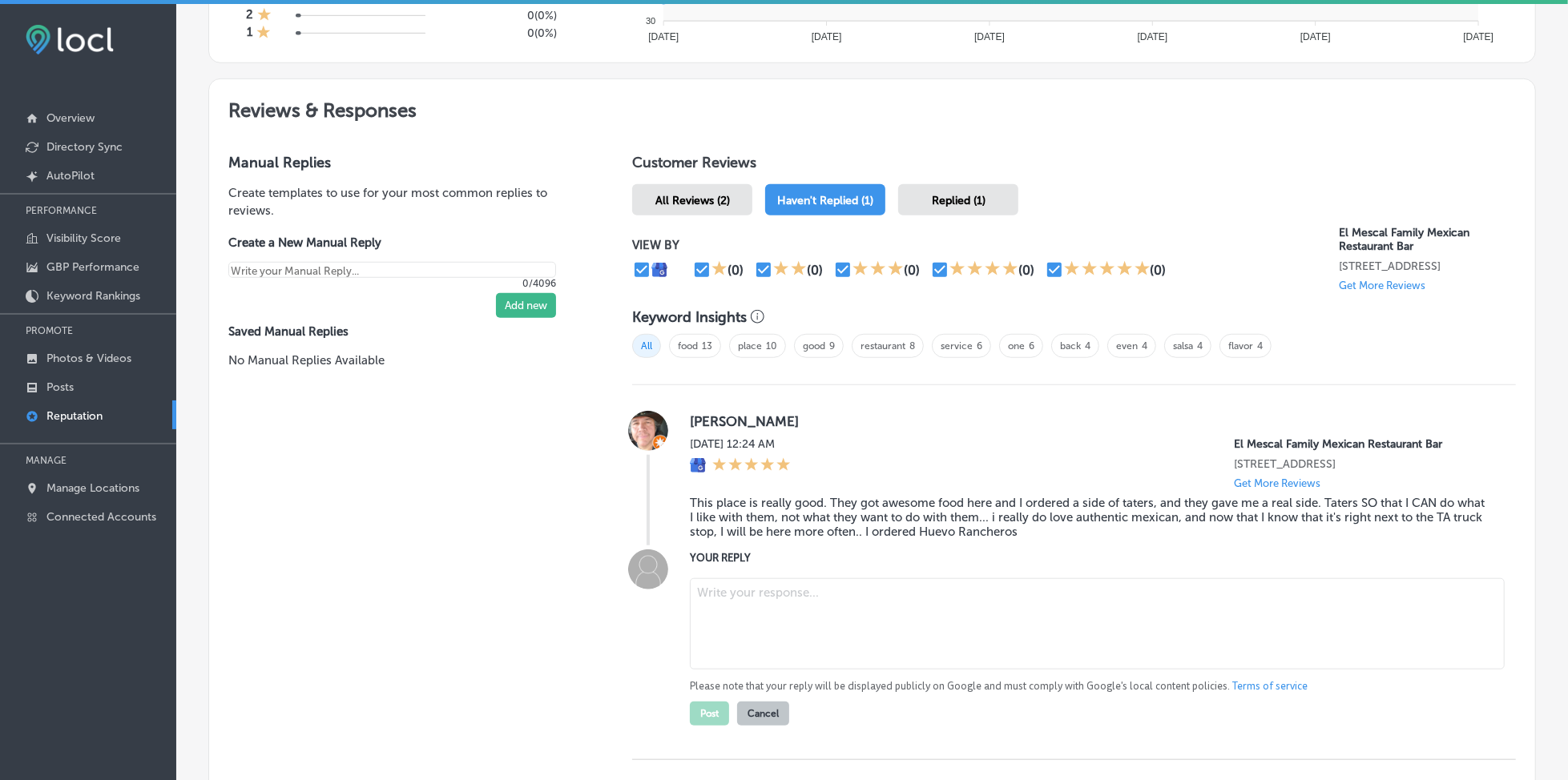
click at [762, 597] on textarea at bounding box center [1098, 624] width 815 height 91
paste textarea "Thank you for the wonderful five-star review, [PERSON_NAME]! We’re so happy to …"
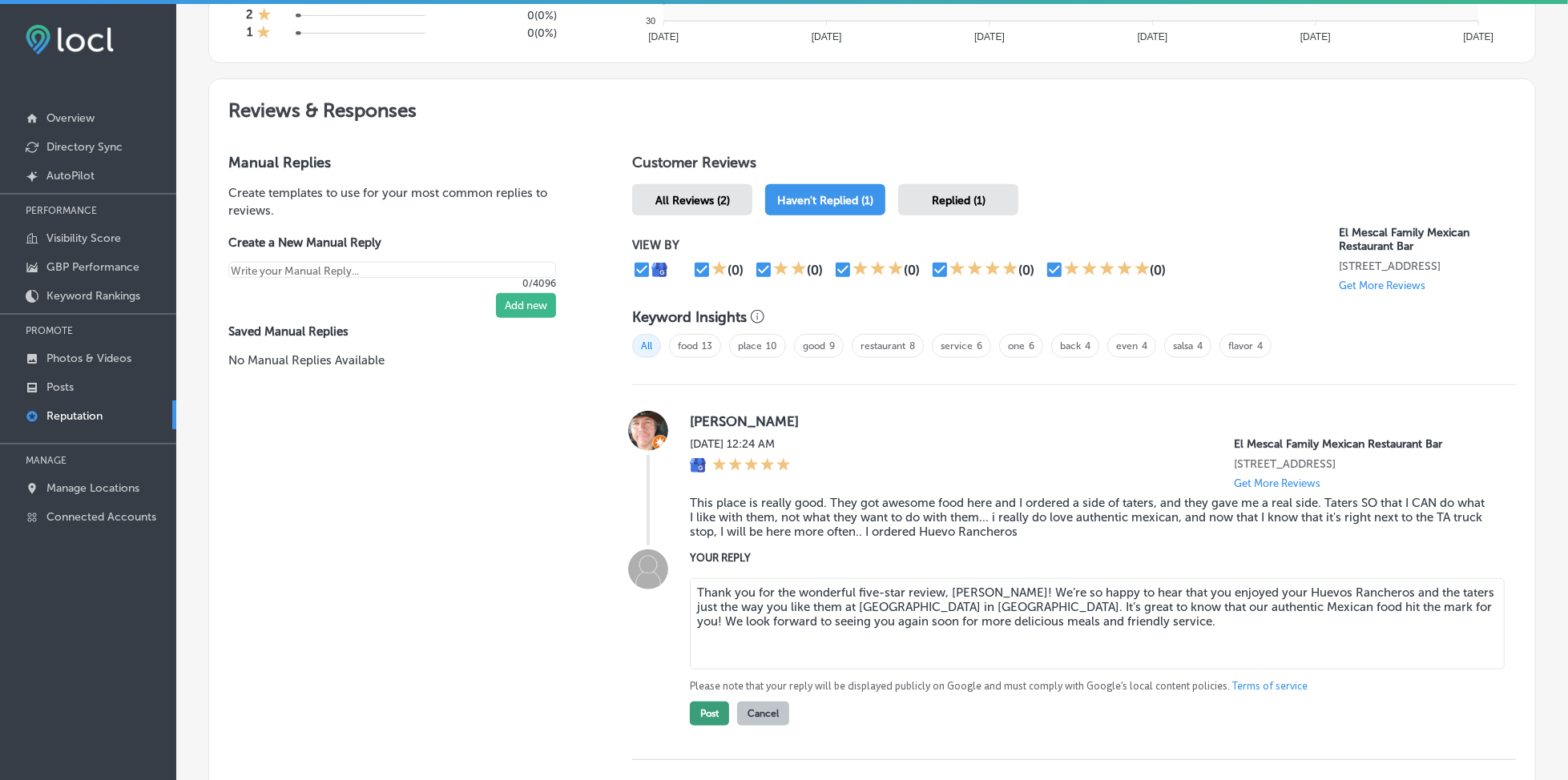
type textarea "Thank you for the wonderful five-star review, [PERSON_NAME]! We’re so happy to …"
click at [699, 724] on button "Post" at bounding box center [710, 714] width 39 height 24
type textarea "x"
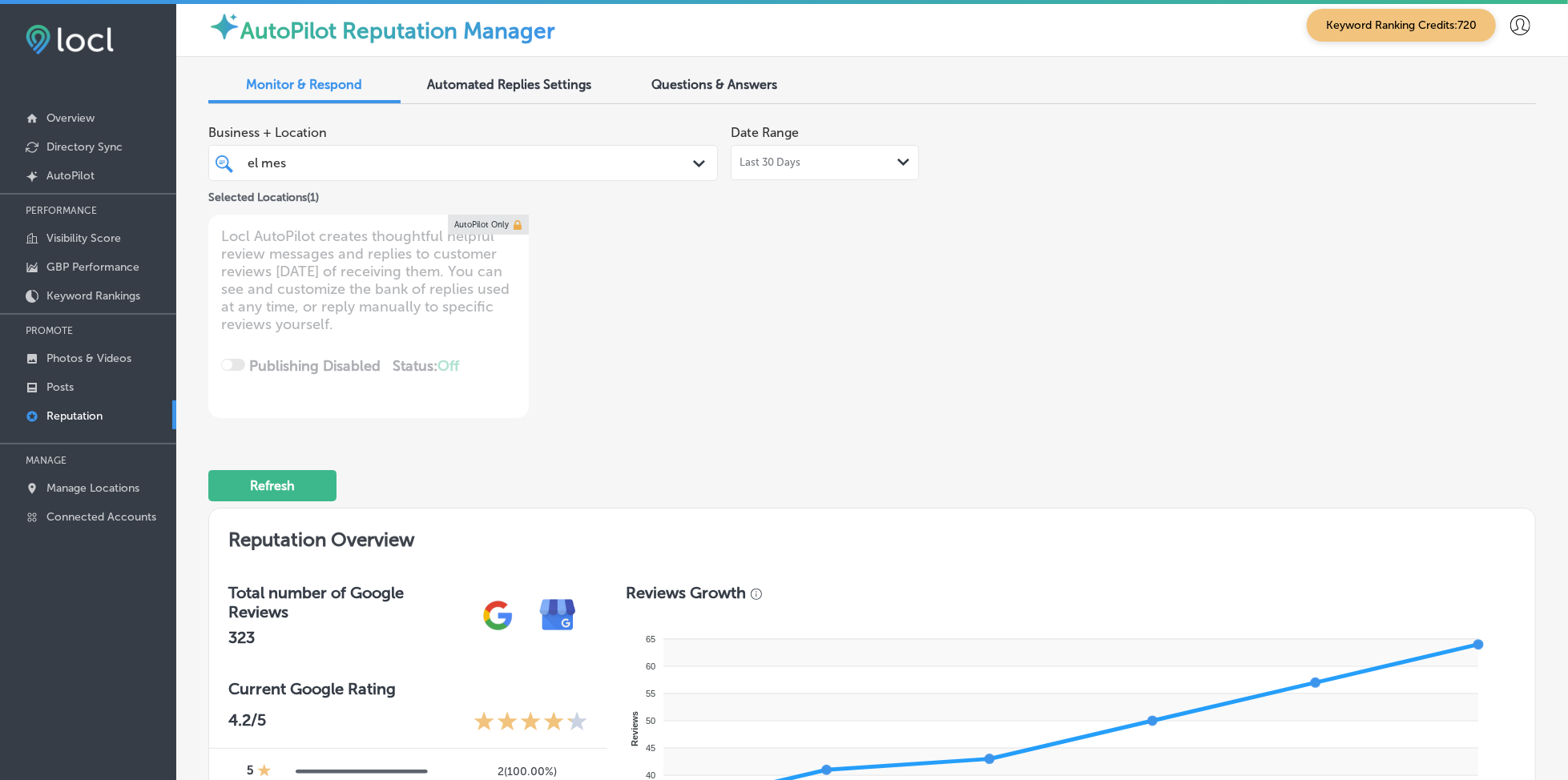
scroll to position [0, 0]
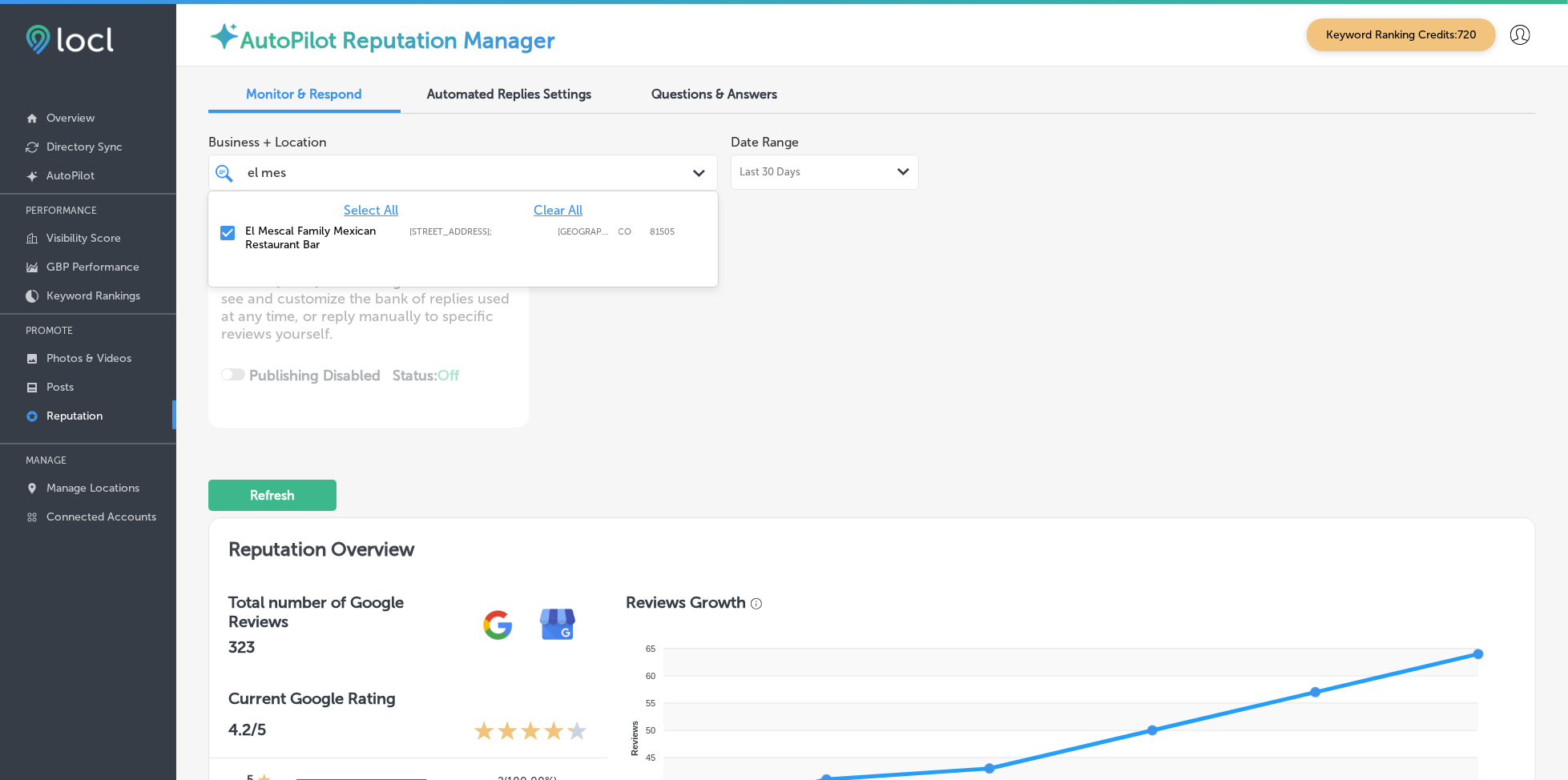
click at [573, 157] on div "el mes el mes Path Created with Sketch." at bounding box center [462, 172] width 509 height 36
type input "e"
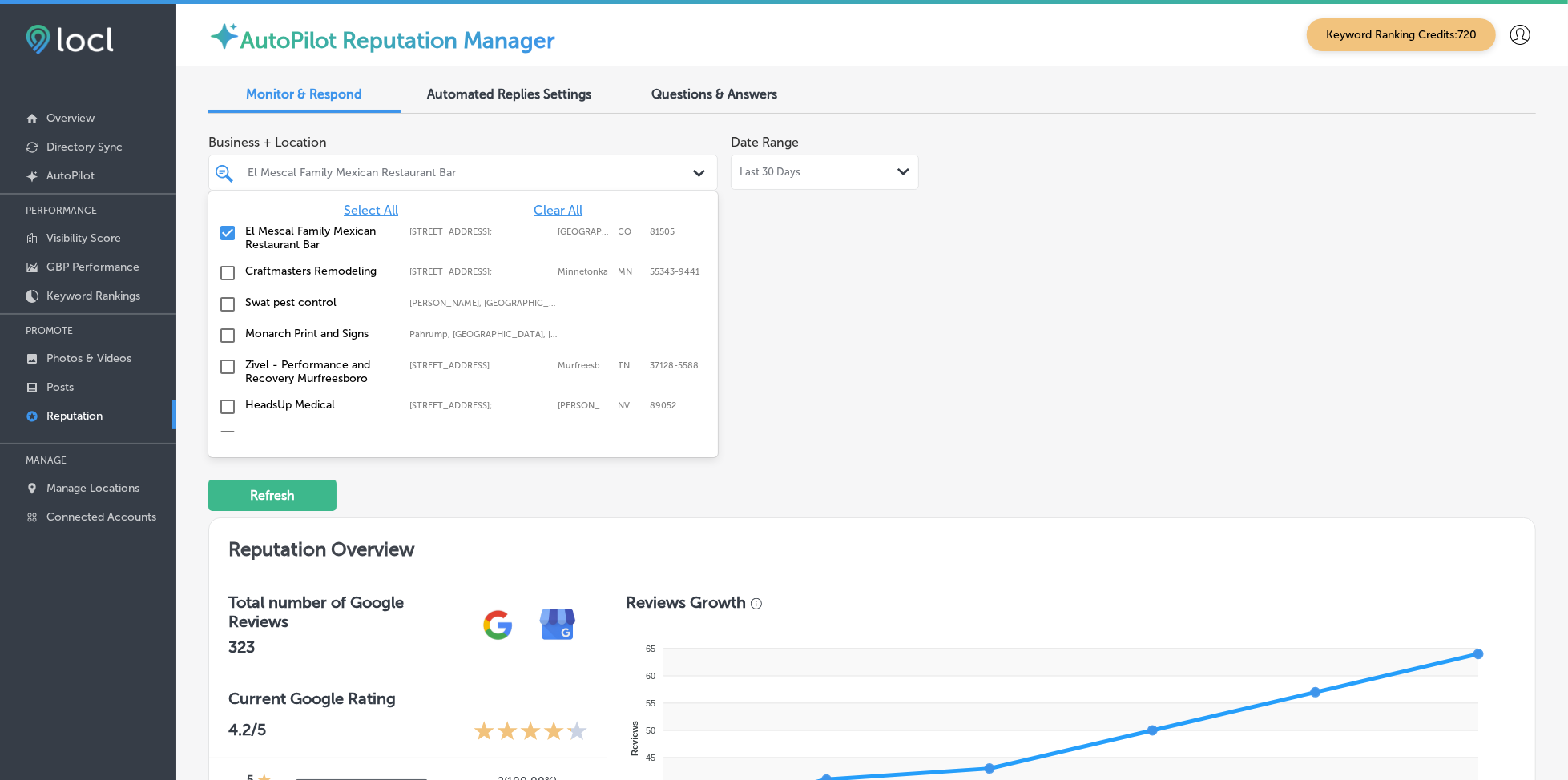
click at [383, 206] on span "Select All" at bounding box center [371, 210] width 55 height 15
type textarea "x"
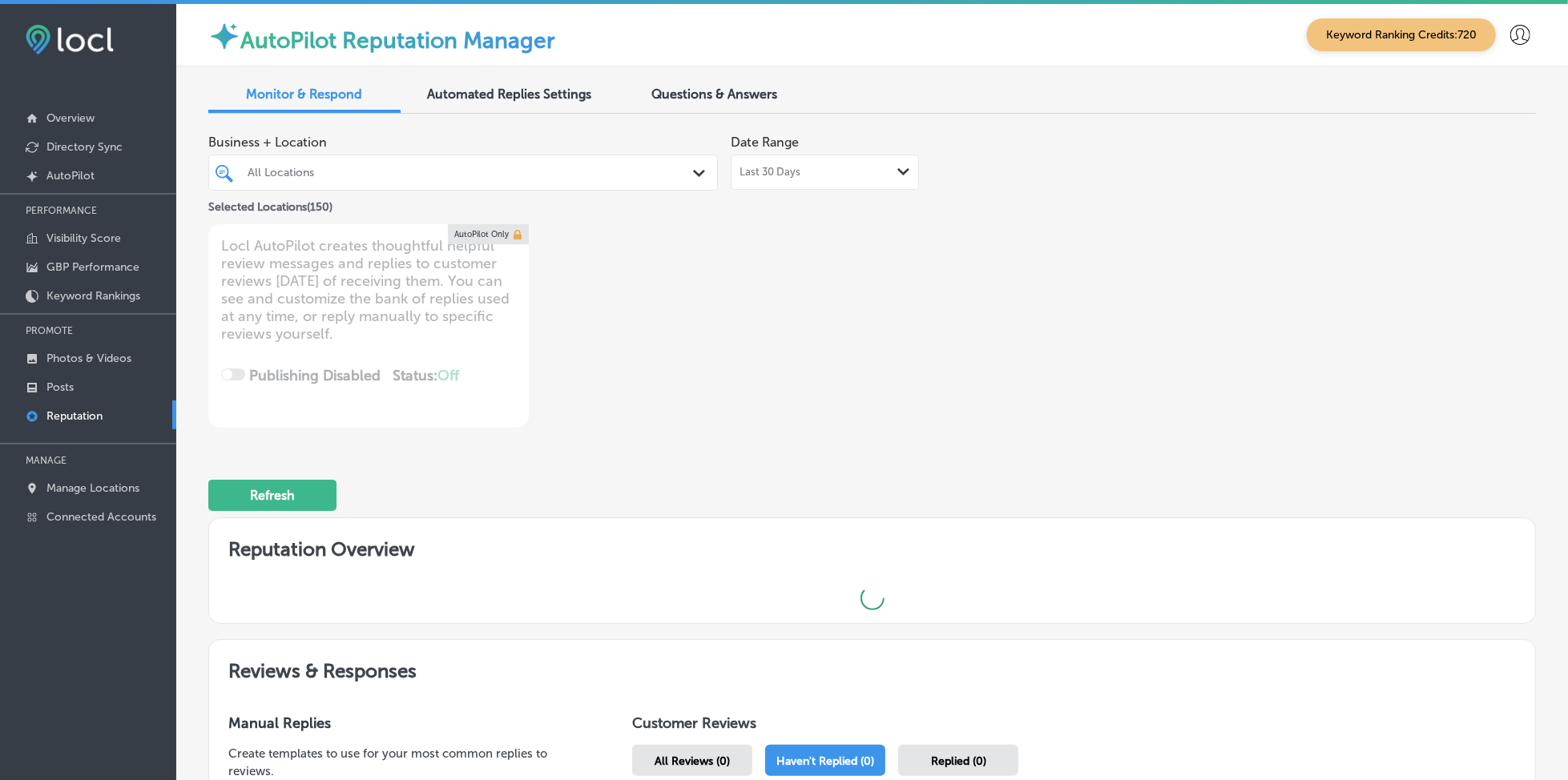
click at [1068, 292] on div "Business + Location All Locations Path Created with Sketch. Selected Locations …" at bounding box center [871, 277] width 1328 height 301
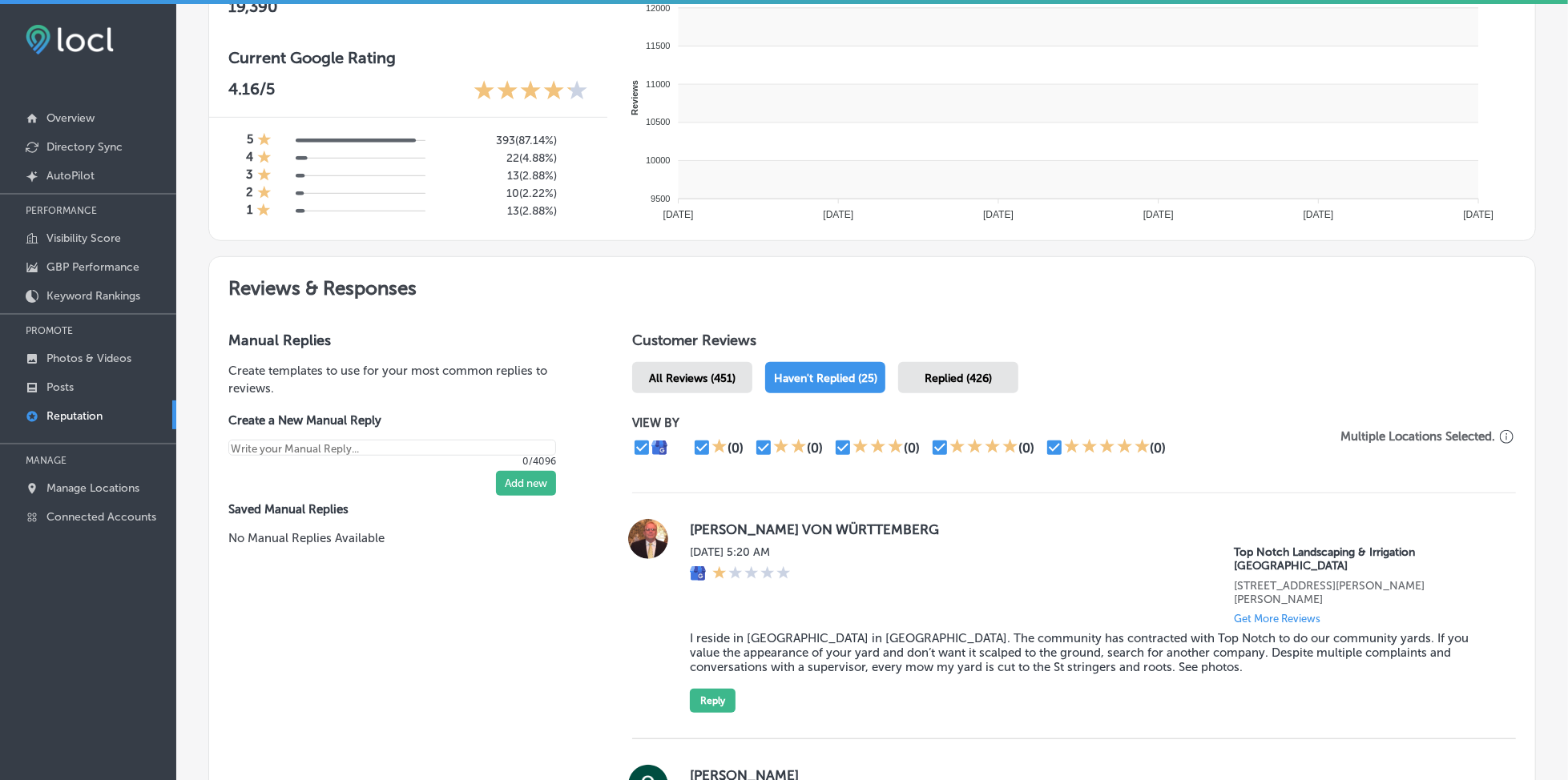
type textarea "x"
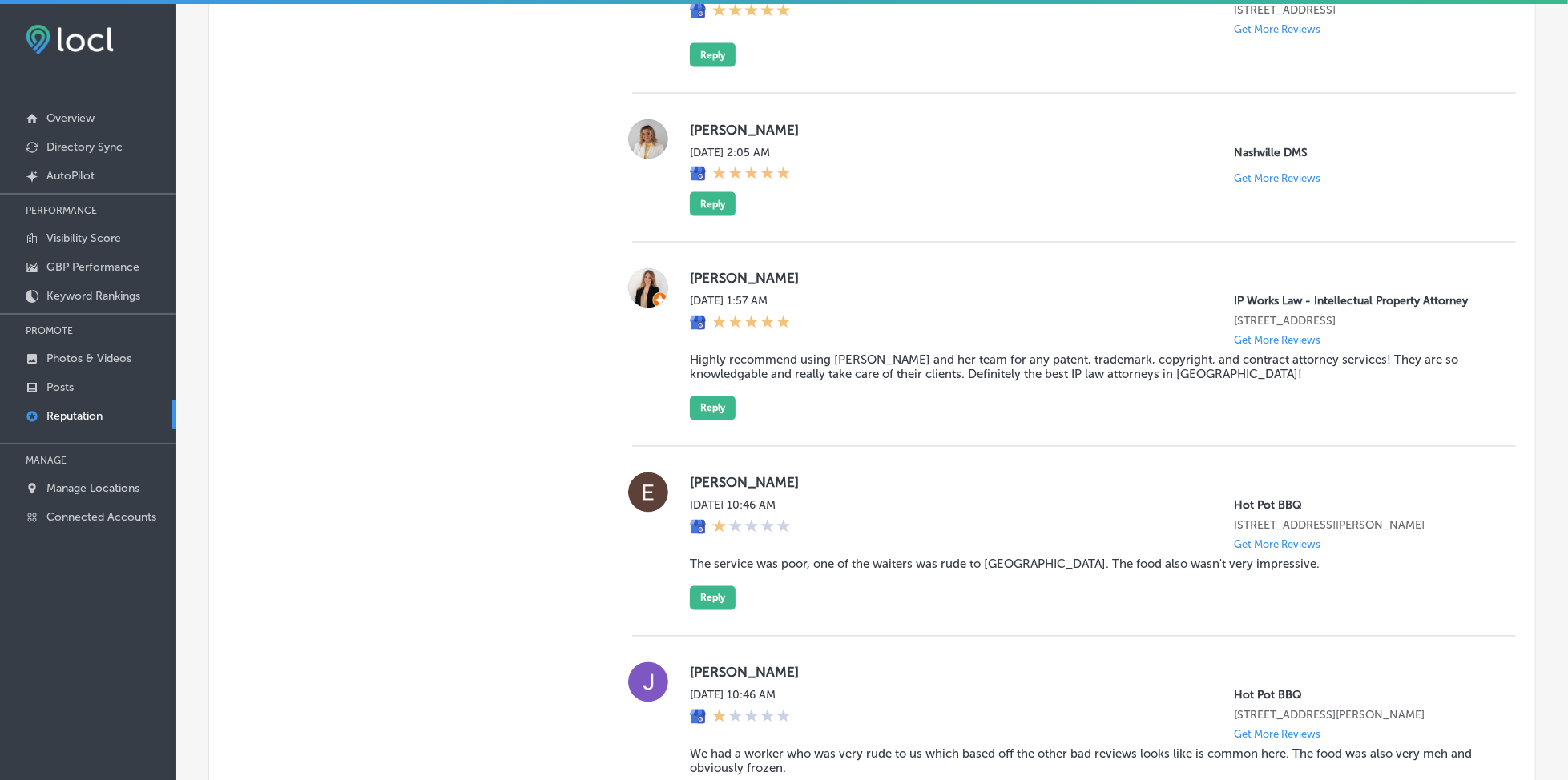
scroll to position [1976, 0]
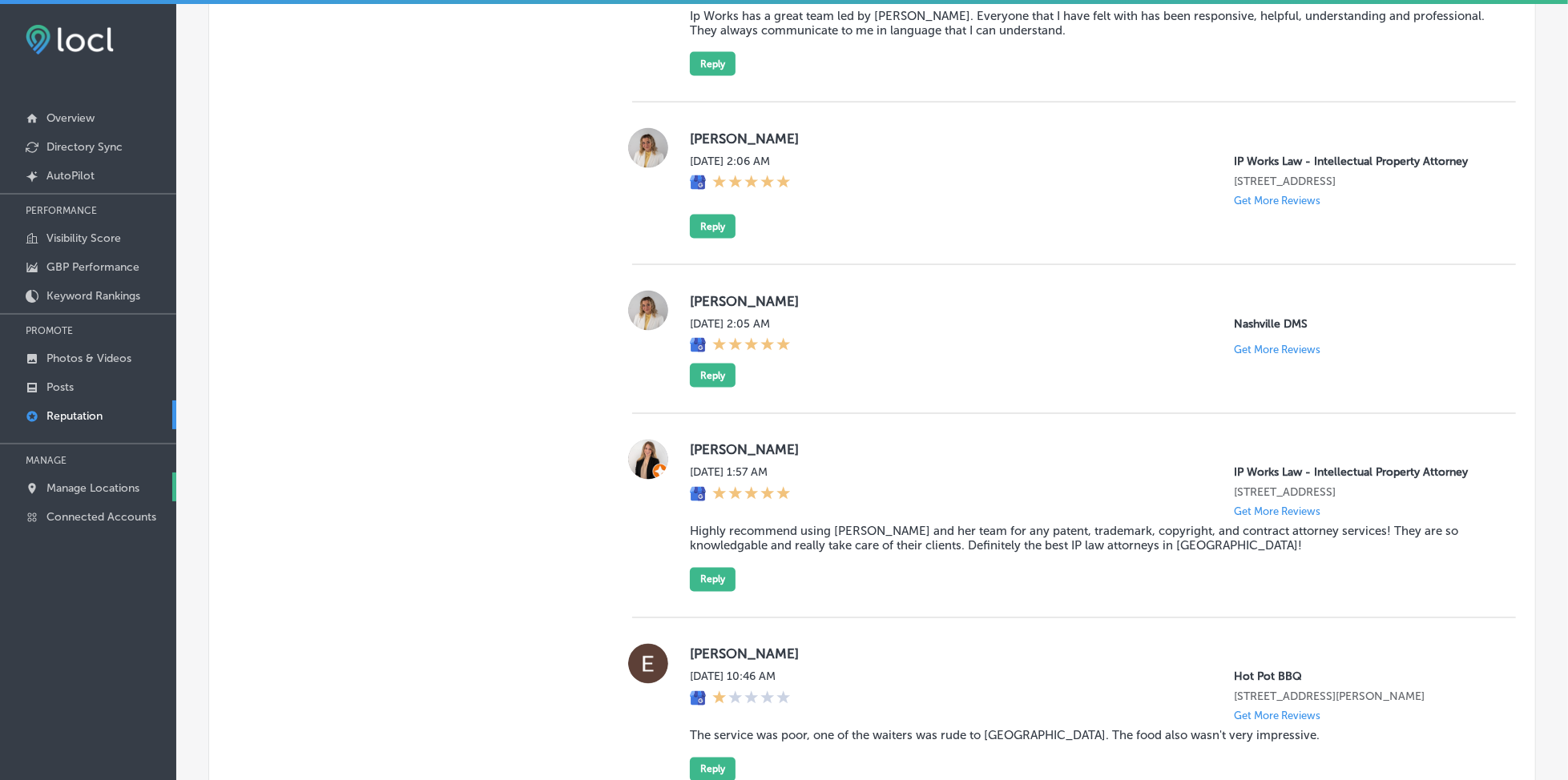
click at [112, 481] on p "Manage Locations" at bounding box center [92, 488] width 93 height 14
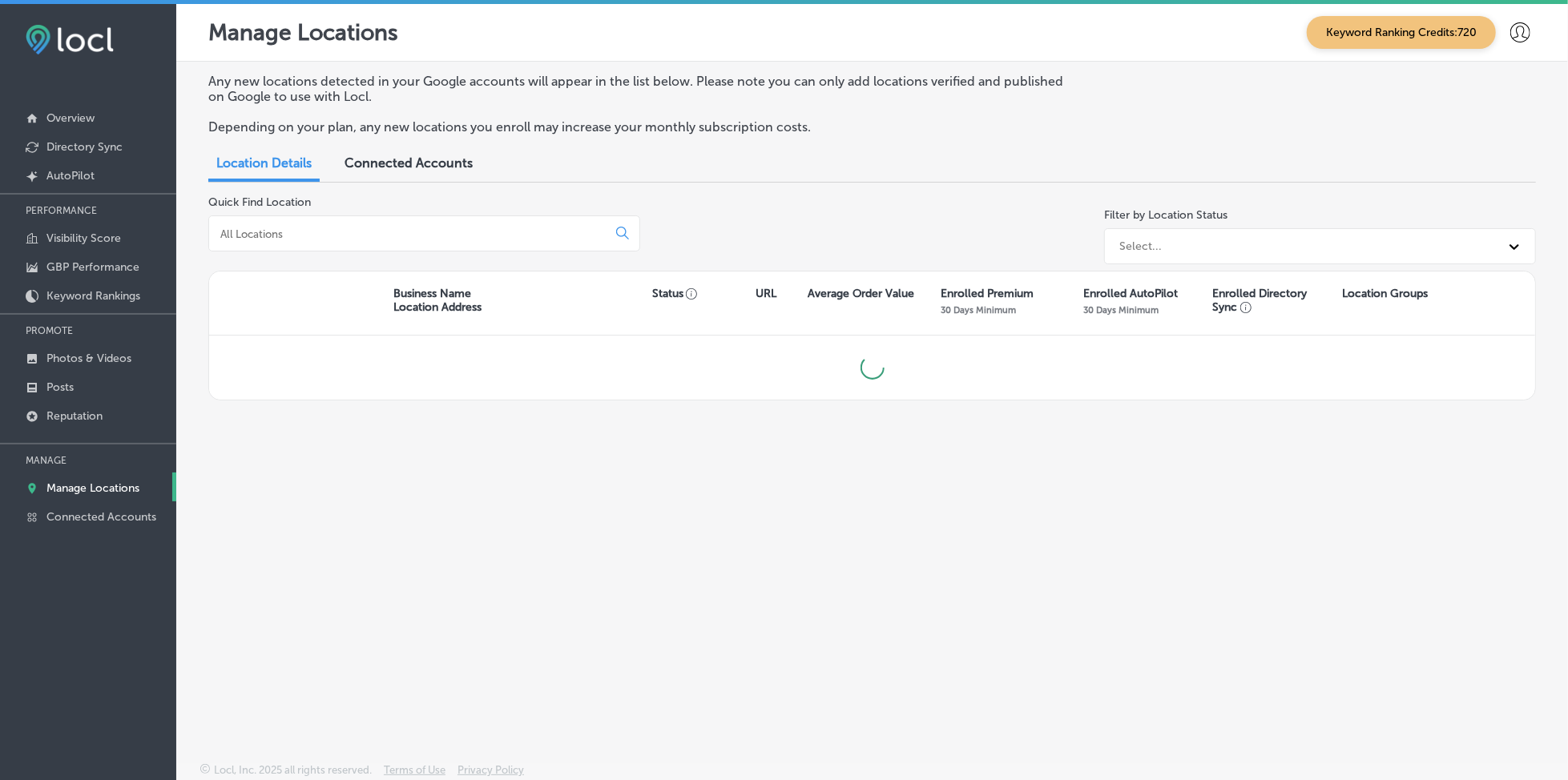
click at [418, 244] on div at bounding box center [423, 233] width 432 height 36
click at [414, 233] on input at bounding box center [411, 234] width 384 height 15
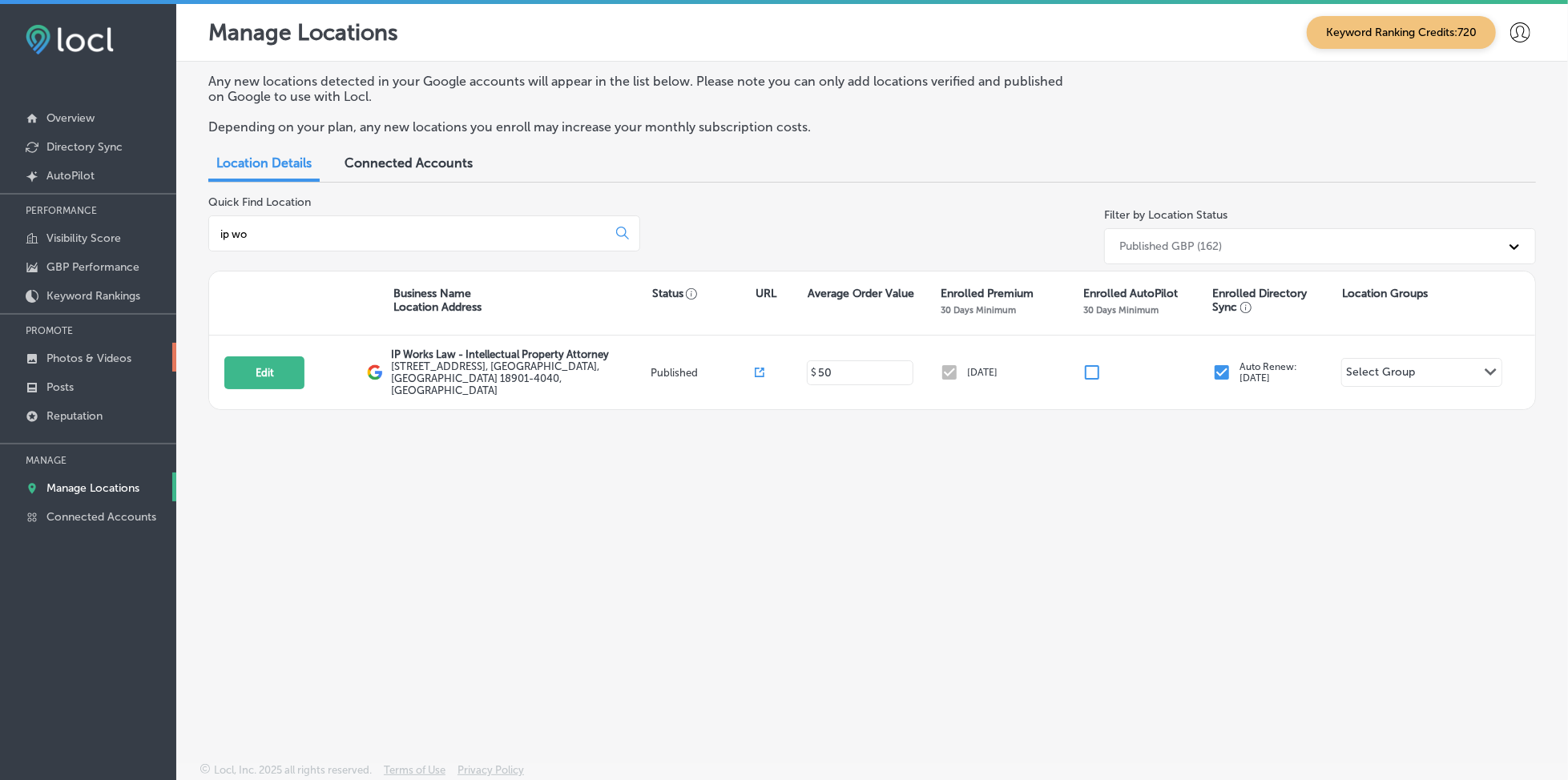
type input "ip wo"
click at [78, 352] on p "Photos & Videos" at bounding box center [89, 359] width 85 height 14
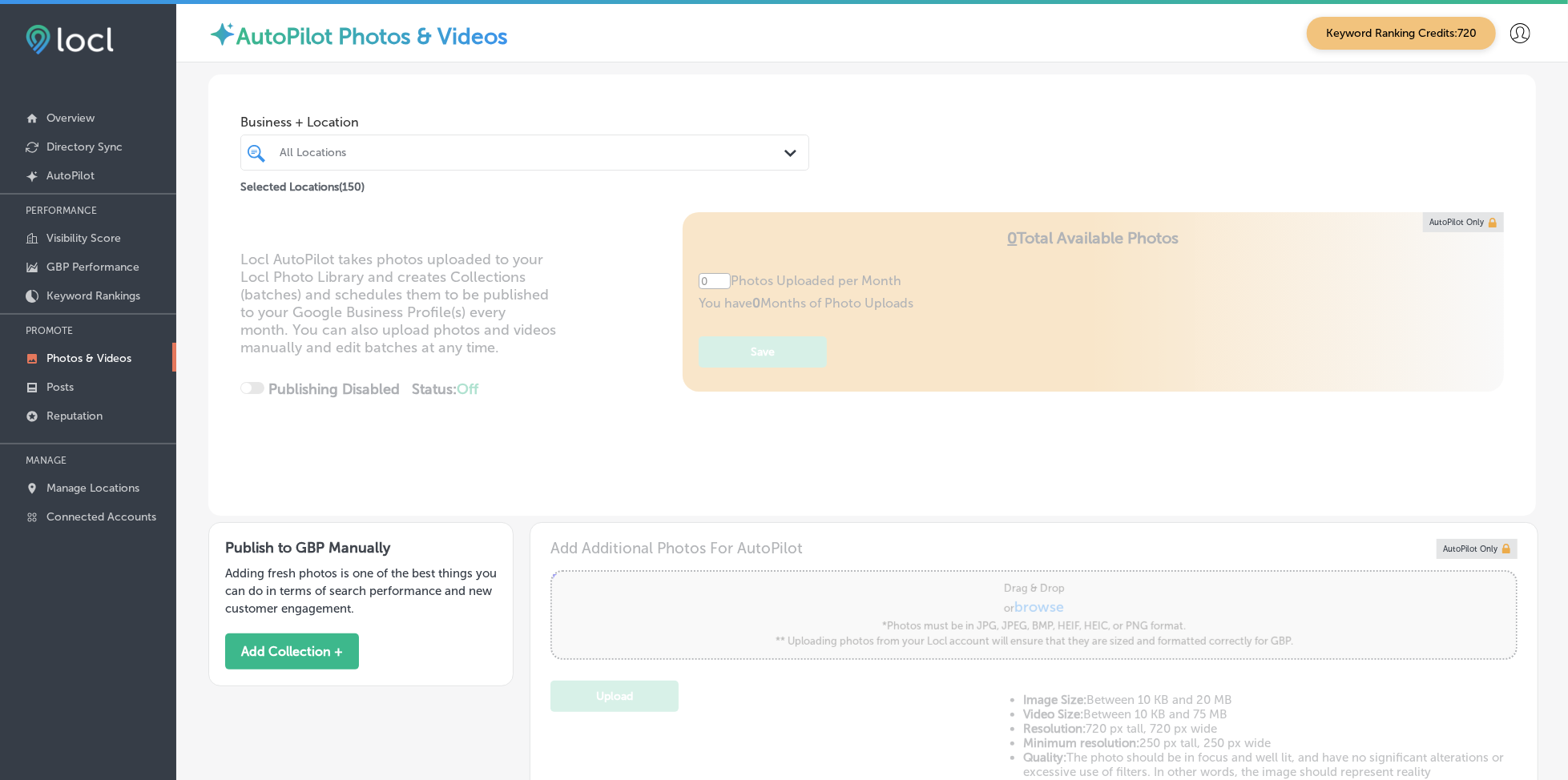
type input "5"
